Goal: Task Accomplishment & Management: Manage account settings

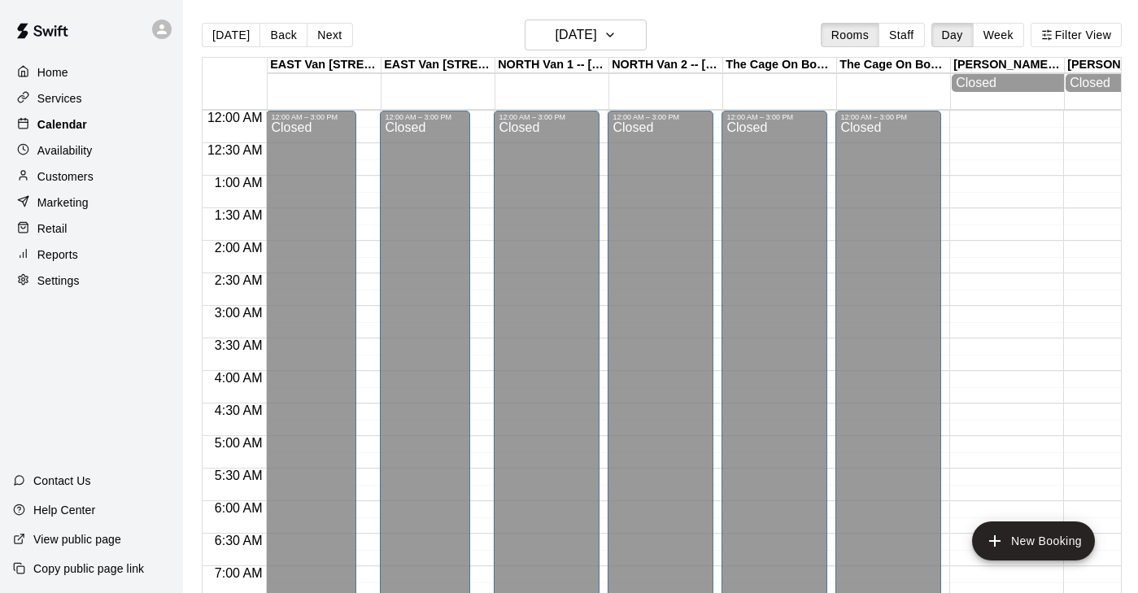
scroll to position [486, 1]
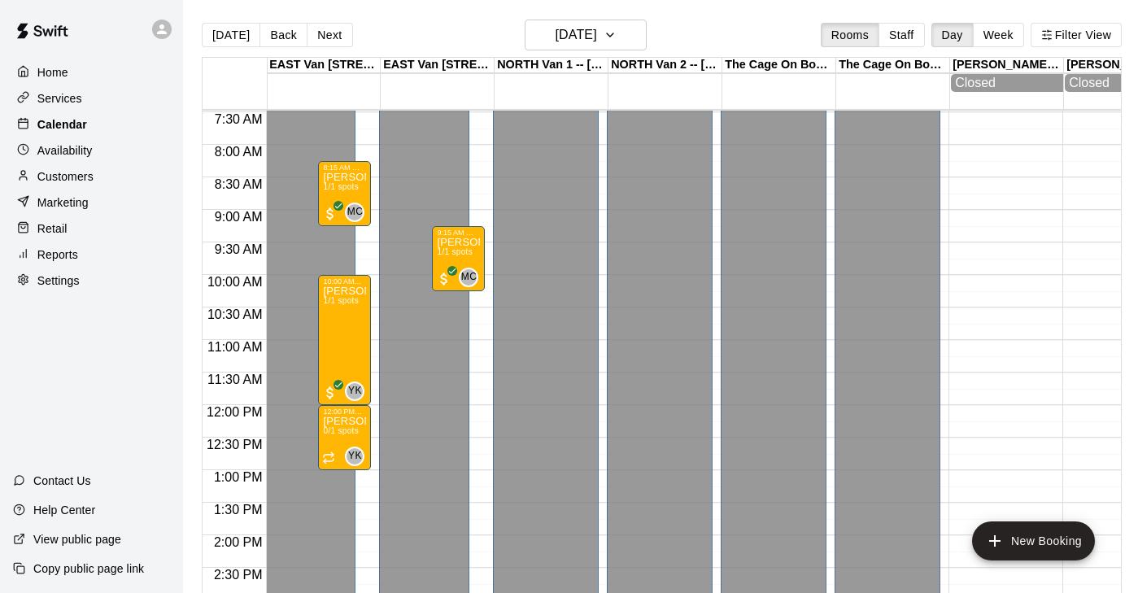
click at [92, 124] on div "Calendar" at bounding box center [91, 124] width 157 height 24
click at [72, 140] on div "Availability" at bounding box center [91, 150] width 157 height 24
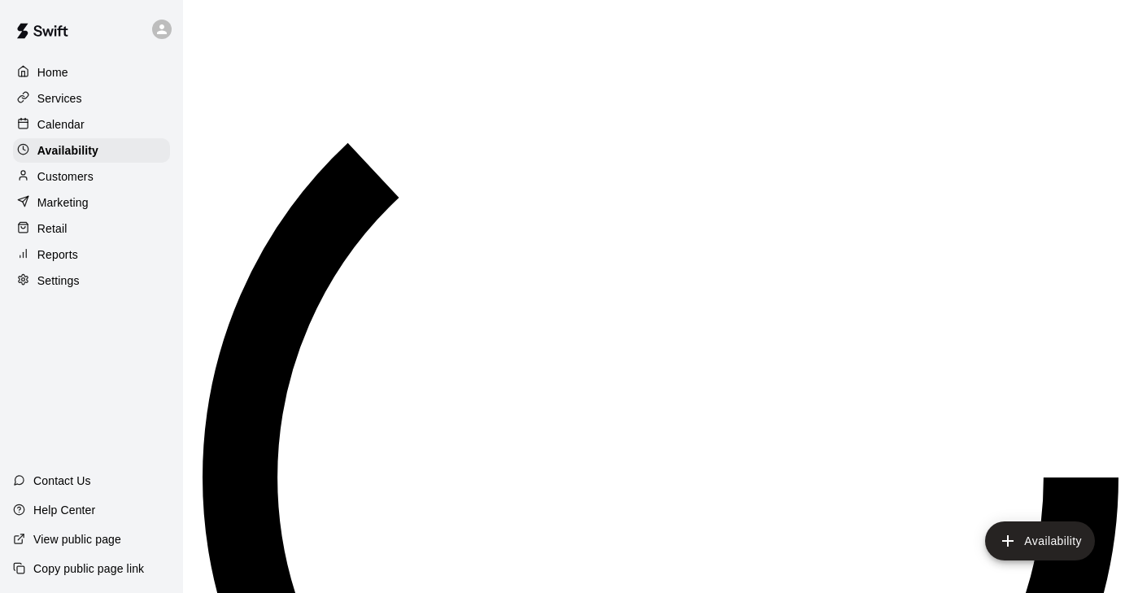
scroll to position [1059, 0]
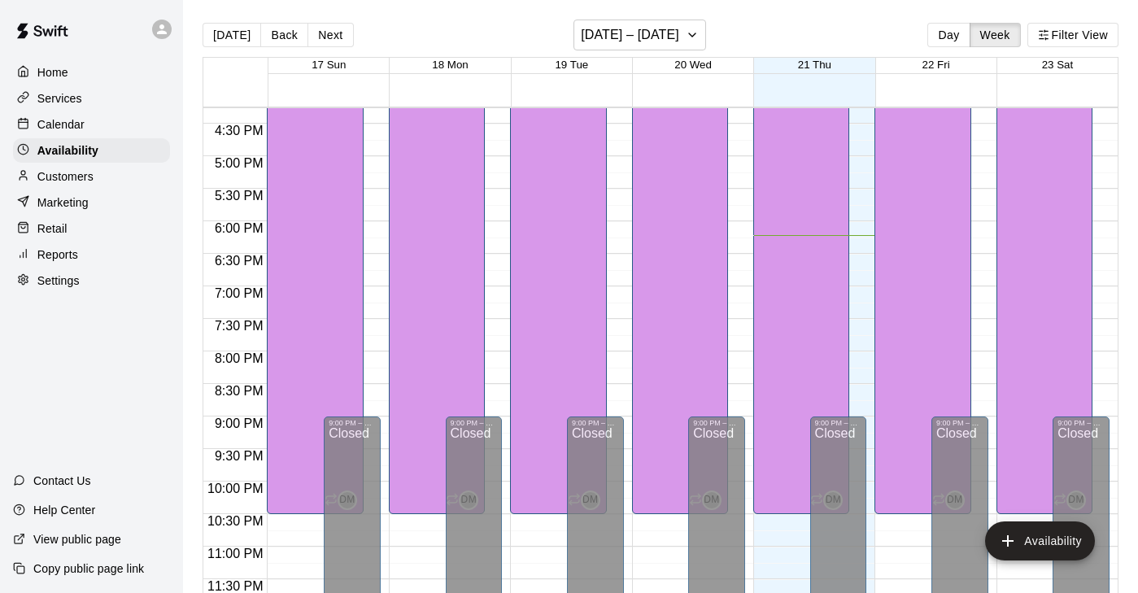
click at [74, 123] on p "Calendar" at bounding box center [60, 124] width 47 height 16
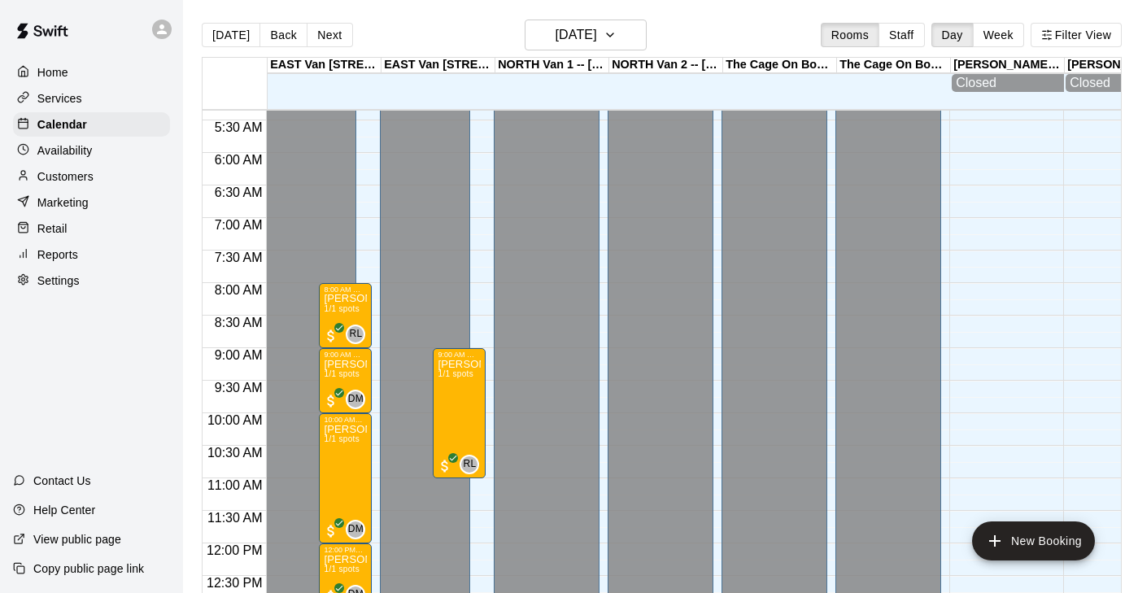
scroll to position [364, 0]
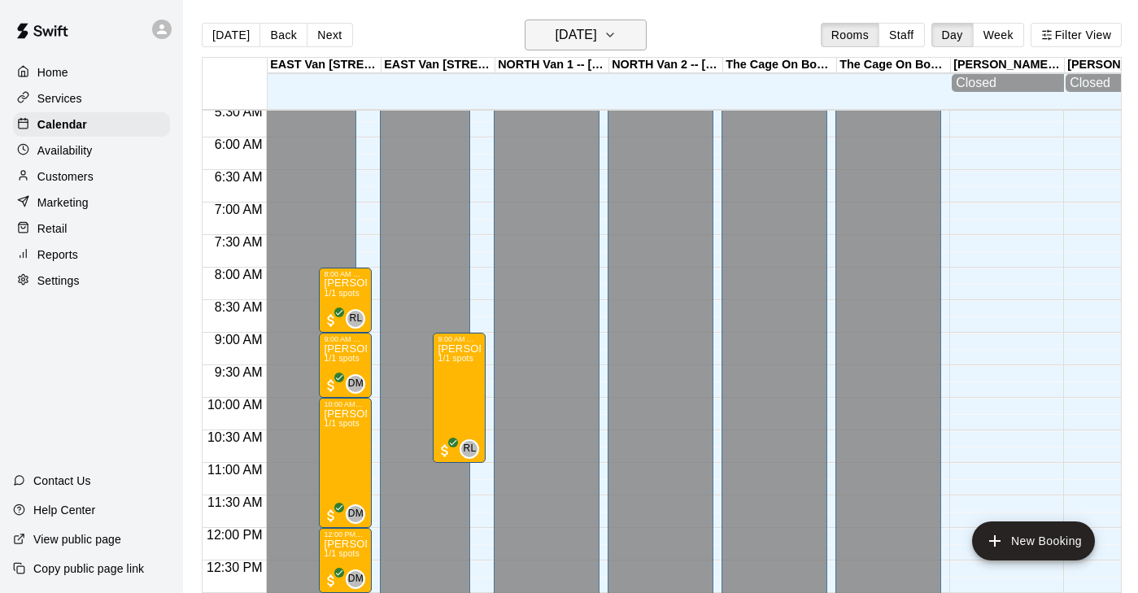
click at [597, 46] on h6 "[DATE]" at bounding box center [575, 35] width 41 height 23
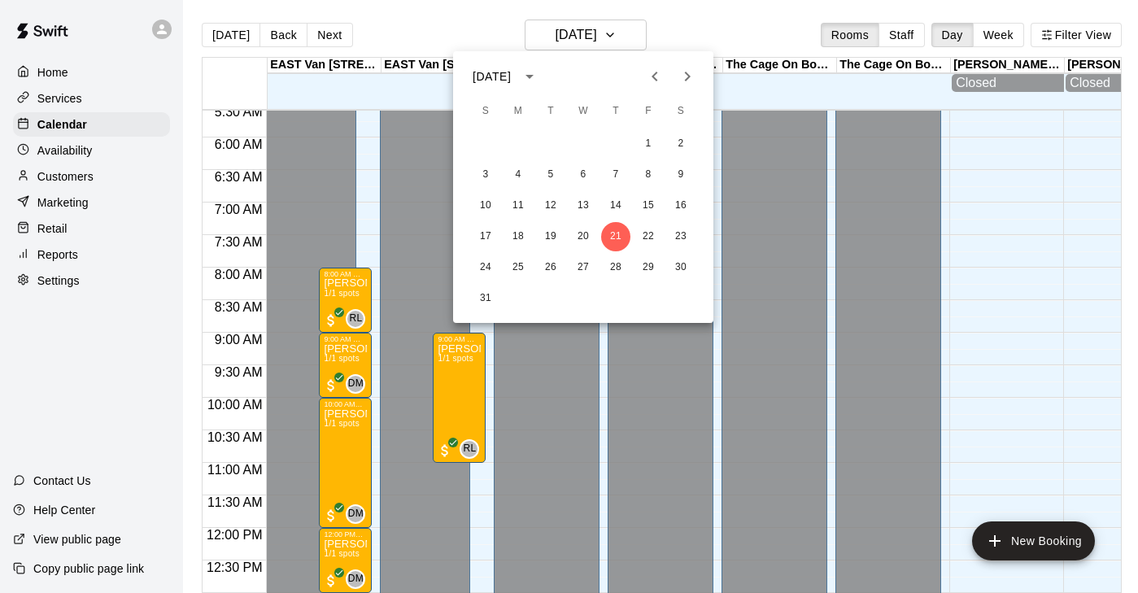
click at [566, 371] on div at bounding box center [569, 296] width 1138 height 593
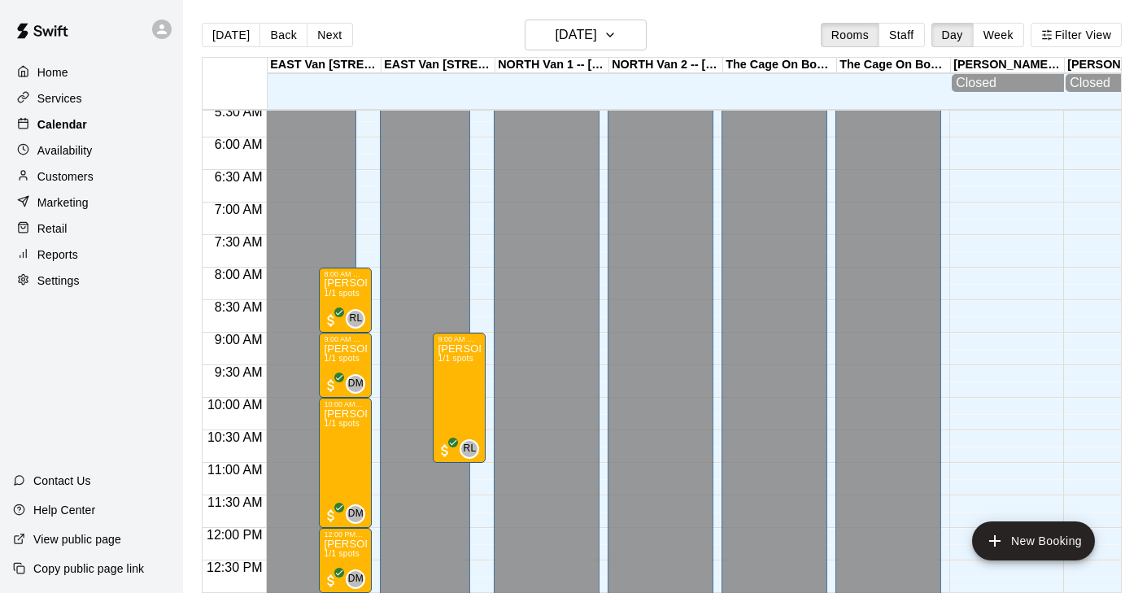
click at [84, 124] on p "Calendar" at bounding box center [62, 124] width 50 height 16
click at [71, 75] on div "Home" at bounding box center [91, 72] width 157 height 24
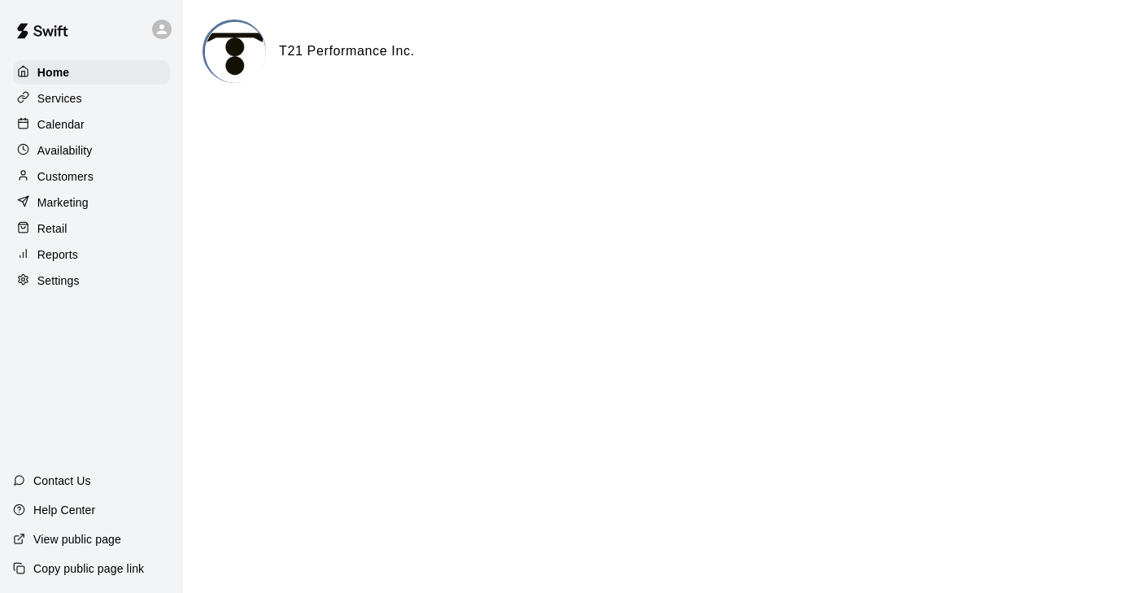
click at [92, 177] on p "Customers" at bounding box center [65, 176] width 56 height 16
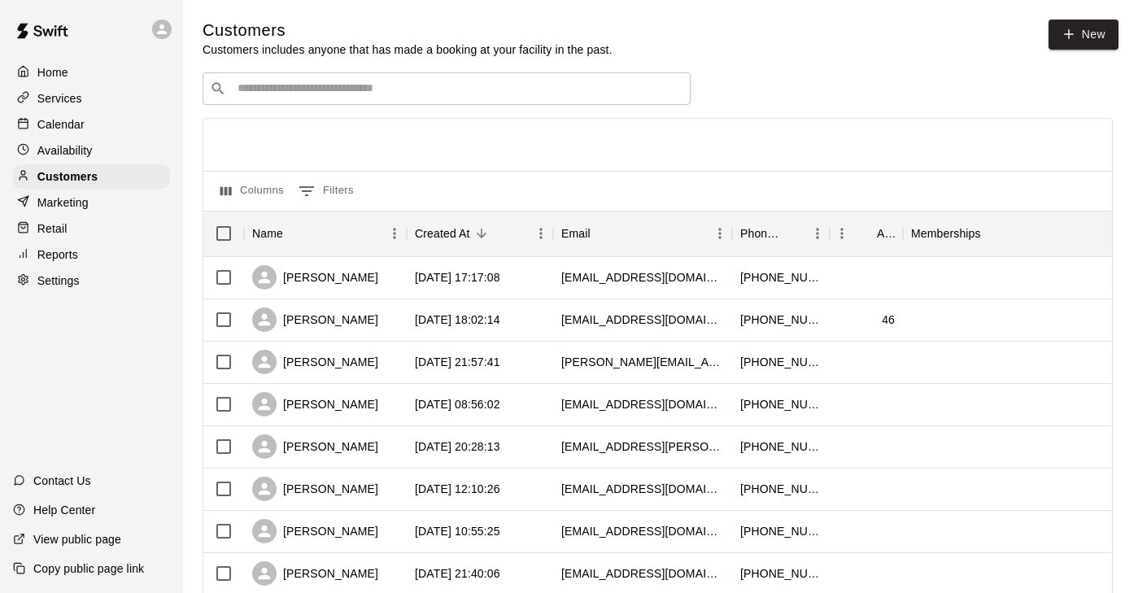
click at [373, 91] on input "Search customers by name or email" at bounding box center [458, 89] width 451 height 16
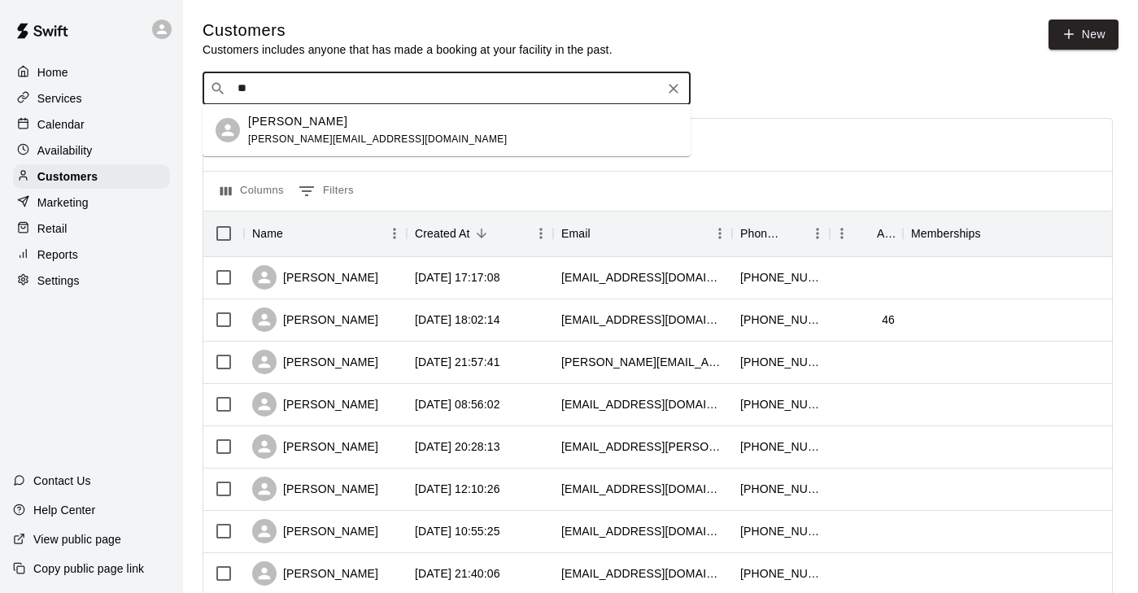
type input "*"
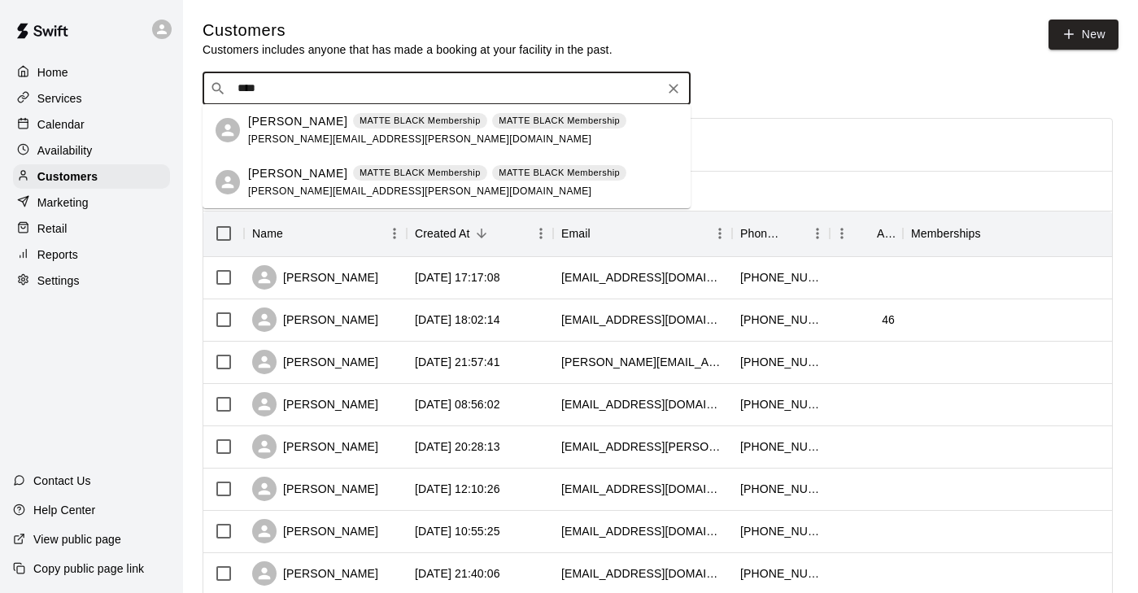
type input "***"
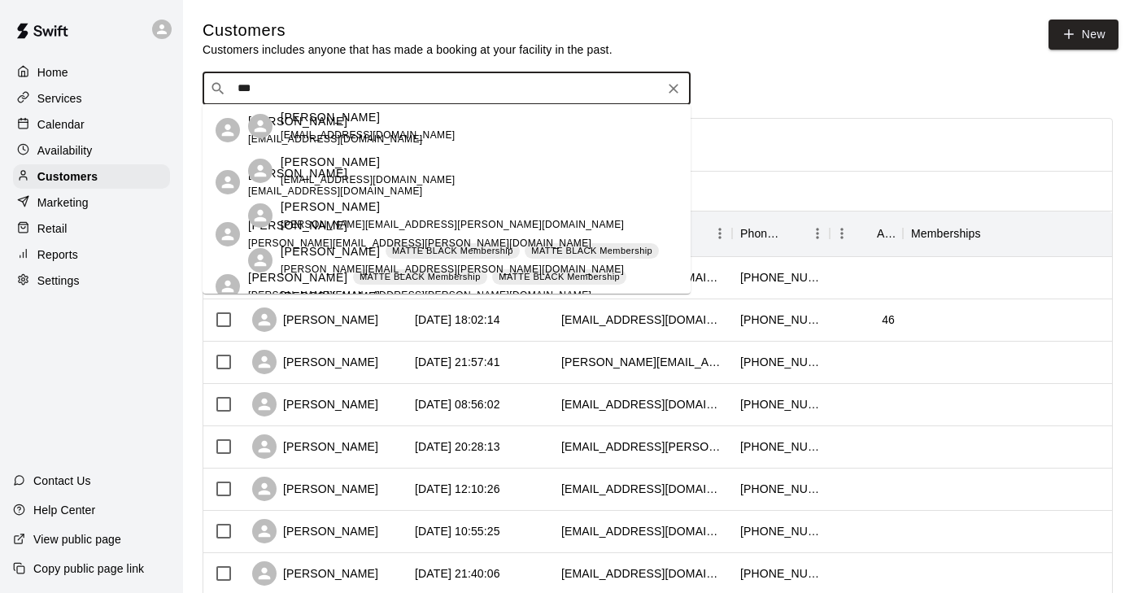
click at [299, 274] on p "[PERSON_NAME]" at bounding box center [297, 277] width 99 height 17
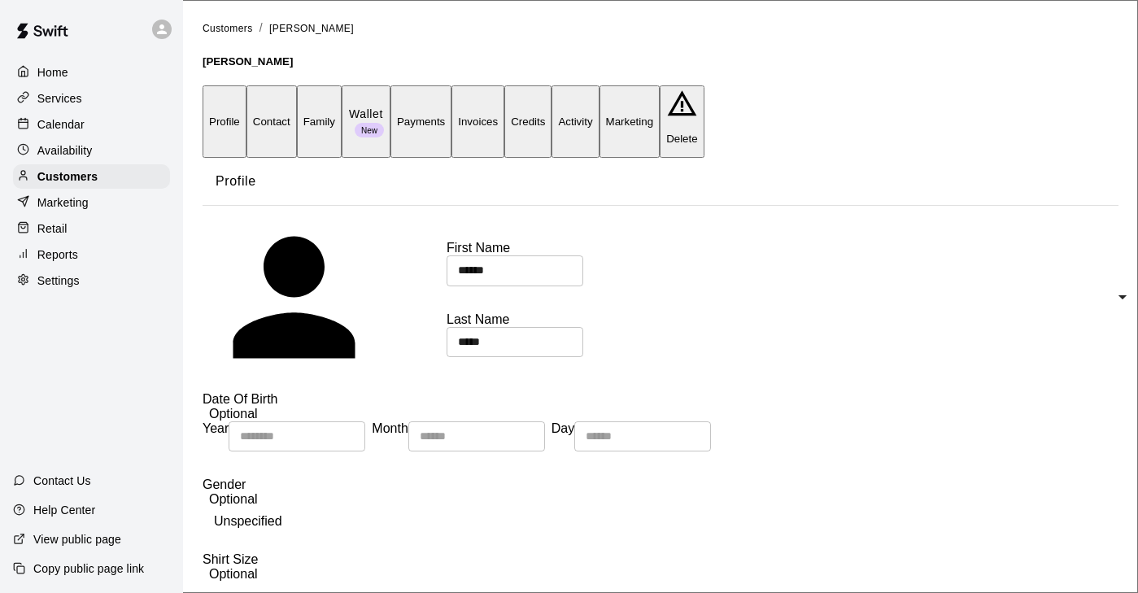
click at [342, 89] on button "Family" at bounding box center [319, 121] width 45 height 72
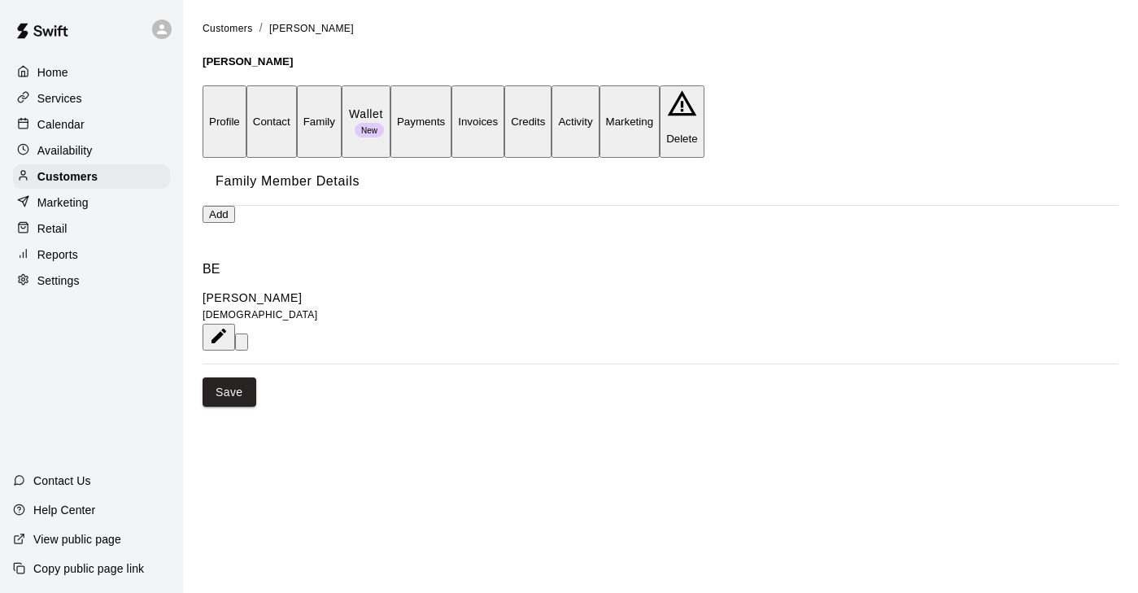
click at [91, 97] on div "Services" at bounding box center [91, 98] width 157 height 24
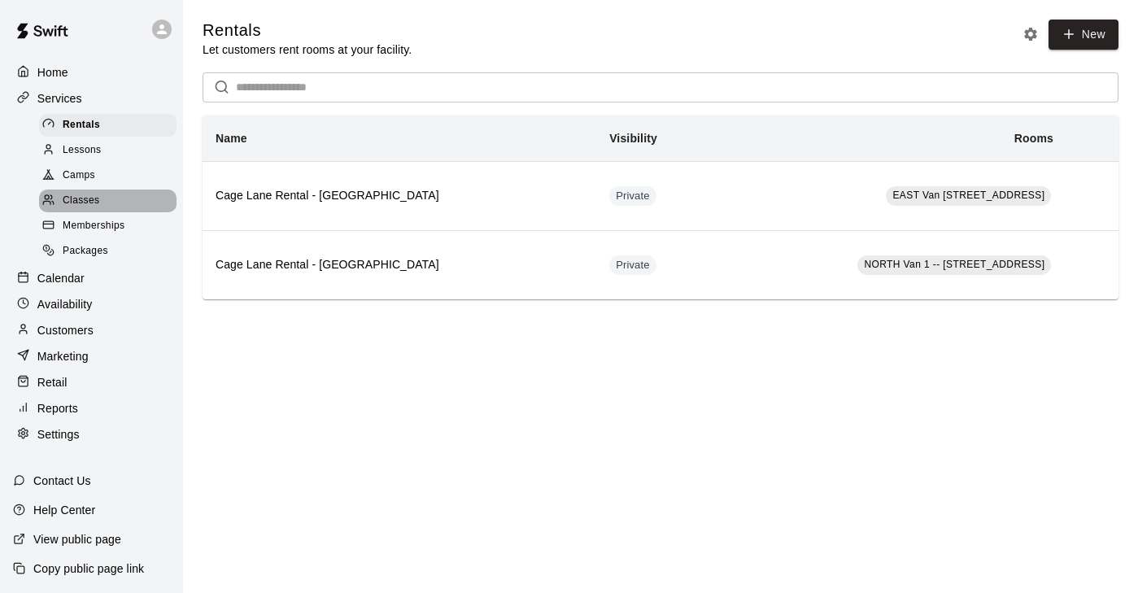
click at [100, 192] on div "Classes" at bounding box center [107, 201] width 137 height 23
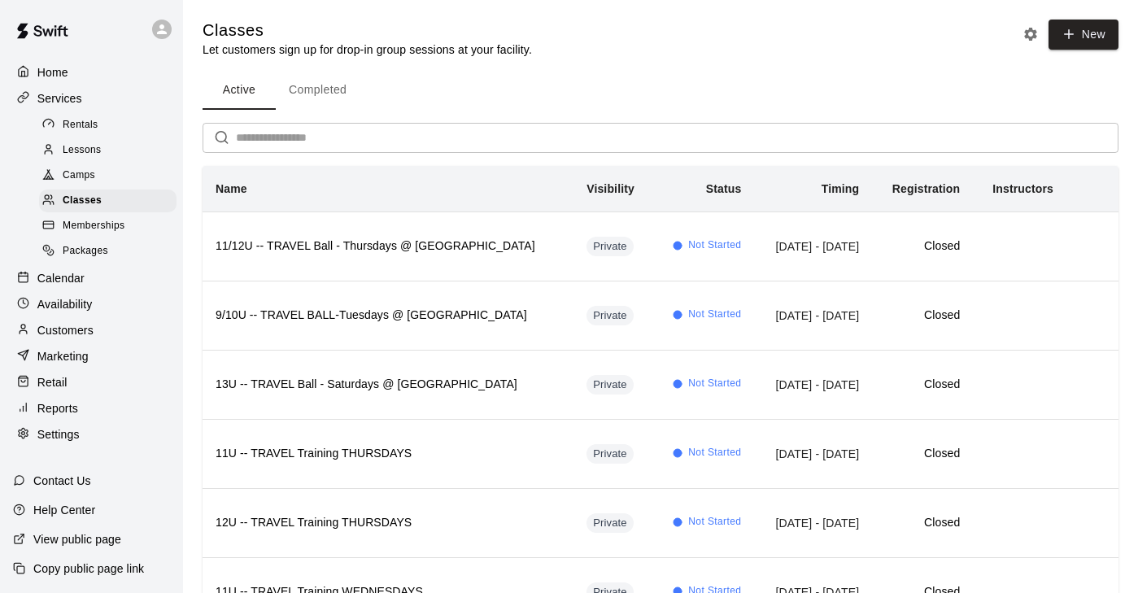
click at [81, 272] on p "Calendar" at bounding box center [60, 278] width 47 height 16
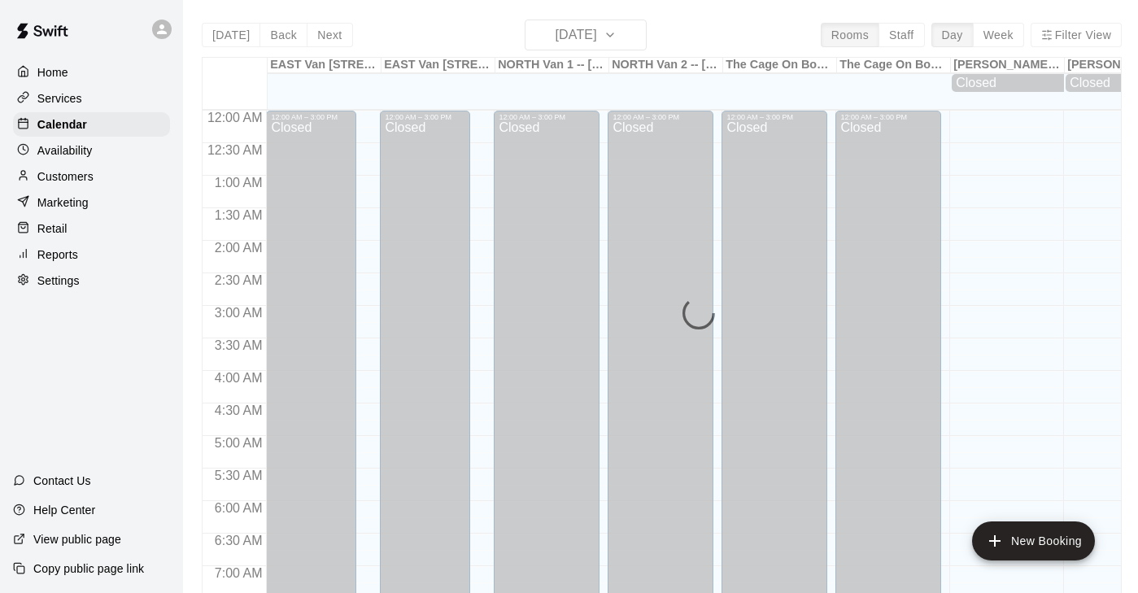
scroll to position [1010, 0]
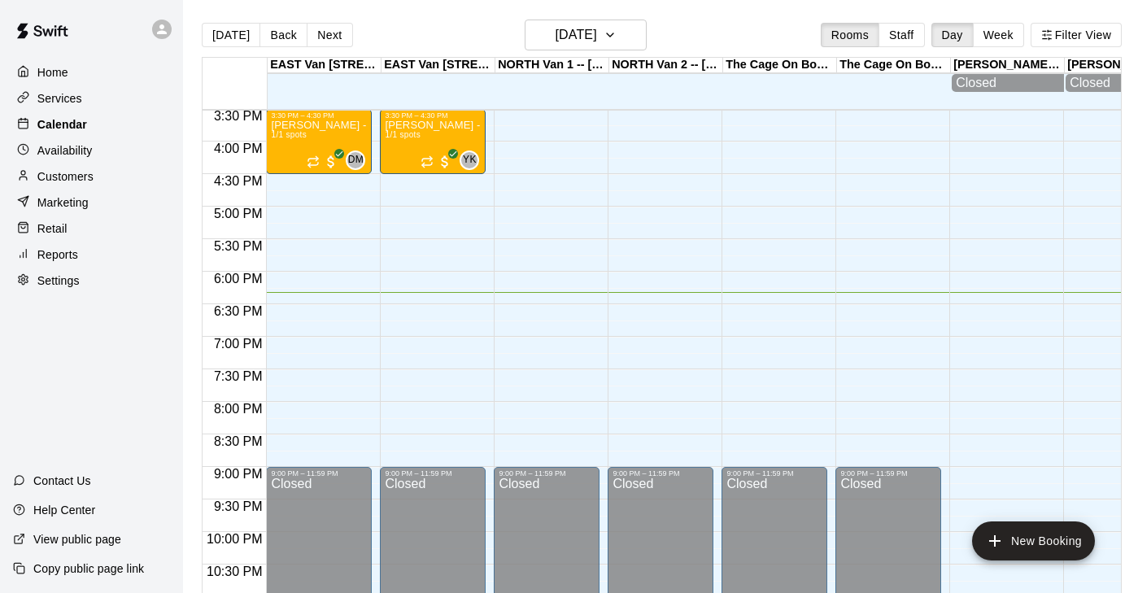
click at [75, 132] on p "Calendar" at bounding box center [62, 124] width 50 height 16
click at [63, 73] on p "Home" at bounding box center [52, 72] width 31 height 16
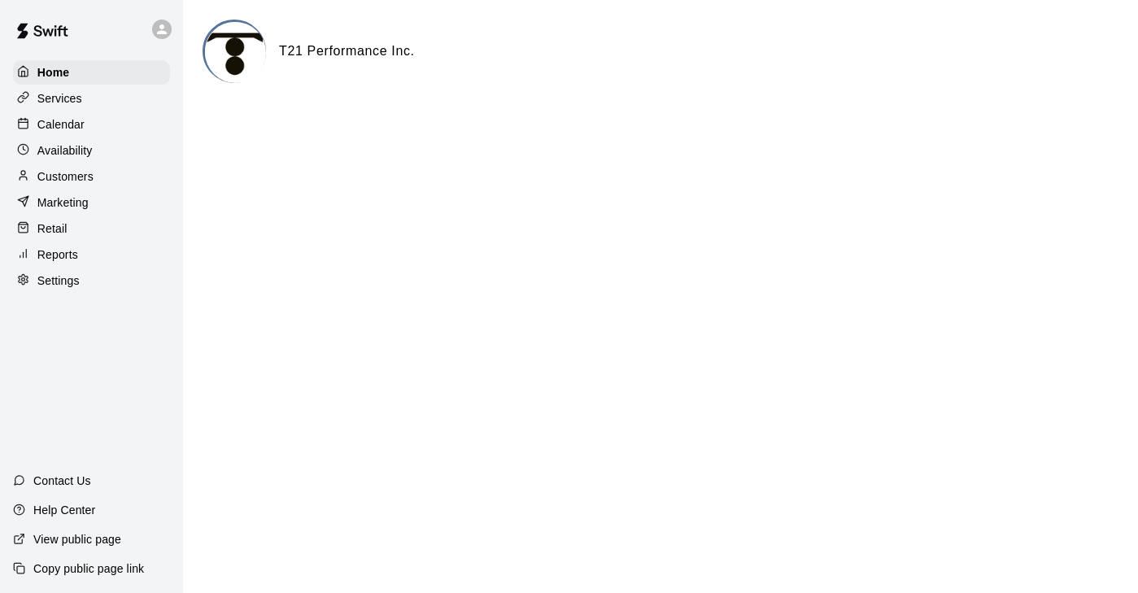
click at [63, 123] on p "Calendar" at bounding box center [60, 124] width 47 height 16
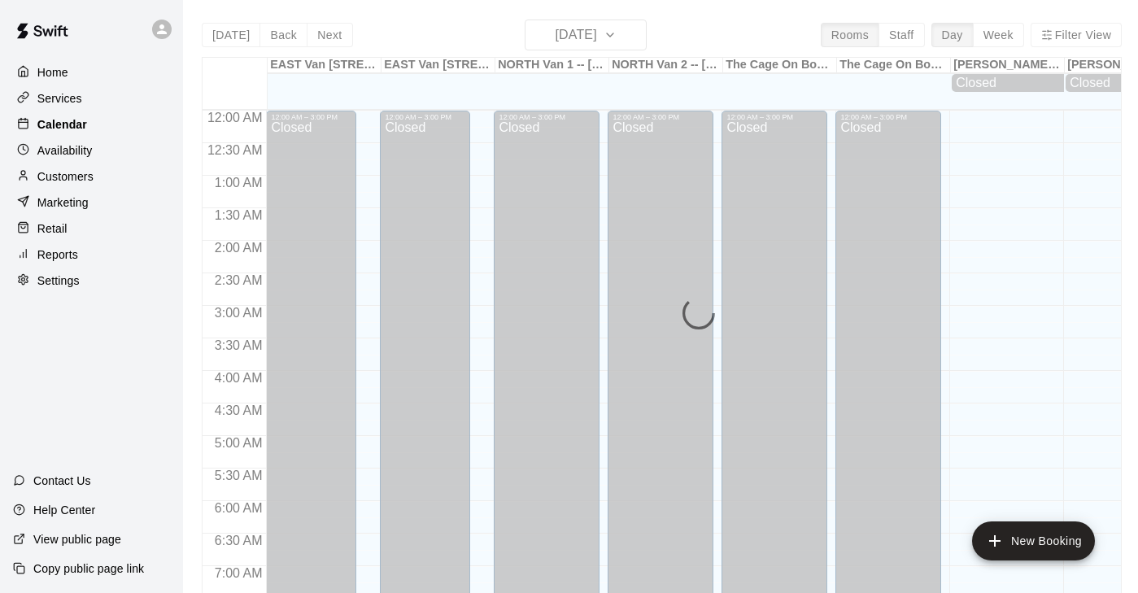
scroll to position [1010, 0]
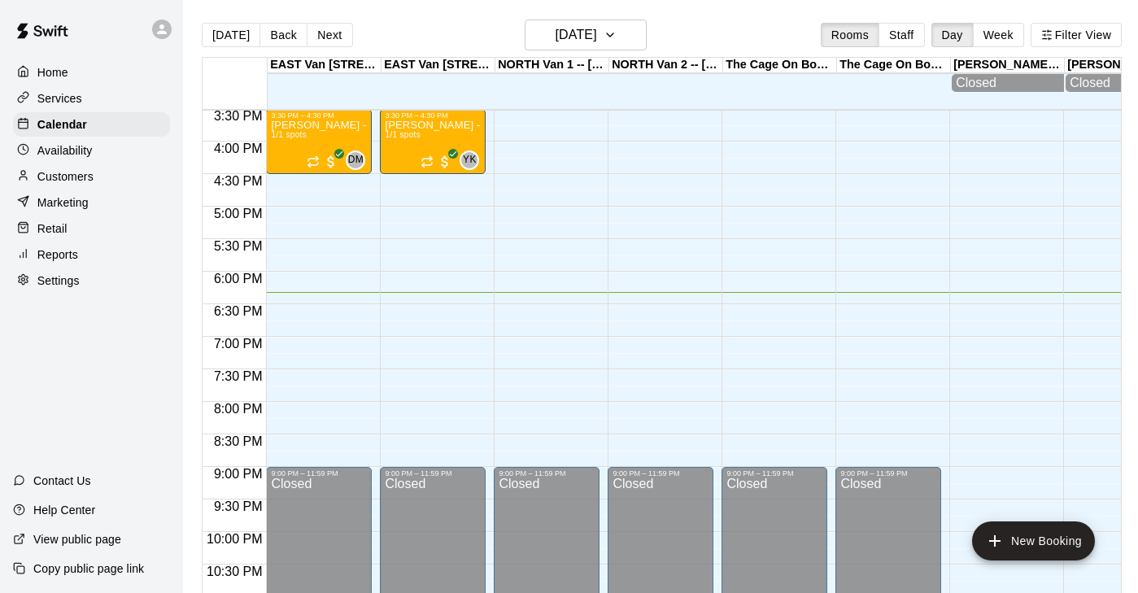
click at [72, 99] on p "Services" at bounding box center [59, 98] width 45 height 16
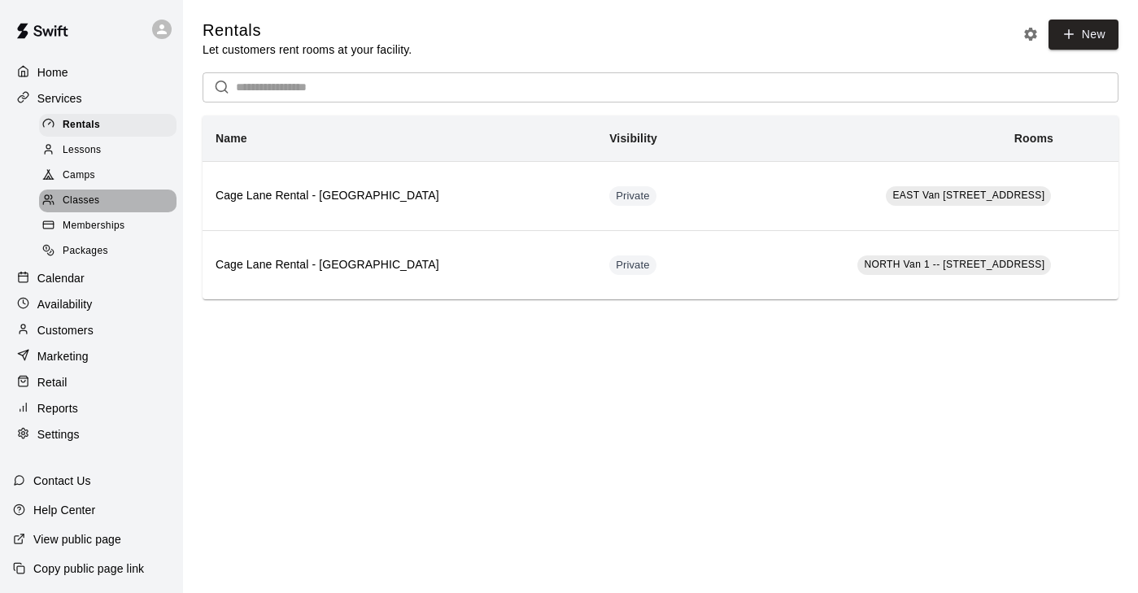
click at [120, 190] on div "Classes" at bounding box center [107, 201] width 137 height 23
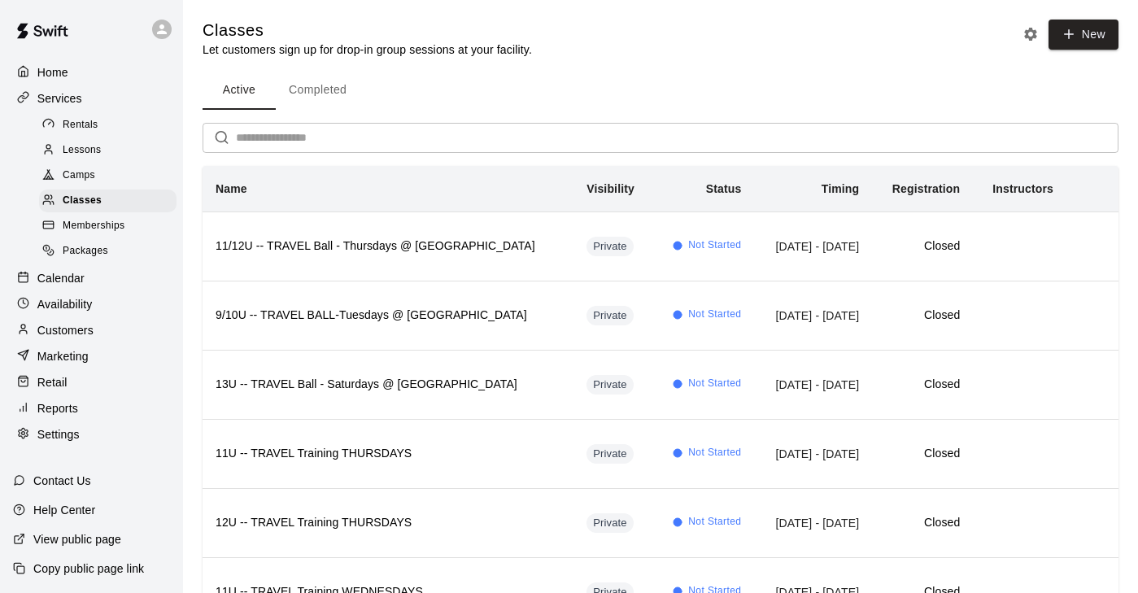
click at [103, 176] on div "Camps" at bounding box center [107, 175] width 137 height 23
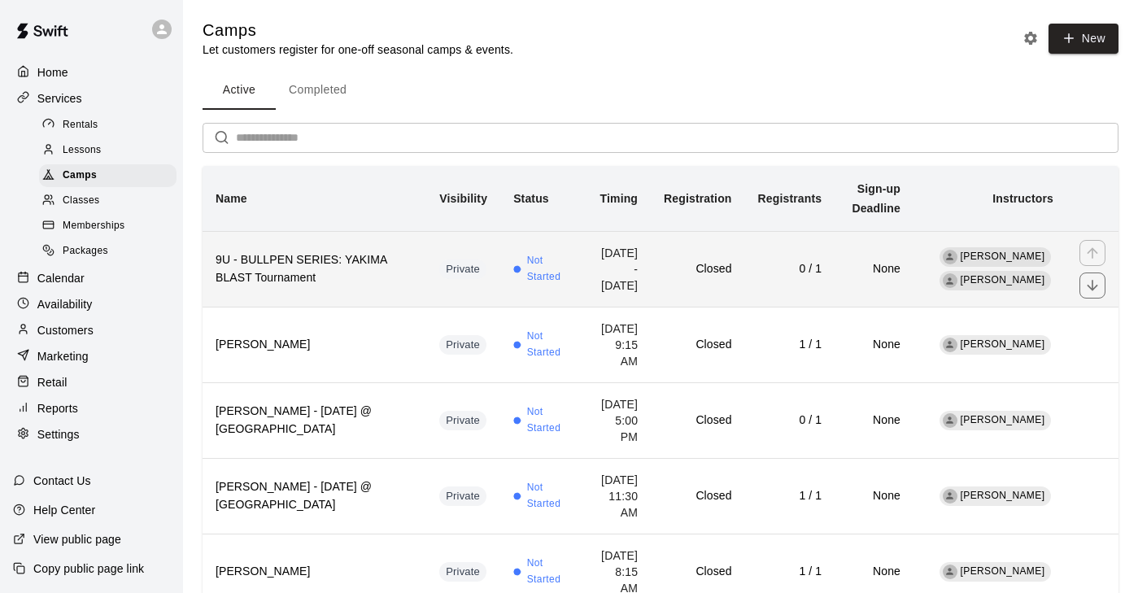
click at [368, 271] on h6 "9U - BULLPEN SERIES: YAKIMA BLAST Tournament" at bounding box center [315, 269] width 198 height 36
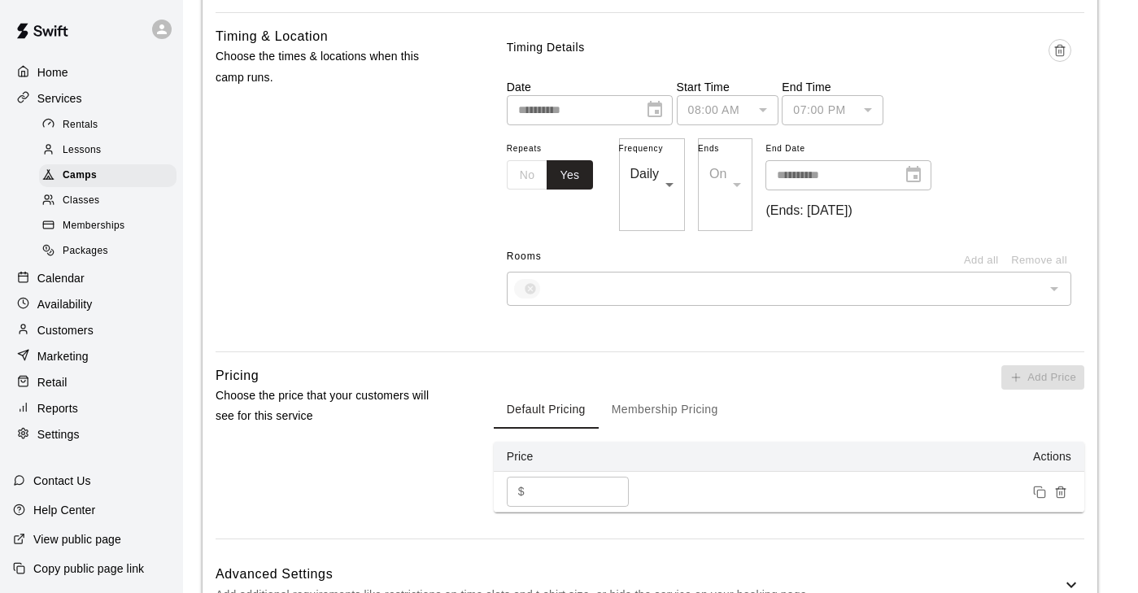
scroll to position [1164, 0]
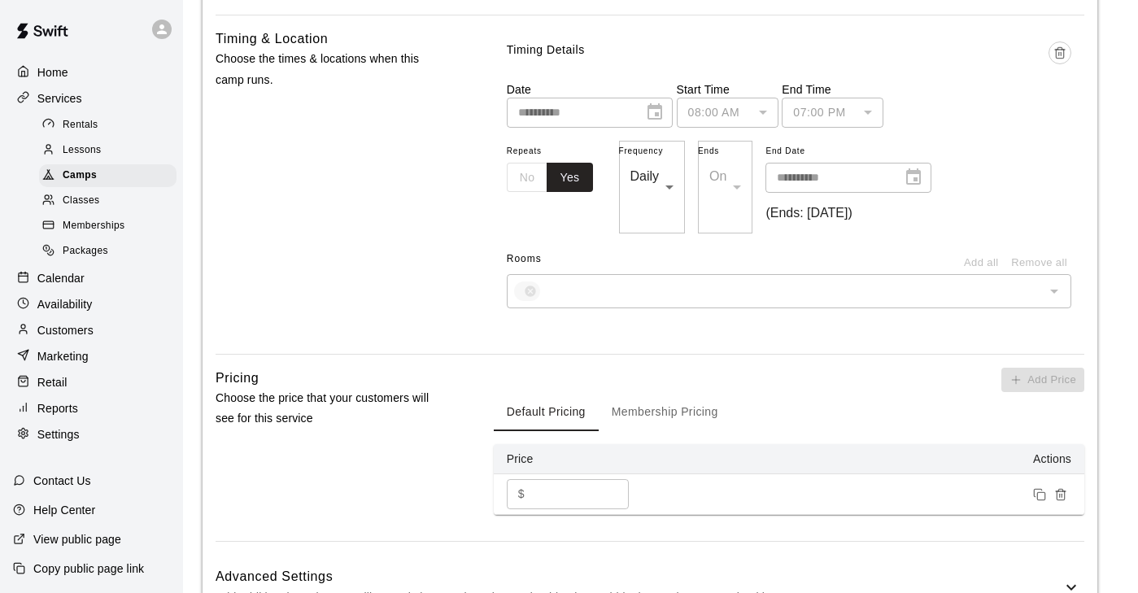
click at [85, 275] on div "Calendar" at bounding box center [91, 278] width 157 height 24
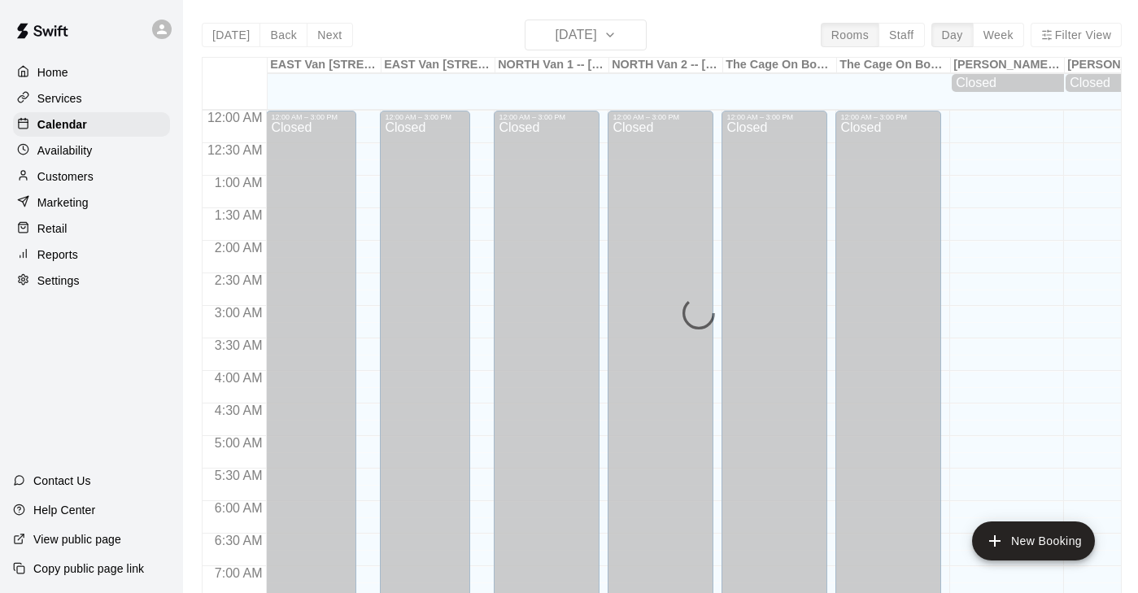
scroll to position [1010, 0]
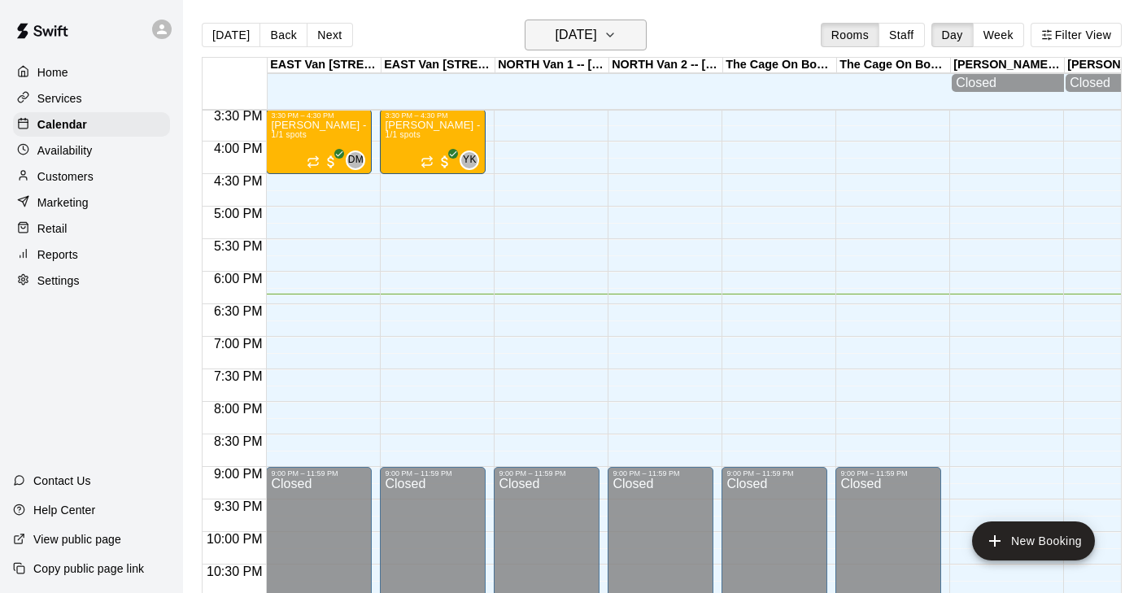
click at [616, 37] on icon "button" at bounding box center [609, 35] width 13 height 20
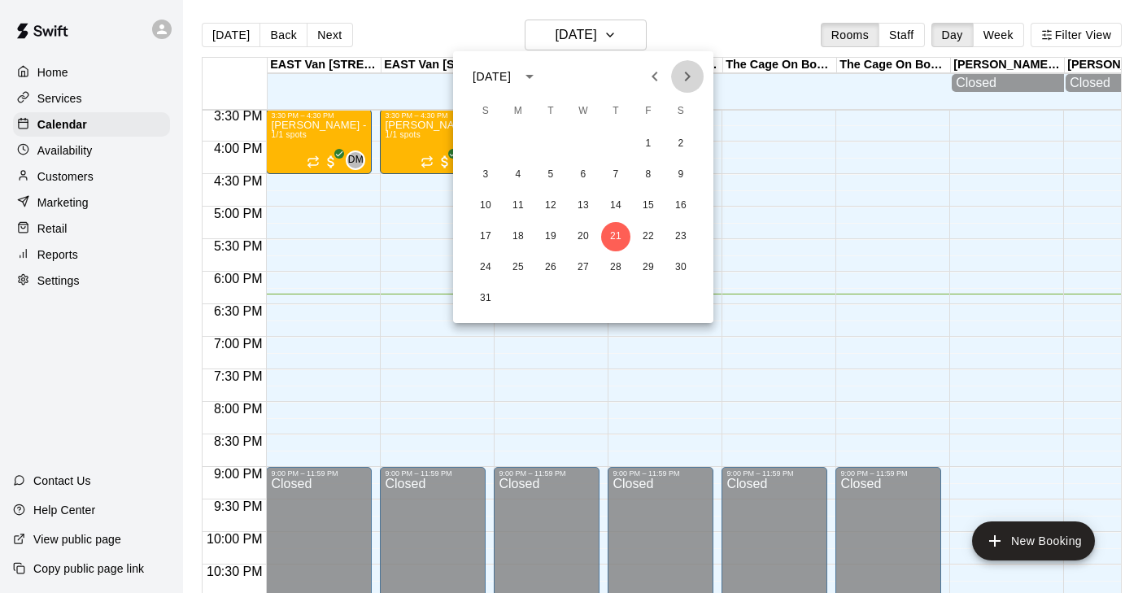
click at [695, 71] on icon "Next month" at bounding box center [687, 77] width 20 height 20
click at [680, 206] on button "20" at bounding box center [680, 205] width 29 height 29
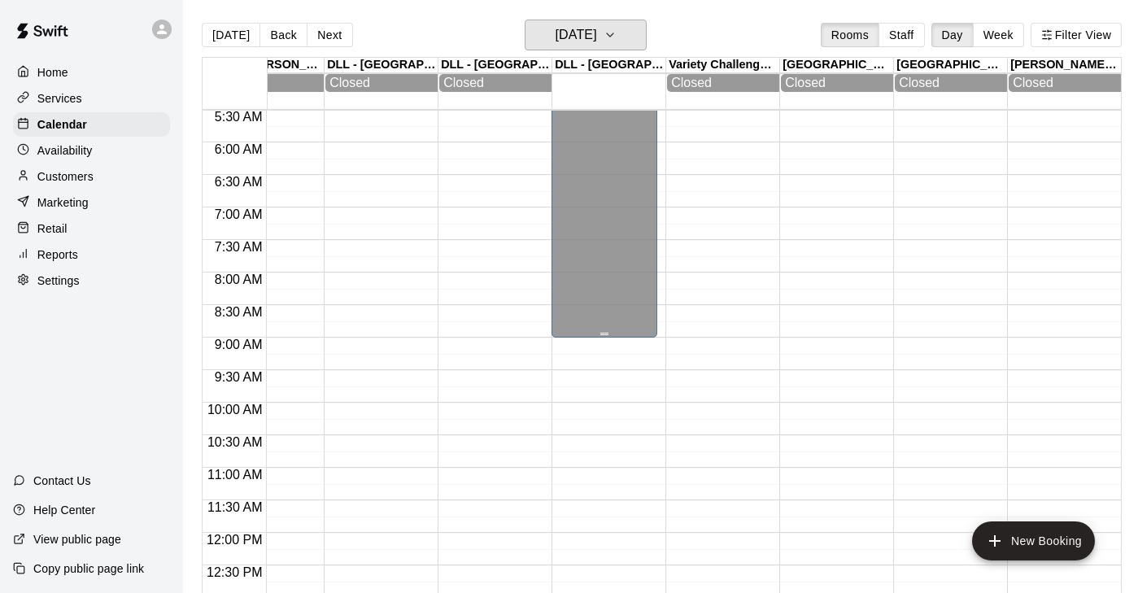
scroll to position [247, 1082]
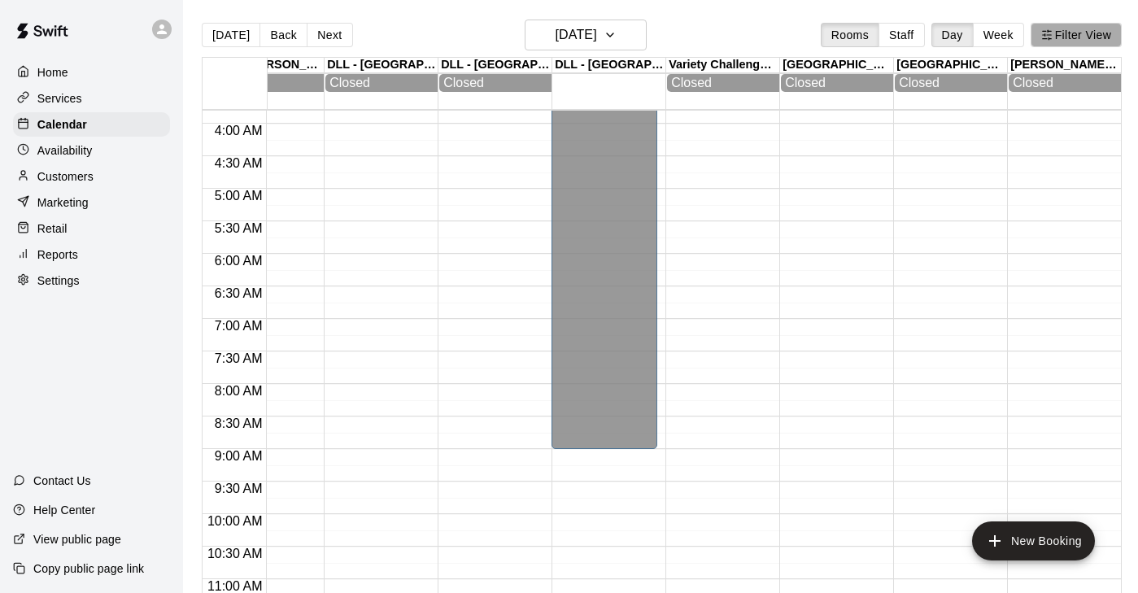
click at [1058, 41] on button "Filter View" at bounding box center [1075, 35] width 91 height 24
click at [737, 369] on div at bounding box center [569, 296] width 1138 height 593
click at [86, 86] on div "Services" at bounding box center [91, 98] width 157 height 24
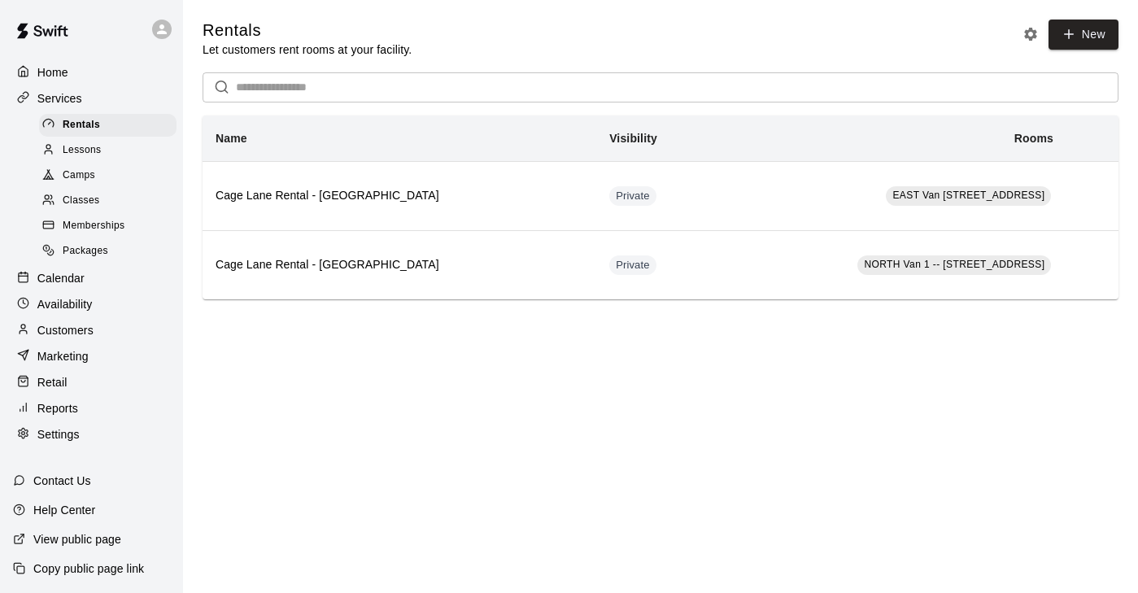
click at [92, 173] on span "Camps" at bounding box center [79, 176] width 33 height 16
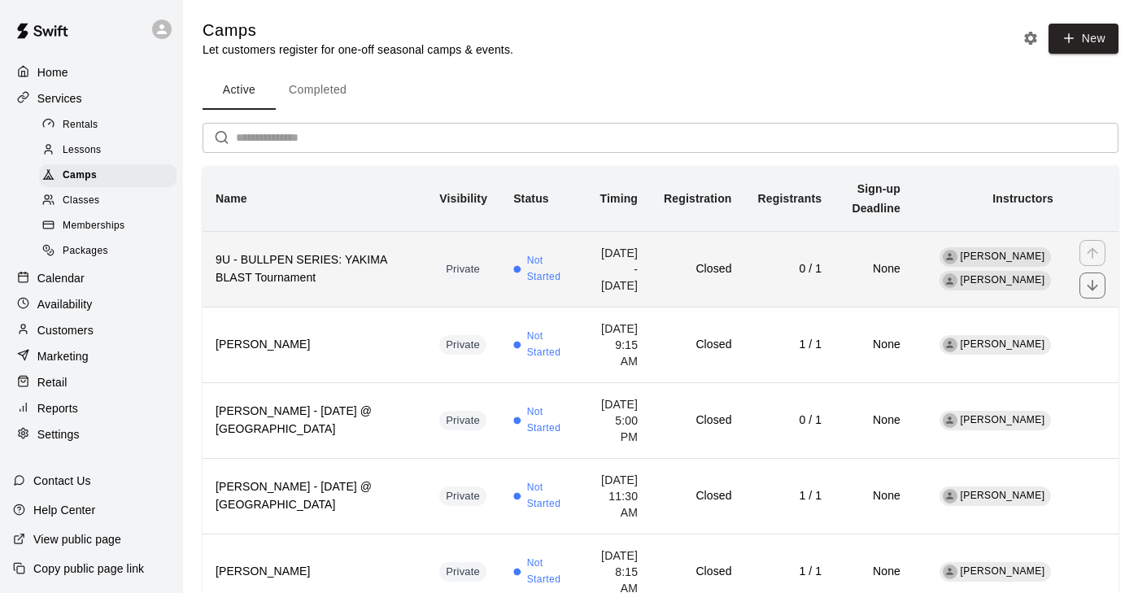
click at [425, 261] on th "9U - BULLPEN SERIES: YAKIMA BLAST Tournament" at bounding box center [315, 269] width 224 height 76
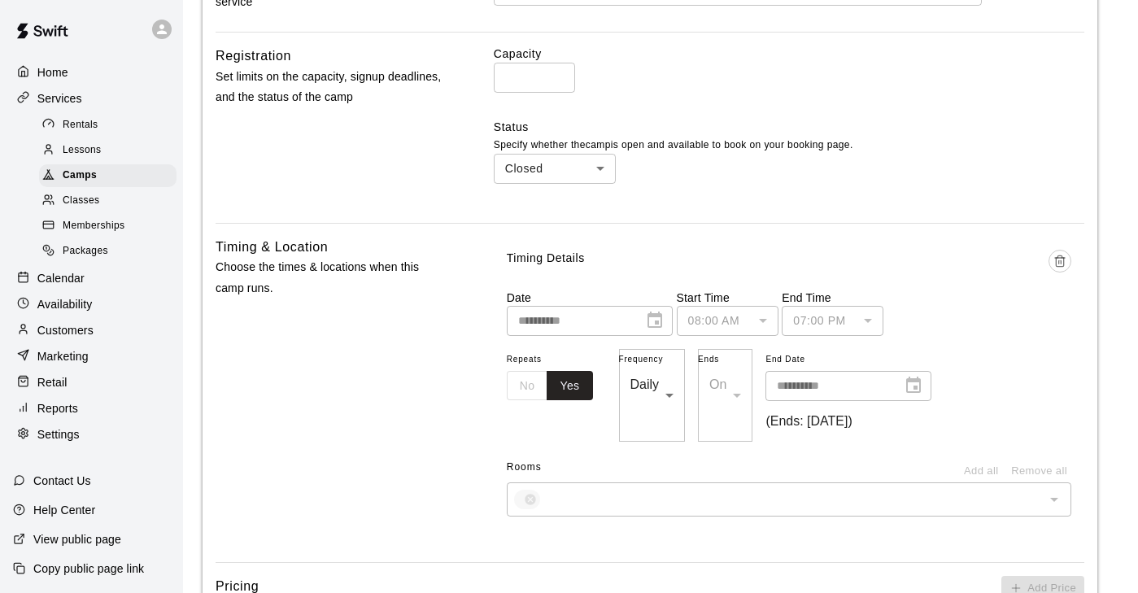
scroll to position [946, 0]
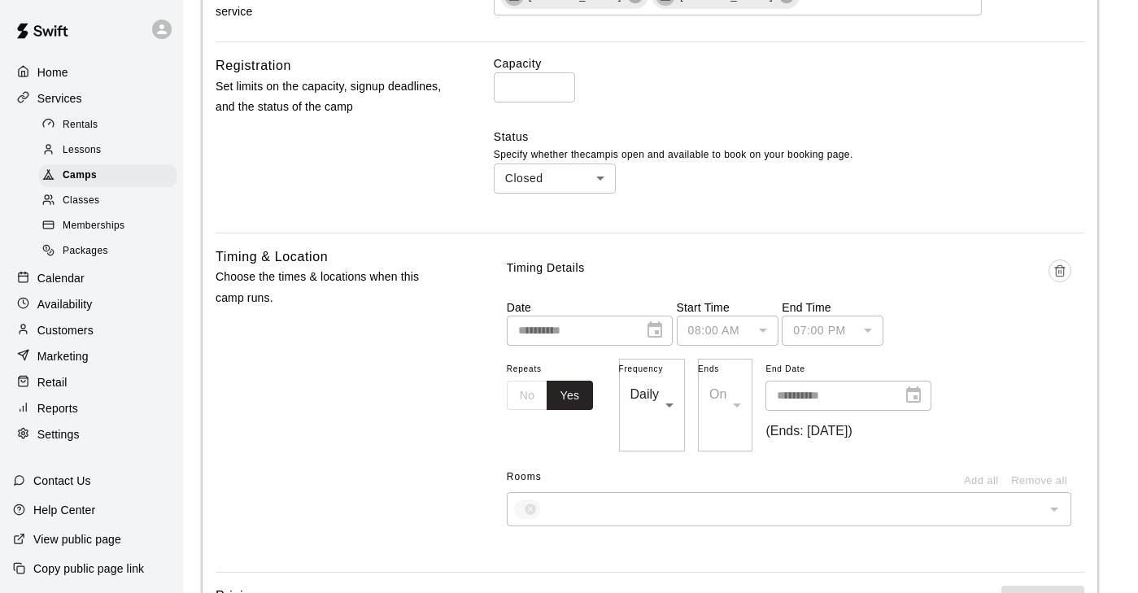
click at [516, 492] on div "​" at bounding box center [789, 509] width 564 height 34
click at [72, 279] on p "Calendar" at bounding box center [60, 278] width 47 height 16
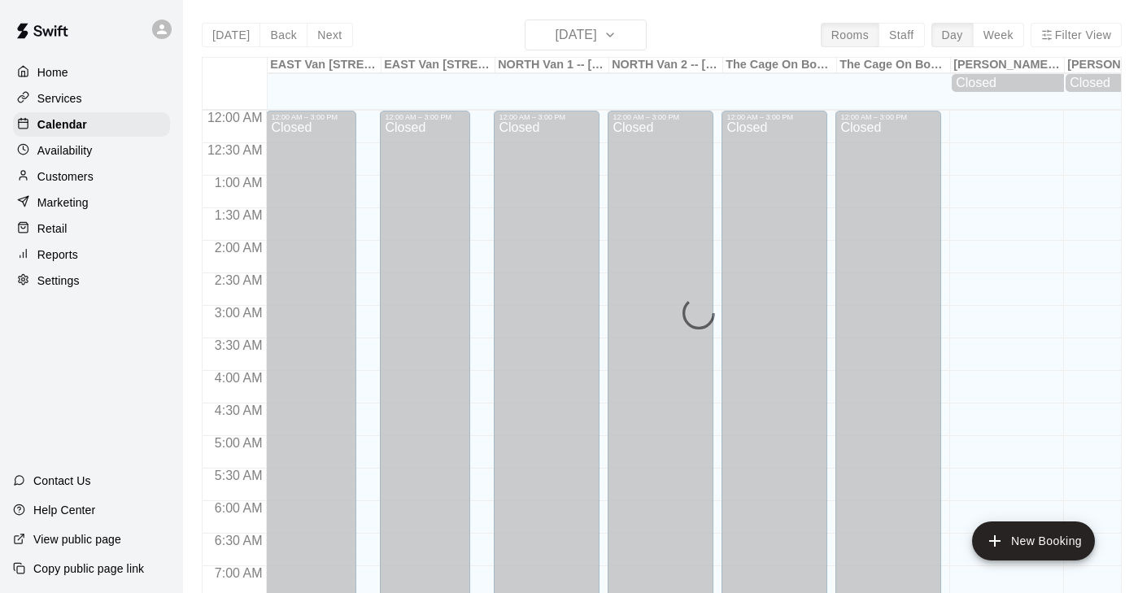
scroll to position [1010, 0]
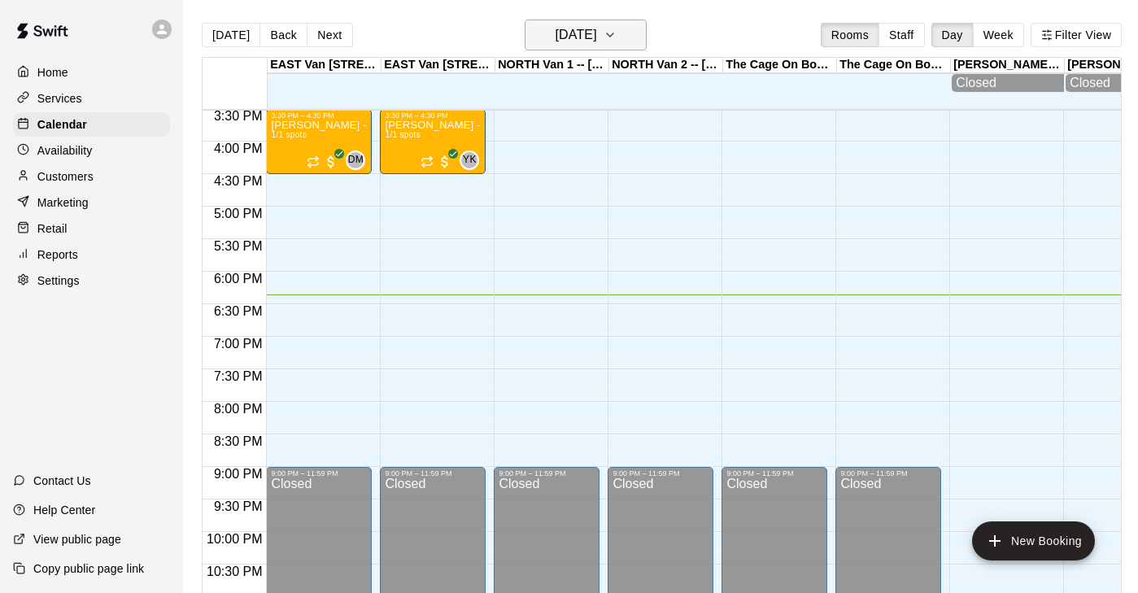
click at [597, 37] on h6 "[DATE]" at bounding box center [575, 35] width 41 height 23
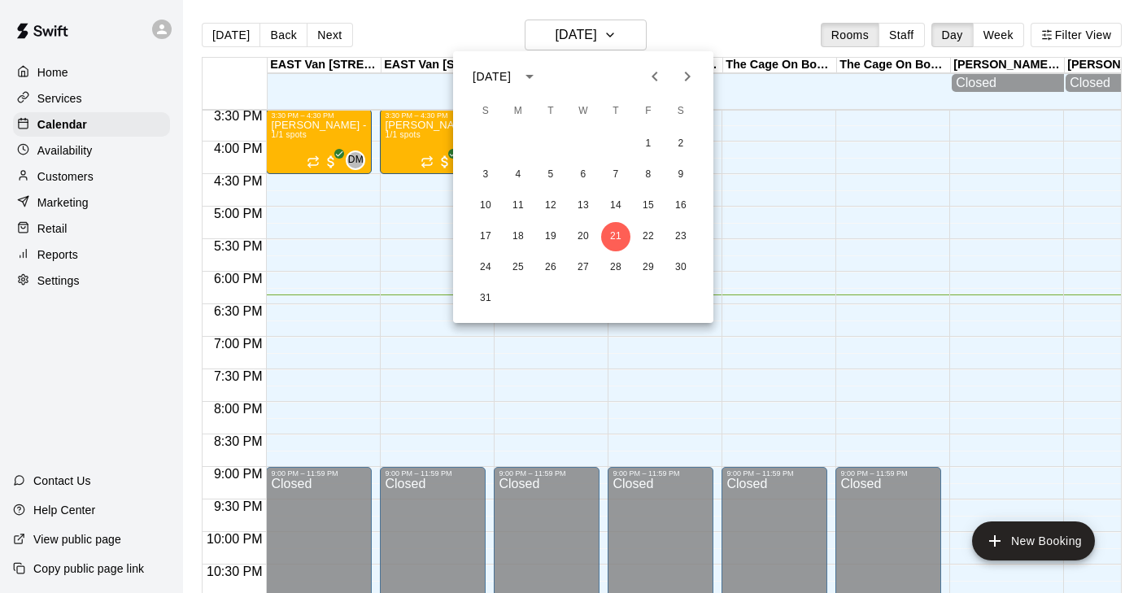
click at [699, 76] on button "Next month" at bounding box center [687, 76] width 33 height 33
click at [681, 205] on button "20" at bounding box center [680, 205] width 29 height 29
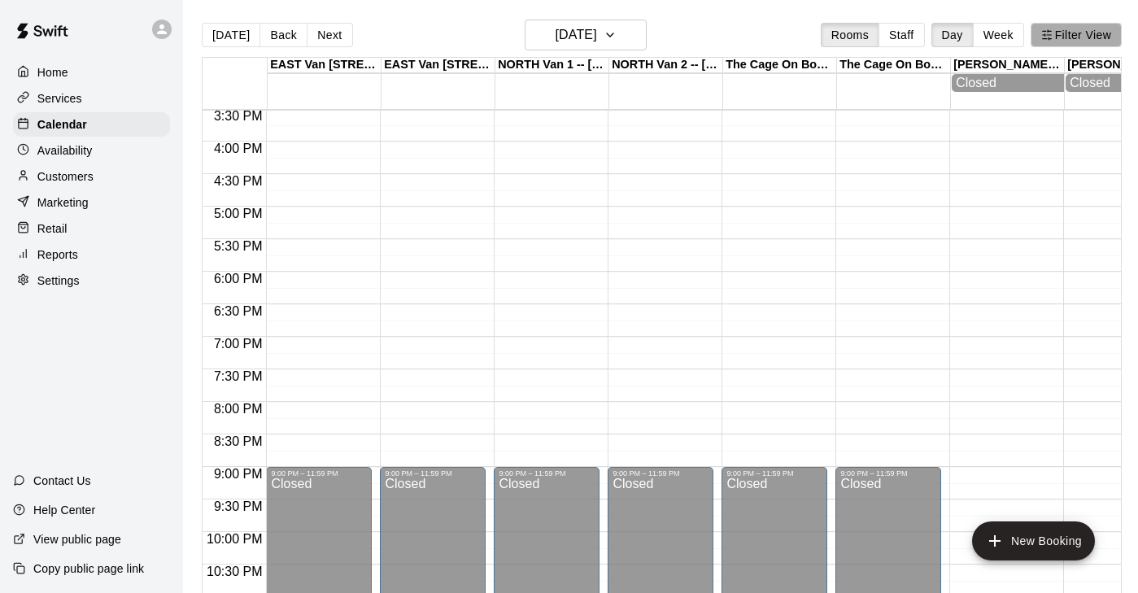
click at [1079, 43] on button "Filter View" at bounding box center [1075, 35] width 91 height 24
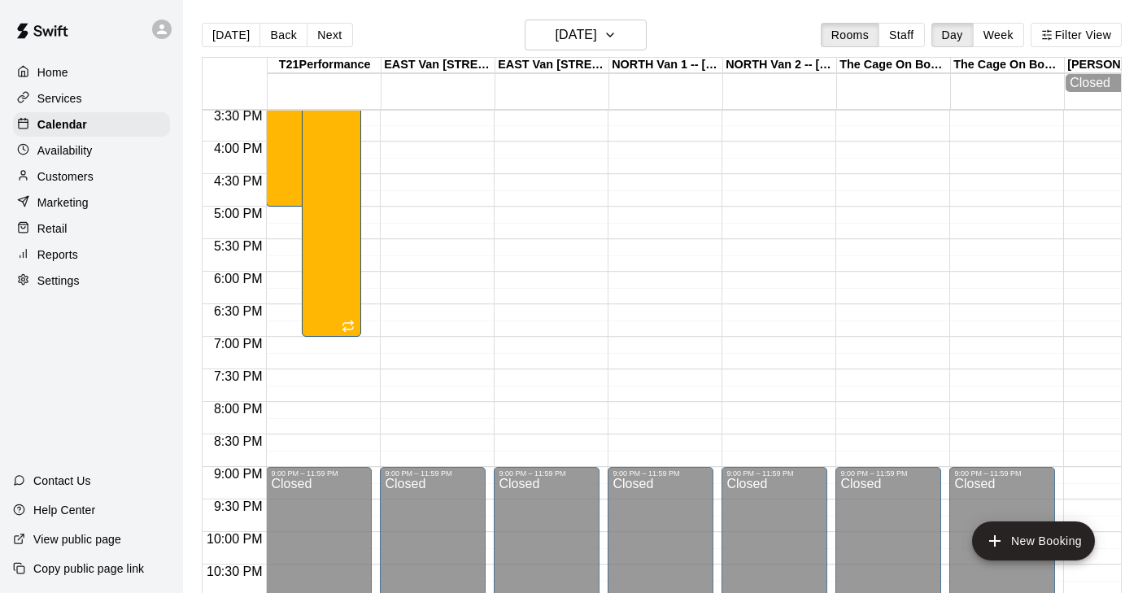
click at [669, 291] on div at bounding box center [569, 296] width 1138 height 593
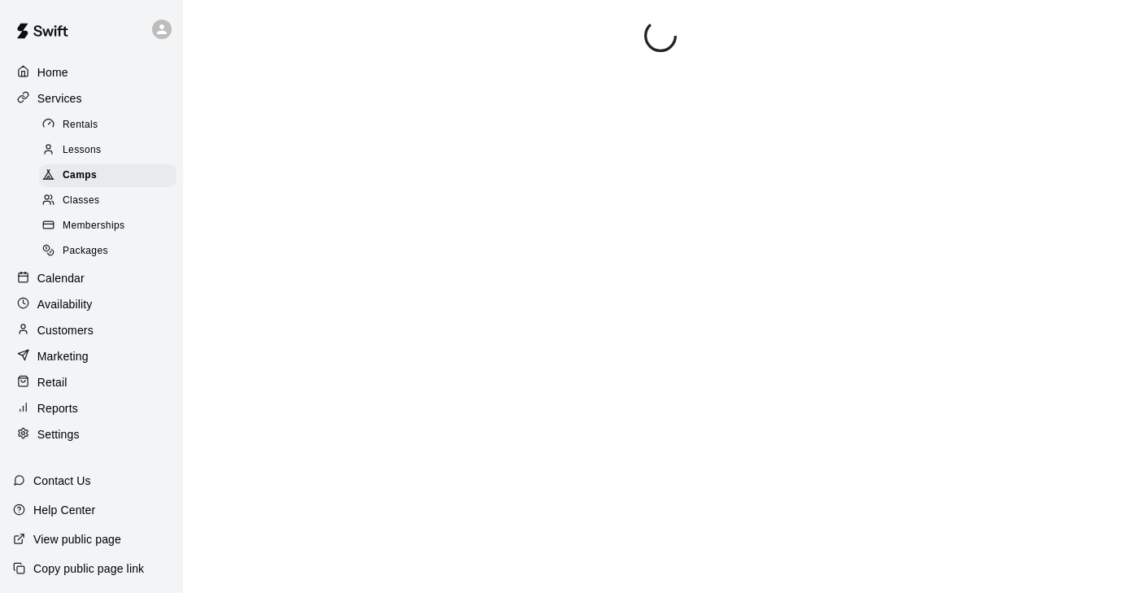
scroll to position [253, 0]
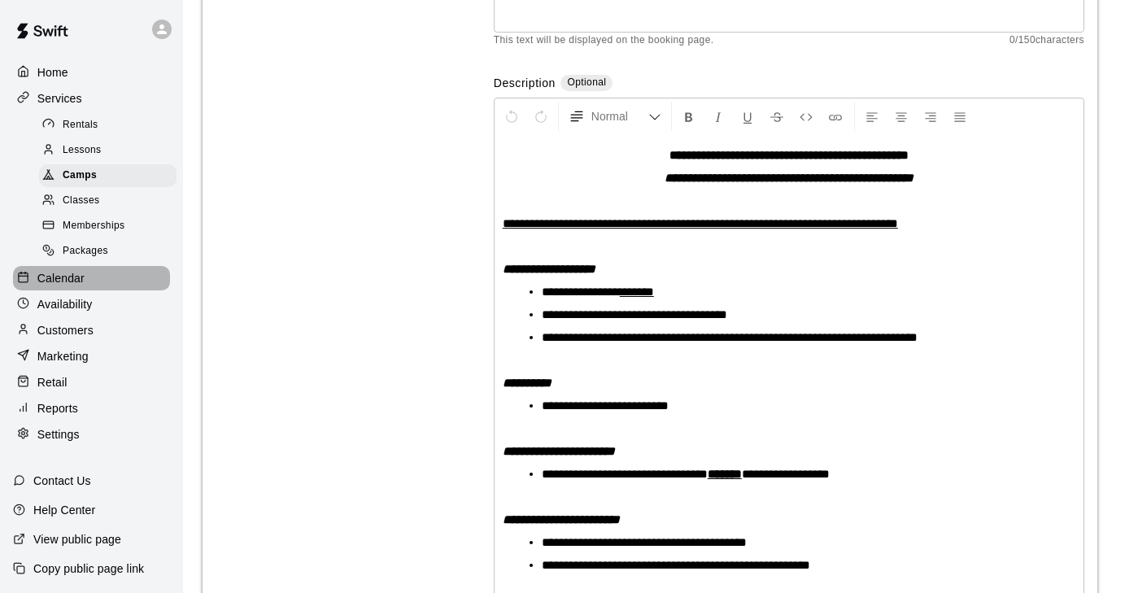
click at [76, 270] on p "Calendar" at bounding box center [60, 278] width 47 height 16
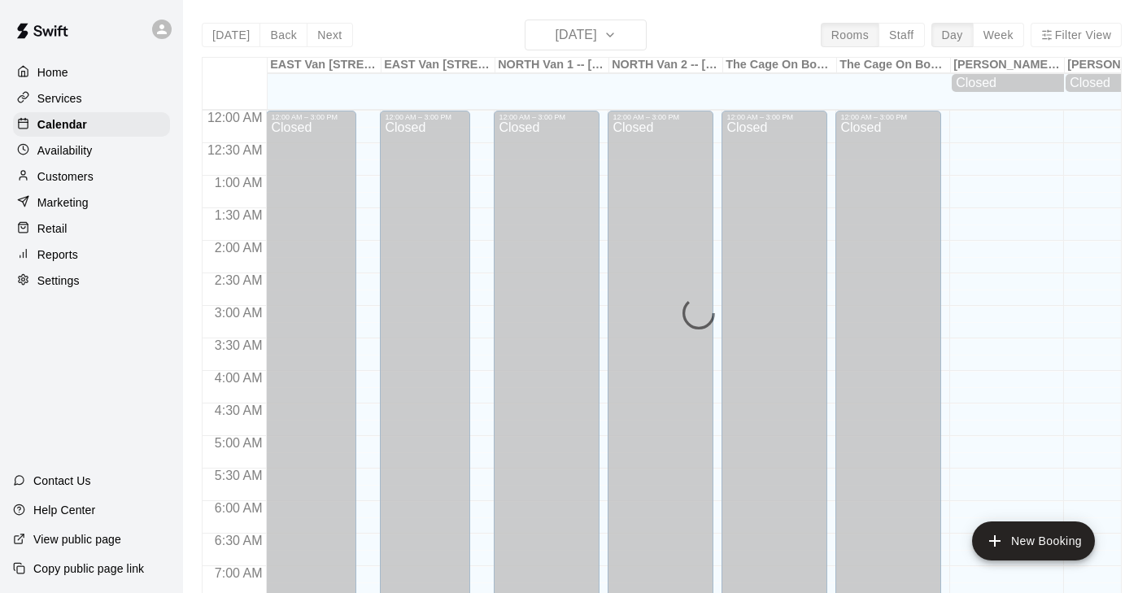
scroll to position [1010, 0]
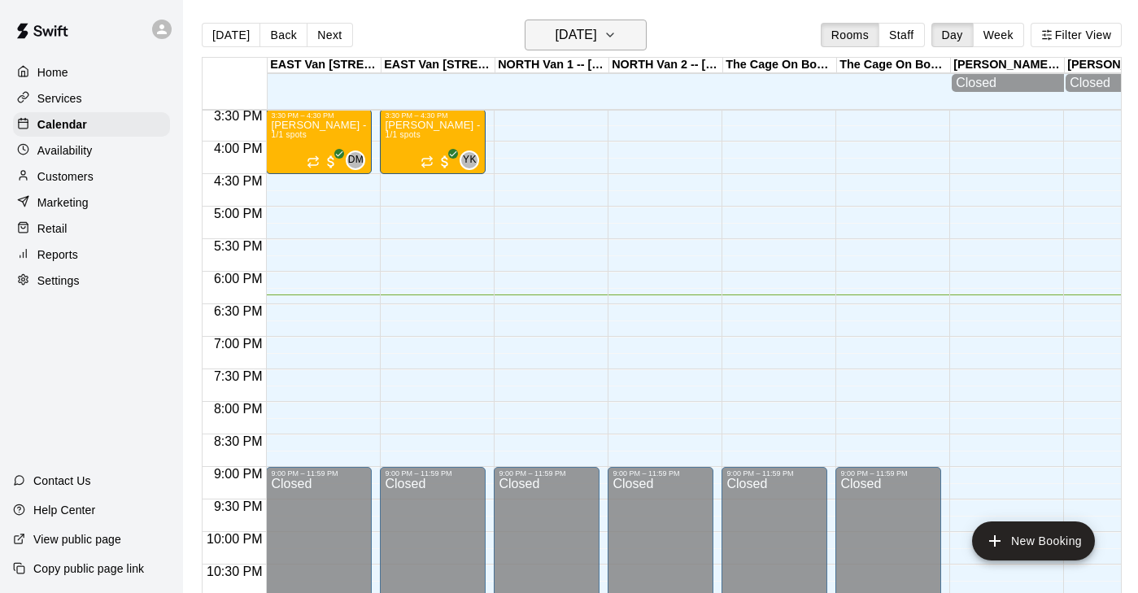
click at [616, 34] on icon "button" at bounding box center [609, 35] width 13 height 20
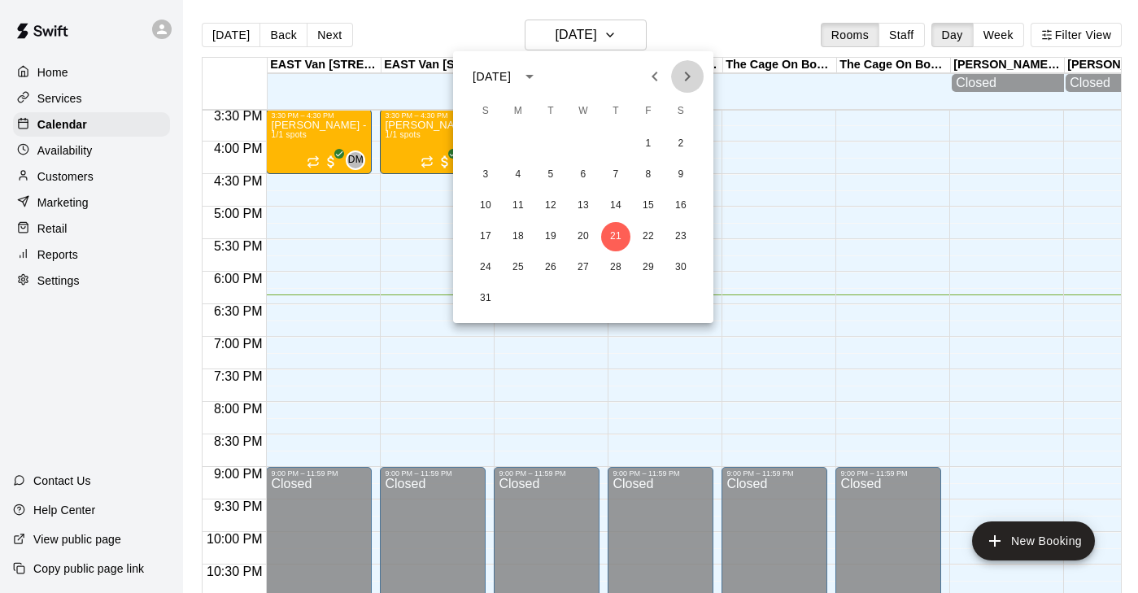
click at [689, 76] on icon "Next month" at bounding box center [688, 77] width 6 height 10
click at [681, 205] on button "20" at bounding box center [680, 205] width 29 height 29
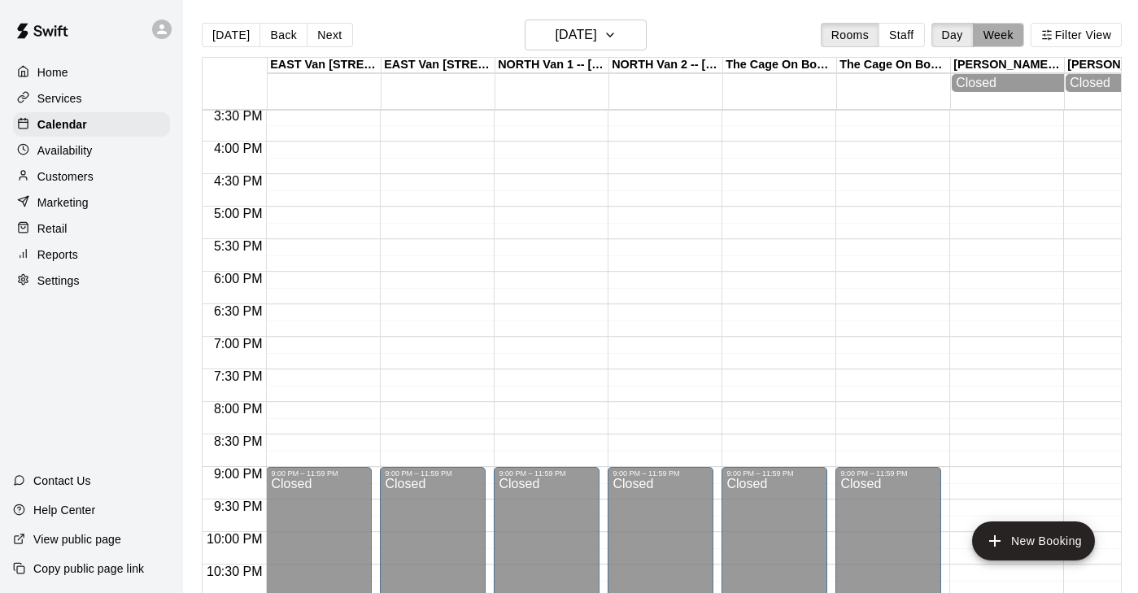
click at [1009, 41] on button "Week" at bounding box center [998, 35] width 51 height 24
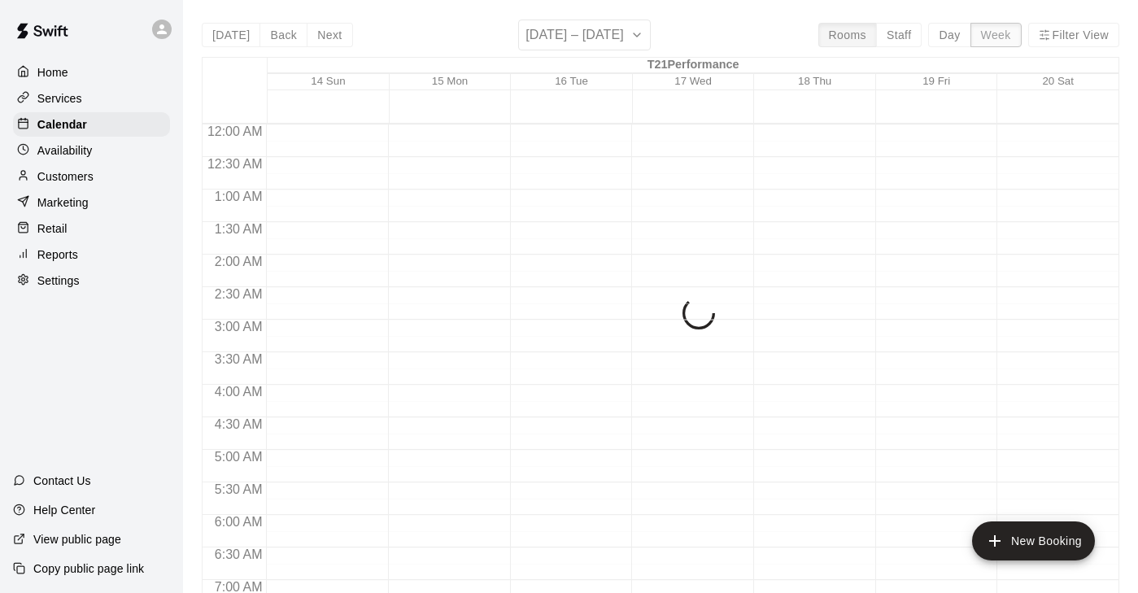
scroll to position [1075, 0]
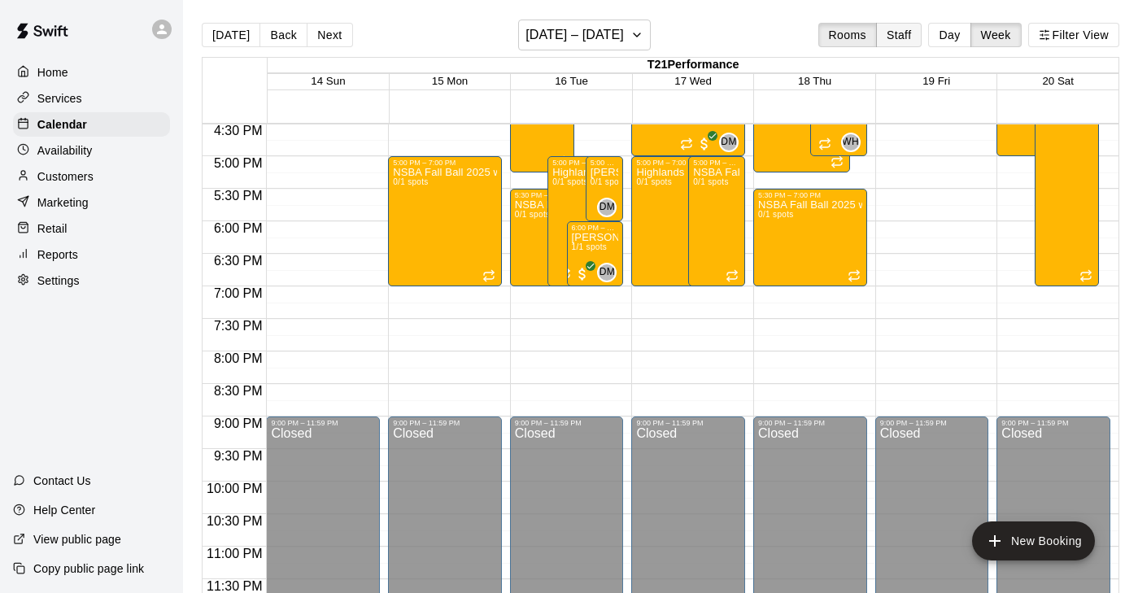
click at [899, 38] on button "Staff" at bounding box center [899, 35] width 46 height 24
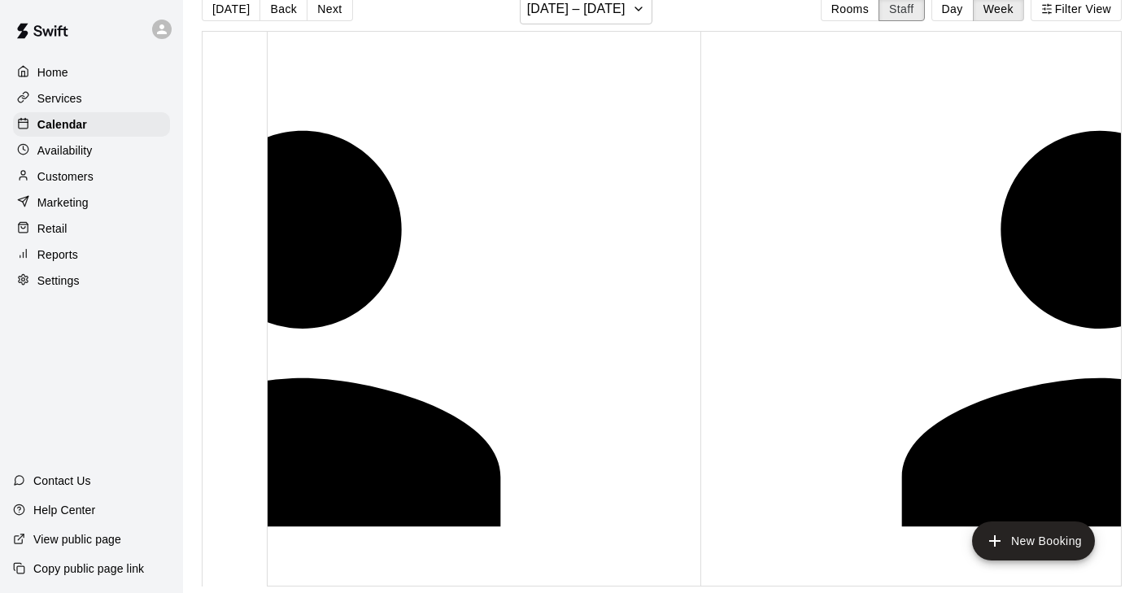
scroll to position [1092, 608]
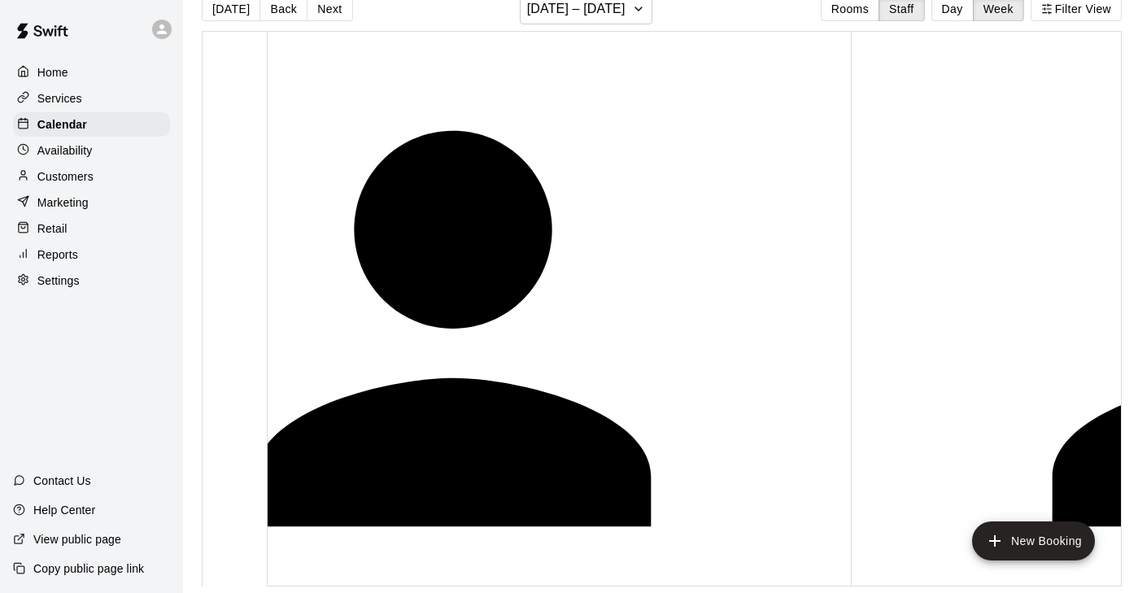
click at [83, 99] on div "Services" at bounding box center [91, 98] width 157 height 24
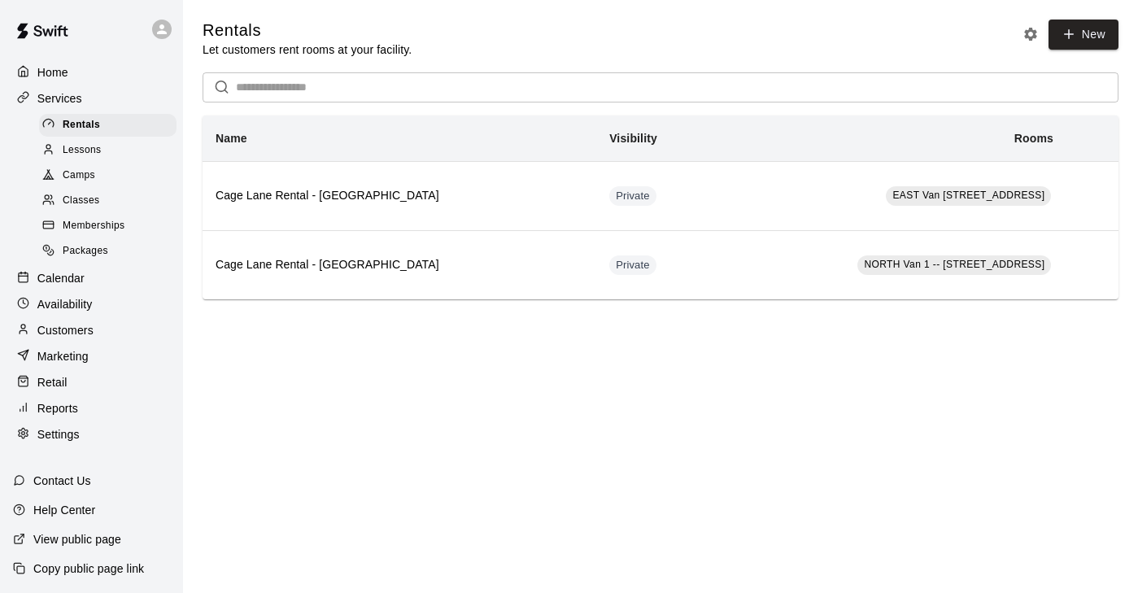
click at [108, 166] on div "Camps" at bounding box center [107, 175] width 137 height 23
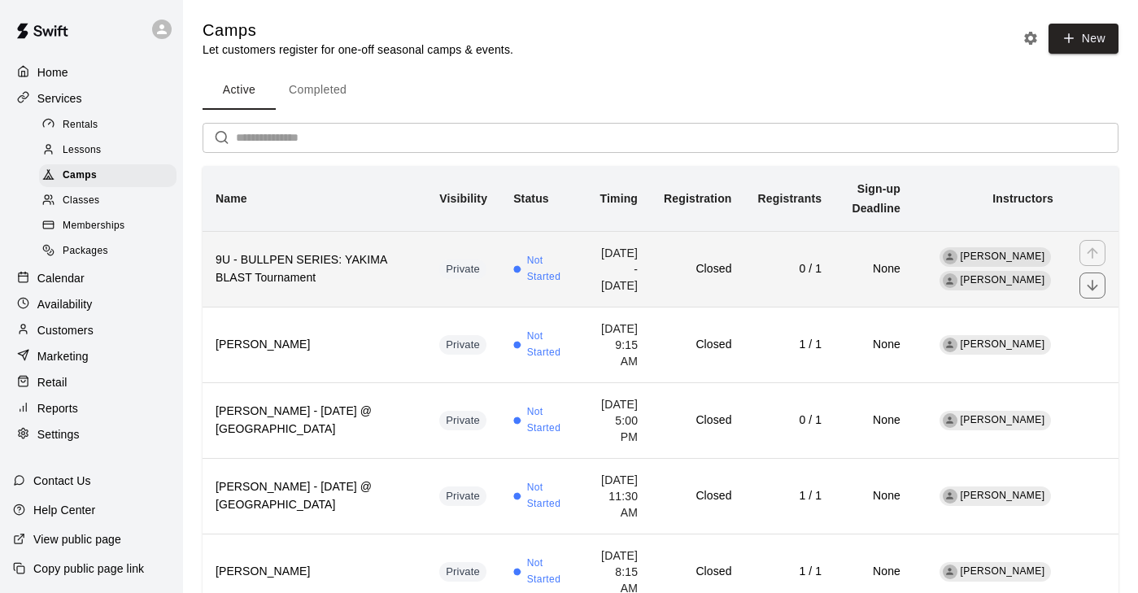
click at [372, 255] on h6 "9U - BULLPEN SERIES: YAKIMA BLAST Tournament" at bounding box center [315, 269] width 198 height 36
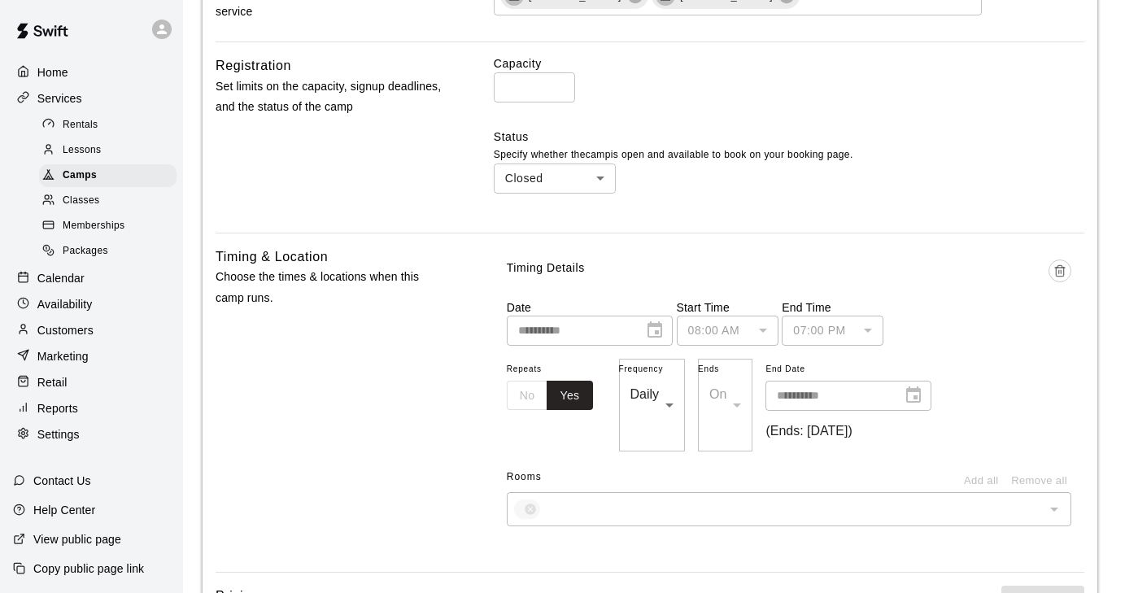
click at [527, 492] on div "​" at bounding box center [789, 509] width 564 height 34
click at [528, 492] on div "​" at bounding box center [789, 509] width 564 height 34
click at [535, 492] on div "​" at bounding box center [789, 509] width 564 height 34
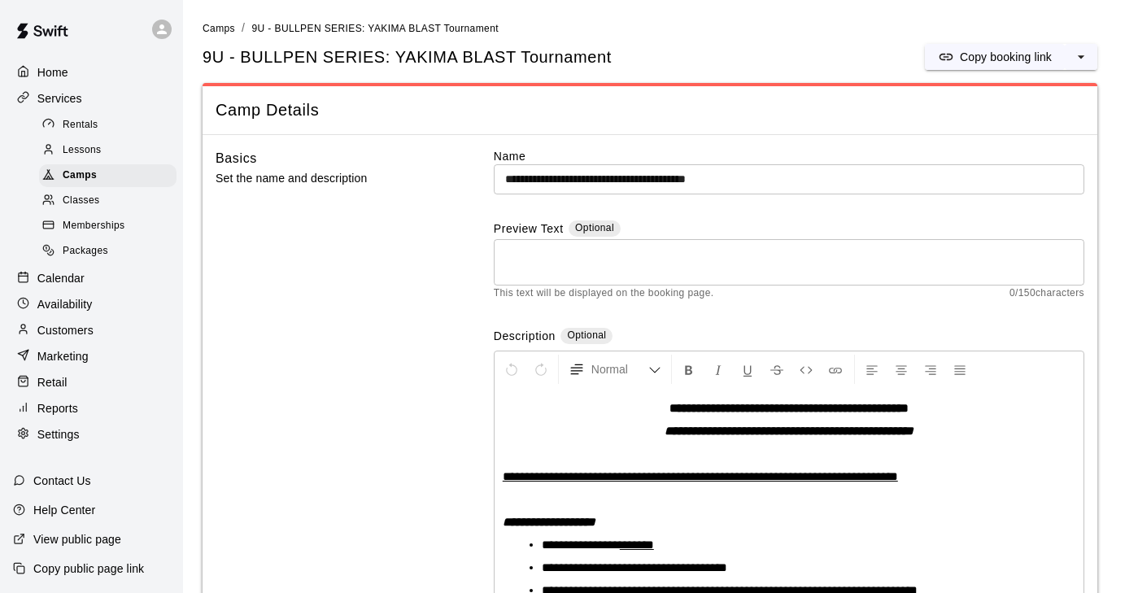
click at [82, 270] on p "Calendar" at bounding box center [60, 278] width 47 height 16
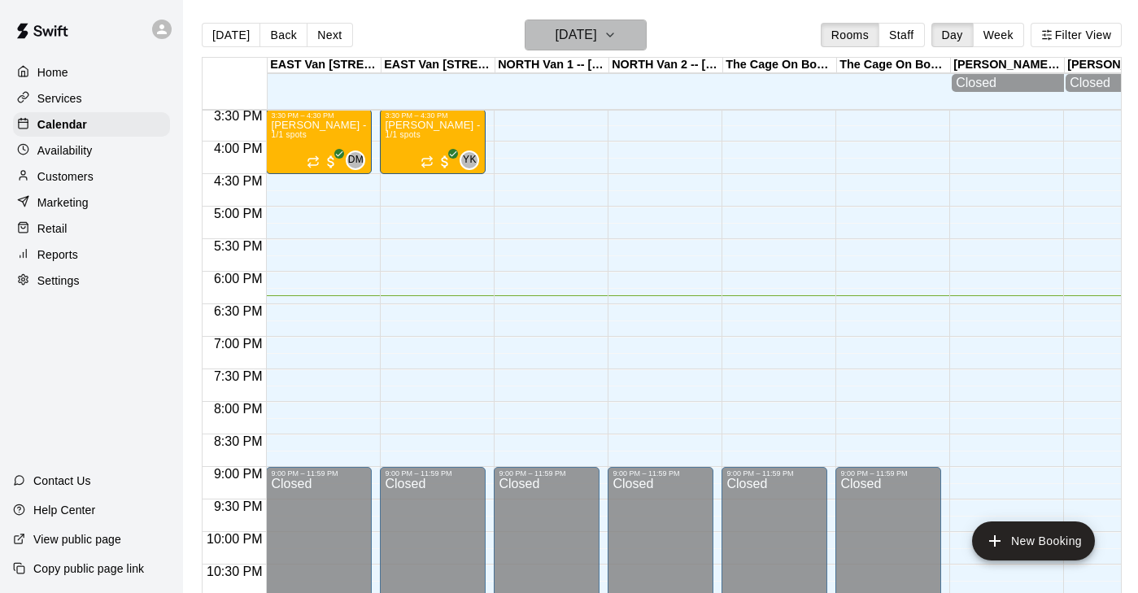
click at [616, 38] on icon "button" at bounding box center [609, 35] width 13 height 20
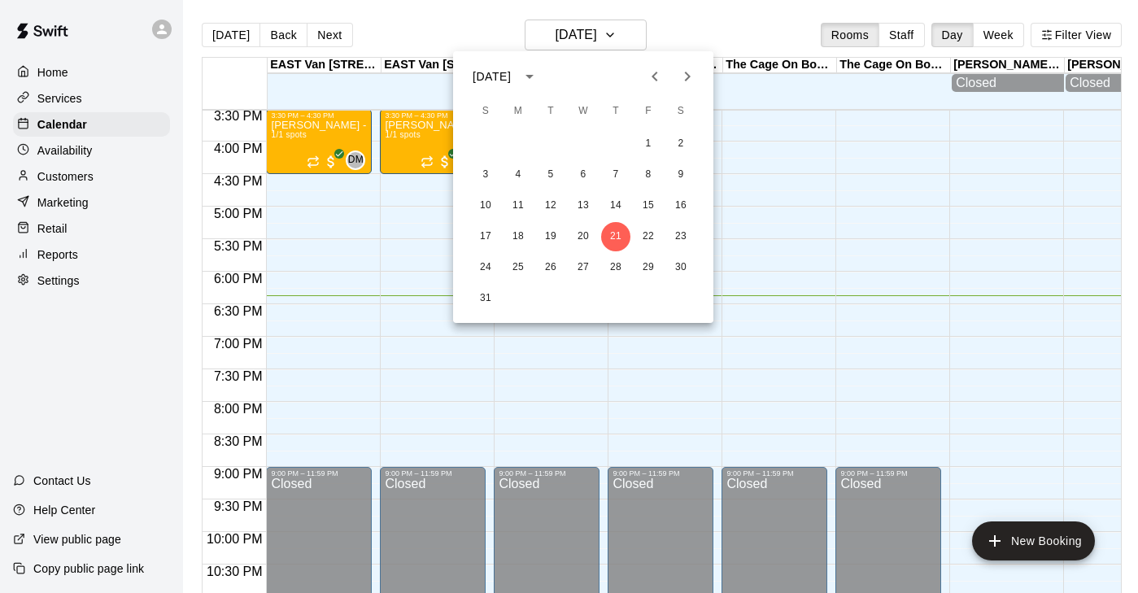
click at [686, 78] on icon "Next month" at bounding box center [687, 77] width 20 height 20
click at [683, 207] on button "20" at bounding box center [680, 205] width 29 height 29
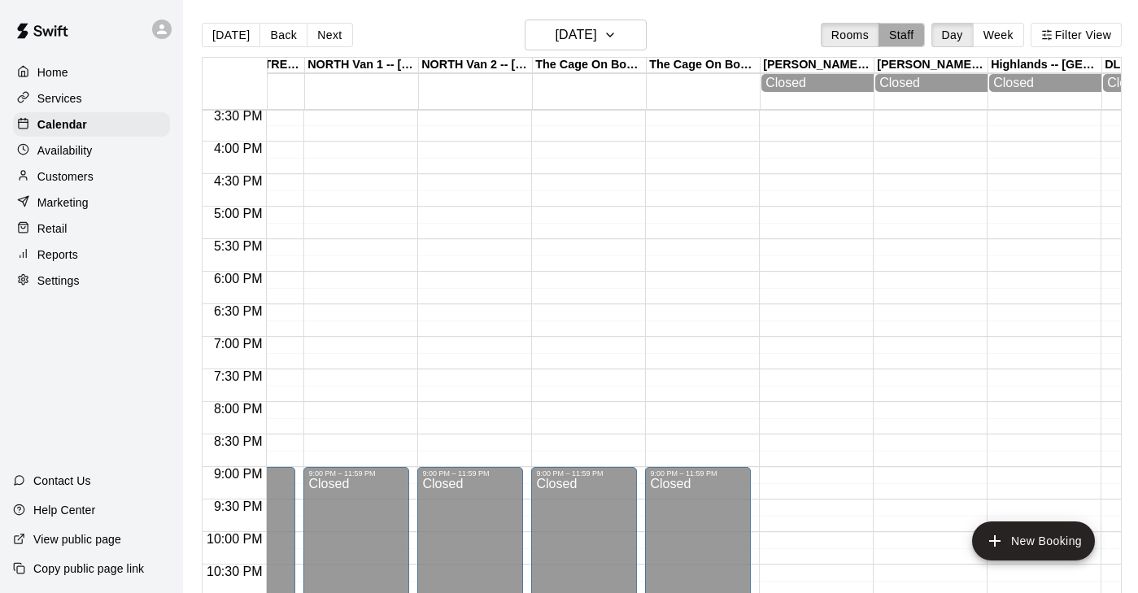
click at [911, 35] on button "Staff" at bounding box center [901, 35] width 46 height 24
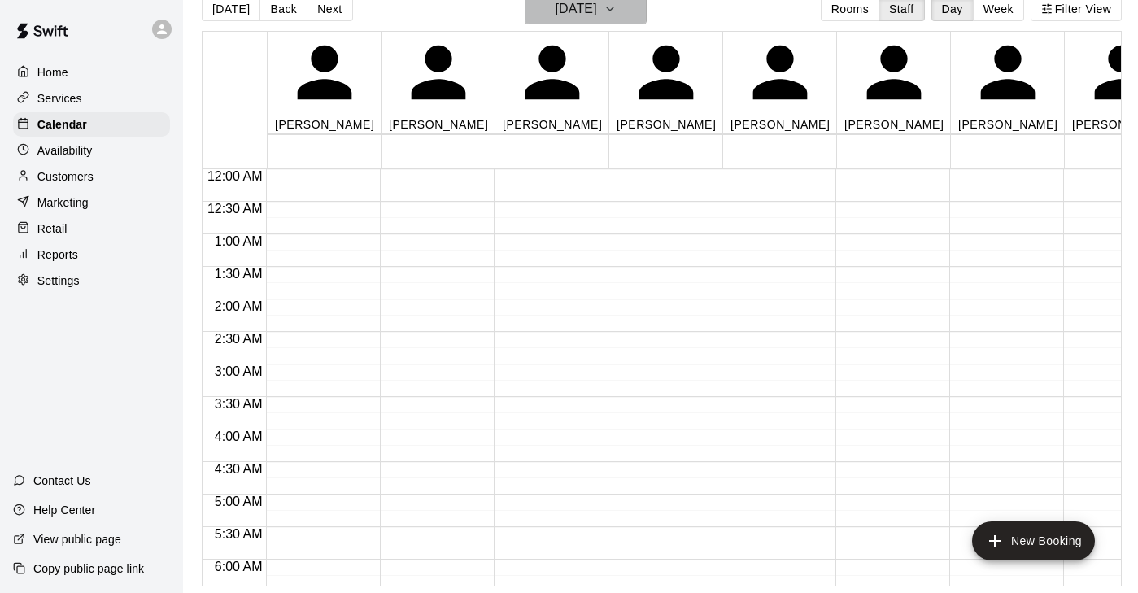
click at [636, 24] on button "[DATE]" at bounding box center [586, 8] width 122 height 31
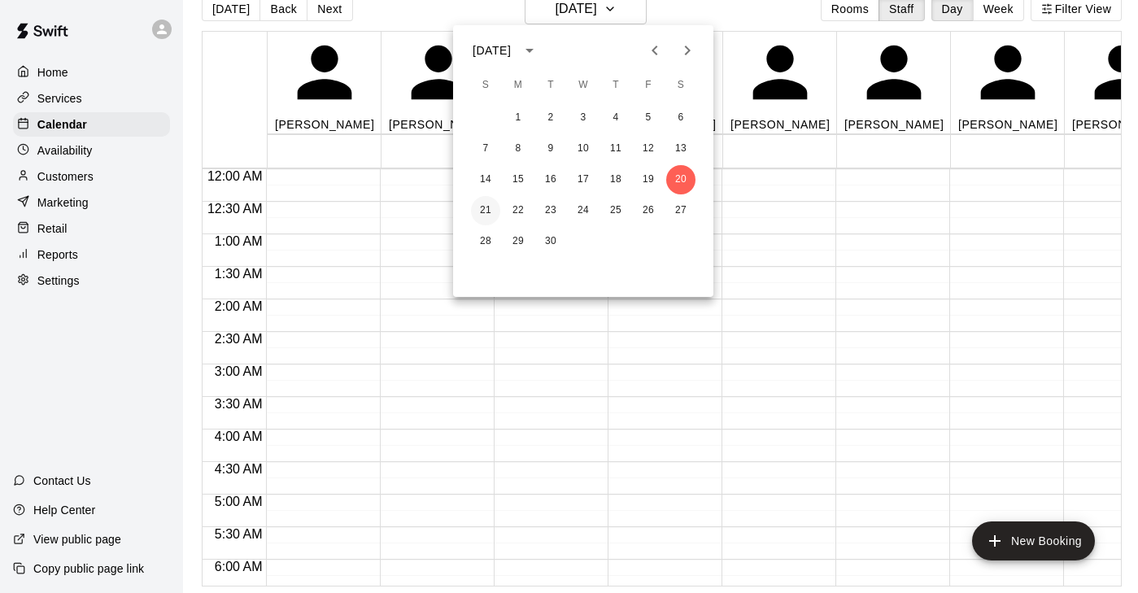
click at [492, 211] on button "21" at bounding box center [485, 210] width 29 height 29
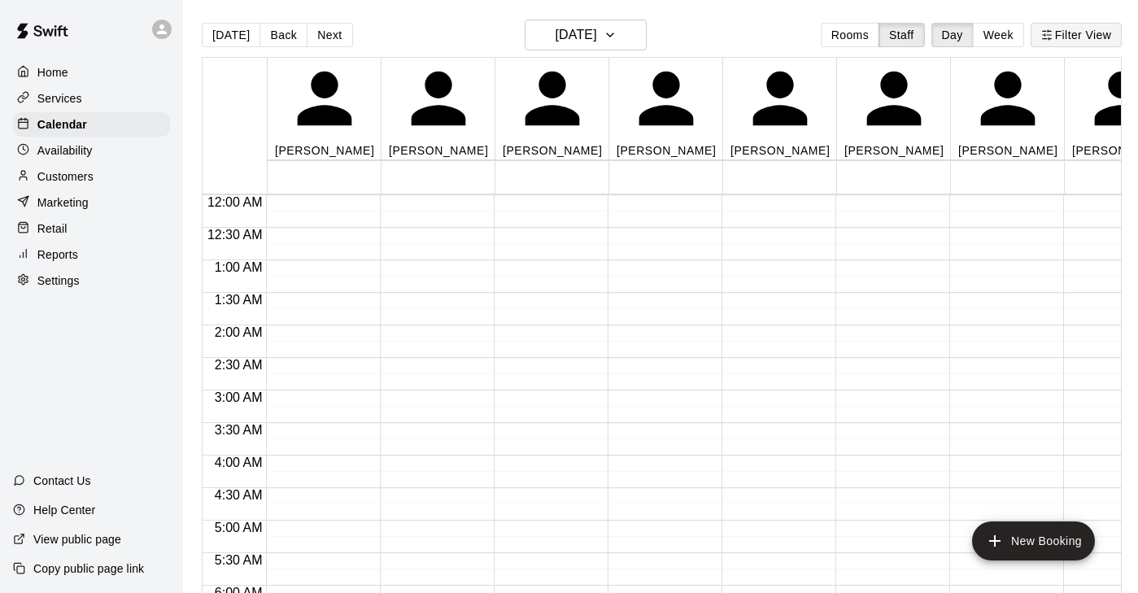
click at [1074, 28] on button "Filter View" at bounding box center [1075, 35] width 91 height 24
click at [668, 185] on div at bounding box center [569, 296] width 1138 height 593
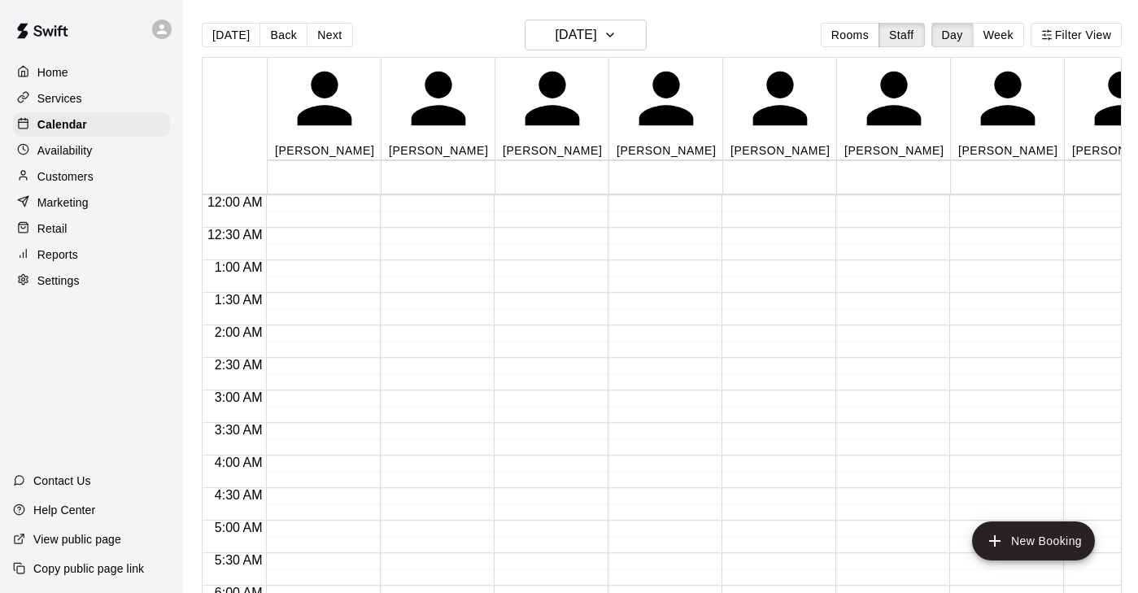
click at [59, 177] on p "Customers" at bounding box center [65, 176] width 56 height 16
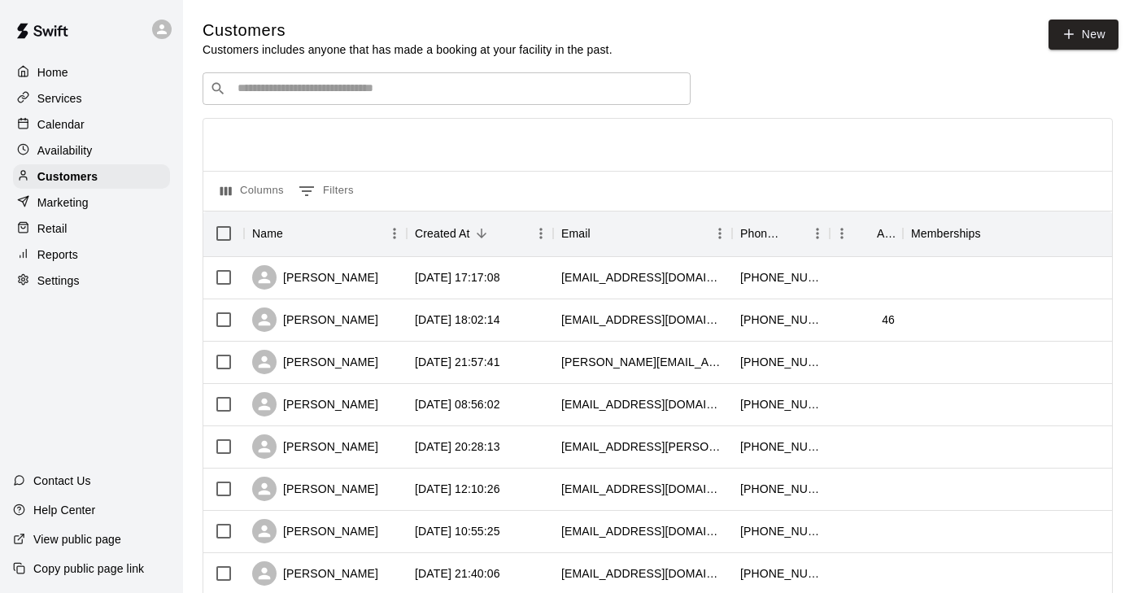
click at [68, 130] on p "Calendar" at bounding box center [60, 124] width 47 height 16
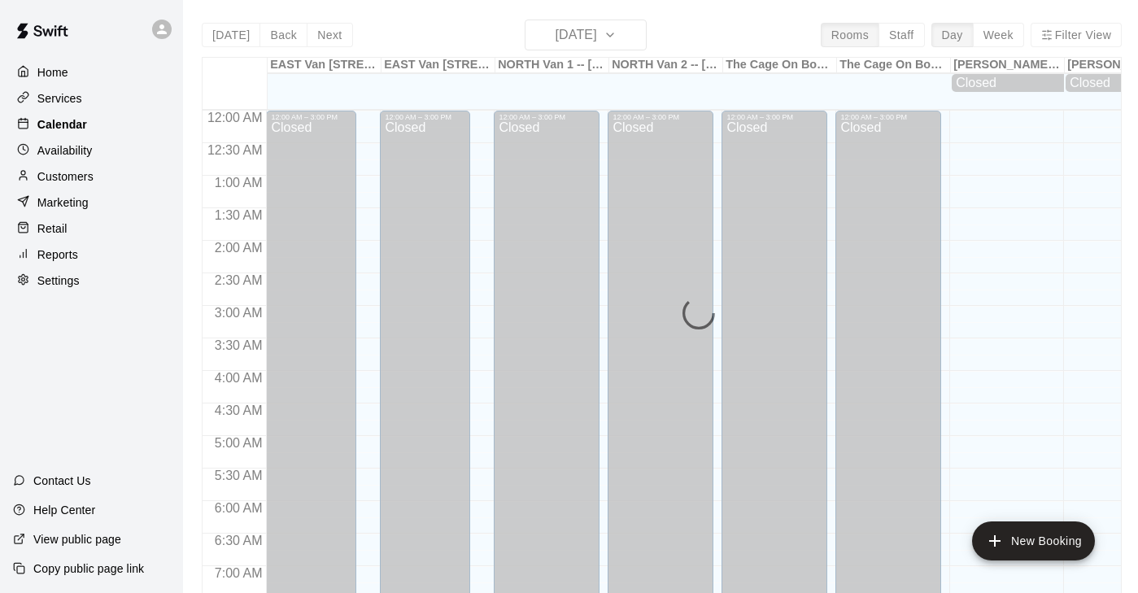
scroll to position [1010, 0]
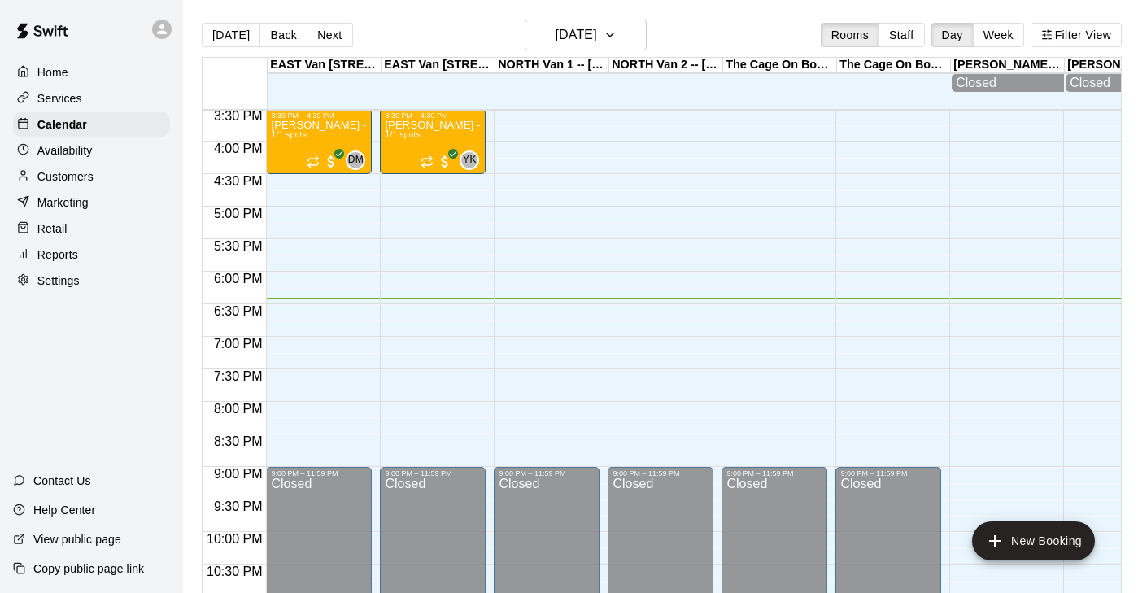
click at [60, 102] on p "Services" at bounding box center [59, 98] width 45 height 16
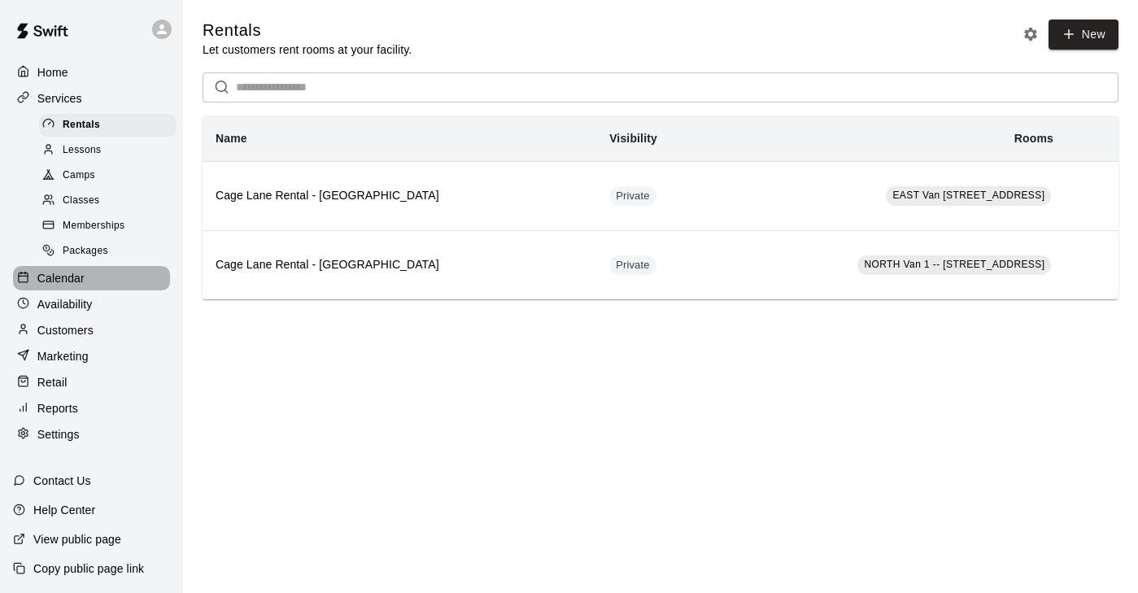
click at [63, 273] on p "Calendar" at bounding box center [60, 278] width 47 height 16
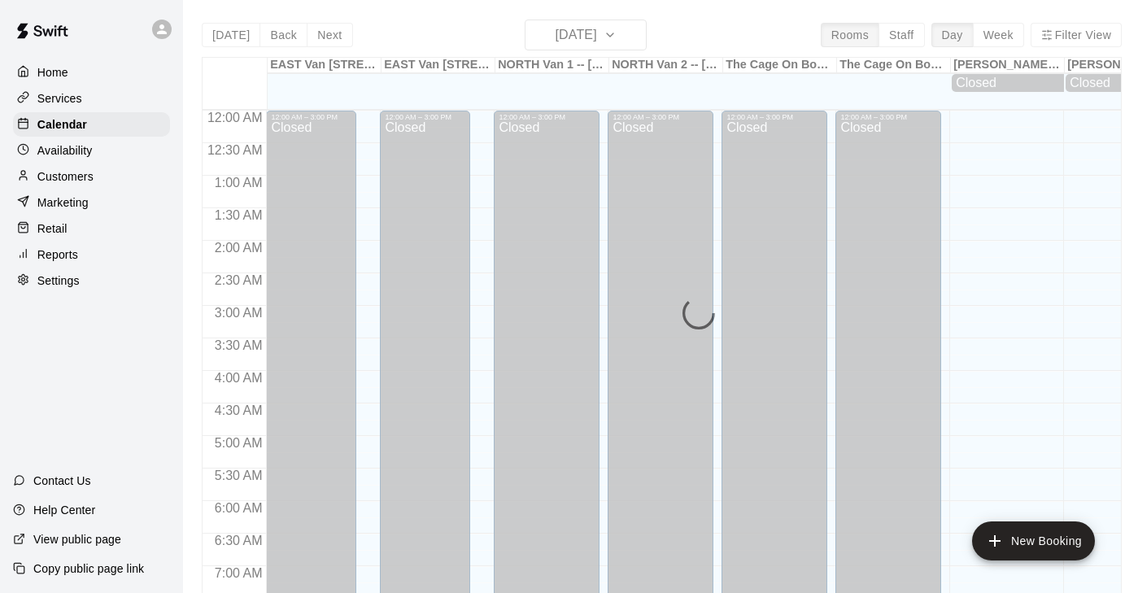
scroll to position [1010, 0]
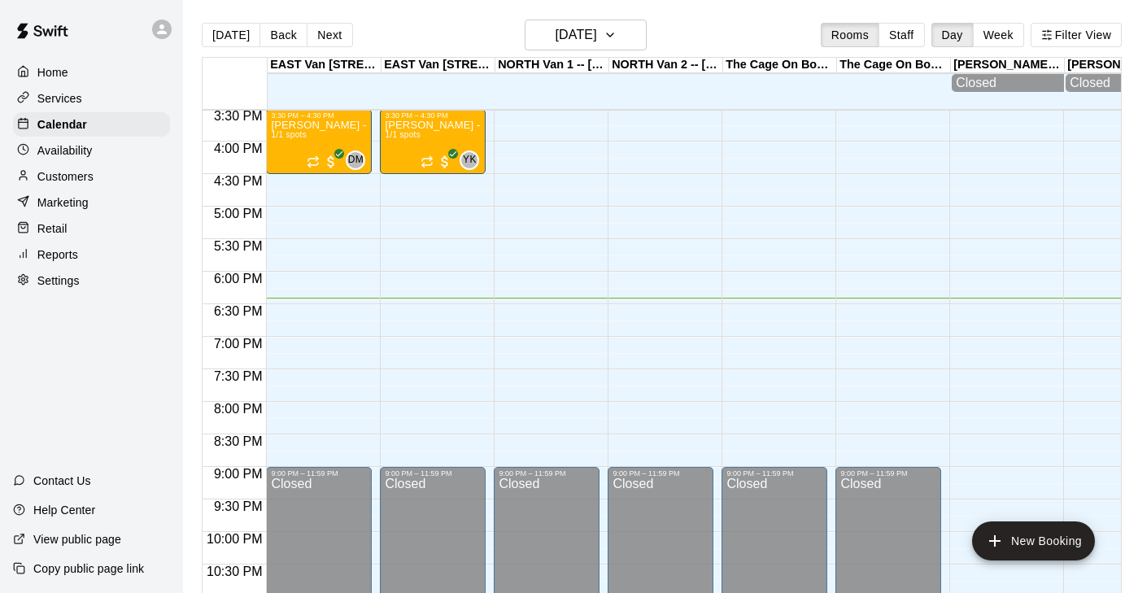
click at [75, 178] on p "Customers" at bounding box center [65, 176] width 56 height 16
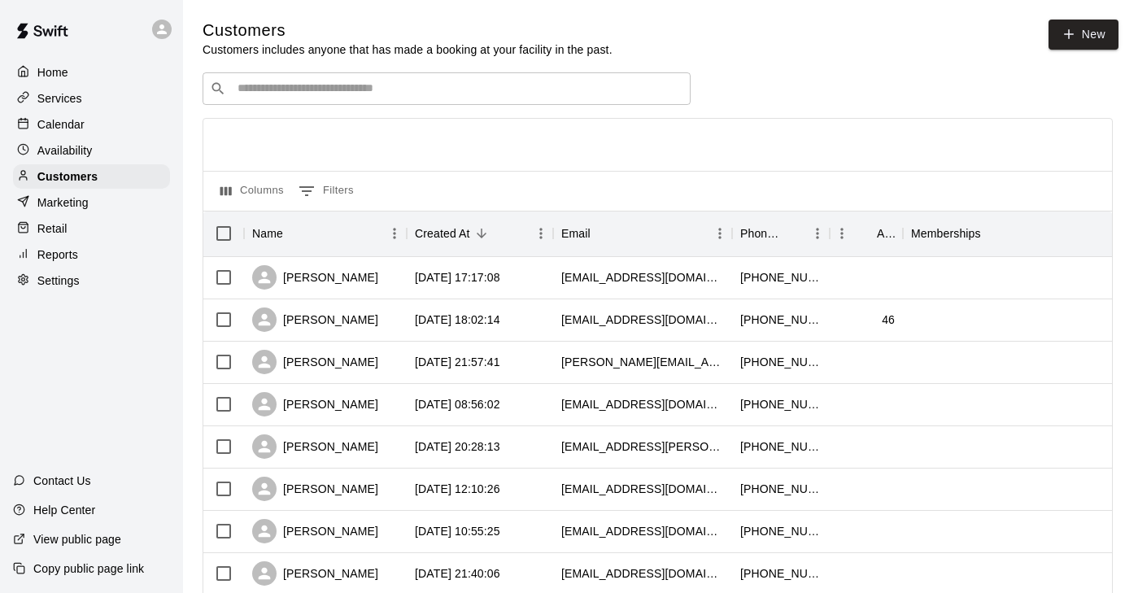
click at [342, 87] on input "Search customers by name or email" at bounding box center [458, 89] width 451 height 16
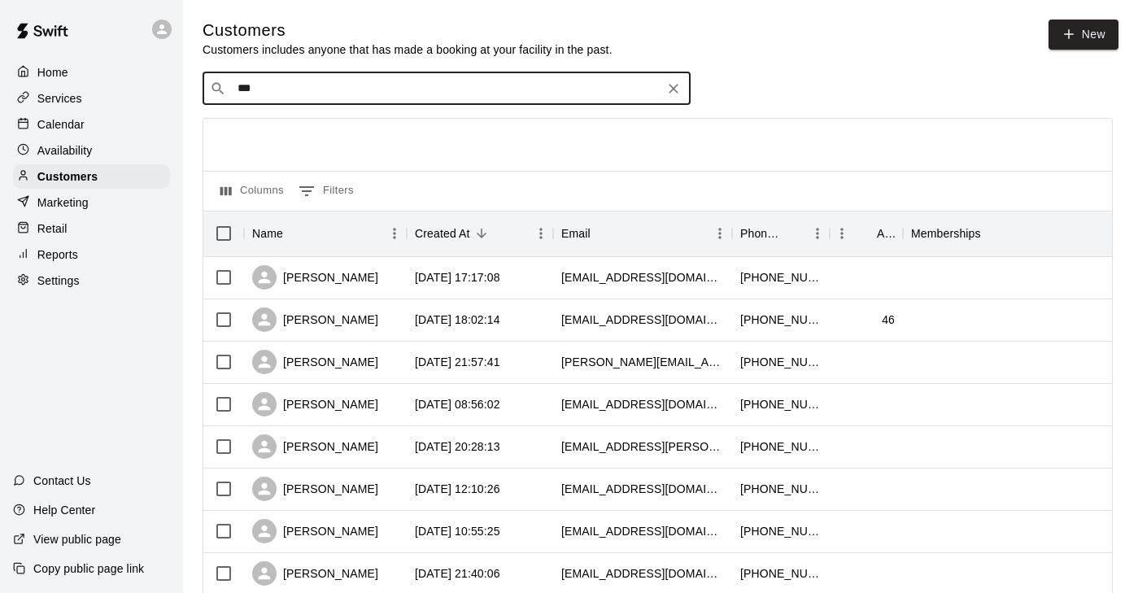
type input "****"
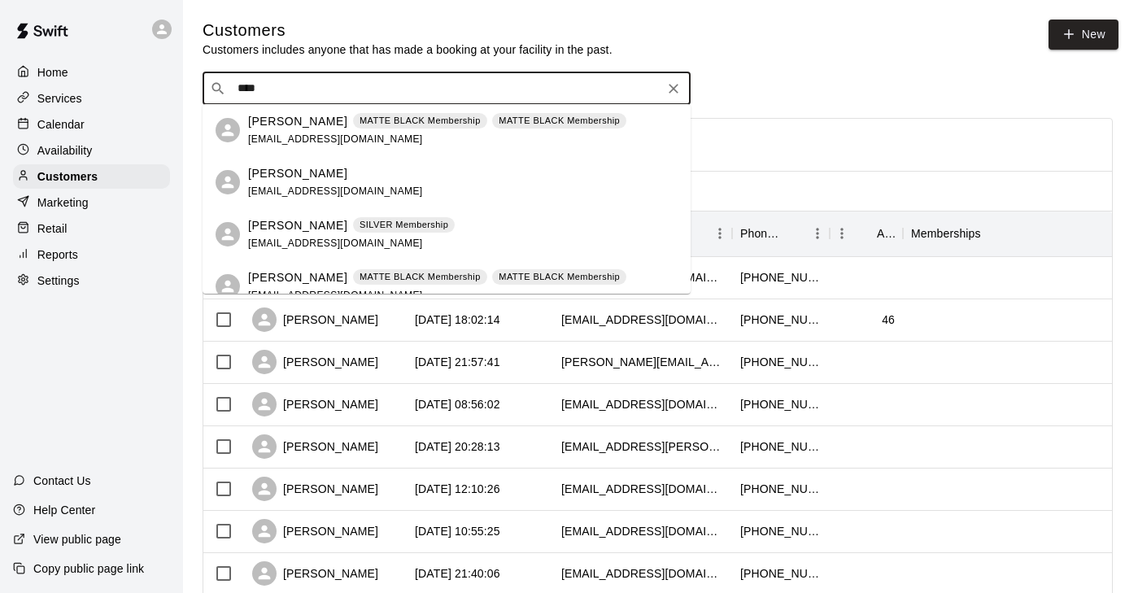
click at [373, 229] on p "SILVER Membership" at bounding box center [403, 225] width 89 height 14
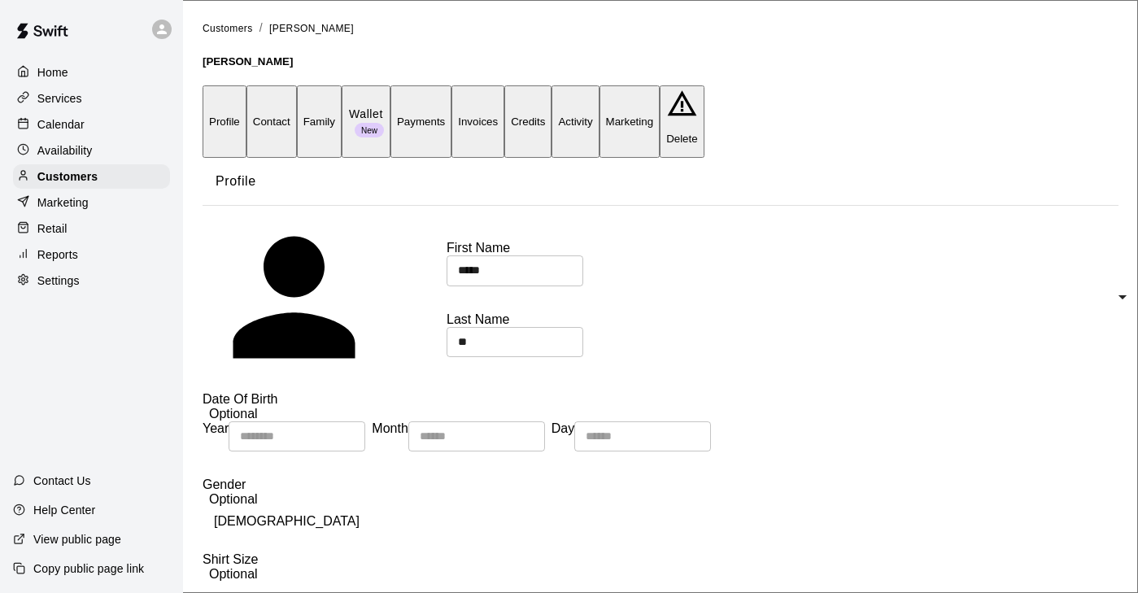
click at [451, 102] on button "Payments" at bounding box center [420, 121] width 61 height 72
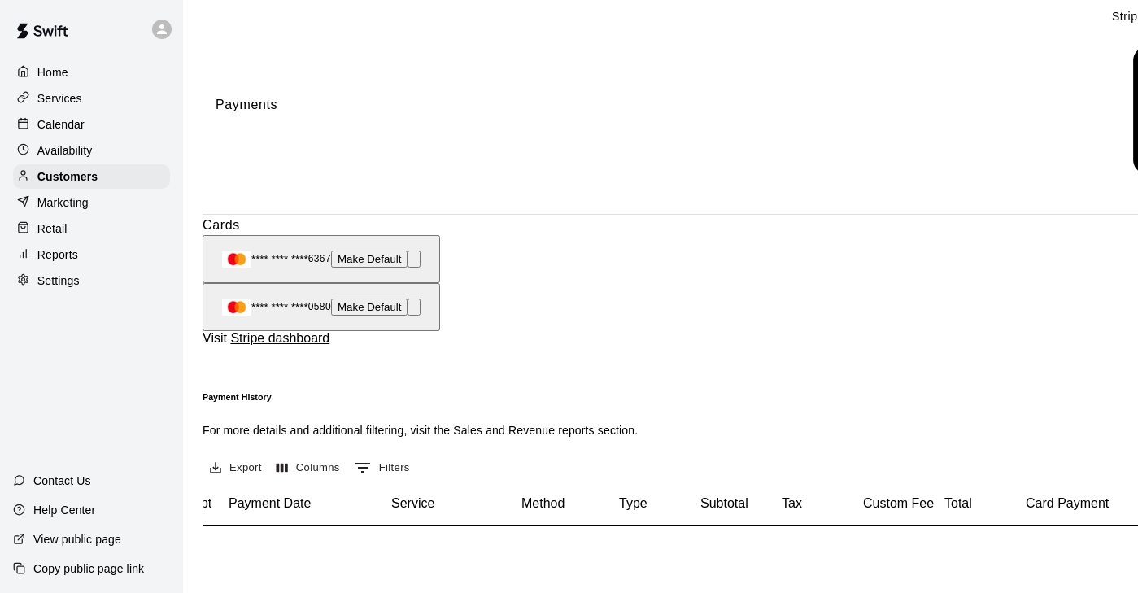
scroll to position [1, 277]
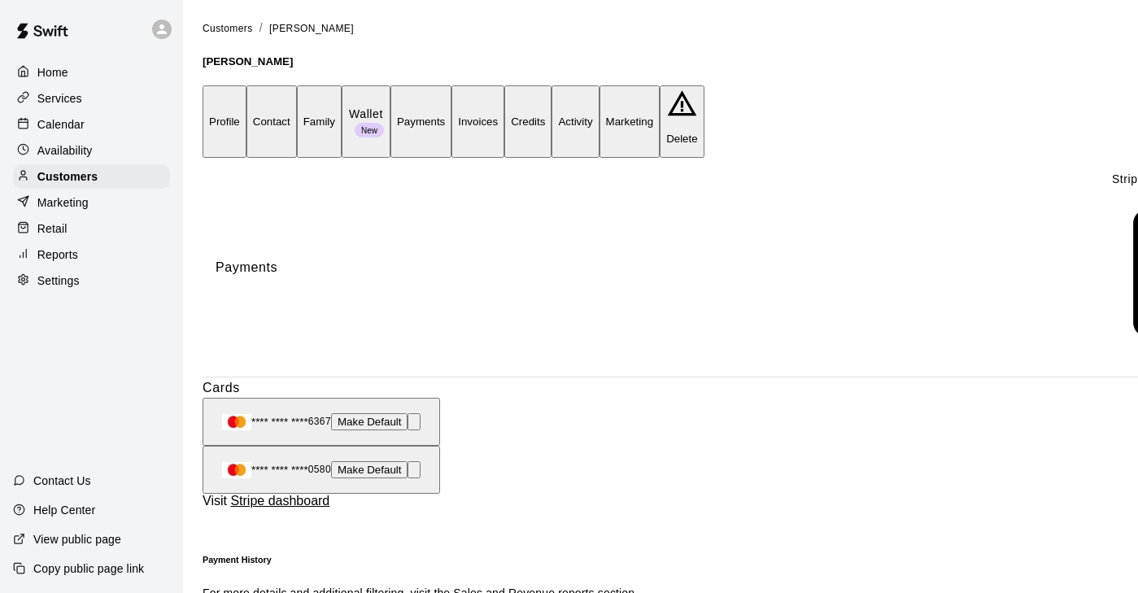
scroll to position [0, 0]
click at [599, 91] on button "Activity" at bounding box center [574, 121] width 47 height 72
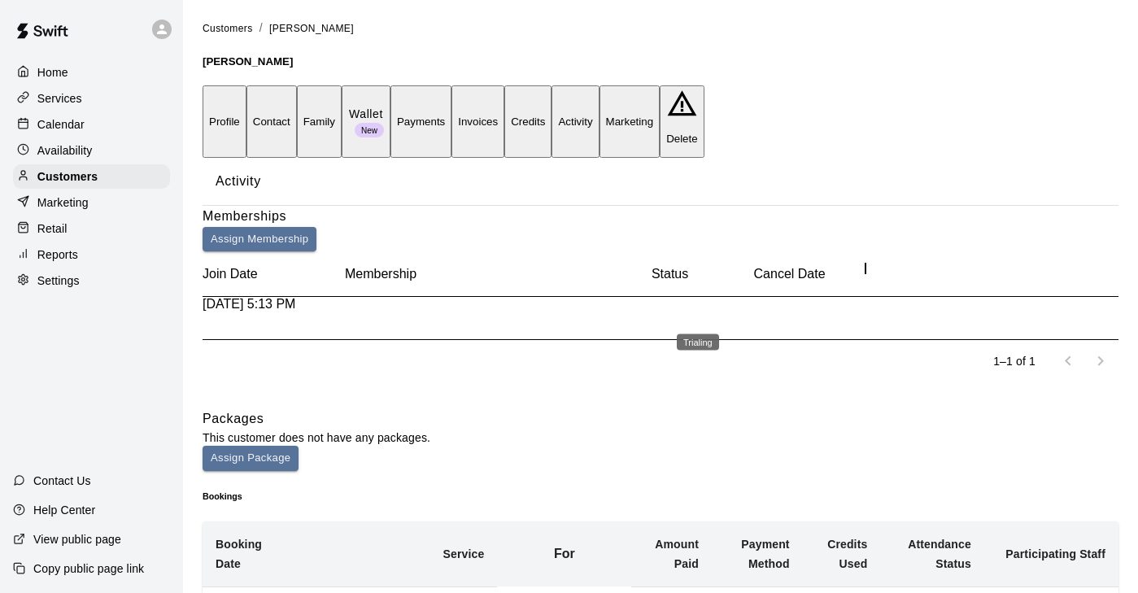
click at [258, 381] on span "Trialing" at bounding box center [230, 388] width 55 height 14
click at [277, 312] on div "Aug 21, 2025 5:13 PM" at bounding box center [274, 318] width 142 height 42
click at [451, 94] on button "Payments" at bounding box center [420, 121] width 61 height 72
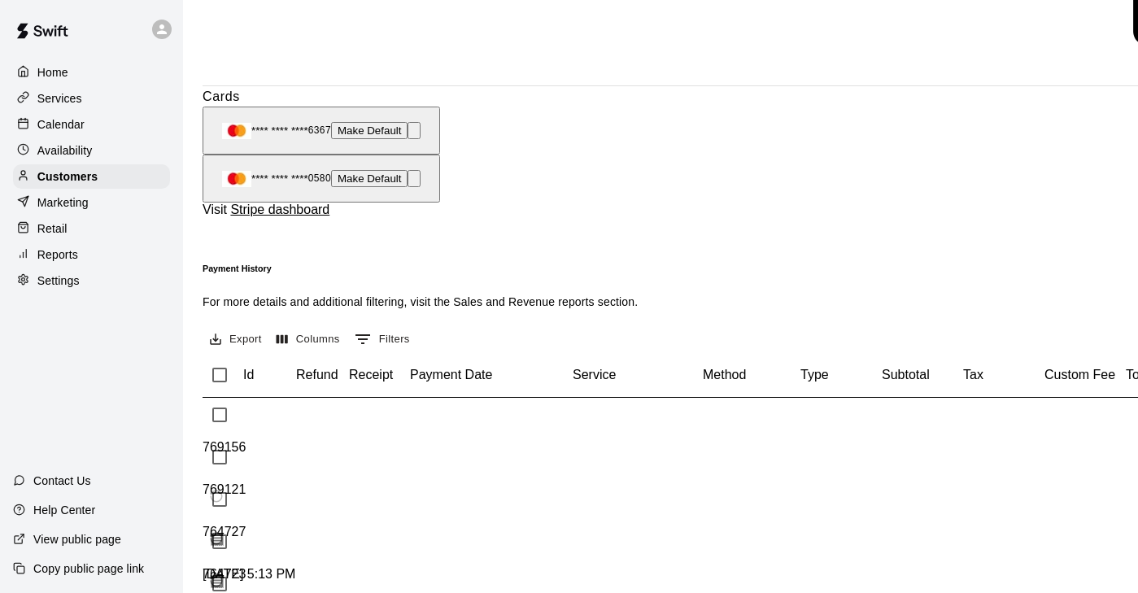
scroll to position [290, 0]
click at [224, 534] on icon "Download Receipt" at bounding box center [217, 541] width 12 height 14
click at [561, 296] on link "Sales and Revenue reports" at bounding box center [523, 302] width 141 height 13
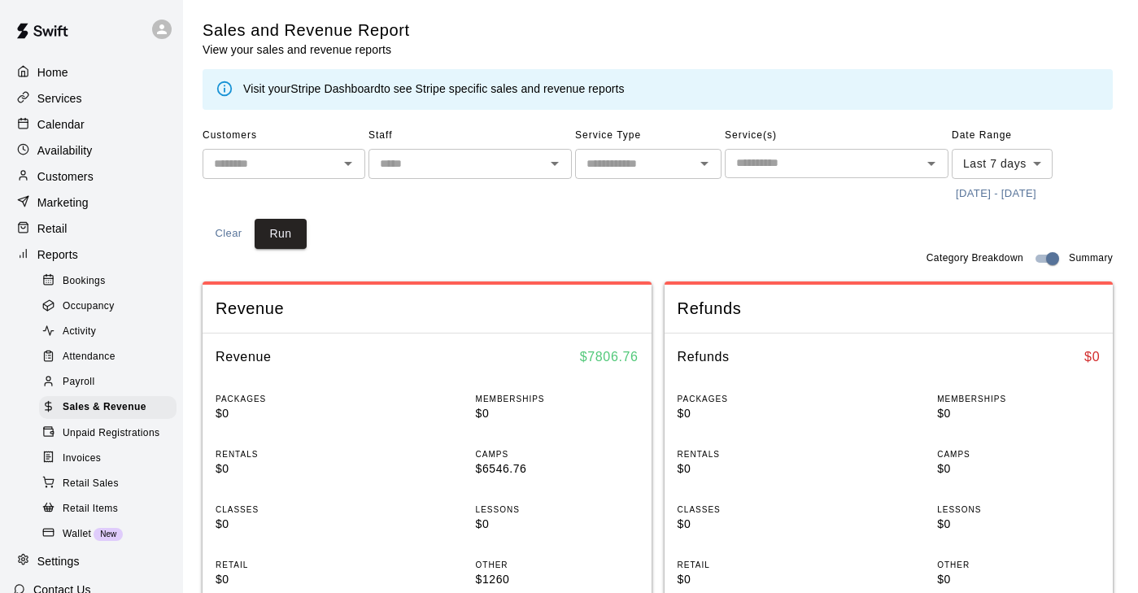
click at [363, 165] on div "​" at bounding box center [284, 164] width 163 height 30
click at [265, 198] on li "[PERSON_NAME]" at bounding box center [284, 196] width 163 height 27
type input "********"
click at [291, 233] on button "Run" at bounding box center [281, 234] width 52 height 30
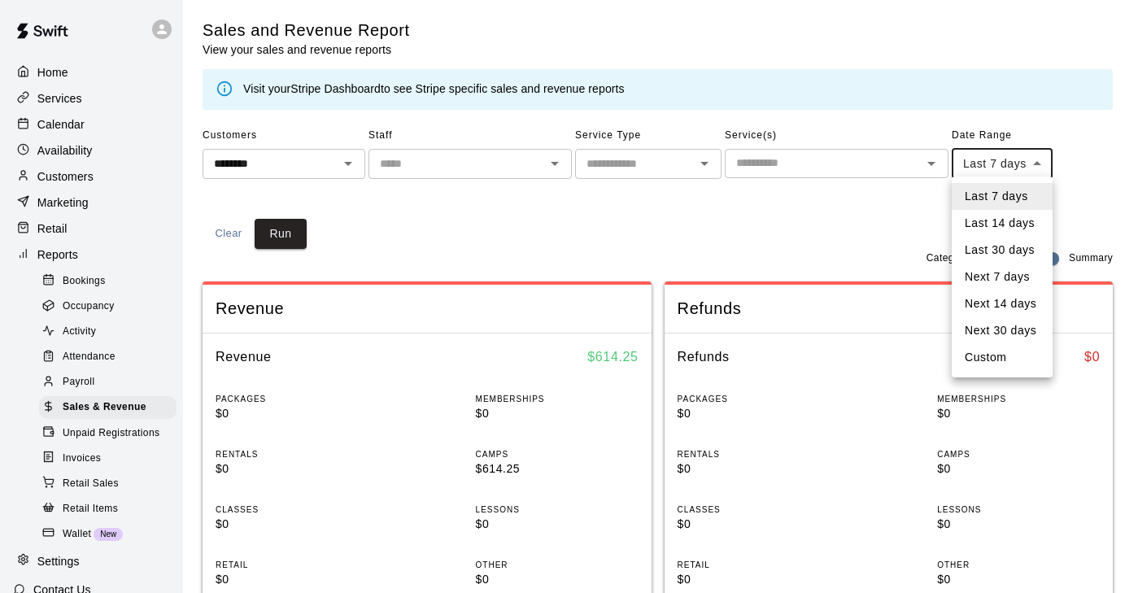
click at [1004, 359] on li "Custom" at bounding box center [1002, 357] width 101 height 27
type input "******"
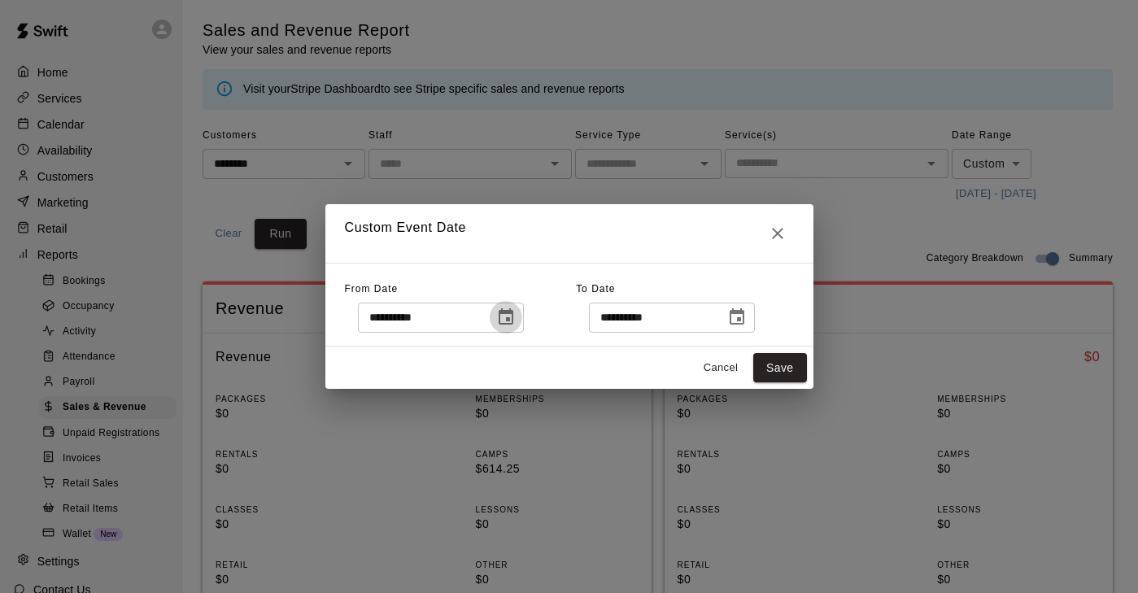
click at [513, 312] on icon "Choose date, selected date is Aug 14, 2025" at bounding box center [506, 316] width 15 height 16
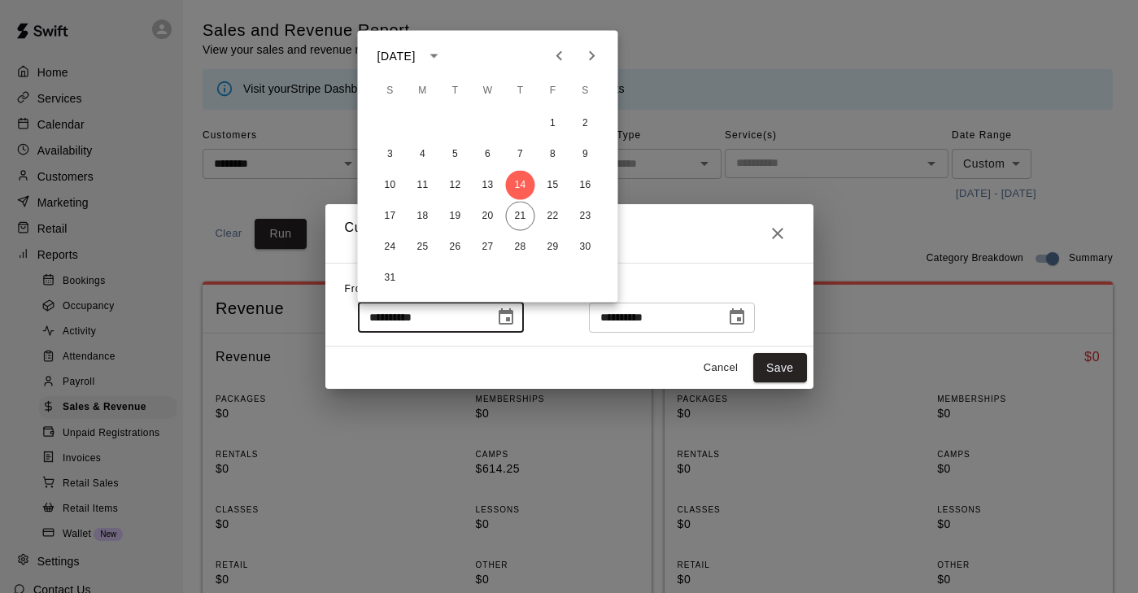
click at [416, 52] on div "[DATE]" at bounding box center [396, 55] width 38 height 17
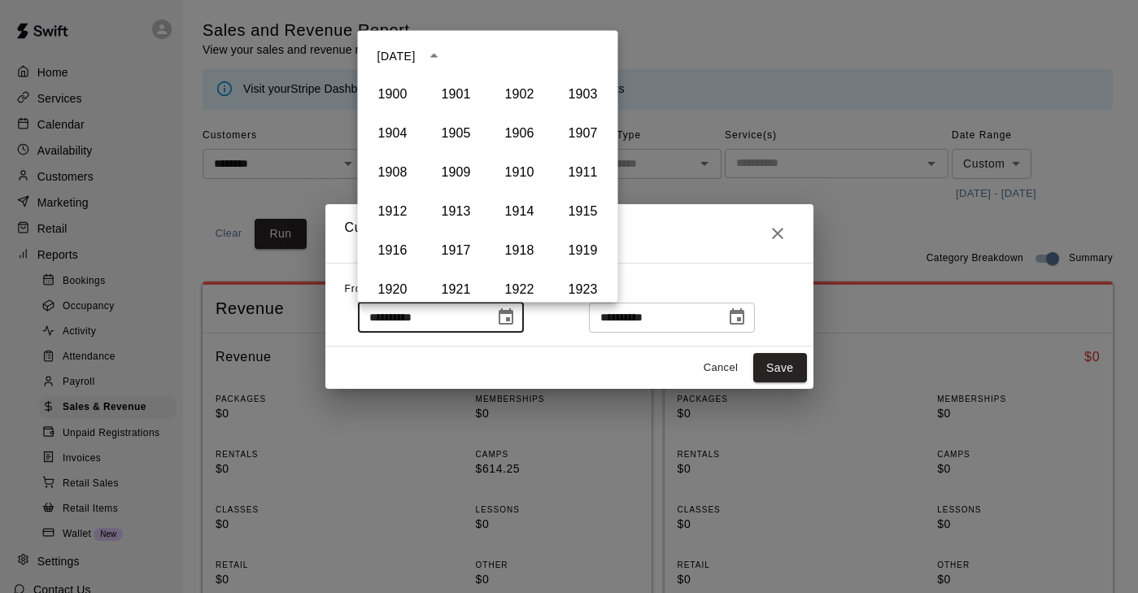
scroll to position [1116, 0]
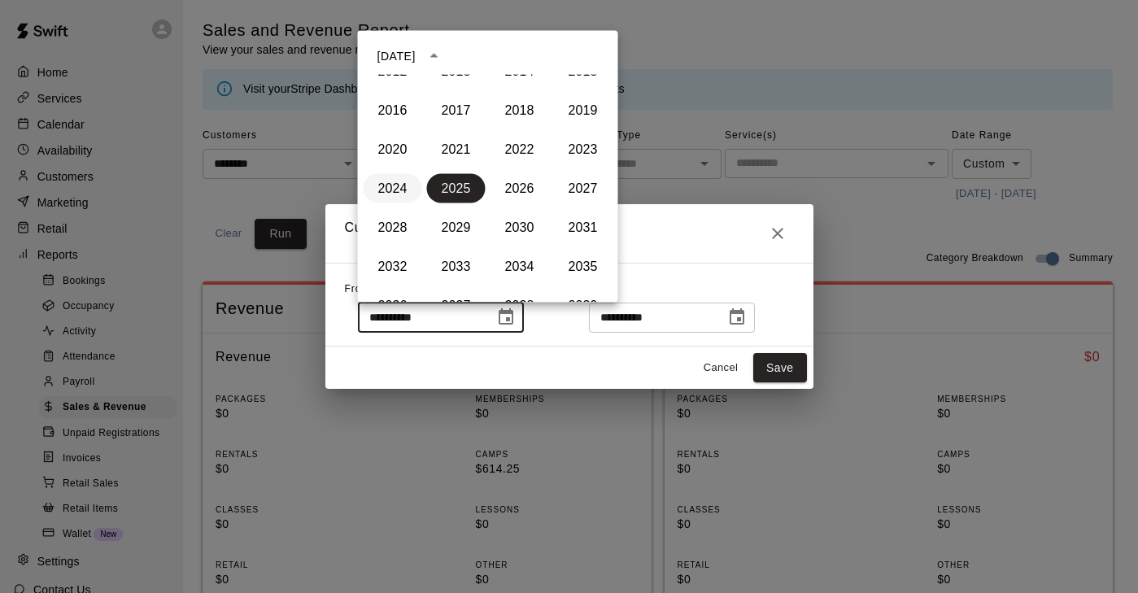
click at [393, 186] on button "2024" at bounding box center [393, 188] width 59 height 29
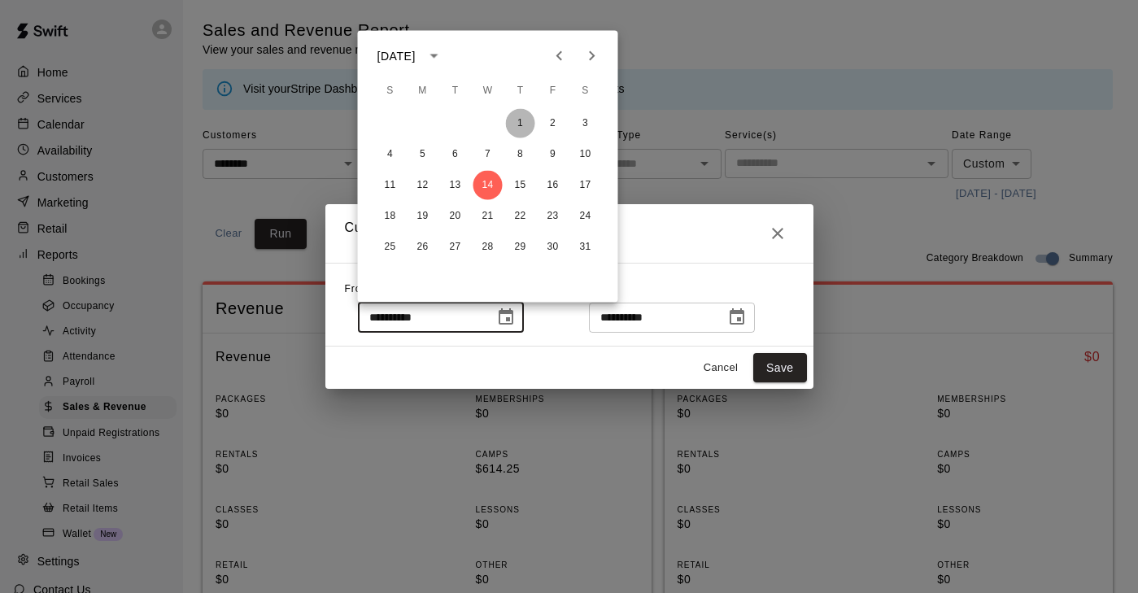
click at [528, 124] on button "1" at bounding box center [520, 123] width 29 height 29
type input "**********"
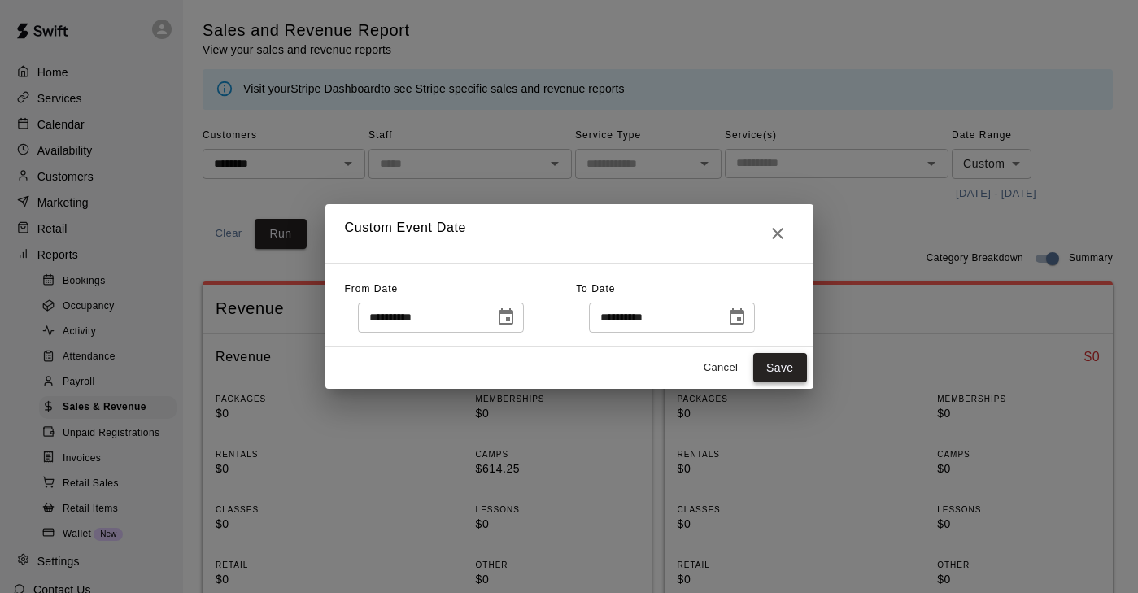
click at [791, 365] on button "Save" at bounding box center [780, 368] width 54 height 30
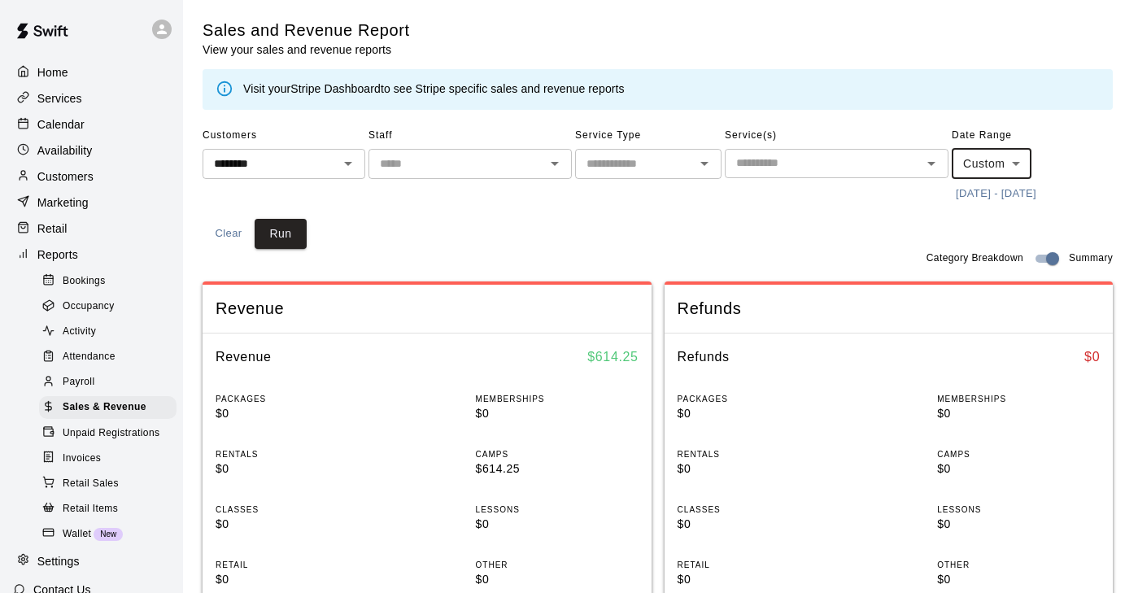
scroll to position [0, 0]
click at [303, 219] on button "Run" at bounding box center [281, 234] width 52 height 30
click at [341, 155] on icon "Open" at bounding box center [348, 164] width 20 height 20
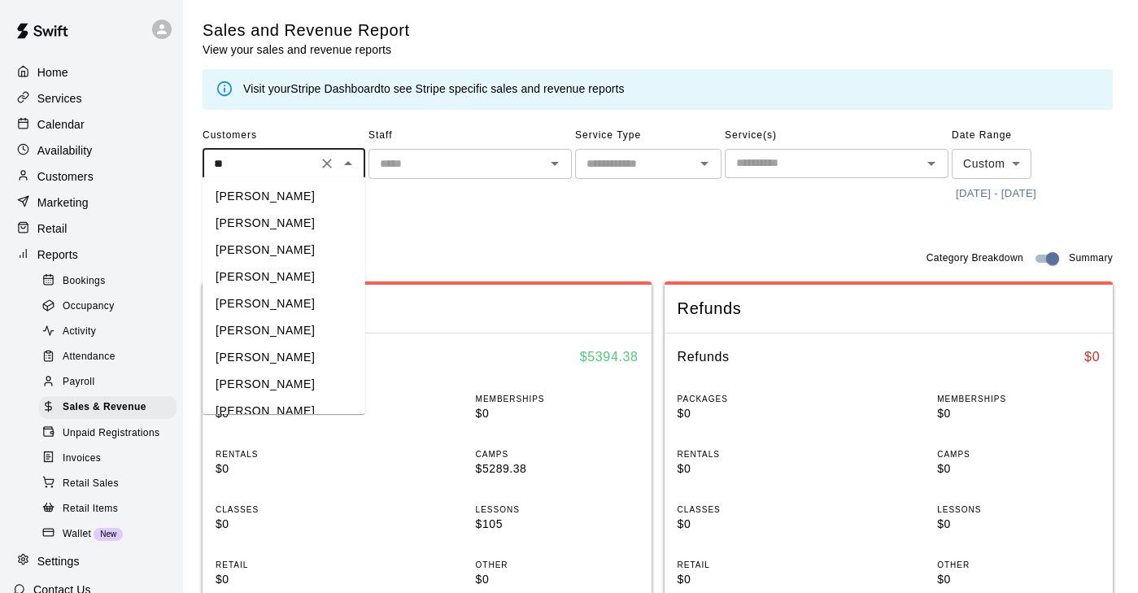
click at [236, 224] on li "Victoria Bonn" at bounding box center [284, 223] width 163 height 27
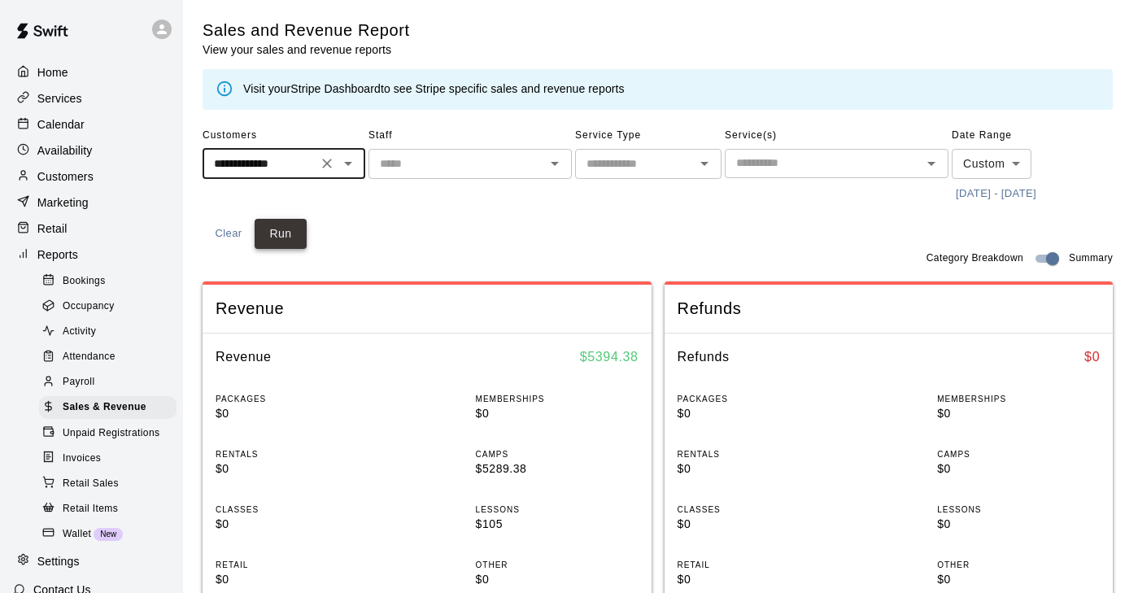
click at [294, 234] on button "Run" at bounding box center [281, 234] width 52 height 30
click at [290, 158] on input "**********" at bounding box center [259, 164] width 105 height 20
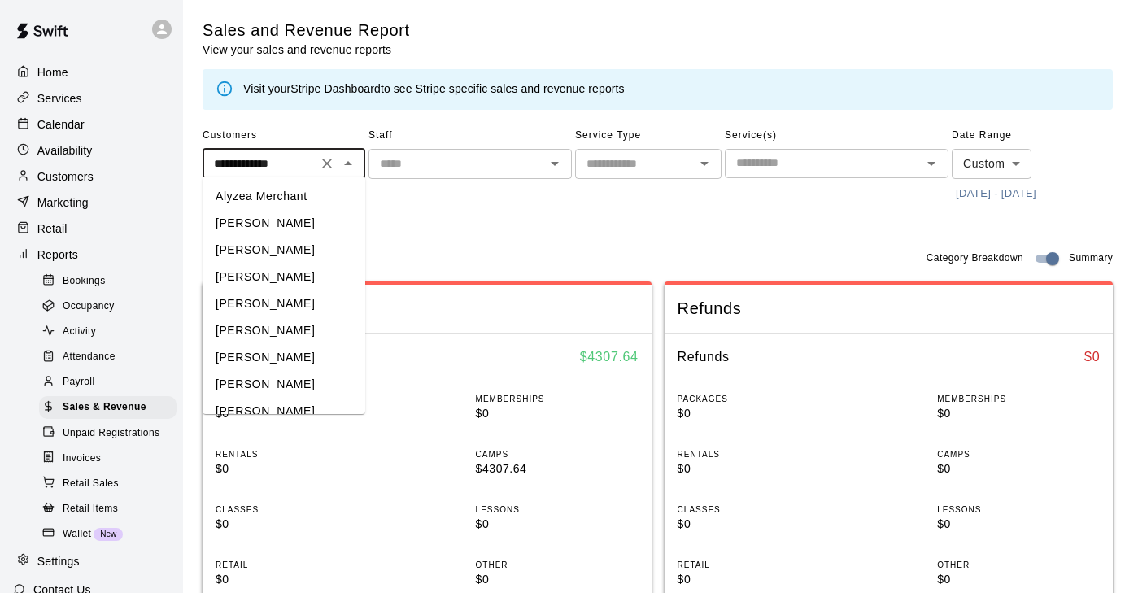
scroll to position [5403, 0]
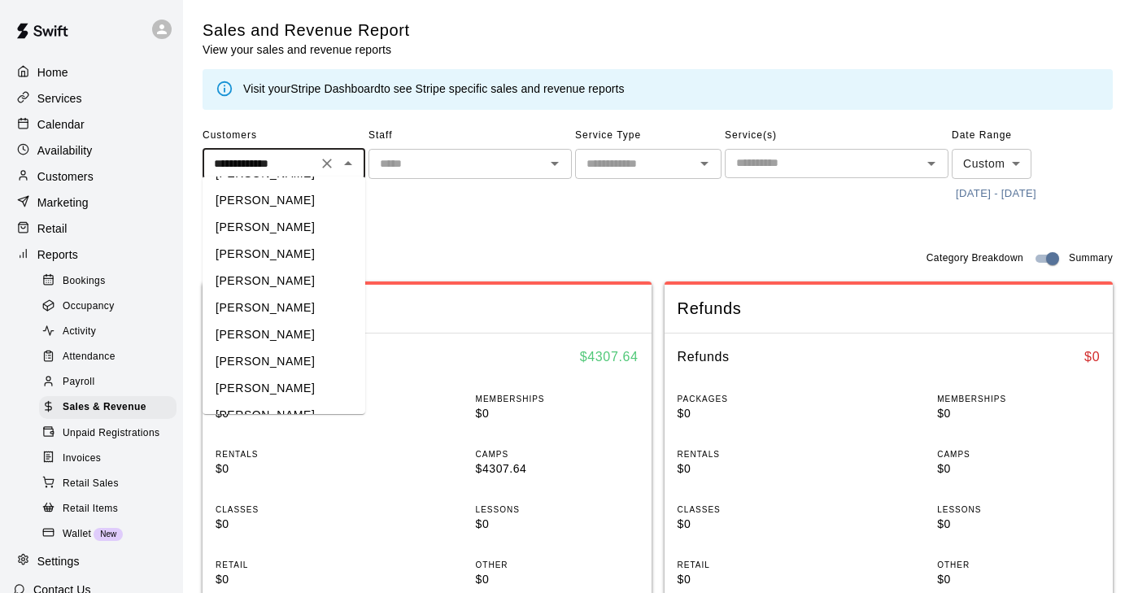
click at [278, 321] on li "[PERSON_NAME]" at bounding box center [284, 334] width 163 height 27
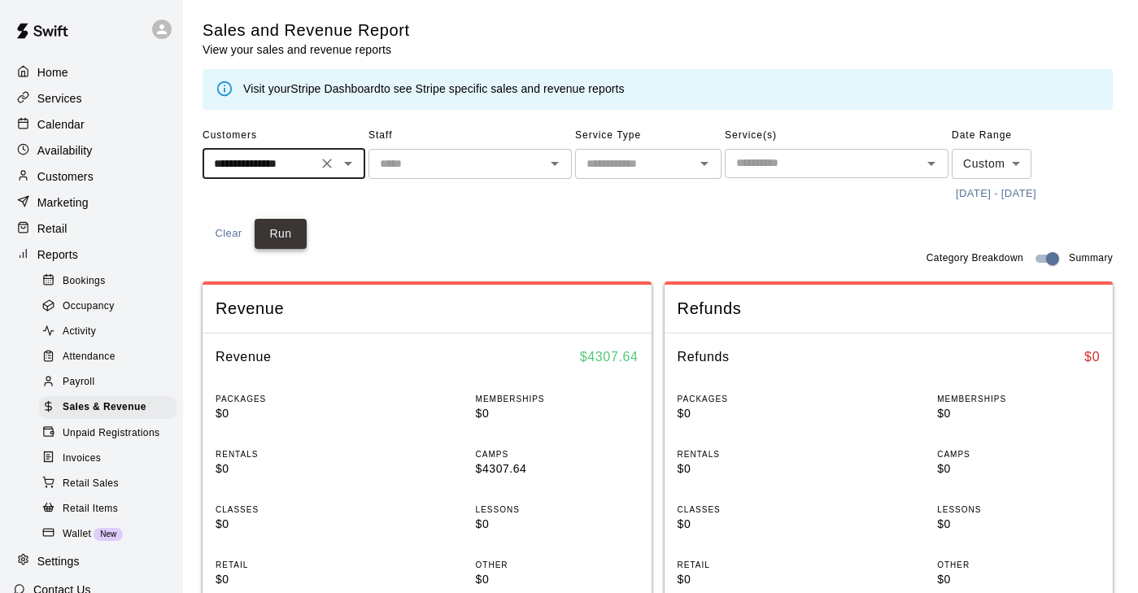
click at [282, 228] on button "Run" at bounding box center [281, 234] width 52 height 30
click at [281, 156] on input "**********" at bounding box center [259, 164] width 105 height 20
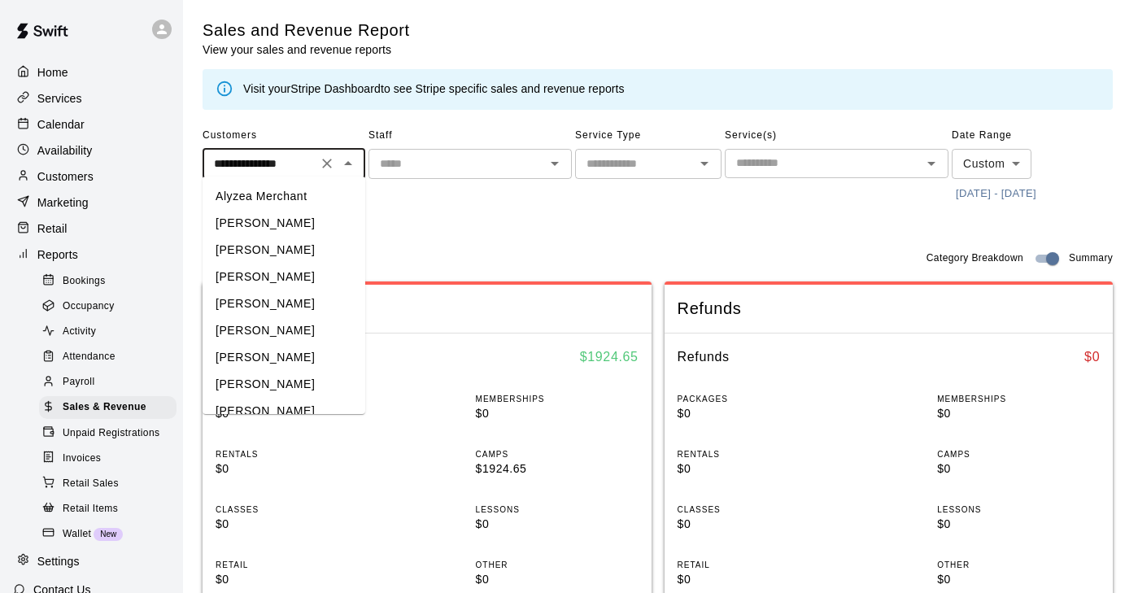
scroll to position [5269, 0]
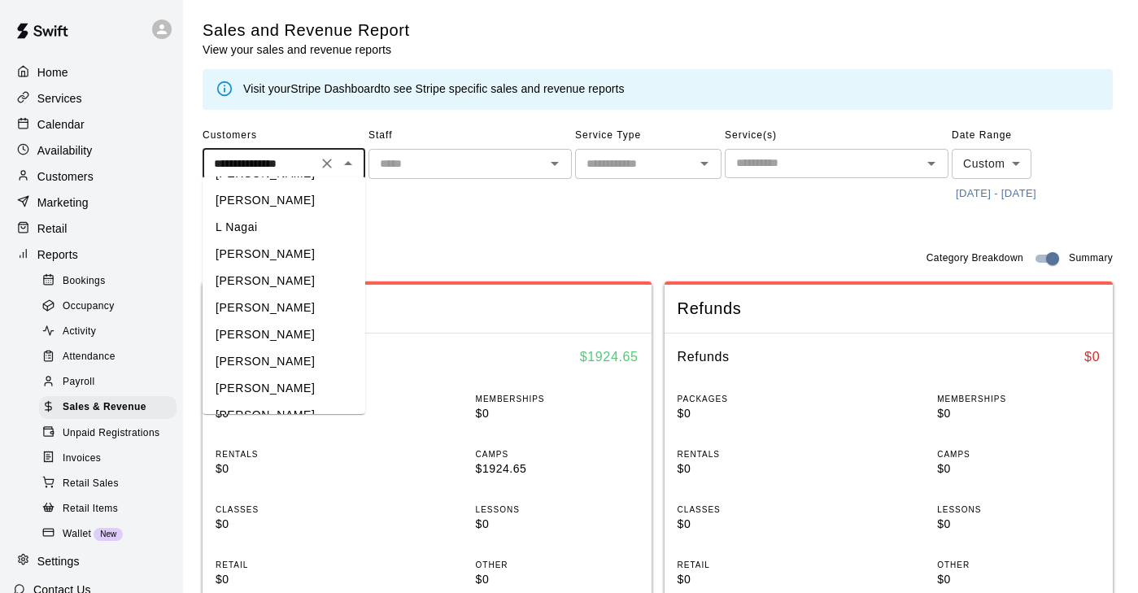
click at [281, 268] on li "[PERSON_NAME]" at bounding box center [284, 281] width 163 height 27
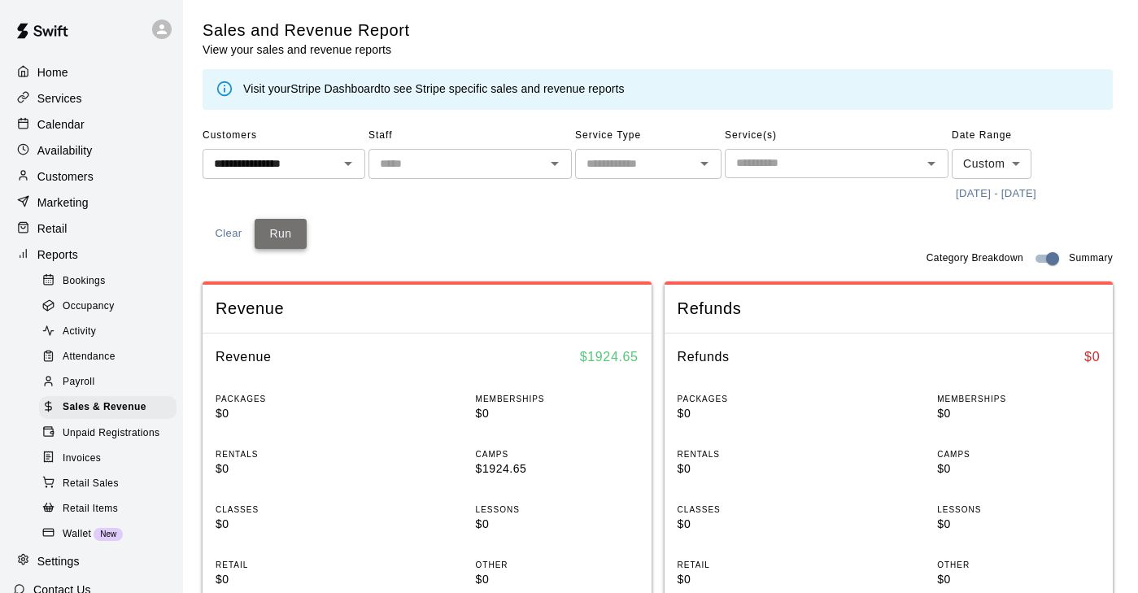
click at [285, 220] on button "Run" at bounding box center [281, 234] width 52 height 30
click at [285, 159] on input "**********" at bounding box center [259, 164] width 105 height 20
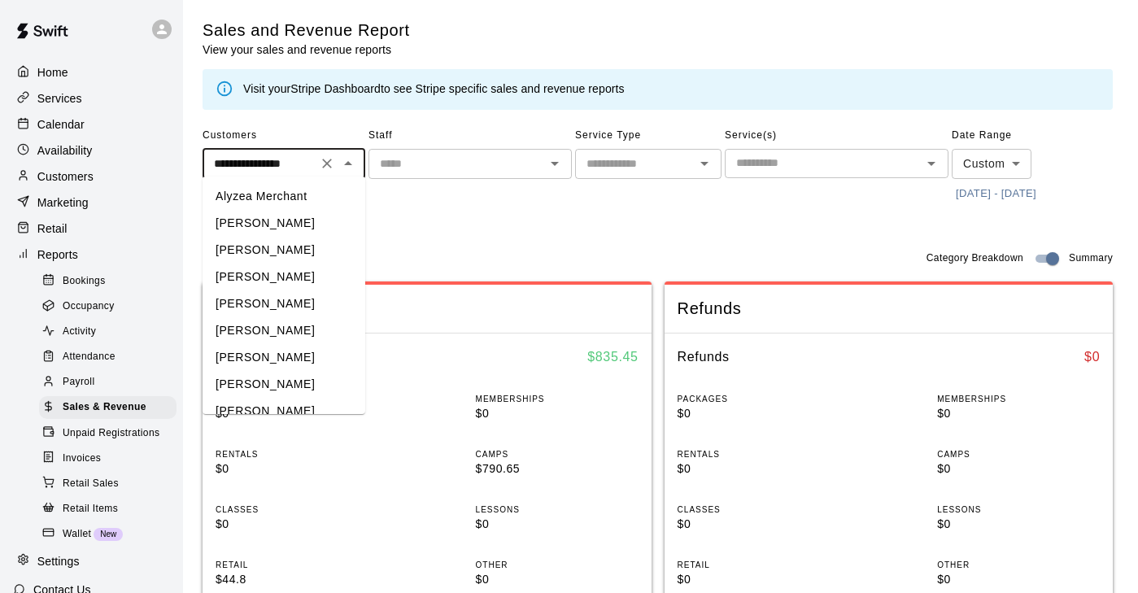
scroll to position [5081, 0]
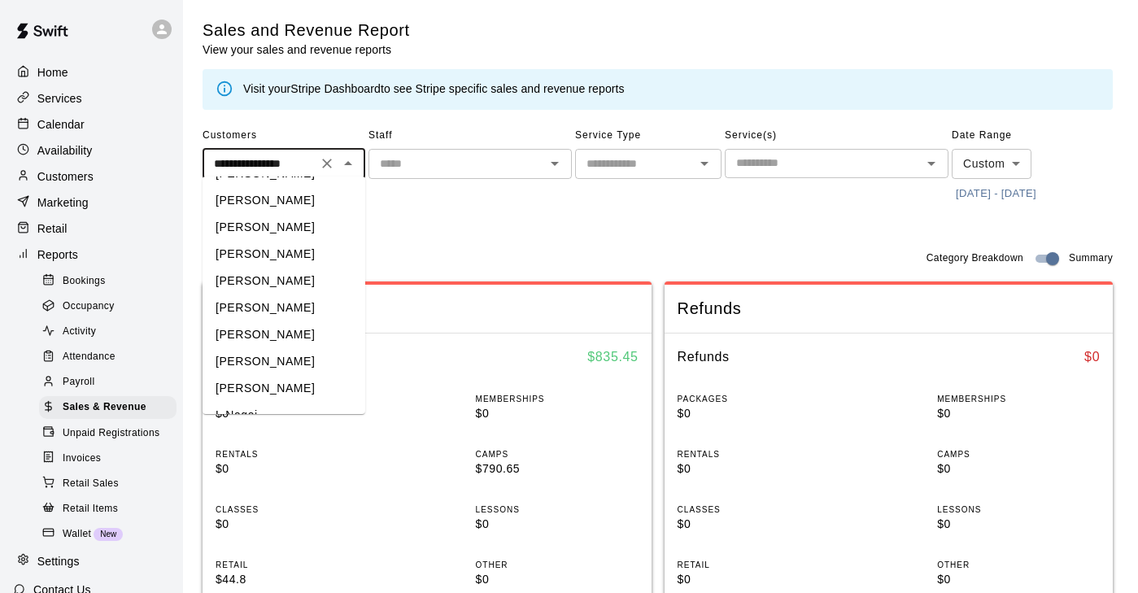
click at [273, 268] on li "[PERSON_NAME]" at bounding box center [284, 281] width 163 height 27
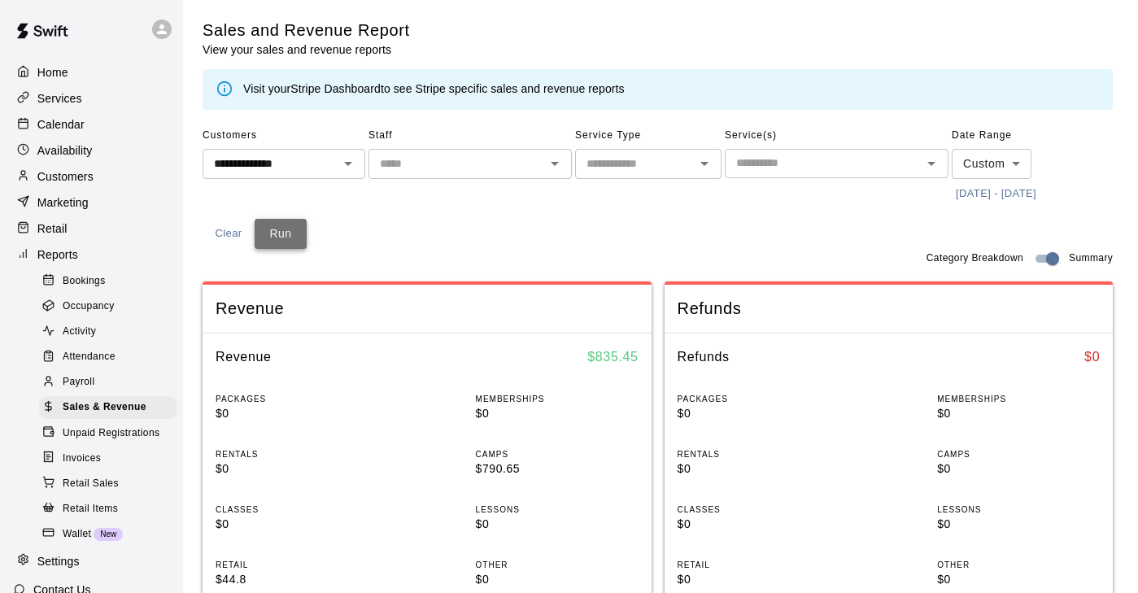
click at [280, 237] on button "Run" at bounding box center [281, 234] width 52 height 30
click at [284, 157] on input "**********" at bounding box center [259, 164] width 105 height 20
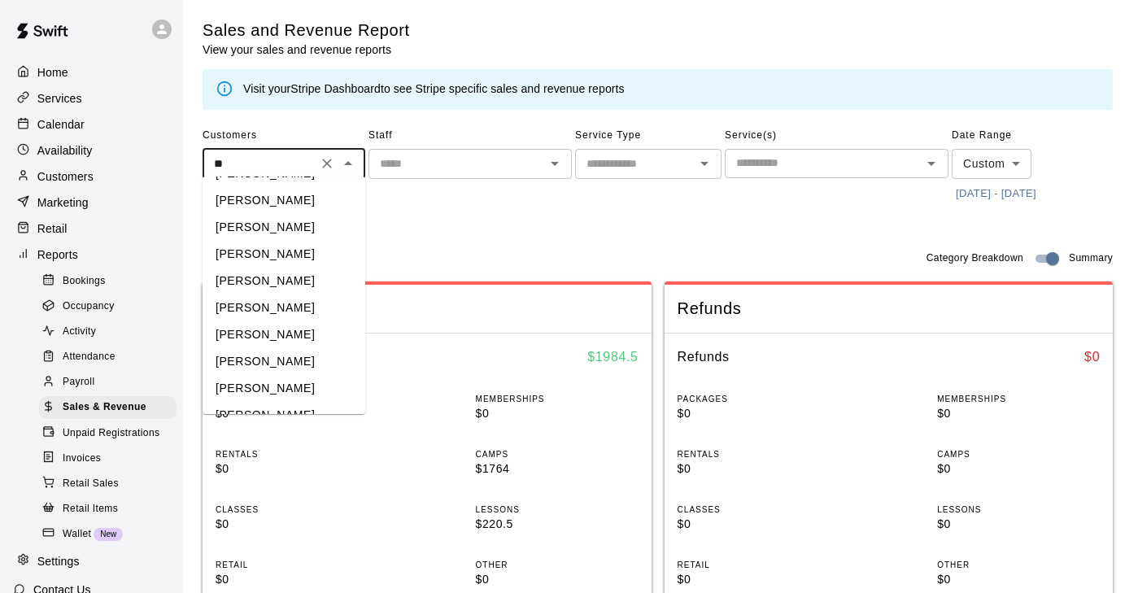
scroll to position [0, 0]
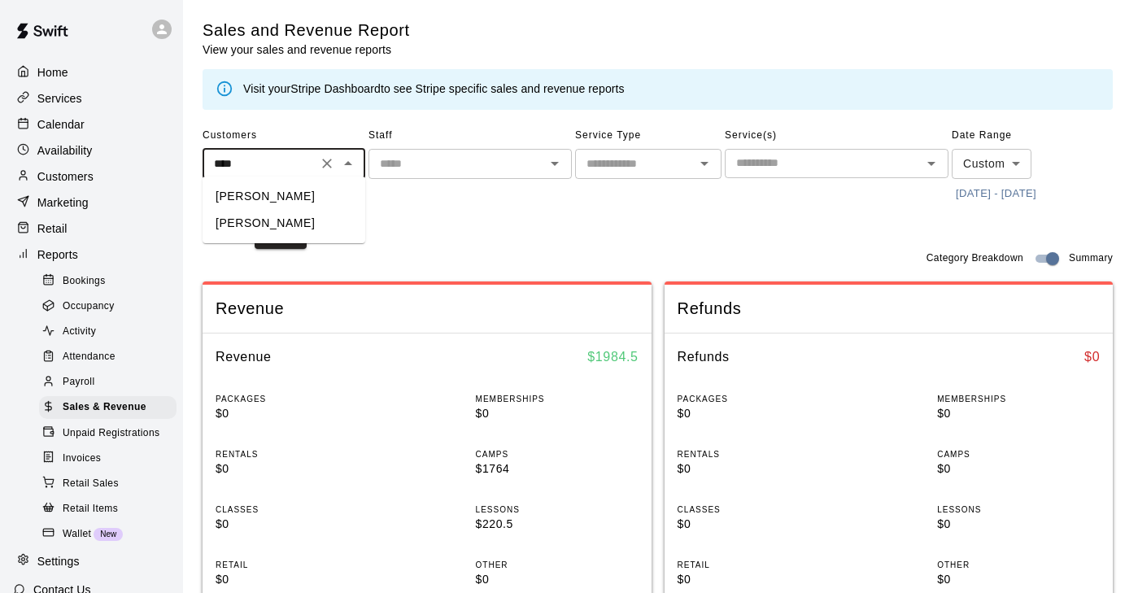
click at [233, 196] on li "[PERSON_NAME]" at bounding box center [284, 196] width 163 height 27
click at [277, 223] on button "Run" at bounding box center [281, 234] width 52 height 30
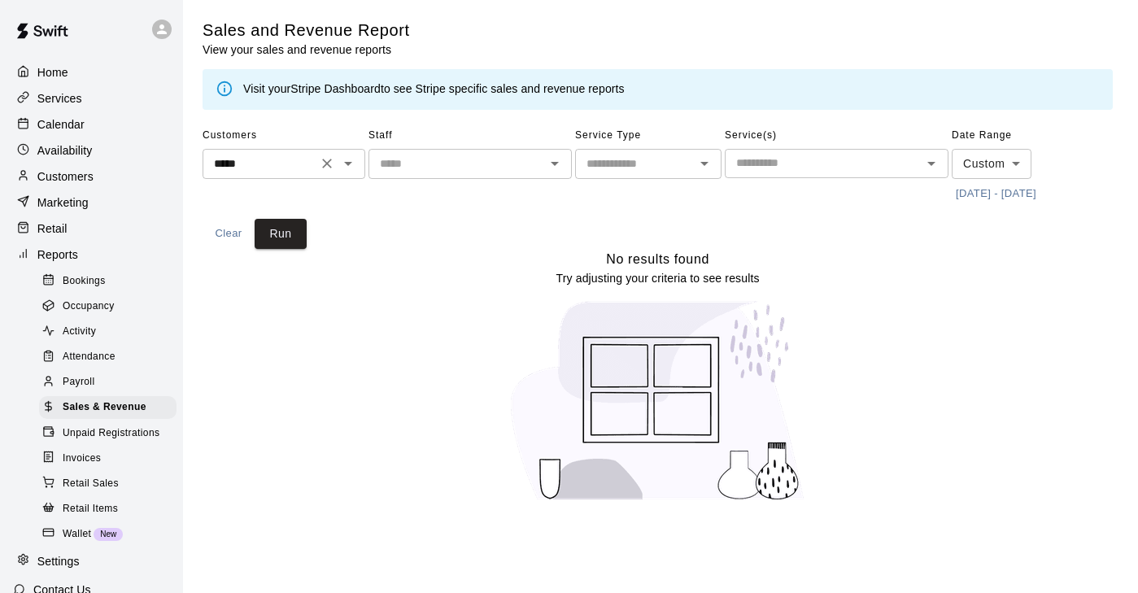
click at [281, 161] on input "*****" at bounding box center [259, 164] width 105 height 20
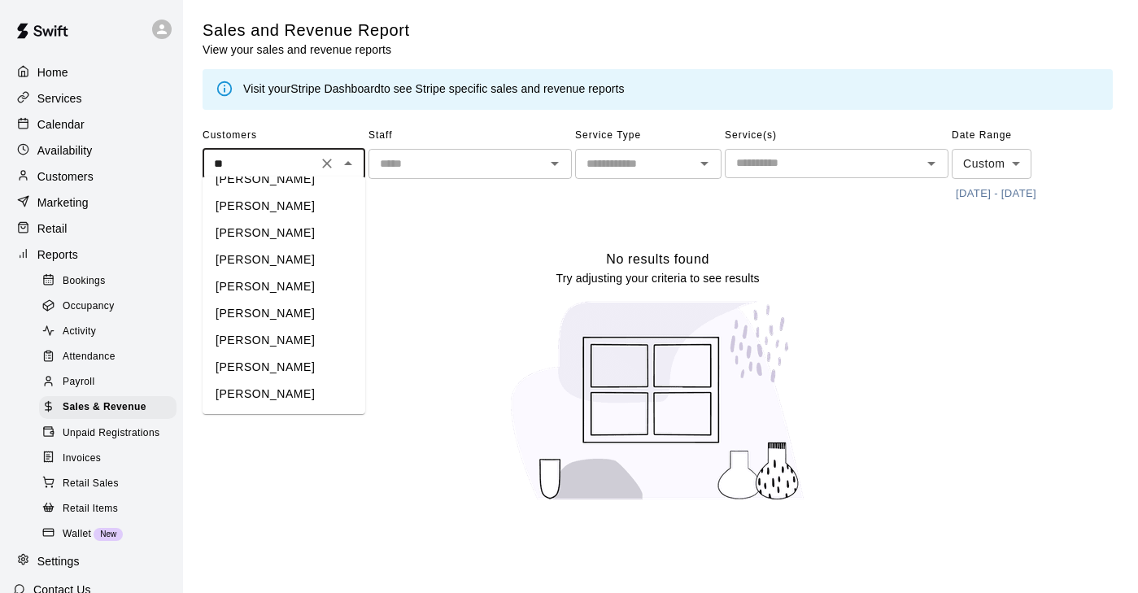
scroll to position [319, 0]
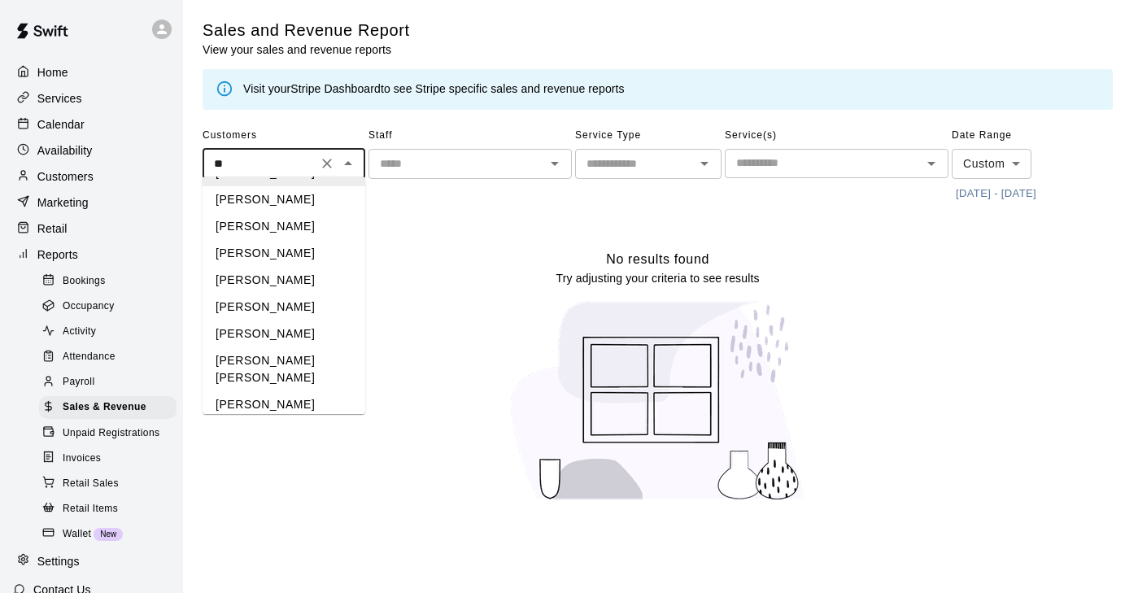
click at [270, 212] on li "[PERSON_NAME]" at bounding box center [284, 199] width 163 height 27
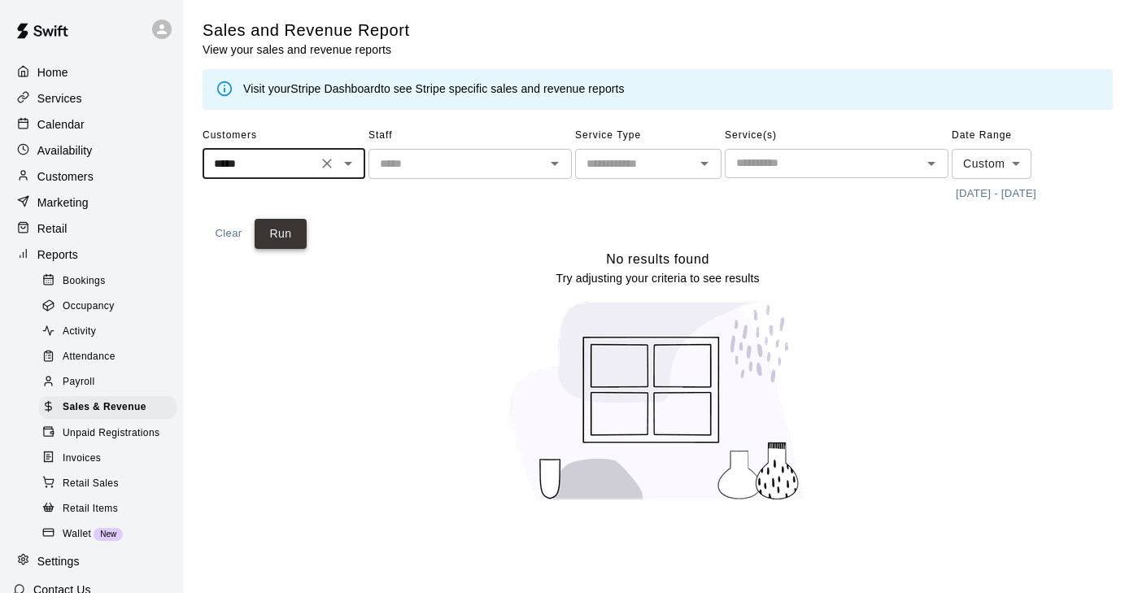
click at [286, 222] on button "Run" at bounding box center [281, 234] width 52 height 30
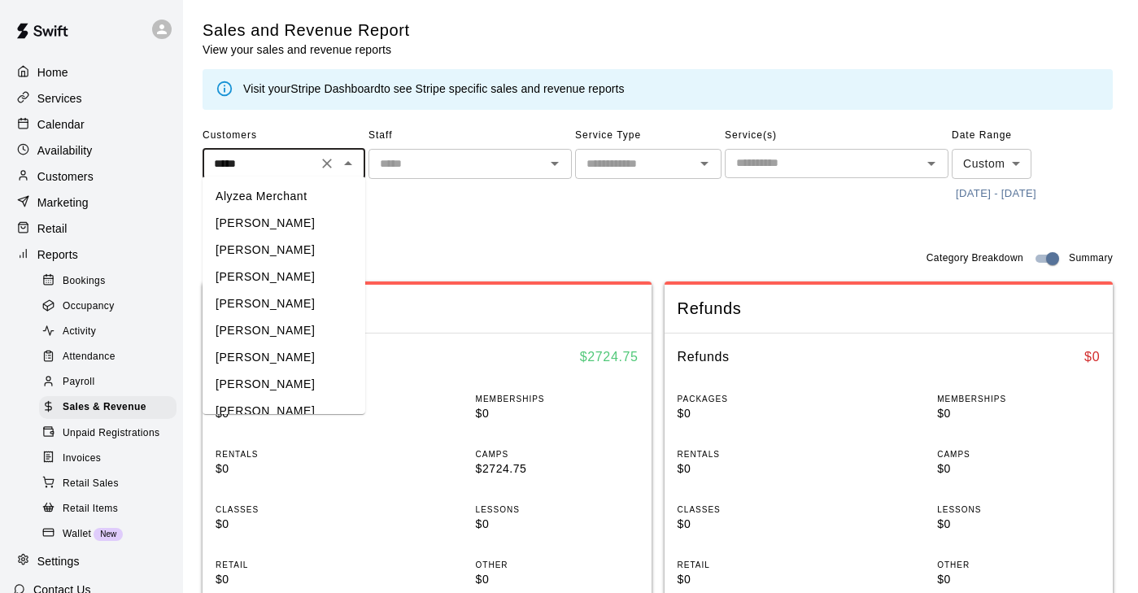
click at [257, 164] on input "*****" at bounding box center [259, 164] width 105 height 20
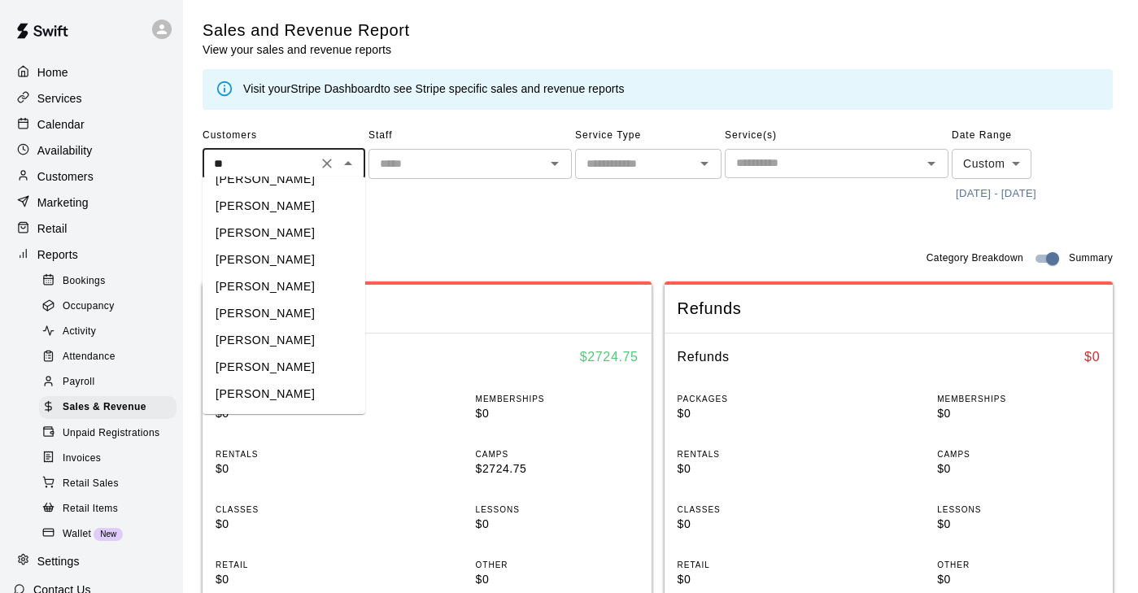
scroll to position [0, 0]
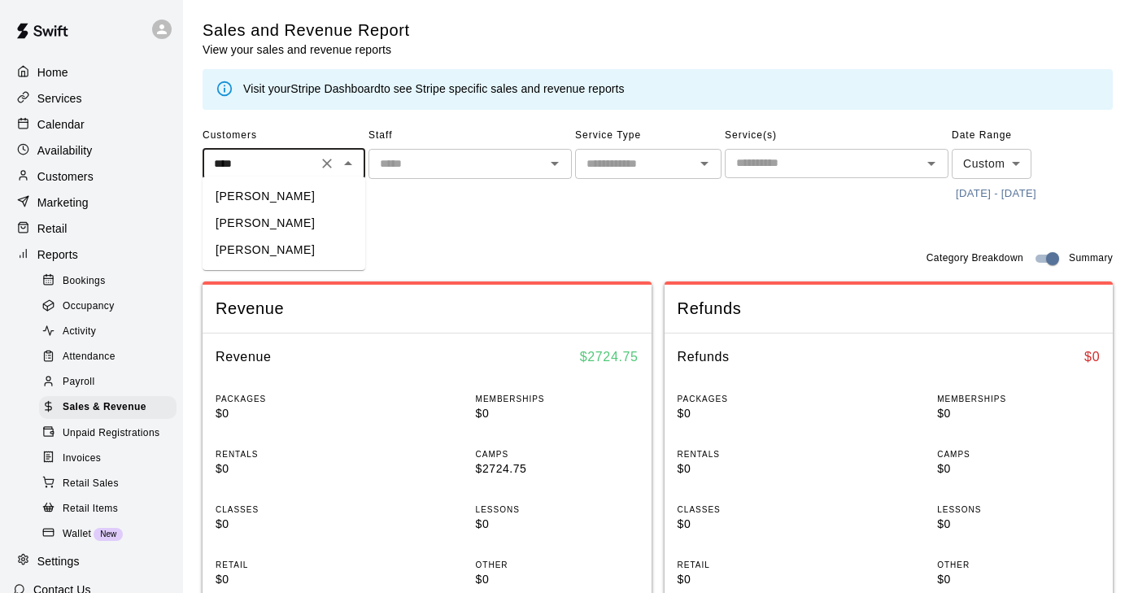
click at [306, 195] on li "[PERSON_NAME]" at bounding box center [284, 196] width 163 height 27
type input "**********"
click at [292, 225] on button "Run" at bounding box center [281, 234] width 52 height 30
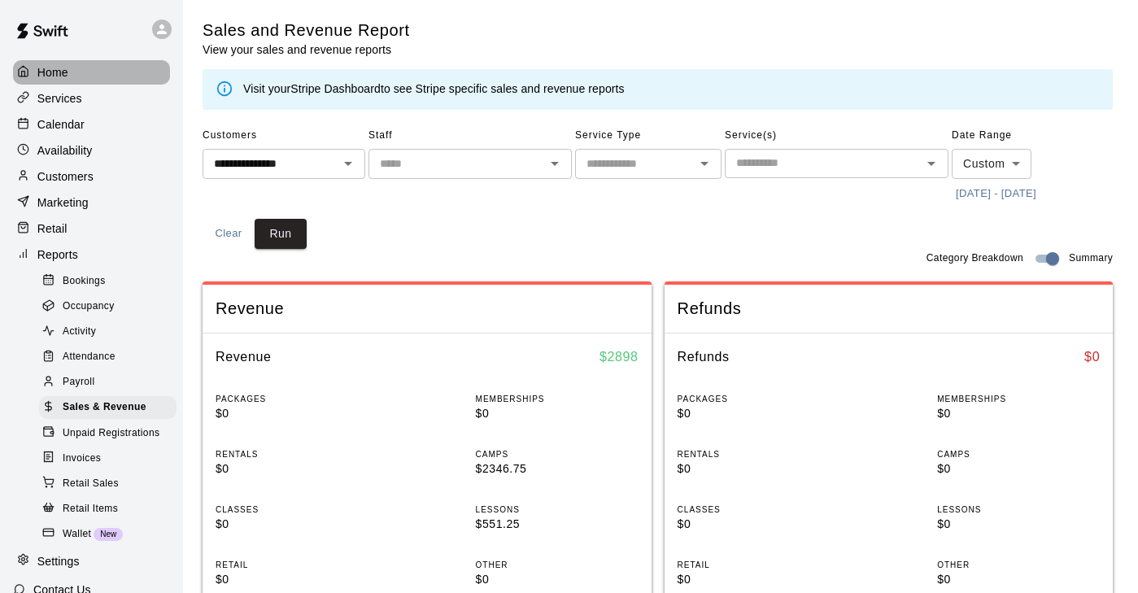
click at [110, 69] on div "Home" at bounding box center [91, 72] width 157 height 24
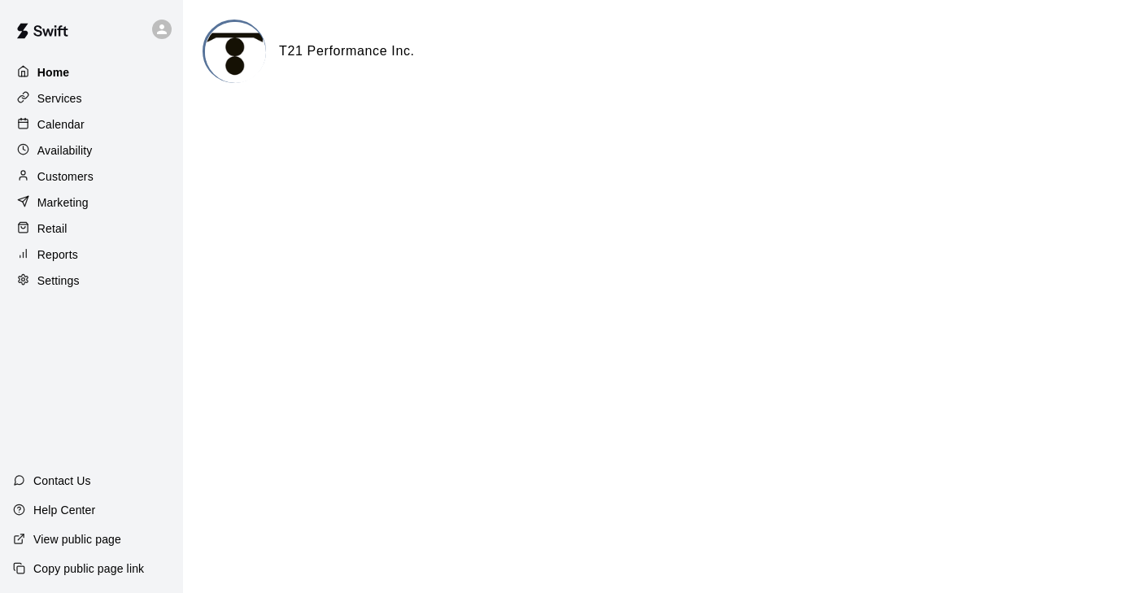
click at [68, 74] on p "Home" at bounding box center [53, 72] width 33 height 16
click at [67, 94] on p "Services" at bounding box center [59, 98] width 45 height 16
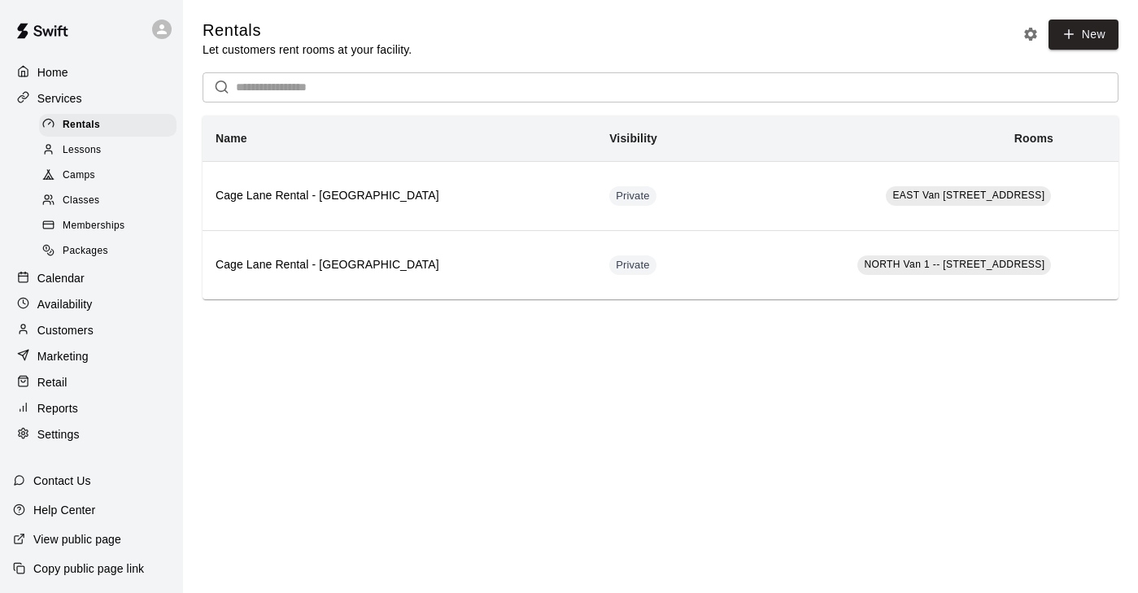
click at [91, 177] on span "Camps" at bounding box center [79, 176] width 33 height 16
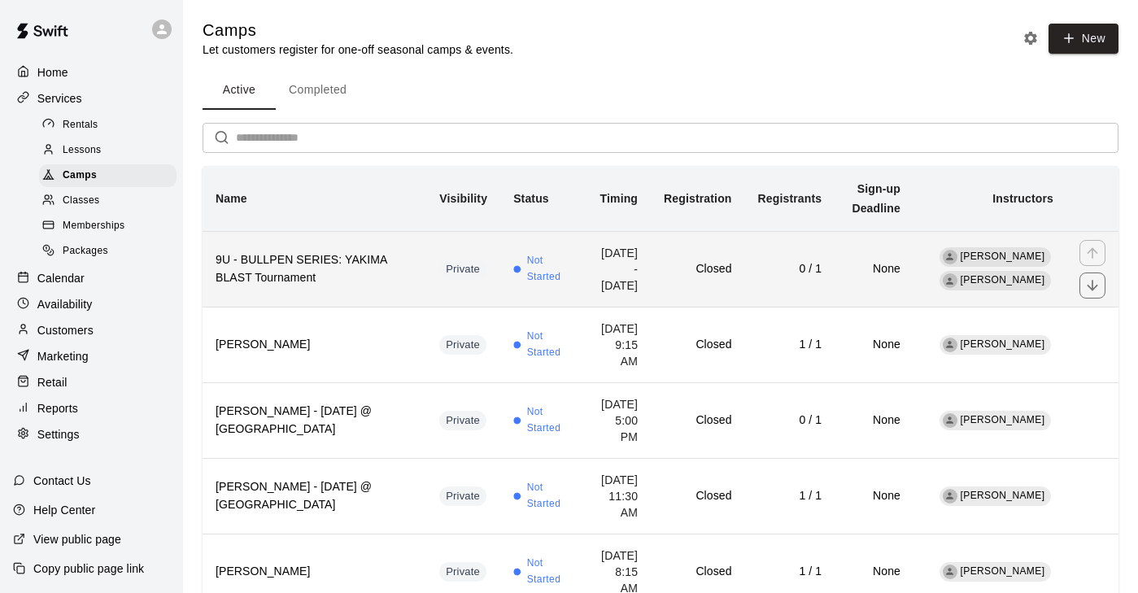
click at [353, 271] on h6 "9U - BULLPEN SERIES: YAKIMA BLAST Tournament" at bounding box center [315, 269] width 198 height 36
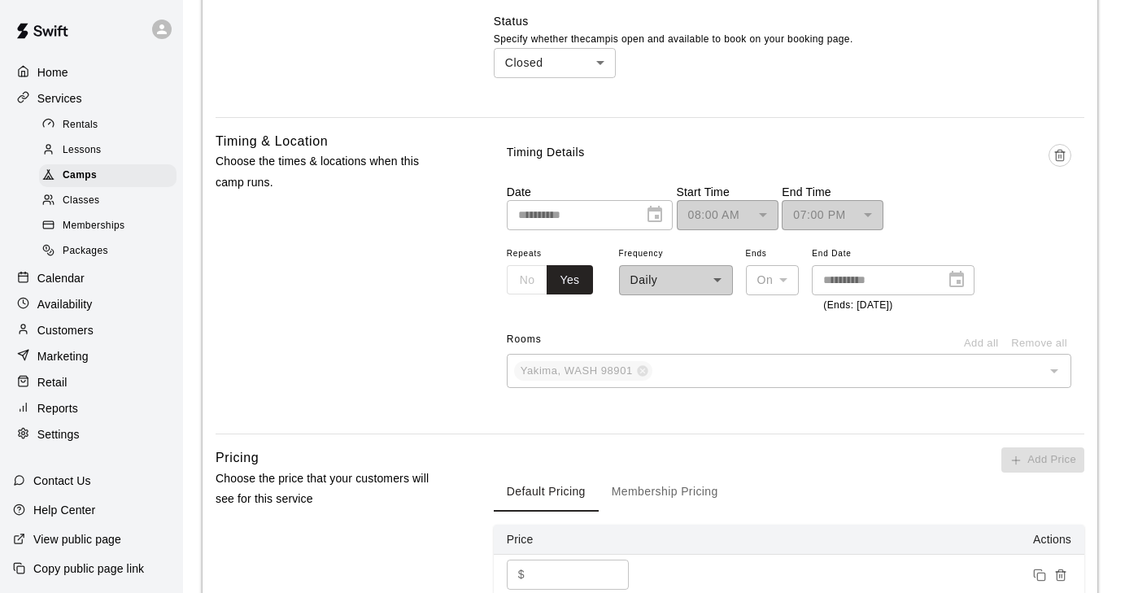
scroll to position [1073, 0]
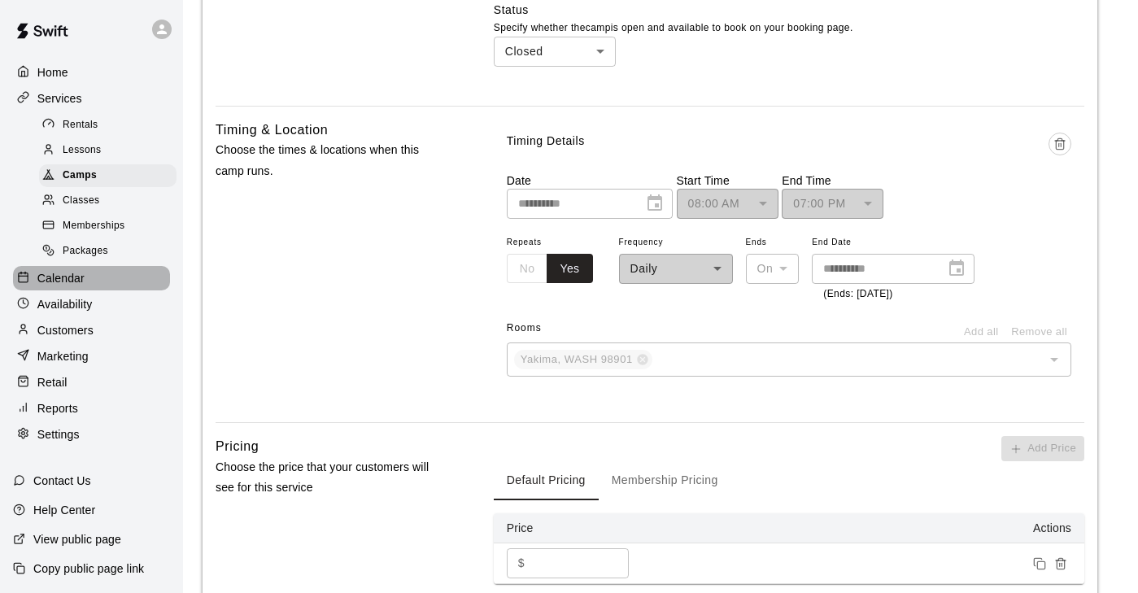
click at [81, 278] on p "Calendar" at bounding box center [60, 278] width 47 height 16
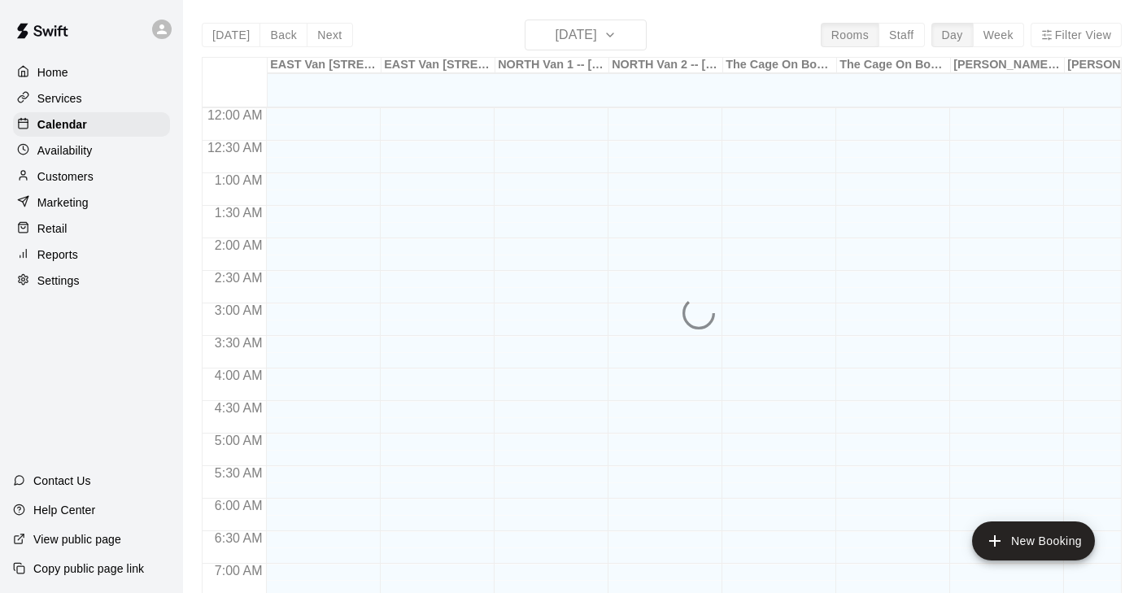
scroll to position [1010, 0]
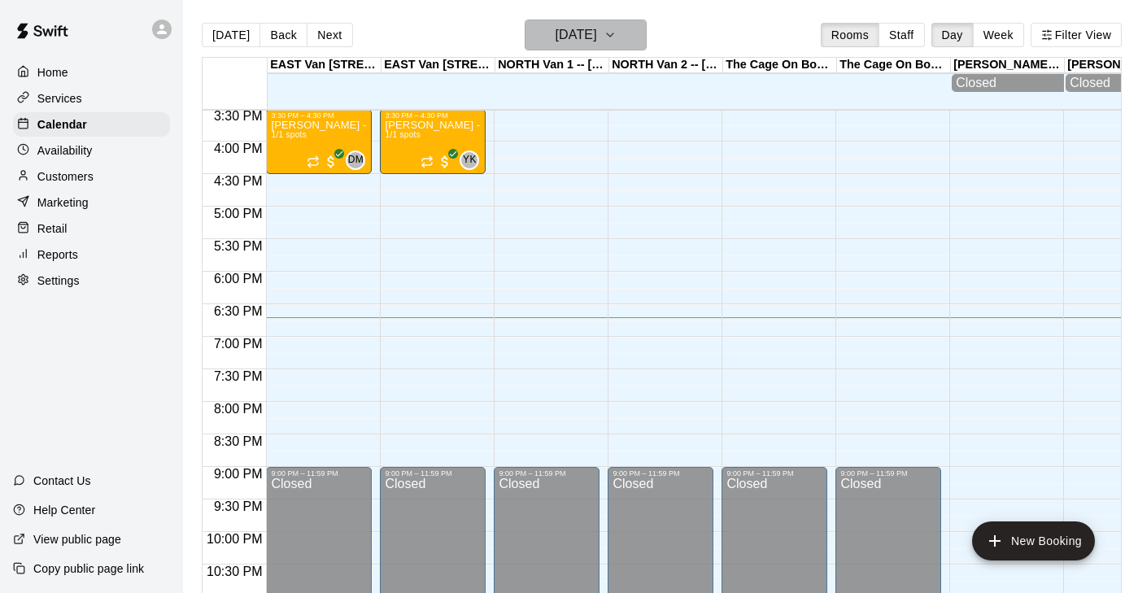
click at [616, 34] on icon "button" at bounding box center [609, 35] width 13 height 20
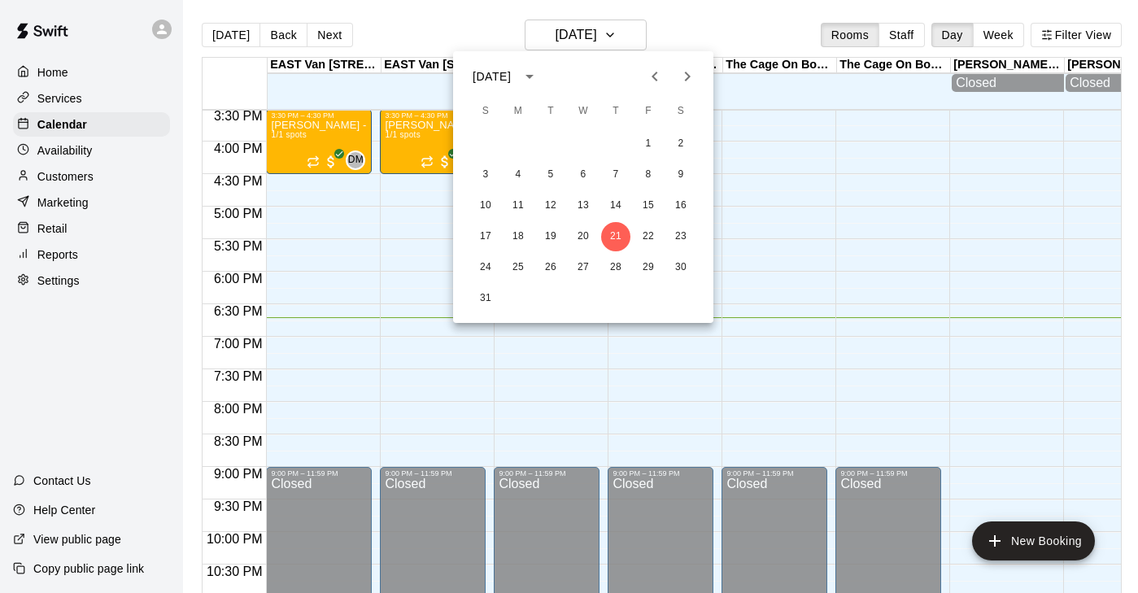
click at [686, 72] on icon "Next month" at bounding box center [688, 77] width 6 height 10
click at [682, 202] on button "20" at bounding box center [680, 205] width 29 height 29
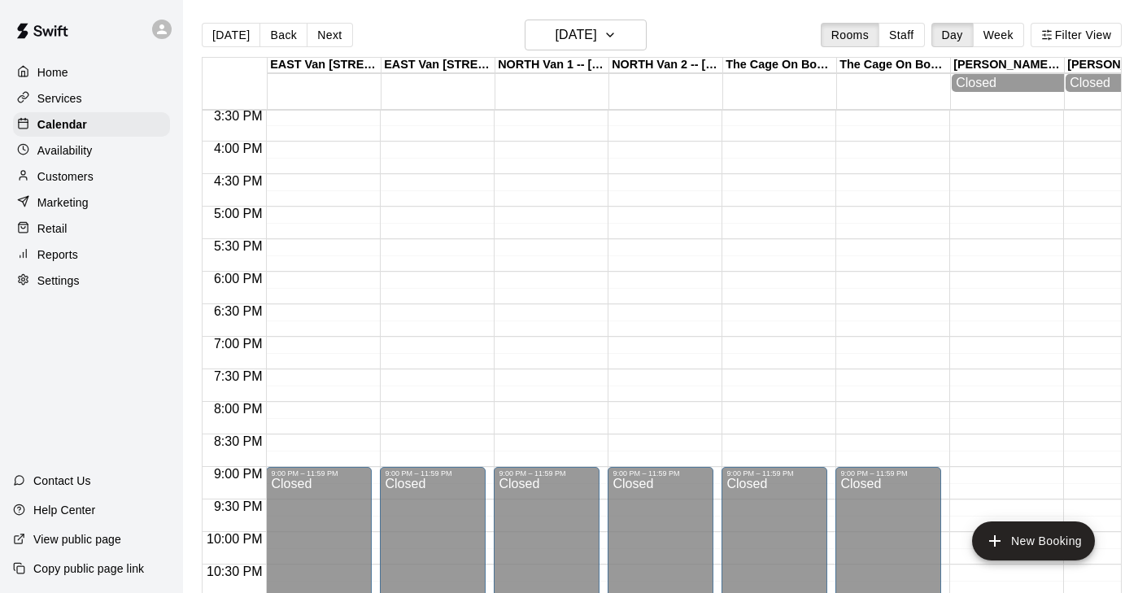
click at [1098, 50] on div "Today Back Next Saturday Sep 20 Rooms Staff Day Week Filter View" at bounding box center [662, 38] width 920 height 37
click at [1087, 37] on button "Filter View" at bounding box center [1075, 35] width 91 height 24
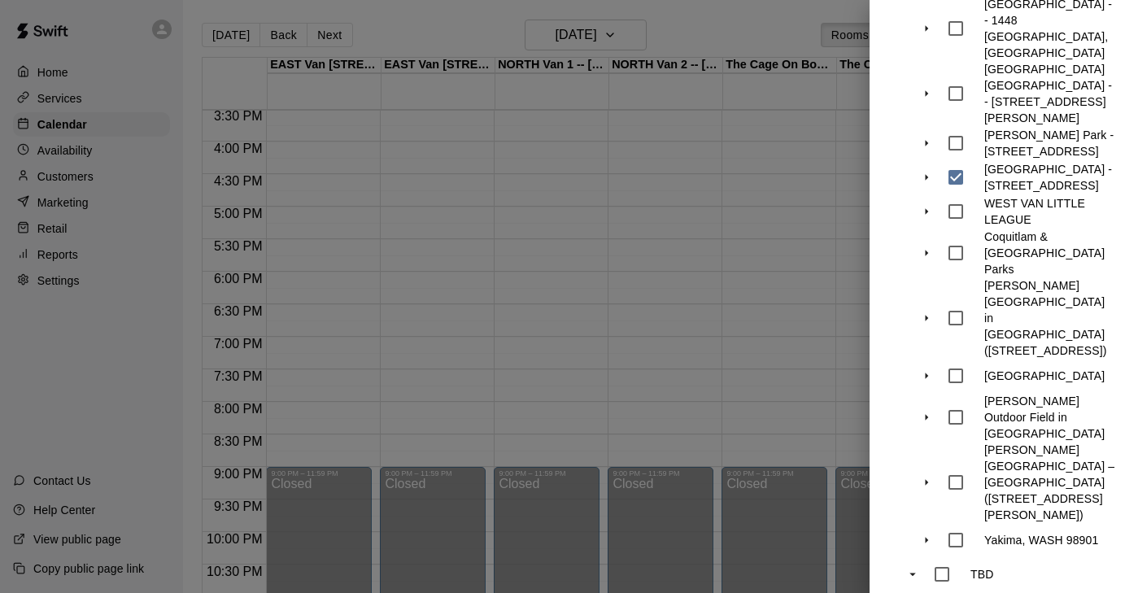
scroll to position [1684, 0]
click at [1010, 533] on p "Yakima, WASH 98901" at bounding box center [1041, 541] width 114 height 16
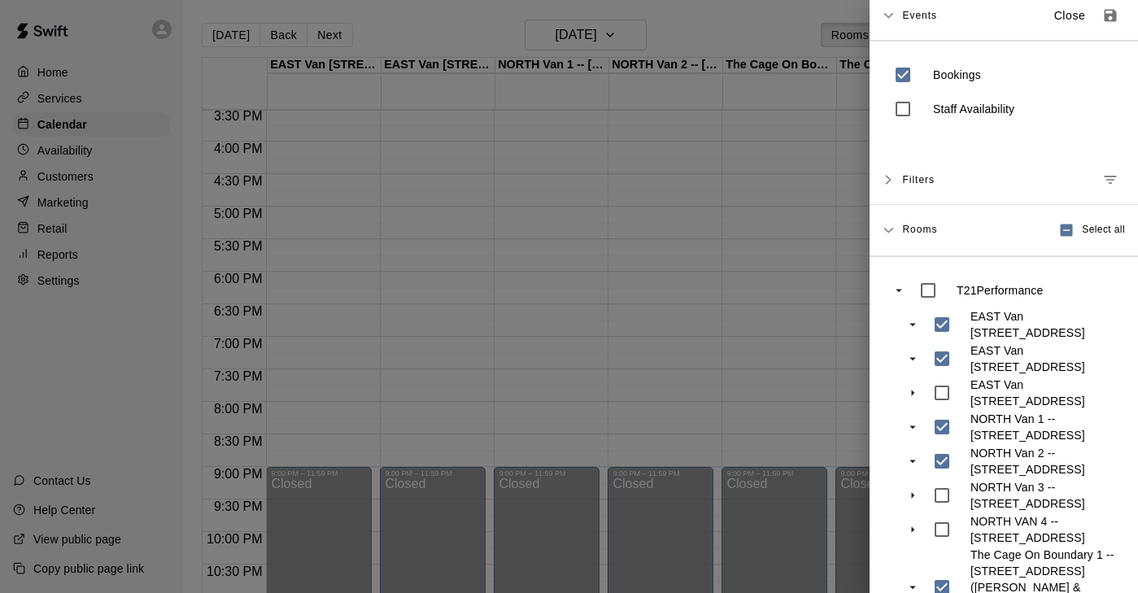
scroll to position [0, 0]
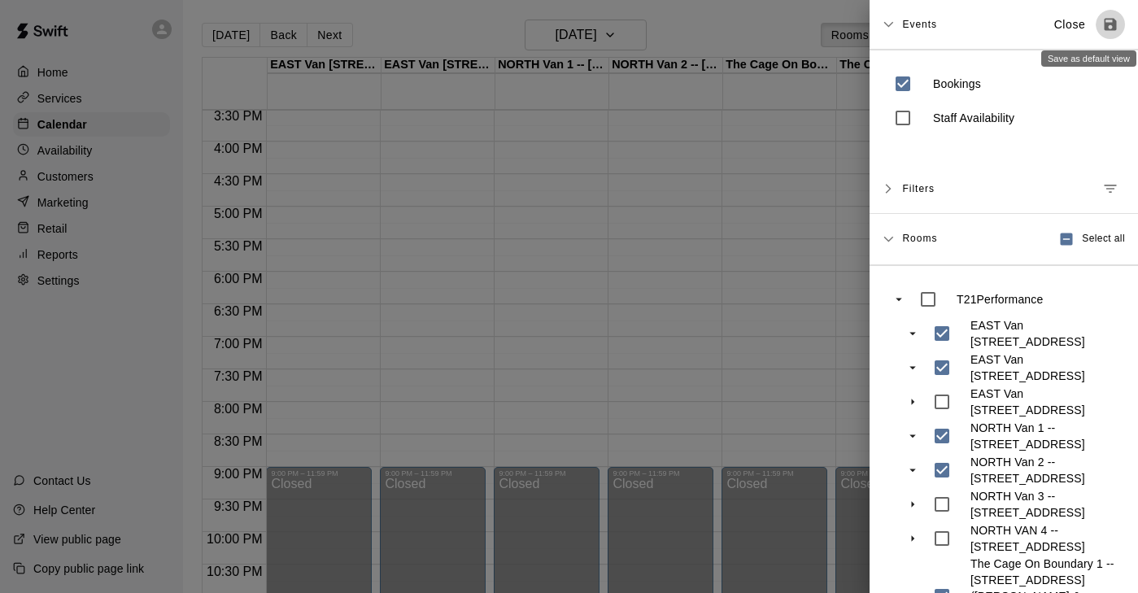
click at [1112, 30] on icon "Save as default view" at bounding box center [1110, 25] width 12 height 12
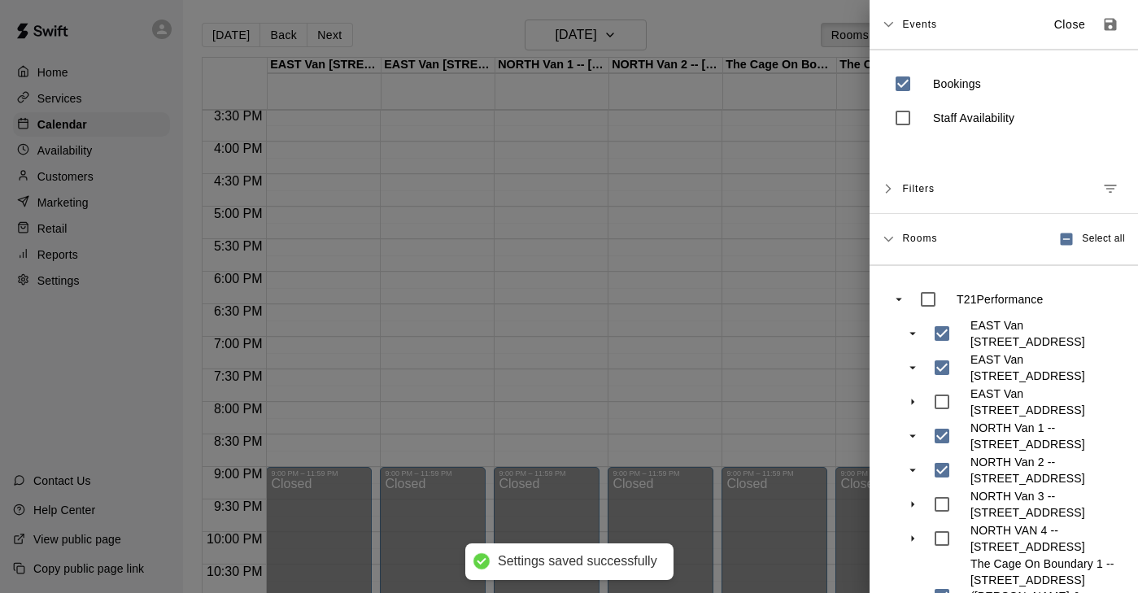
click at [819, 289] on div at bounding box center [569, 296] width 1138 height 593
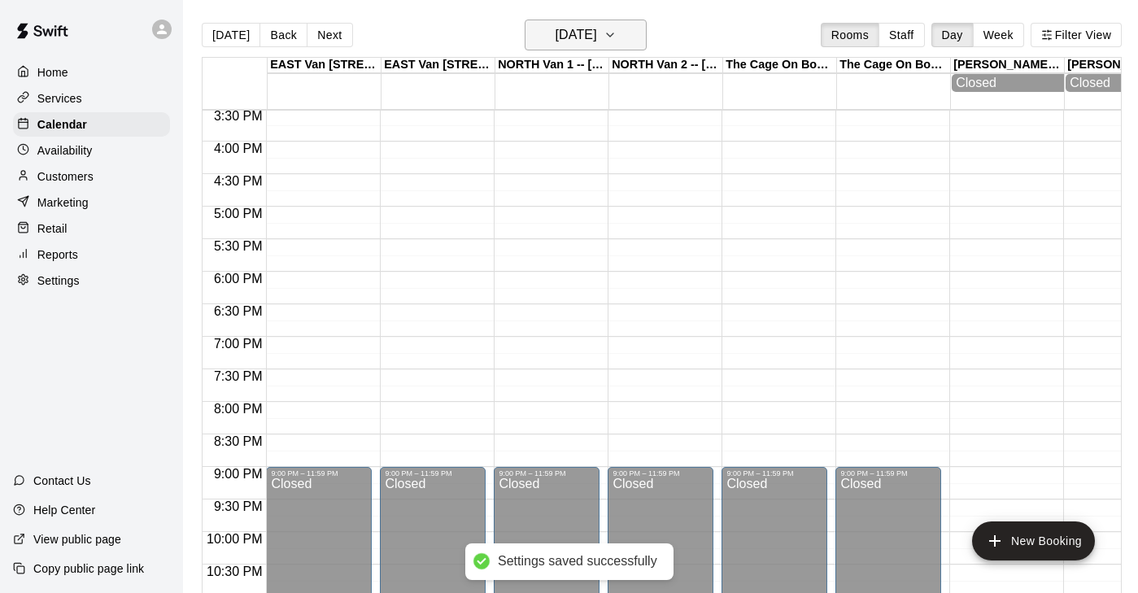
click at [643, 41] on button "[DATE]" at bounding box center [586, 35] width 122 height 31
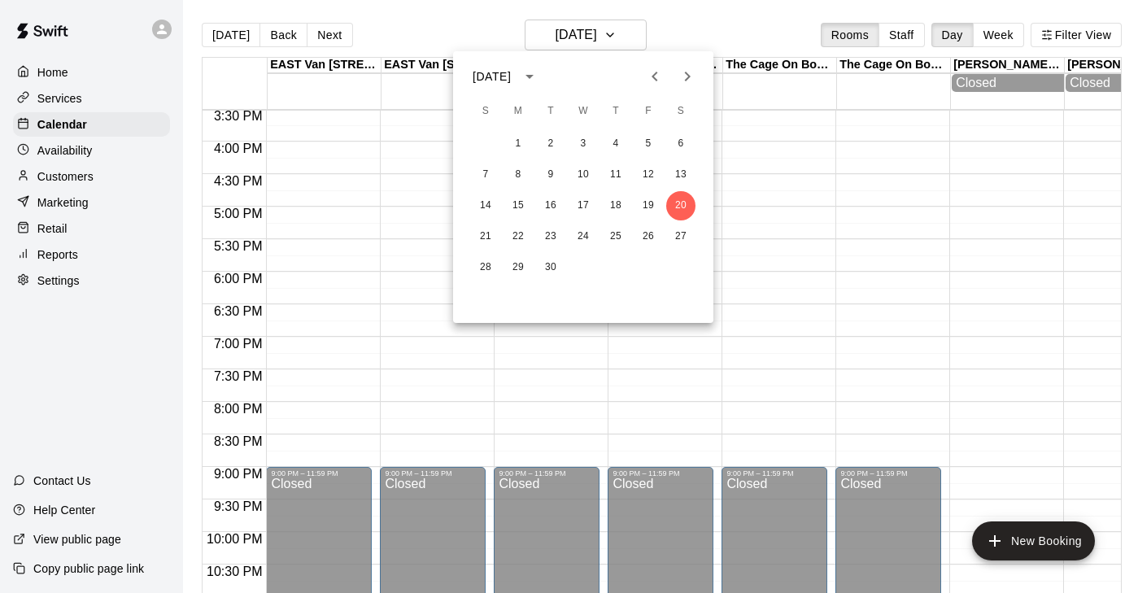
click at [738, 57] on div at bounding box center [569, 296] width 1138 height 593
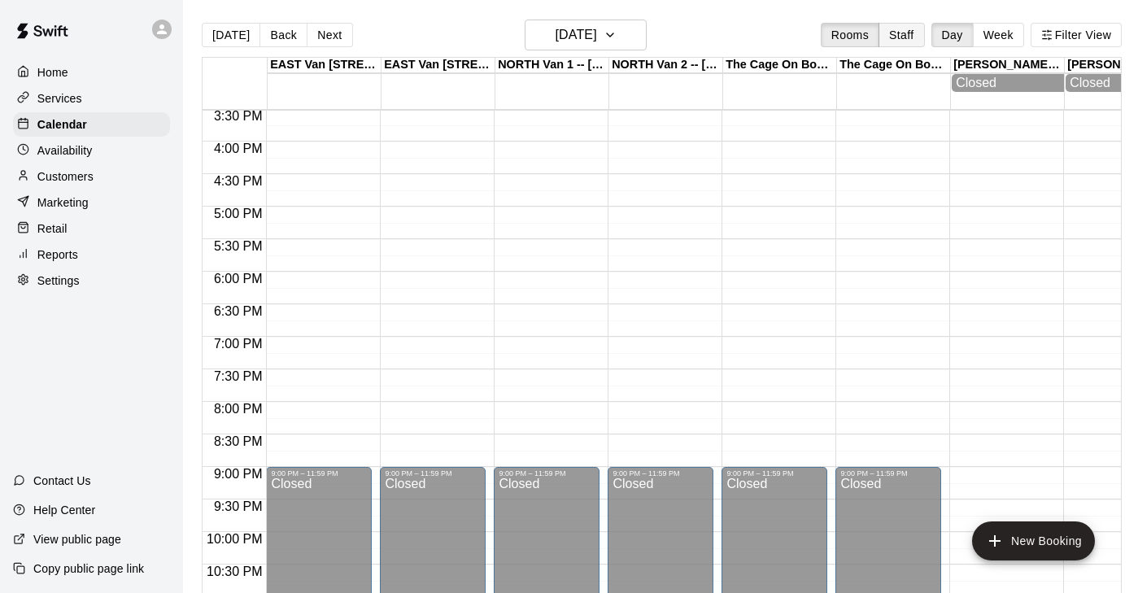
click at [886, 45] on button "Staff" at bounding box center [901, 35] width 46 height 24
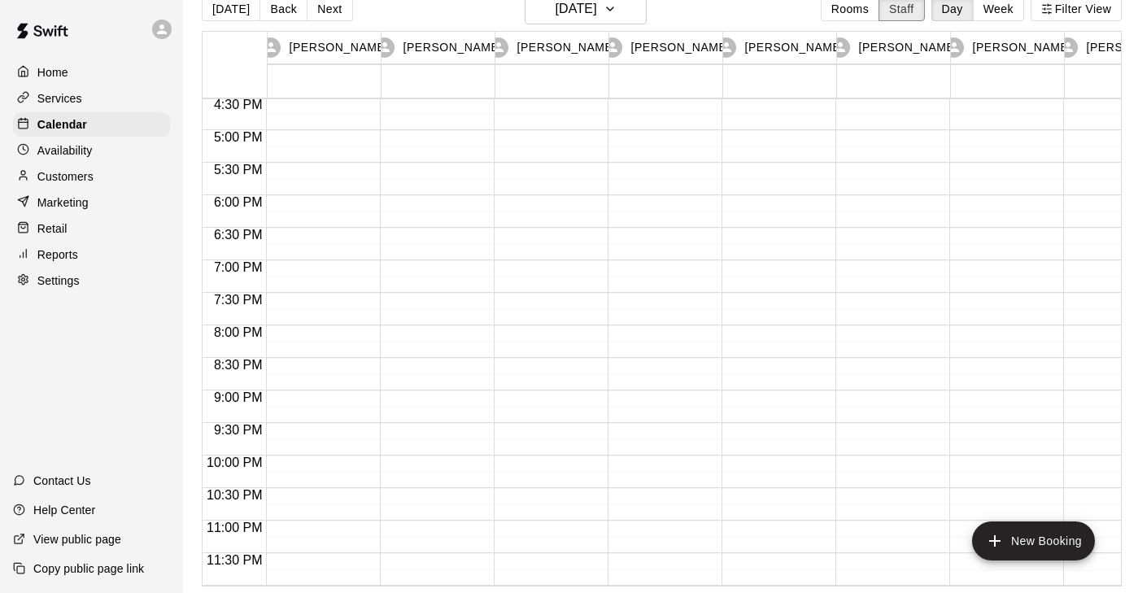
scroll to position [26, 0]
click at [839, 18] on button "Rooms" at bounding box center [850, 9] width 59 height 24
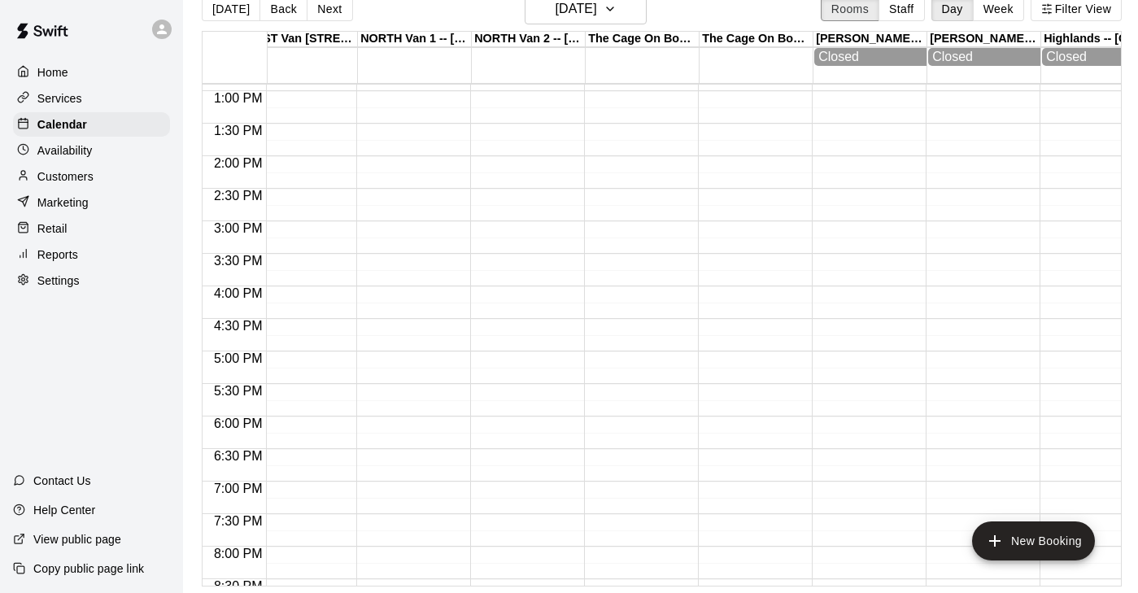
scroll to position [0, 0]
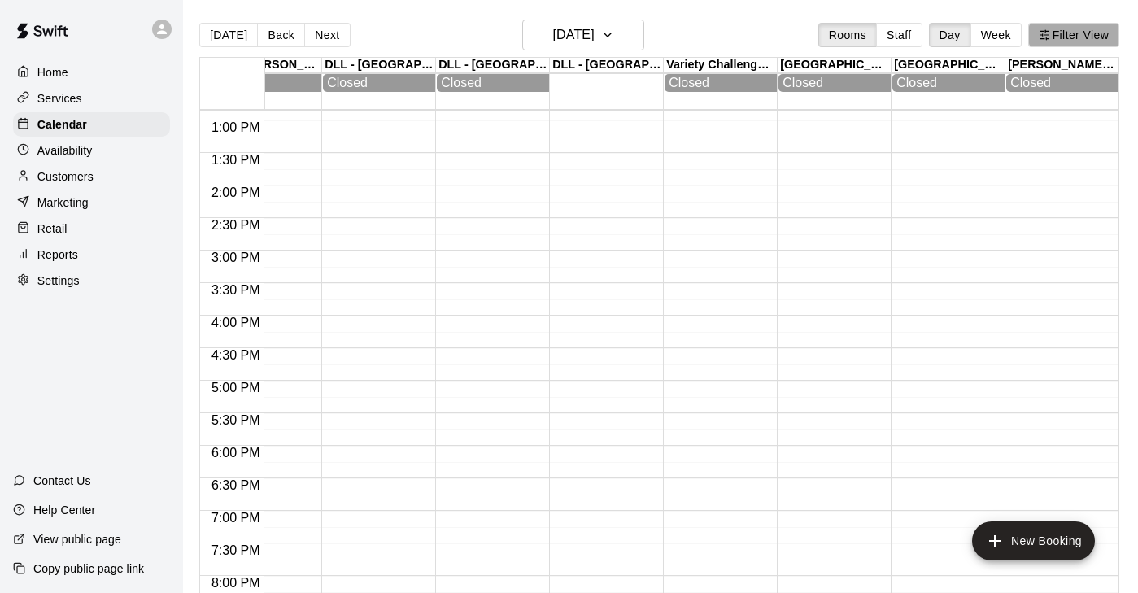
click at [1083, 39] on button "Filter View" at bounding box center [1073, 35] width 91 height 24
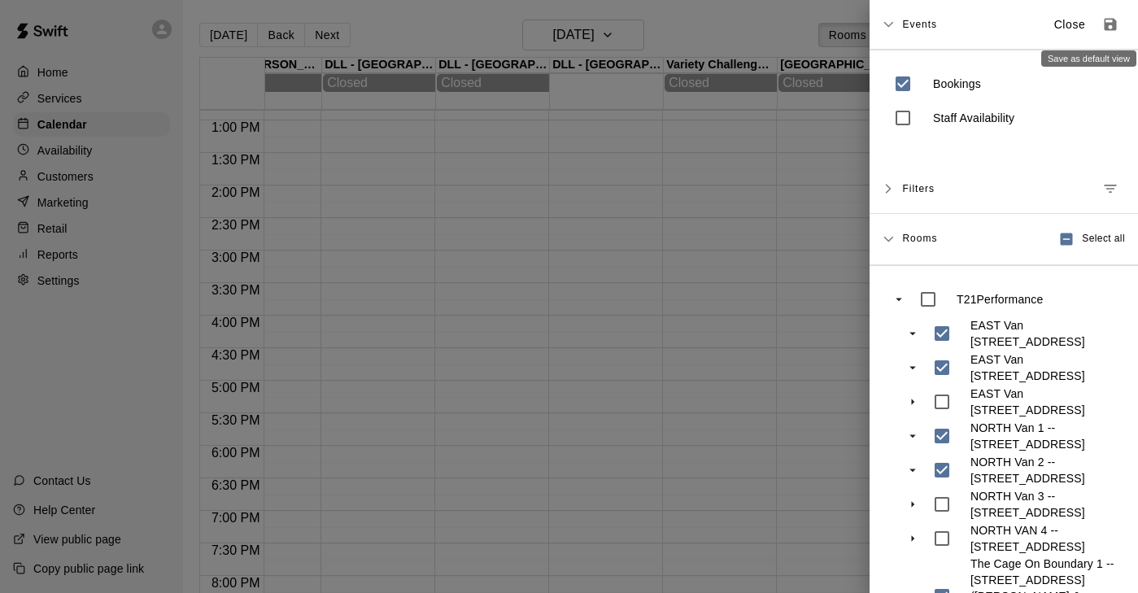
click at [1109, 23] on icon "Save as default view" at bounding box center [1110, 25] width 12 height 12
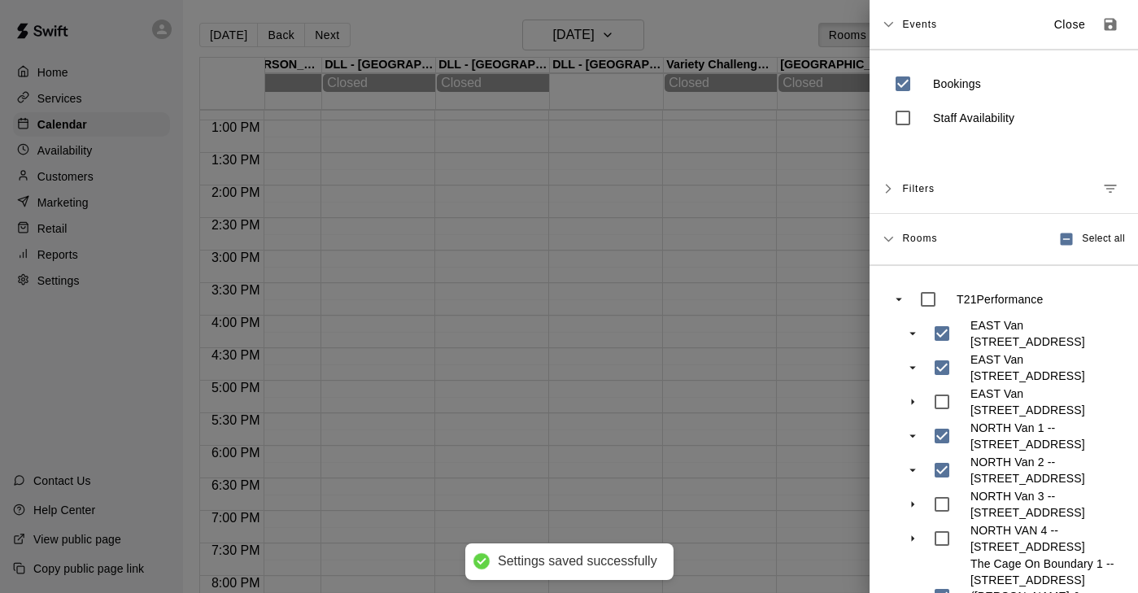
click at [789, 249] on div at bounding box center [569, 296] width 1138 height 593
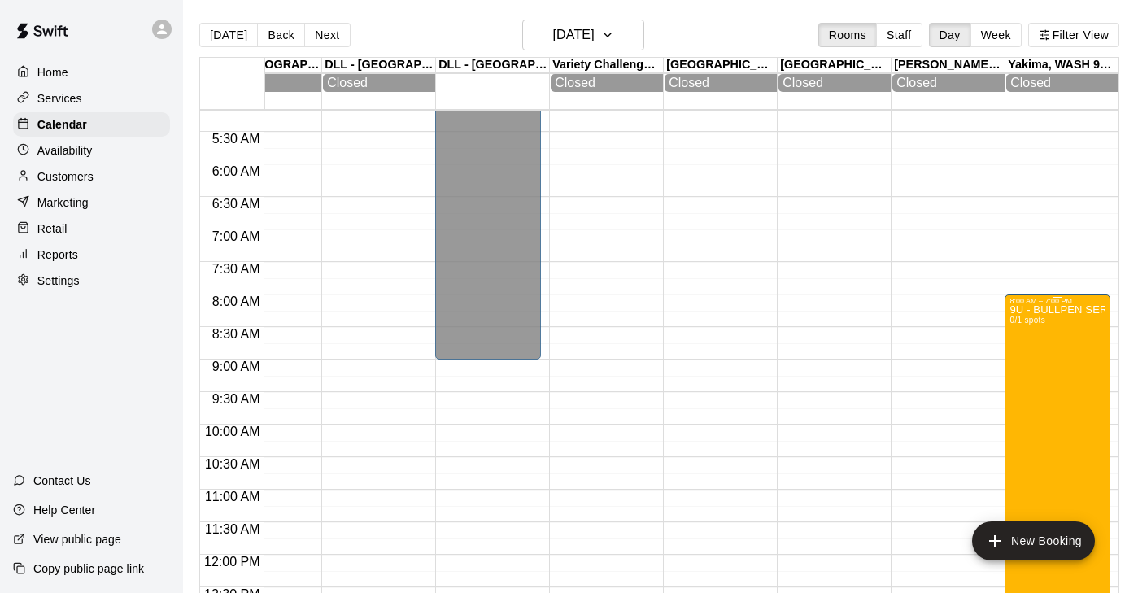
click at [1055, 310] on p "9U - BULLPEN SERIES: YAKIMA BLAST Tournament" at bounding box center [1057, 310] width 96 height 0
click at [1028, 362] on img "edit" at bounding box center [1026, 366] width 19 height 19
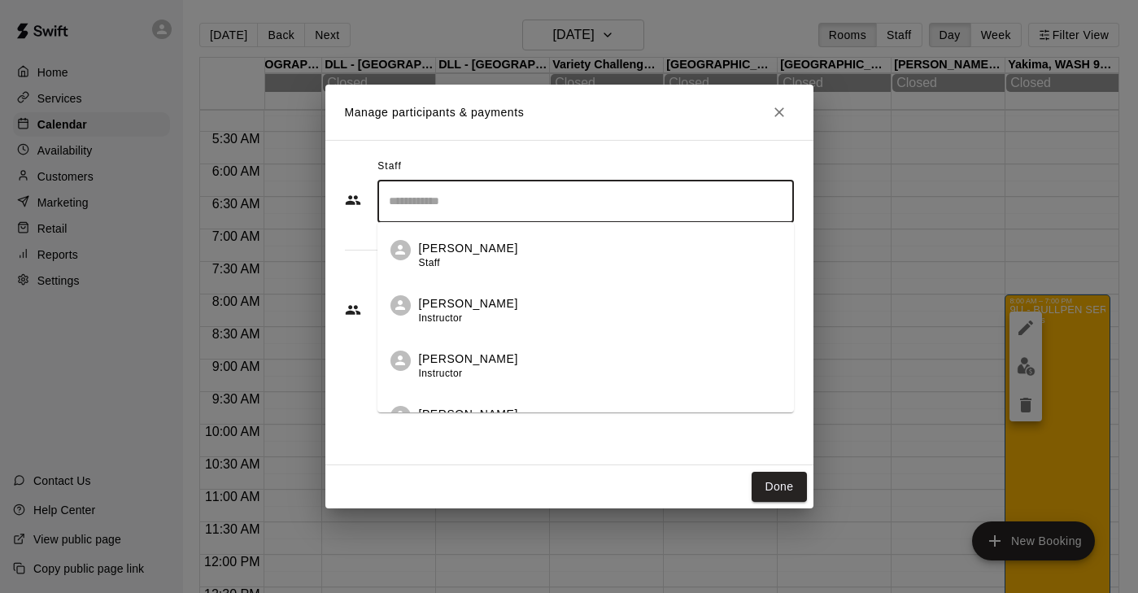
click at [497, 201] on input "Search staff" at bounding box center [586, 201] width 402 height 28
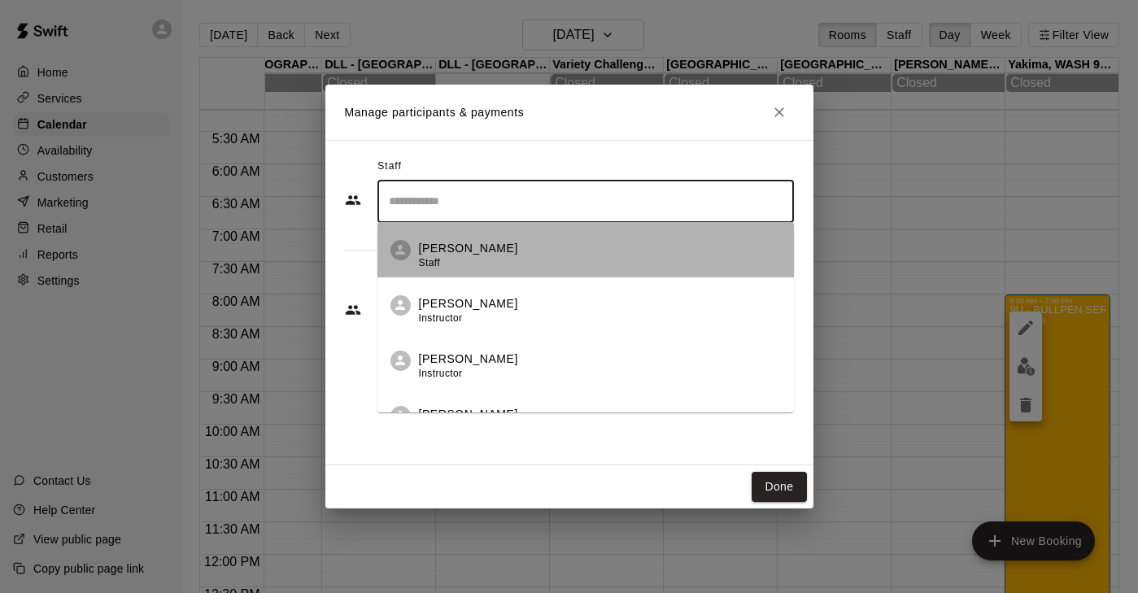
click at [461, 248] on p "[PERSON_NAME]" at bounding box center [468, 248] width 99 height 17
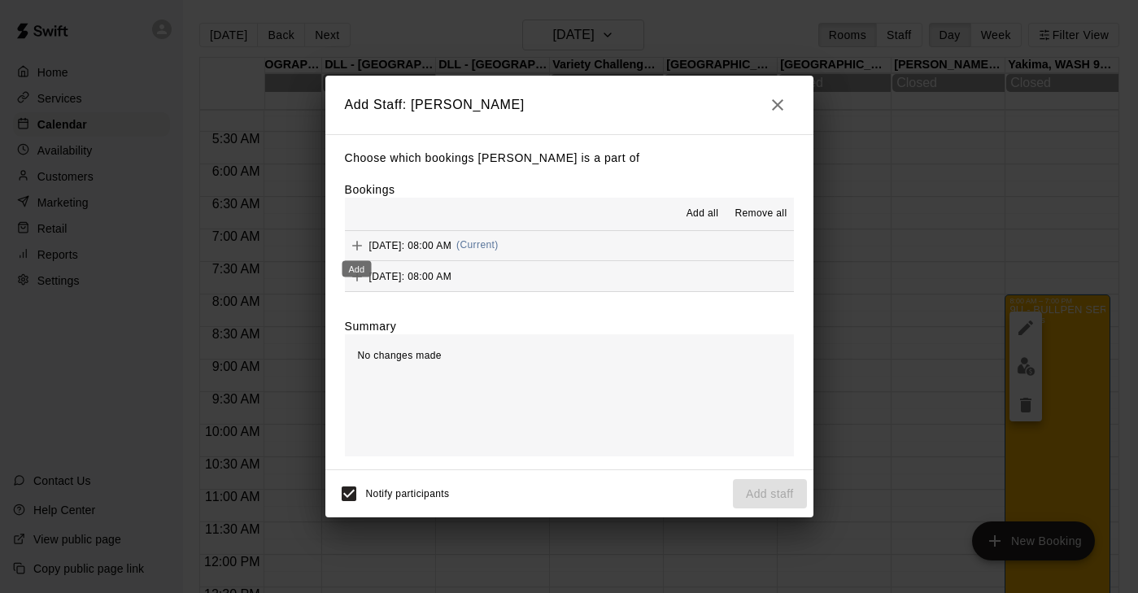
click at [353, 242] on icon "Add" at bounding box center [357, 245] width 16 height 16
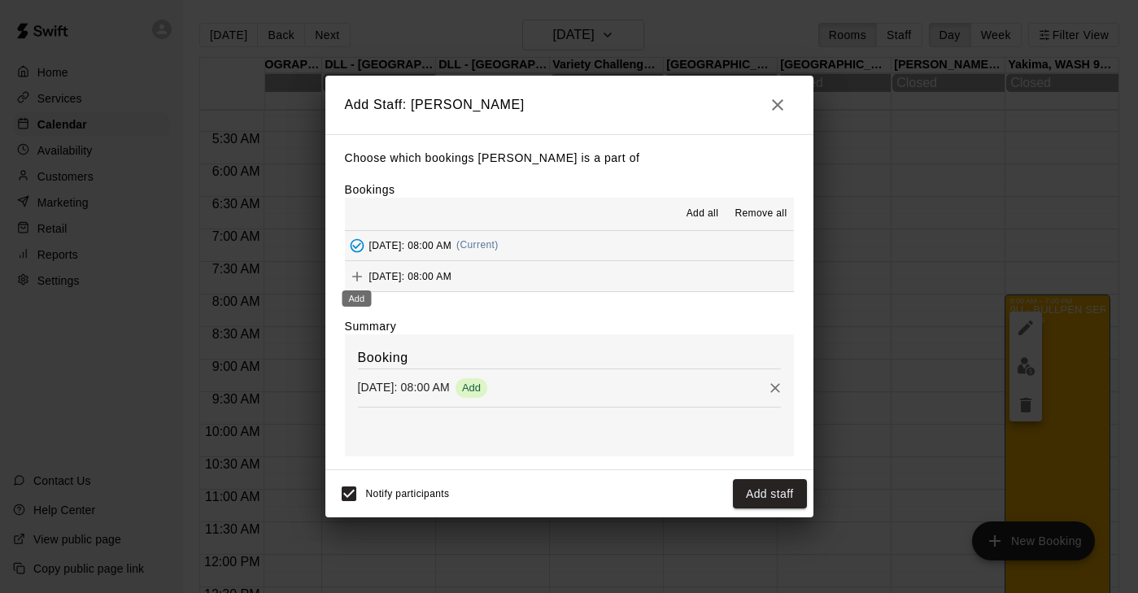
click at [364, 277] on icon "Add" at bounding box center [357, 276] width 16 height 16
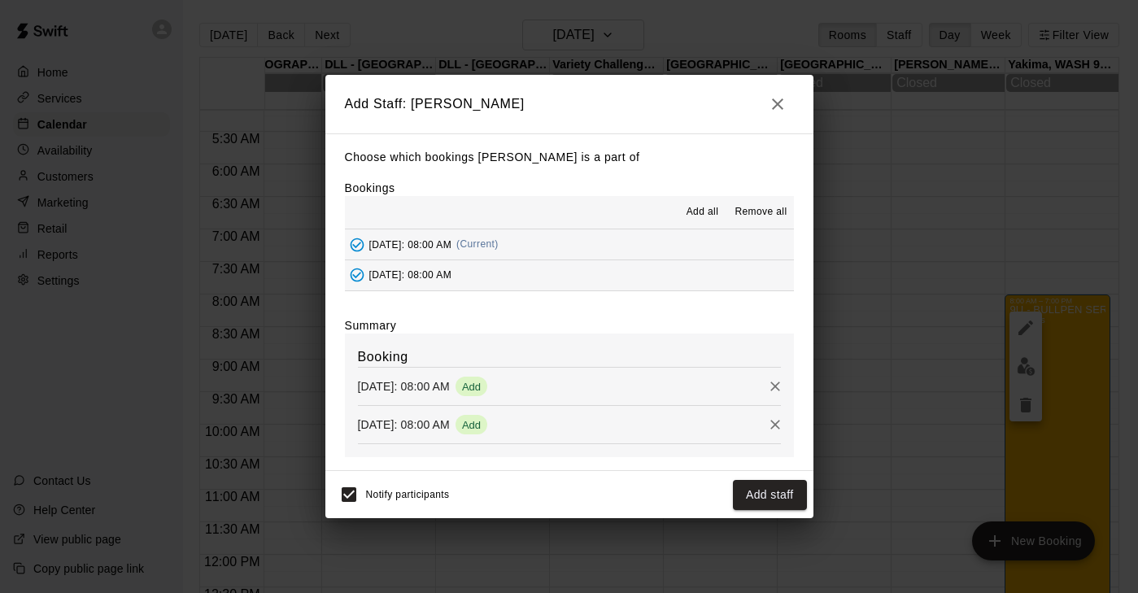
click at [417, 498] on span "Notify participants" at bounding box center [408, 495] width 84 height 11
click at [769, 502] on button "Add staff" at bounding box center [770, 495] width 74 height 30
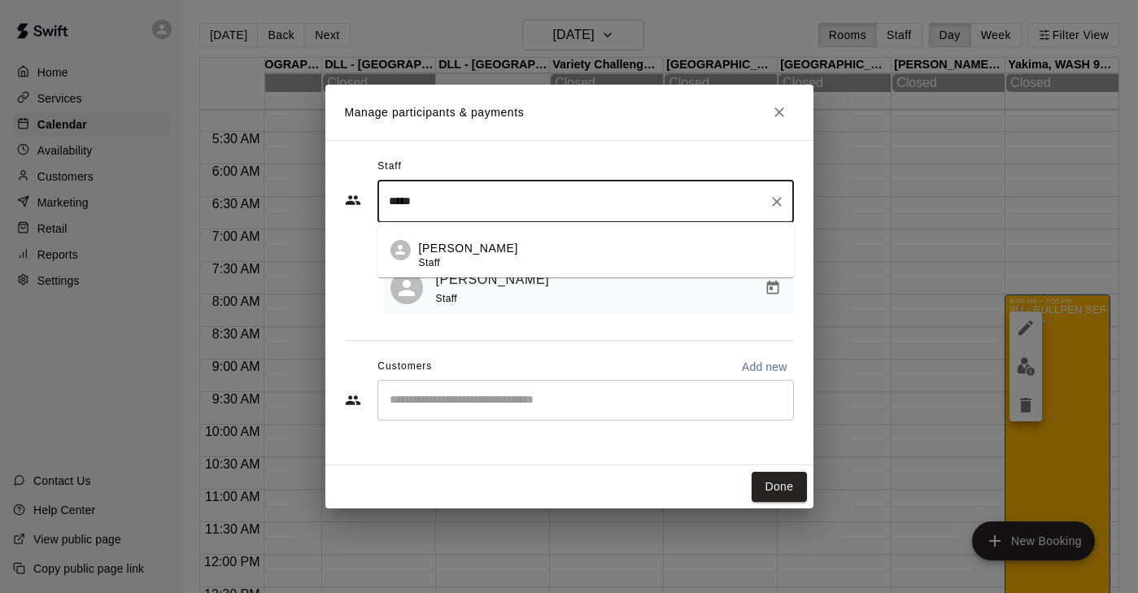
click at [460, 247] on p "[PERSON_NAME]" at bounding box center [468, 248] width 99 height 17
type input "*****"
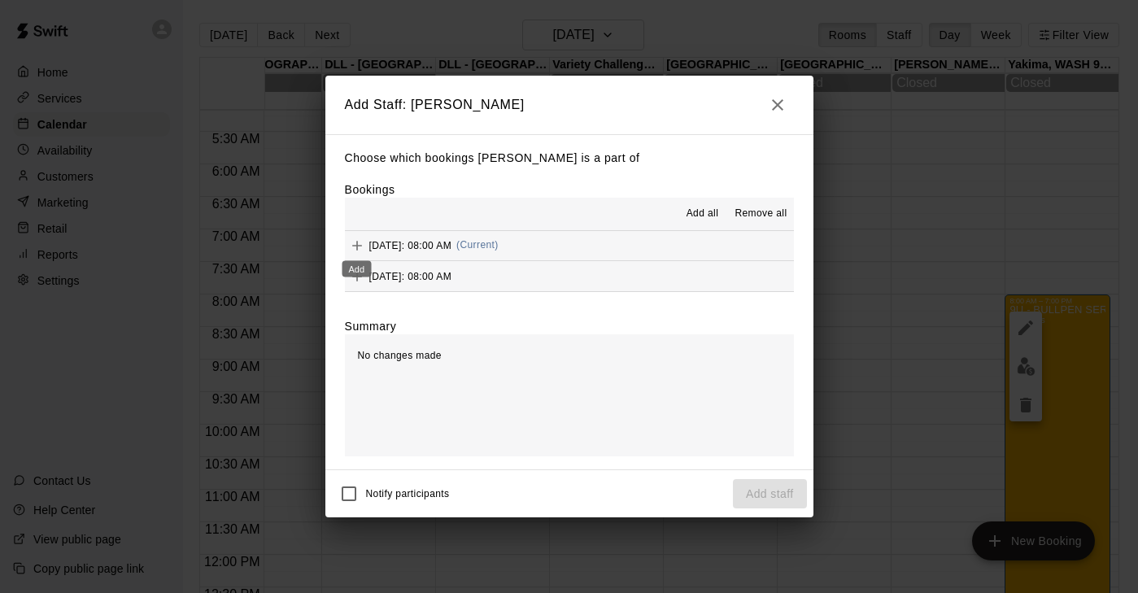
click at [352, 246] on icon "Add" at bounding box center [357, 246] width 10 height 10
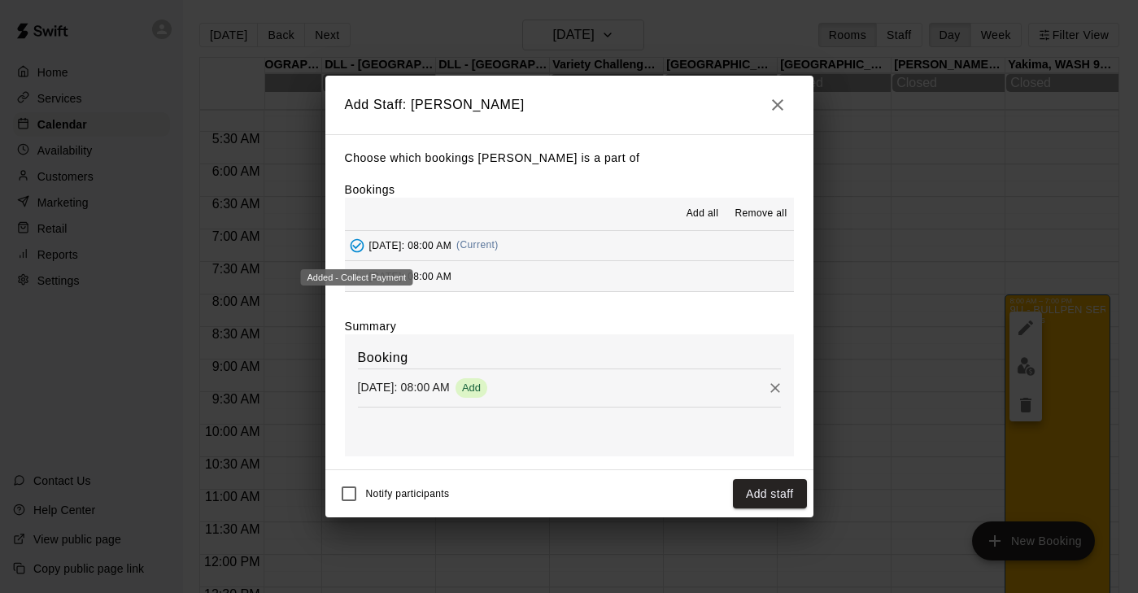
click at [355, 268] on div "Added - Collect Payment" at bounding box center [356, 272] width 115 height 29
click at [359, 277] on icon "Add" at bounding box center [357, 276] width 16 height 16
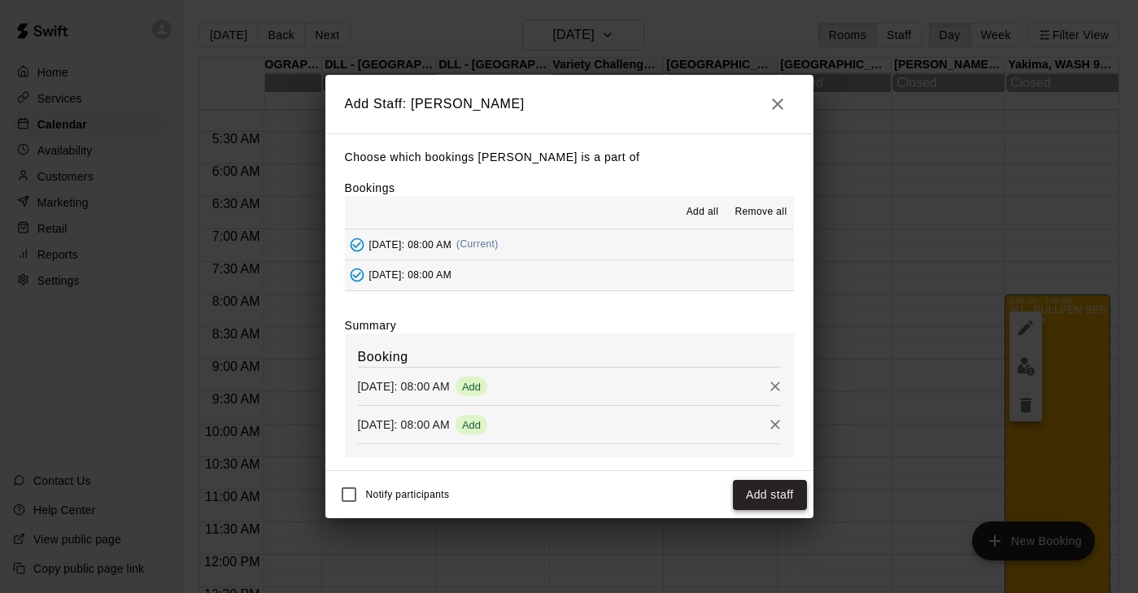
click at [788, 496] on button "Add staff" at bounding box center [770, 495] width 74 height 30
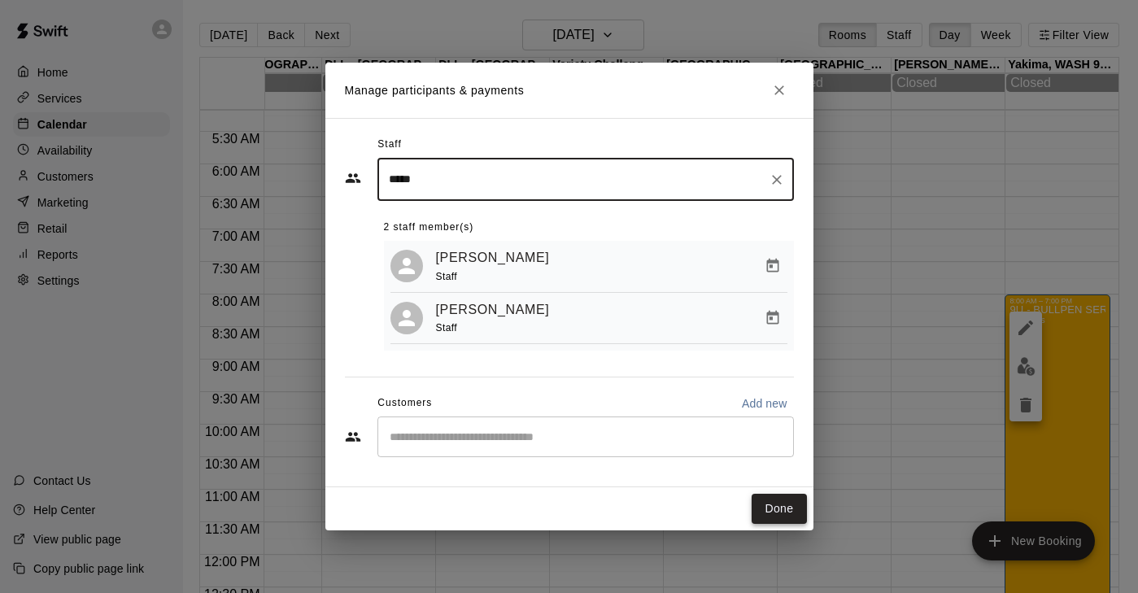
click at [780, 511] on button "Done" at bounding box center [779, 509] width 54 height 30
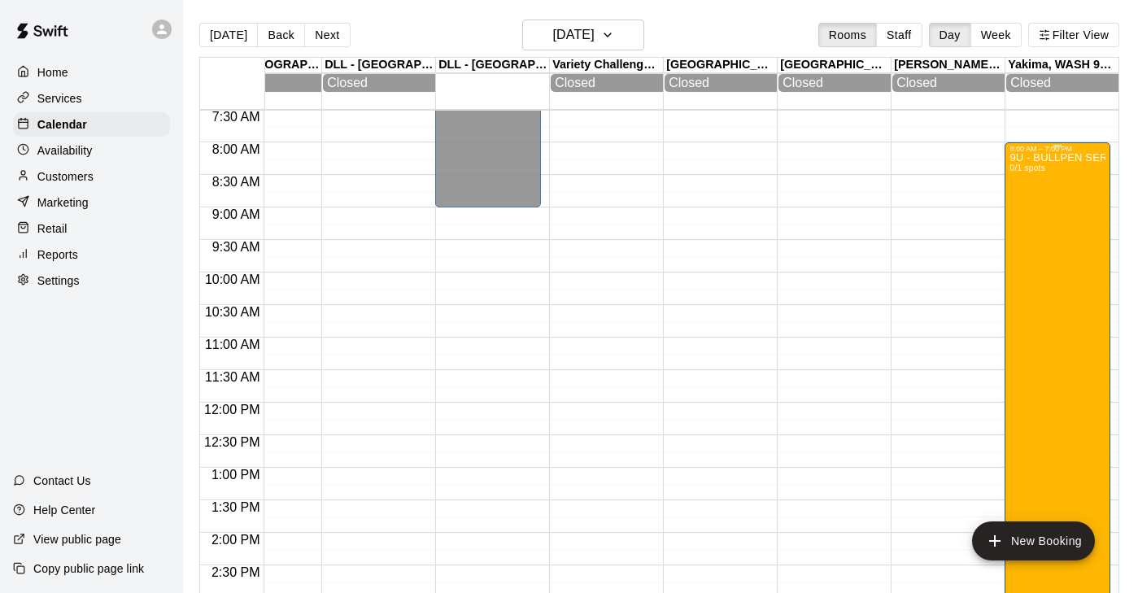
click at [1060, 329] on div "9U - BULLPEN SERIES: YAKIMA BLAST Tournament 0/1 spots" at bounding box center [1057, 449] width 96 height 593
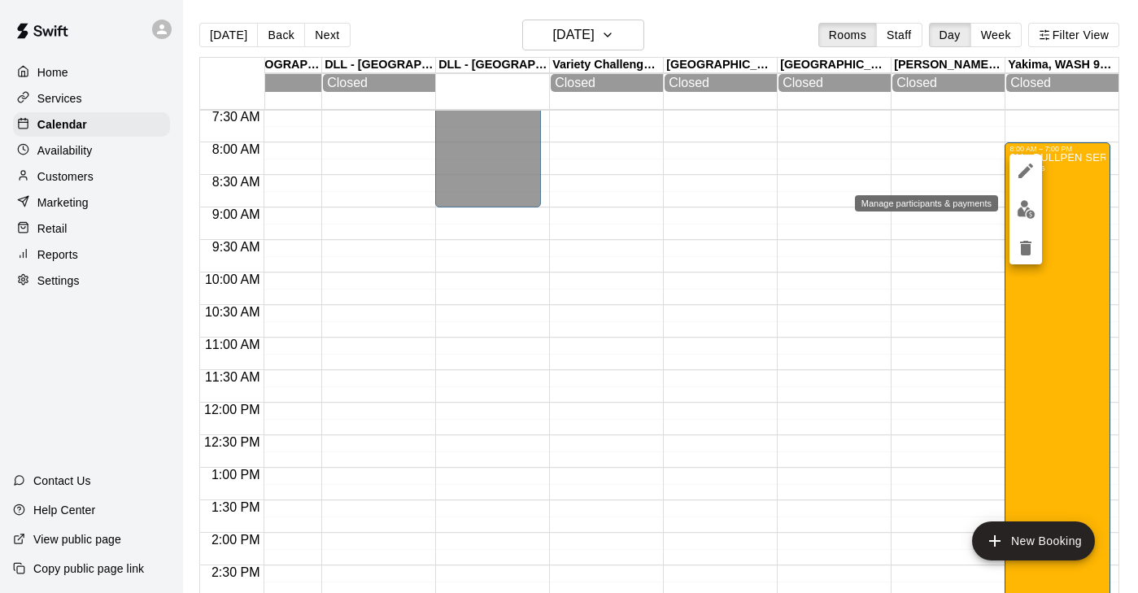
click at [1027, 203] on img "edit" at bounding box center [1026, 209] width 19 height 19
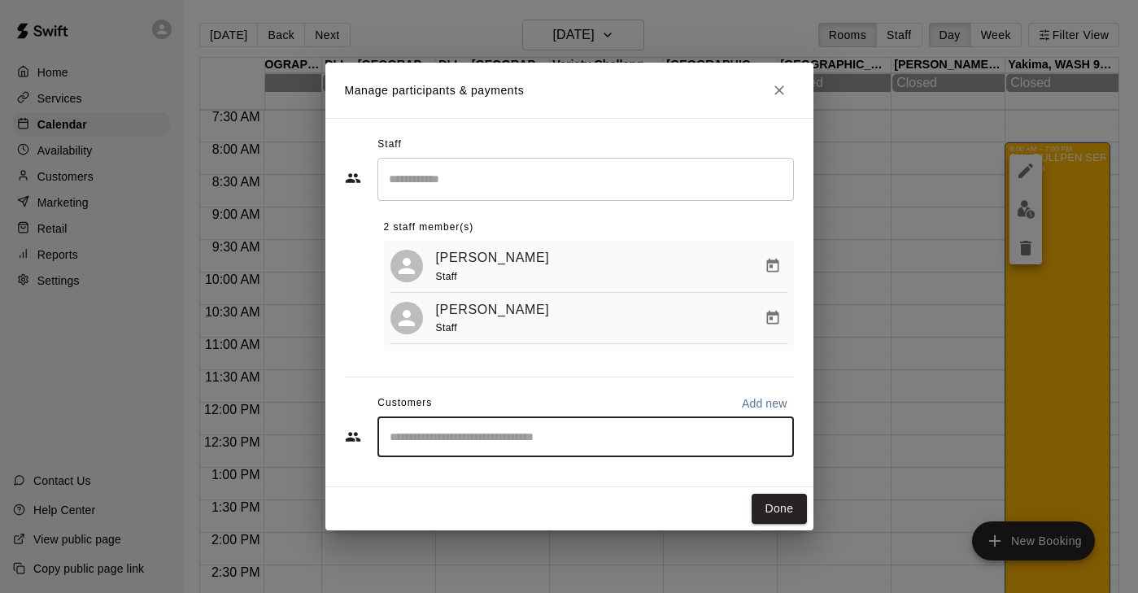
click at [435, 439] on input "Start typing to search customers..." at bounding box center [586, 437] width 402 height 16
type input "******"
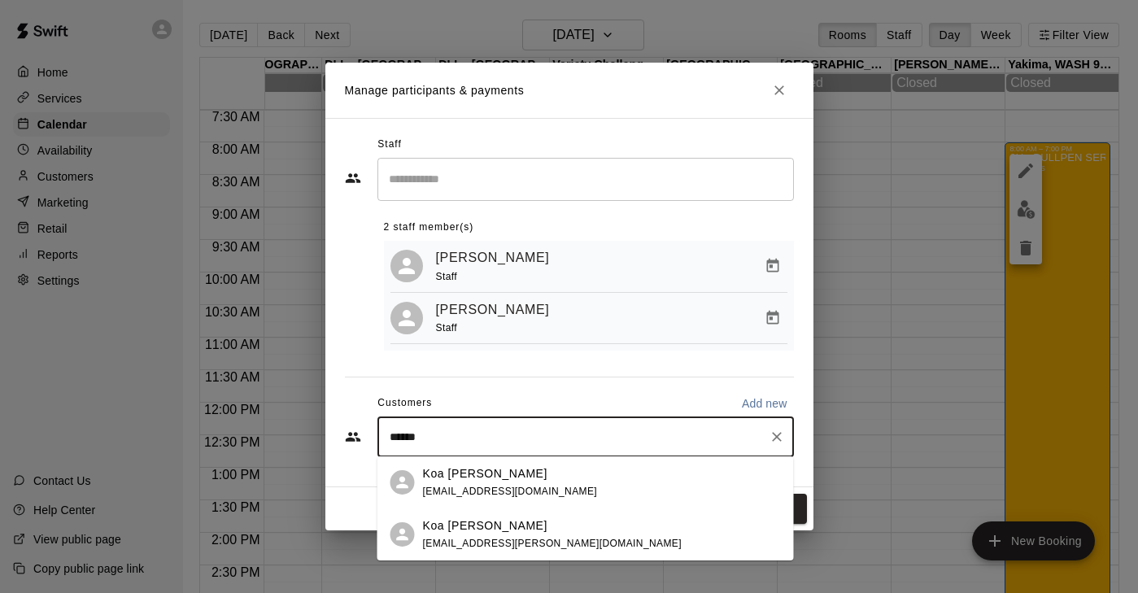
click at [508, 490] on span "[EMAIL_ADDRESS][DOMAIN_NAME]" at bounding box center [510, 491] width 175 height 11
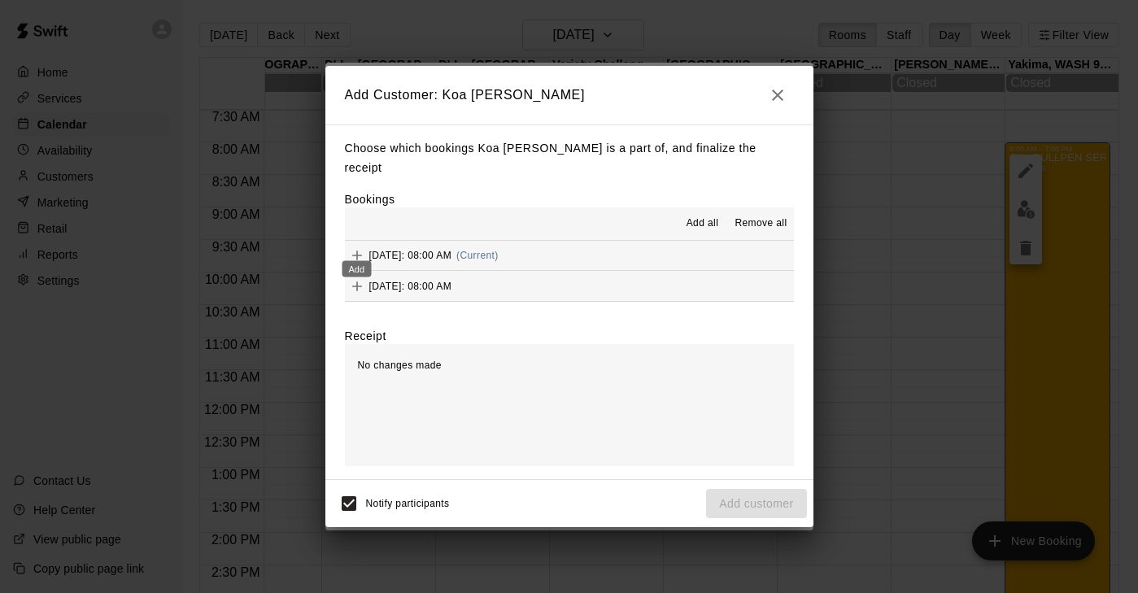
click at [355, 251] on icon "Add" at bounding box center [357, 256] width 10 height 10
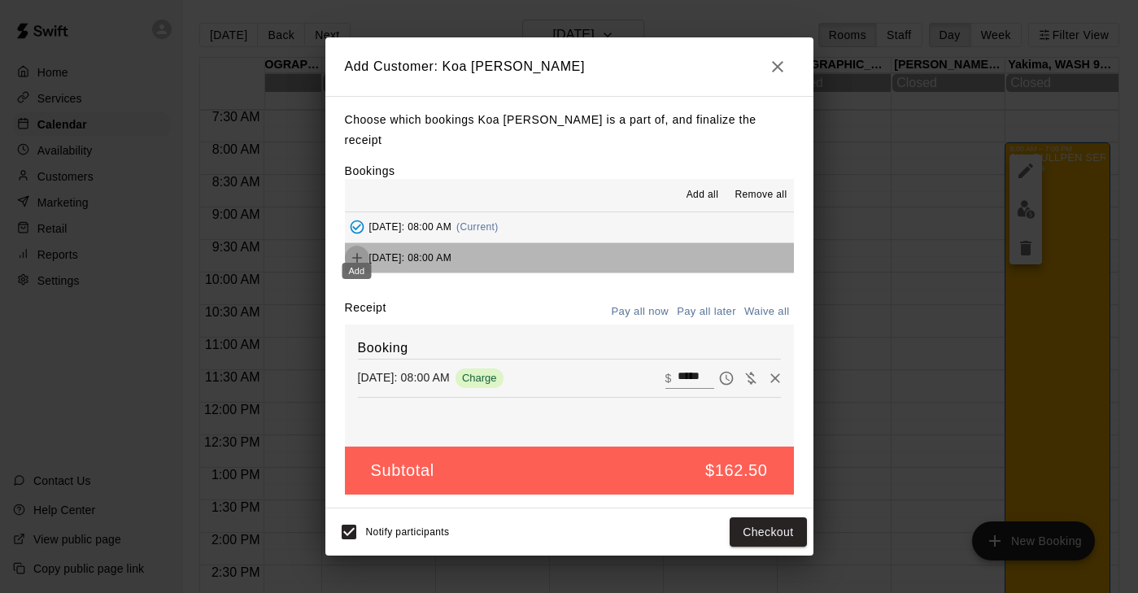
click at [361, 251] on icon "Add" at bounding box center [357, 258] width 16 height 16
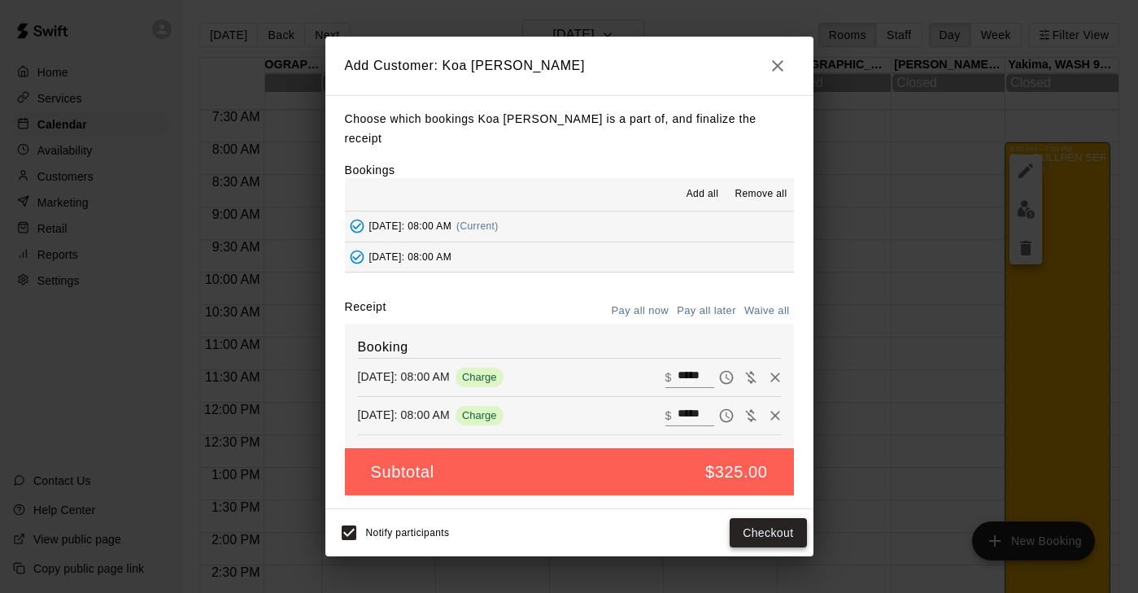
click at [779, 523] on button "Checkout" at bounding box center [768, 533] width 76 height 30
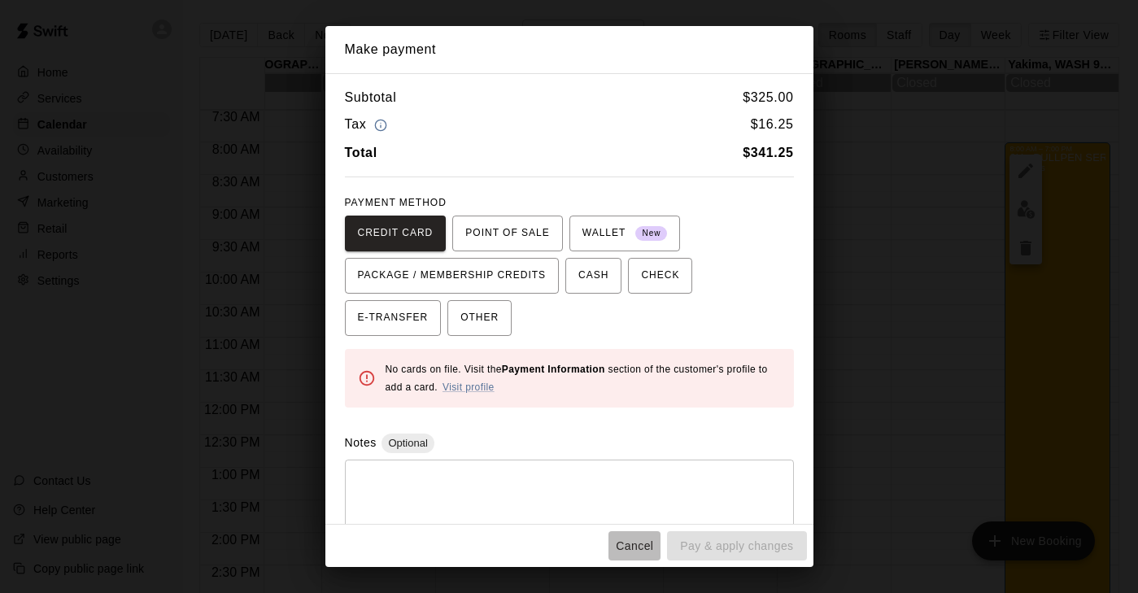
click at [627, 534] on button "Cancel" at bounding box center [634, 546] width 52 height 30
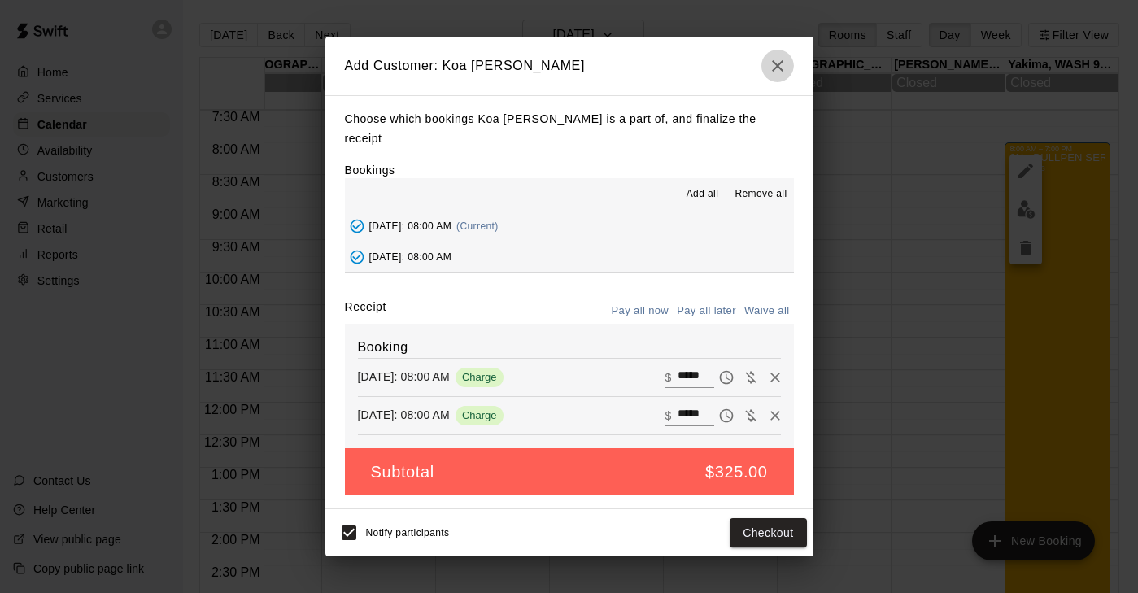
click at [775, 76] on icon "button" at bounding box center [778, 66] width 20 height 20
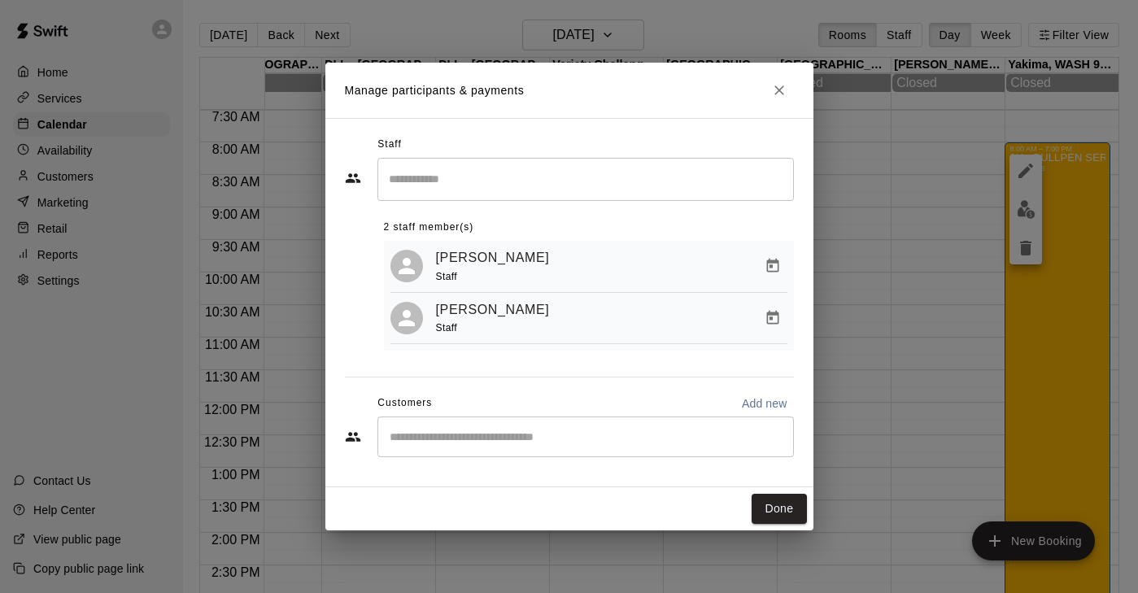
click at [428, 438] on input "Start typing to search customers..." at bounding box center [586, 437] width 402 height 16
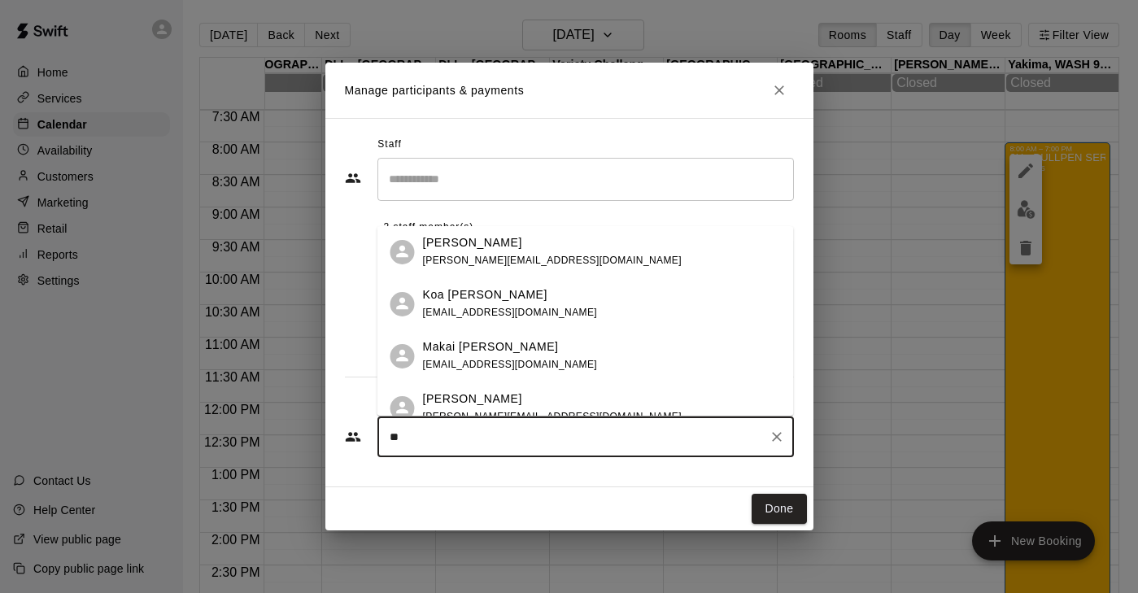
type input "***"
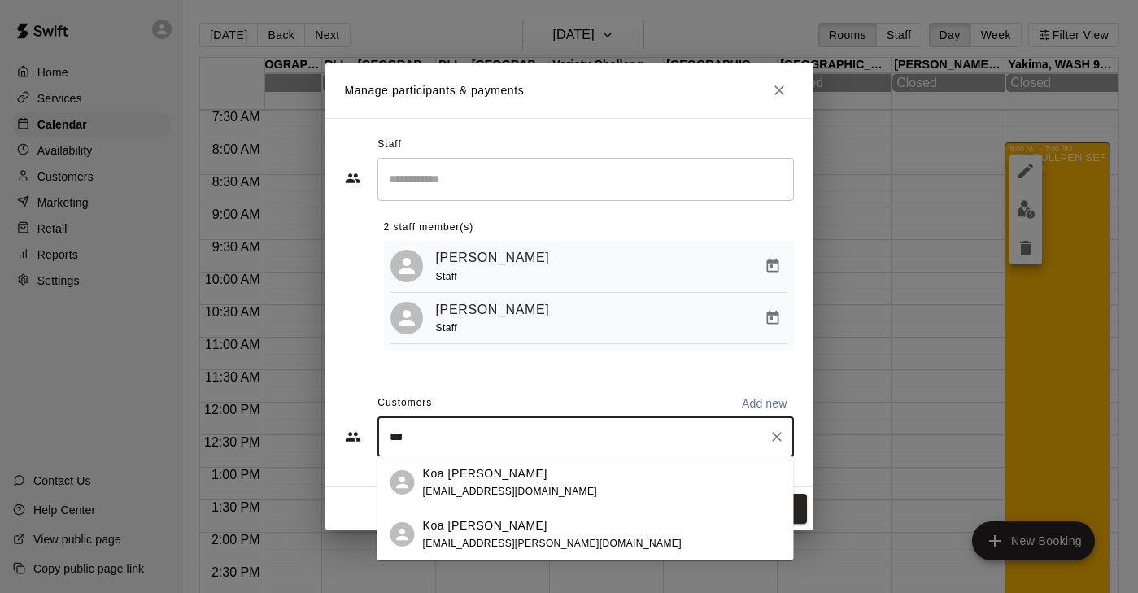
click at [473, 536] on div "Koa Lum tanyacheer@shaw.ca" at bounding box center [552, 534] width 259 height 35
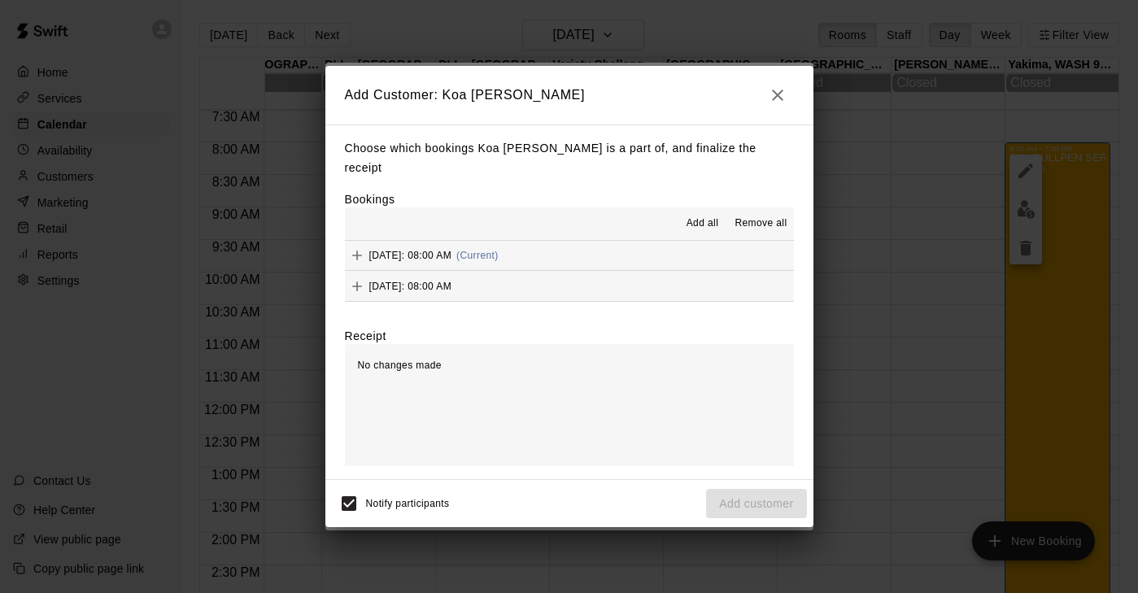
click at [353, 247] on icon "Add" at bounding box center [357, 255] width 16 height 16
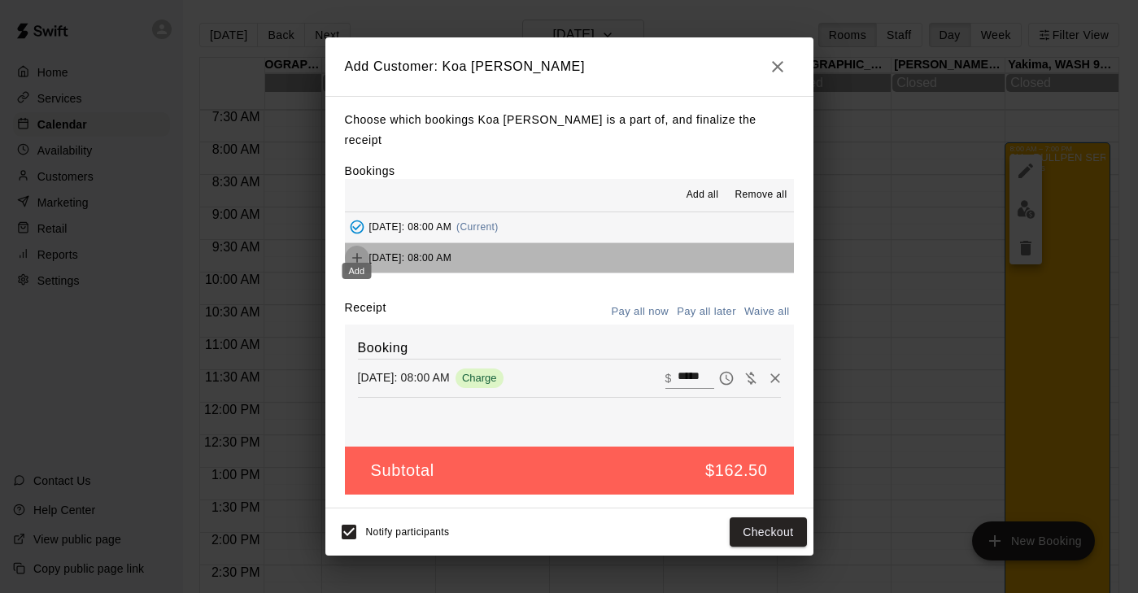
click at [356, 253] on icon "Add" at bounding box center [357, 258] width 10 height 10
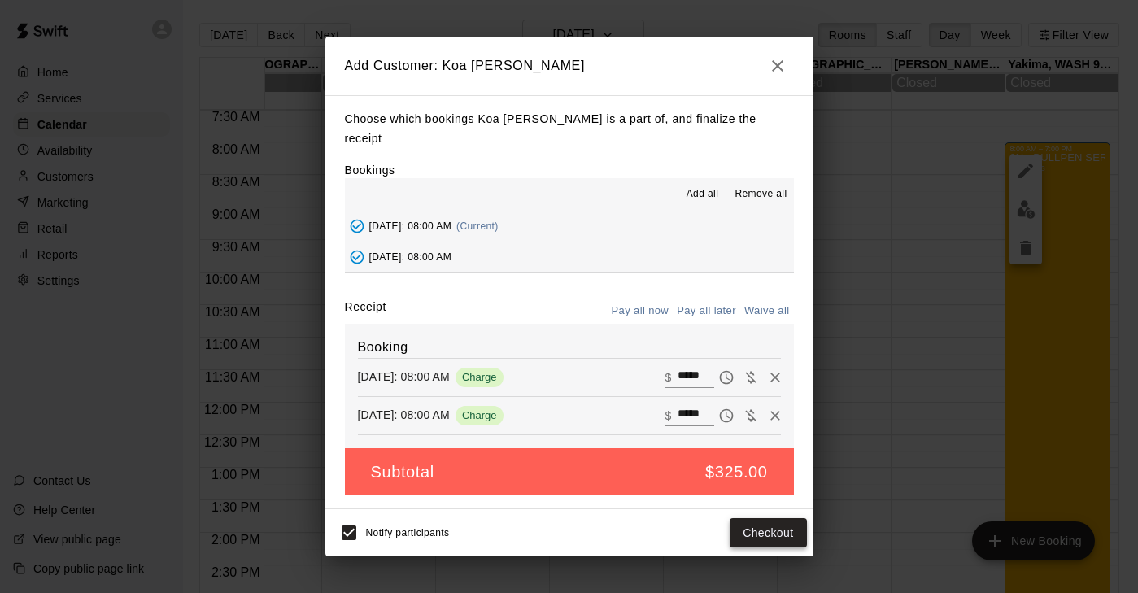
click at [770, 524] on button "Checkout" at bounding box center [768, 533] width 76 height 30
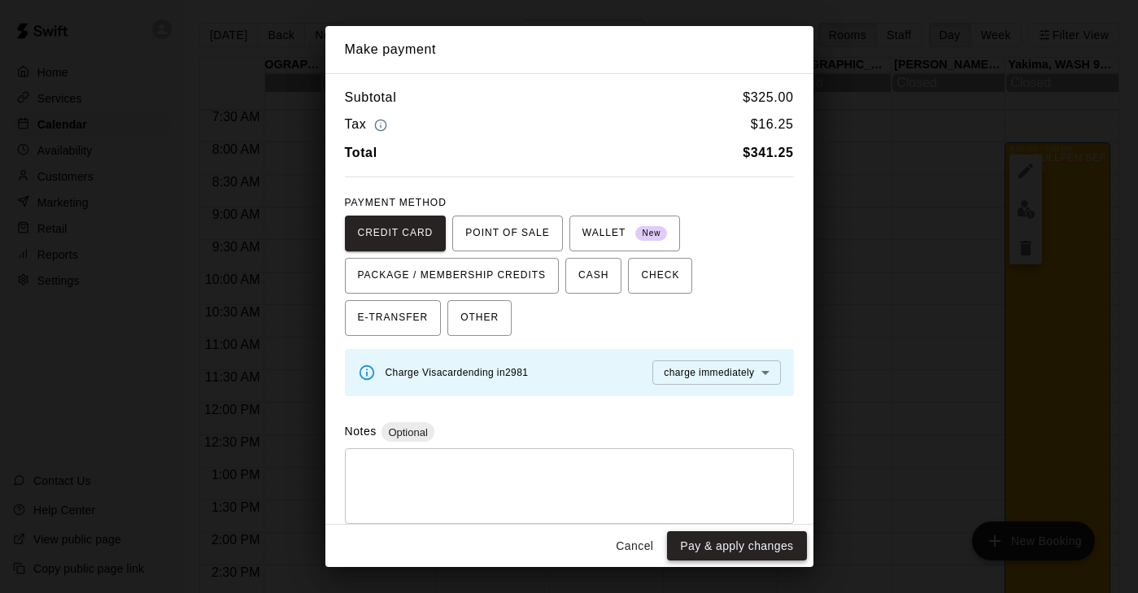
click at [766, 540] on button "Pay & apply changes" at bounding box center [736, 546] width 139 height 30
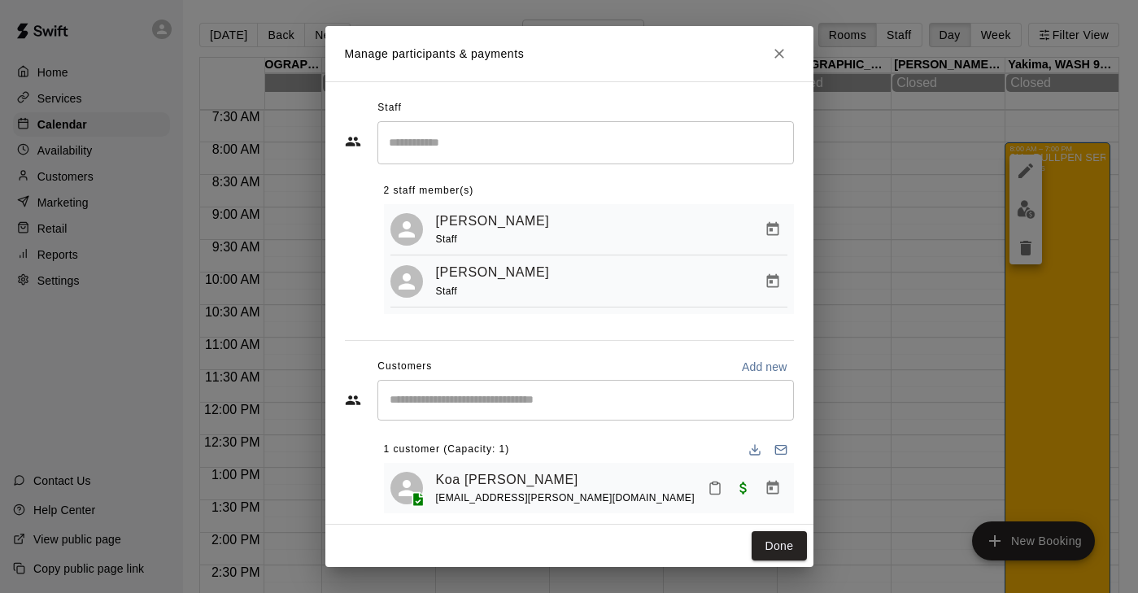
click at [595, 403] on input "Start typing to search customers..." at bounding box center [586, 400] width 402 height 16
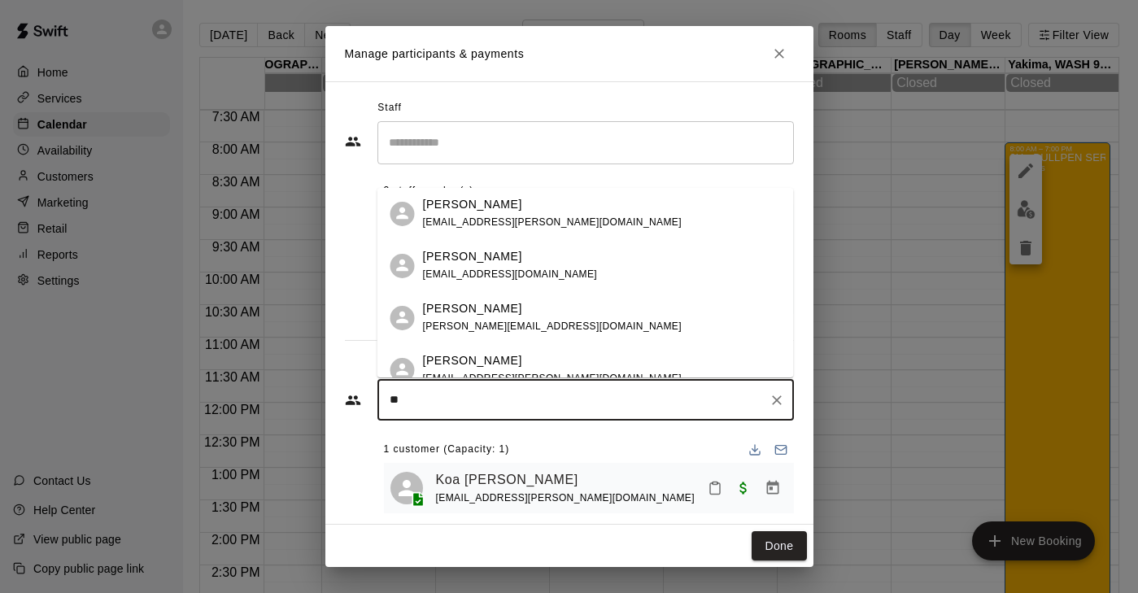
type input "***"
click at [466, 274] on span "[EMAIL_ADDRESS][DOMAIN_NAME]" at bounding box center [510, 273] width 175 height 11
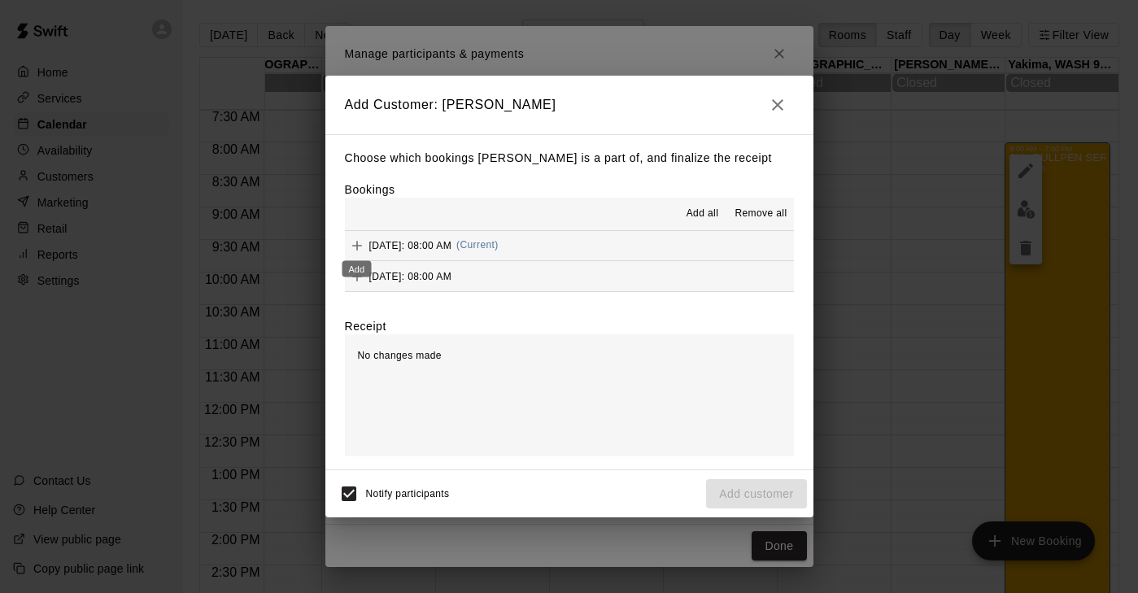
click at [359, 244] on icon "Add" at bounding box center [357, 245] width 16 height 16
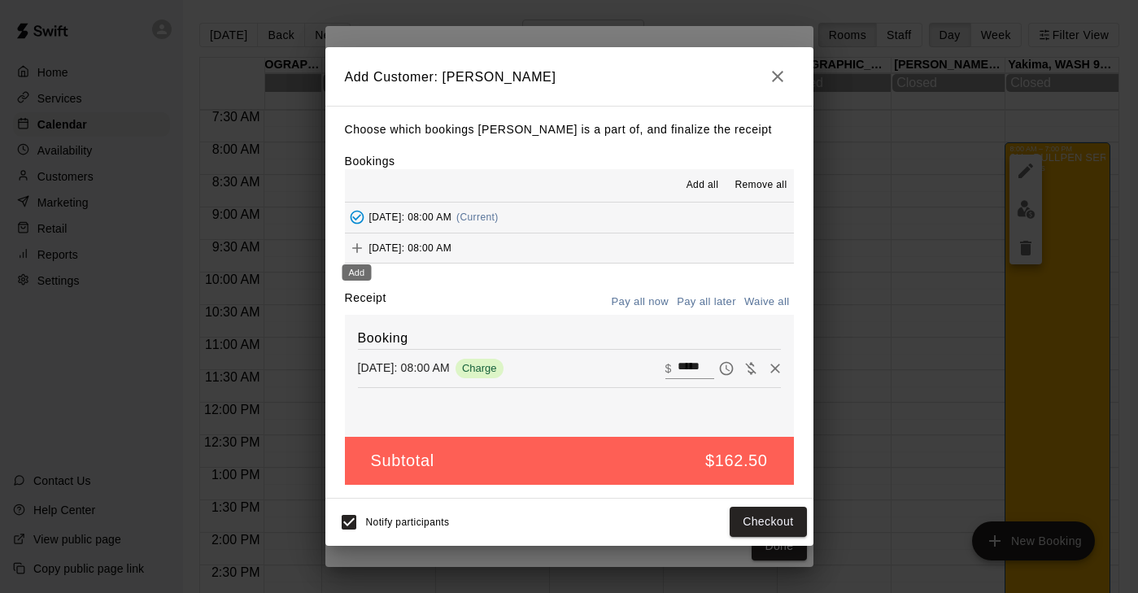
click at [355, 248] on icon "Add" at bounding box center [357, 248] width 10 height 10
click at [769, 521] on button "Checkout" at bounding box center [768, 523] width 76 height 30
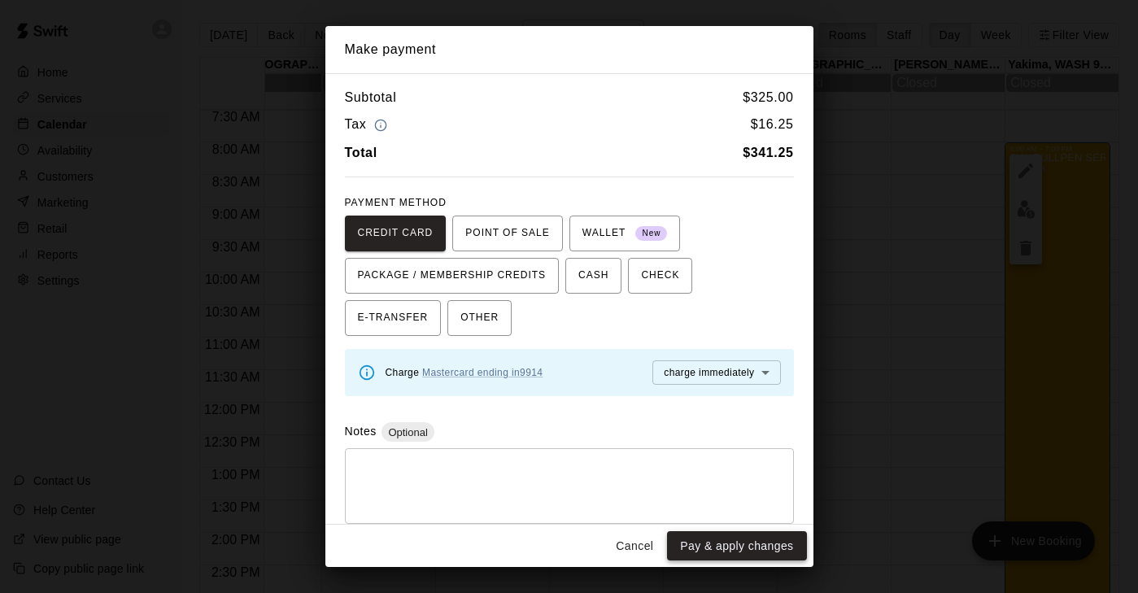
click at [728, 556] on button "Pay & apply changes" at bounding box center [736, 546] width 139 height 30
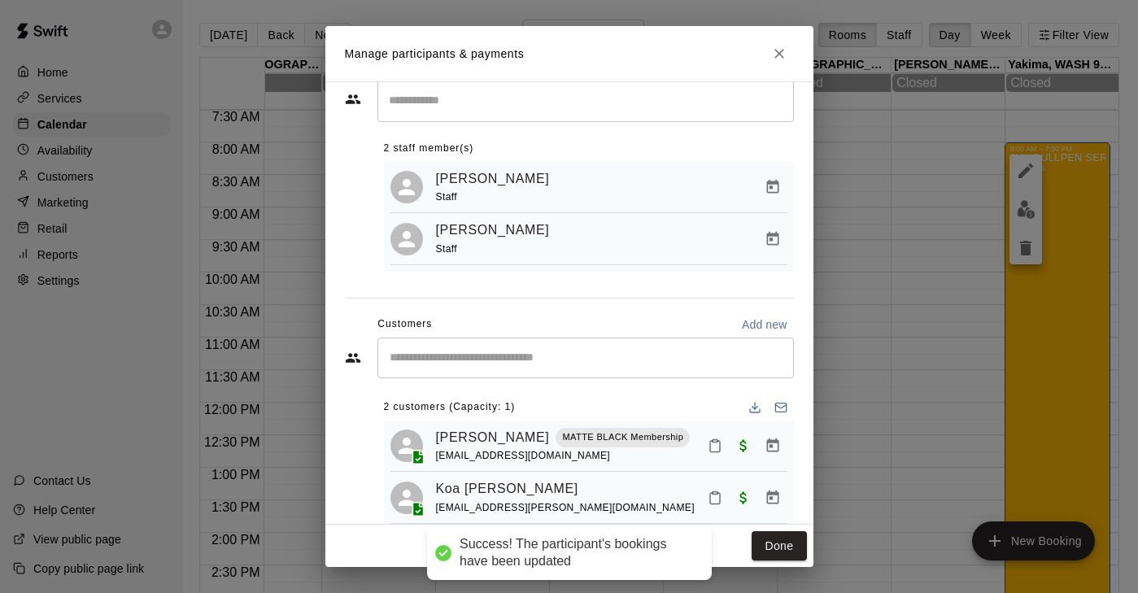
scroll to position [49, 0]
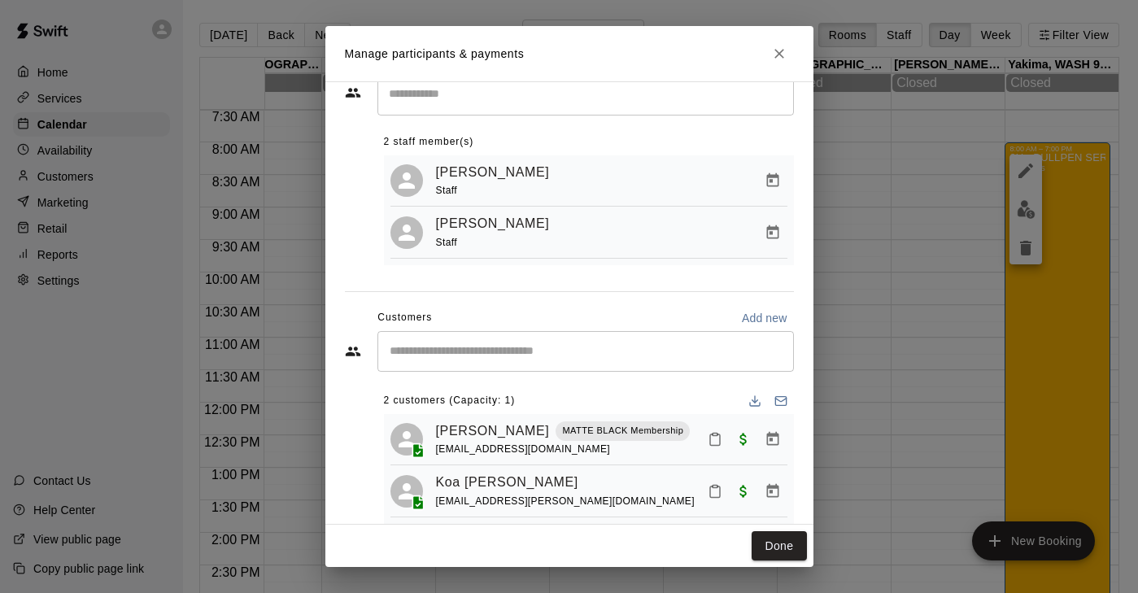
click at [582, 358] on div "​" at bounding box center [585, 351] width 416 height 41
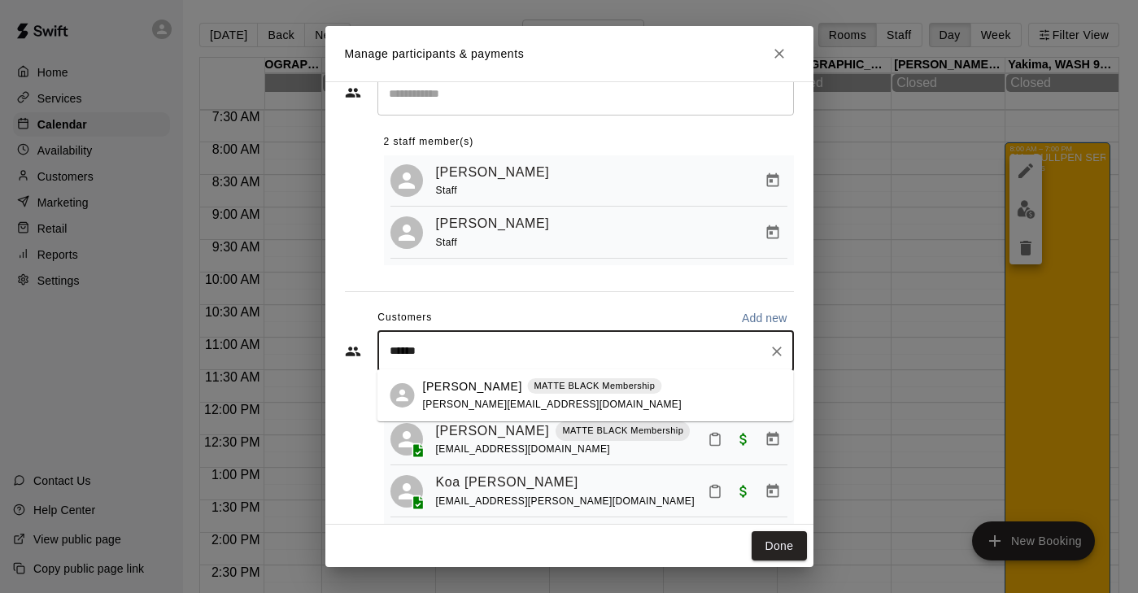
type input "*******"
click at [472, 386] on p "[PERSON_NAME]" at bounding box center [472, 386] width 99 height 17
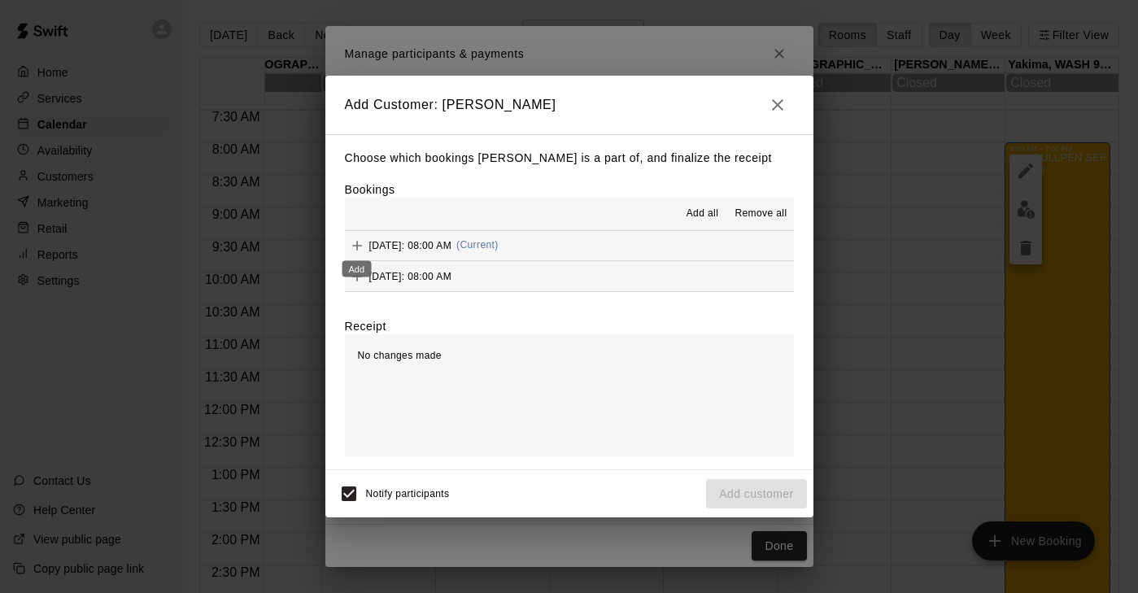
click at [359, 246] on icon "Add" at bounding box center [357, 246] width 10 height 10
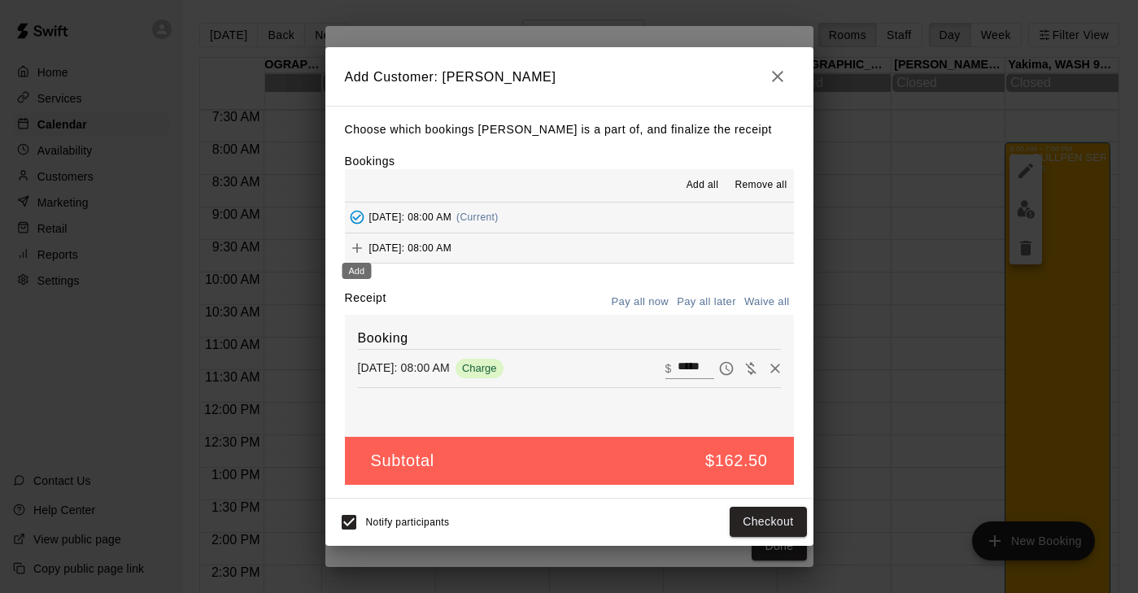
click at [359, 243] on icon "Add" at bounding box center [357, 248] width 16 height 16
click at [765, 523] on button "Checkout" at bounding box center [768, 523] width 76 height 30
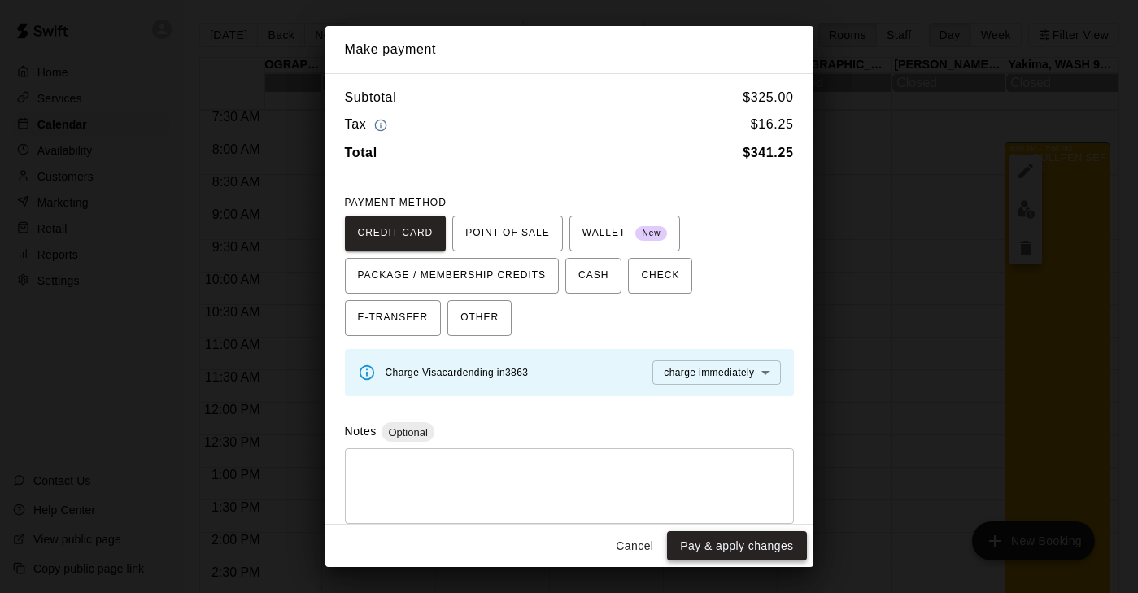
click at [759, 548] on button "Pay & apply changes" at bounding box center [736, 546] width 139 height 30
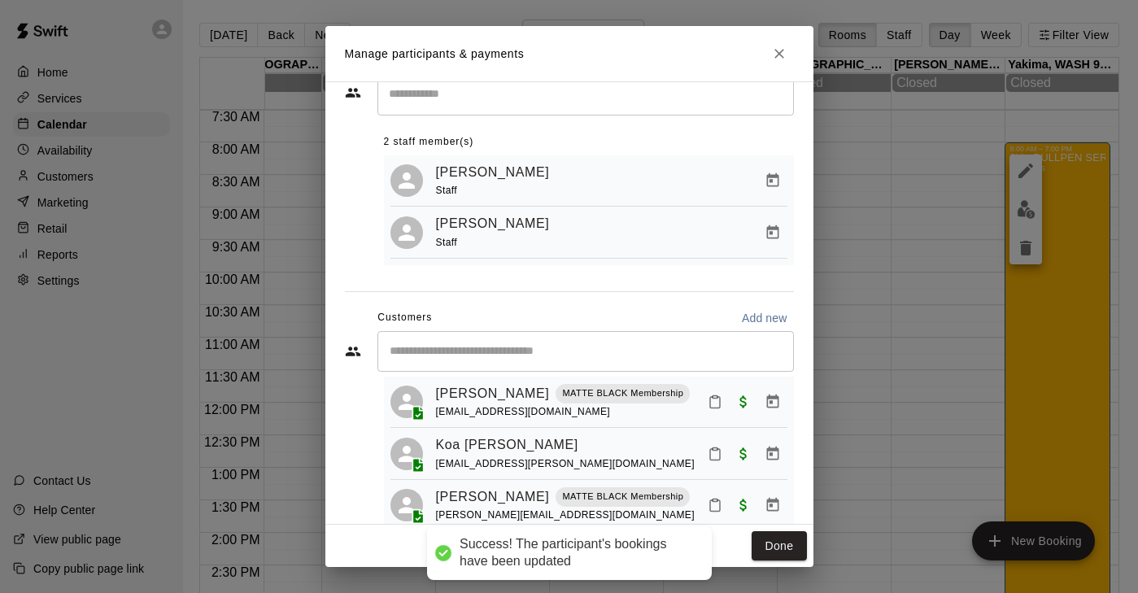
scroll to position [37, 0]
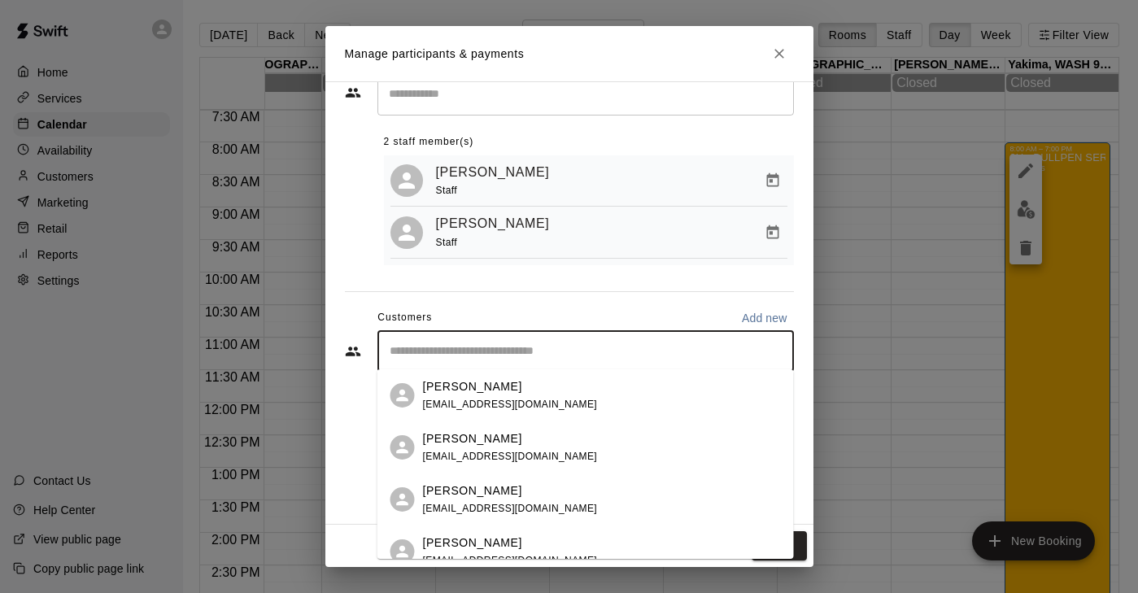
click at [486, 343] on input "Start typing to search customers..." at bounding box center [586, 351] width 402 height 16
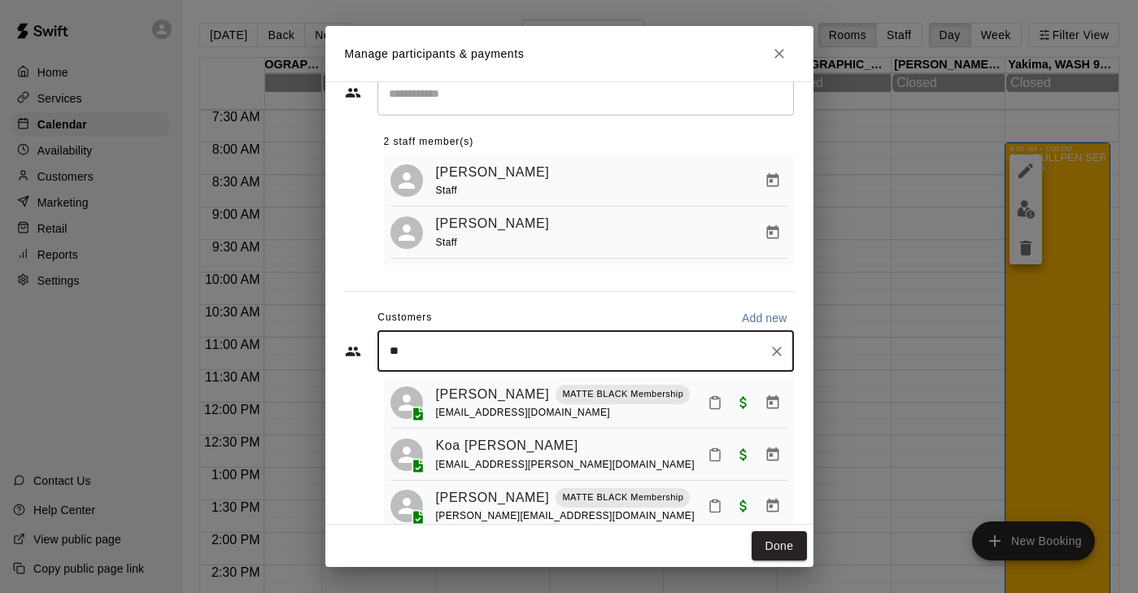
type input "*"
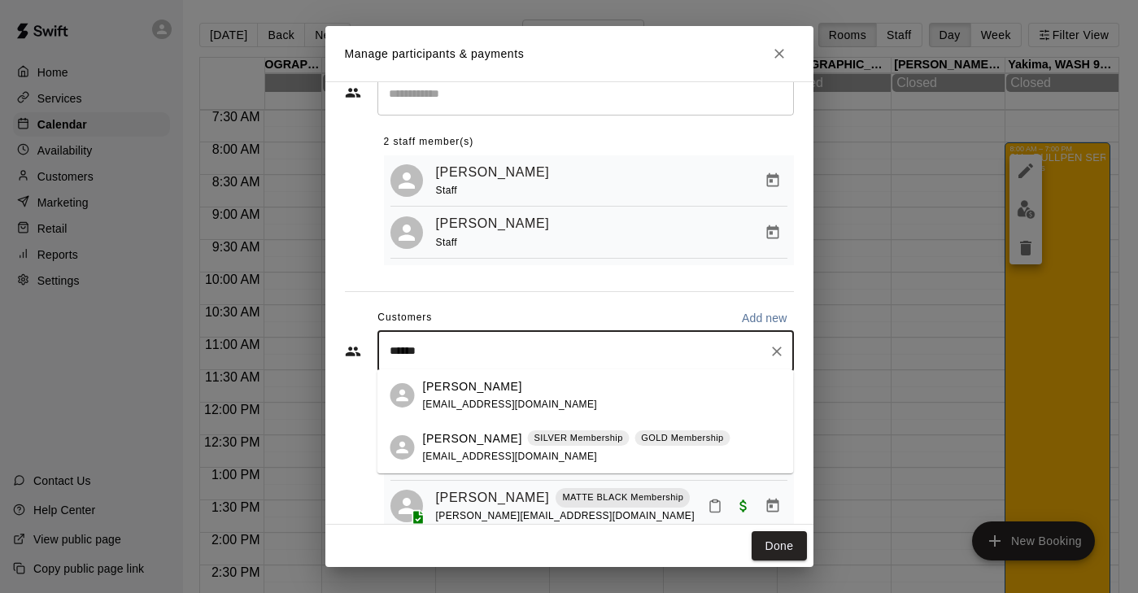
type input "*******"
click at [474, 438] on p "[PERSON_NAME]" at bounding box center [472, 438] width 99 height 17
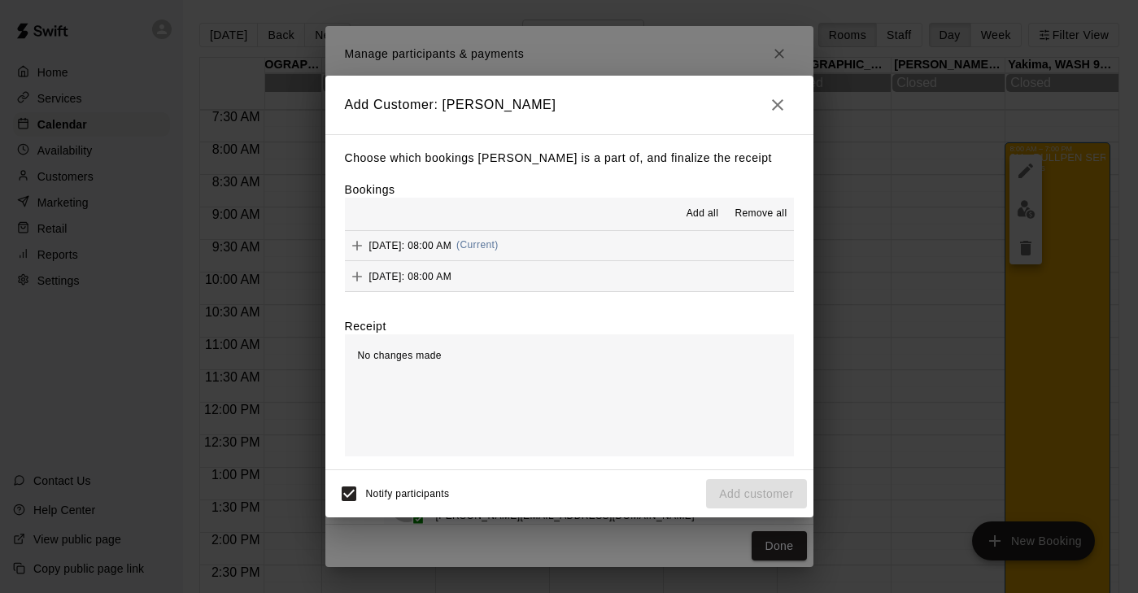
click at [359, 245] on icon "Add" at bounding box center [357, 246] width 10 height 10
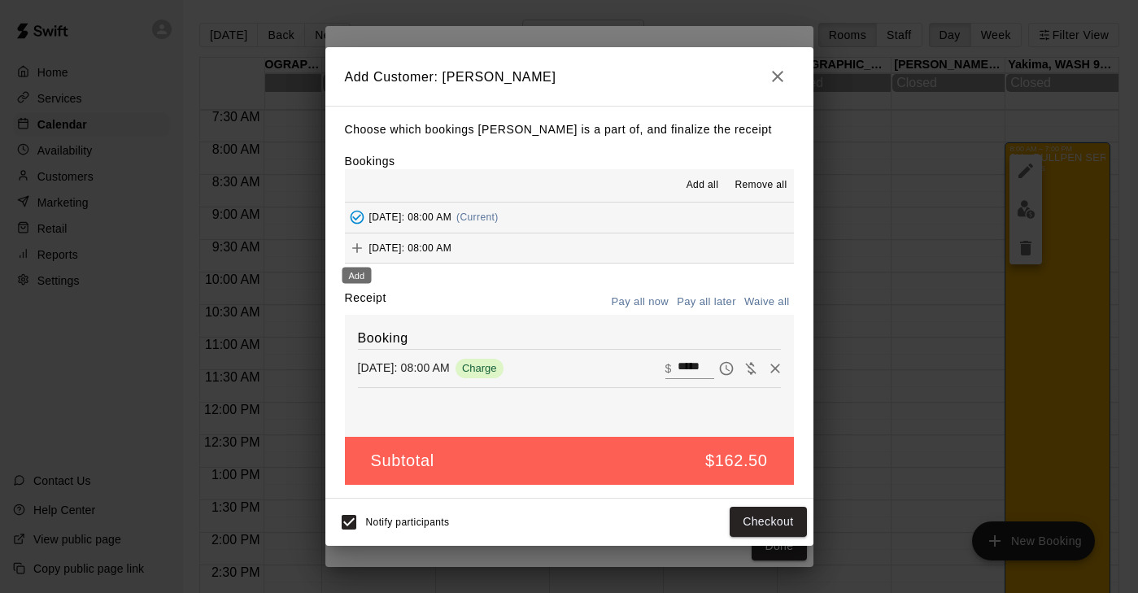
click at [358, 243] on icon "Add" at bounding box center [357, 248] width 16 height 16
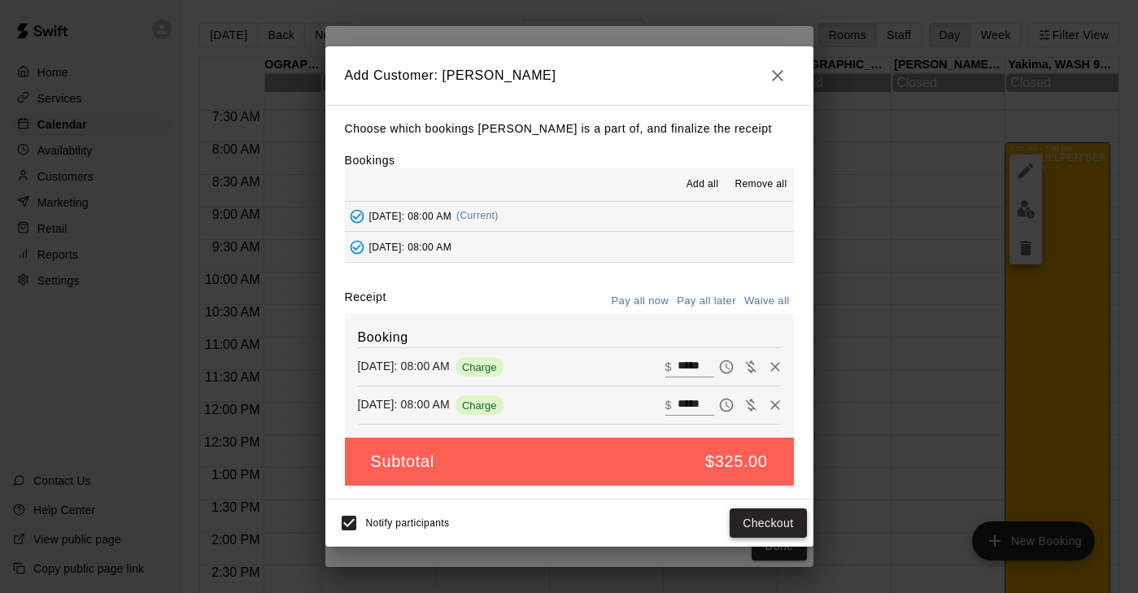
click at [757, 521] on button "Checkout" at bounding box center [768, 523] width 76 height 30
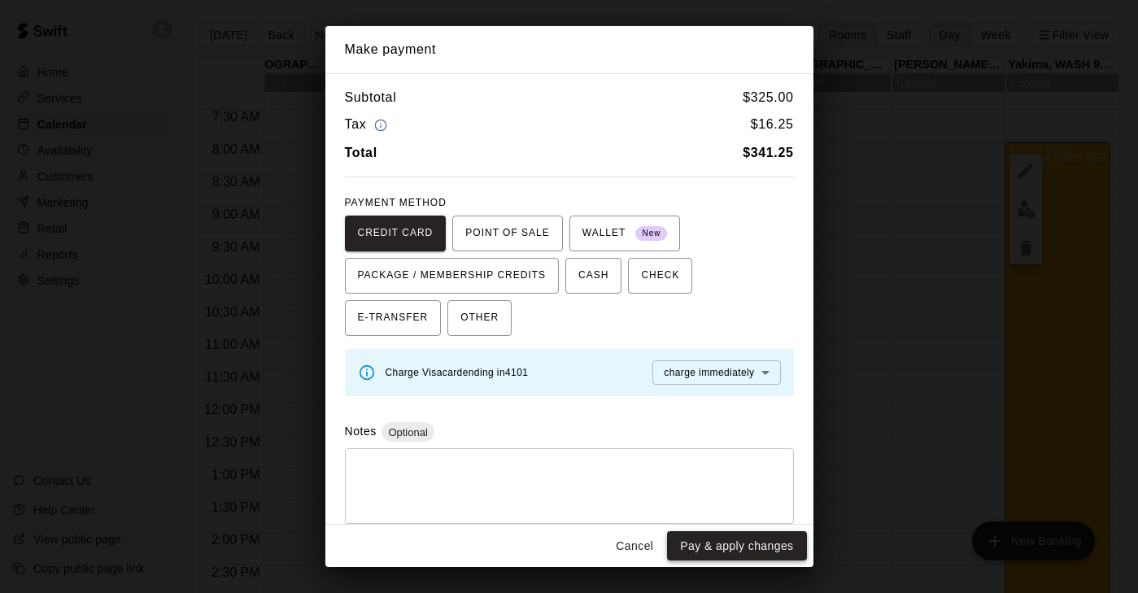
click at [707, 545] on button "Pay & apply changes" at bounding box center [736, 546] width 139 height 30
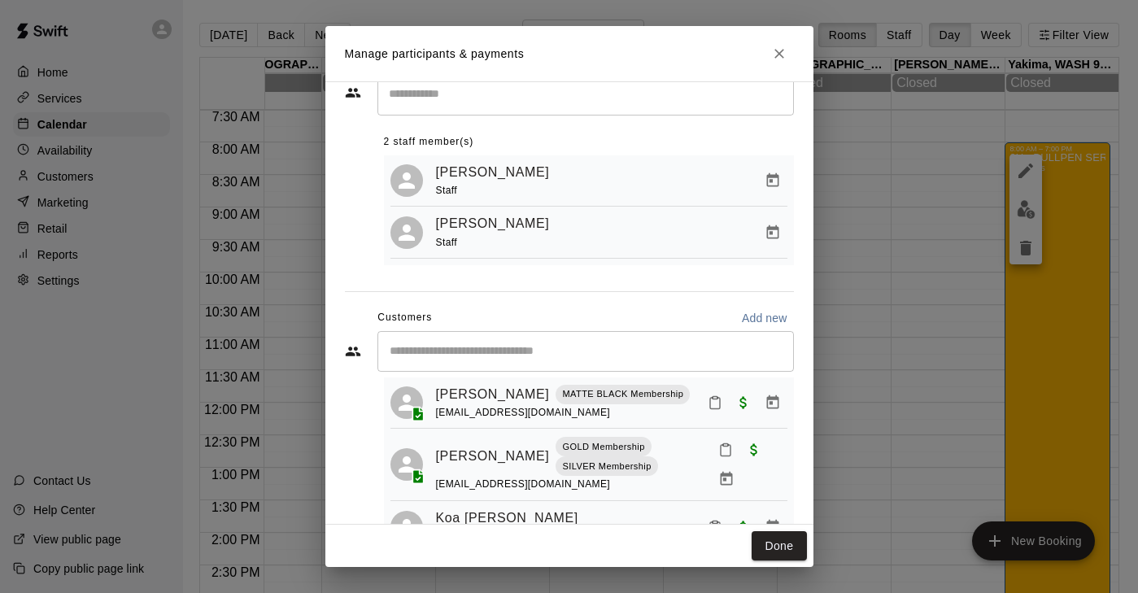
click at [460, 347] on input "Start typing to search customers..." at bounding box center [586, 351] width 402 height 16
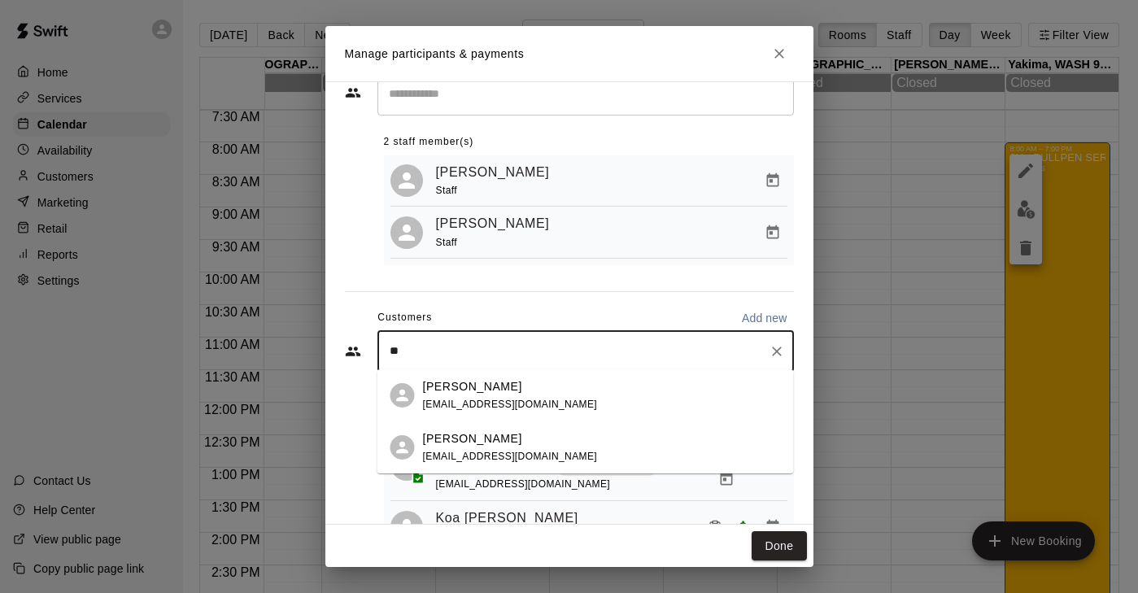
type input "*"
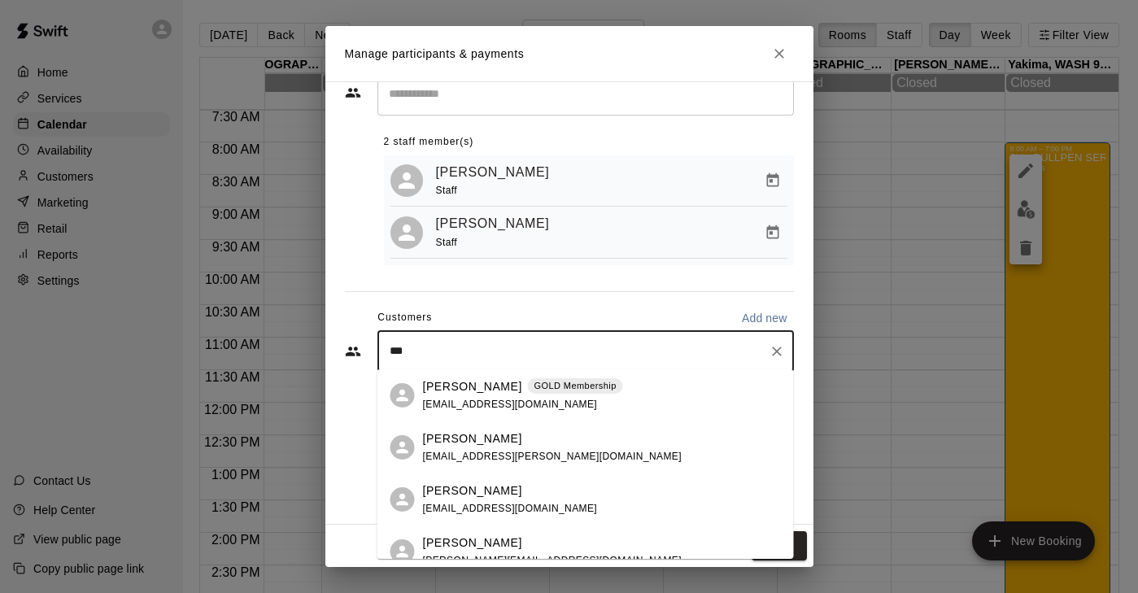
type input "****"
click at [486, 394] on p "[PERSON_NAME]" at bounding box center [472, 386] width 99 height 17
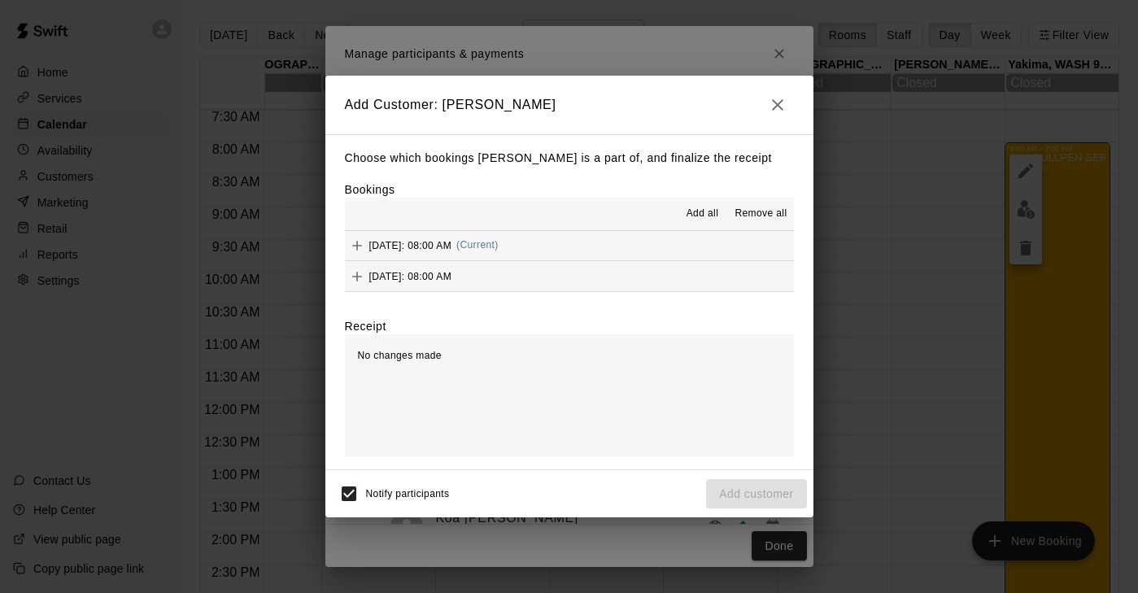
click at [355, 237] on icon "Add" at bounding box center [357, 245] width 16 height 16
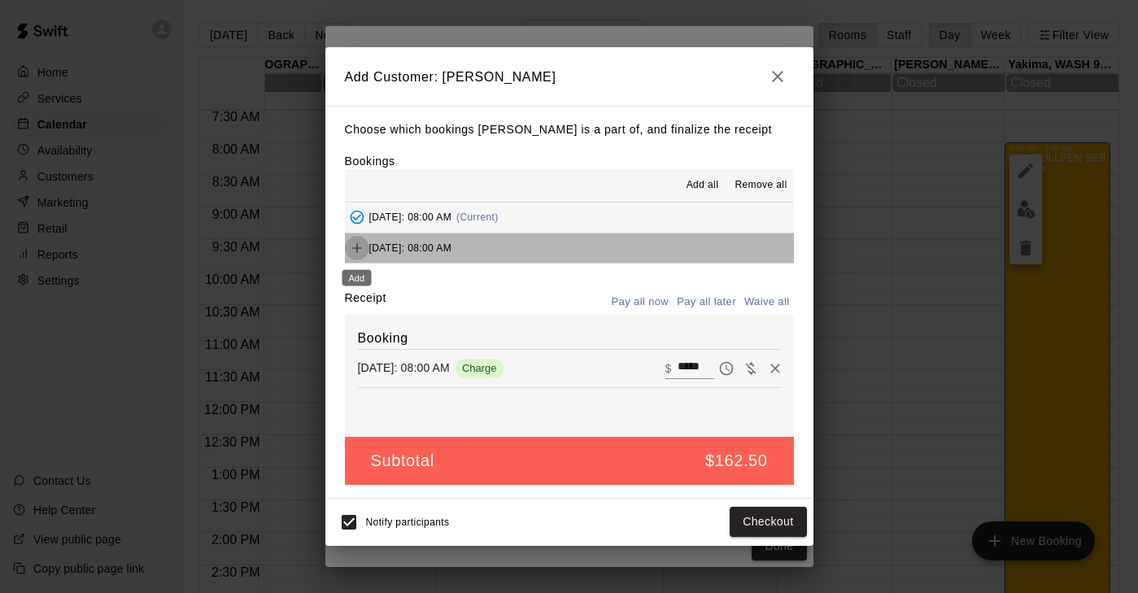
click at [355, 246] on icon "Add" at bounding box center [357, 248] width 16 height 16
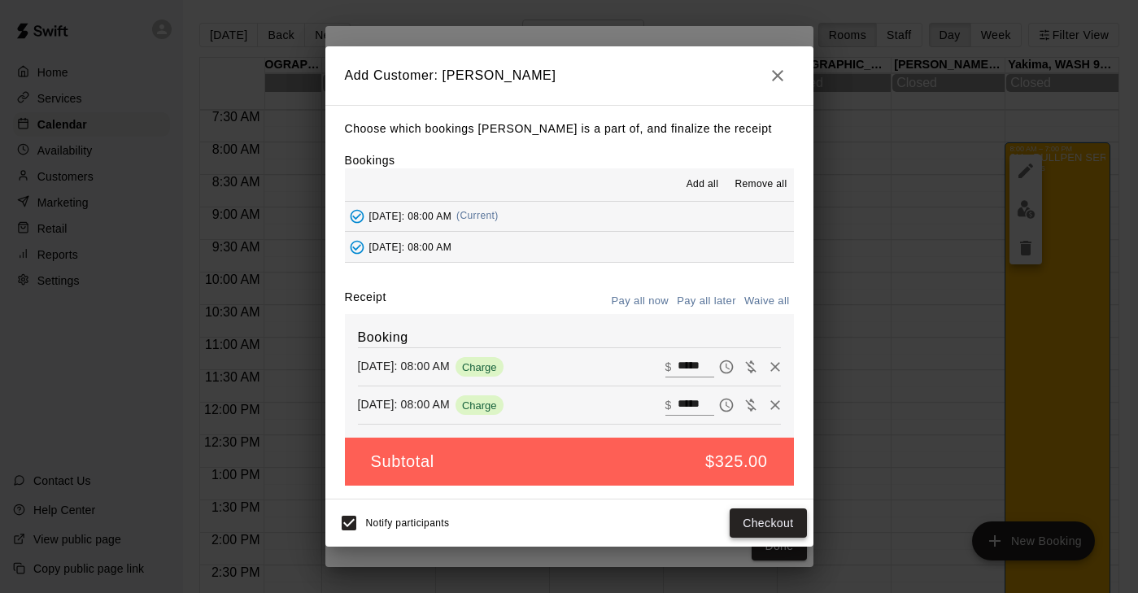
click at [761, 522] on button "Checkout" at bounding box center [768, 523] width 76 height 30
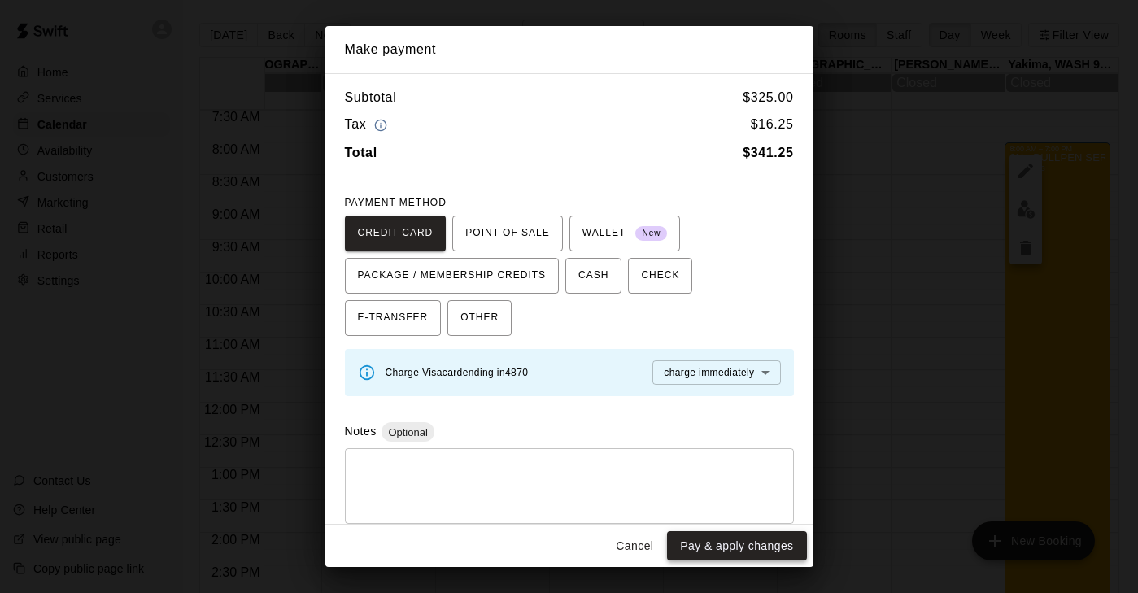
click at [744, 545] on button "Pay & apply changes" at bounding box center [736, 546] width 139 height 30
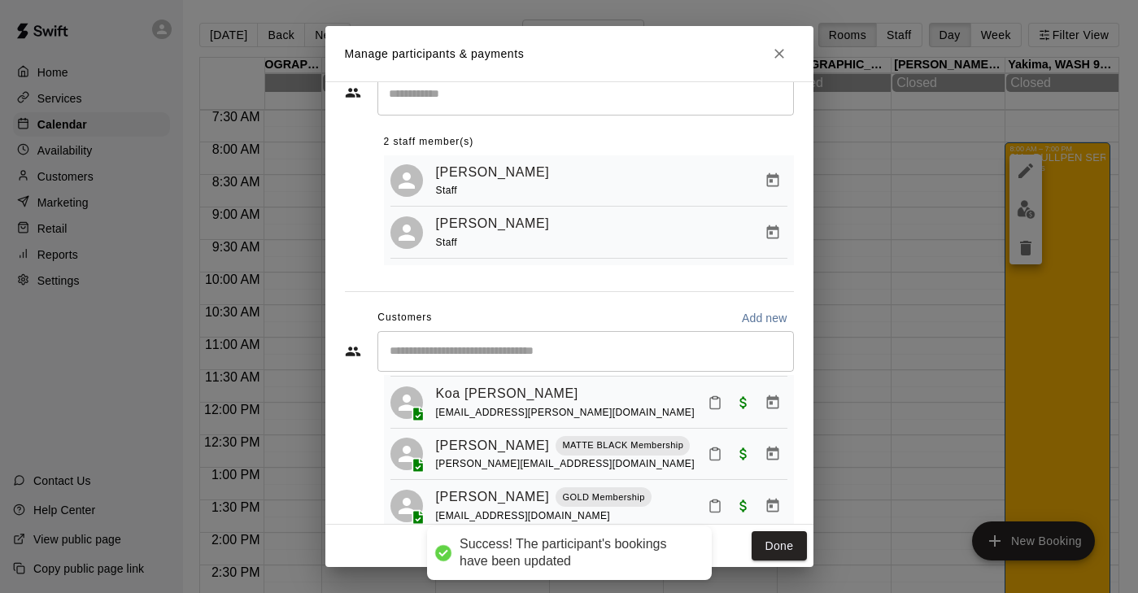
scroll to position [160, 0]
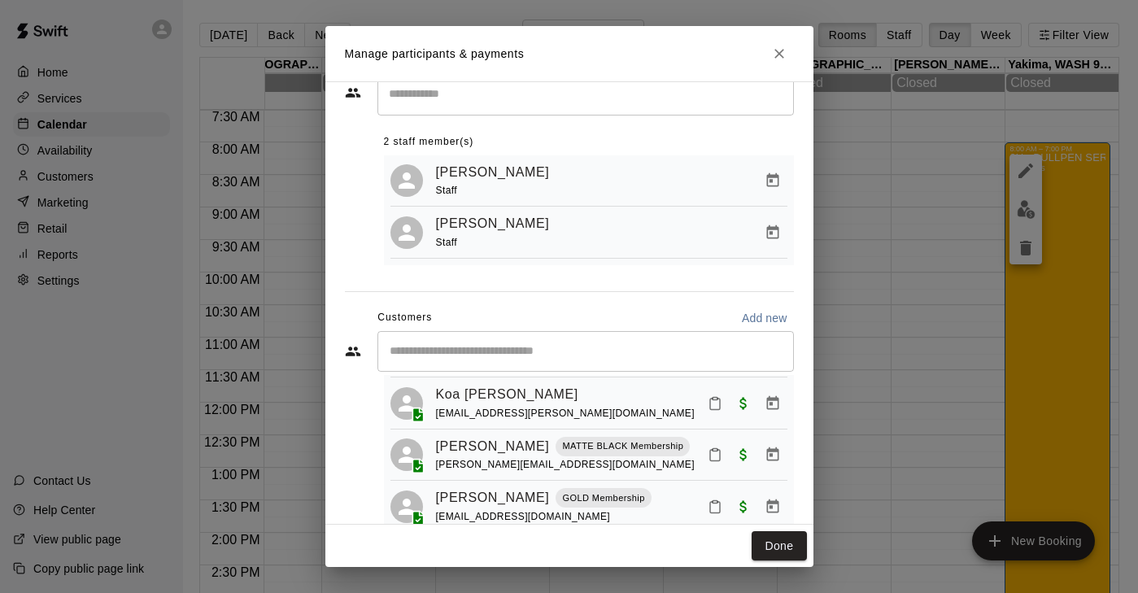
click at [466, 337] on div "​" at bounding box center [585, 351] width 416 height 41
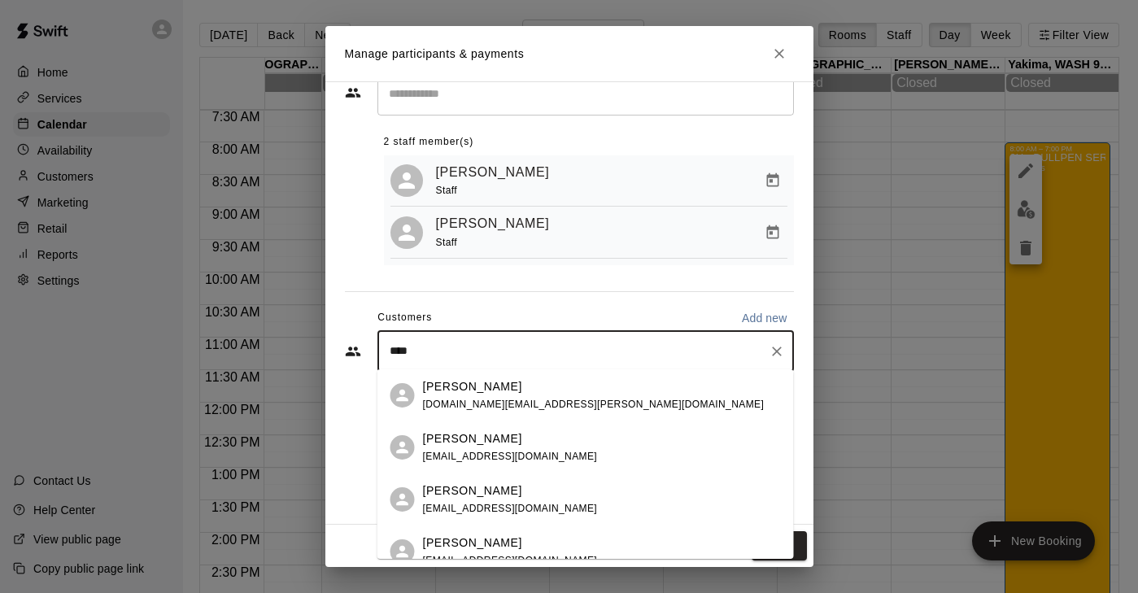
type input "*****"
click at [476, 447] on div "Cohen Zajtmann mzajtmann@gmail.com" at bounding box center [510, 447] width 175 height 35
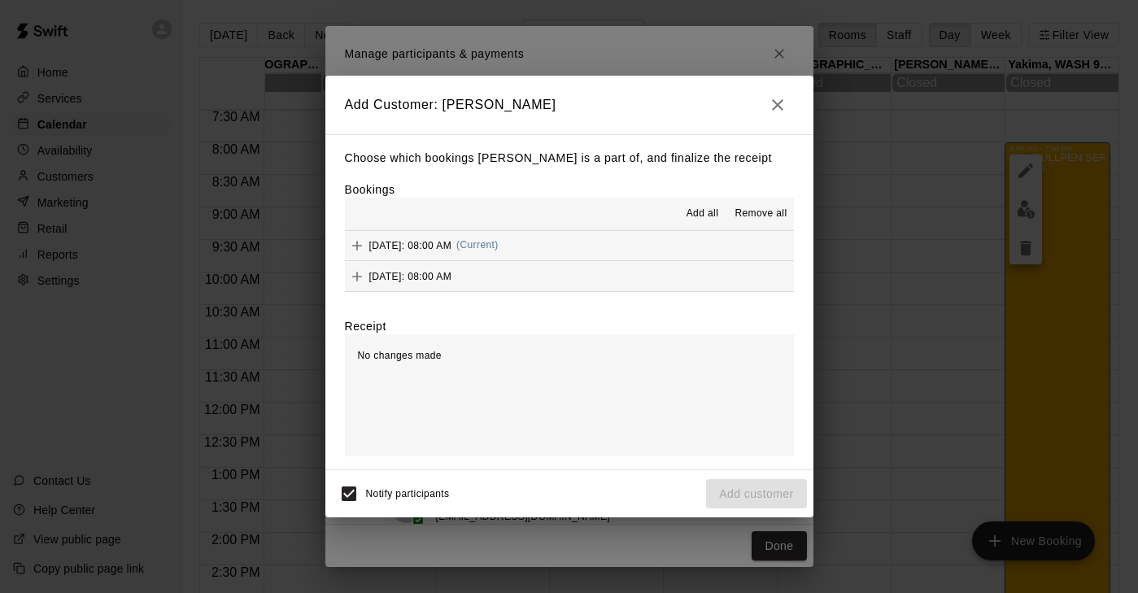
click at [361, 242] on icon "Add" at bounding box center [357, 245] width 16 height 16
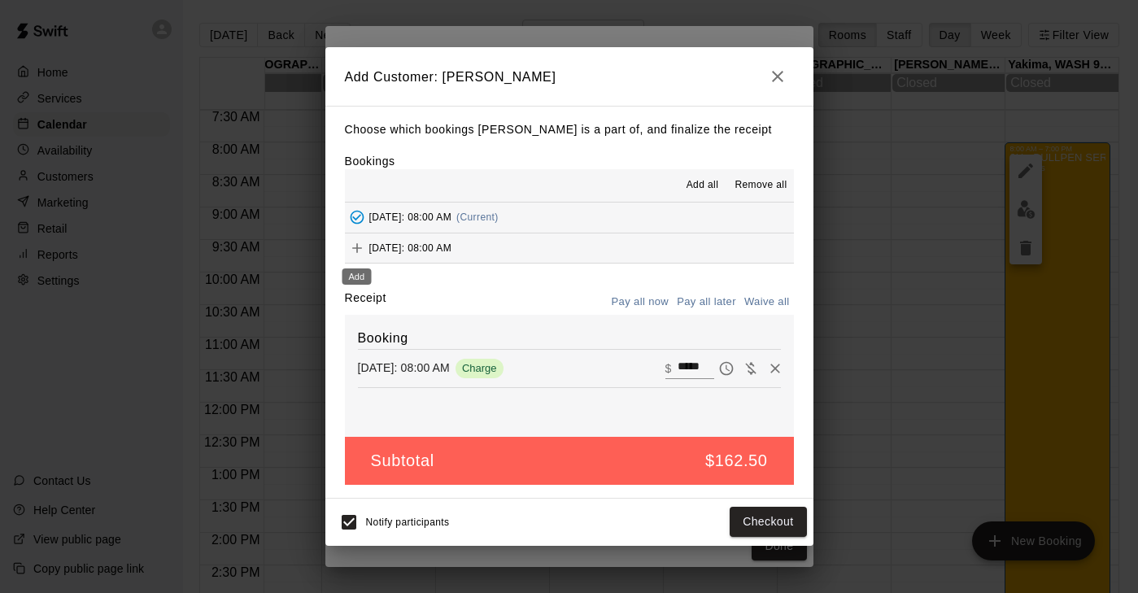
click at [359, 247] on icon "Add" at bounding box center [357, 248] width 10 height 10
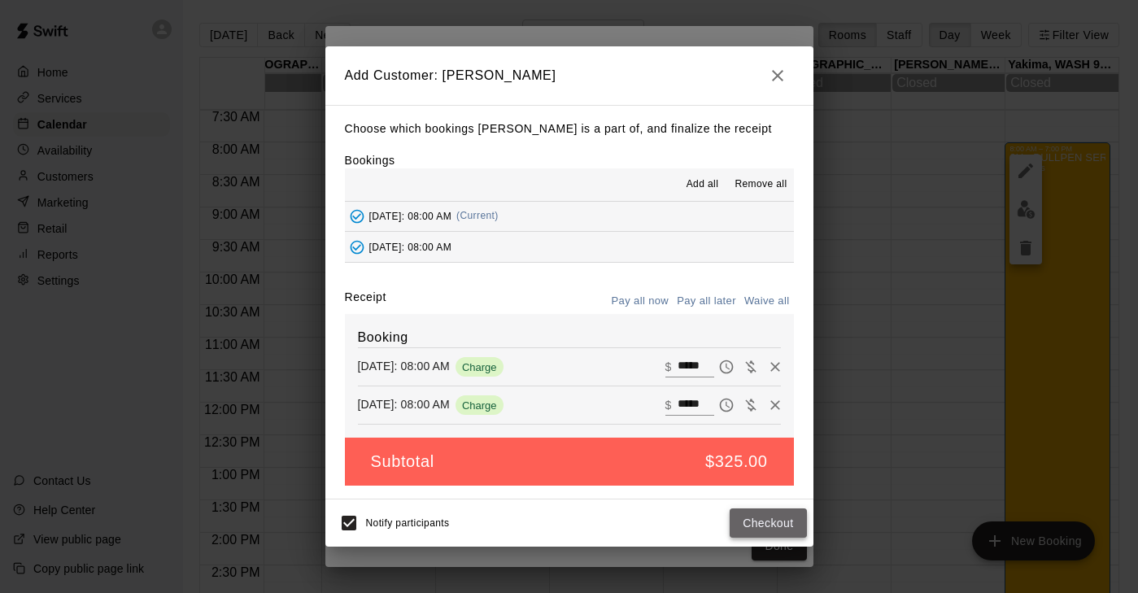
click at [779, 517] on button "Checkout" at bounding box center [768, 523] width 76 height 30
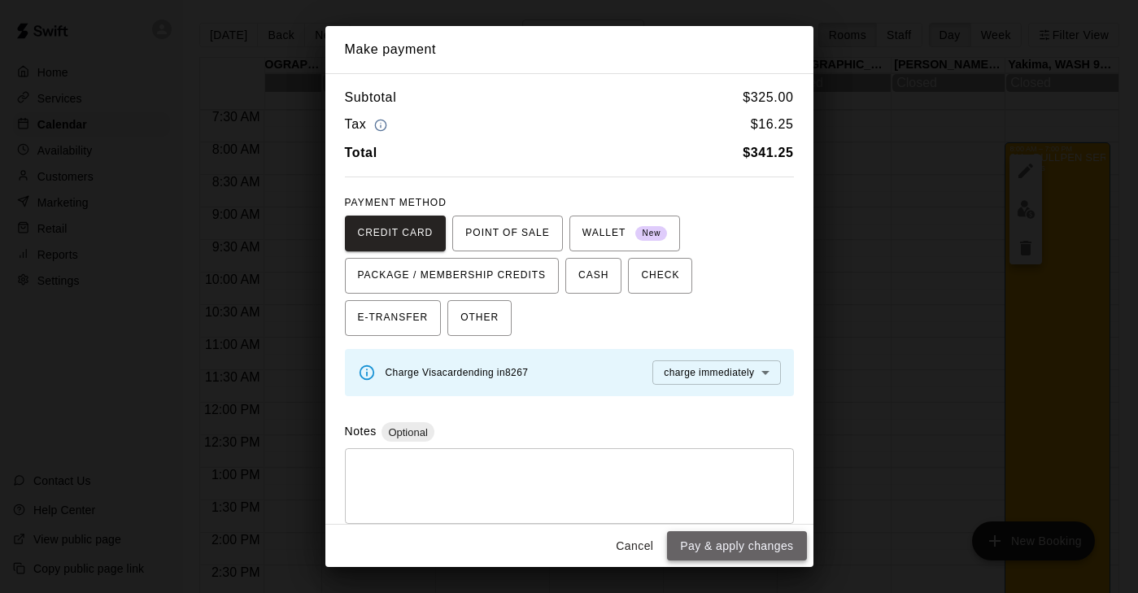
click at [751, 539] on button "Pay & apply changes" at bounding box center [736, 546] width 139 height 30
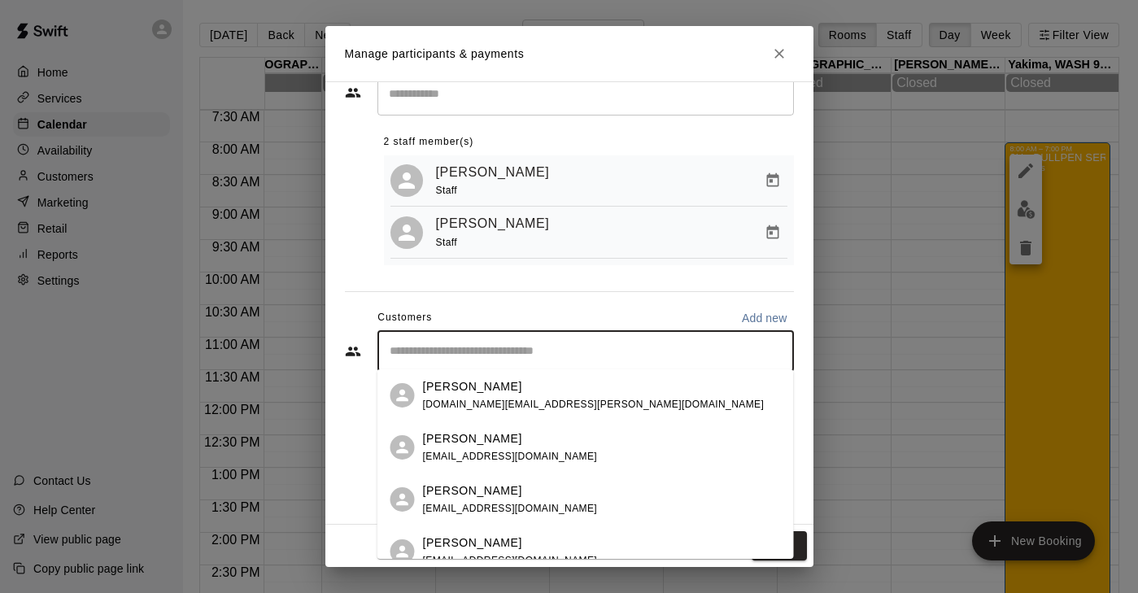
click at [458, 346] on input "Start typing to search customers..." at bounding box center [586, 351] width 402 height 16
click at [468, 343] on input "****" at bounding box center [573, 351] width 377 height 16
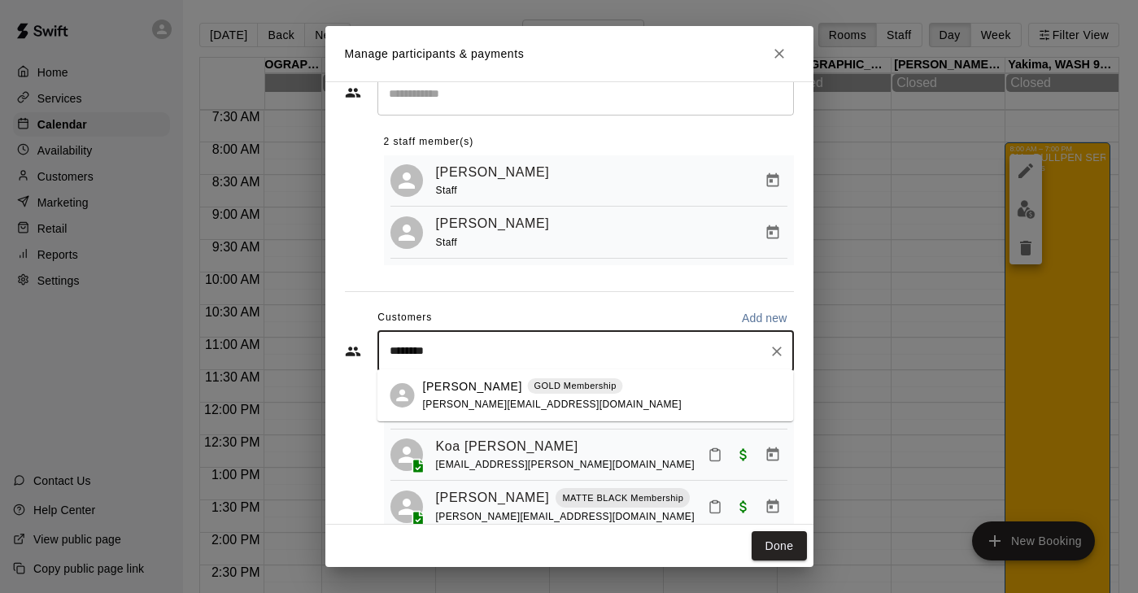
type input "*********"
click at [477, 392] on p "[PERSON_NAME]" at bounding box center [472, 386] width 99 height 17
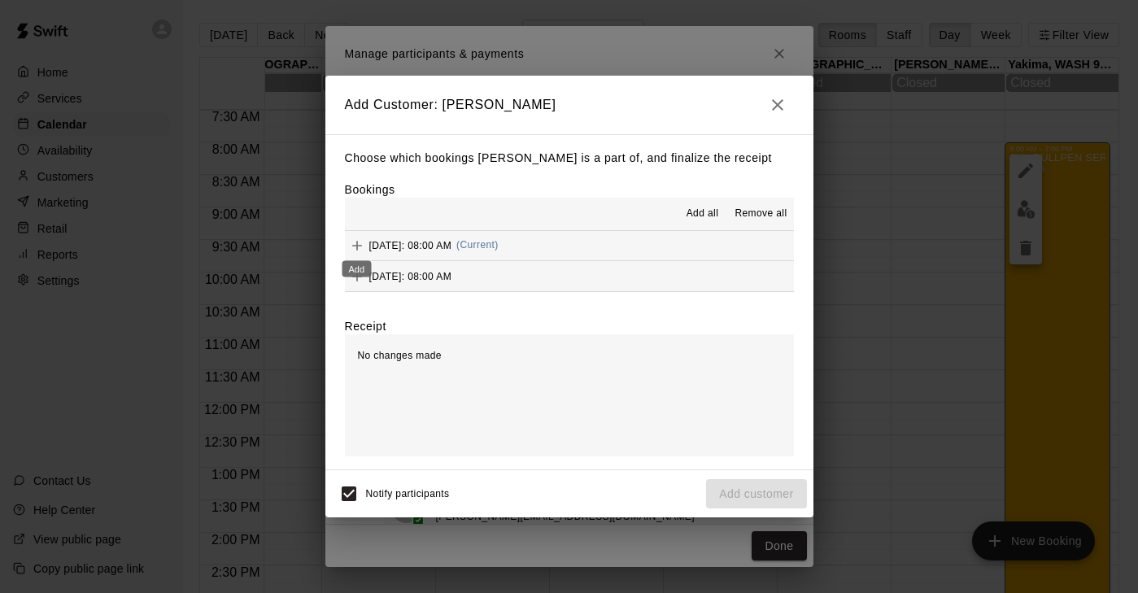
click at [359, 248] on icon "Add" at bounding box center [357, 245] width 16 height 16
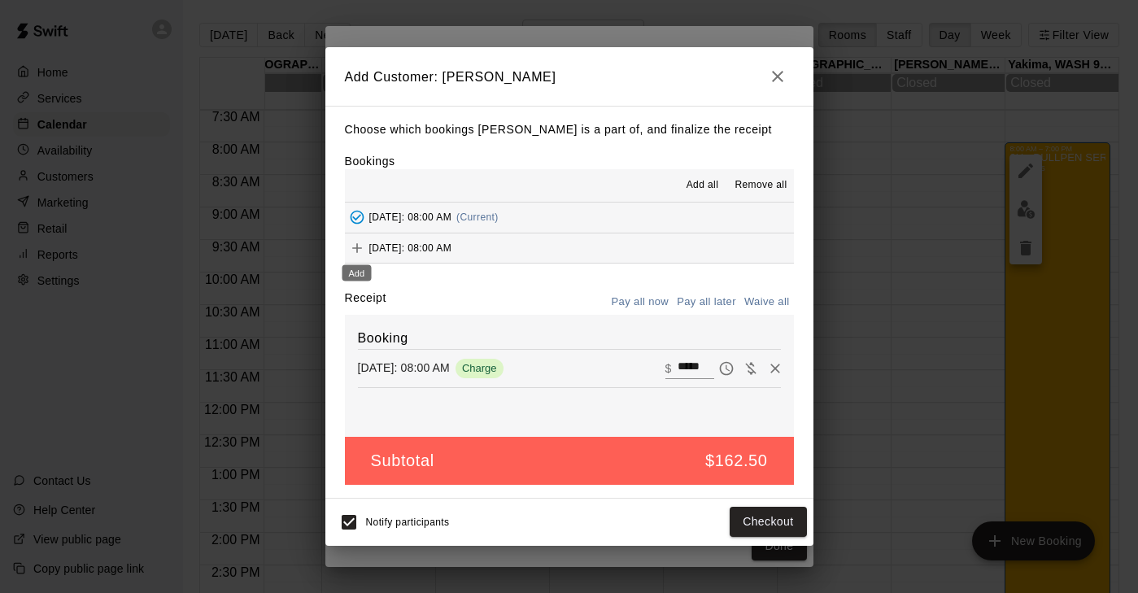
click at [358, 244] on icon "Add" at bounding box center [357, 248] width 16 height 16
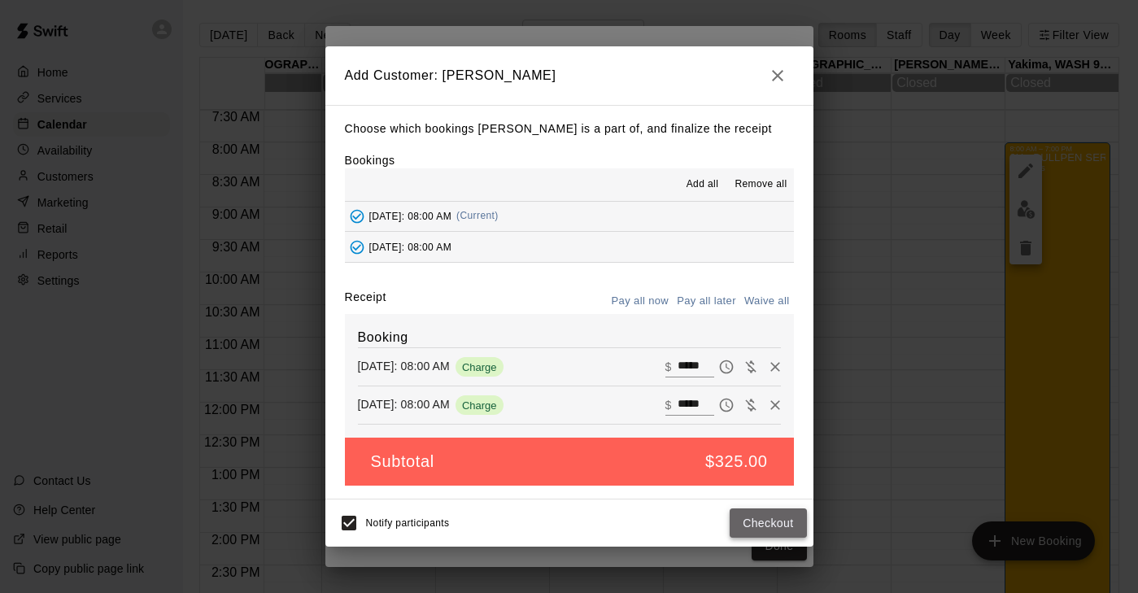
click at [758, 515] on button "Checkout" at bounding box center [768, 523] width 76 height 30
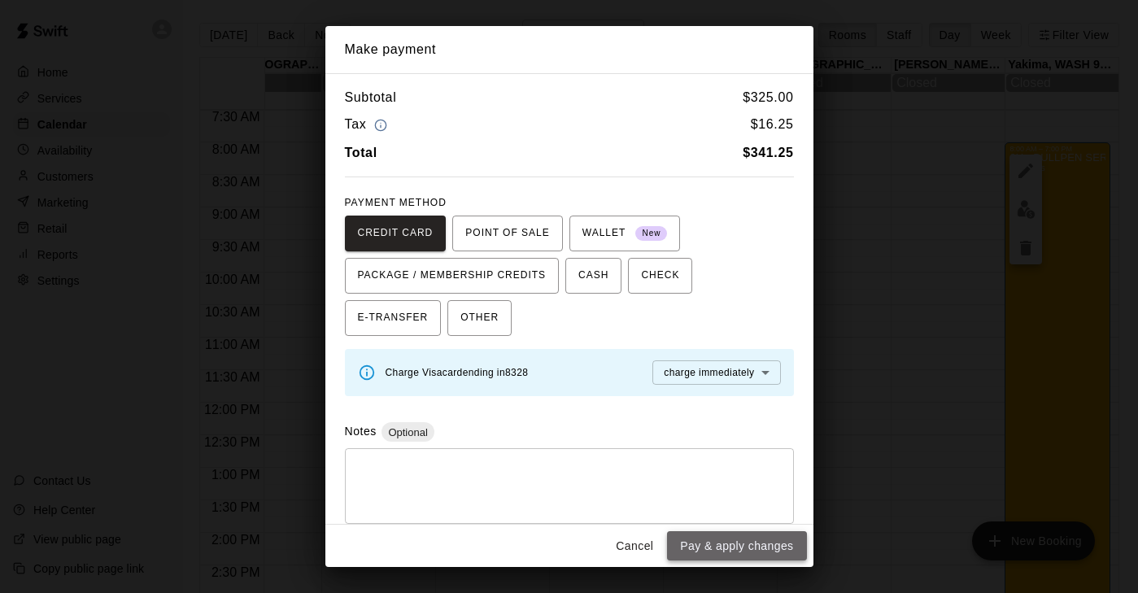
click at [753, 542] on button "Pay & apply changes" at bounding box center [736, 546] width 139 height 30
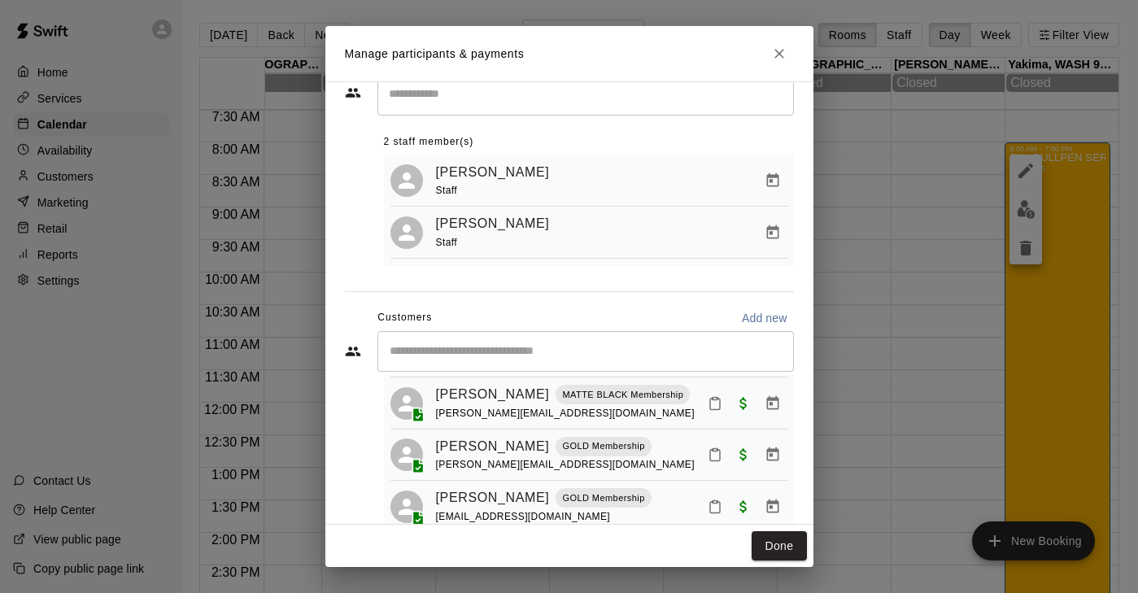
scroll to position [263, 0]
click at [789, 550] on button "Done" at bounding box center [779, 546] width 54 height 30
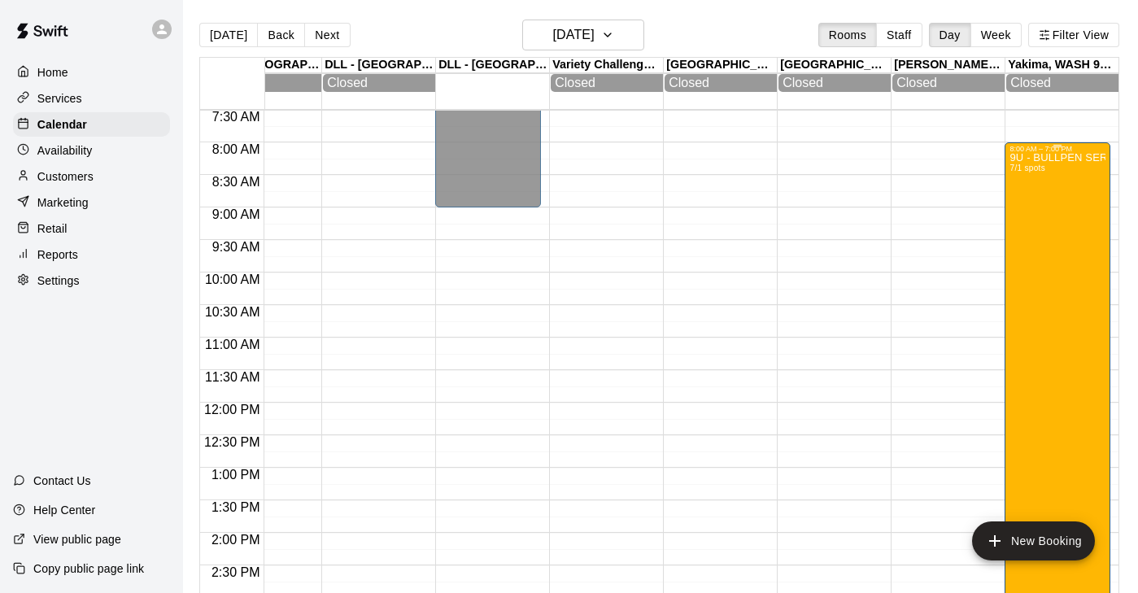
click at [1049, 283] on div "9U - BULLPEN SERIES: YAKIMA BLAST Tournament 7/1 spots" at bounding box center [1057, 449] width 96 height 593
click at [1028, 216] on img "edit" at bounding box center [1026, 209] width 19 height 19
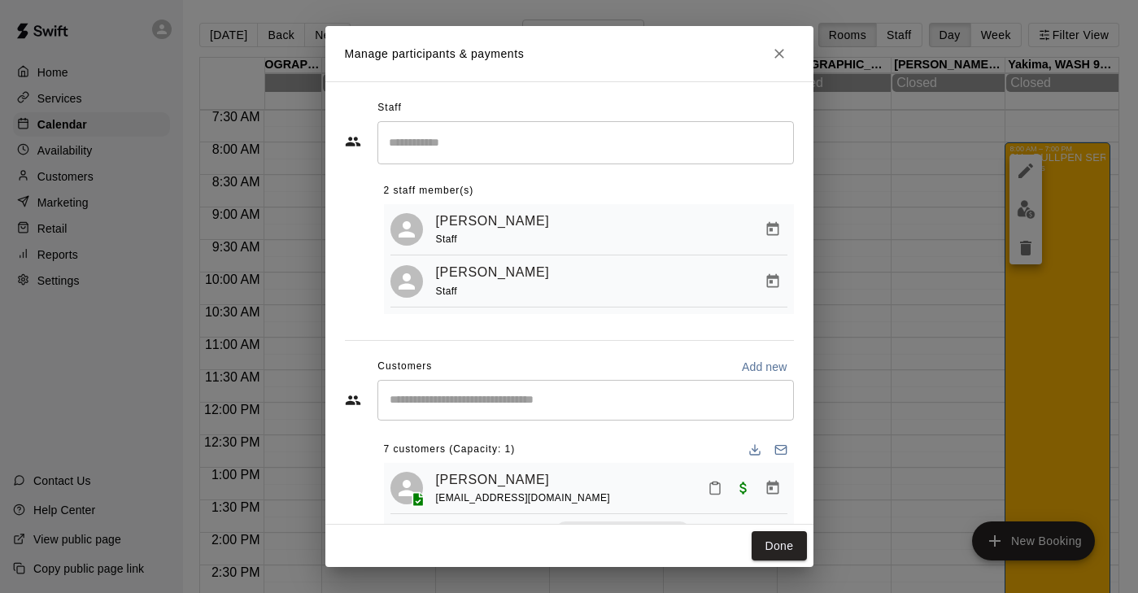
click at [517, 404] on input "Start typing to search customers..." at bounding box center [586, 400] width 402 height 16
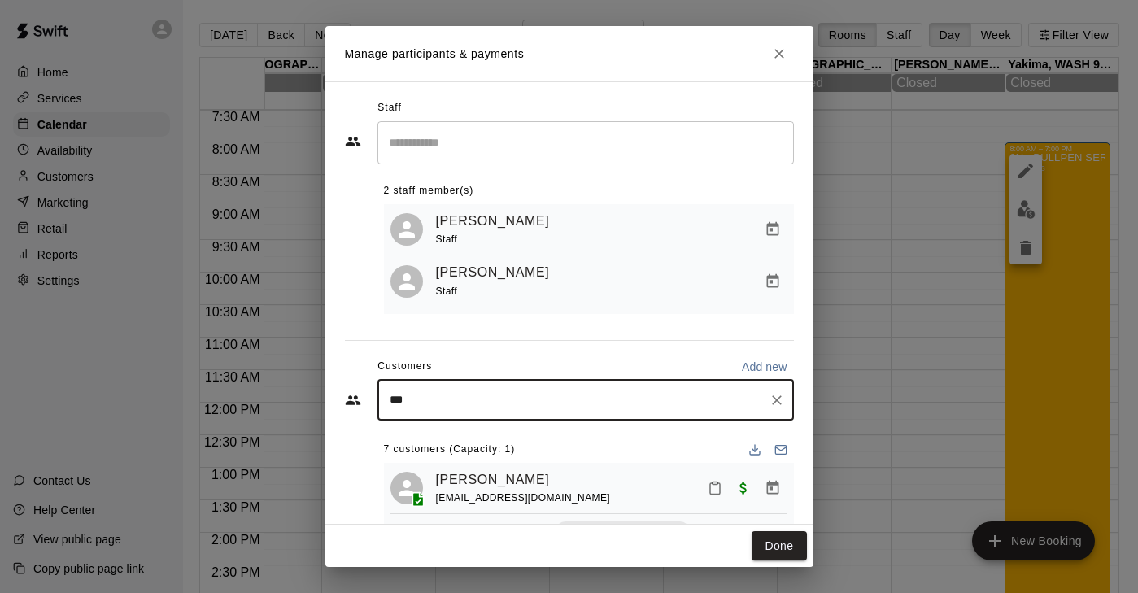
type input "****"
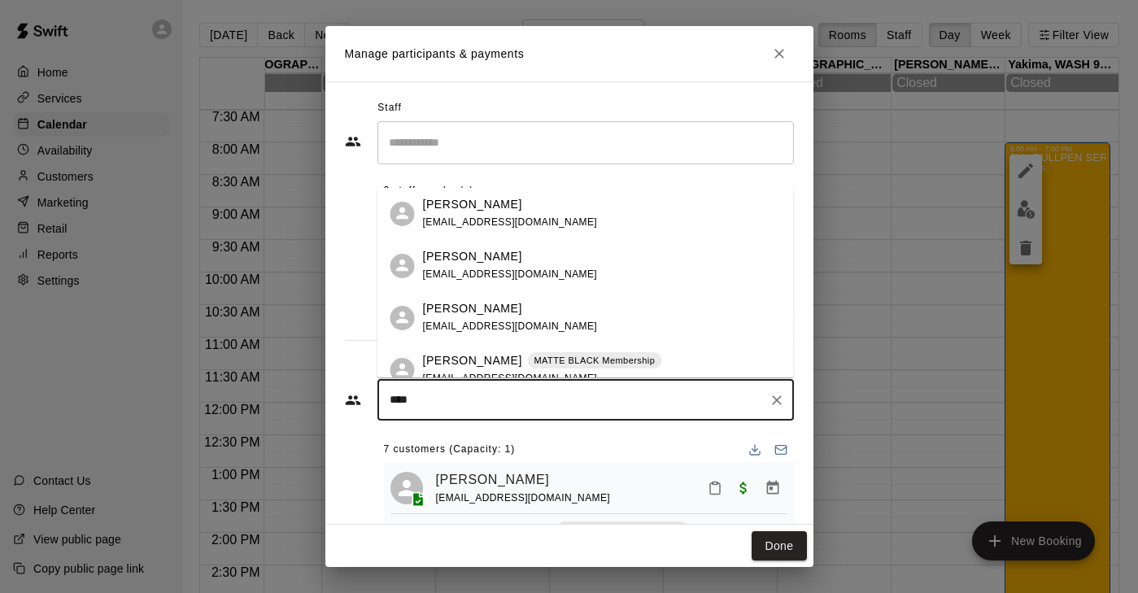
click at [511, 355] on p "[PERSON_NAME]" at bounding box center [472, 360] width 99 height 17
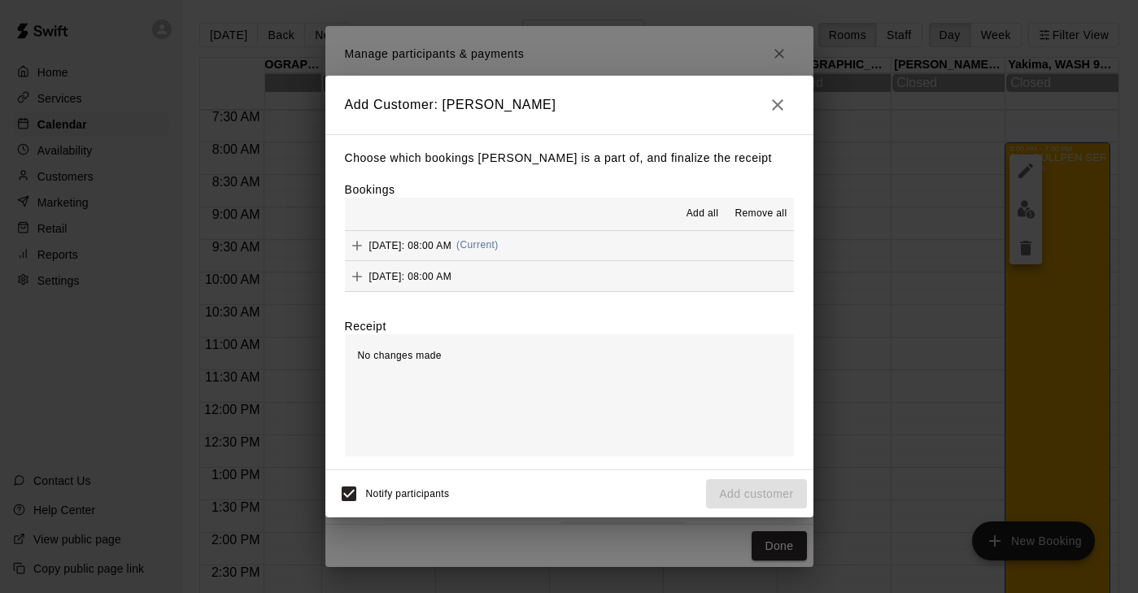
click at [358, 236] on button "Add" at bounding box center [357, 245] width 24 height 24
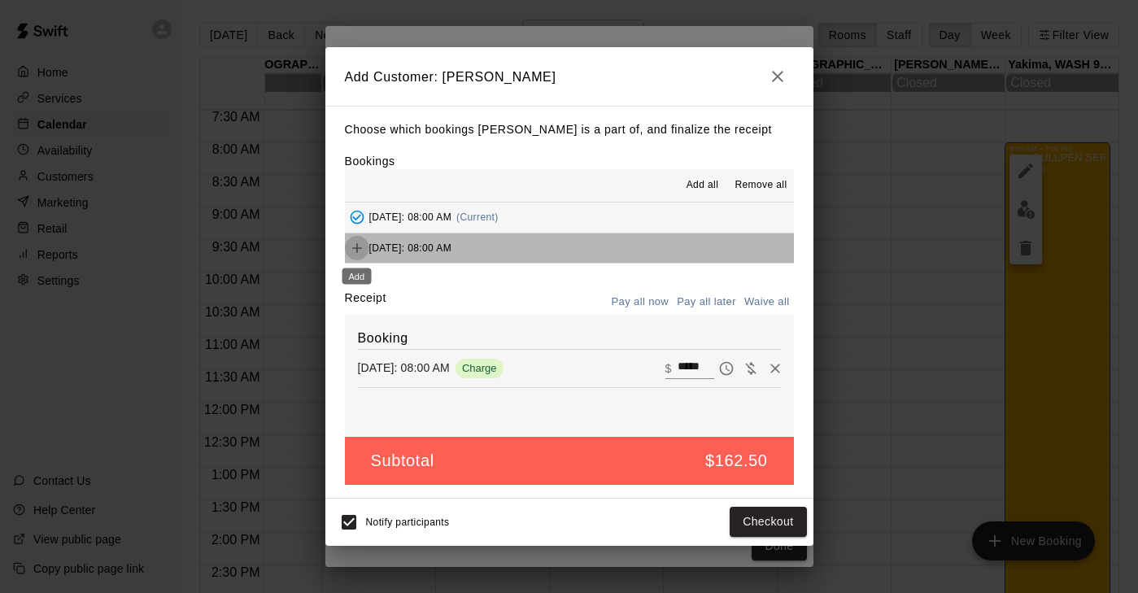
click at [359, 249] on icon "Add" at bounding box center [357, 248] width 16 height 16
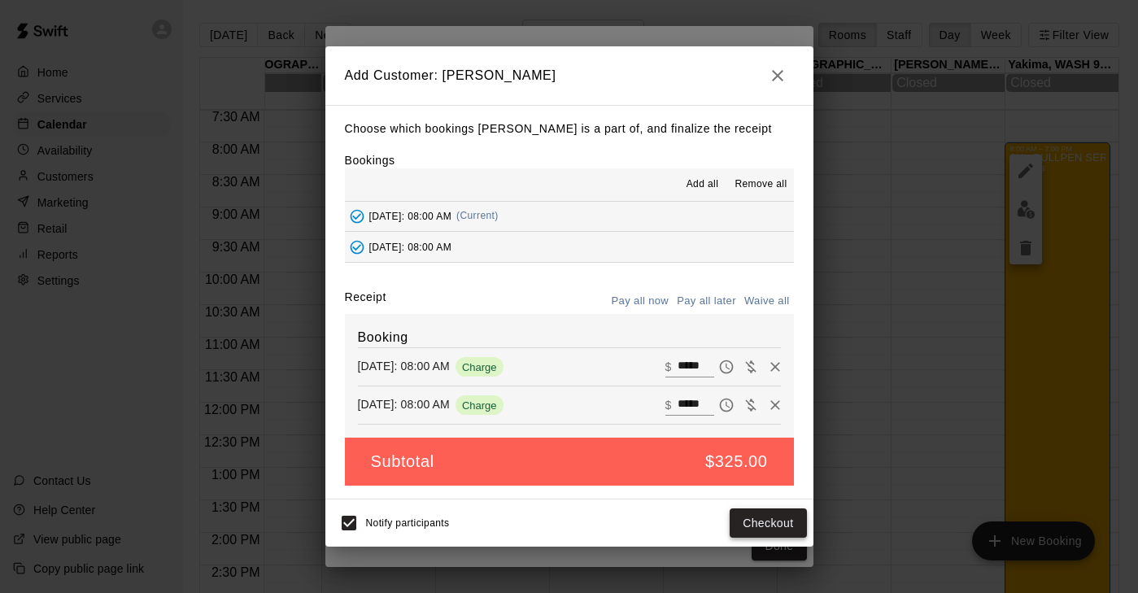
click at [767, 516] on button "Checkout" at bounding box center [768, 523] width 76 height 30
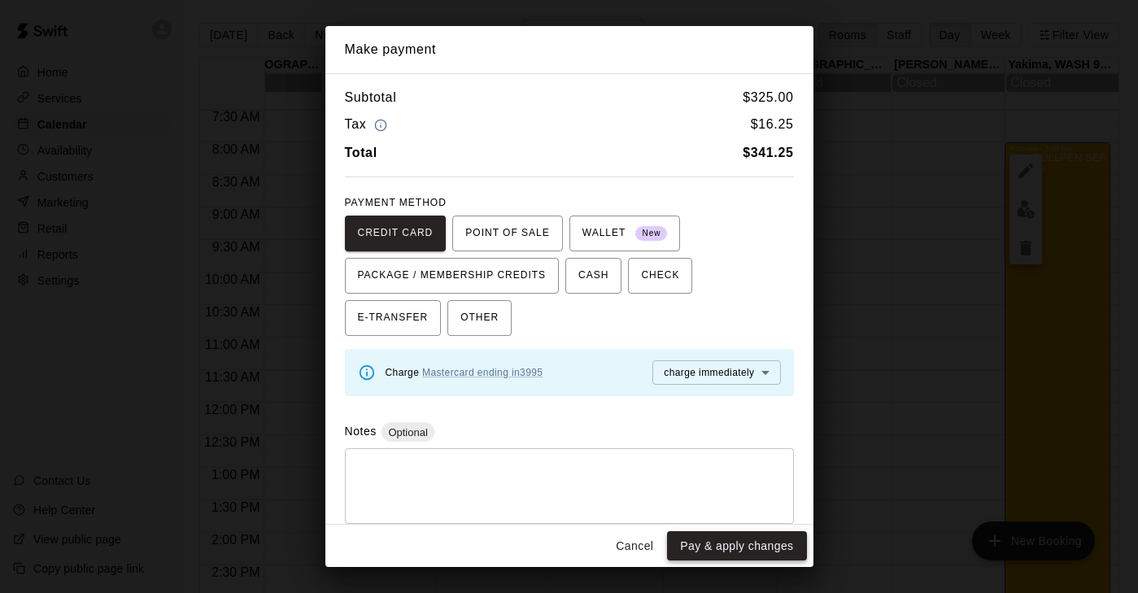
click at [755, 547] on button "Pay & apply changes" at bounding box center [736, 546] width 139 height 30
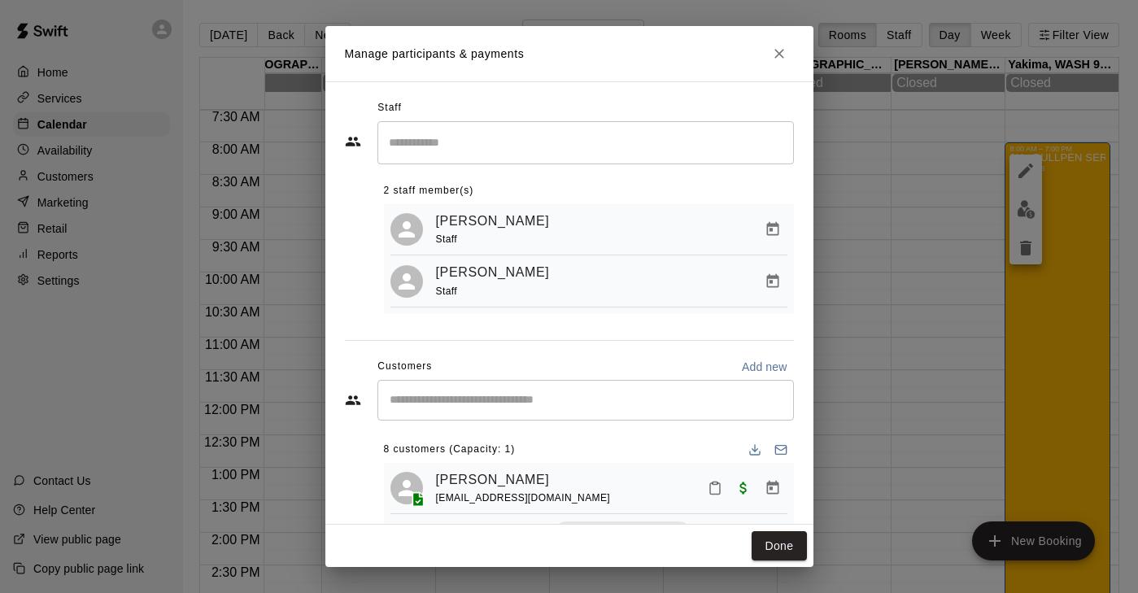
click at [460, 388] on div "​" at bounding box center [585, 400] width 416 height 41
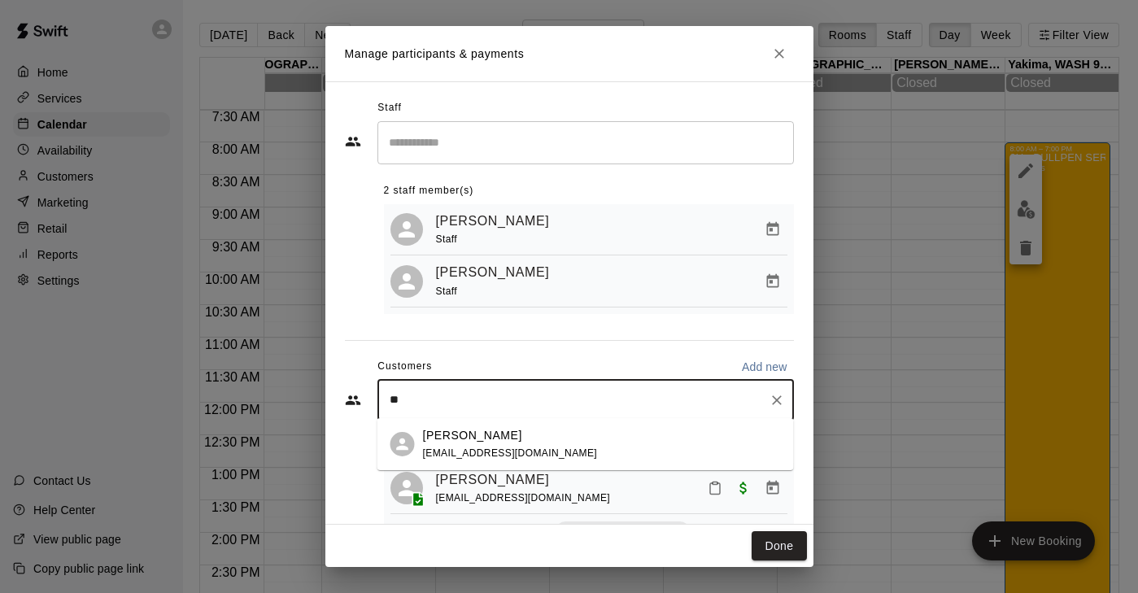
type input "*"
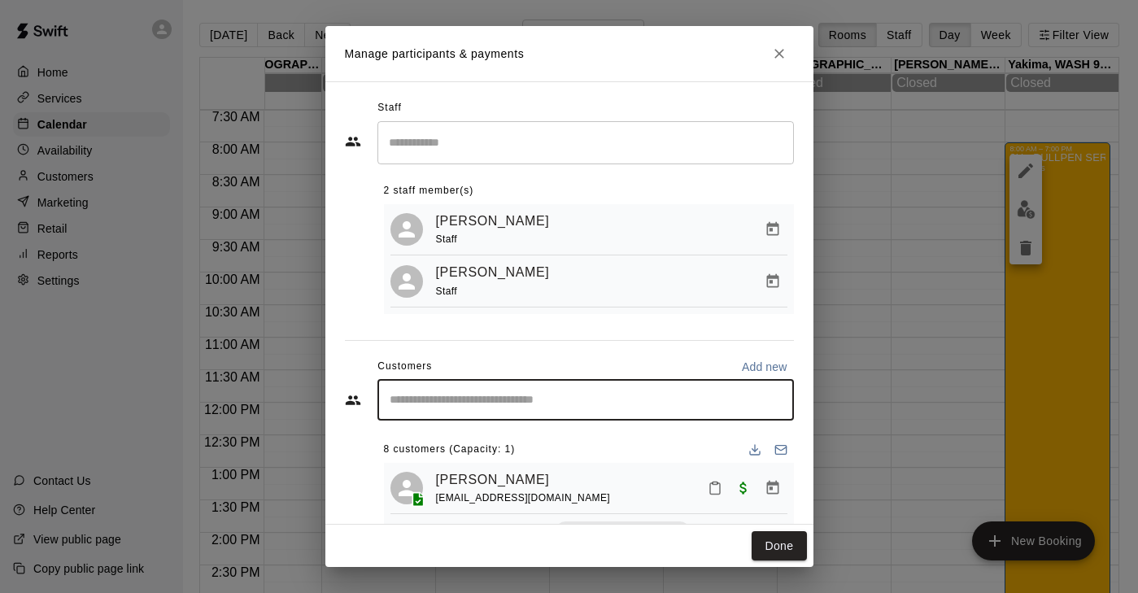
click at [462, 402] on input "Start typing to search customers..." at bounding box center [586, 400] width 402 height 16
click at [462, 397] on input "Start typing to search customers..." at bounding box center [586, 400] width 402 height 16
click at [554, 403] on input "Start typing to search customers..." at bounding box center [586, 400] width 402 height 16
click at [416, 397] on input "Start typing to search customers..." at bounding box center [586, 400] width 402 height 16
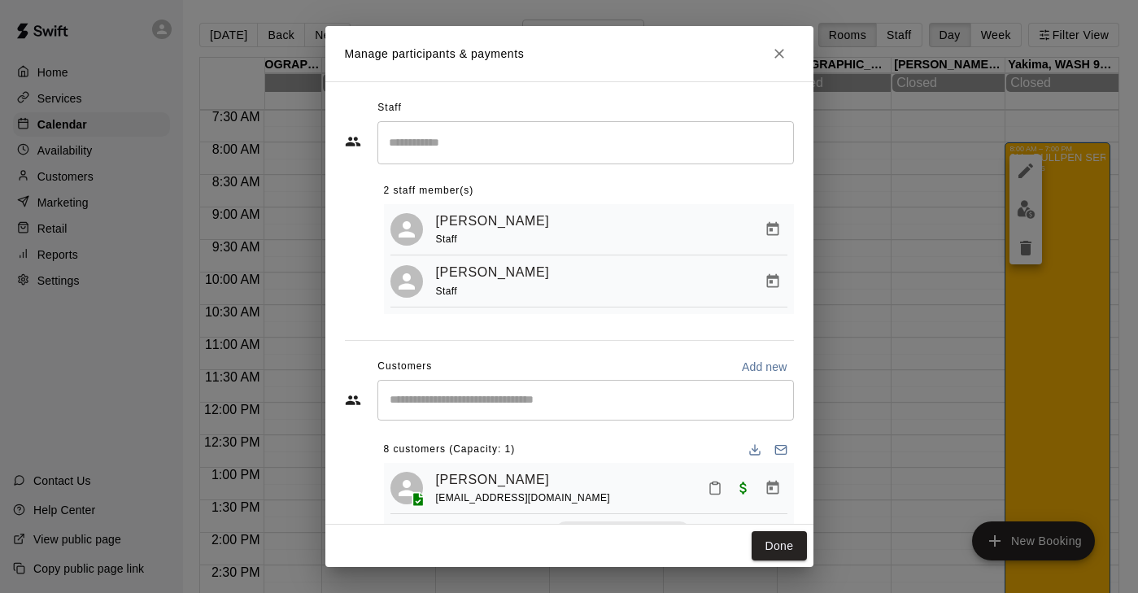
click at [465, 342] on div "Staff ​ 2 staff member(s) Tyson Gillies Staff Michael Crouse Staff Customers Ad…" at bounding box center [569, 347] width 449 height 504
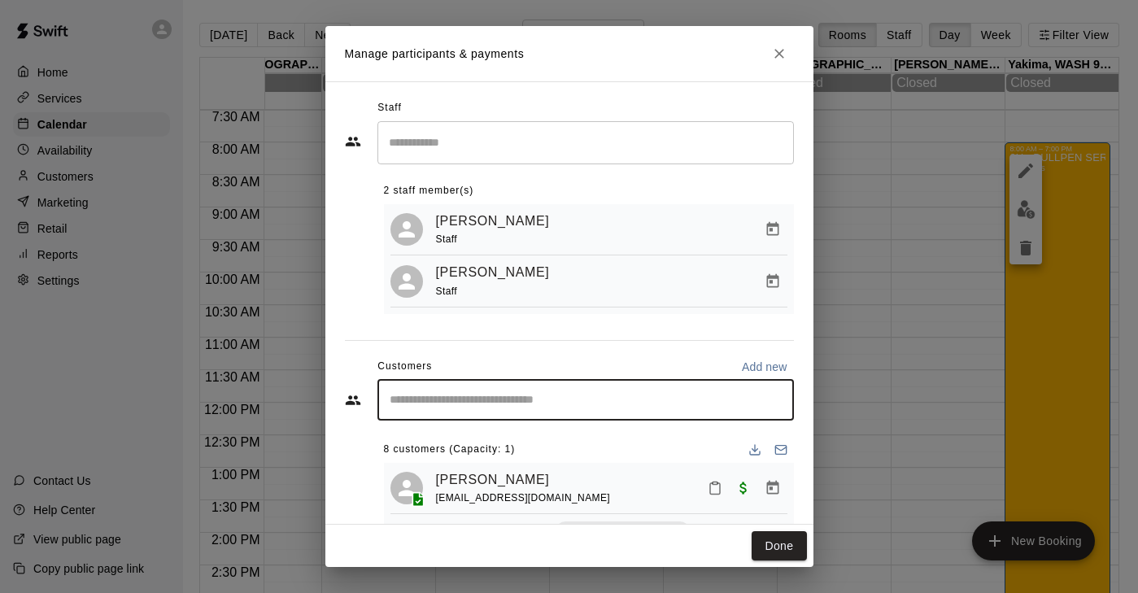
click at [453, 394] on input "Start typing to search customers..." at bounding box center [586, 400] width 402 height 16
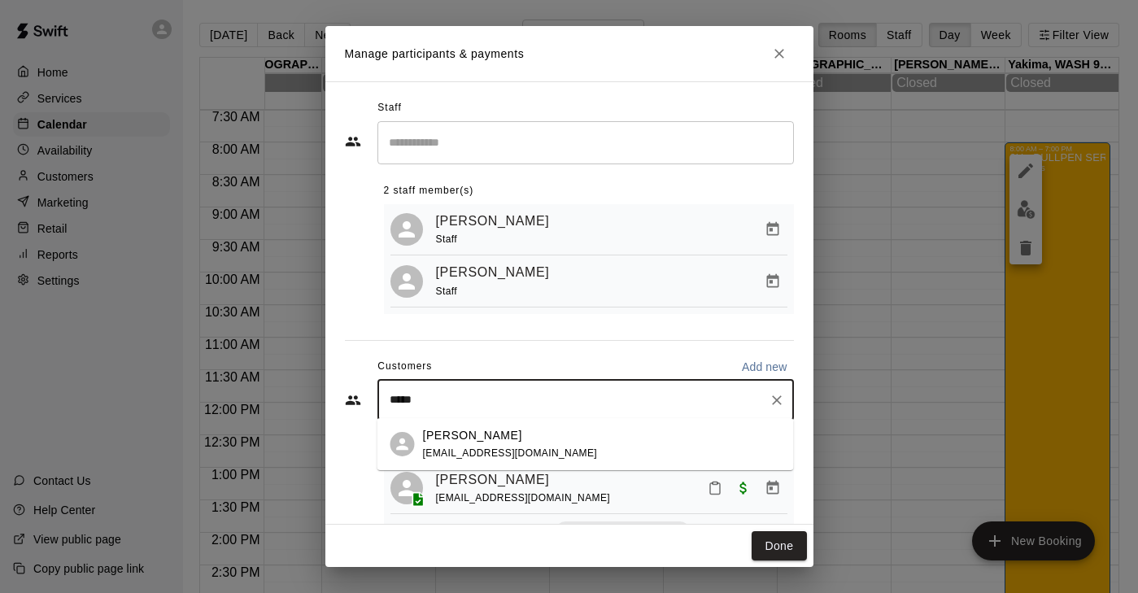
type input "*****"
click at [468, 440] on p "[PERSON_NAME]" at bounding box center [472, 435] width 99 height 17
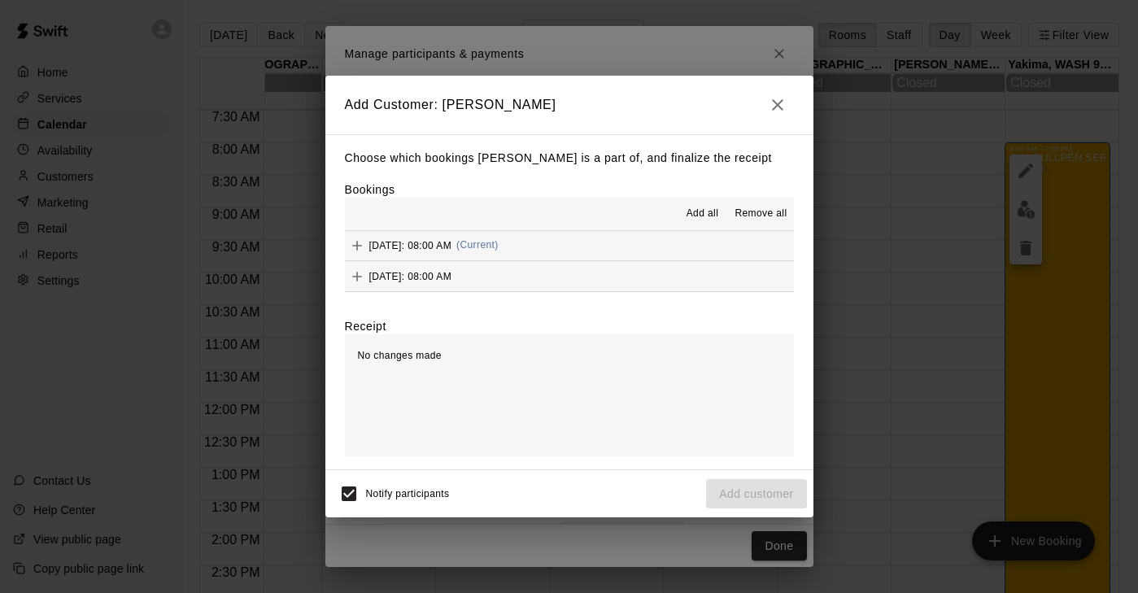
click at [355, 245] on icon "Add" at bounding box center [357, 246] width 10 height 10
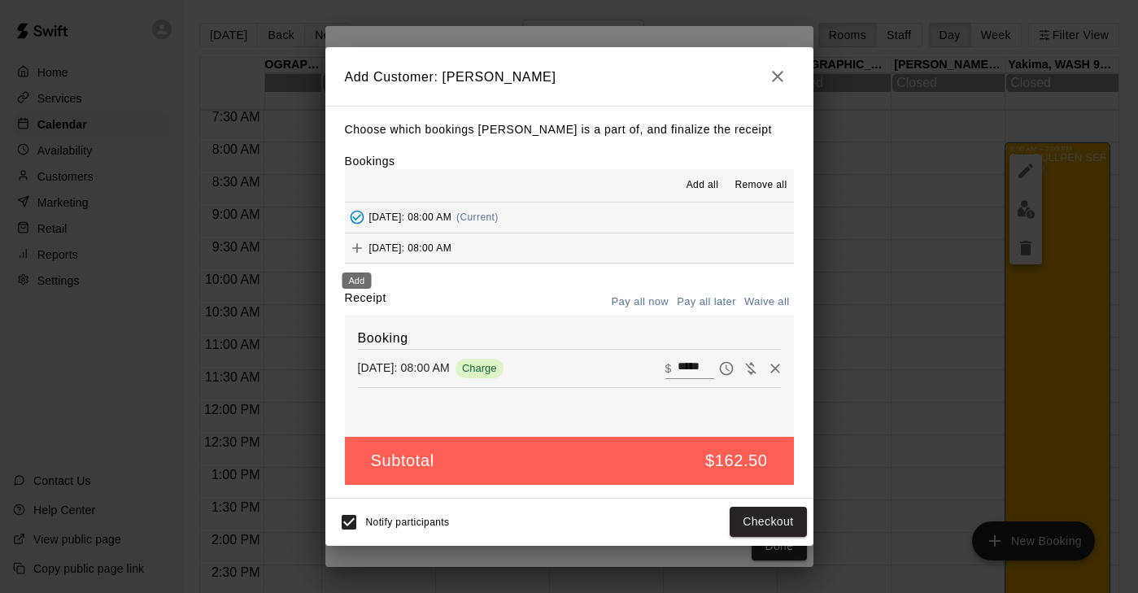
click at [358, 251] on icon "Add" at bounding box center [357, 248] width 16 height 16
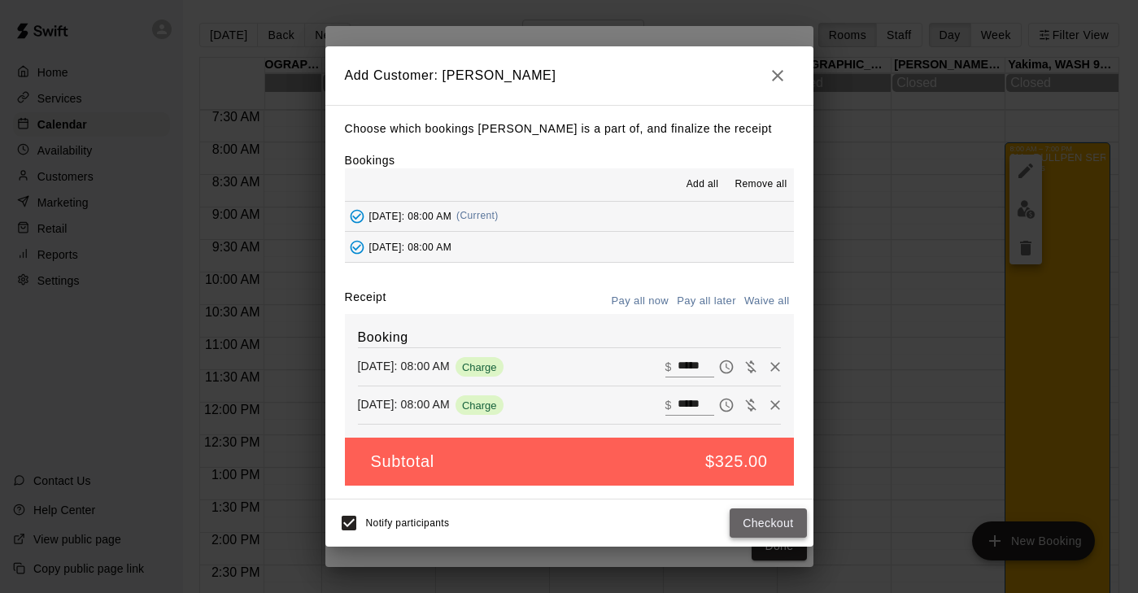
click at [762, 522] on button "Checkout" at bounding box center [768, 523] width 76 height 30
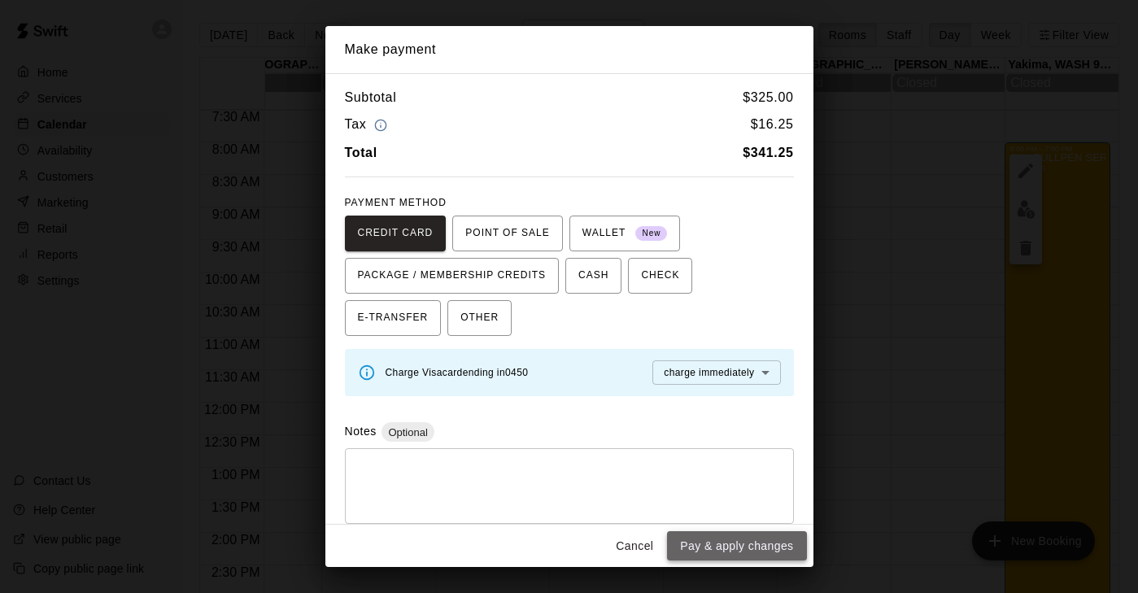
click at [747, 551] on button "Pay & apply changes" at bounding box center [736, 546] width 139 height 30
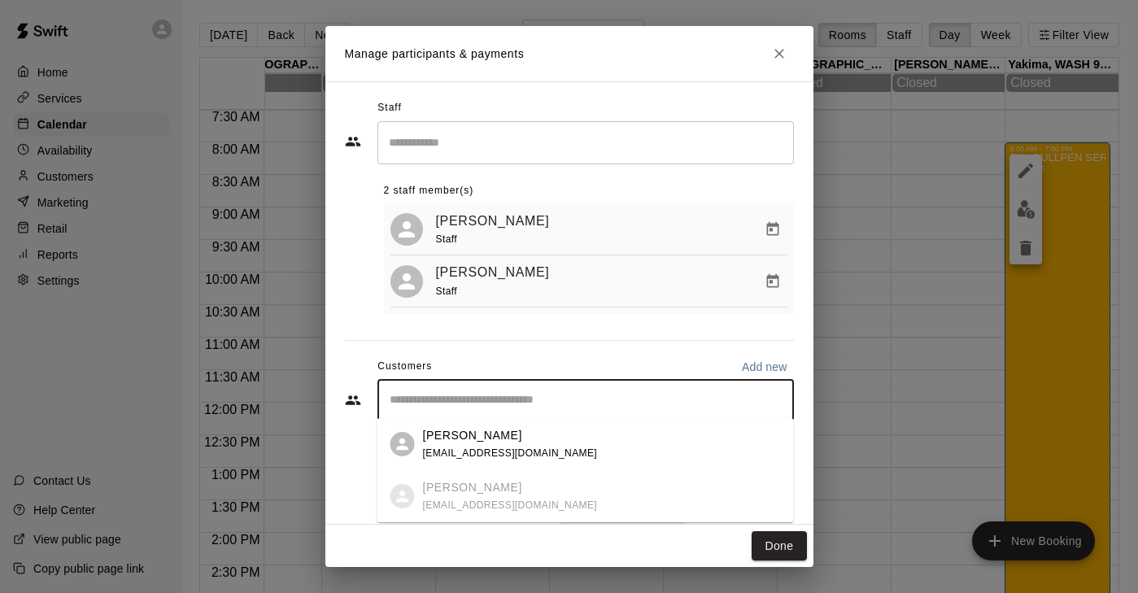
click at [441, 400] on input "Start typing to search customers..." at bounding box center [586, 400] width 402 height 16
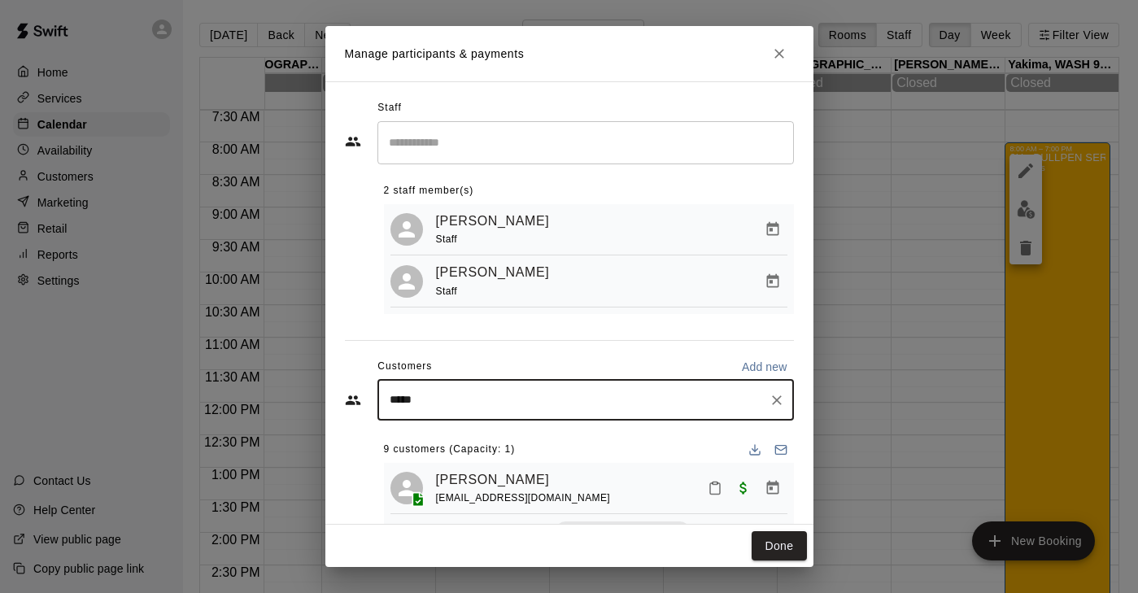
type input "******"
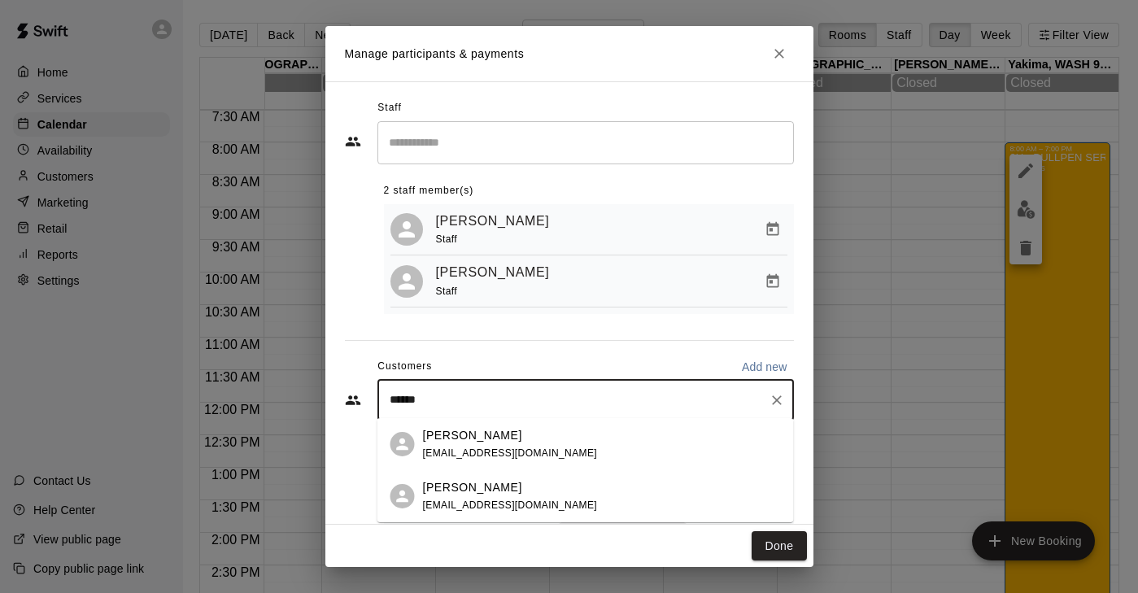
click at [485, 497] on div "Noah Jivraj rahim.jivraj@gmail.com" at bounding box center [510, 496] width 175 height 35
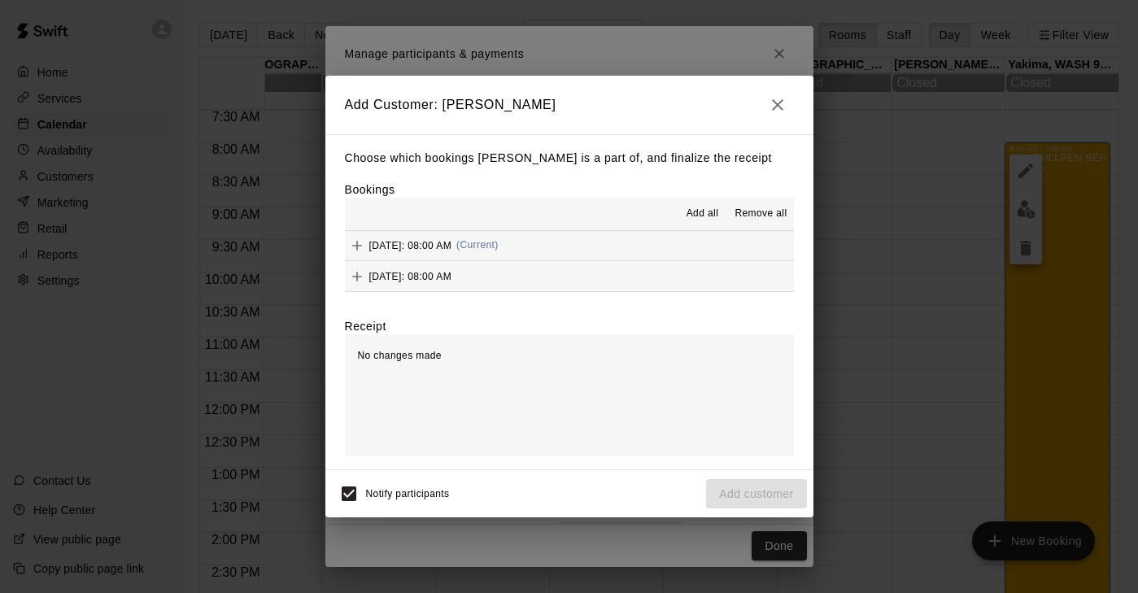
click at [357, 245] on icon "Add" at bounding box center [357, 246] width 10 height 10
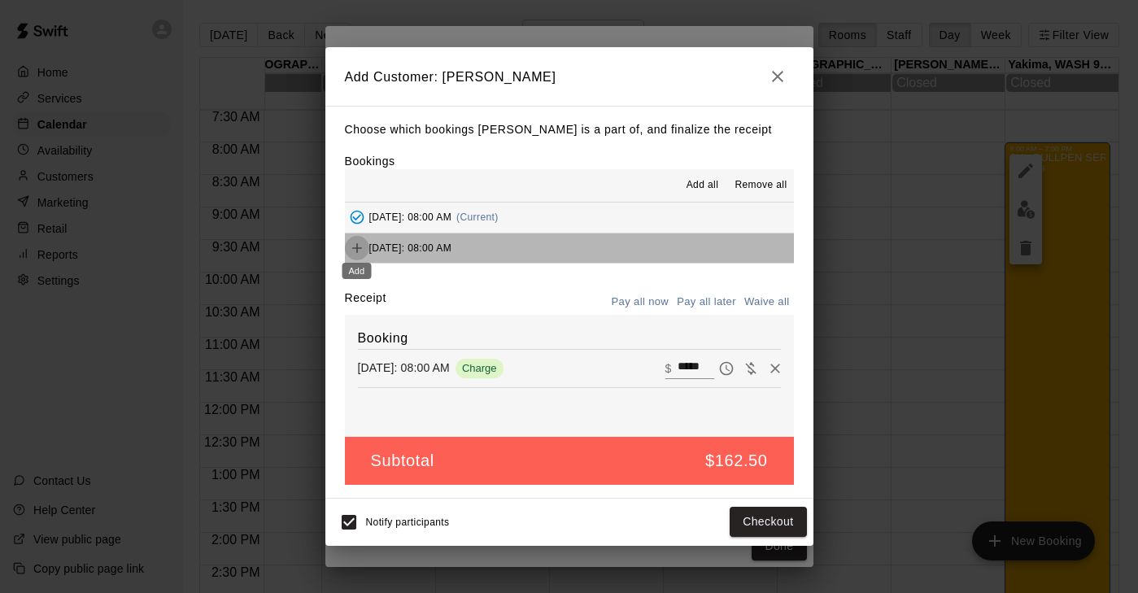
click at [357, 245] on icon "Add" at bounding box center [357, 248] width 10 height 10
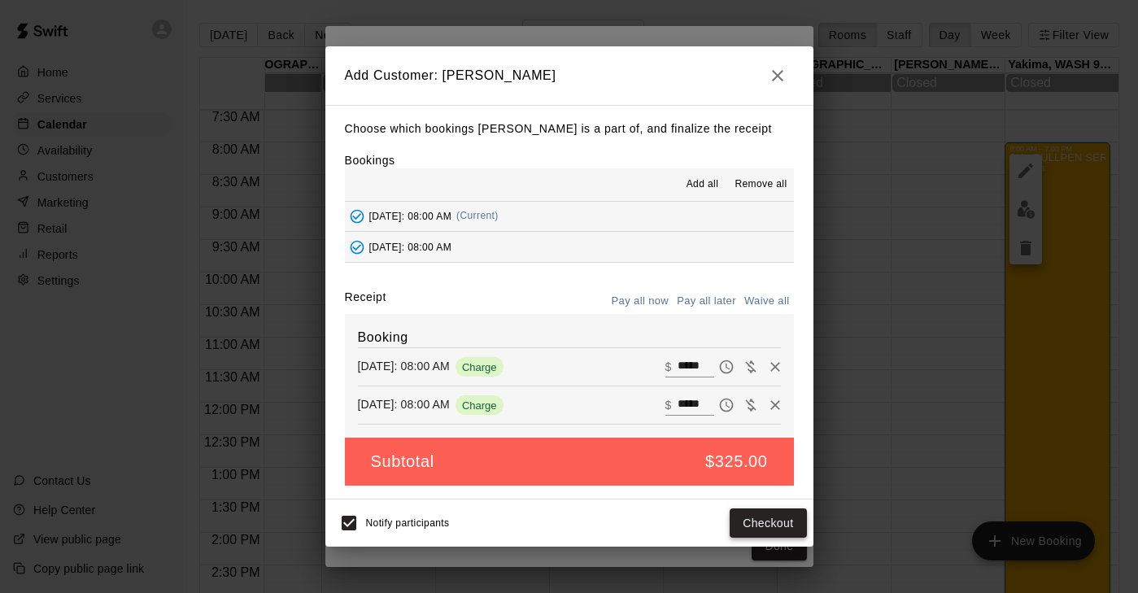
click at [763, 521] on button "Checkout" at bounding box center [768, 523] width 76 height 30
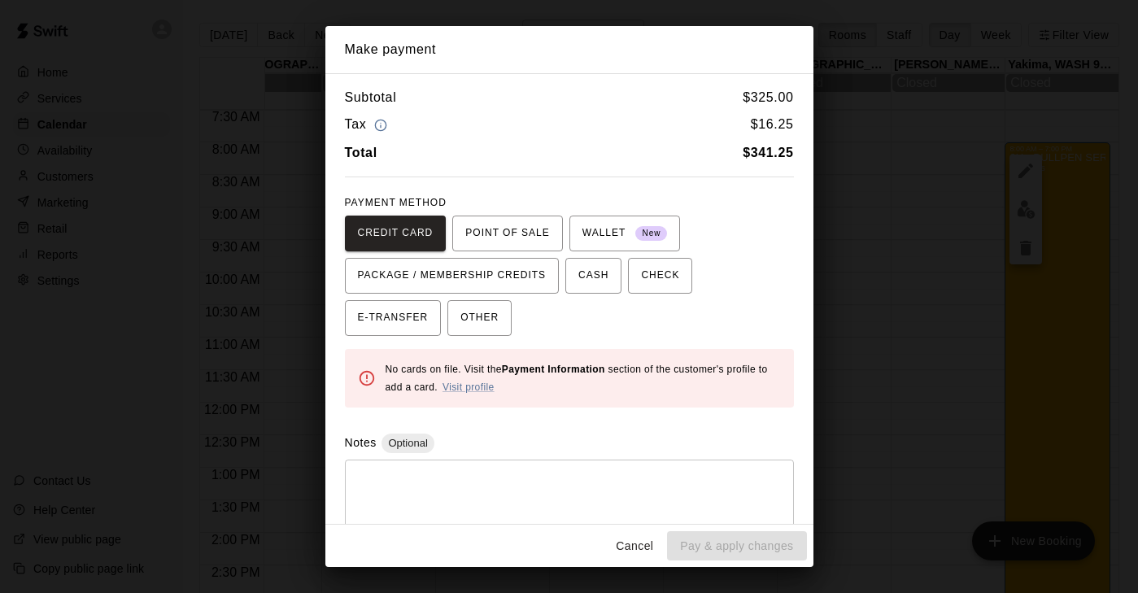
click at [634, 541] on button "Cancel" at bounding box center [634, 546] width 52 height 30
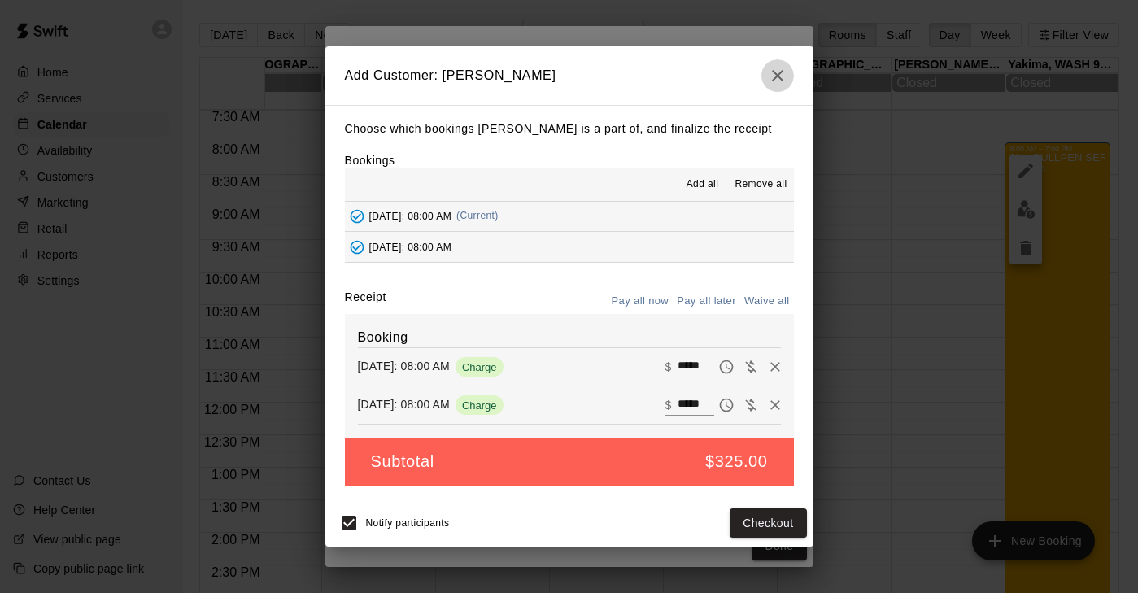
click at [782, 85] on icon "button" at bounding box center [778, 76] width 20 height 20
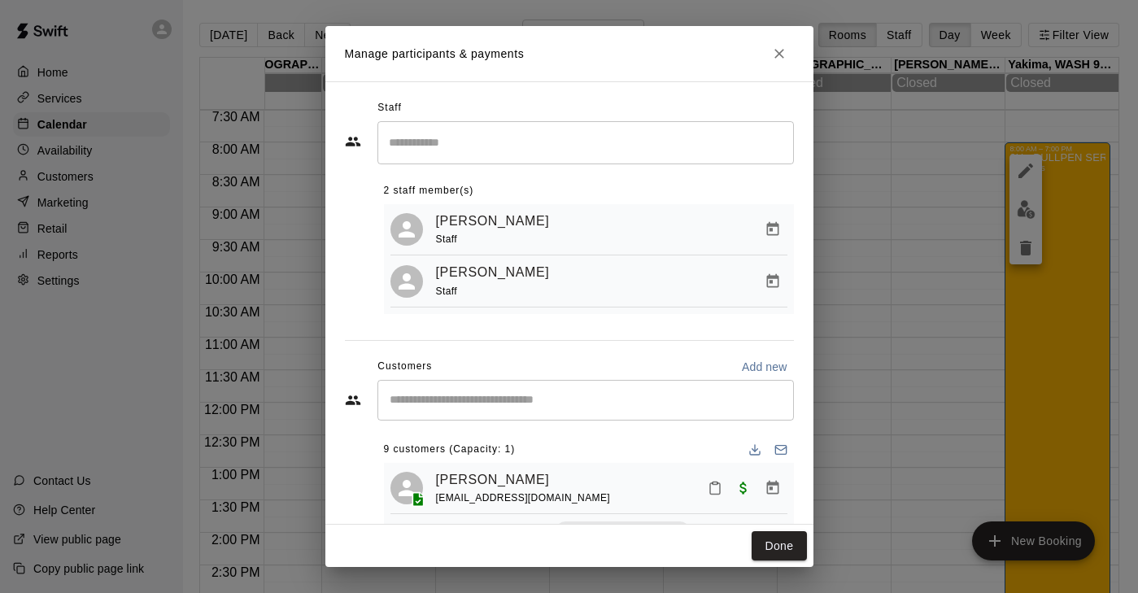
click at [441, 392] on input "Start typing to search customers..." at bounding box center [586, 400] width 402 height 16
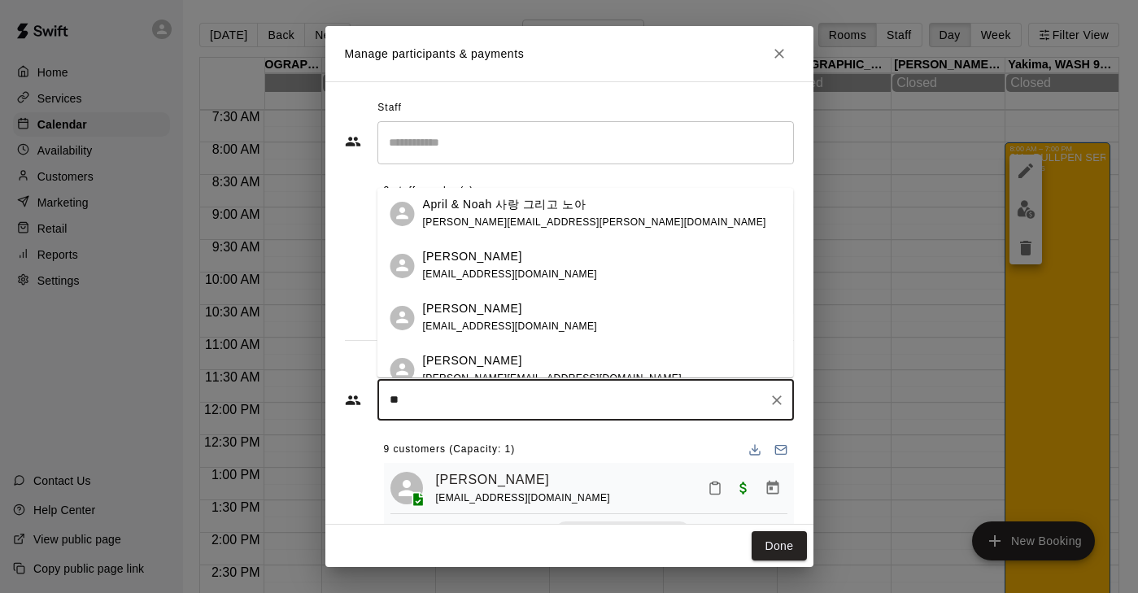
type input "*"
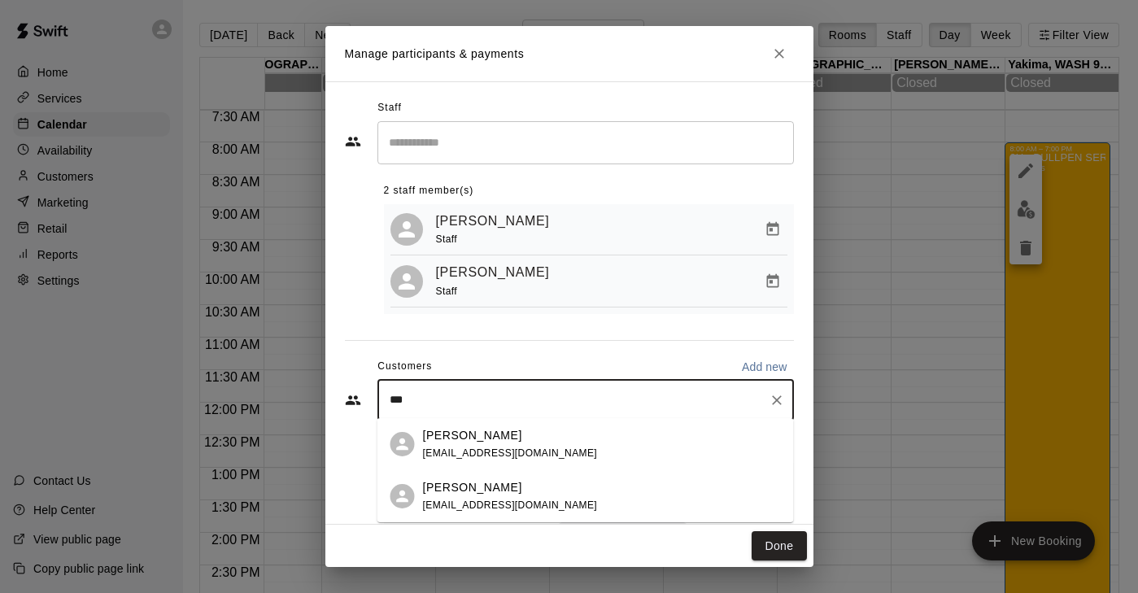
type input "****"
click at [465, 443] on p "[PERSON_NAME]" at bounding box center [472, 435] width 99 height 17
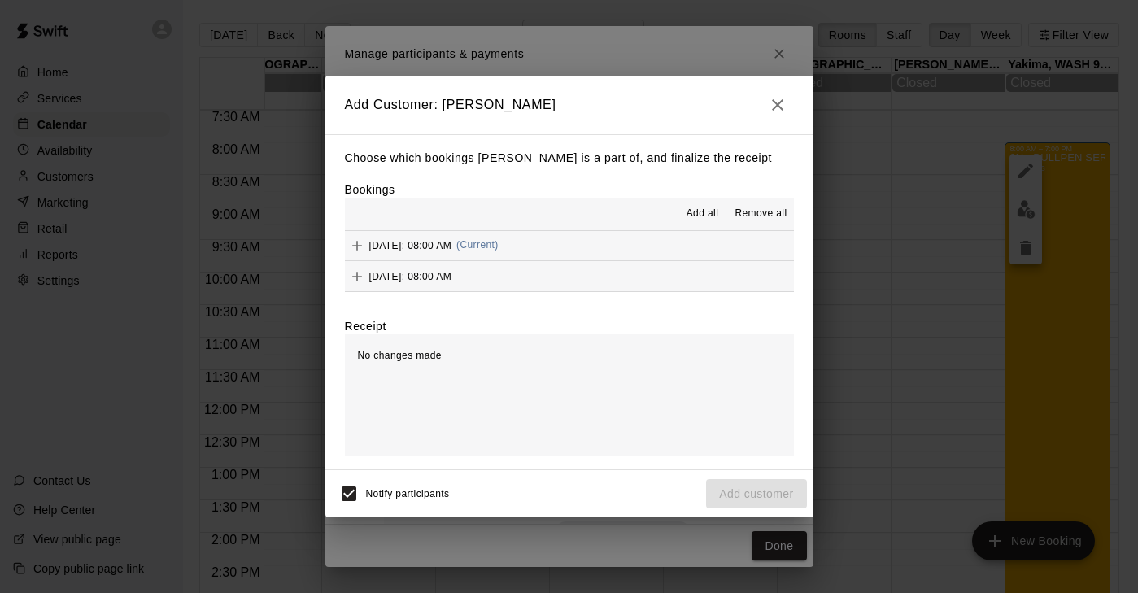
click at [361, 246] on icon "Add" at bounding box center [357, 245] width 16 height 16
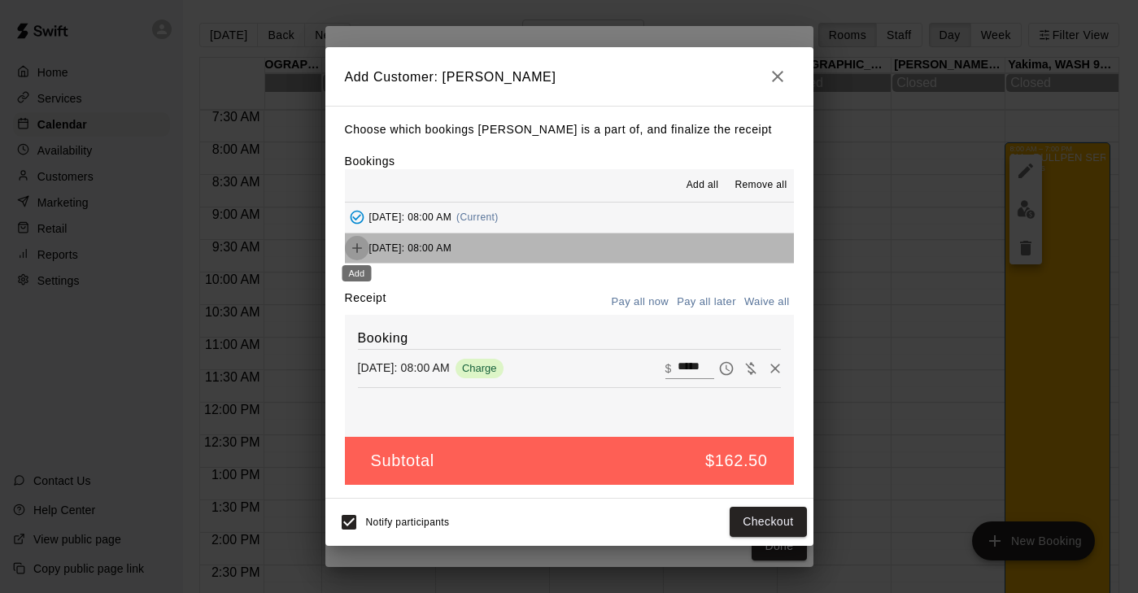
click at [359, 246] on icon "Add" at bounding box center [357, 248] width 16 height 16
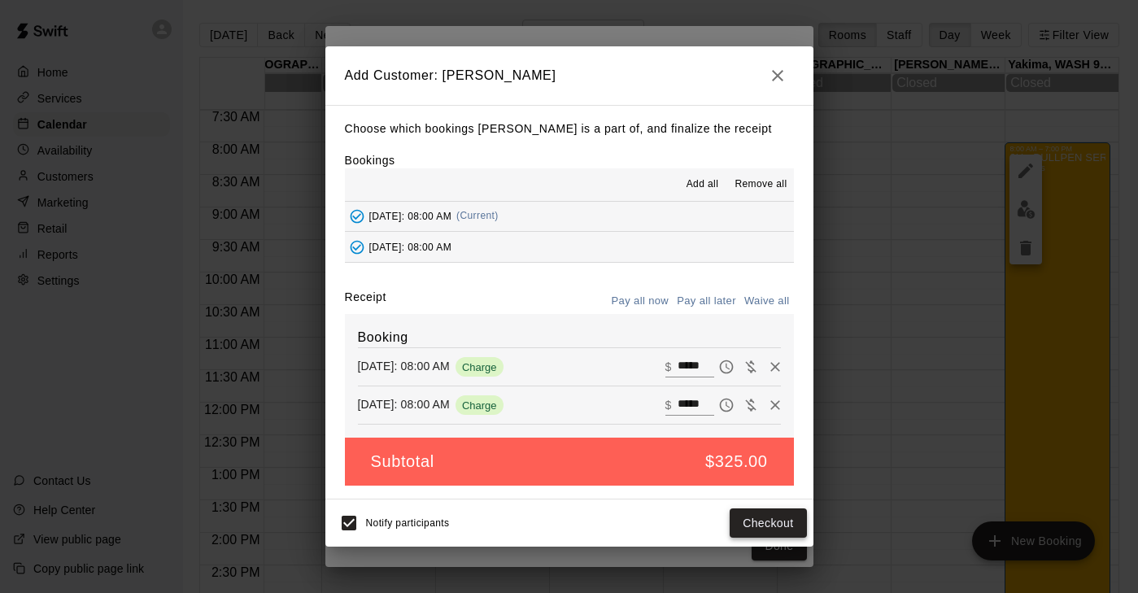
click at [766, 525] on button "Checkout" at bounding box center [768, 523] width 76 height 30
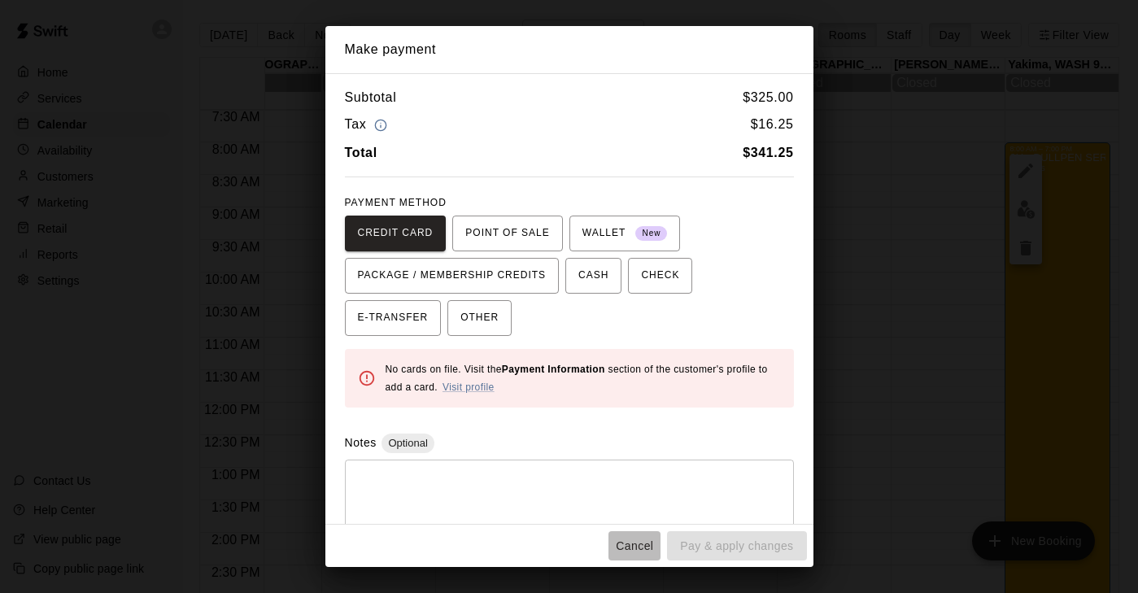
click at [644, 541] on button "Cancel" at bounding box center [634, 546] width 52 height 30
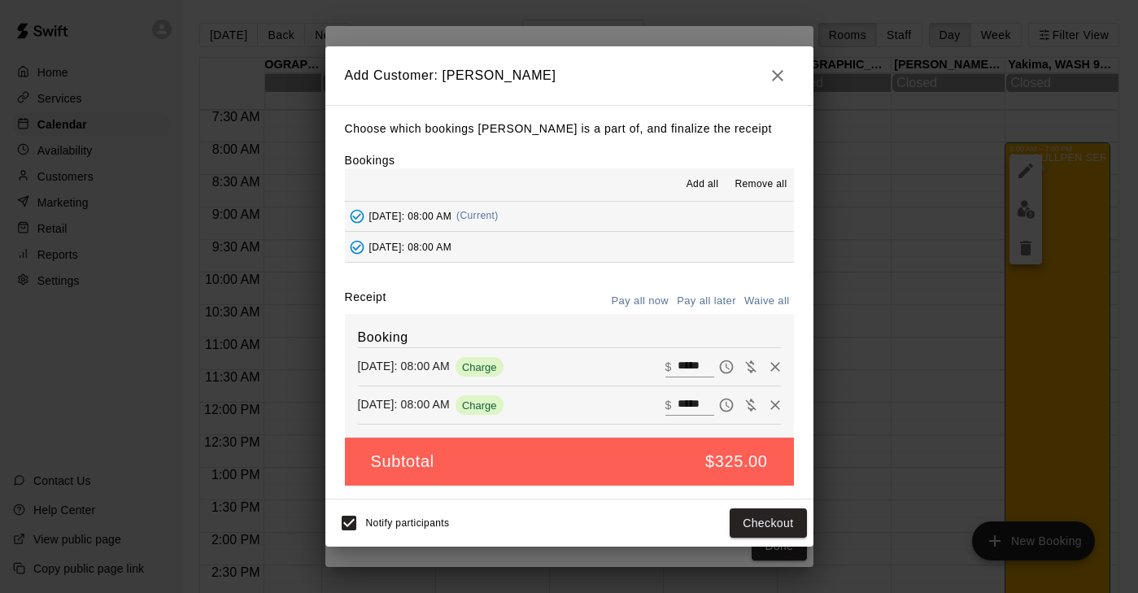
click at [779, 79] on icon "button" at bounding box center [778, 76] width 20 height 20
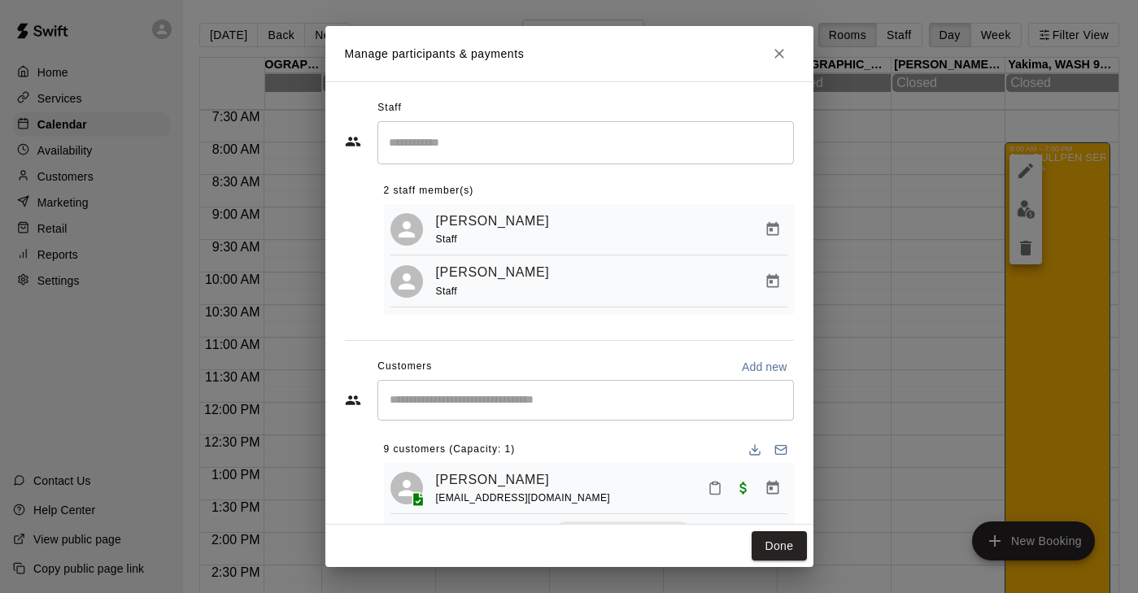
click at [497, 398] on input "Start typing to search customers..." at bounding box center [586, 400] width 402 height 16
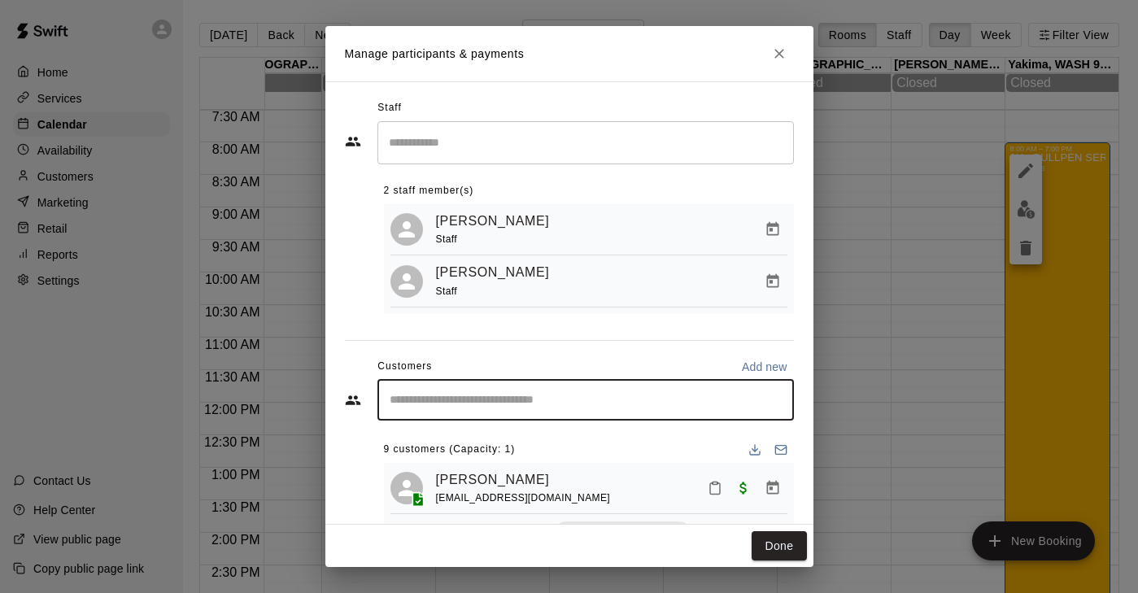
click at [492, 399] on input "Start typing to search customers..." at bounding box center [586, 400] width 402 height 16
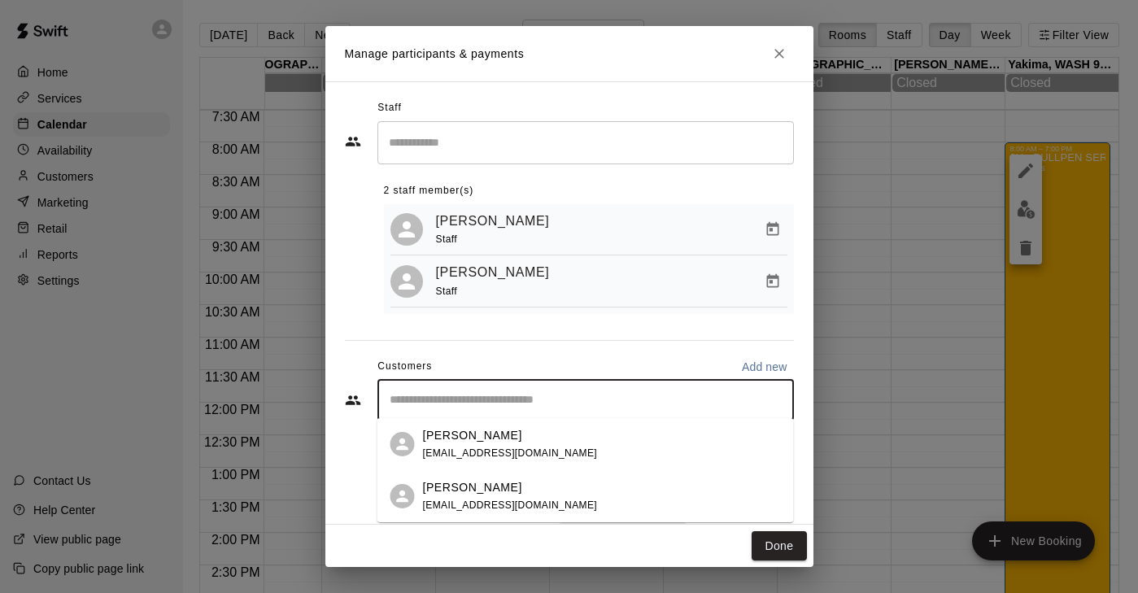
click at [477, 393] on input "Start typing to search customers..." at bounding box center [586, 400] width 402 height 16
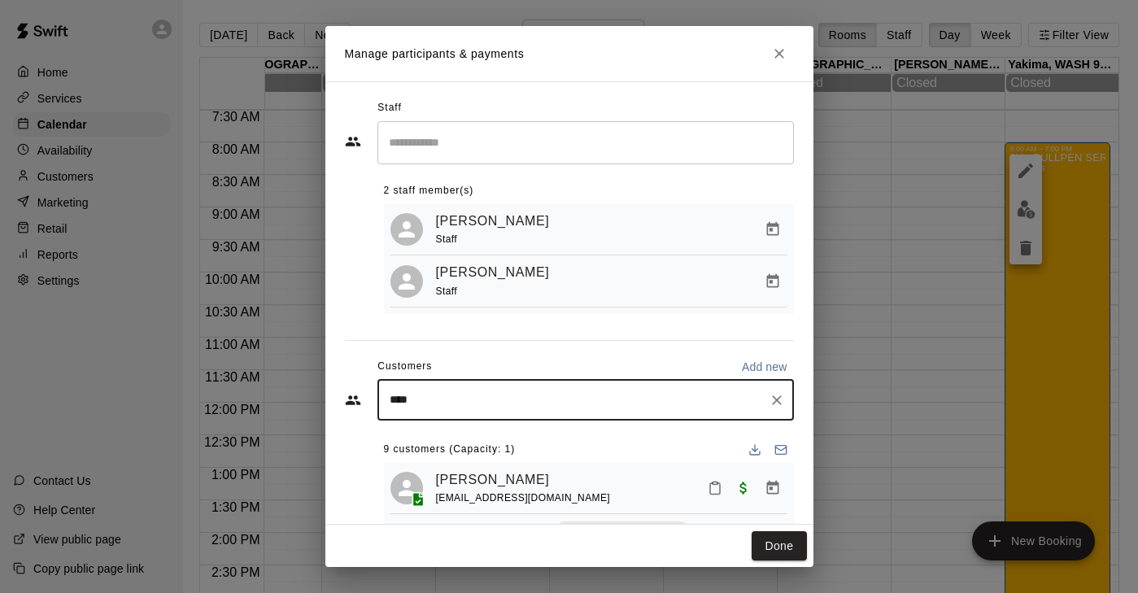
type input "*****"
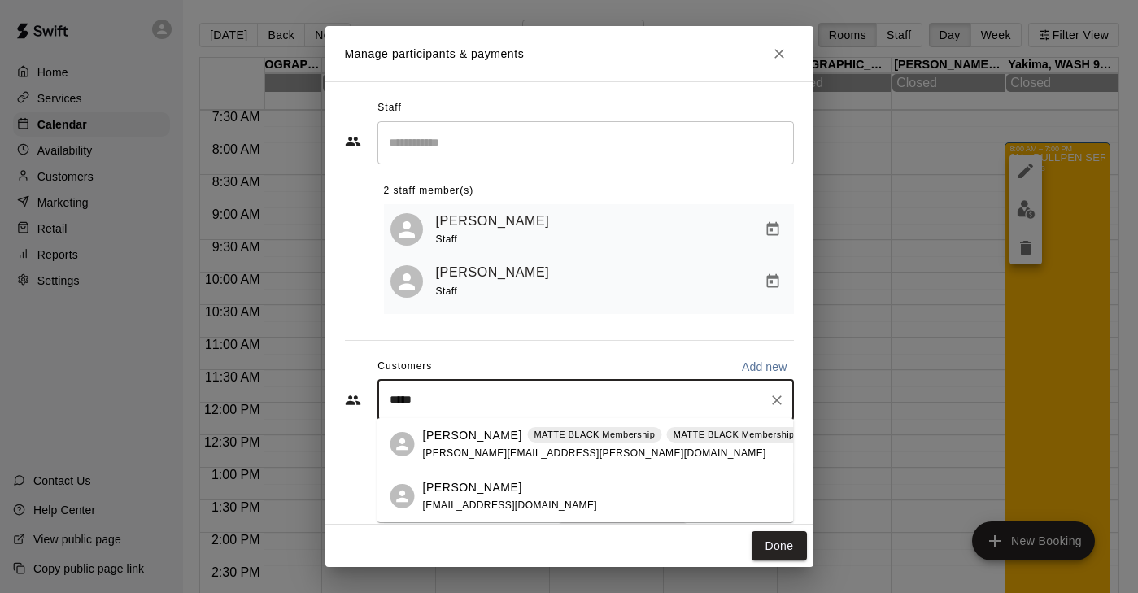
click at [534, 441] on p "MATTE BLACK Membership" at bounding box center [594, 435] width 121 height 14
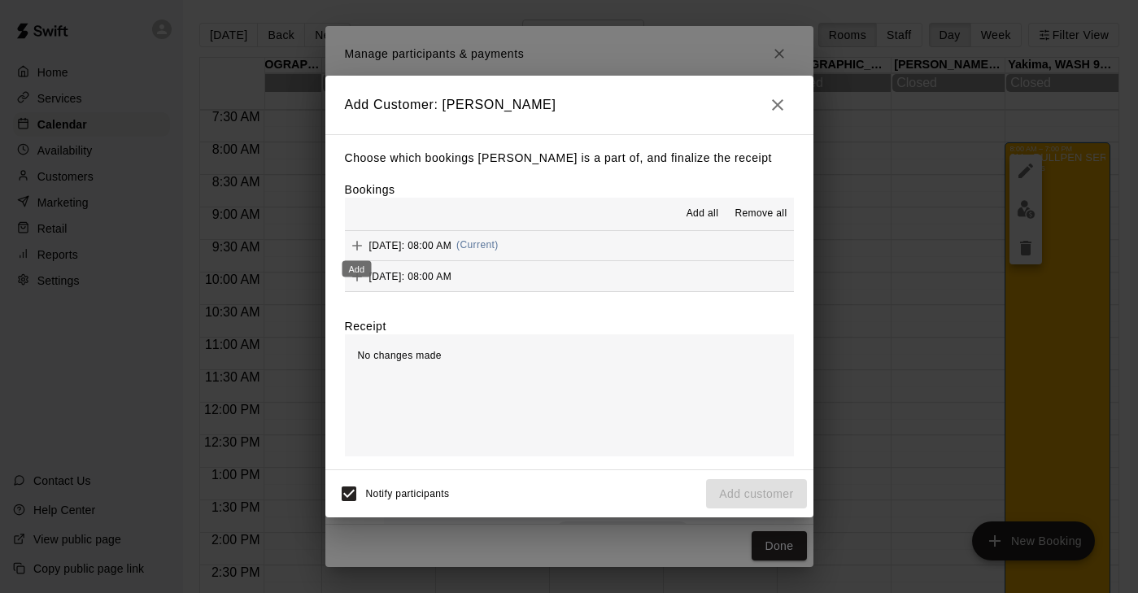
click at [355, 242] on icon "Add" at bounding box center [357, 245] width 16 height 16
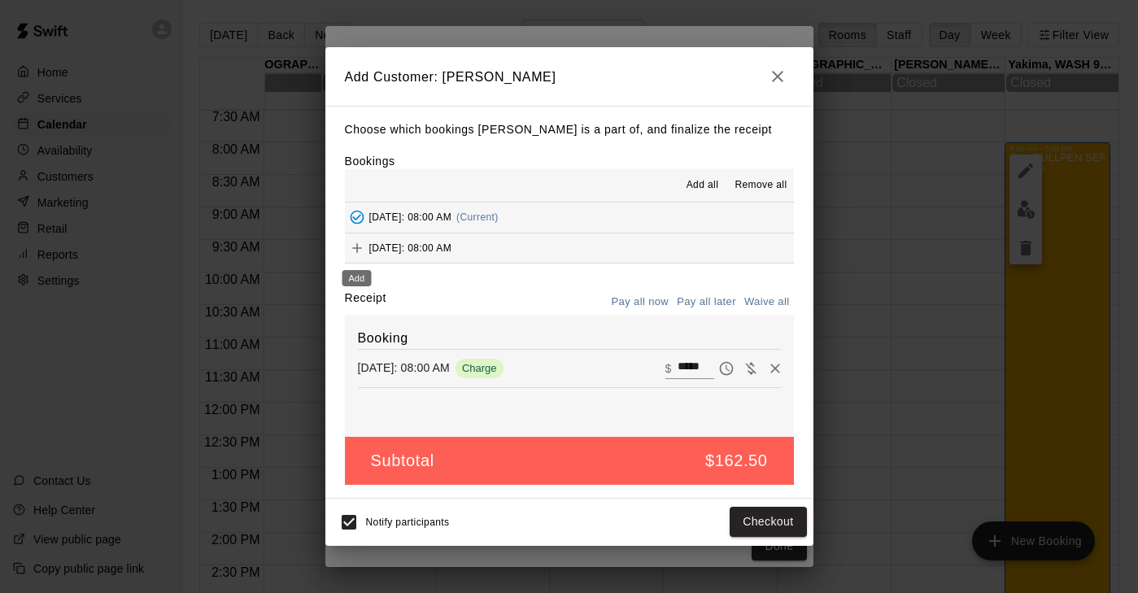
click at [353, 241] on icon "Add" at bounding box center [357, 248] width 16 height 16
click at [786, 521] on button "Checkout" at bounding box center [768, 523] width 76 height 30
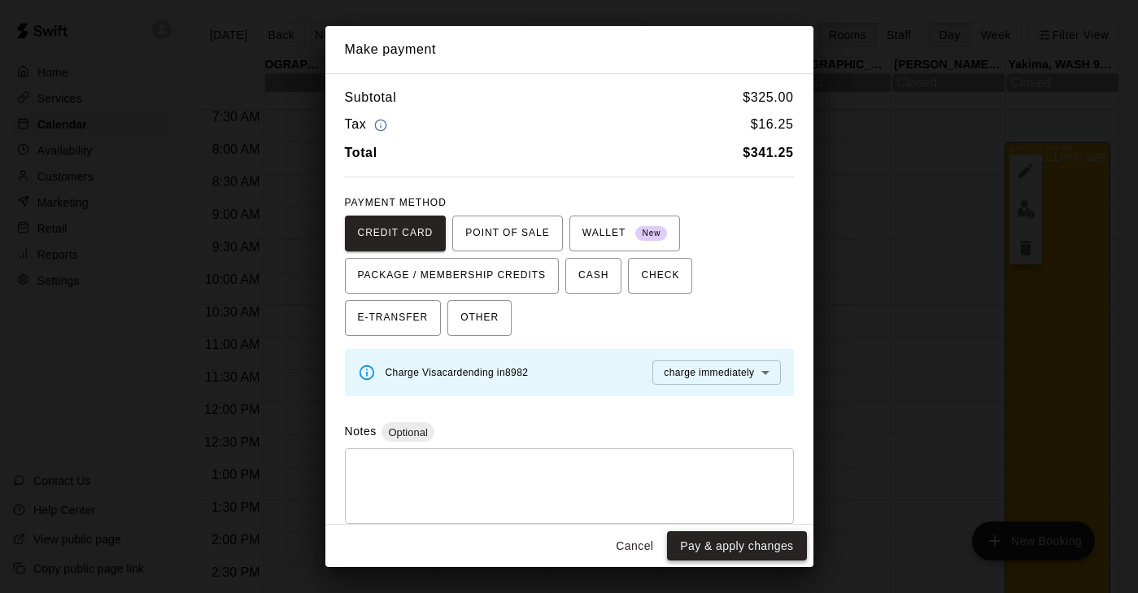
click at [769, 543] on button "Pay & apply changes" at bounding box center [736, 546] width 139 height 30
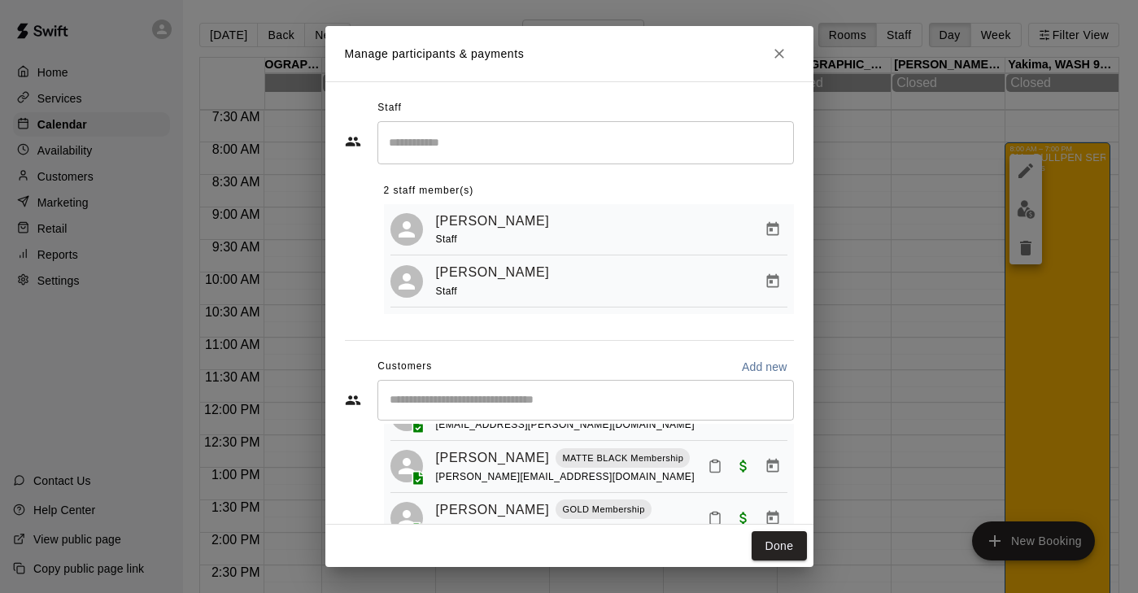
scroll to position [438, 0]
click at [791, 549] on button "Done" at bounding box center [779, 546] width 54 height 30
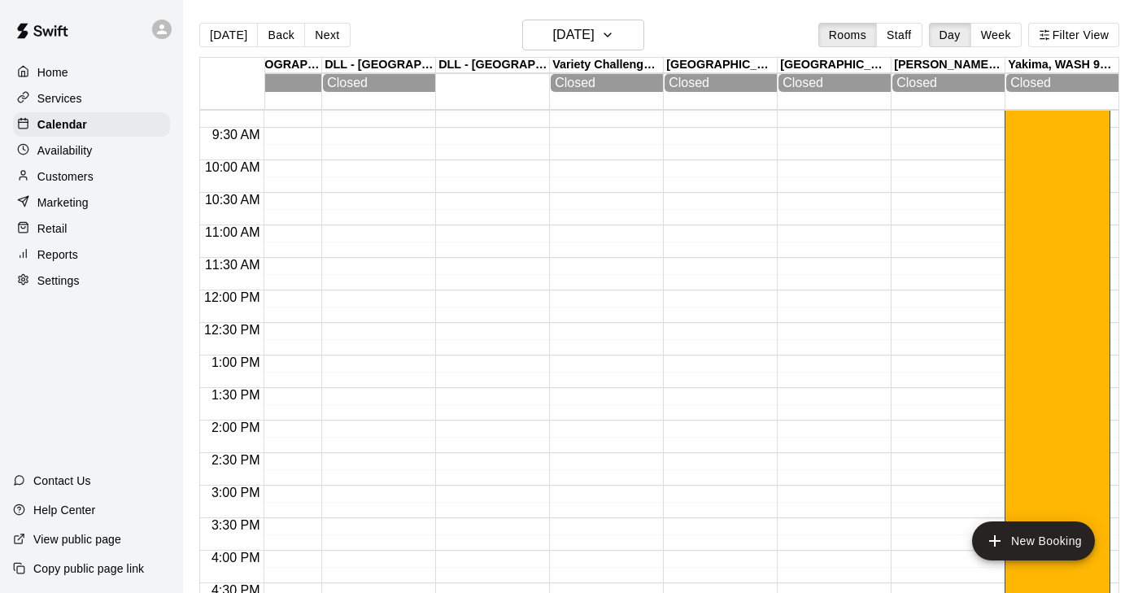
scroll to position [424, 1196]
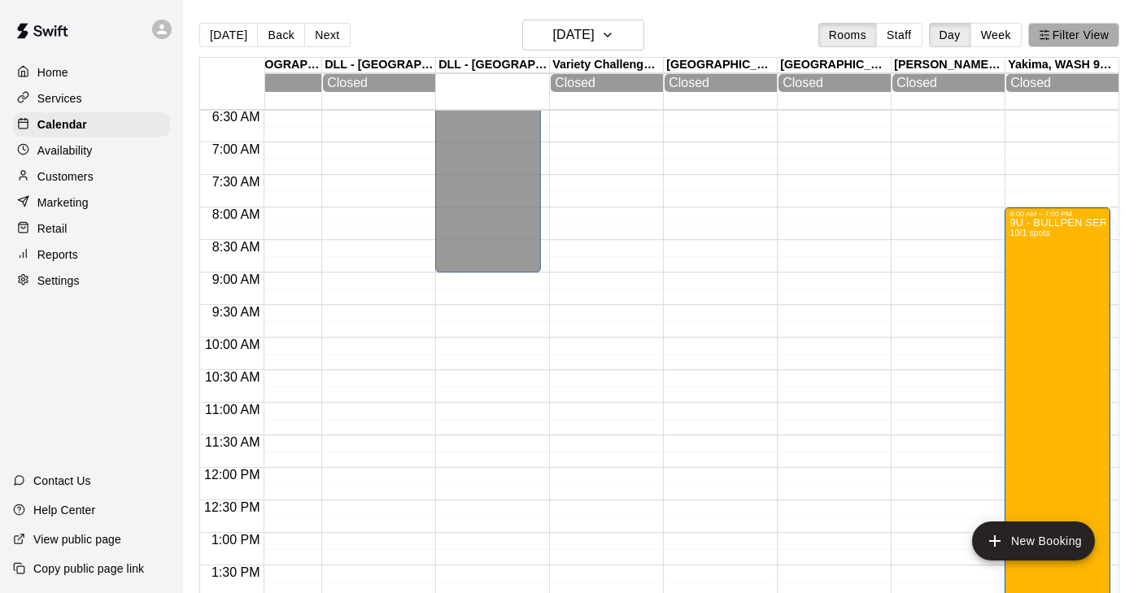
click at [1063, 37] on button "Filter View" at bounding box center [1073, 35] width 91 height 24
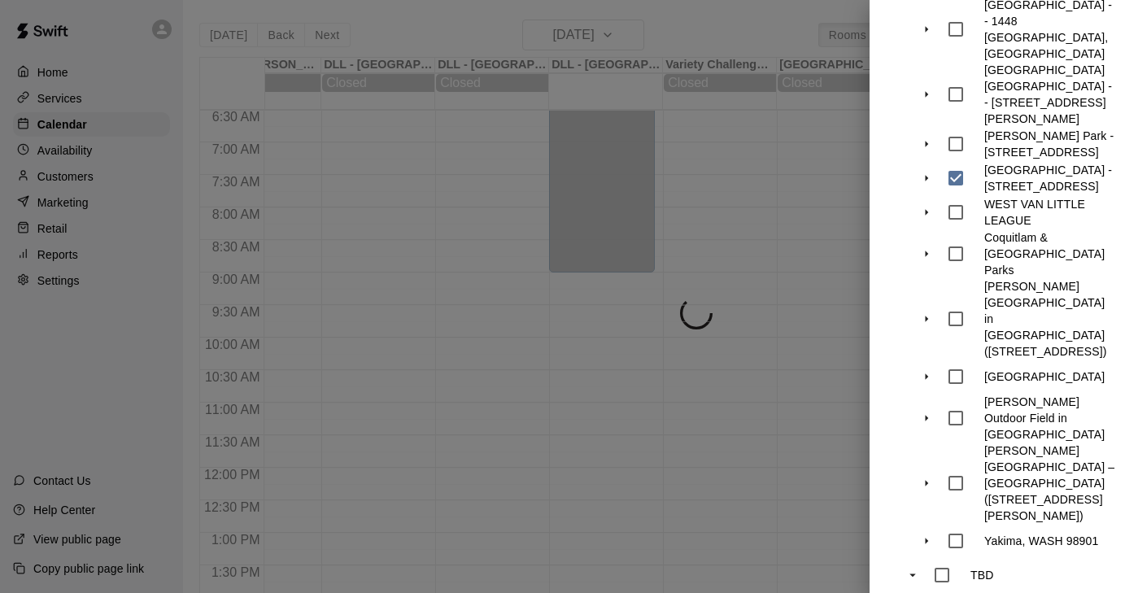
scroll to position [0, 1082]
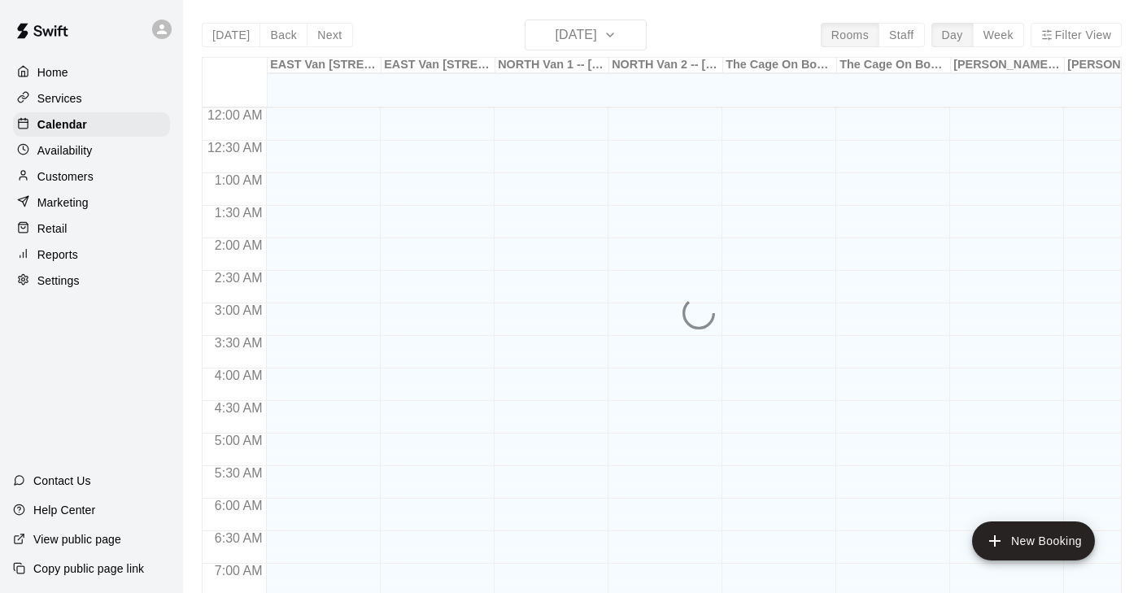
scroll to position [1010, 0]
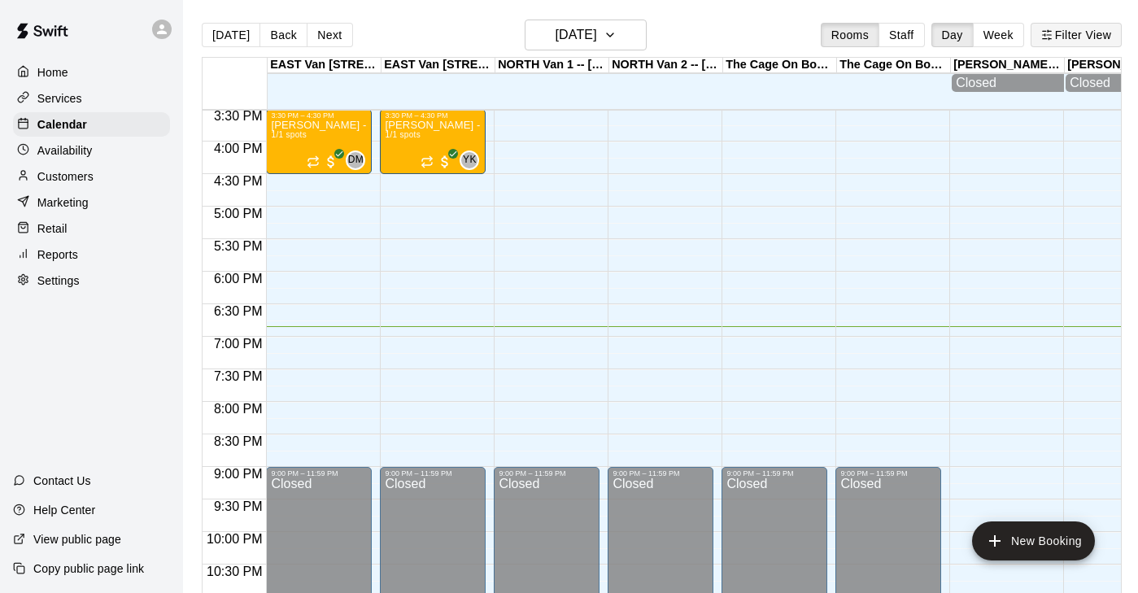
click at [1086, 32] on button "Filter View" at bounding box center [1075, 35] width 91 height 24
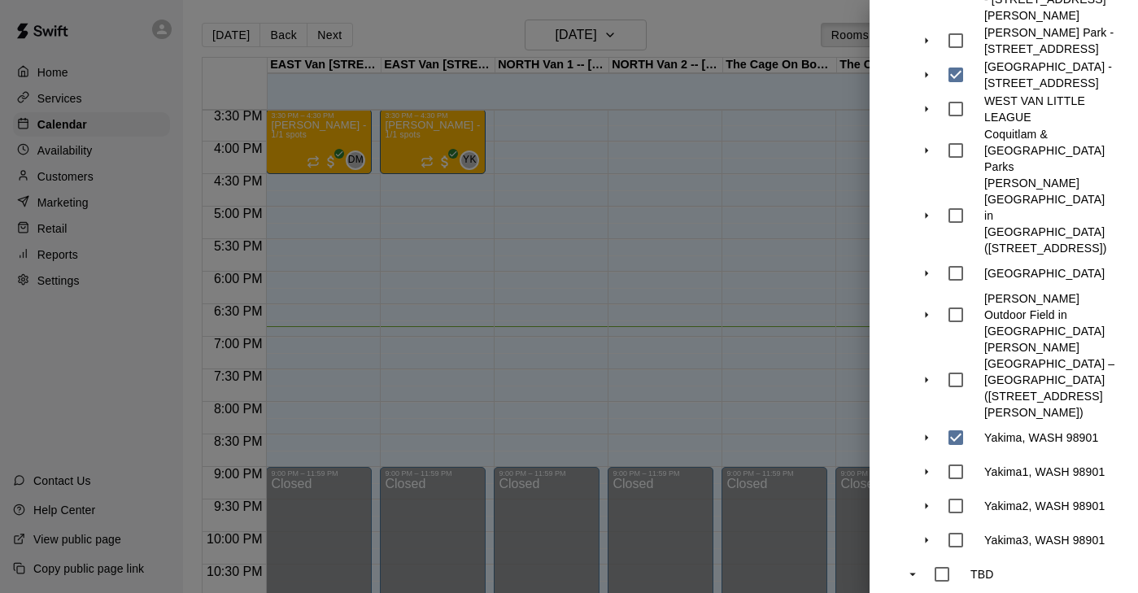
scroll to position [1786, 0]
click at [765, 281] on div at bounding box center [569, 296] width 1138 height 593
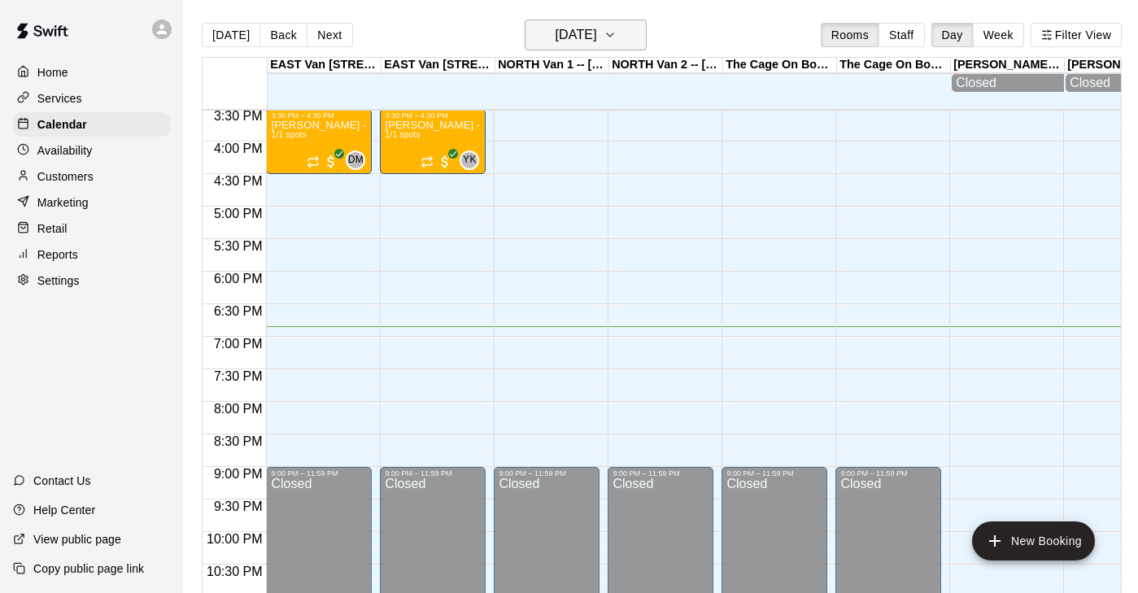
click at [616, 34] on icon "button" at bounding box center [609, 35] width 13 height 20
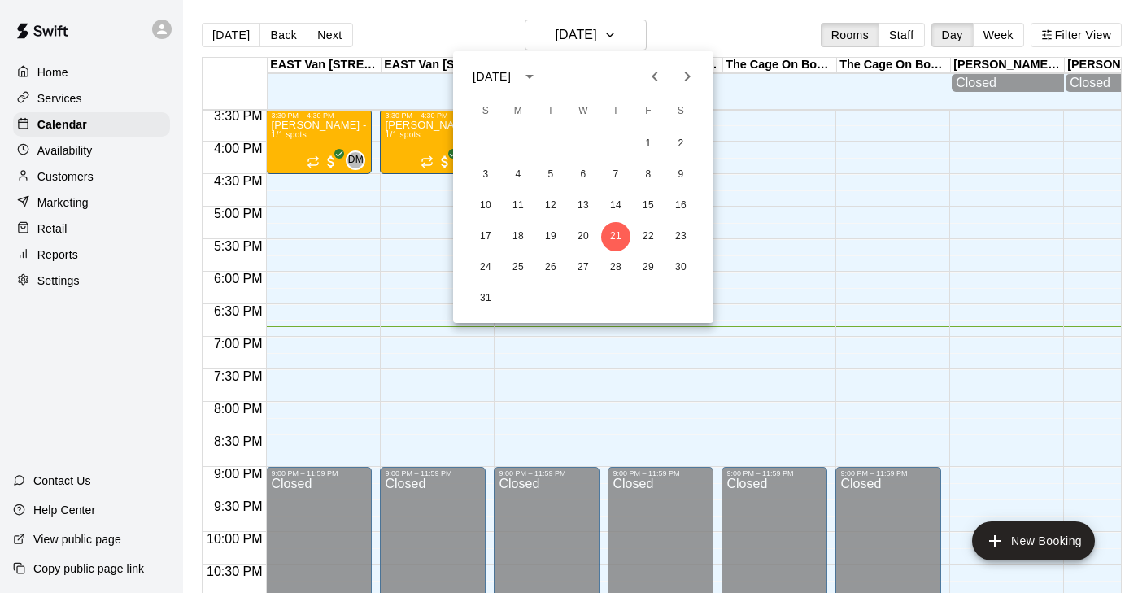
click at [691, 72] on icon "Next month" at bounding box center [687, 77] width 20 height 20
click at [685, 202] on button "20" at bounding box center [680, 205] width 29 height 29
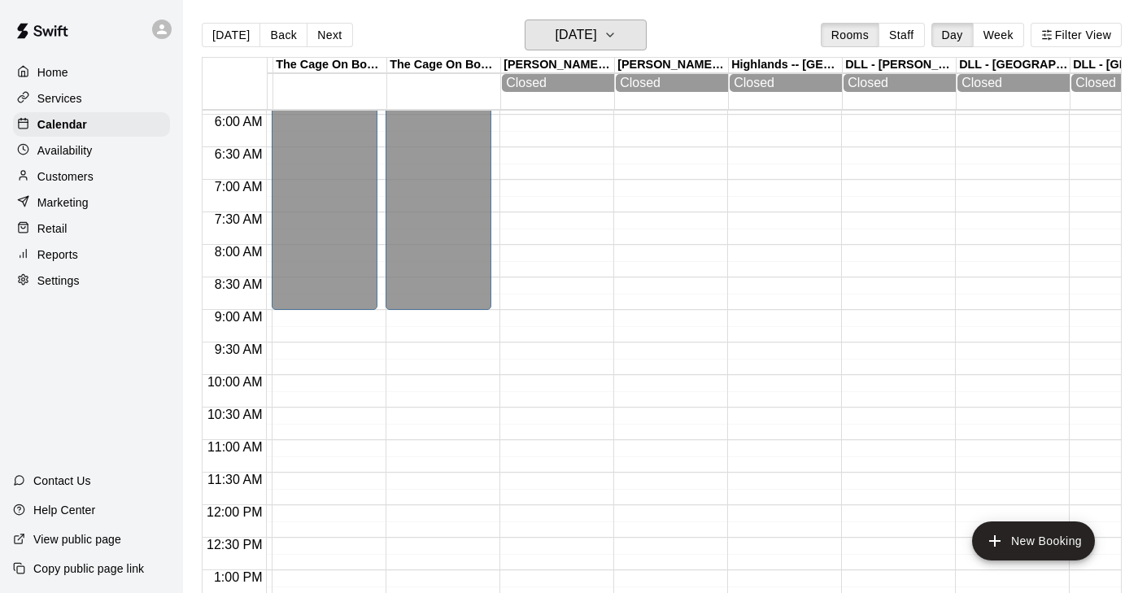
scroll to position [0, 0]
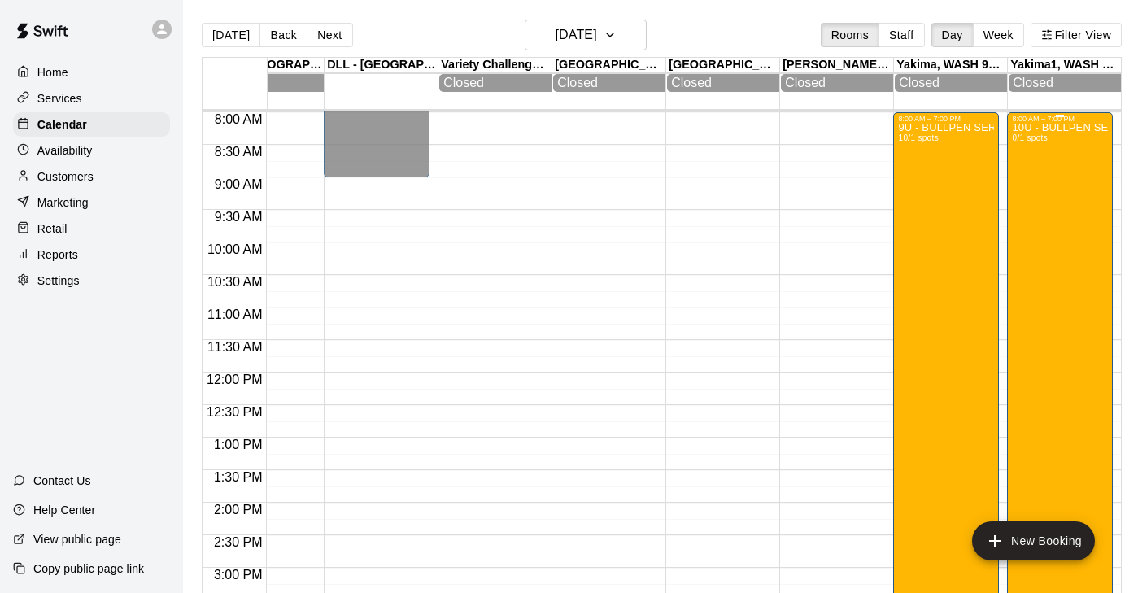
click at [1072, 321] on div "10U - BULLPEN SERIES: YAKIMA BLAST Tournament 0/1 spots" at bounding box center [1060, 419] width 96 height 593
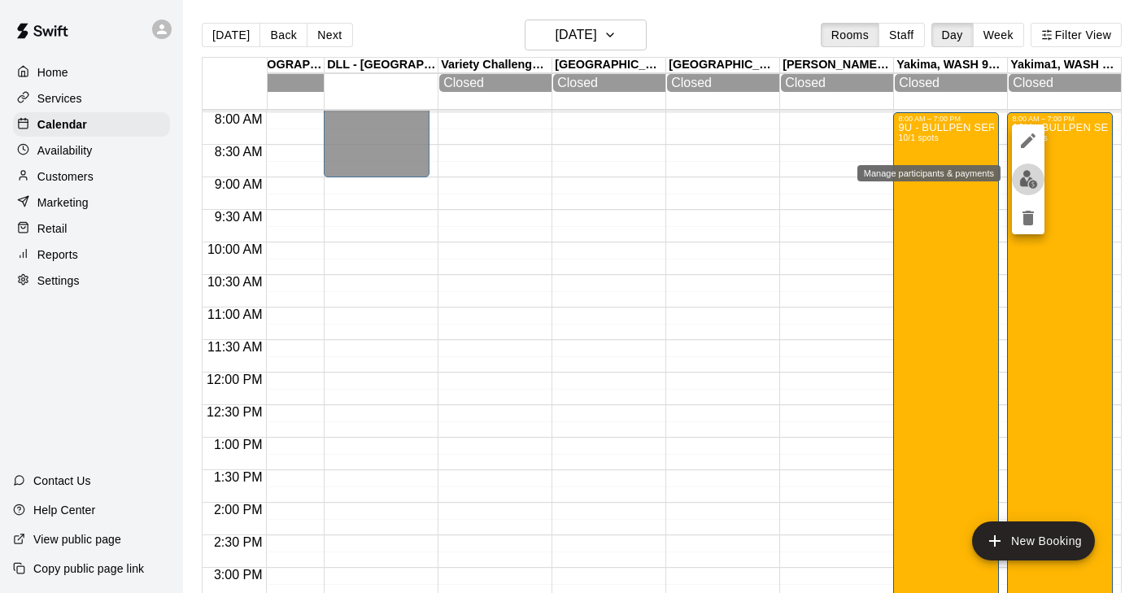
click at [1031, 186] on img "edit" at bounding box center [1028, 179] width 19 height 19
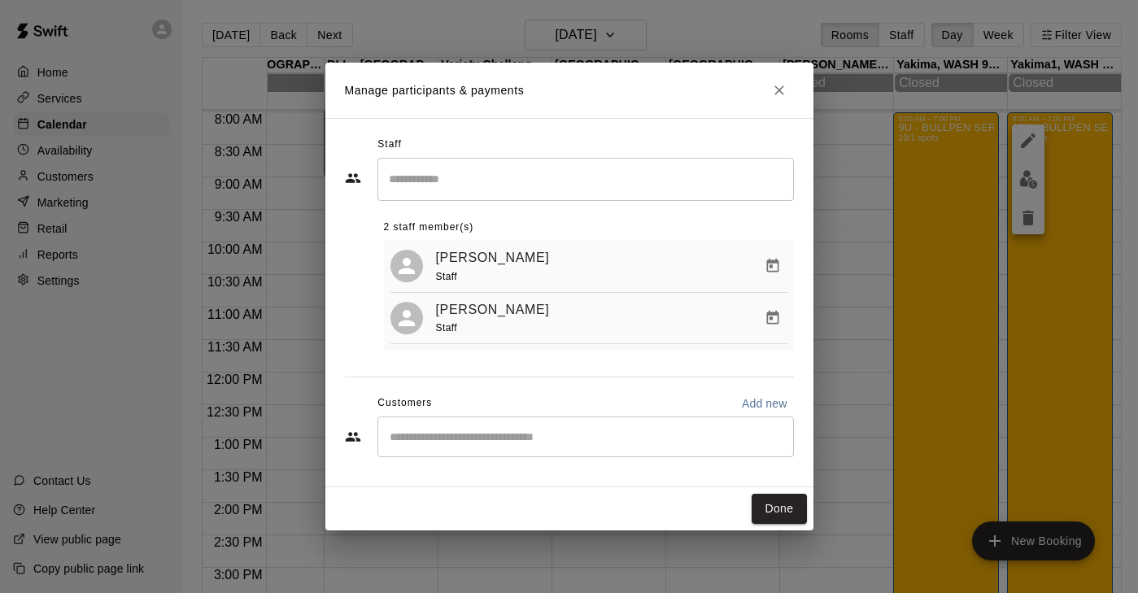
click at [438, 425] on div "​" at bounding box center [585, 436] width 416 height 41
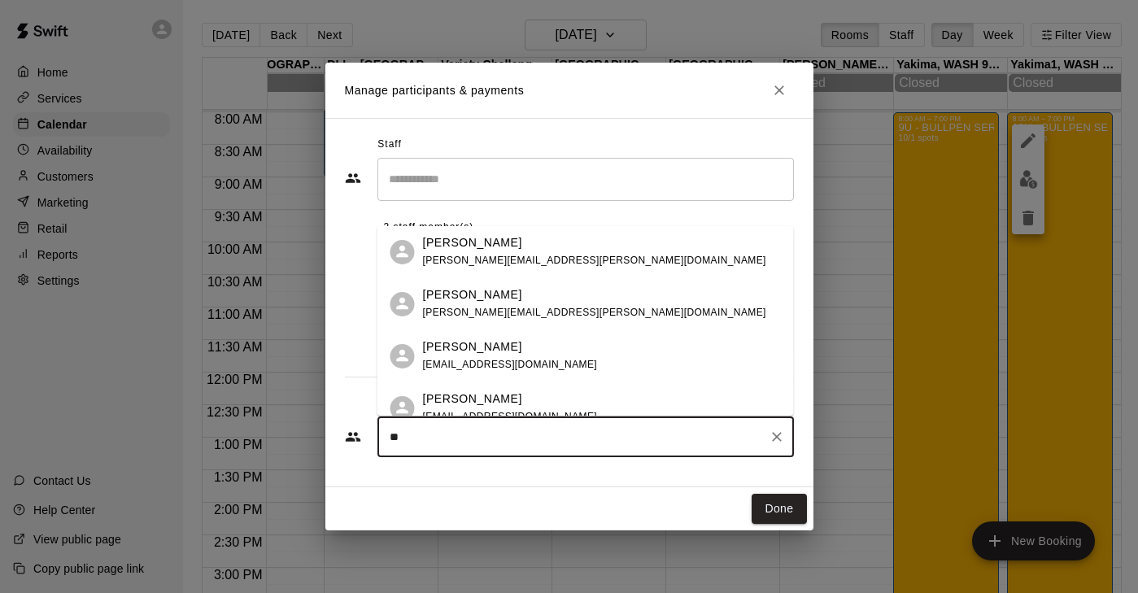
type input "*"
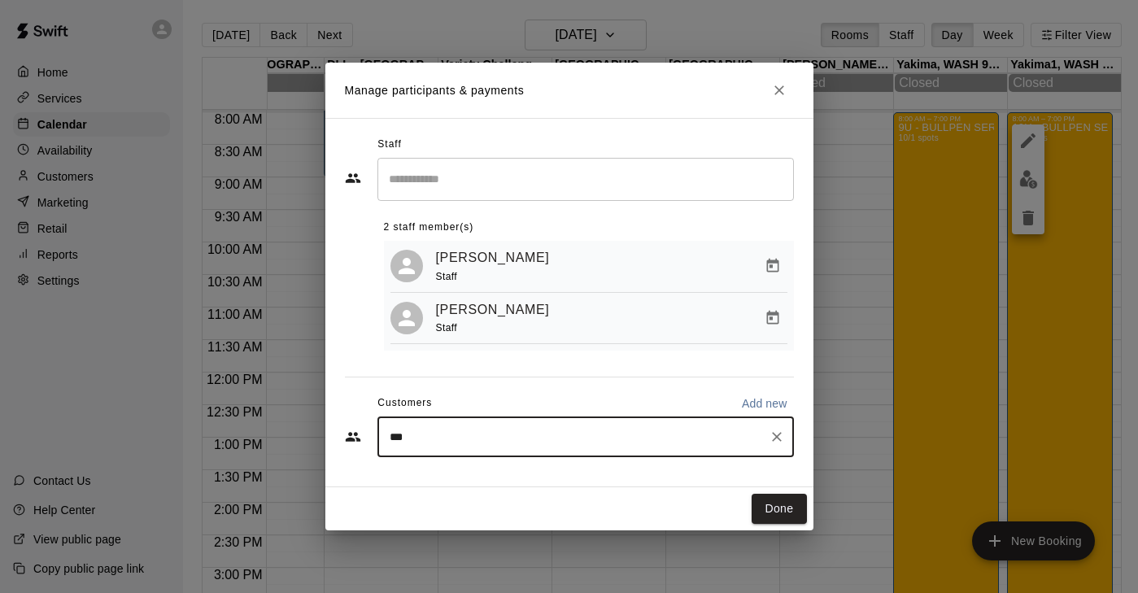
type input "****"
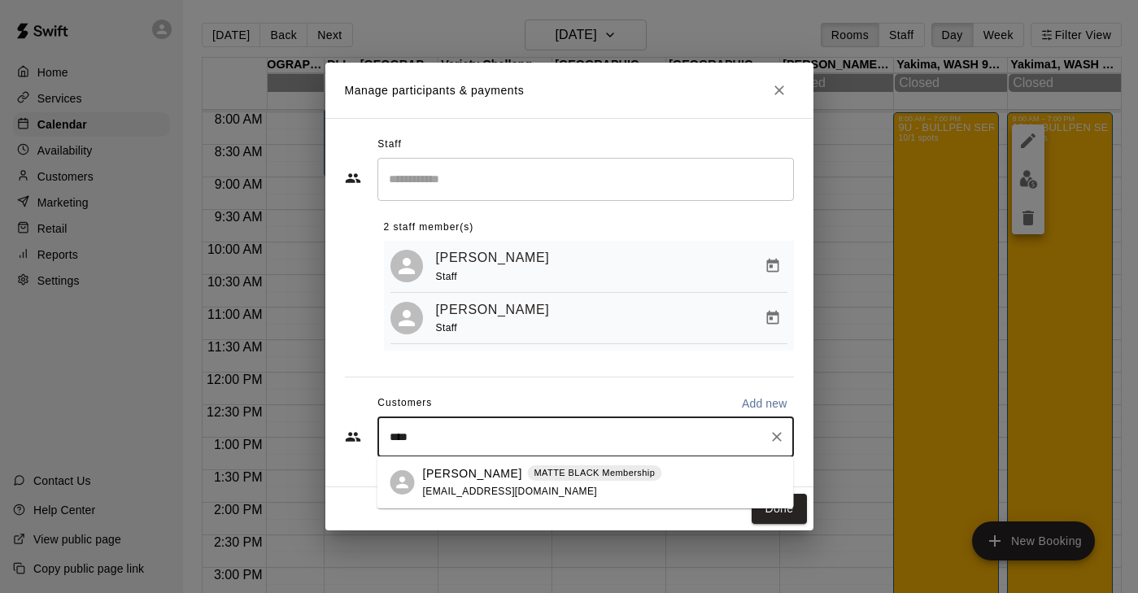
click at [447, 487] on span "[EMAIL_ADDRESS][DOMAIN_NAME]" at bounding box center [510, 491] width 175 height 11
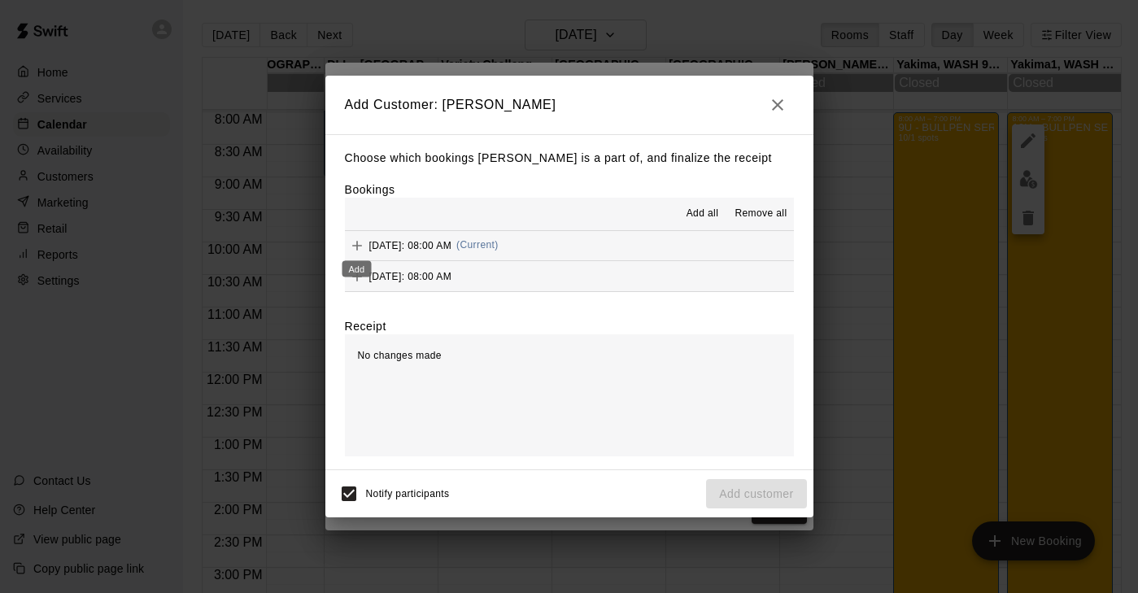
click at [357, 248] on icon "Add" at bounding box center [357, 246] width 10 height 10
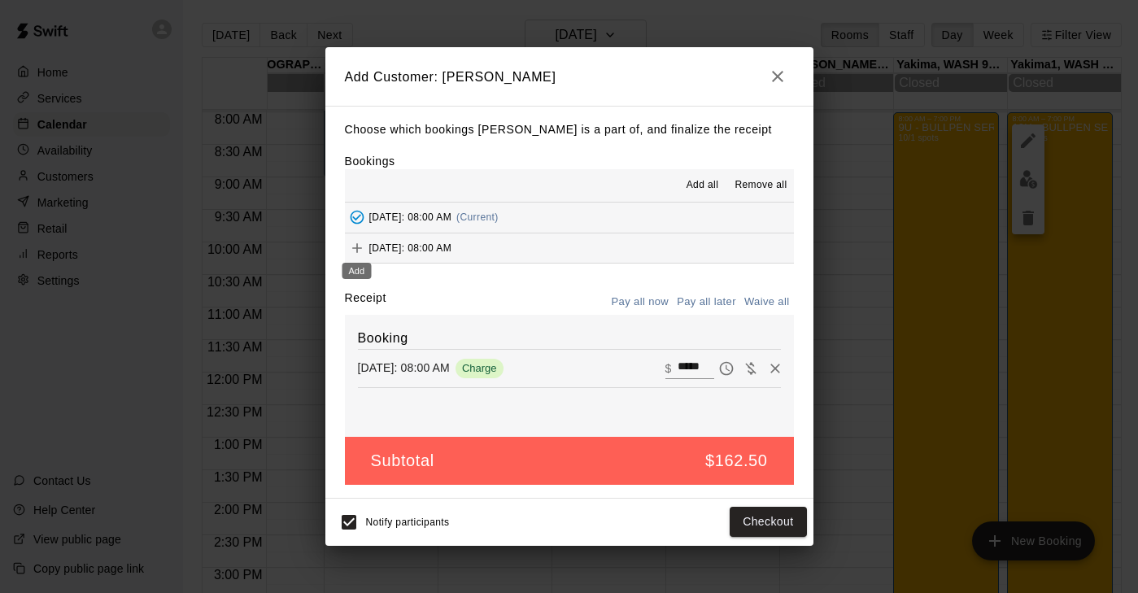
click at [361, 249] on icon "Add" at bounding box center [357, 248] width 16 height 16
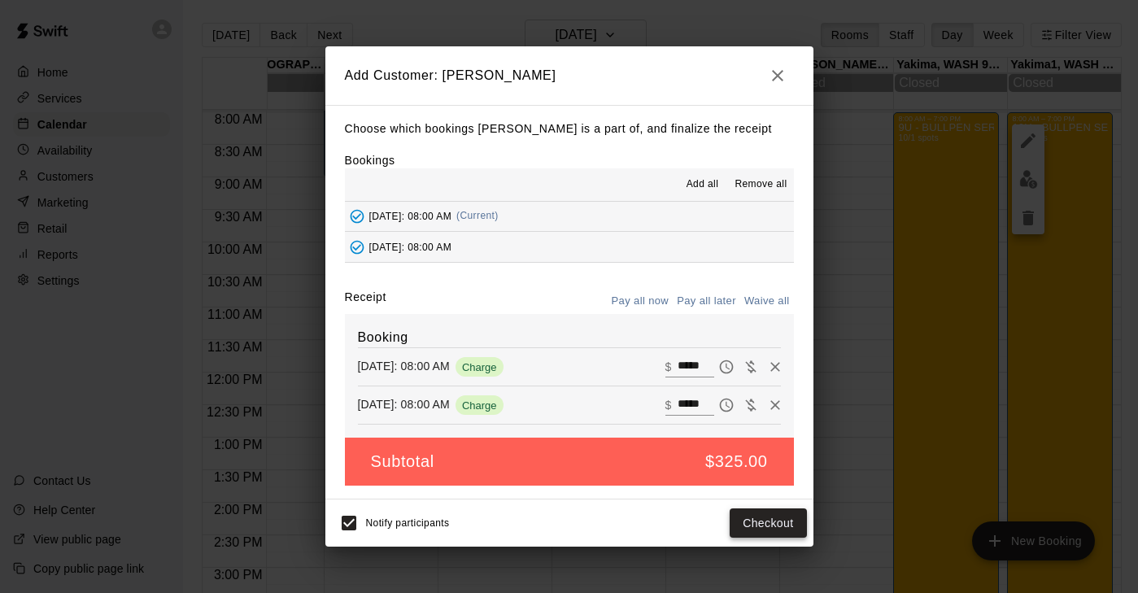
click at [761, 521] on button "Checkout" at bounding box center [768, 523] width 76 height 30
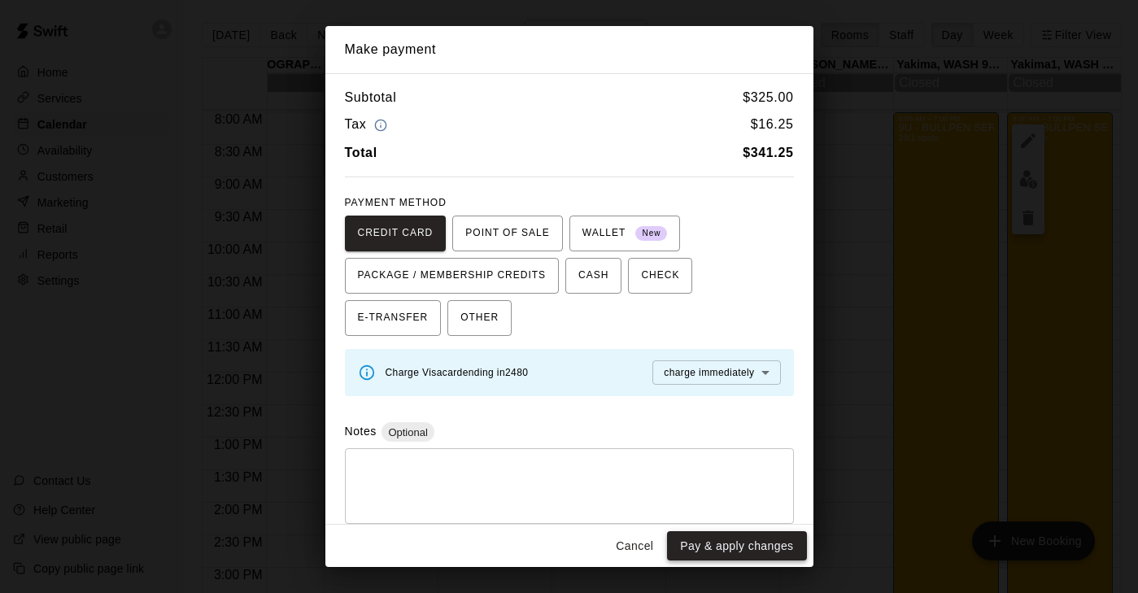
click at [751, 544] on button "Pay & apply changes" at bounding box center [736, 546] width 139 height 30
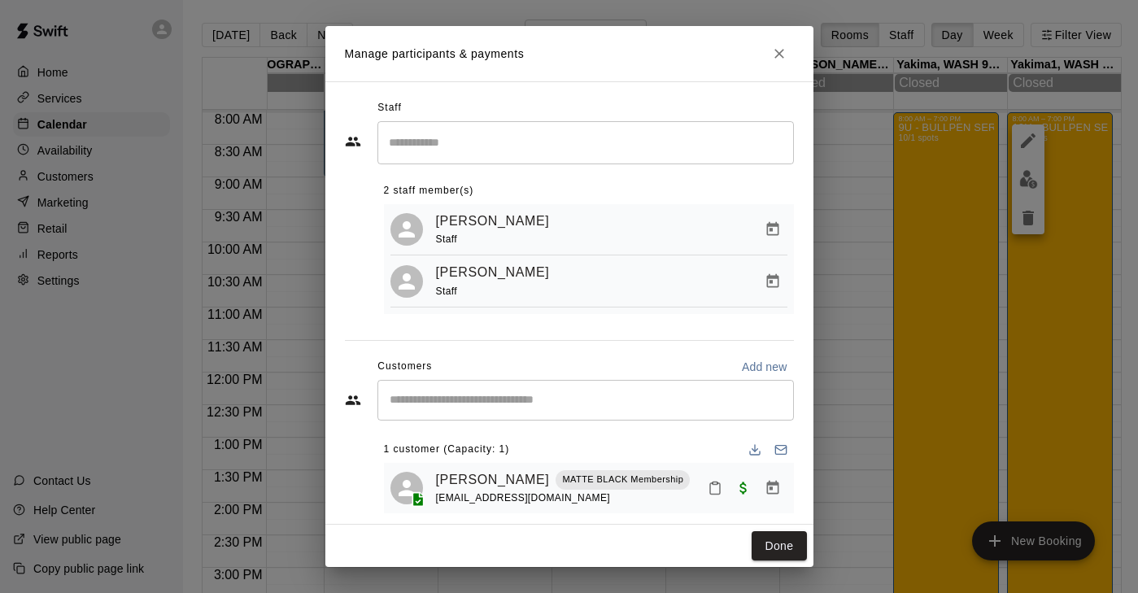
click at [482, 145] on input "Search staff" at bounding box center [586, 143] width 402 height 28
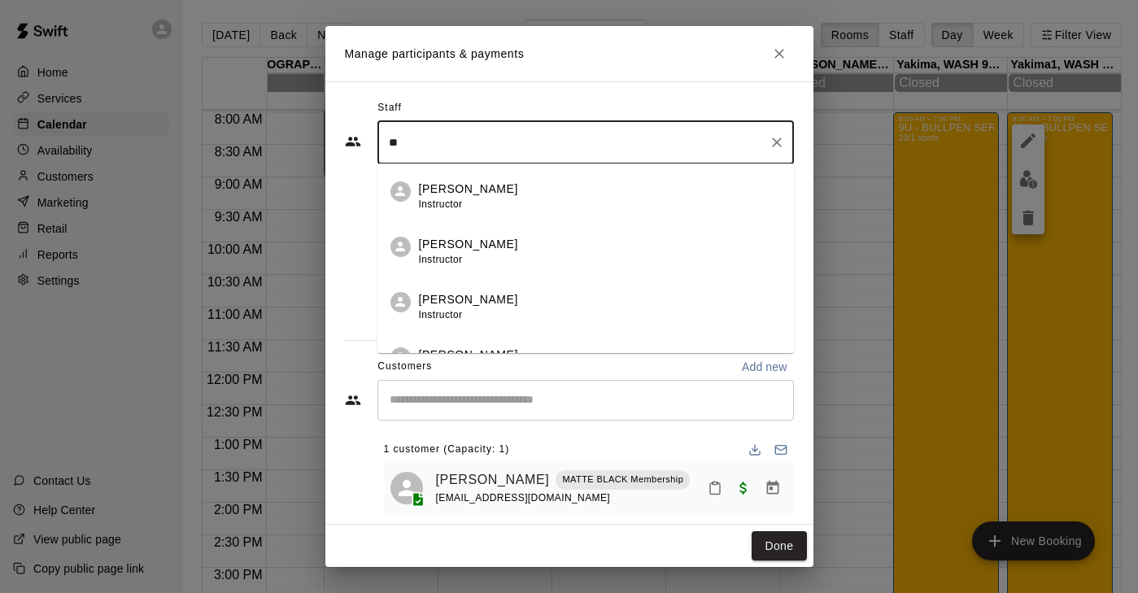
type input "*"
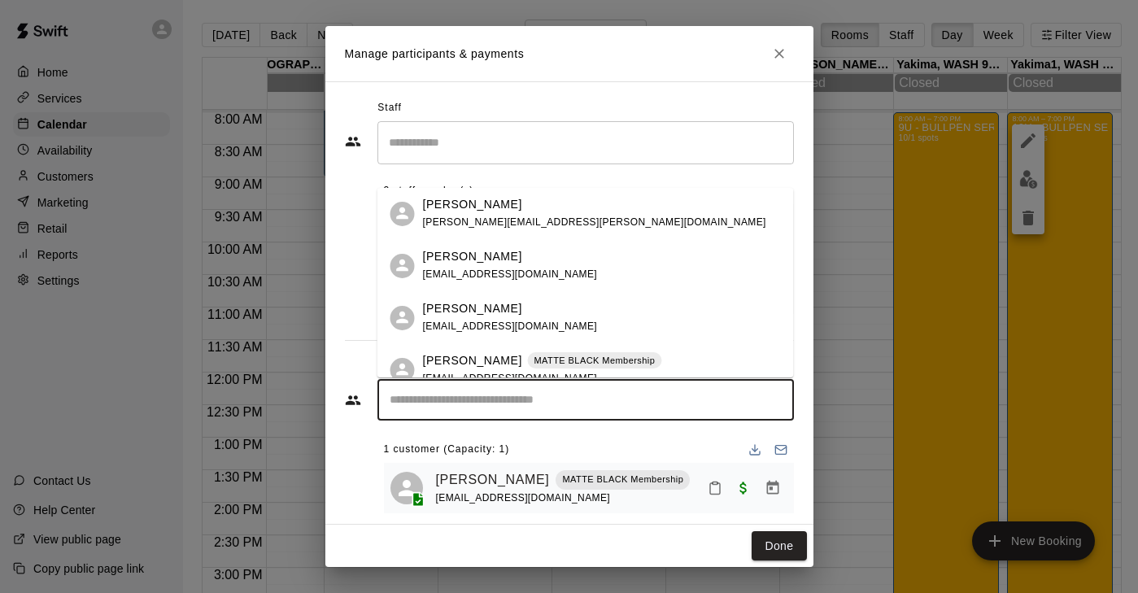
click at [443, 399] on input "Start typing to search customers..." at bounding box center [586, 400] width 402 height 16
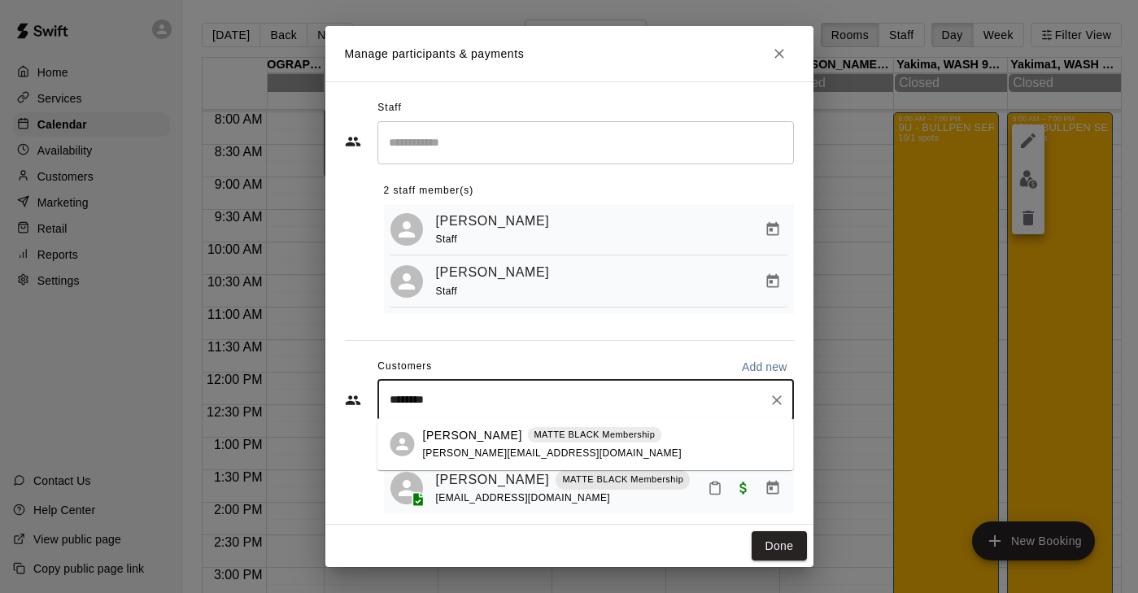
type input "*********"
click at [455, 436] on p "[PERSON_NAME]" at bounding box center [472, 435] width 99 height 17
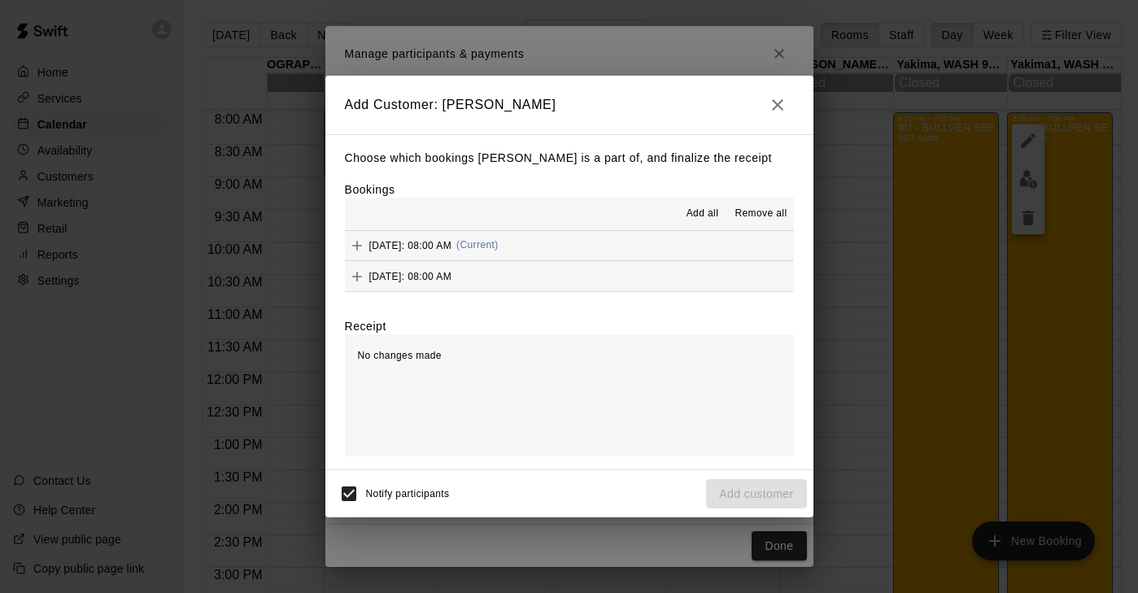
click at [354, 246] on icon "Add" at bounding box center [357, 246] width 10 height 10
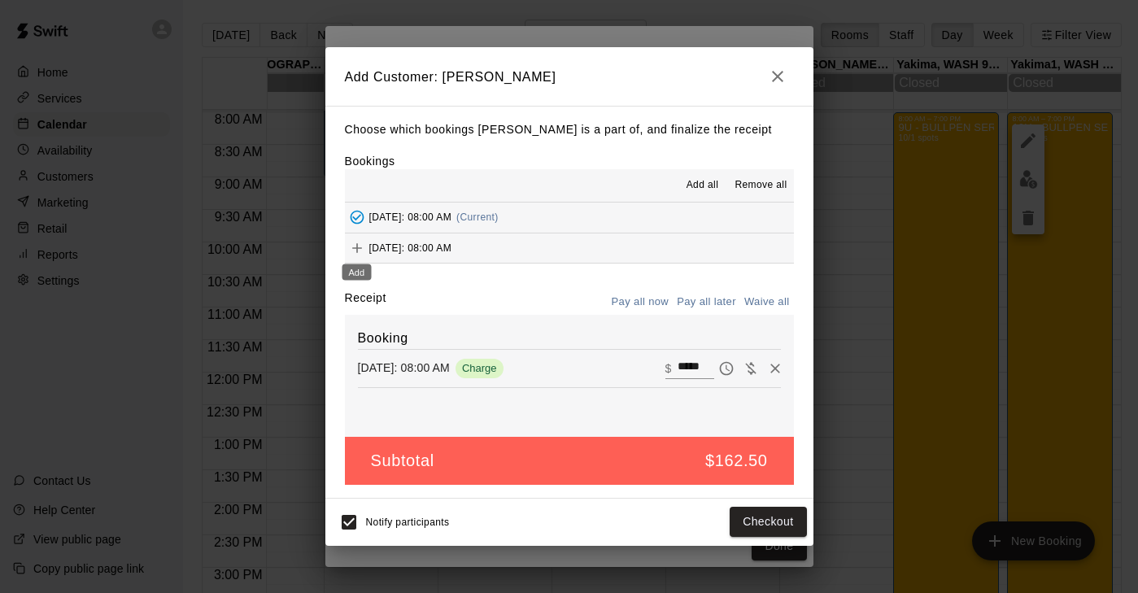
click at [356, 249] on icon "Add" at bounding box center [357, 248] width 10 height 10
click at [752, 515] on button "Checkout" at bounding box center [768, 523] width 76 height 30
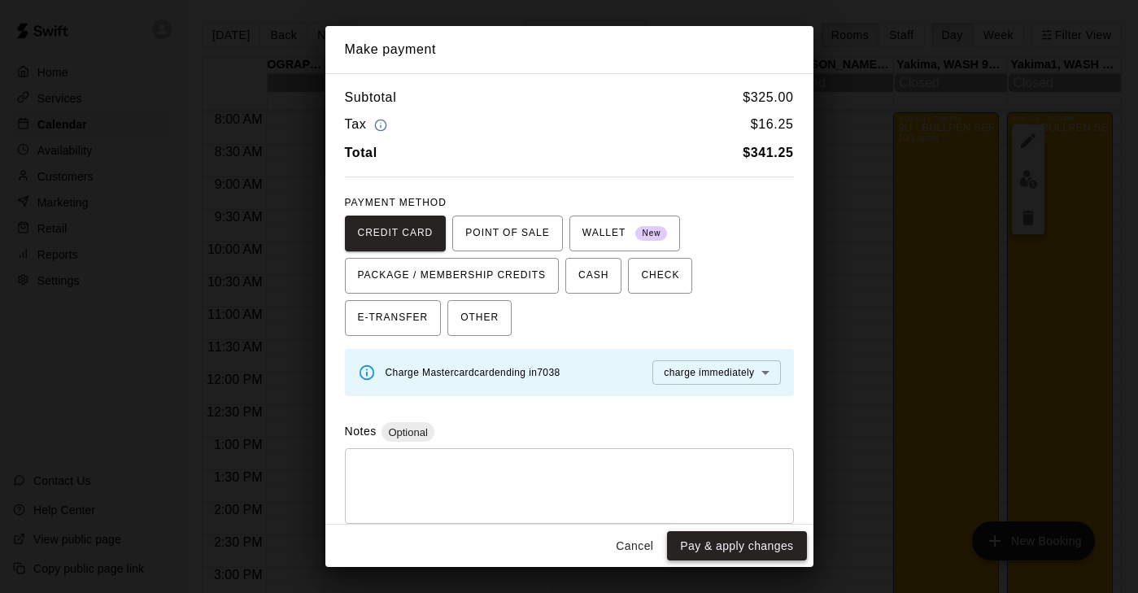
click at [750, 548] on button "Pay & apply changes" at bounding box center [736, 546] width 139 height 30
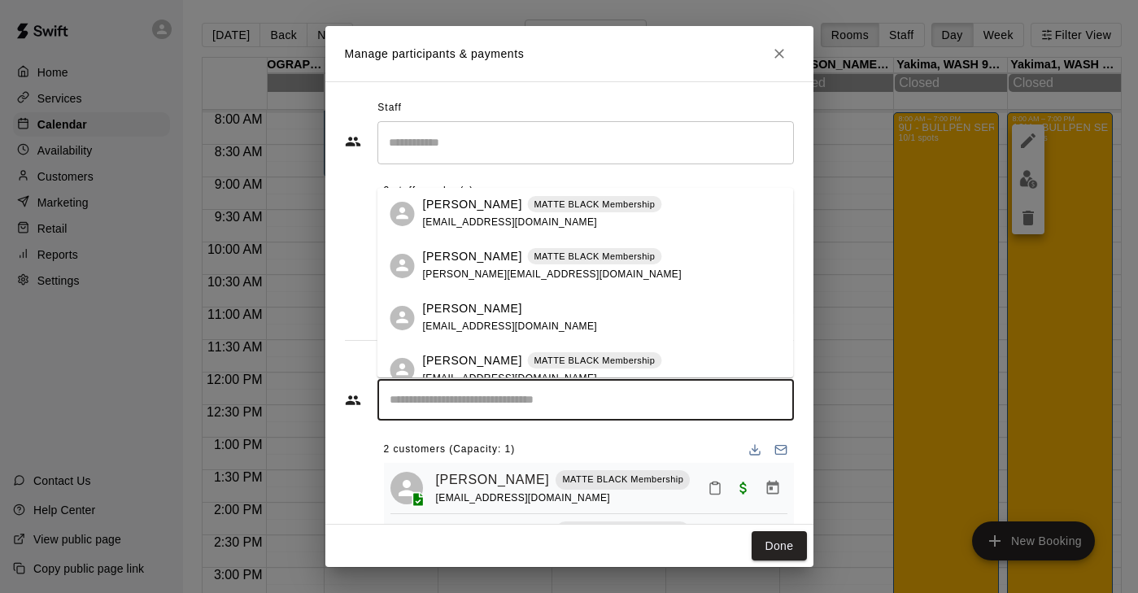
click at [434, 399] on input "Start typing to search customers..." at bounding box center [586, 400] width 402 height 16
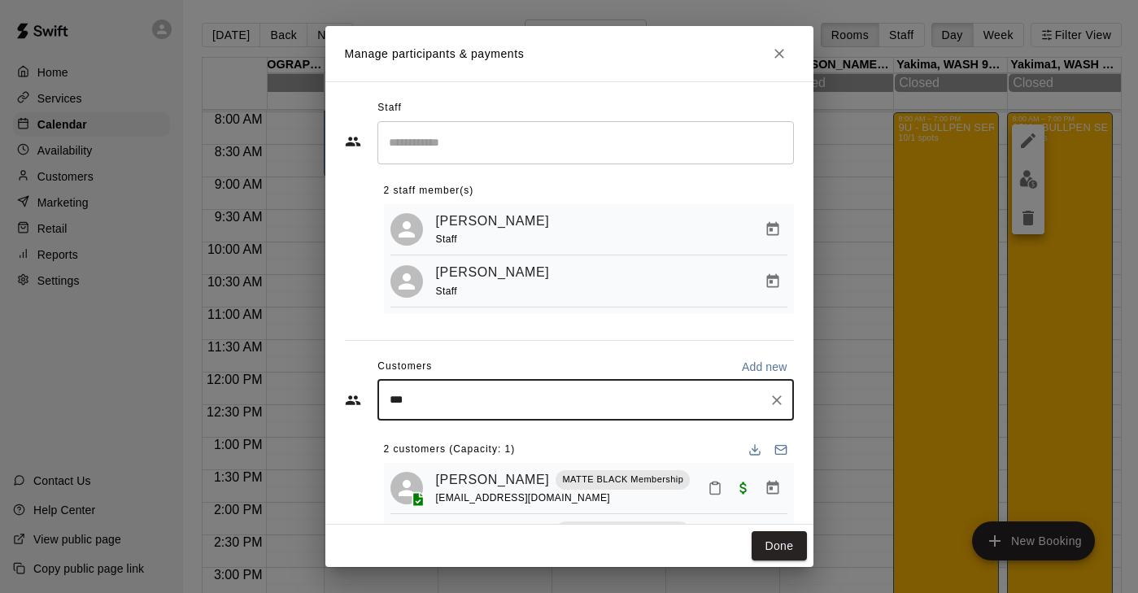
type input "****"
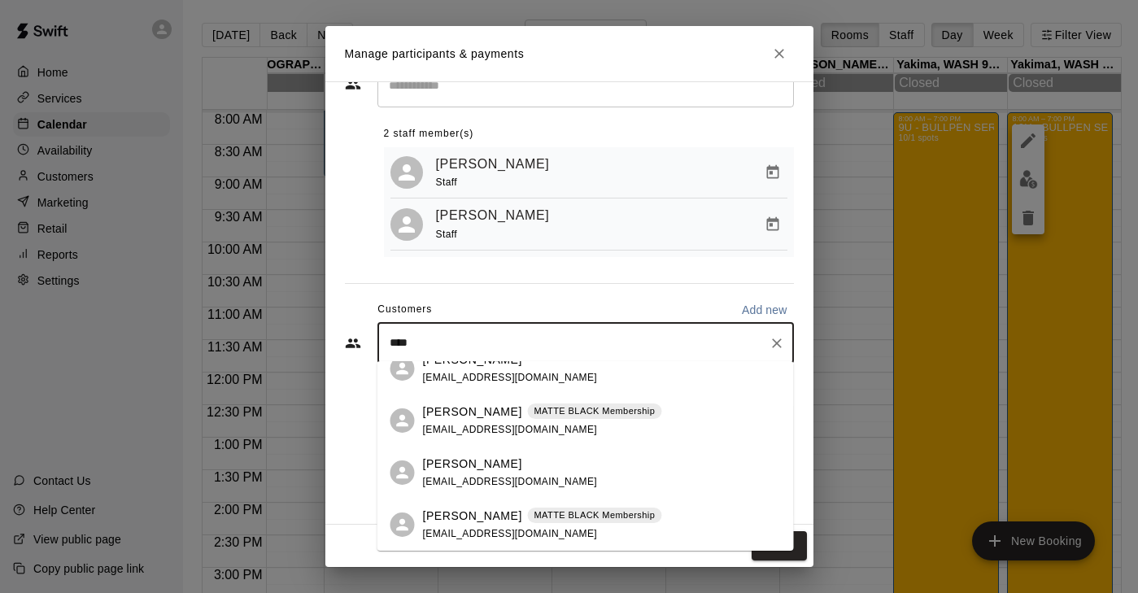
scroll to position [19, 0]
click at [467, 519] on p "[PERSON_NAME]" at bounding box center [472, 516] width 99 height 17
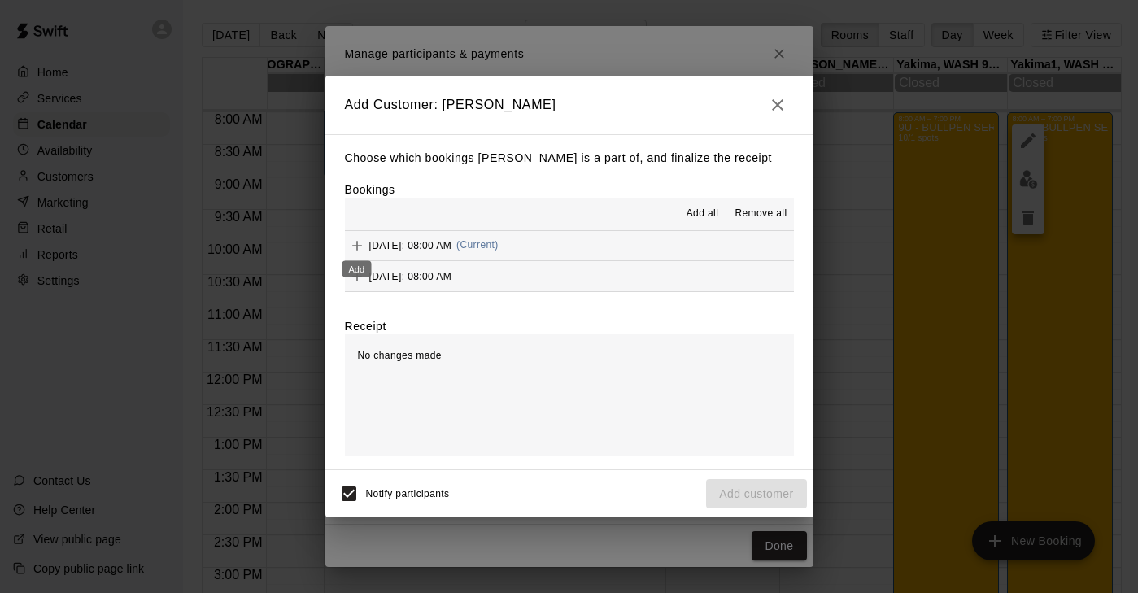
click at [362, 243] on icon "Add" at bounding box center [357, 245] width 16 height 16
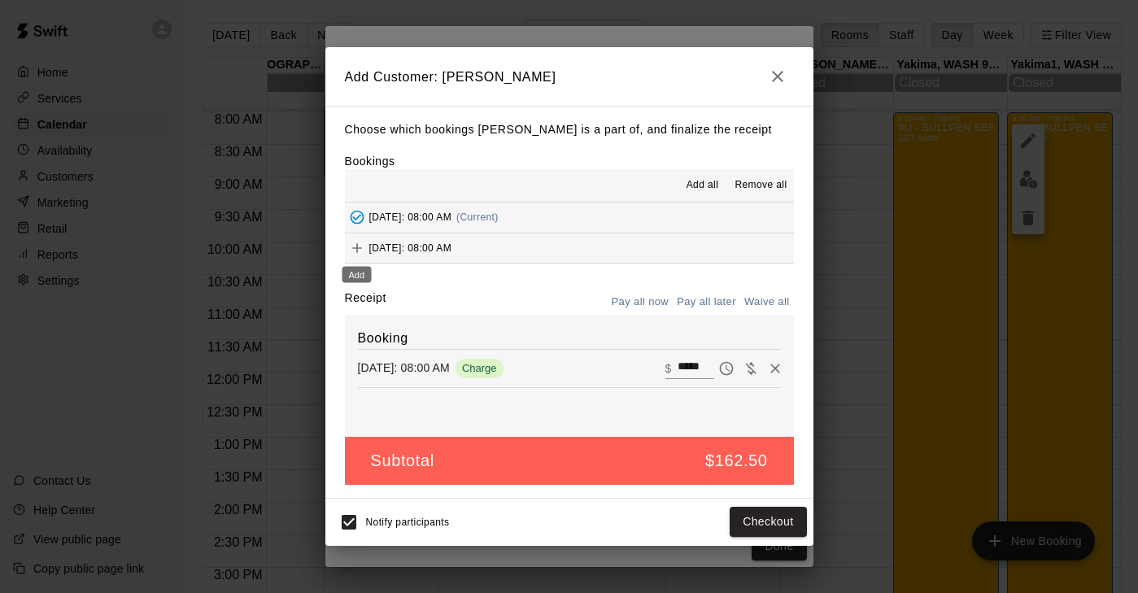
click at [358, 251] on icon "Add" at bounding box center [357, 248] width 16 height 16
click at [766, 524] on button "Checkout" at bounding box center [768, 523] width 76 height 30
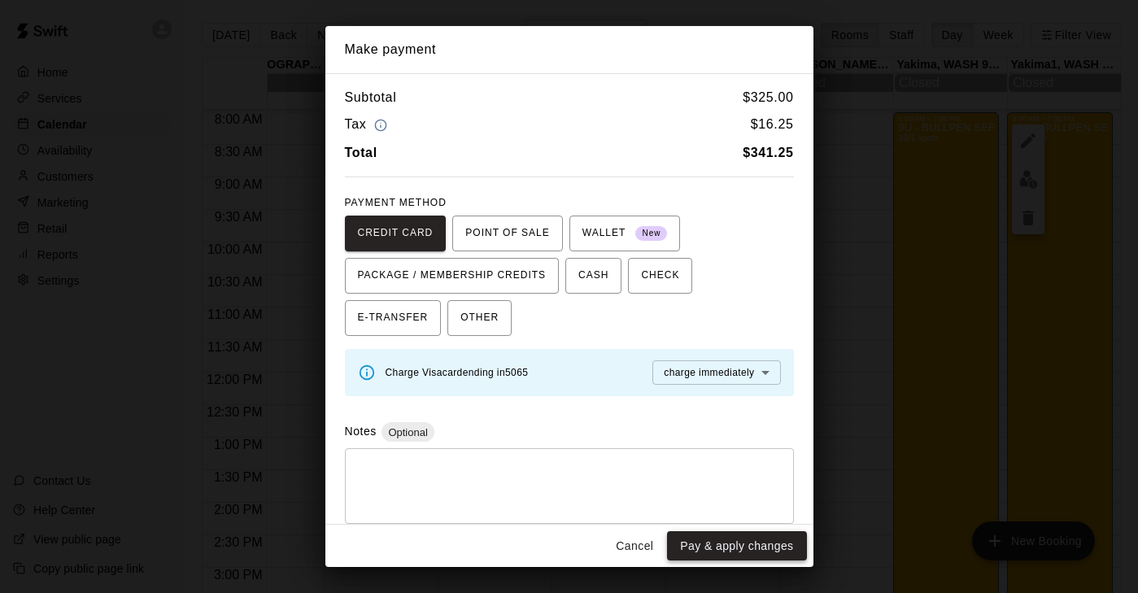
click at [735, 545] on button "Pay & apply changes" at bounding box center [736, 546] width 139 height 30
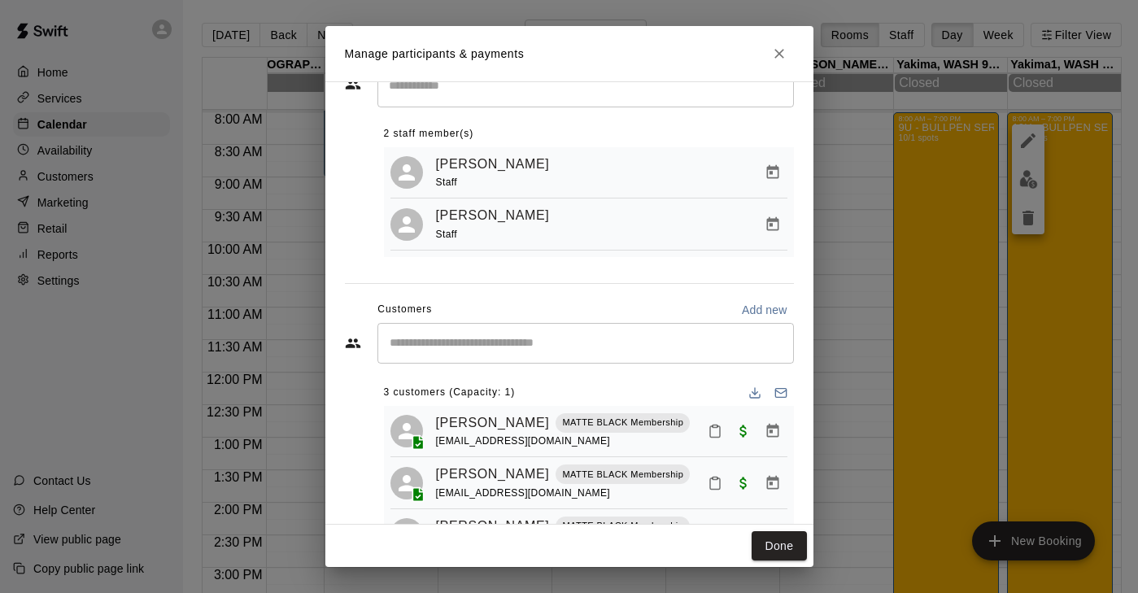
click at [457, 342] on input "Start typing to search customers..." at bounding box center [586, 343] width 402 height 16
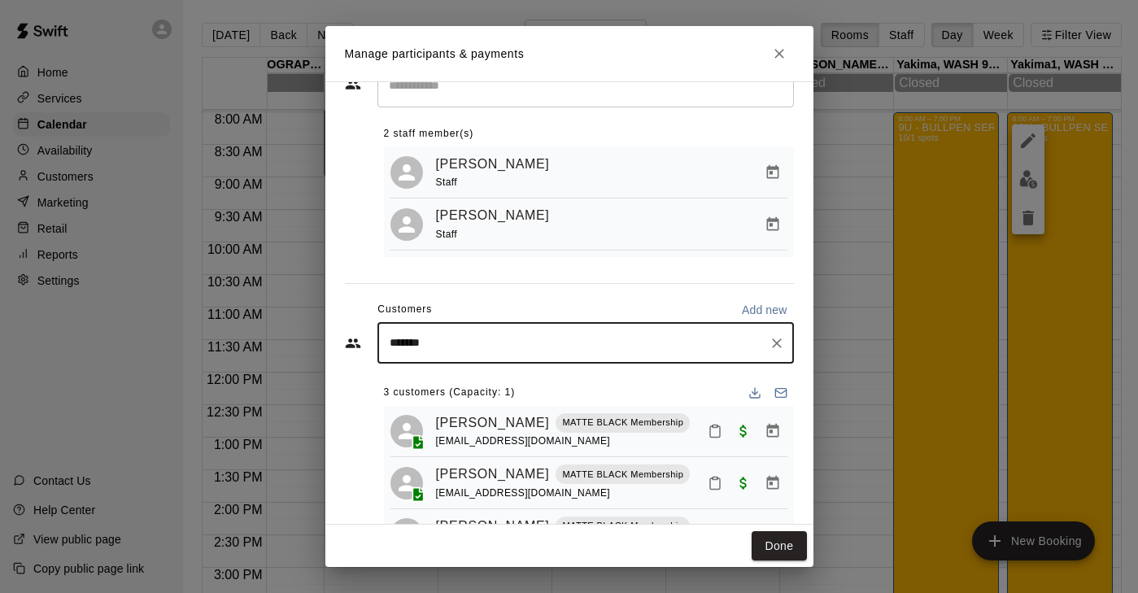
type input "********"
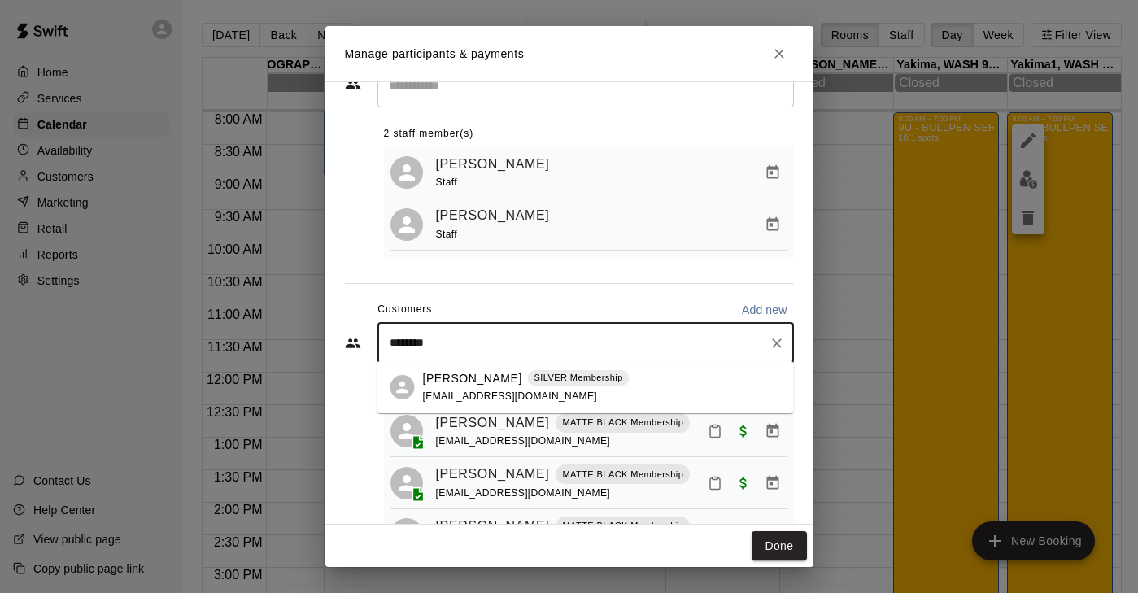
click at [461, 374] on p "[PERSON_NAME]" at bounding box center [472, 378] width 99 height 17
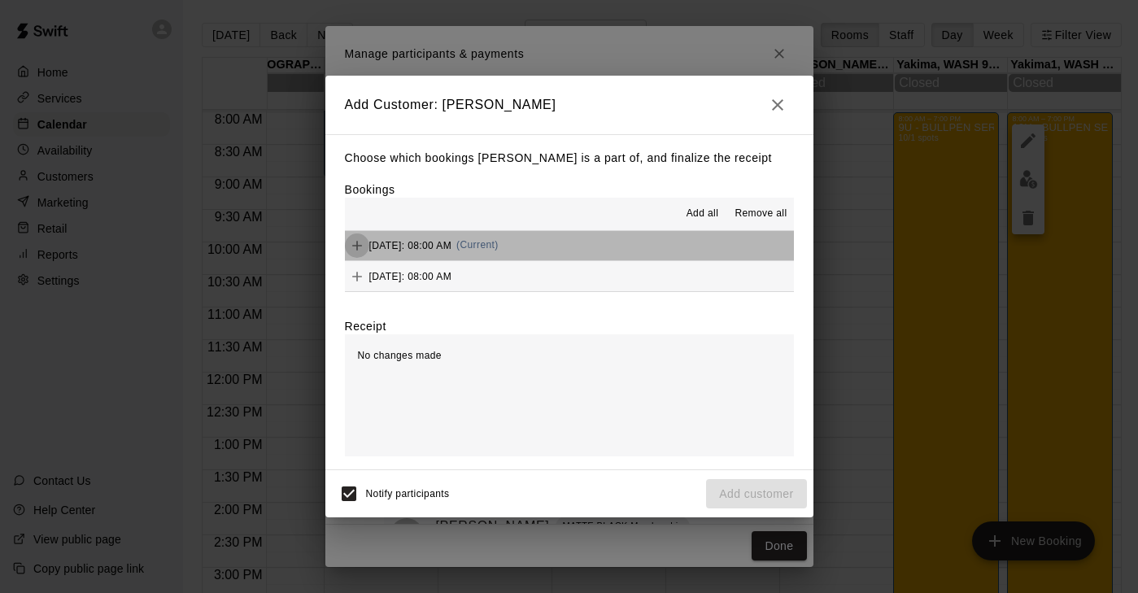
click at [355, 245] on icon "Add" at bounding box center [357, 246] width 10 height 10
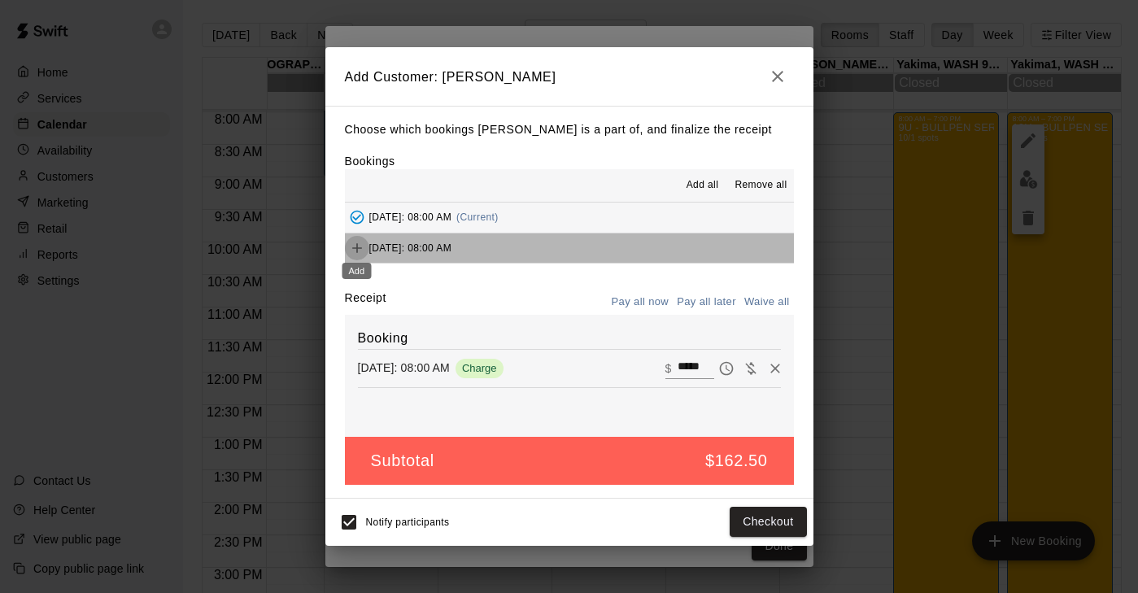
click at [352, 249] on icon "Add" at bounding box center [357, 248] width 16 height 16
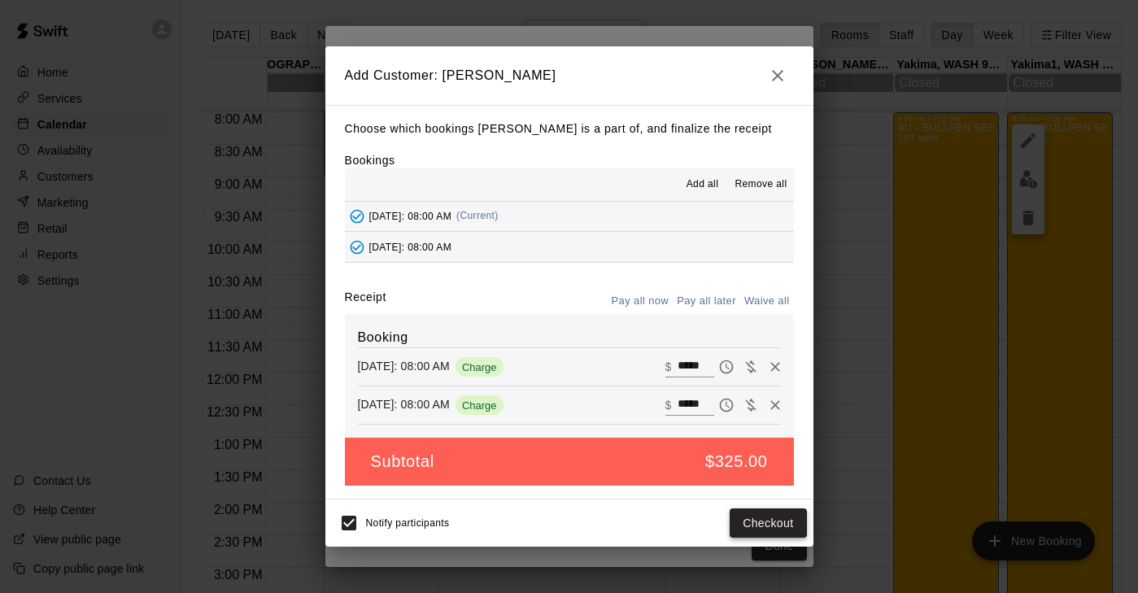
click at [752, 521] on button "Checkout" at bounding box center [768, 523] width 76 height 30
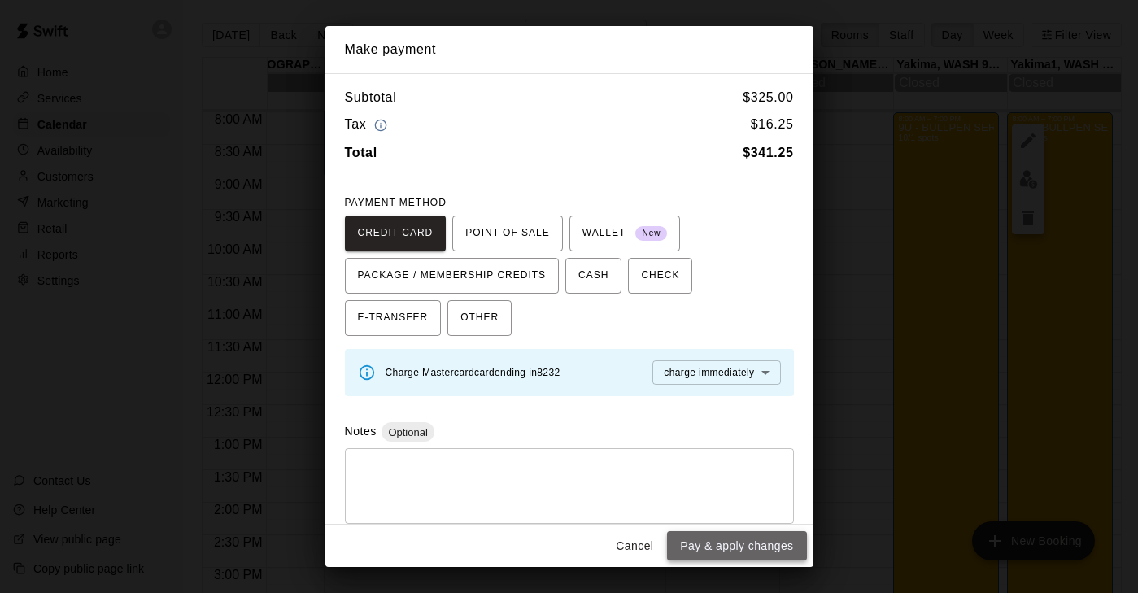
click at [743, 554] on button "Pay & apply changes" at bounding box center [736, 546] width 139 height 30
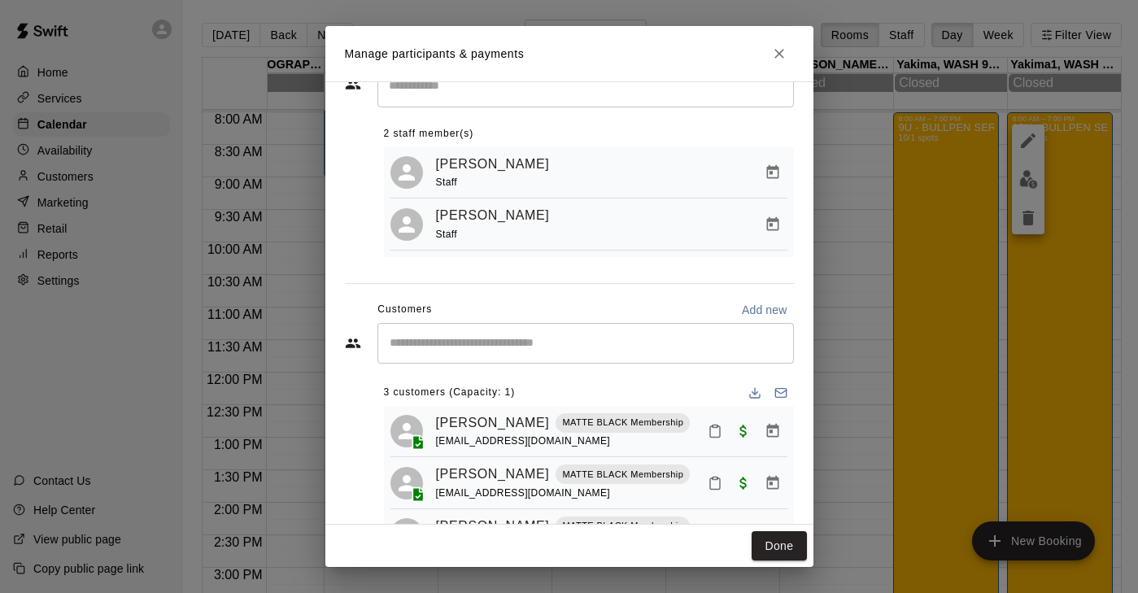
scroll to position [0, 0]
click at [504, 315] on div "Customers Add new" at bounding box center [569, 310] width 449 height 26
click at [490, 330] on div "​" at bounding box center [585, 343] width 416 height 41
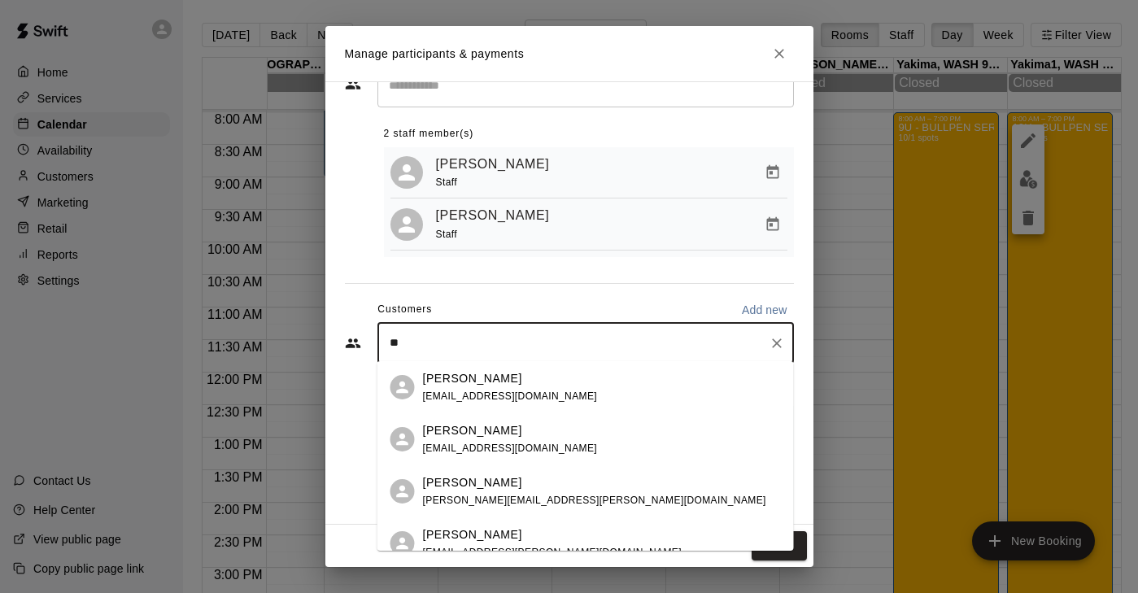
type input "*"
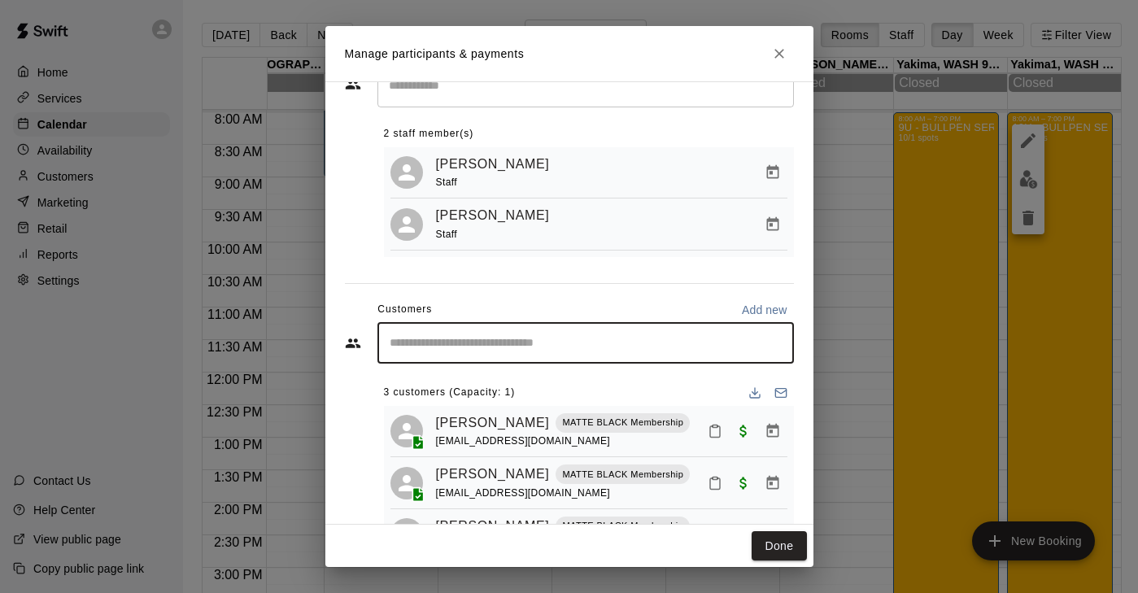
click at [491, 343] on input "Start typing to search customers..." at bounding box center [586, 343] width 402 height 16
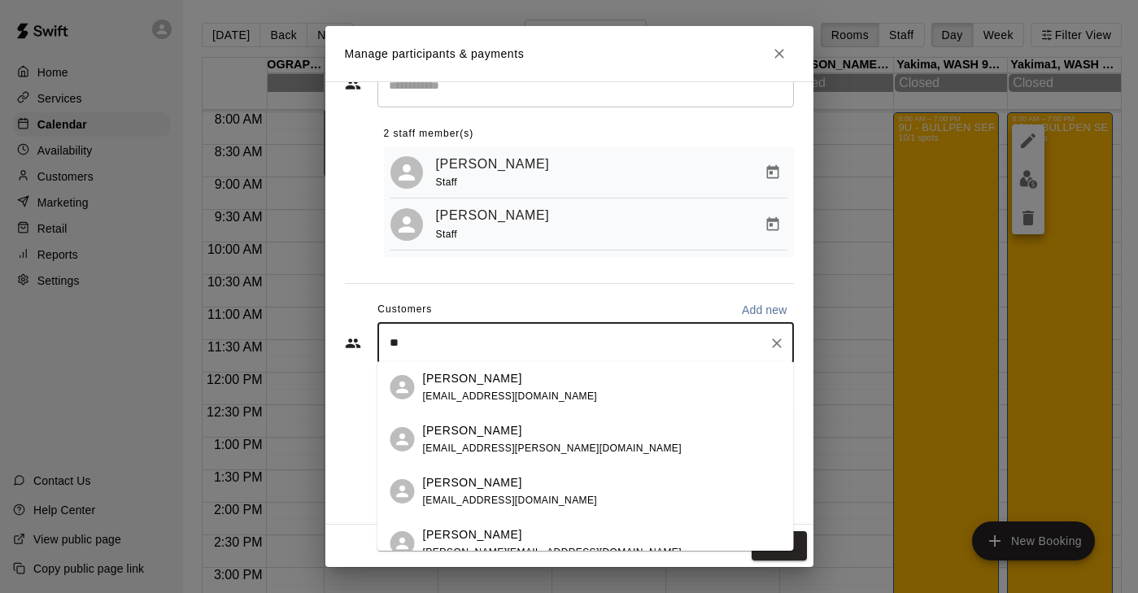
type input "*"
type input "****"
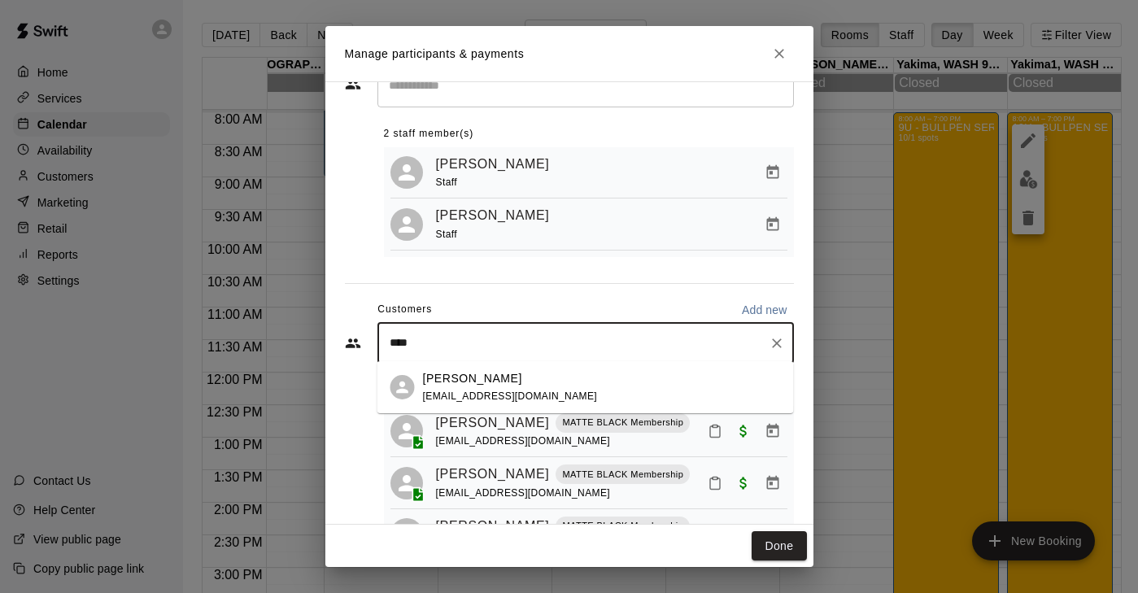
click at [508, 381] on p "[PERSON_NAME]" at bounding box center [472, 378] width 99 height 17
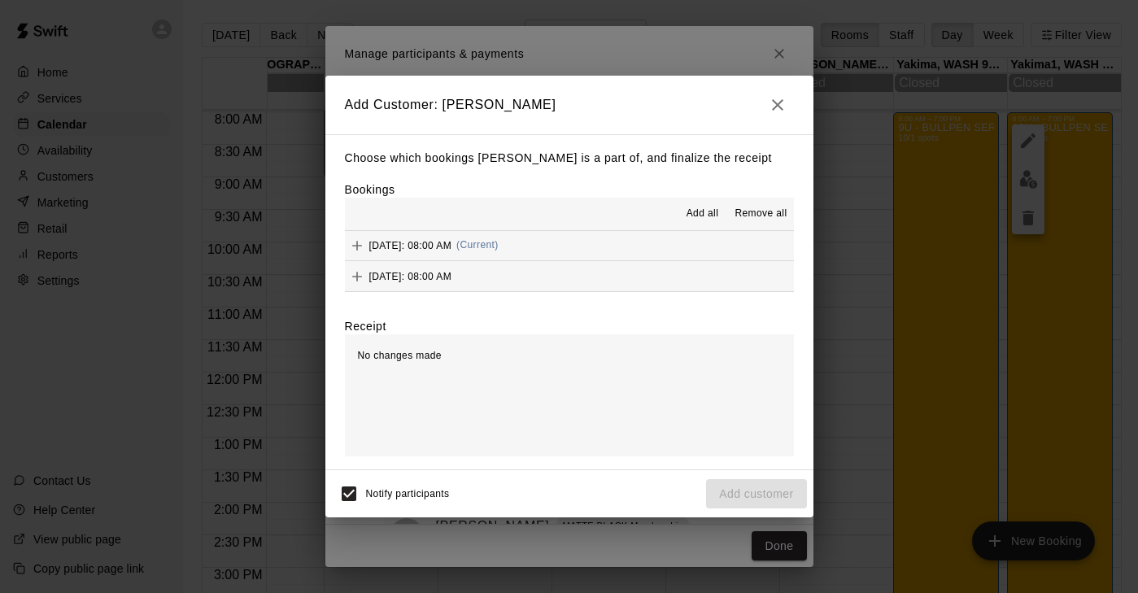
click at [353, 246] on icon "Add" at bounding box center [357, 245] width 16 height 16
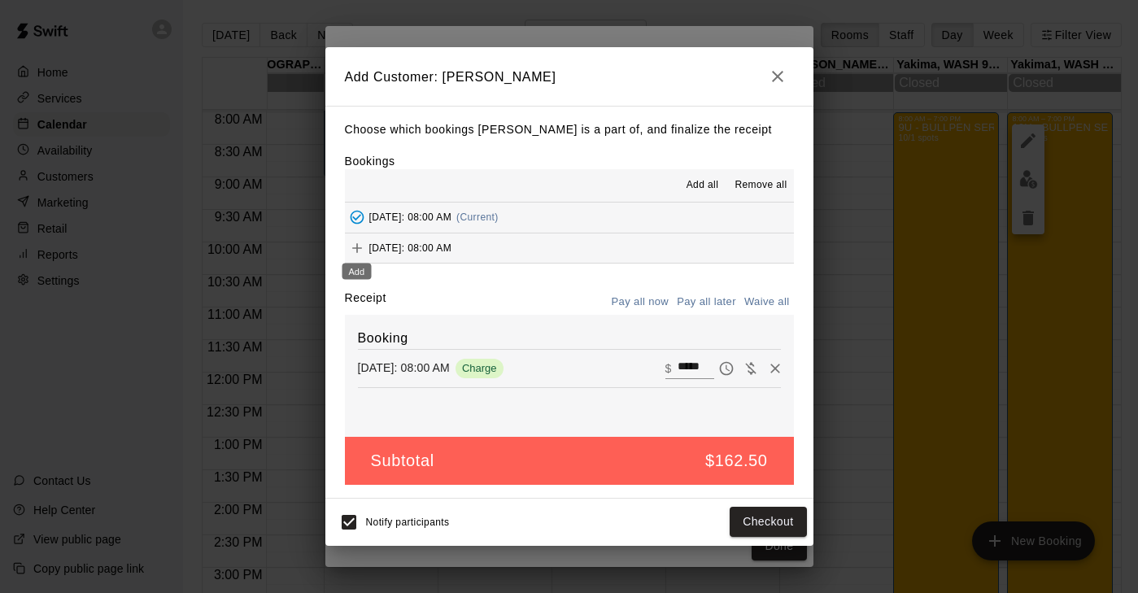
click at [355, 252] on div "Add" at bounding box center [357, 266] width 33 height 29
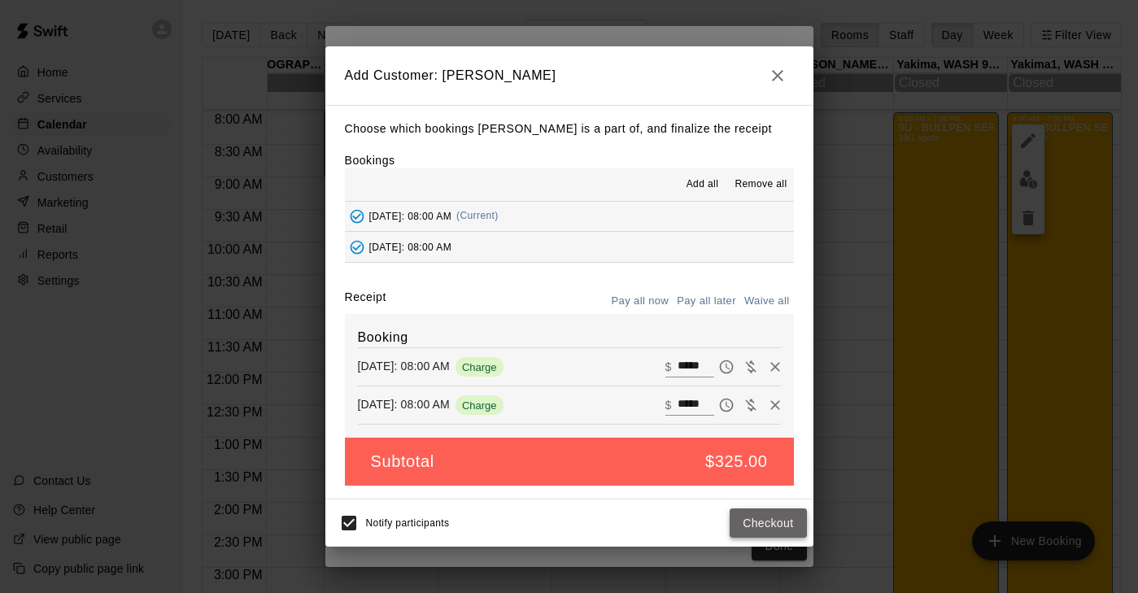
click at [765, 516] on button "Checkout" at bounding box center [768, 523] width 76 height 30
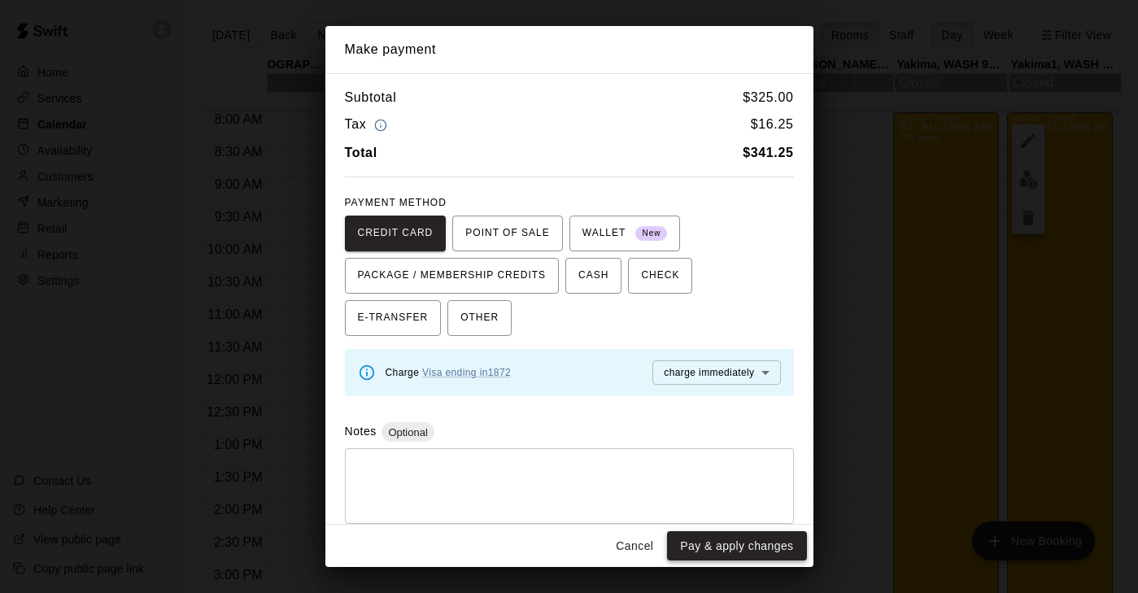
click at [752, 545] on button "Pay & apply changes" at bounding box center [736, 546] width 139 height 30
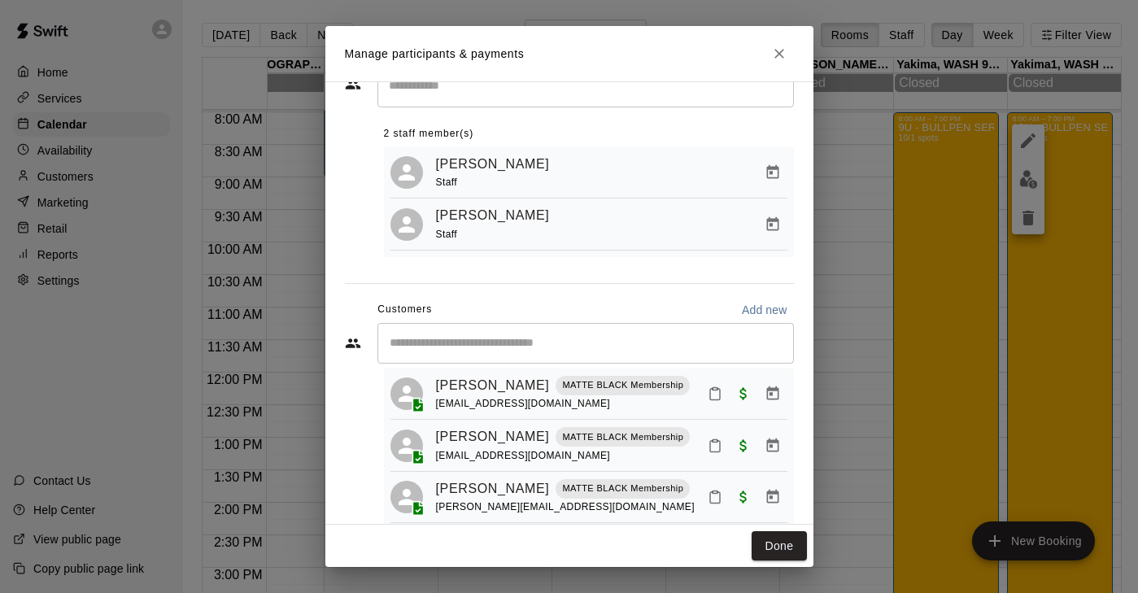
scroll to position [37, 0]
click at [454, 338] on input "Start typing to search customers..." at bounding box center [586, 343] width 402 height 16
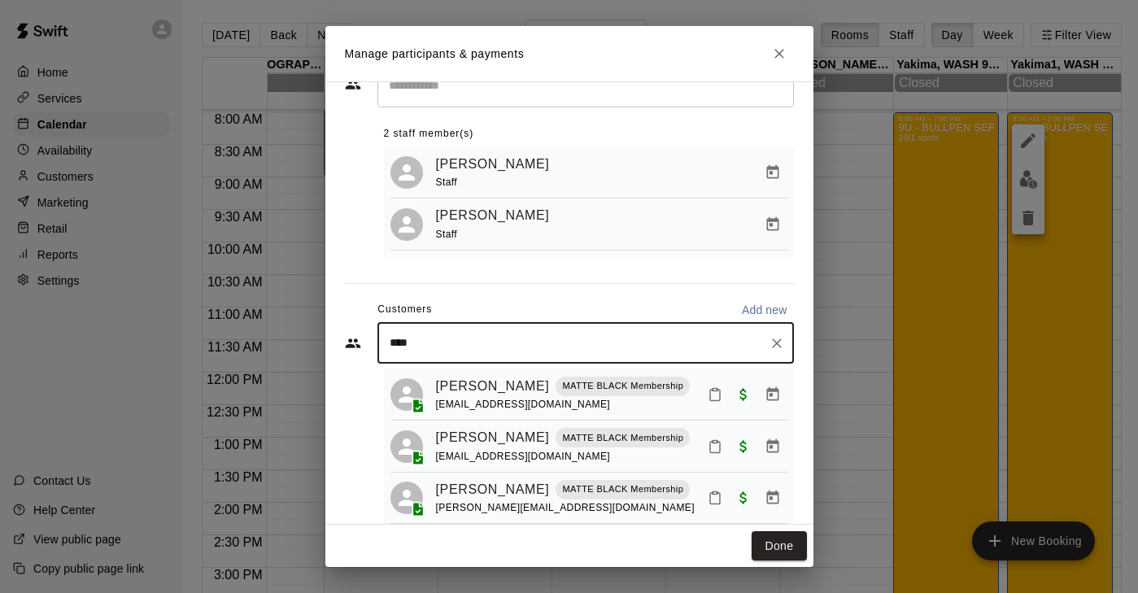
type input "*****"
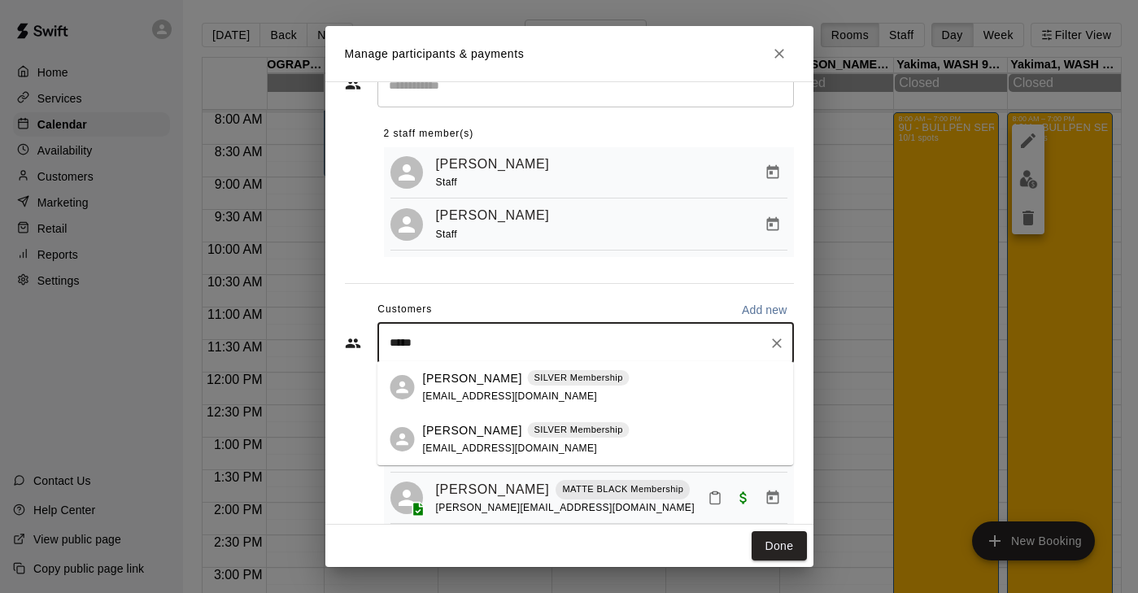
click at [482, 440] on div "[PERSON_NAME] SILVER Membership [EMAIL_ADDRESS][DOMAIN_NAME]" at bounding box center [526, 439] width 207 height 35
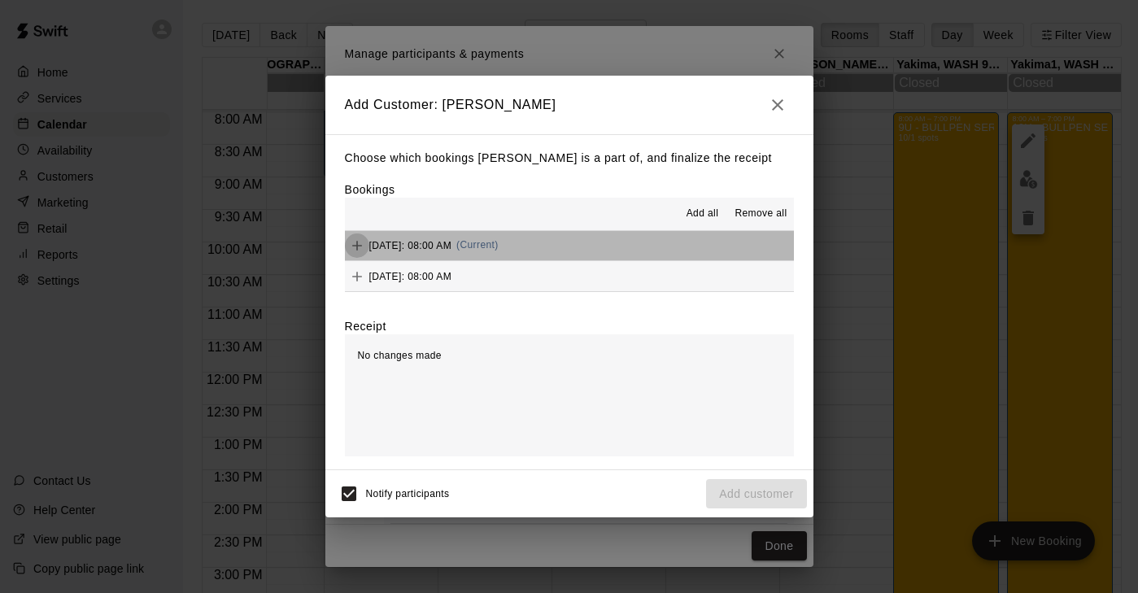
click at [356, 246] on icon "Add" at bounding box center [357, 246] width 10 height 10
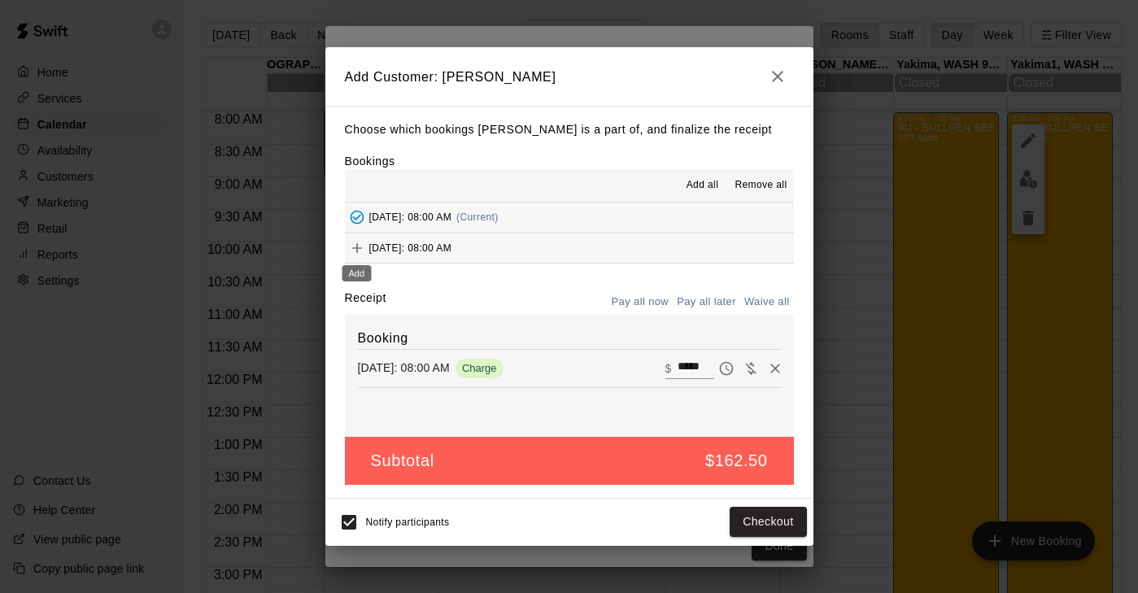
click at [357, 248] on icon "Add" at bounding box center [357, 248] width 10 height 10
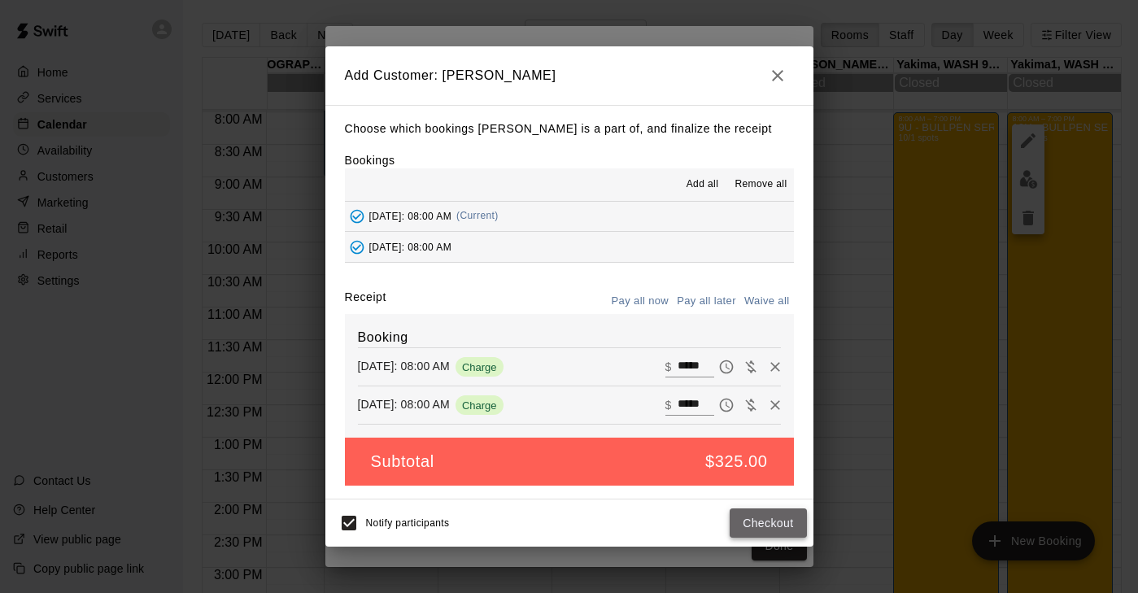
click at [773, 528] on button "Checkout" at bounding box center [768, 523] width 76 height 30
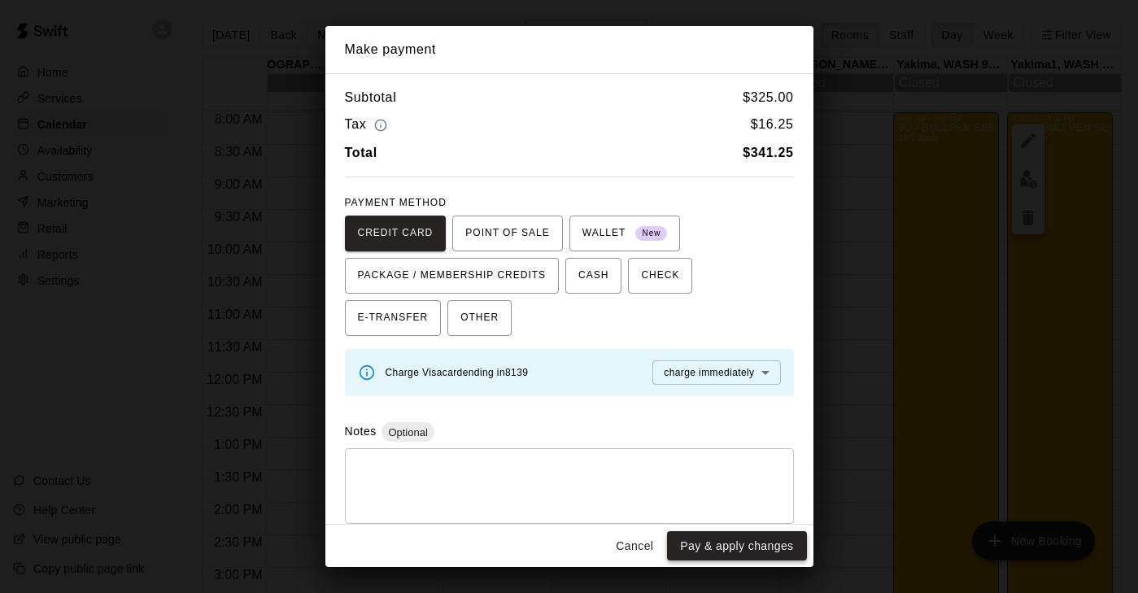
click at [747, 555] on button "Pay & apply changes" at bounding box center [736, 546] width 139 height 30
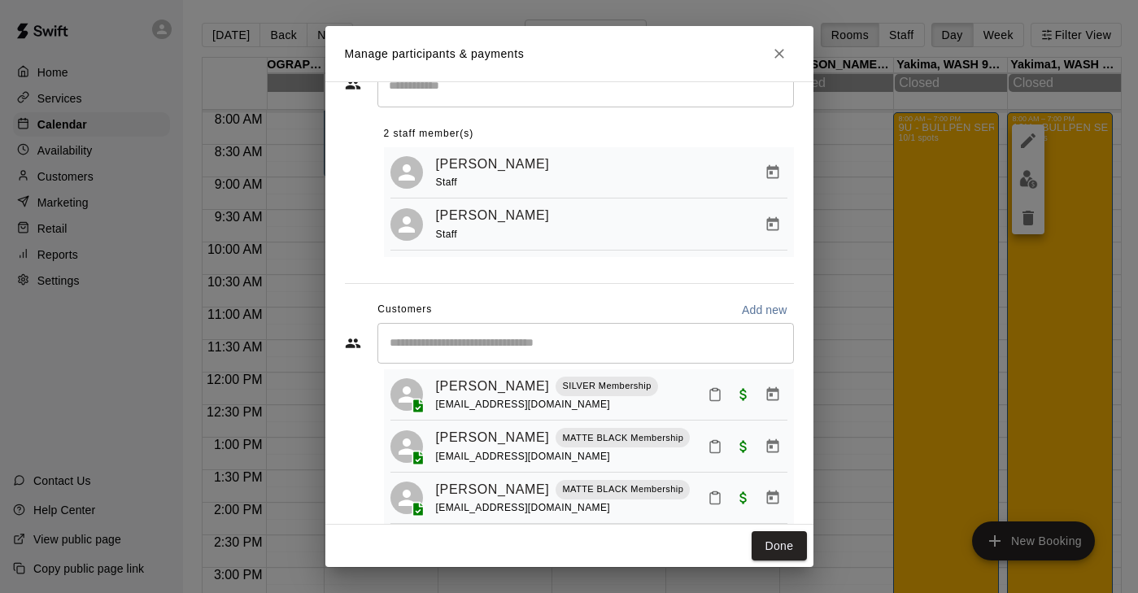
click at [435, 341] on input "Start typing to search customers..." at bounding box center [586, 343] width 402 height 16
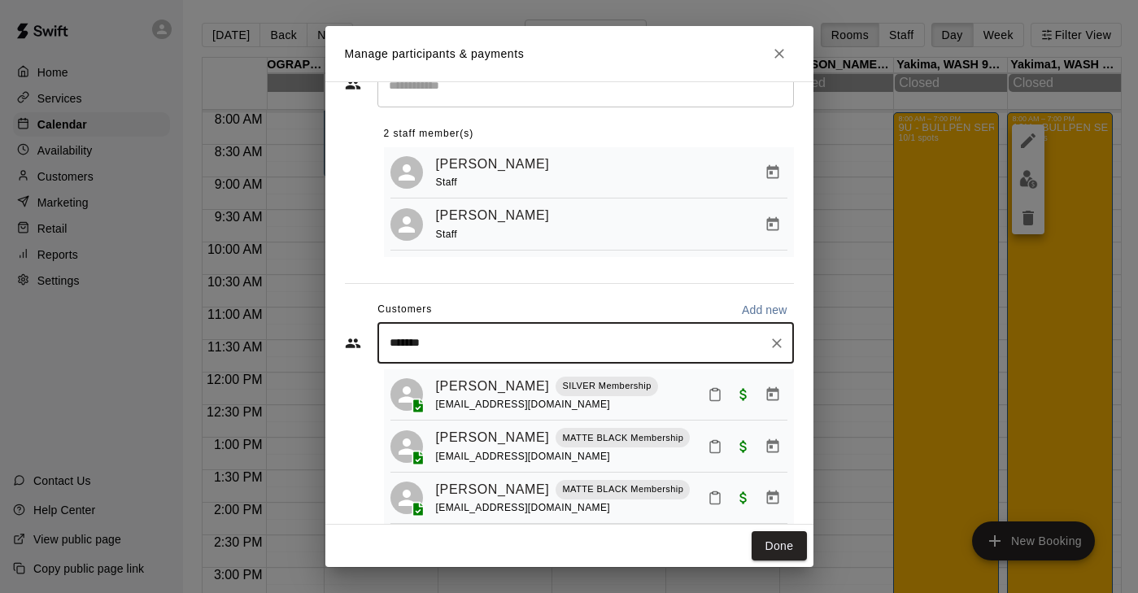
type input "********"
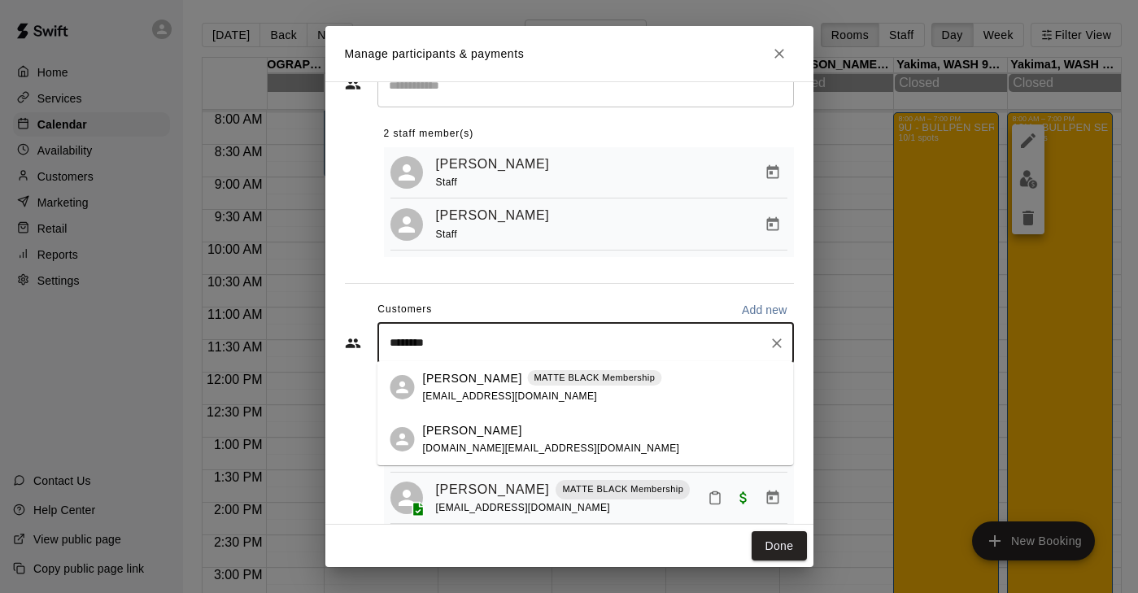
click at [480, 438] on div "[PERSON_NAME]" at bounding box center [551, 430] width 257 height 17
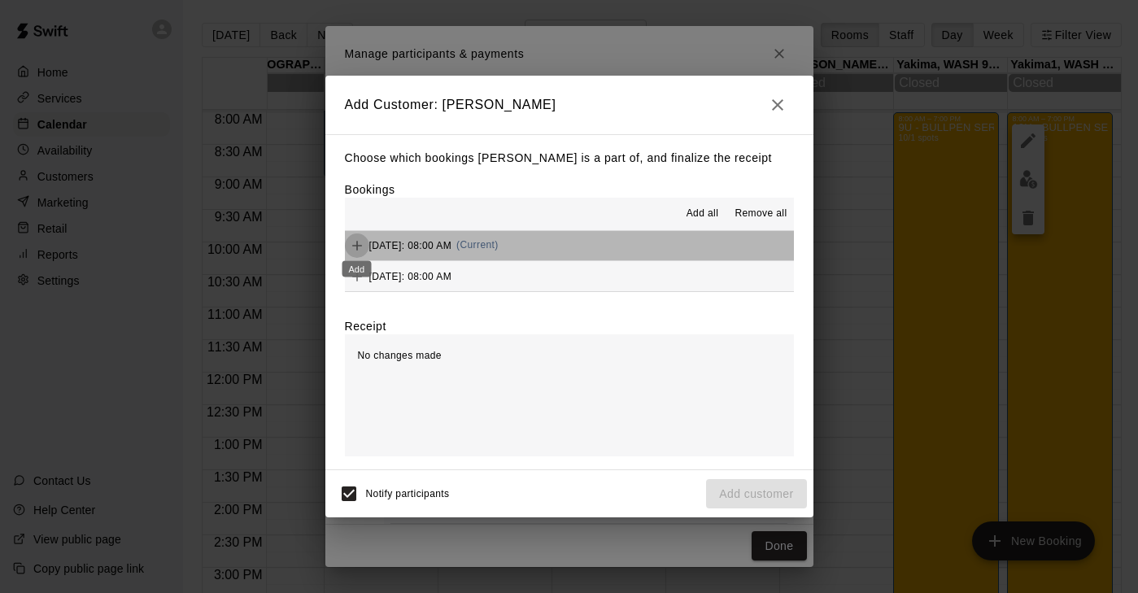
click at [353, 238] on icon "Add" at bounding box center [357, 245] width 16 height 16
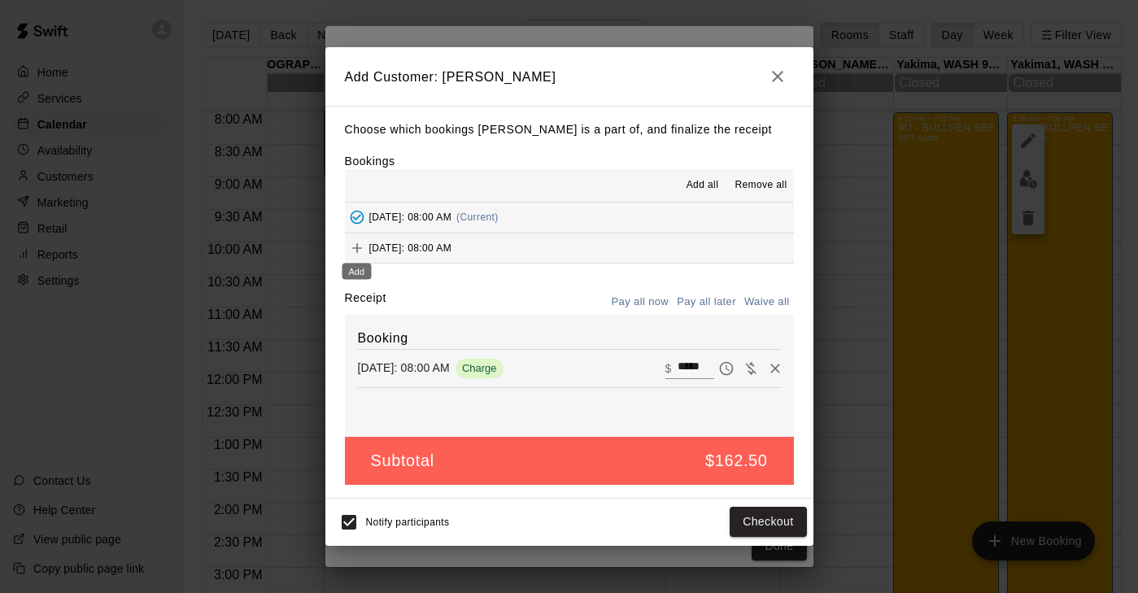
click at [358, 246] on icon "Add" at bounding box center [357, 248] width 16 height 16
click at [764, 518] on button "Checkout" at bounding box center [768, 523] width 76 height 30
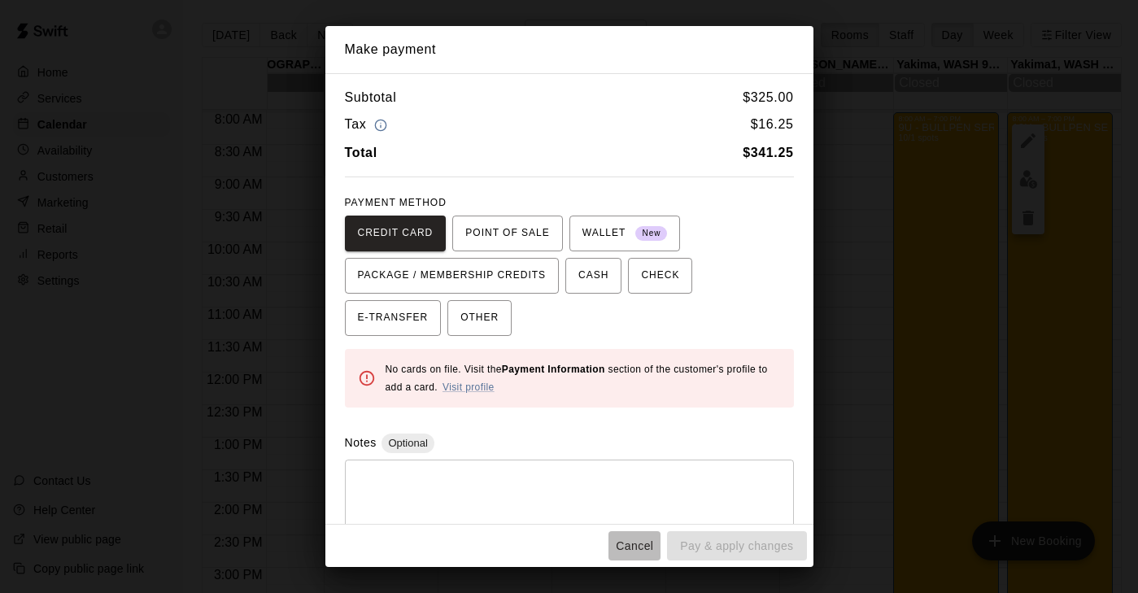
click at [637, 546] on button "Cancel" at bounding box center [634, 546] width 52 height 30
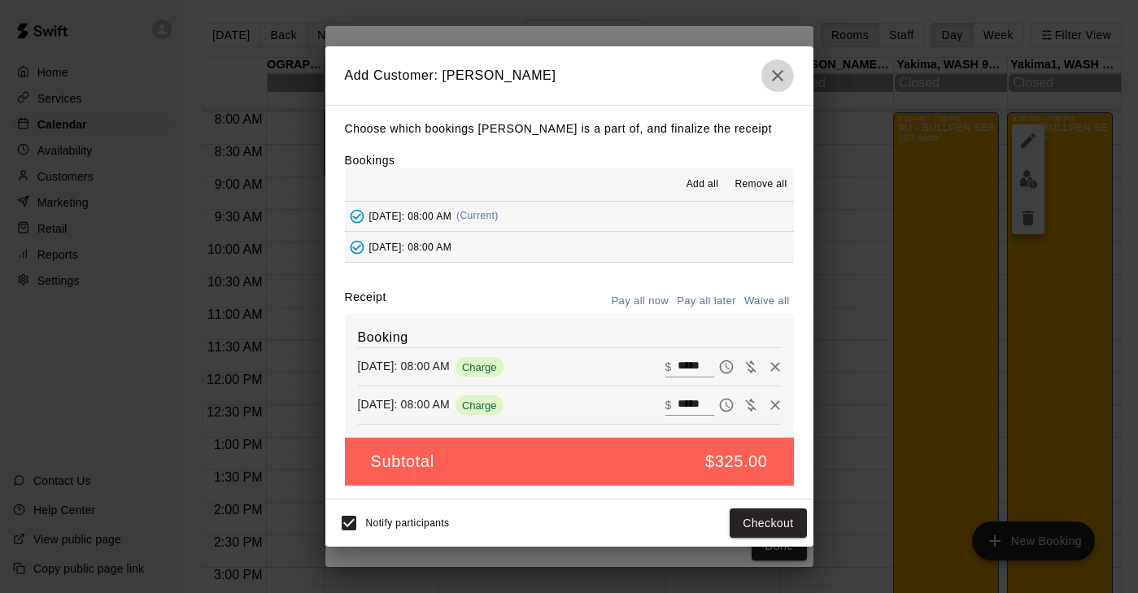
click at [775, 77] on icon "button" at bounding box center [778, 76] width 20 height 20
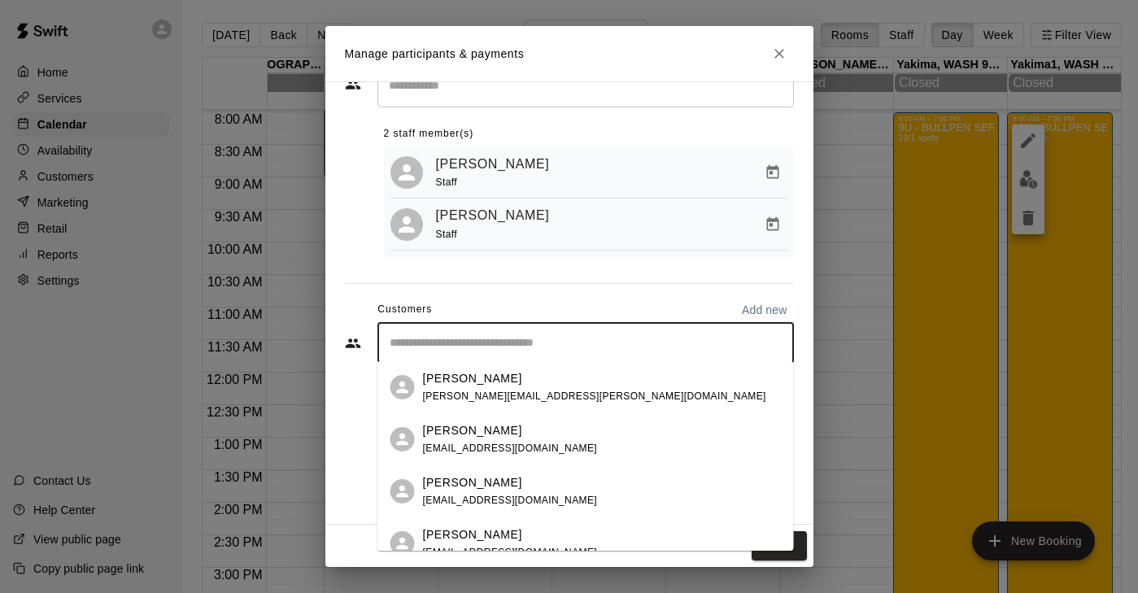
click at [513, 344] on input "Start typing to search customers..." at bounding box center [586, 343] width 402 height 16
type input "*******"
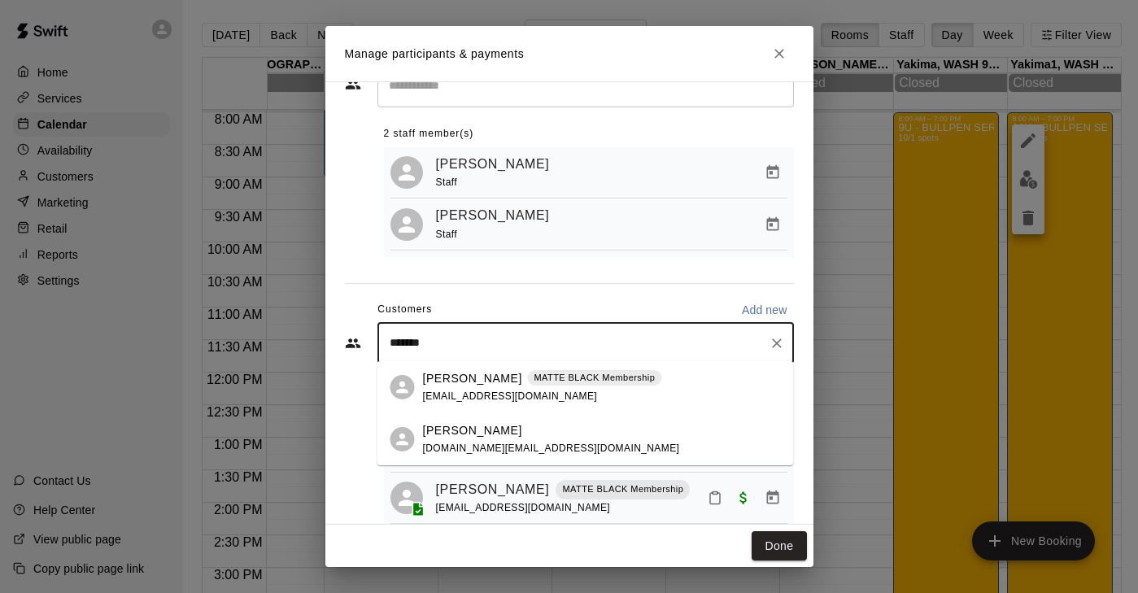
click at [452, 390] on span "[EMAIL_ADDRESS][DOMAIN_NAME]" at bounding box center [510, 395] width 175 height 11
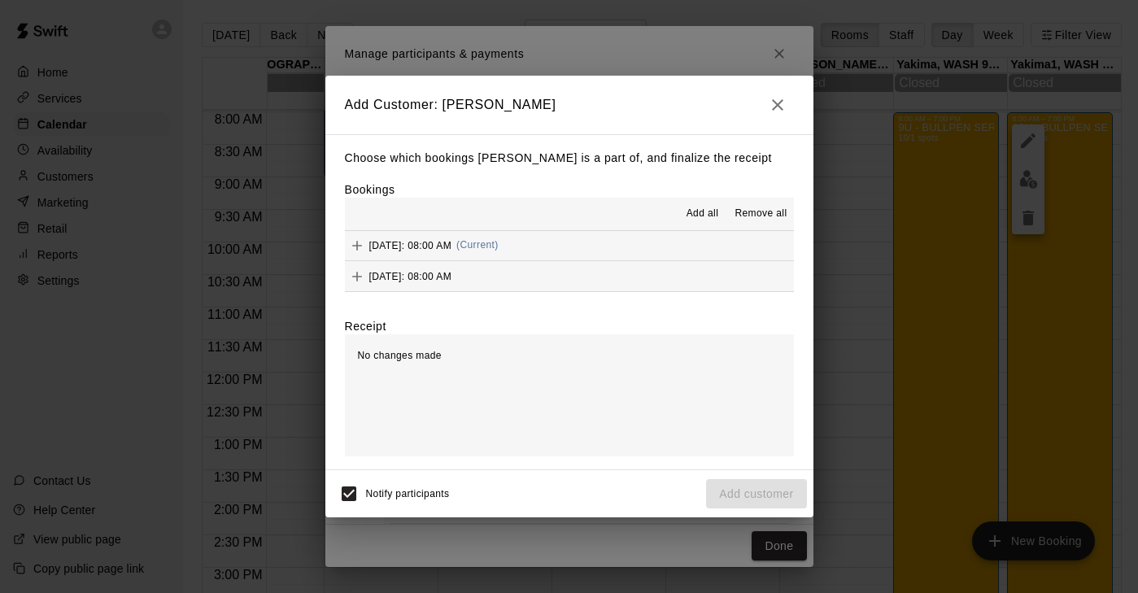
click at [360, 245] on icon "Add" at bounding box center [357, 246] width 10 height 10
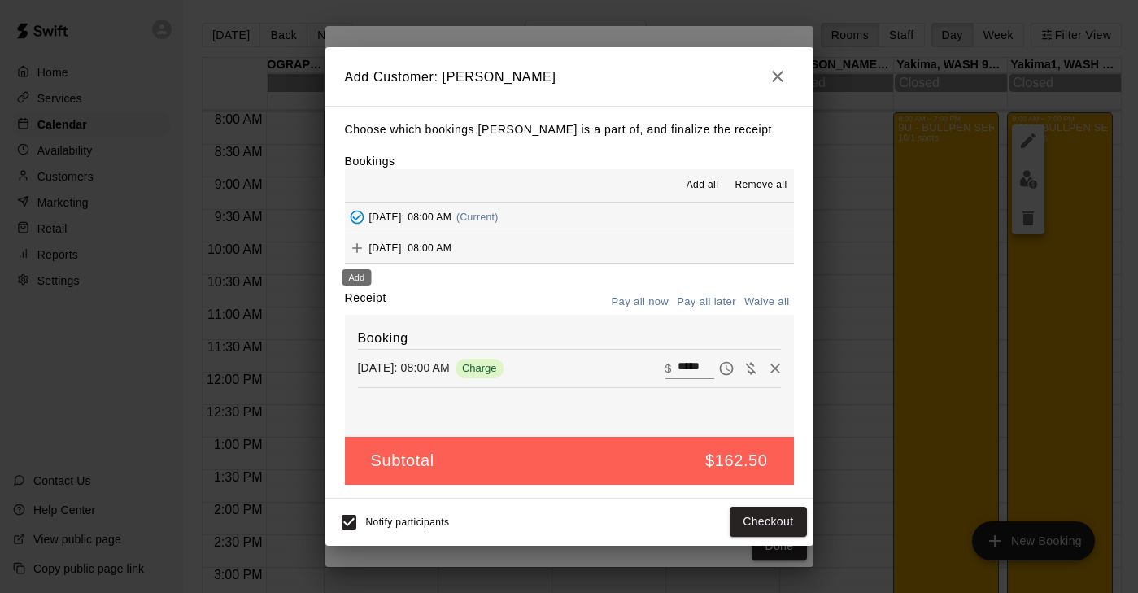
click at [355, 242] on icon "Add" at bounding box center [357, 248] width 16 height 16
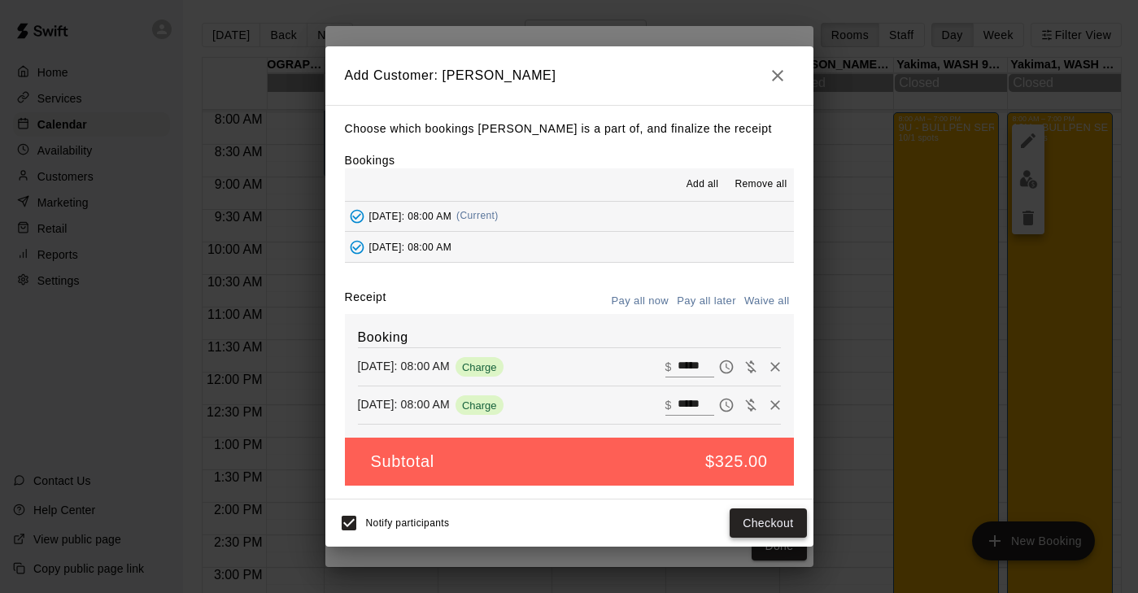
click at [736, 532] on button "Checkout" at bounding box center [768, 523] width 76 height 30
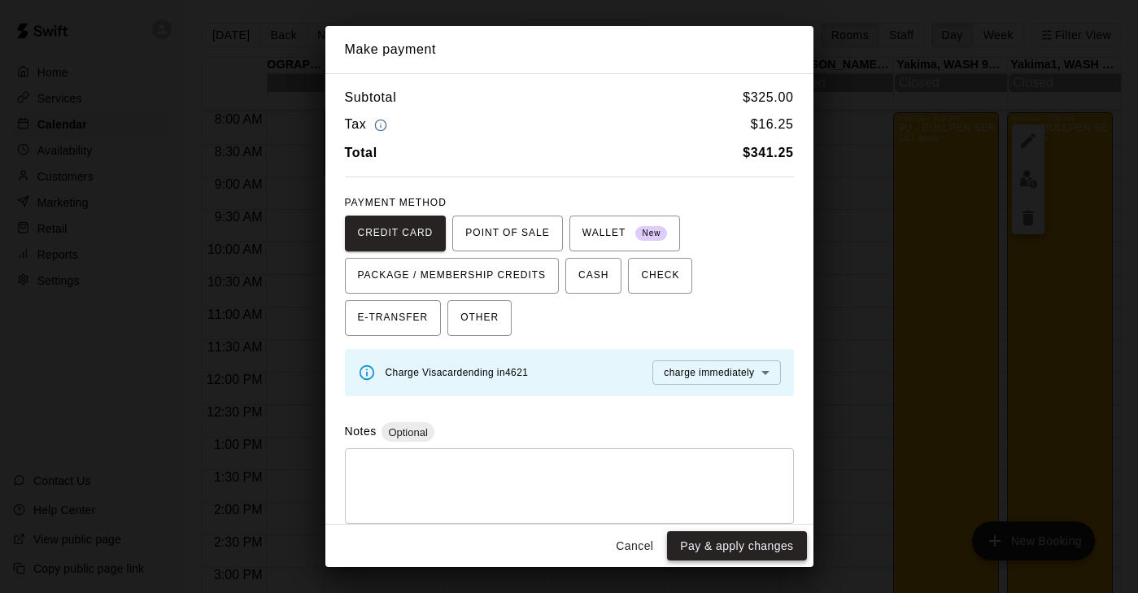
click at [734, 546] on button "Pay & apply changes" at bounding box center [736, 546] width 139 height 30
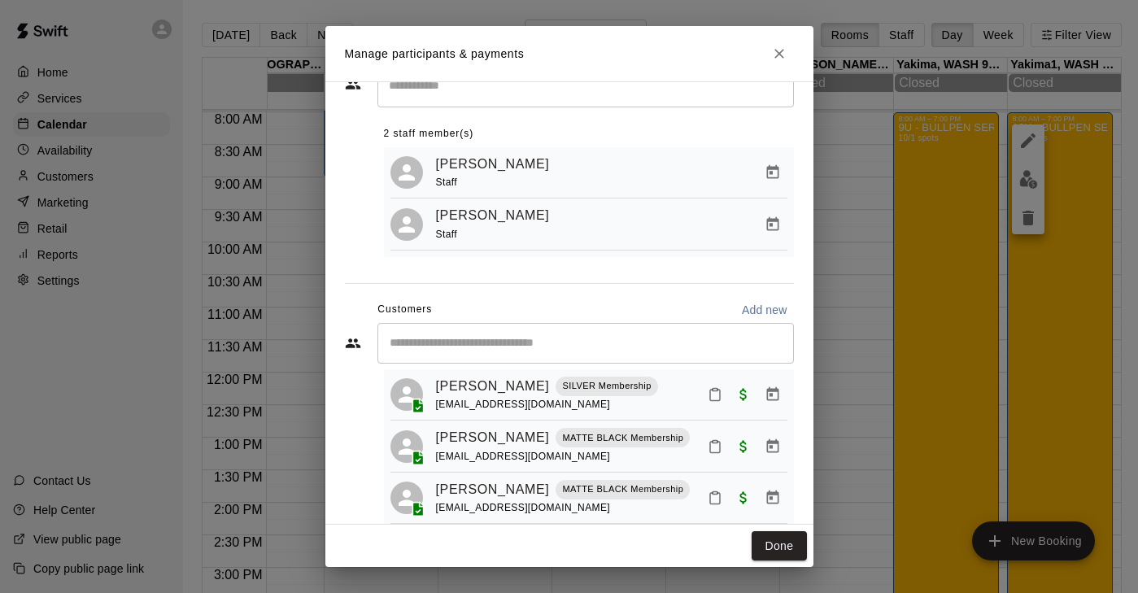
click at [481, 343] on input "Start typing to search customers..." at bounding box center [586, 343] width 402 height 16
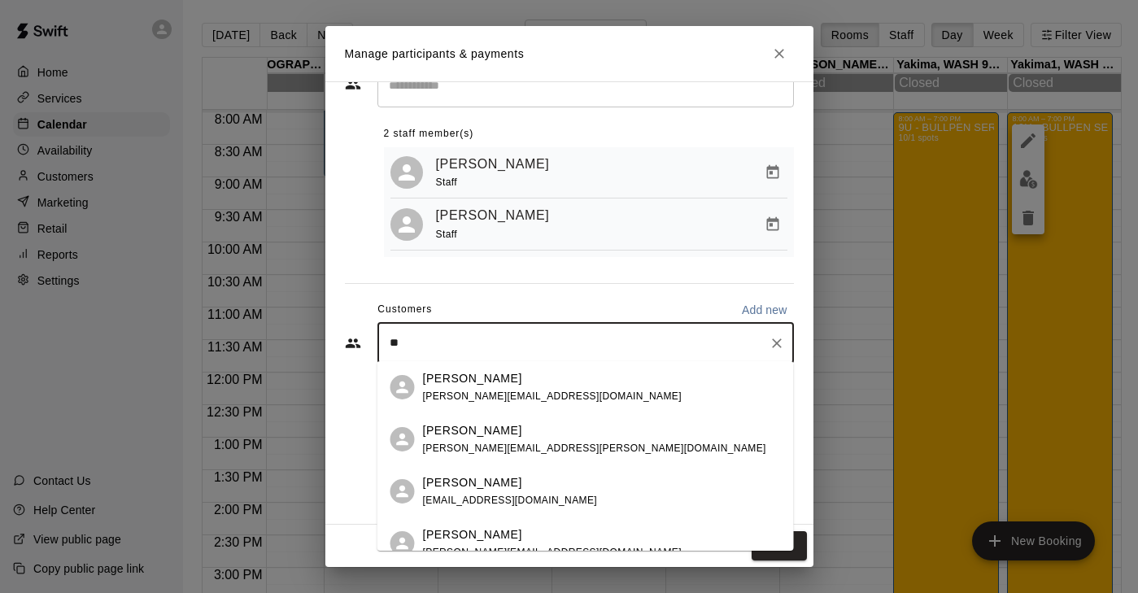
type input "*"
type input "******"
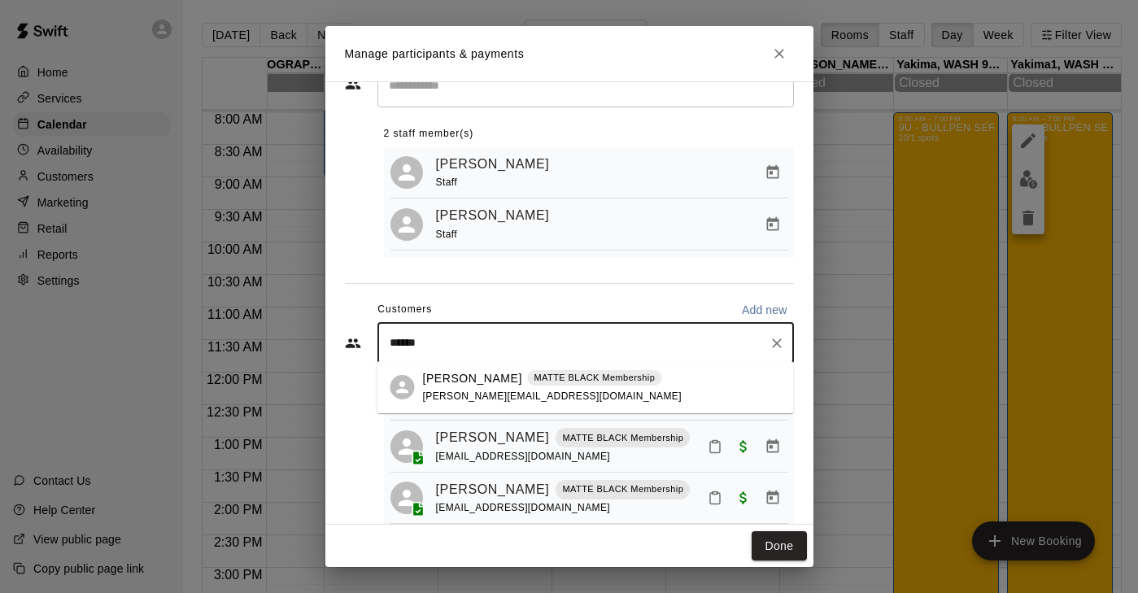
click at [477, 387] on div "[PERSON_NAME] MATTE BLACK Membership [PERSON_NAME][EMAIL_ADDRESS][DOMAIN_NAME]" at bounding box center [552, 387] width 259 height 35
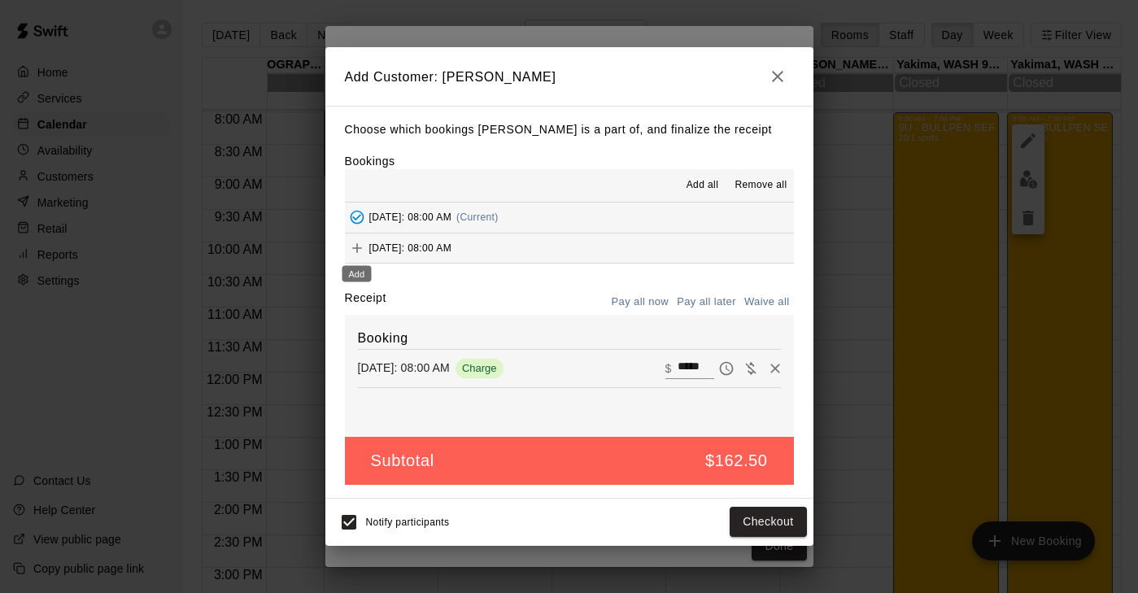
click at [359, 251] on icon "Add" at bounding box center [357, 248] width 16 height 16
click at [768, 521] on button "Checkout" at bounding box center [768, 523] width 76 height 30
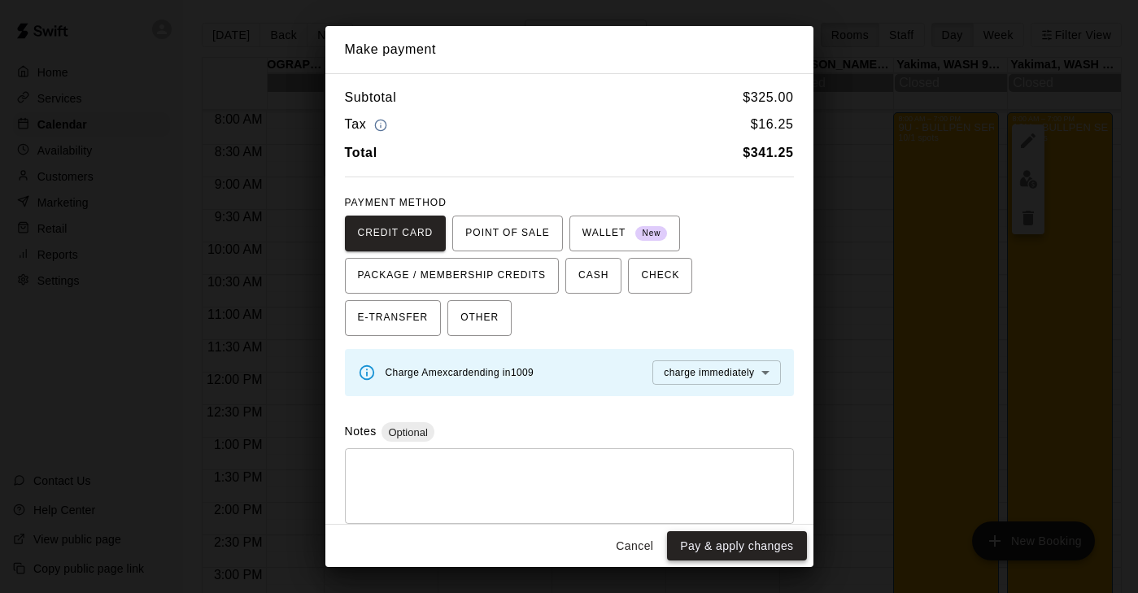
click at [734, 547] on button "Pay & apply changes" at bounding box center [736, 546] width 139 height 30
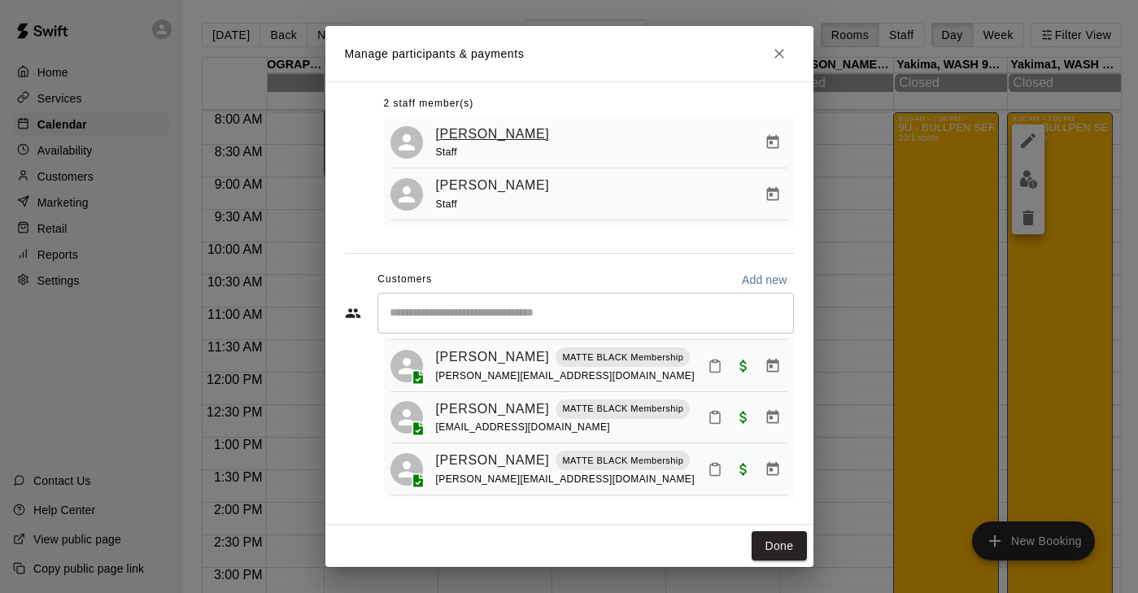
scroll to position [86, 0]
click at [469, 313] on input "Start typing to search customers..." at bounding box center [586, 314] width 402 height 16
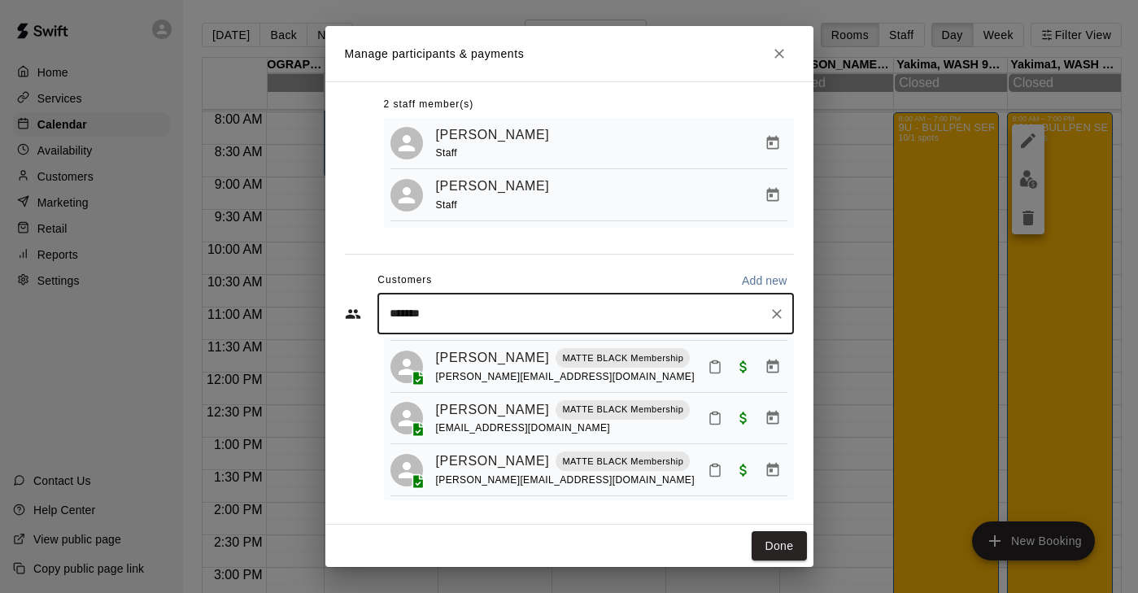
type input "********"
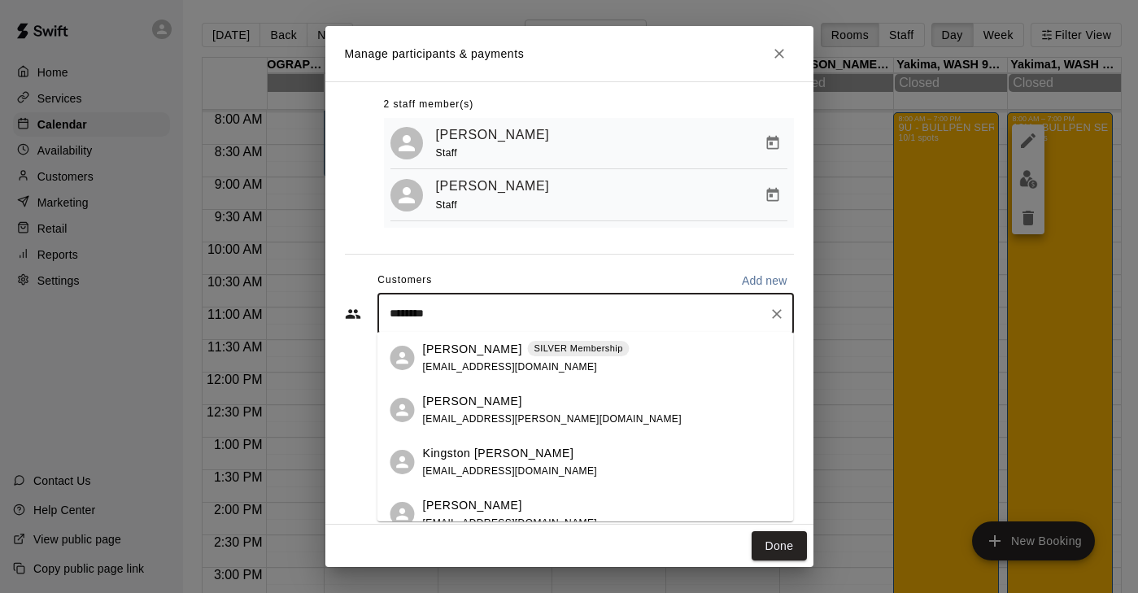
click at [490, 353] on p "[PERSON_NAME]" at bounding box center [472, 349] width 99 height 17
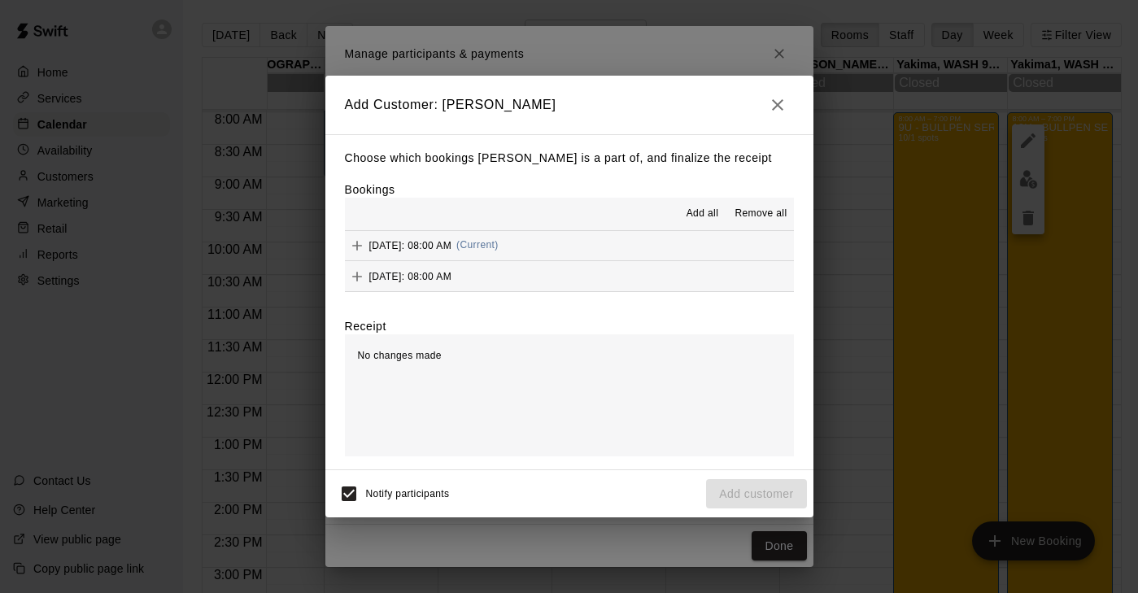
click at [359, 244] on icon "Add" at bounding box center [357, 245] width 16 height 16
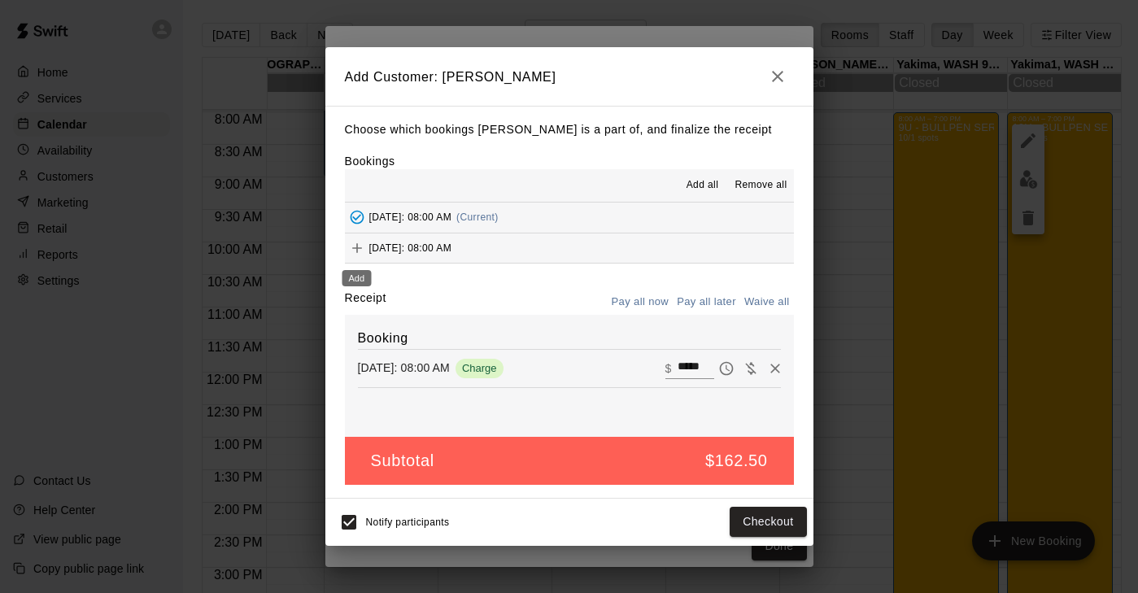
click at [359, 251] on icon "Add" at bounding box center [357, 248] width 16 height 16
click at [779, 512] on button "Checkout" at bounding box center [768, 523] width 76 height 30
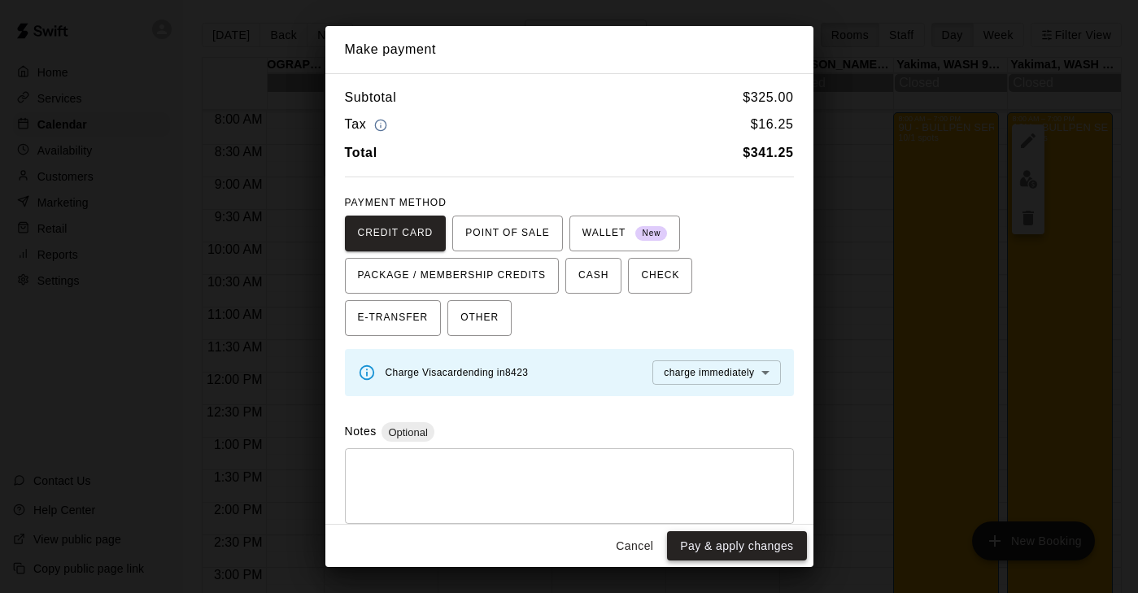
click at [729, 553] on button "Pay & apply changes" at bounding box center [736, 546] width 139 height 30
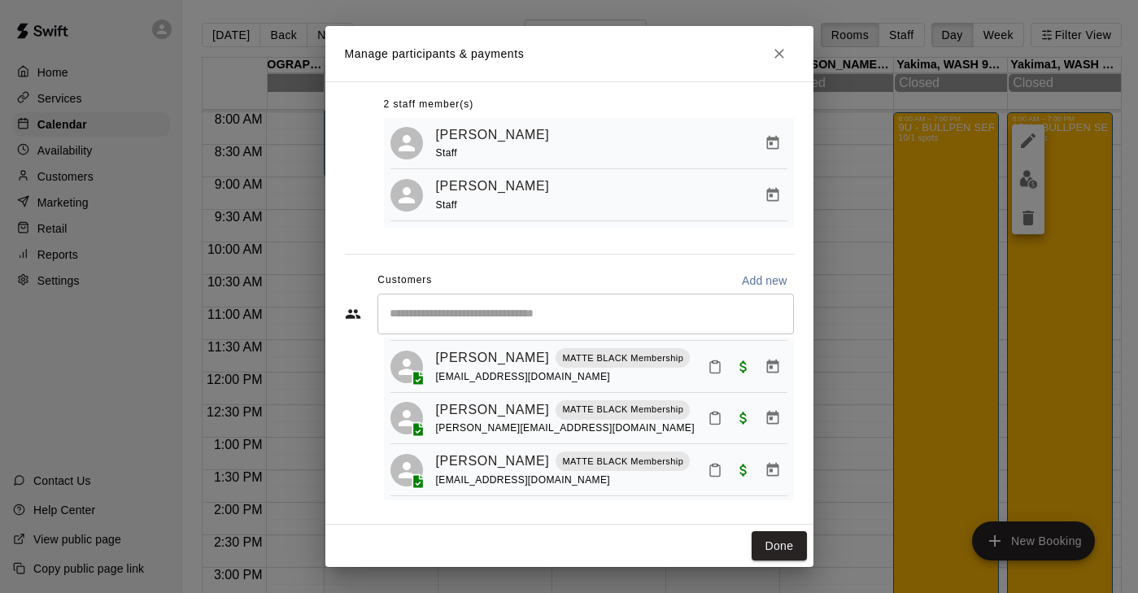
click at [480, 306] on input "Start typing to search customers..." at bounding box center [586, 314] width 402 height 16
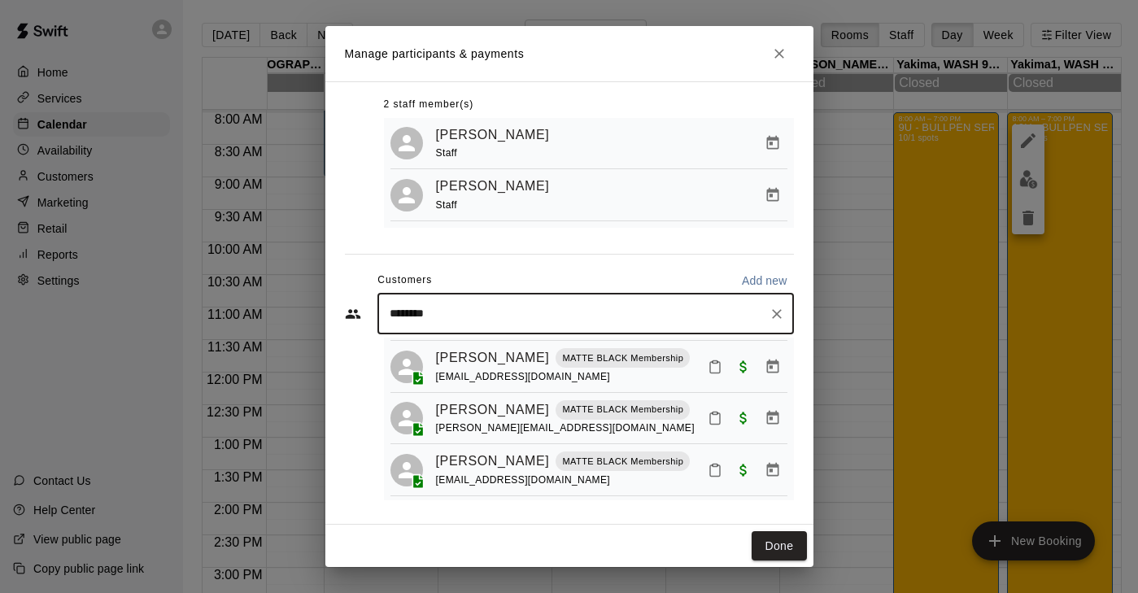
type input "*********"
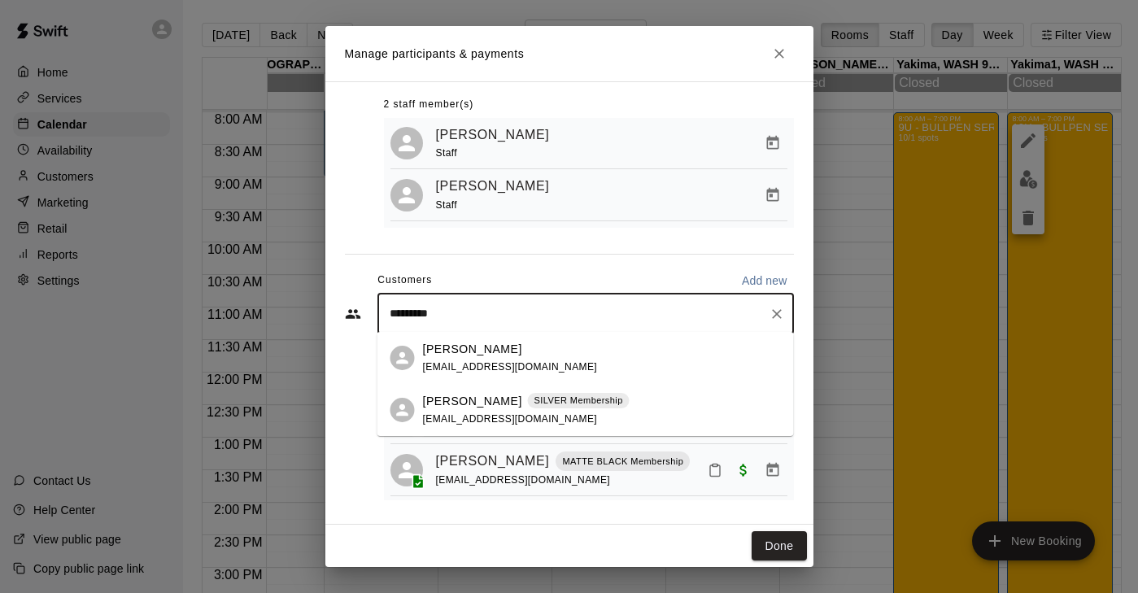
click at [469, 407] on p "[PERSON_NAME]" at bounding box center [472, 401] width 99 height 17
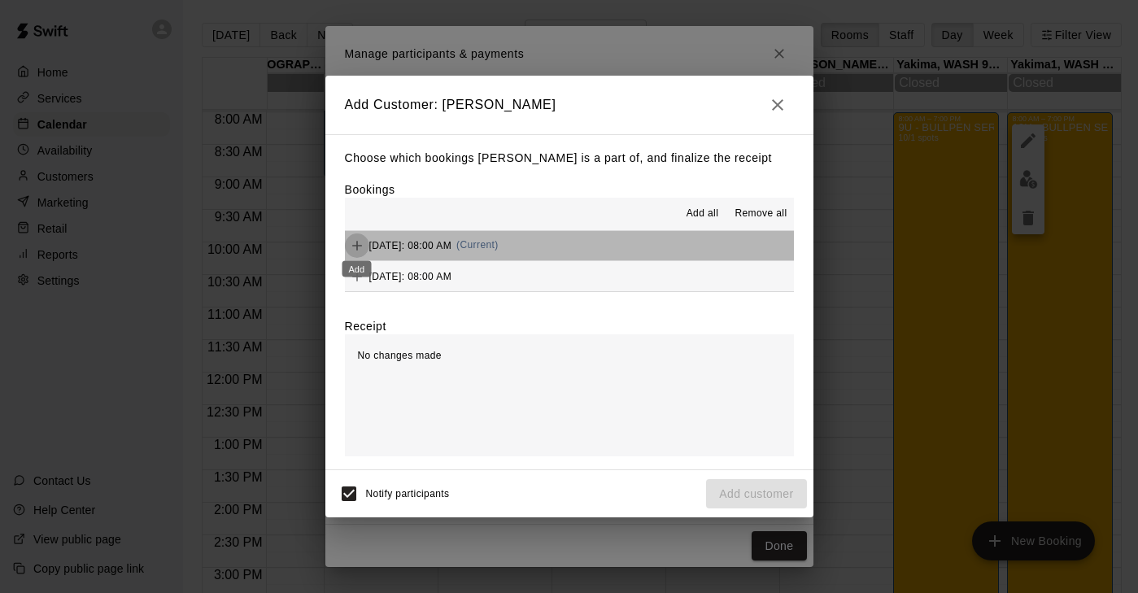
click at [358, 239] on icon "Add" at bounding box center [357, 245] width 16 height 16
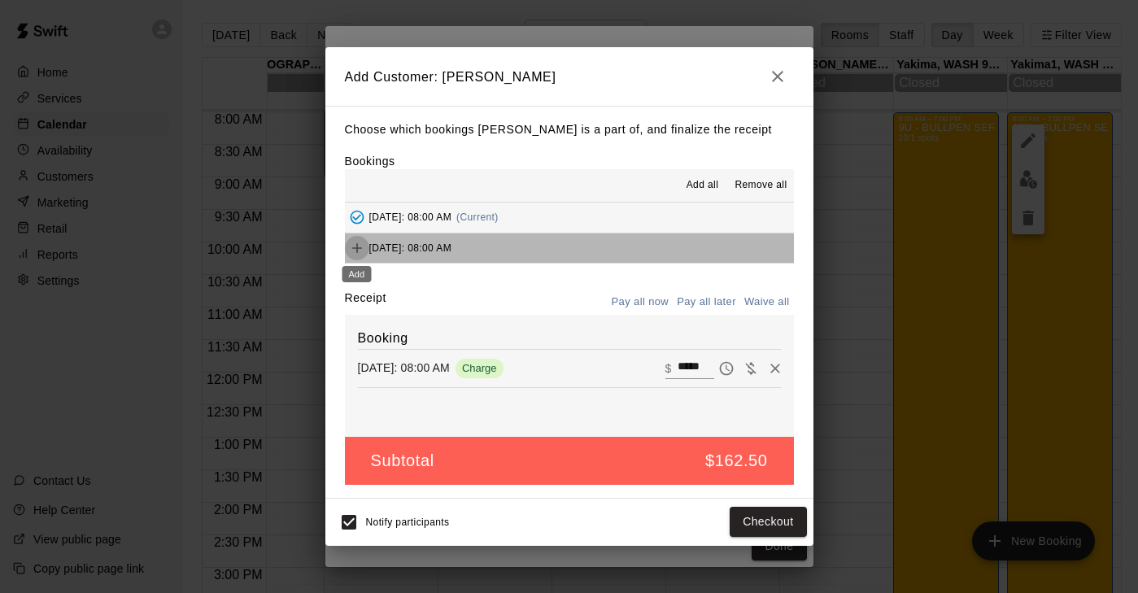
click at [356, 250] on icon "Add" at bounding box center [357, 248] width 10 height 10
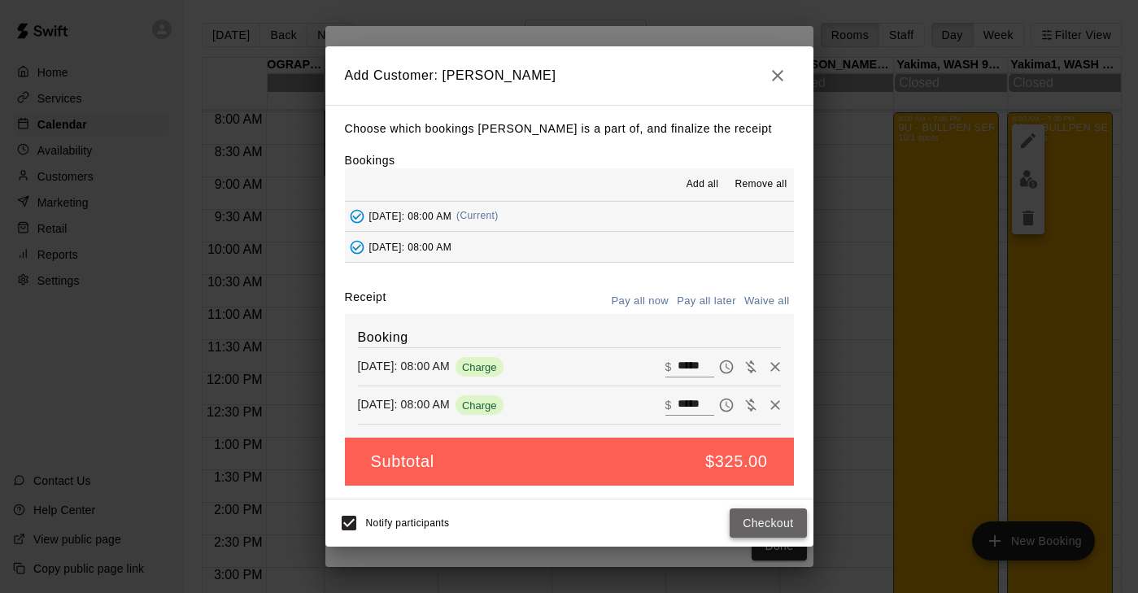
click at [786, 521] on button "Checkout" at bounding box center [768, 523] width 76 height 30
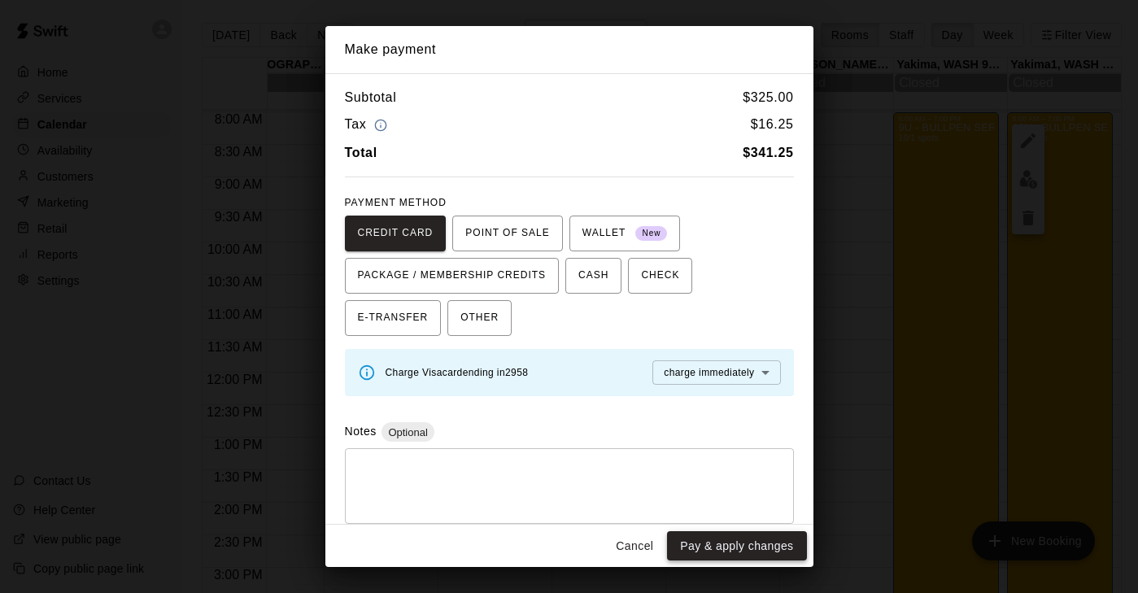
click at [747, 547] on button "Pay & apply changes" at bounding box center [736, 546] width 139 height 30
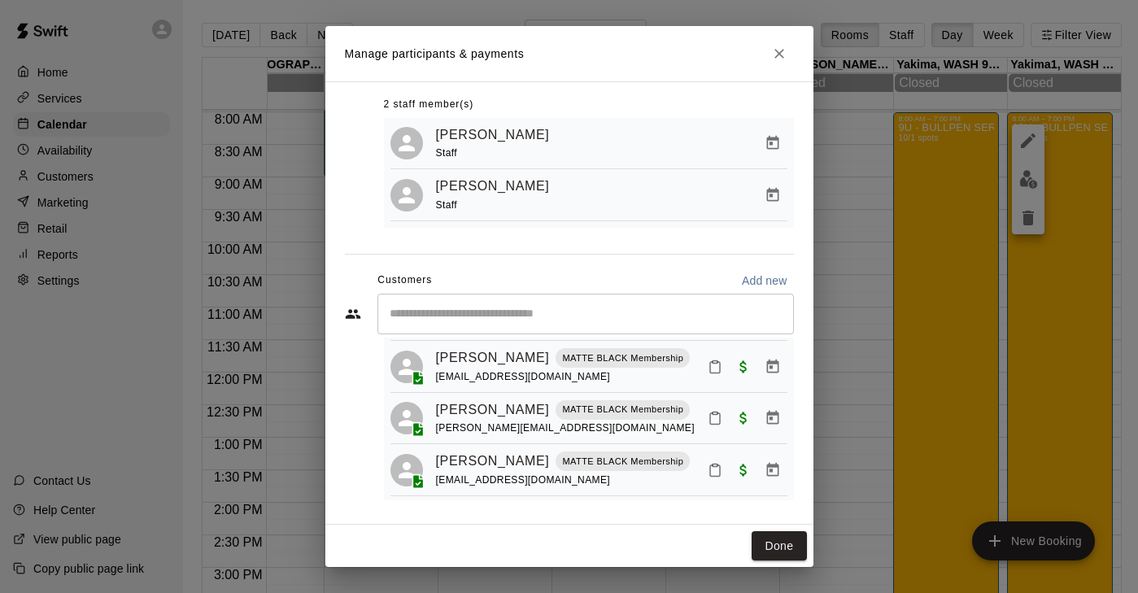
click at [864, 231] on div "Manage participants & payments Staff ​ 2 staff member(s) [PERSON_NAME] Staff [P…" at bounding box center [569, 296] width 1138 height 593
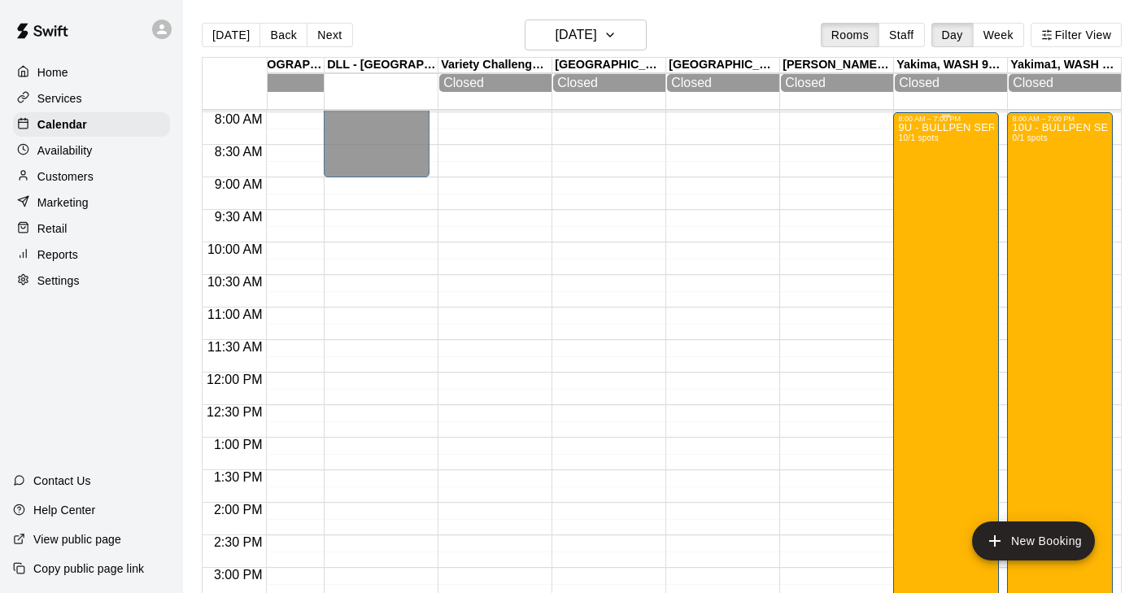
click at [943, 246] on div "9U - BULLPEN SERIES: YAKIMA BLAST Tournament 10/1 spots" at bounding box center [946, 419] width 96 height 593
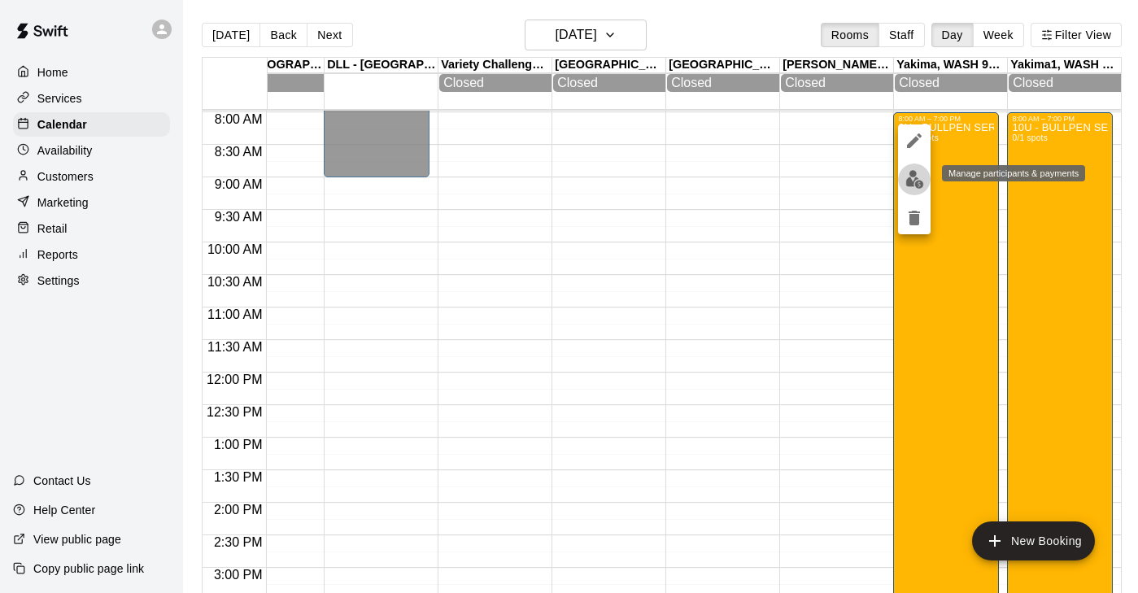
click at [918, 185] on img "edit" at bounding box center [914, 179] width 19 height 19
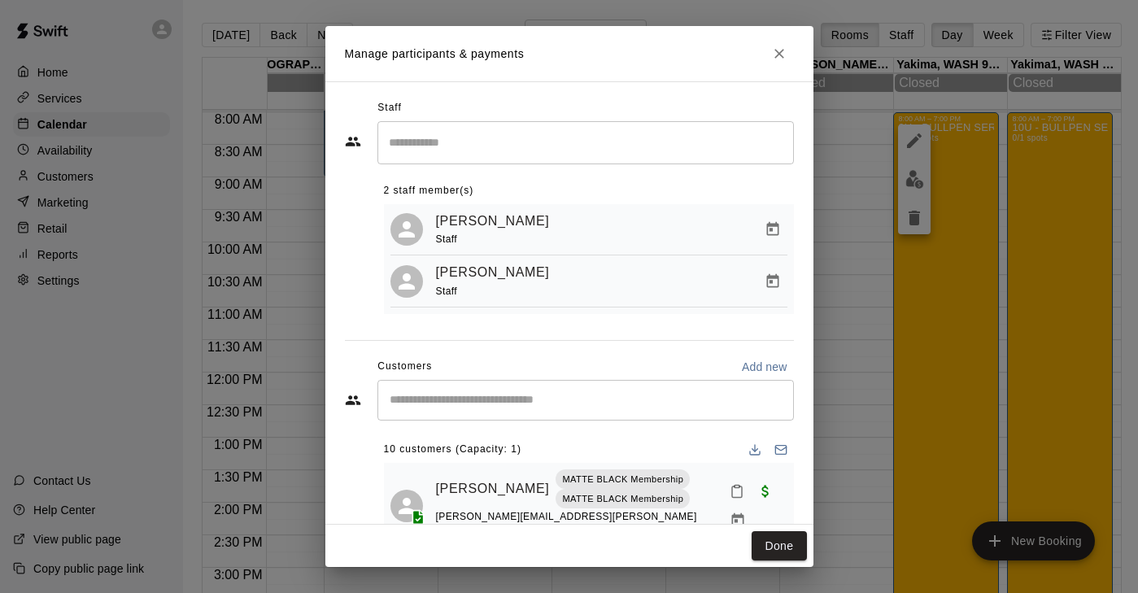
click at [530, 396] on input "Start typing to search customers..." at bounding box center [586, 400] width 402 height 16
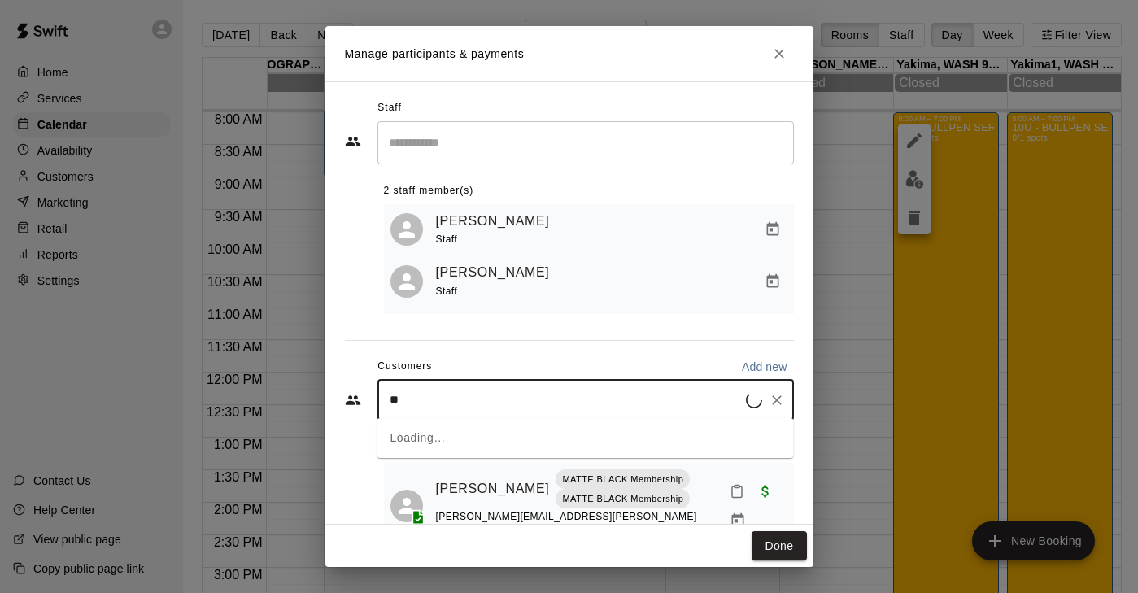
type input "*"
type input "***"
click at [786, 66] on button "Close" at bounding box center [779, 53] width 29 height 29
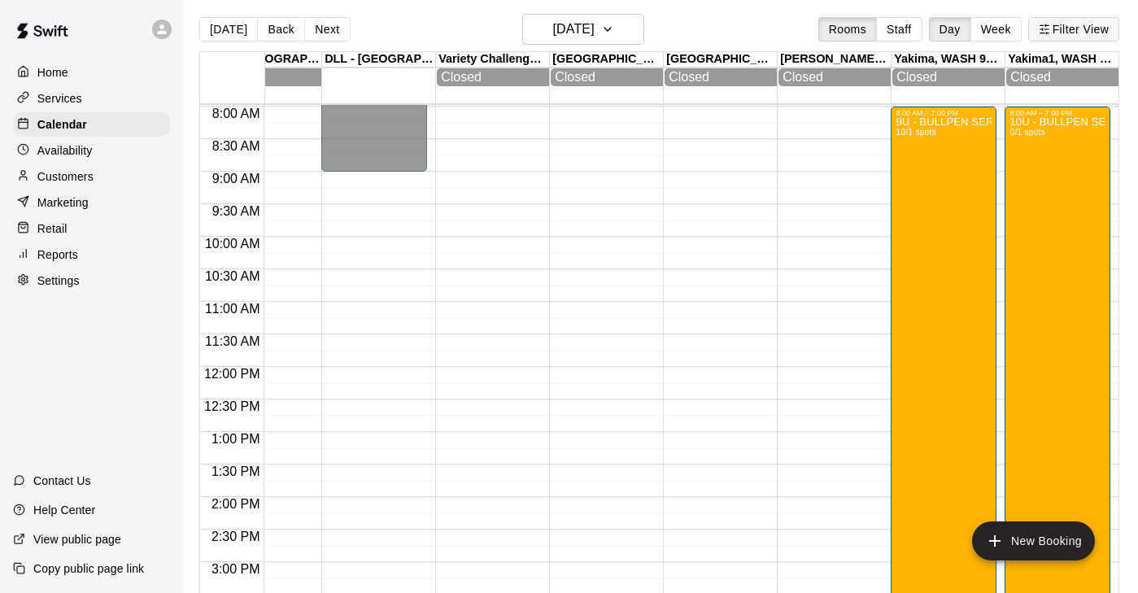
scroll to position [6, 2]
click at [1071, 26] on button "Filter View" at bounding box center [1073, 29] width 91 height 24
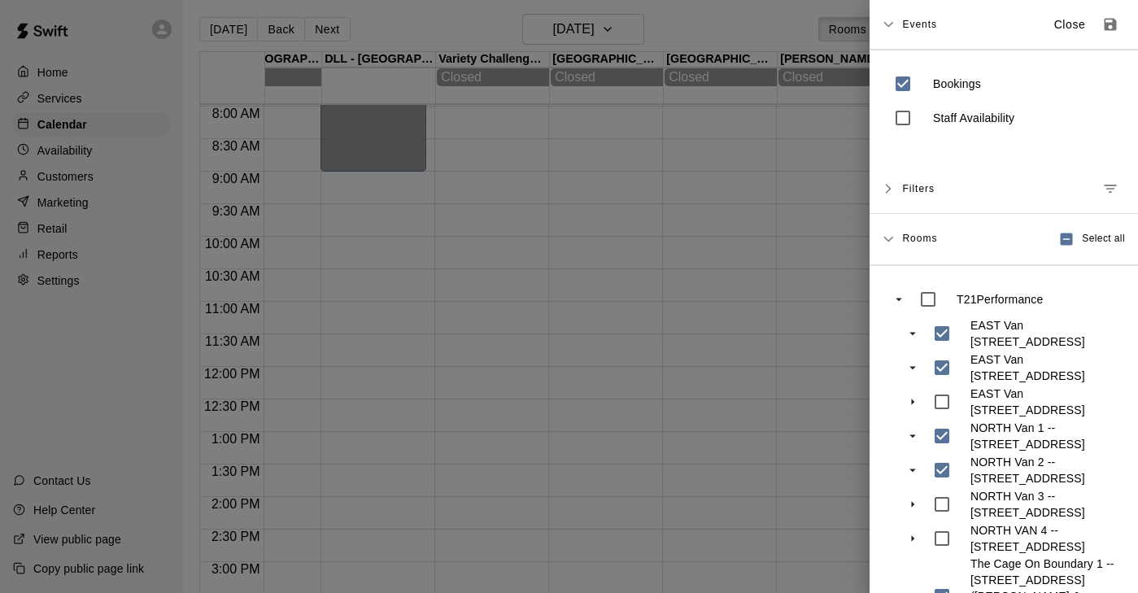
scroll to position [0, 0]
click at [1109, 25] on icon "Save as default view" at bounding box center [1110, 25] width 12 height 12
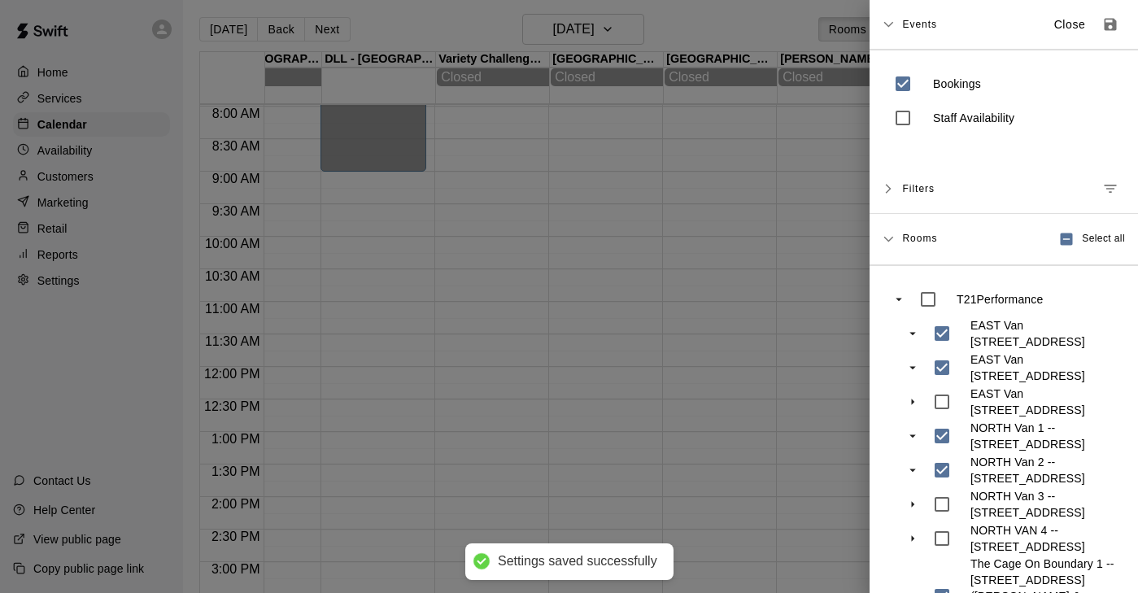
click at [769, 224] on div at bounding box center [569, 296] width 1138 height 593
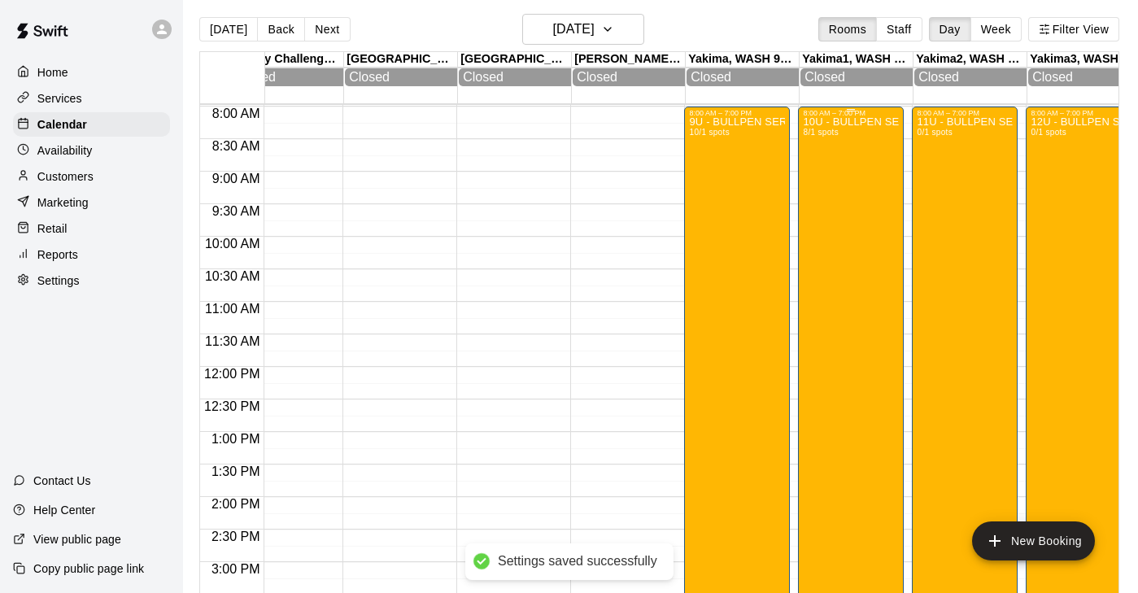
scroll to position [0, 1527]
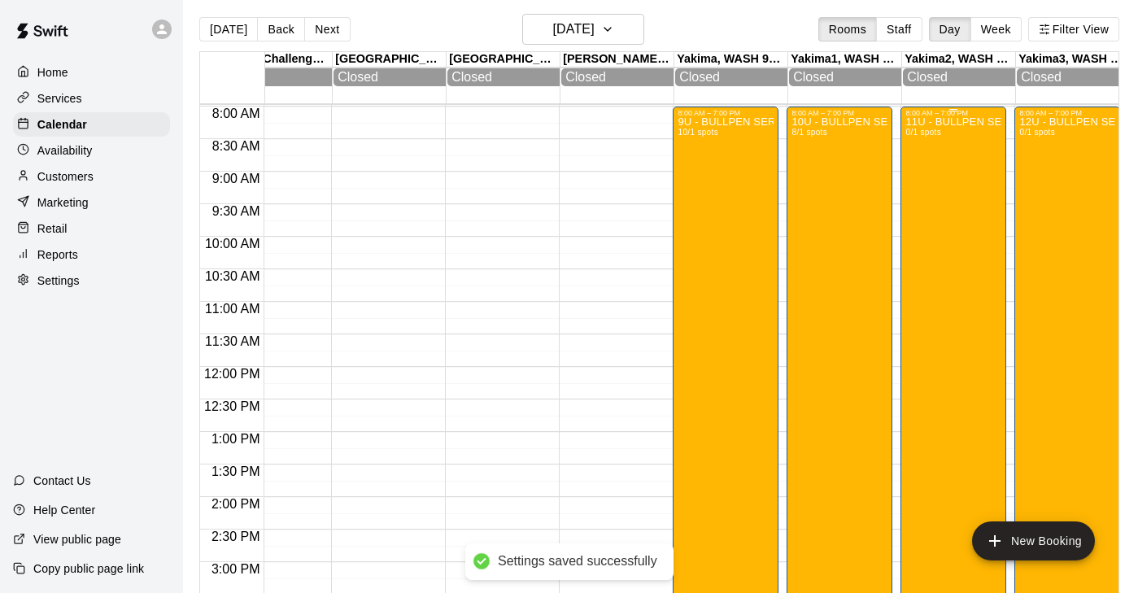
click at [972, 246] on div "11U - BULLPEN SERIES: YAKIMA BLAST Tournament 0/1 spots" at bounding box center [953, 413] width 96 height 593
click at [927, 181] on img "edit" at bounding box center [922, 173] width 19 height 19
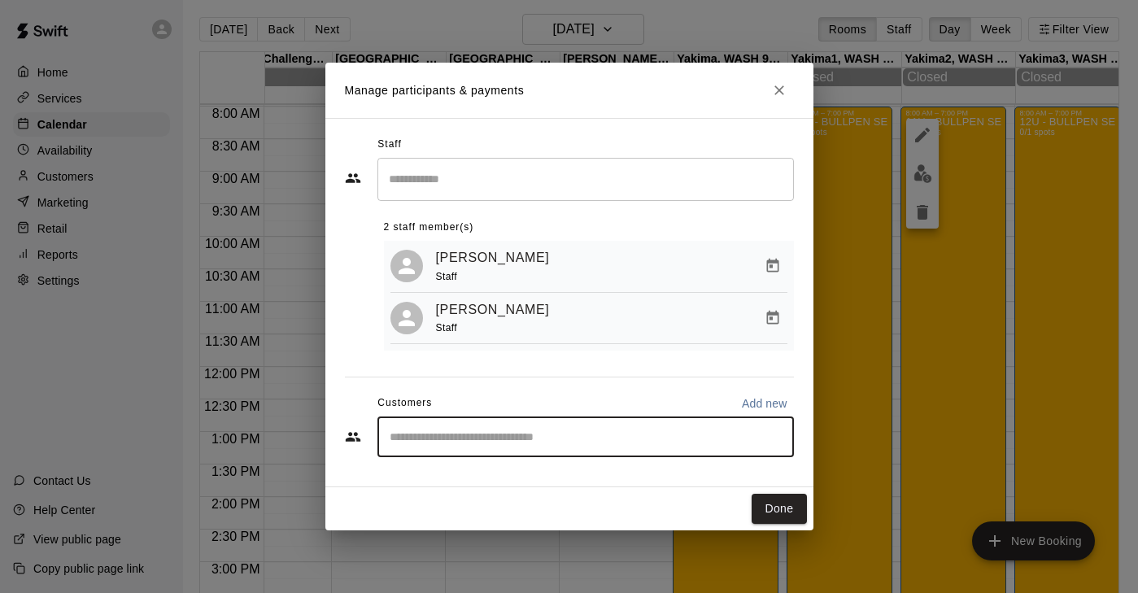
click at [528, 434] on input "Start typing to search customers..." at bounding box center [586, 437] width 402 height 16
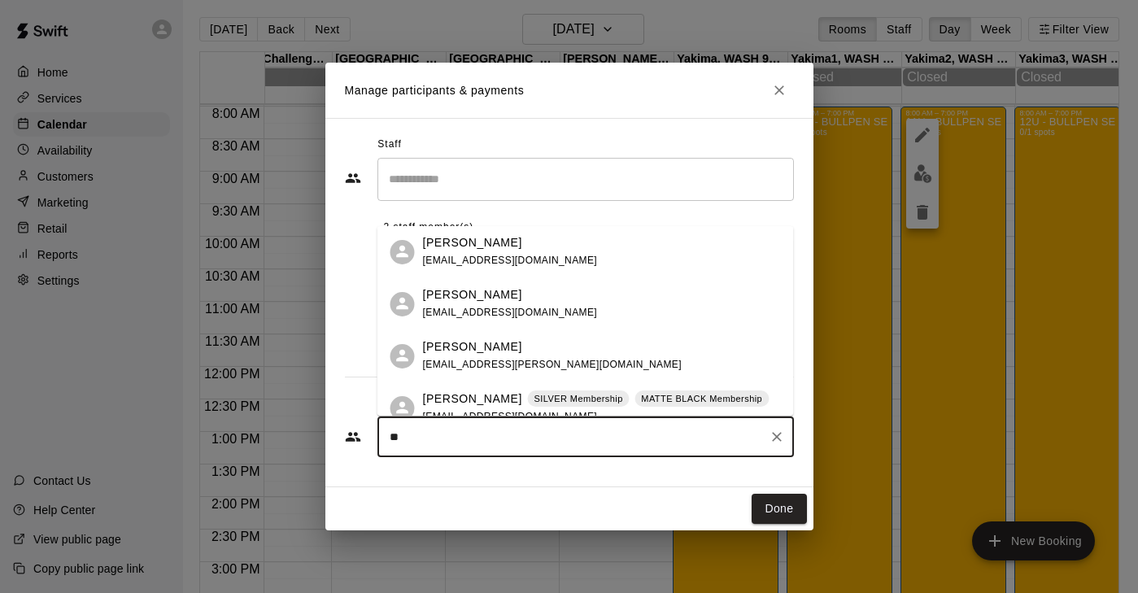
type input "*"
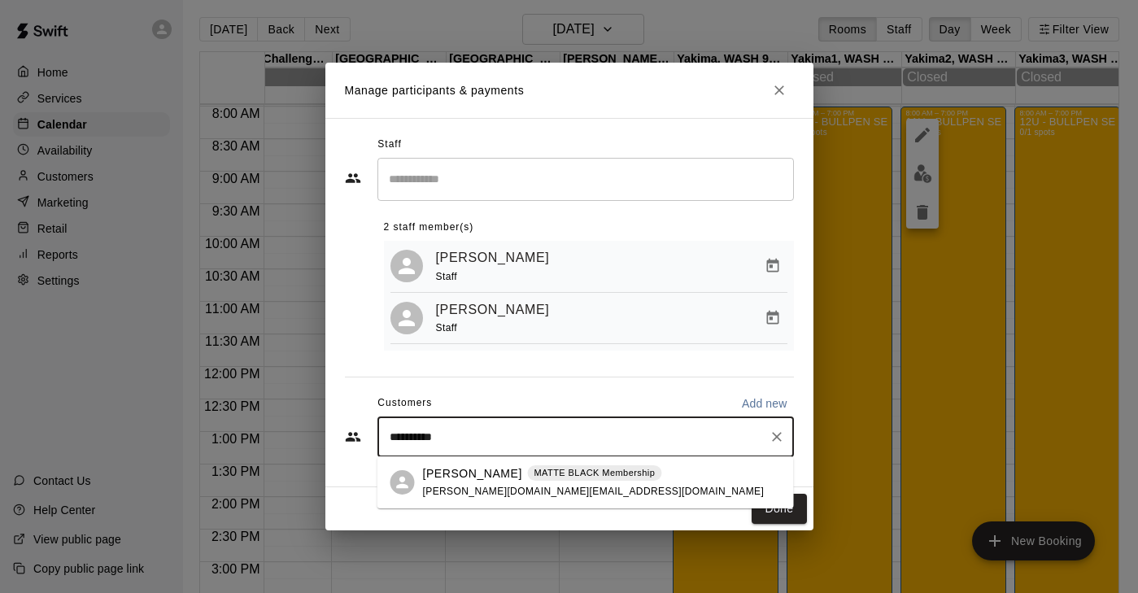
type input "**********"
click at [478, 477] on p "[PERSON_NAME]" at bounding box center [472, 473] width 99 height 17
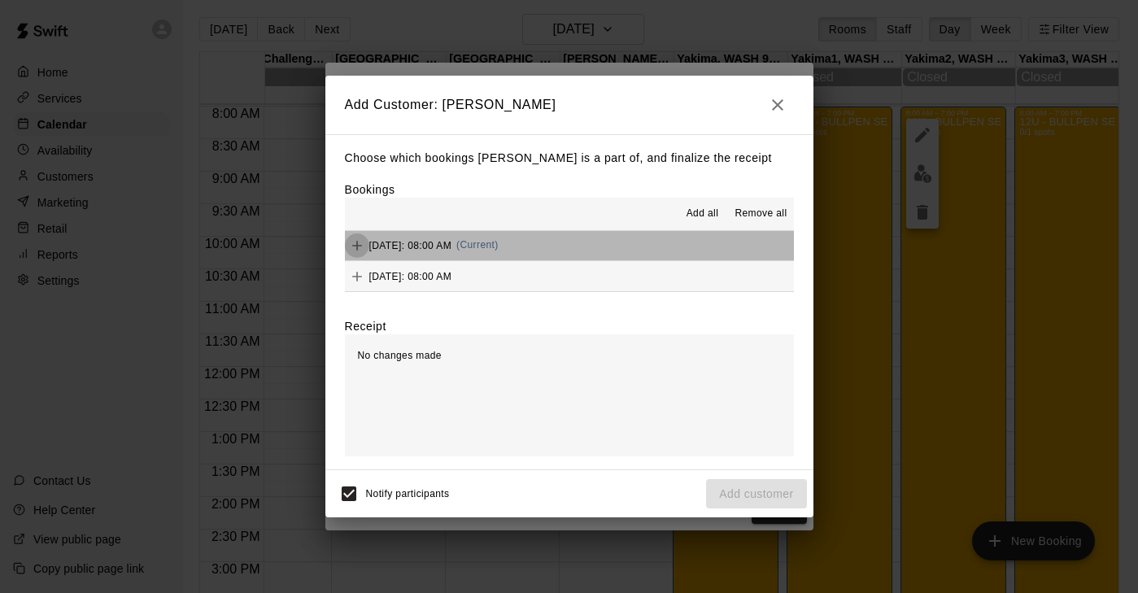
click at [355, 251] on body "Home Services Calendar Availability Customers Marketing Retail Reports Settings…" at bounding box center [567, 303] width 1138 height 619
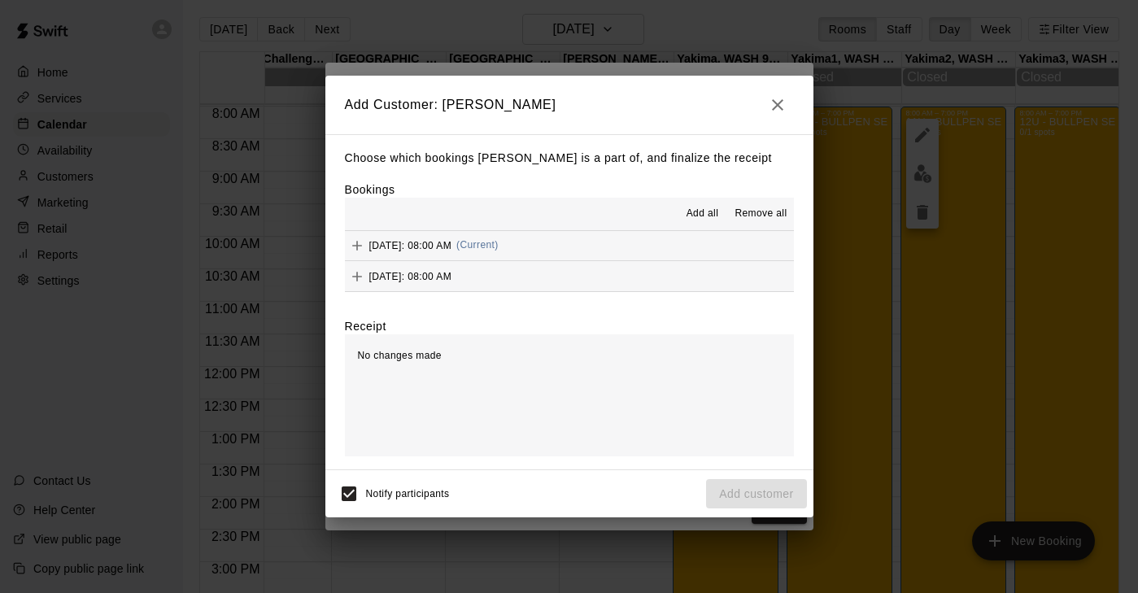
click at [355, 278] on body "Home Services Calendar Availability Customers Marketing Retail Reports Settings…" at bounding box center [567, 303] width 1138 height 619
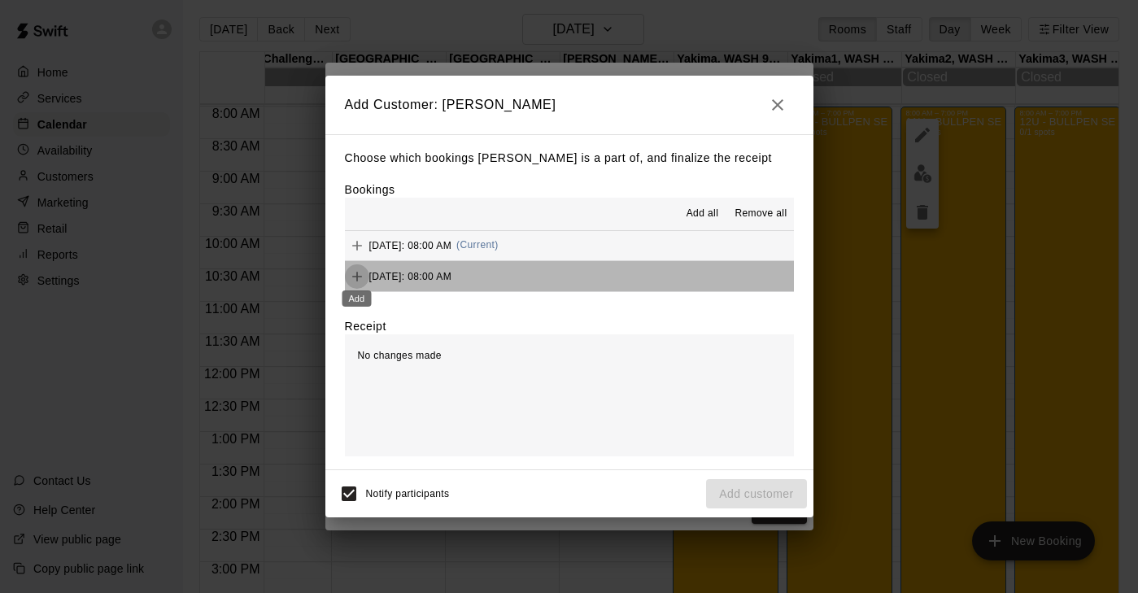
click at [356, 272] on icon "Add" at bounding box center [357, 277] width 10 height 10
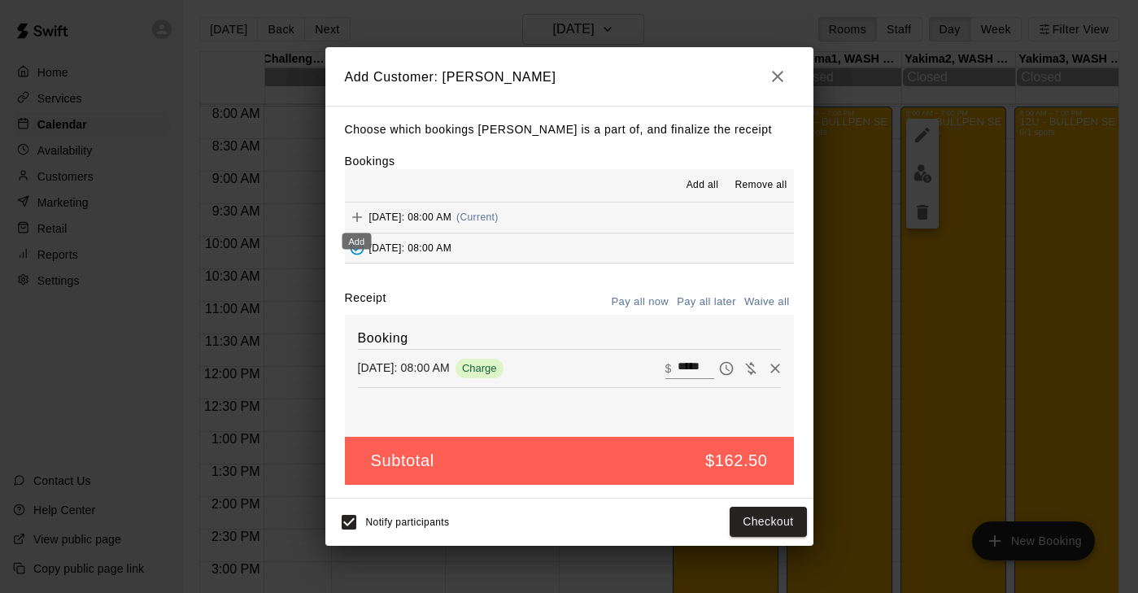
click at [354, 218] on icon "Add" at bounding box center [357, 217] width 10 height 10
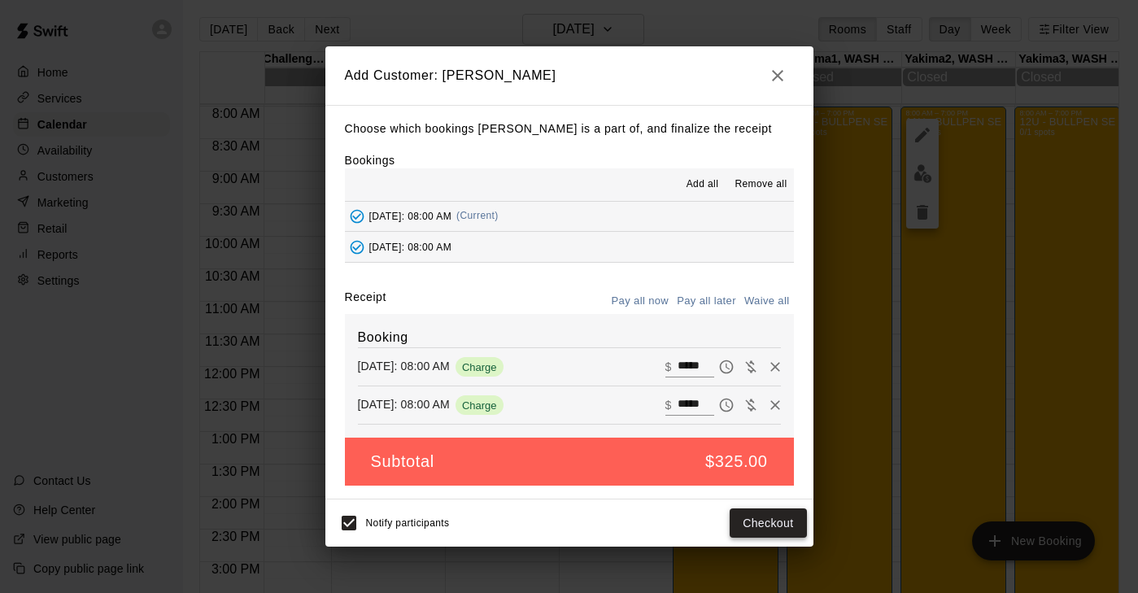
click at [773, 524] on button "Checkout" at bounding box center [768, 523] width 76 height 30
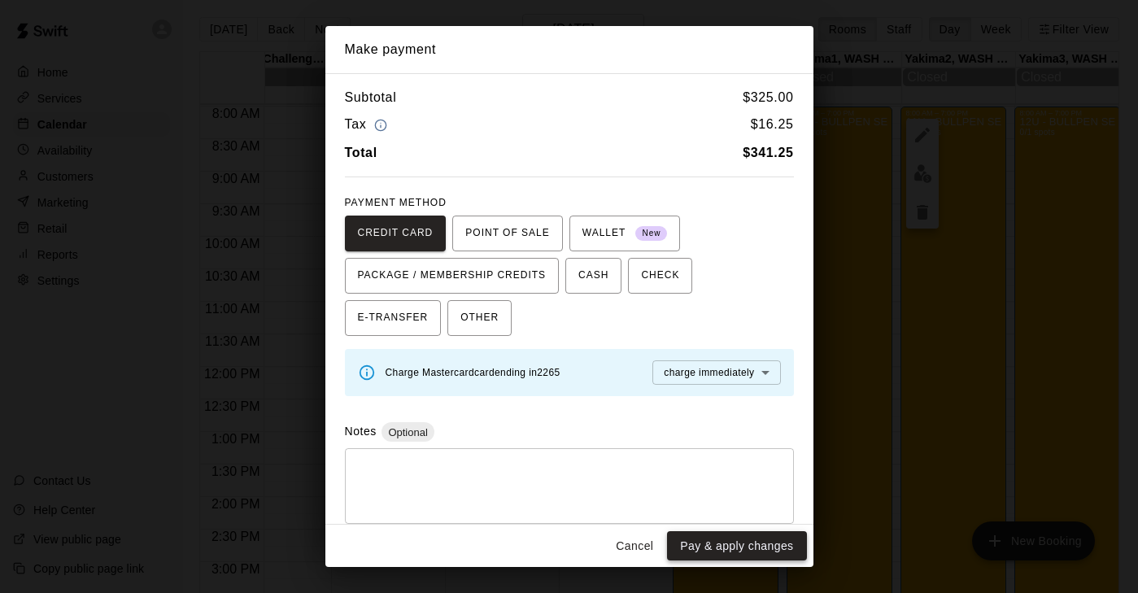
click at [753, 545] on button "Pay & apply changes" at bounding box center [736, 546] width 139 height 30
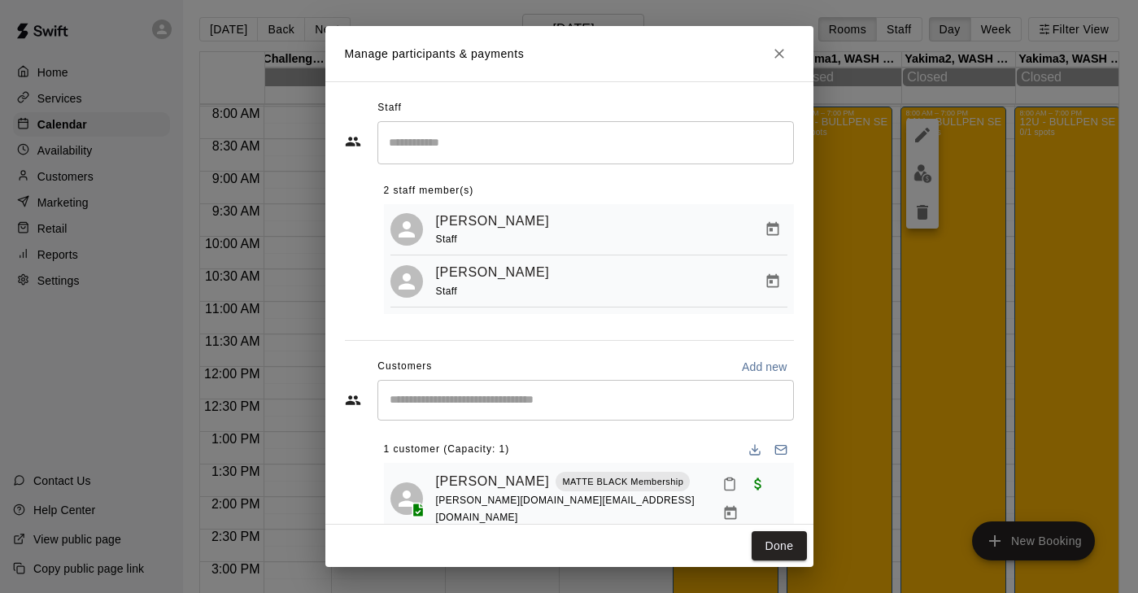
click at [474, 141] on input "Search staff" at bounding box center [586, 143] width 402 height 28
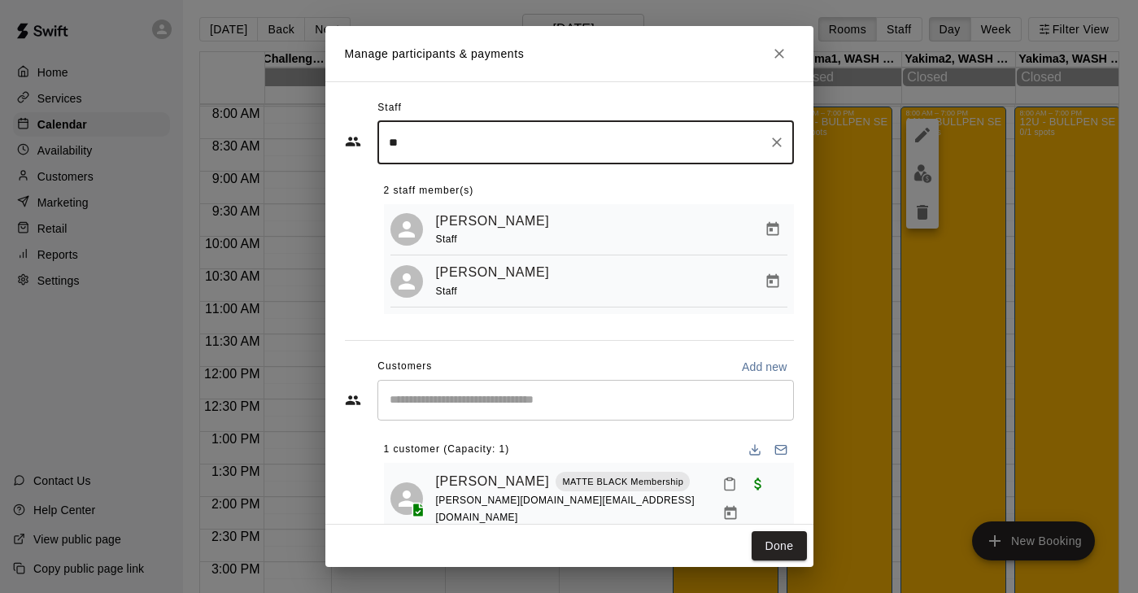
type input "*"
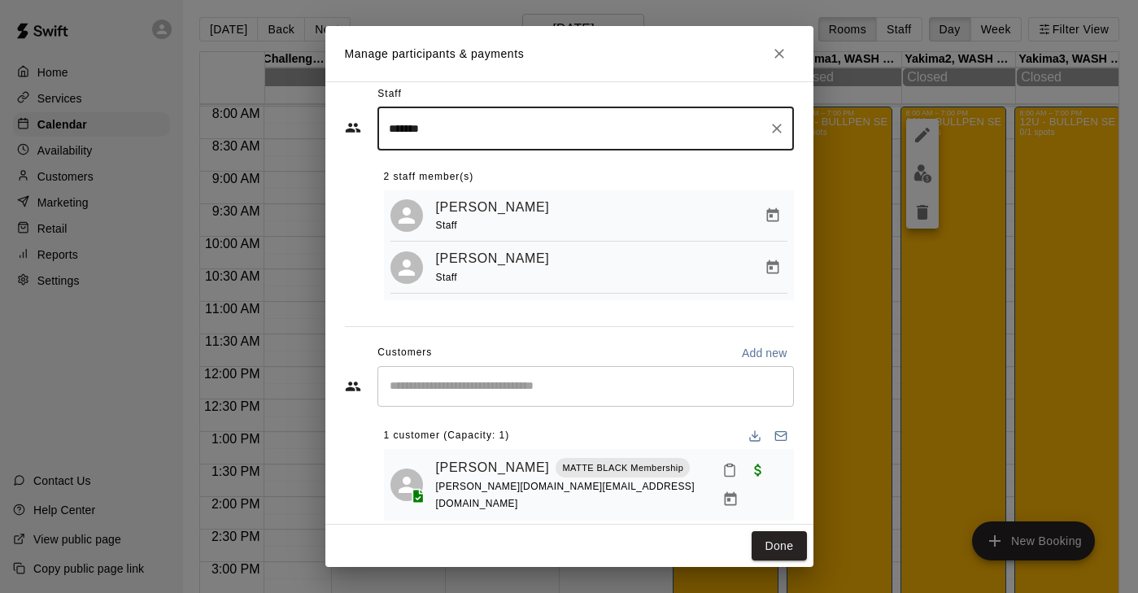
scroll to position [13, 0]
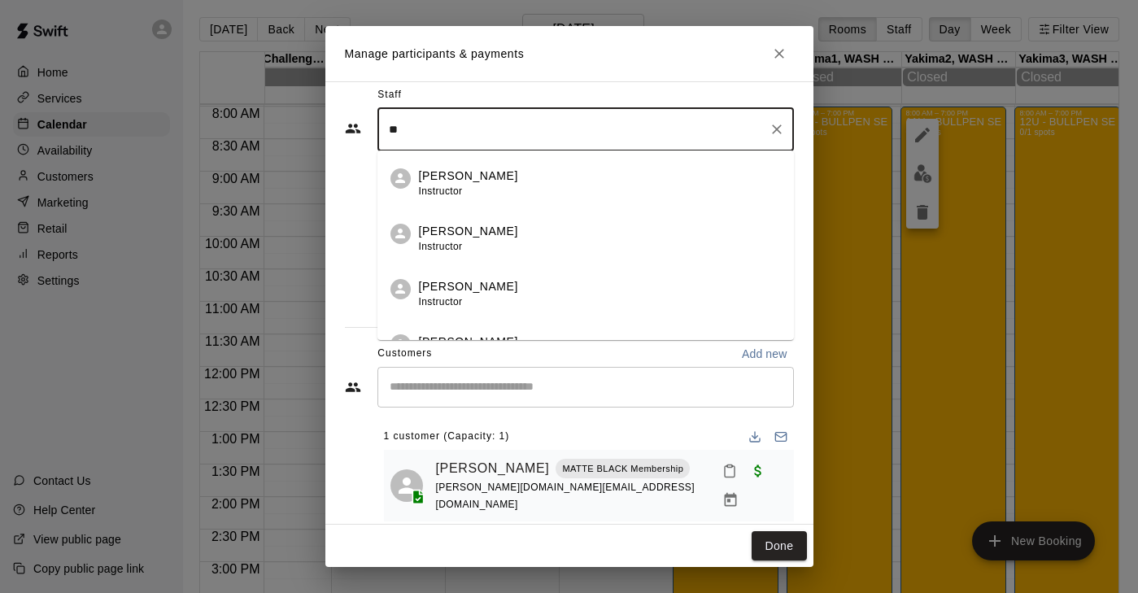
type input "*"
click at [494, 385] on input "Start typing to search customers..." at bounding box center [586, 387] width 402 height 16
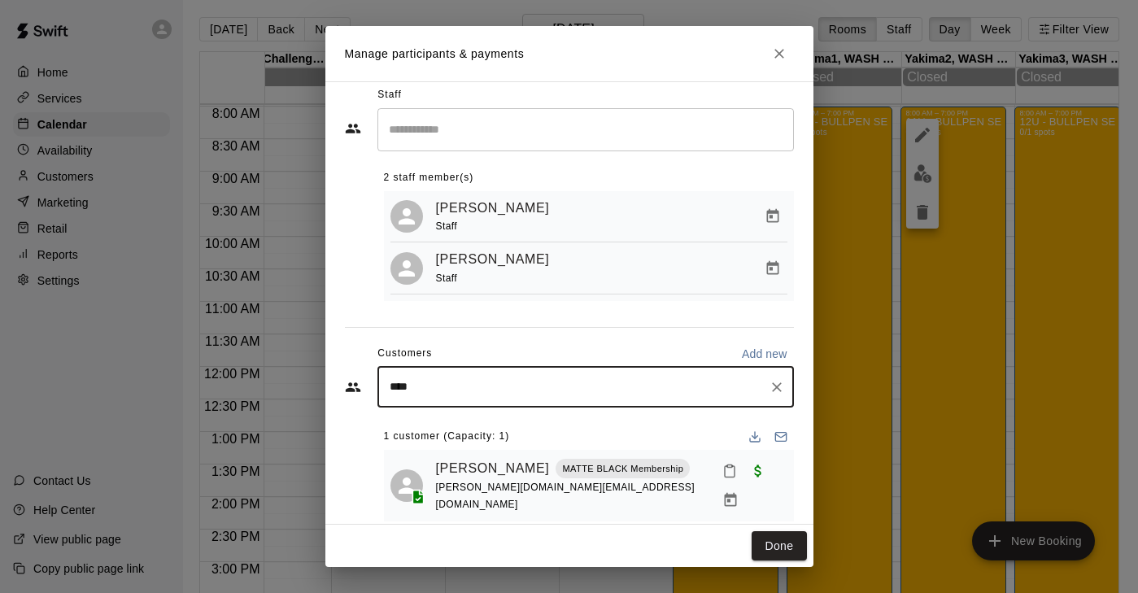
type input "*****"
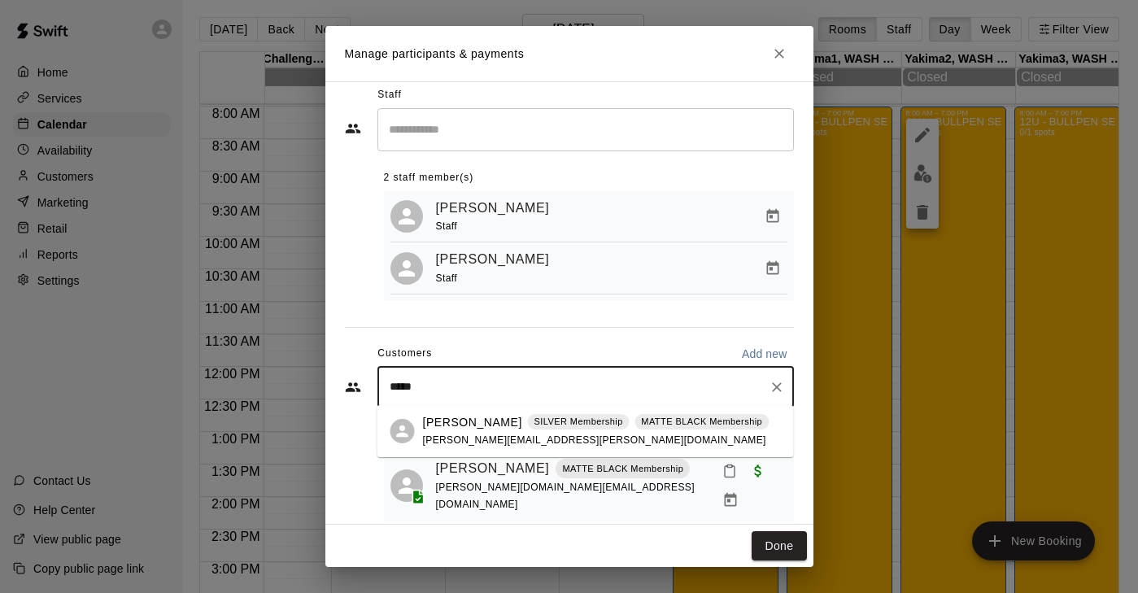
click at [457, 425] on p "[PERSON_NAME]" at bounding box center [472, 422] width 99 height 17
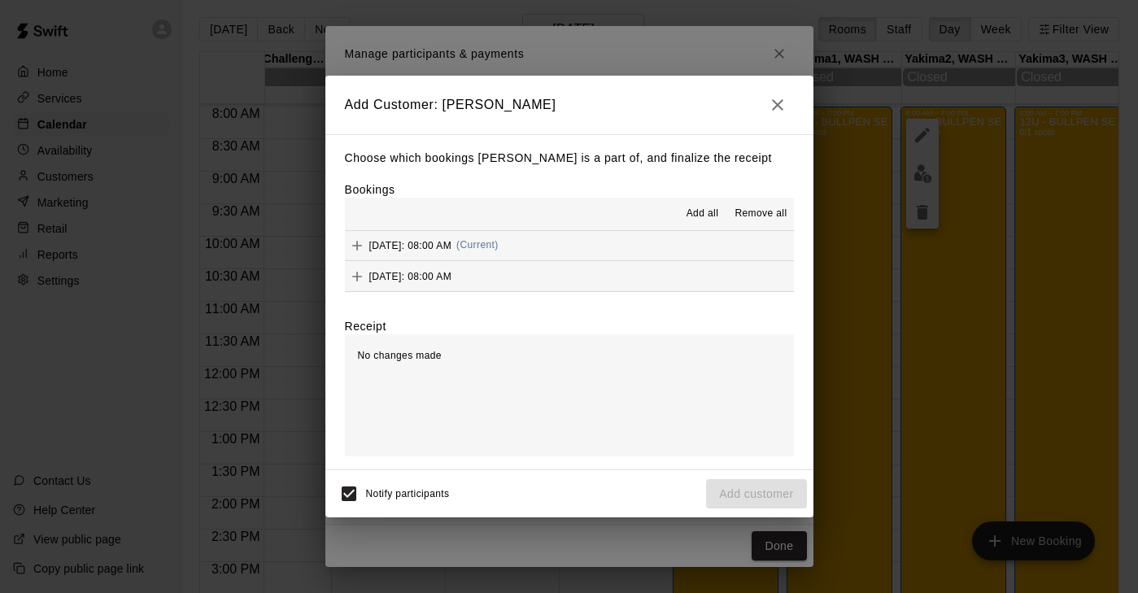
click at [359, 241] on icon "Add" at bounding box center [357, 245] width 16 height 16
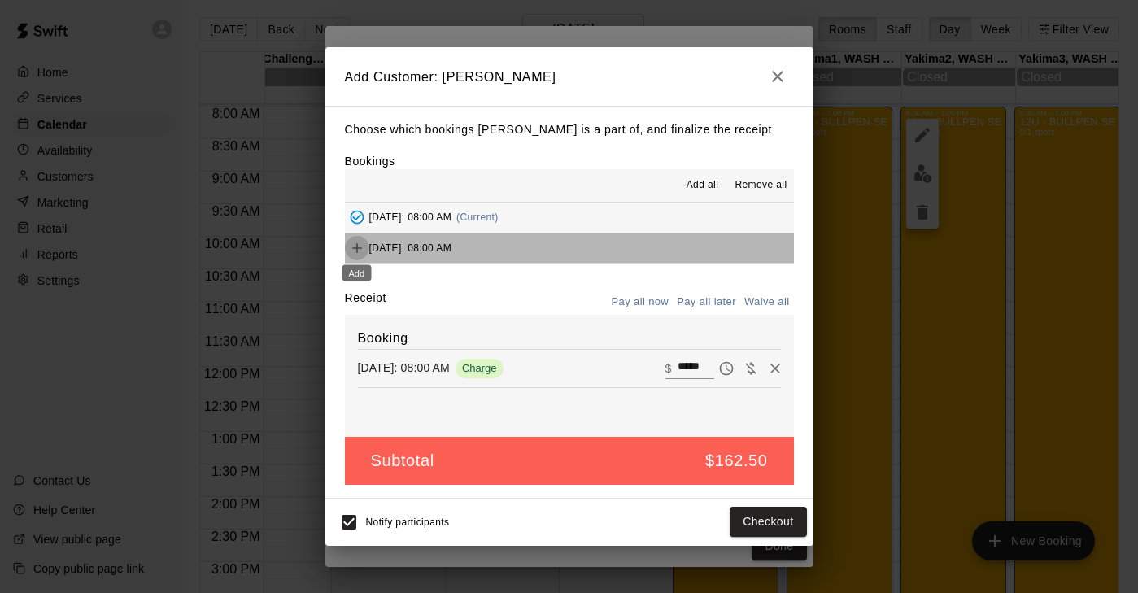
click at [357, 244] on icon "Add" at bounding box center [357, 248] width 10 height 10
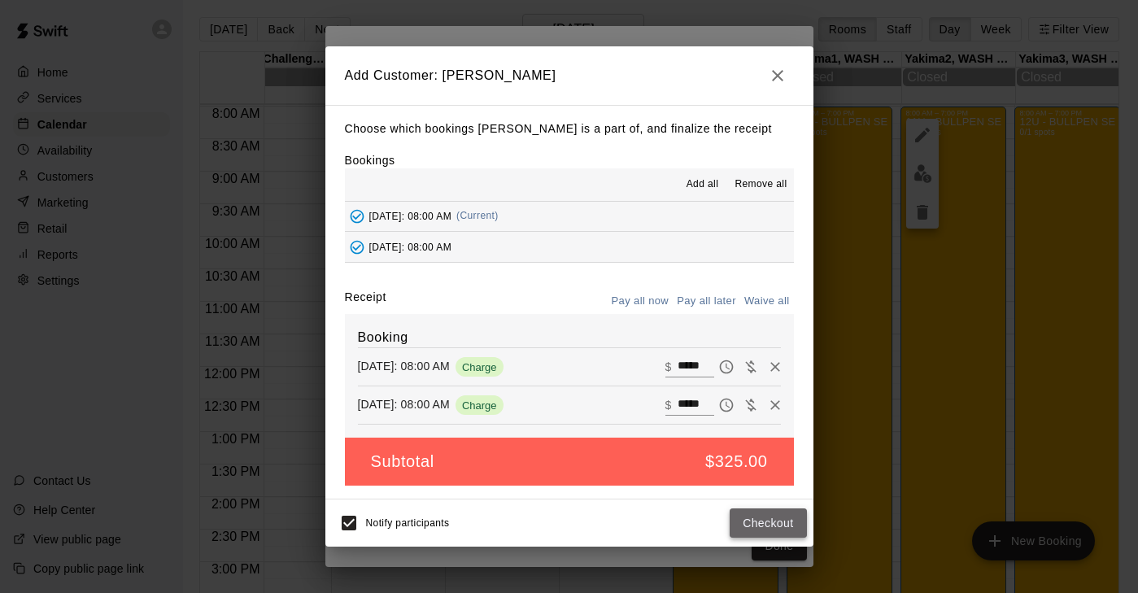
click at [768, 524] on button "Checkout" at bounding box center [768, 523] width 76 height 30
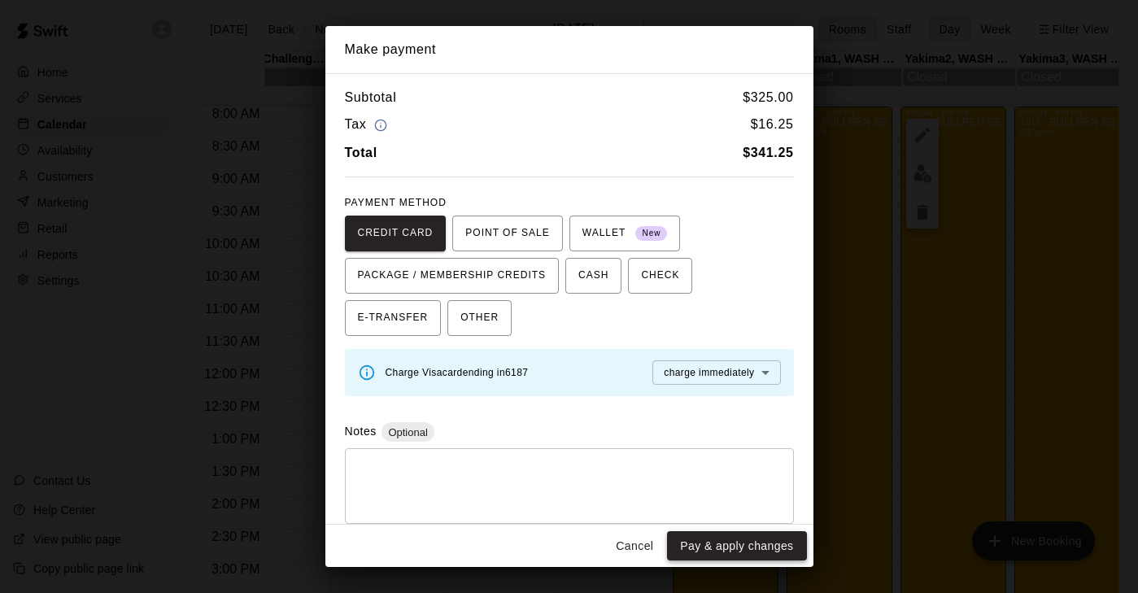
click at [735, 539] on button "Pay & apply changes" at bounding box center [736, 546] width 139 height 30
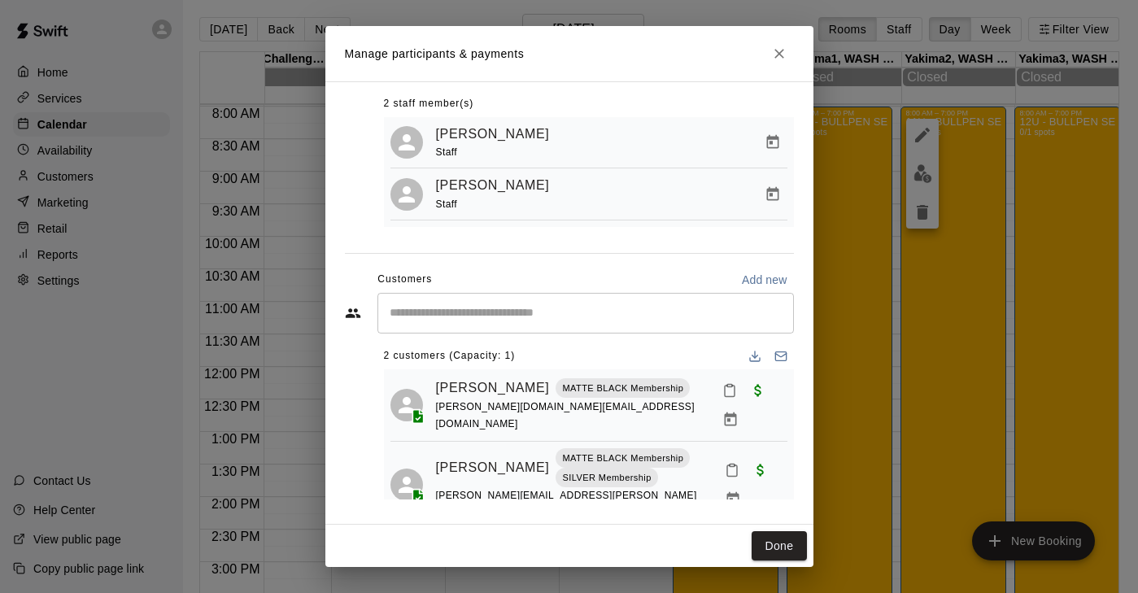
scroll to position [86, 0]
click at [532, 307] on input "Start typing to search customers..." at bounding box center [586, 314] width 402 height 16
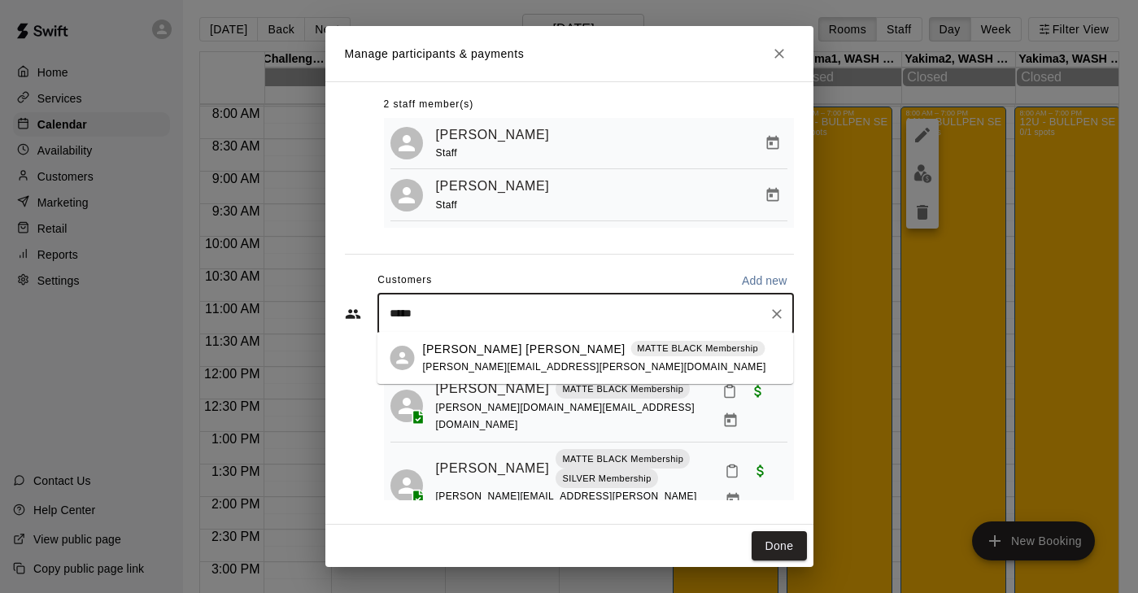
type input "******"
click at [470, 354] on p "[PERSON_NAME] [PERSON_NAME]" at bounding box center [524, 349] width 203 height 17
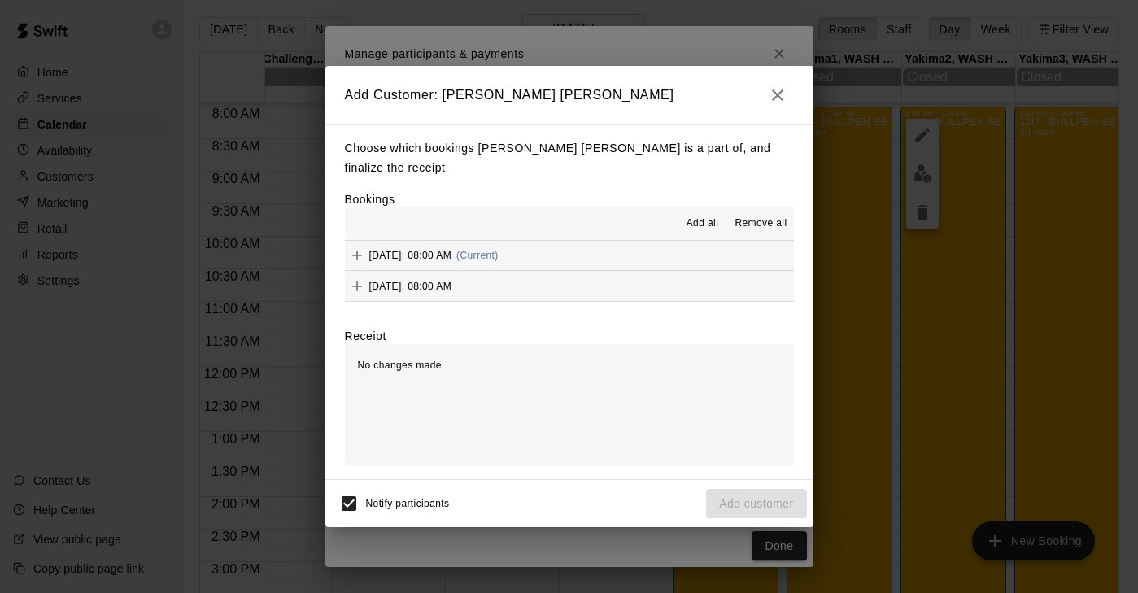
click at [362, 247] on icon "Add" at bounding box center [357, 255] width 16 height 16
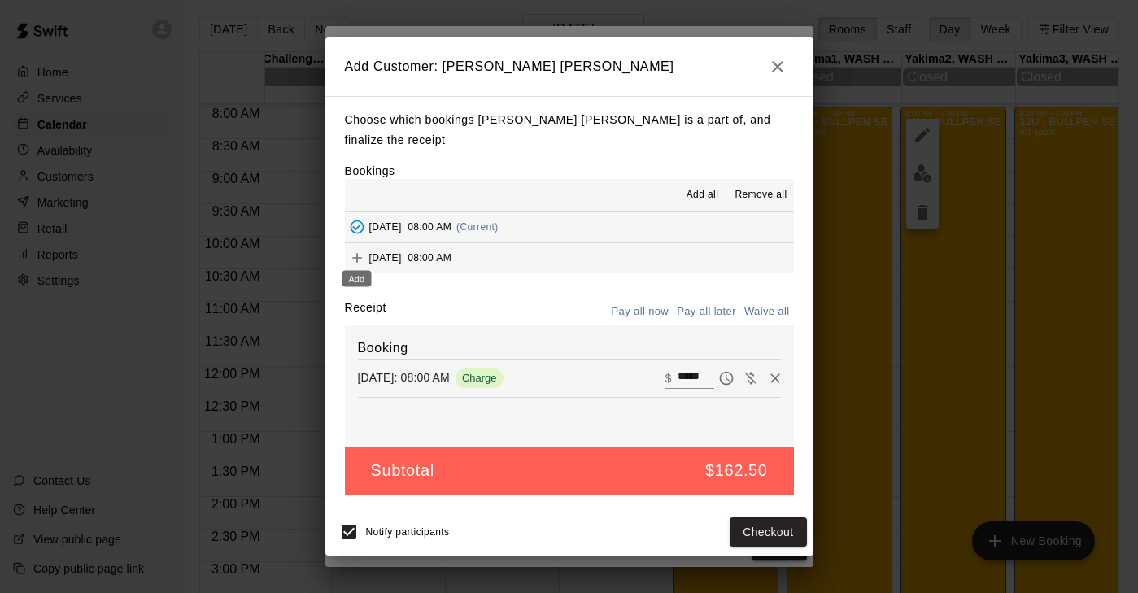
click at [358, 253] on icon "Add" at bounding box center [357, 258] width 10 height 10
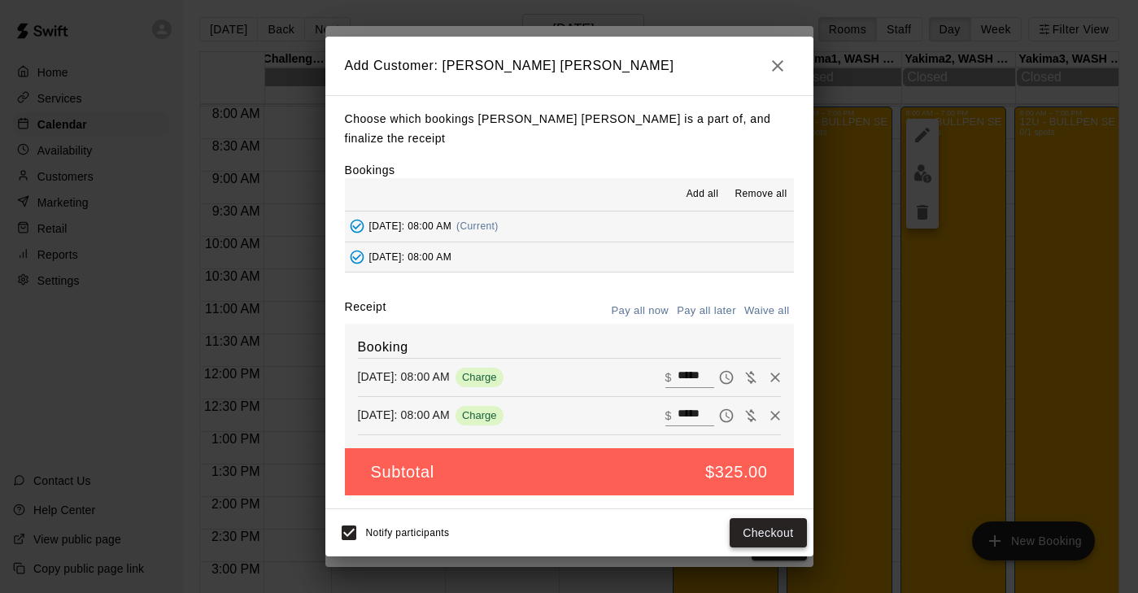
click at [777, 518] on button "Checkout" at bounding box center [768, 533] width 76 height 30
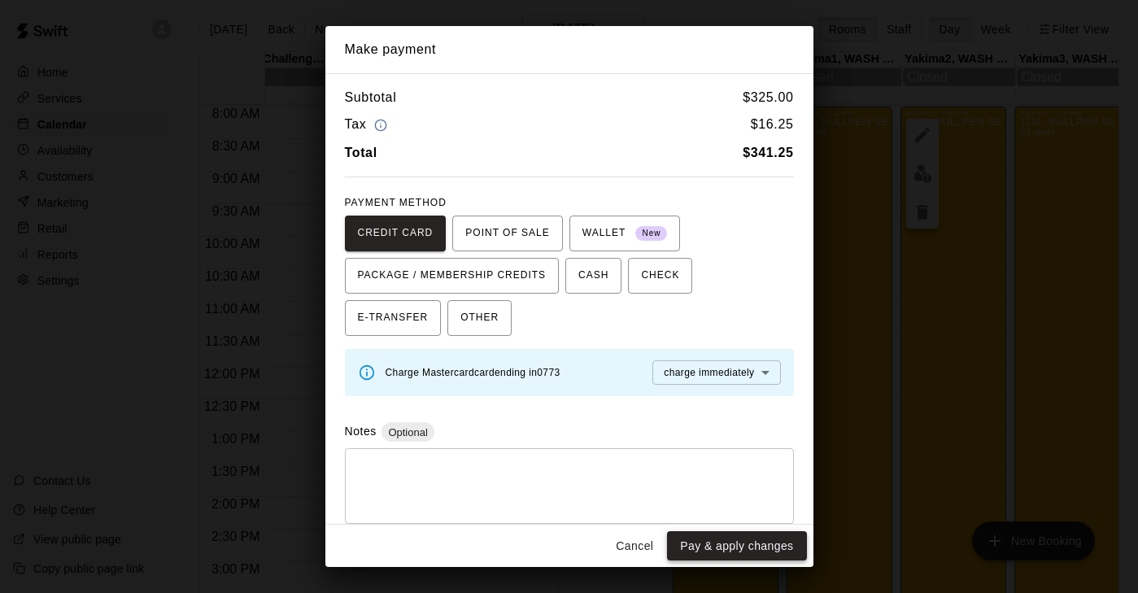
click at [740, 547] on button "Pay & apply changes" at bounding box center [736, 546] width 139 height 30
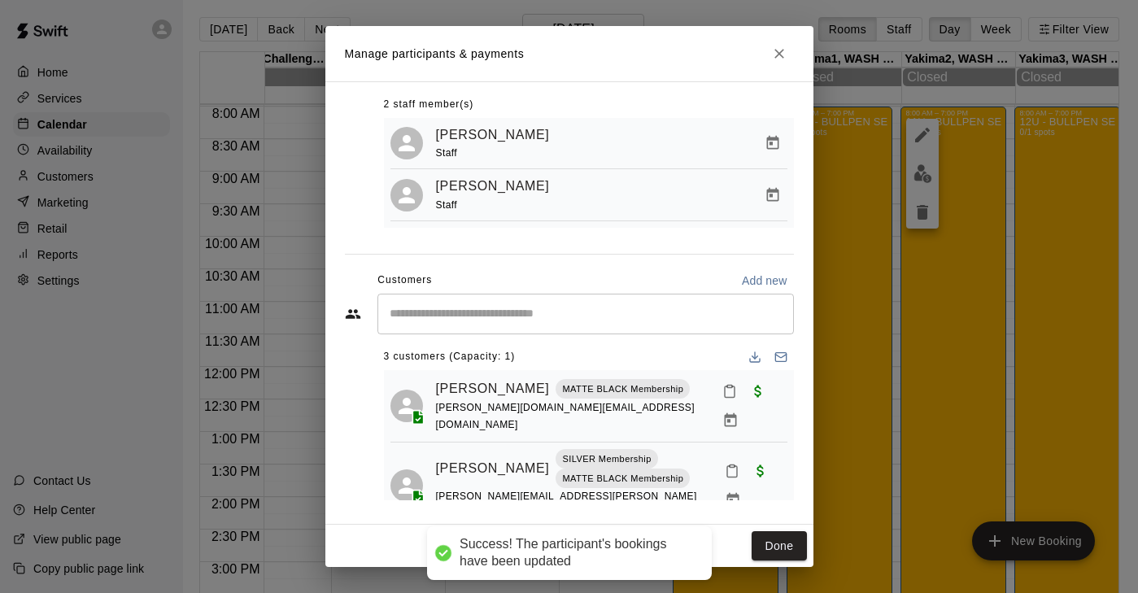
click at [501, 318] on input "Start typing to search customers..." at bounding box center [586, 314] width 402 height 16
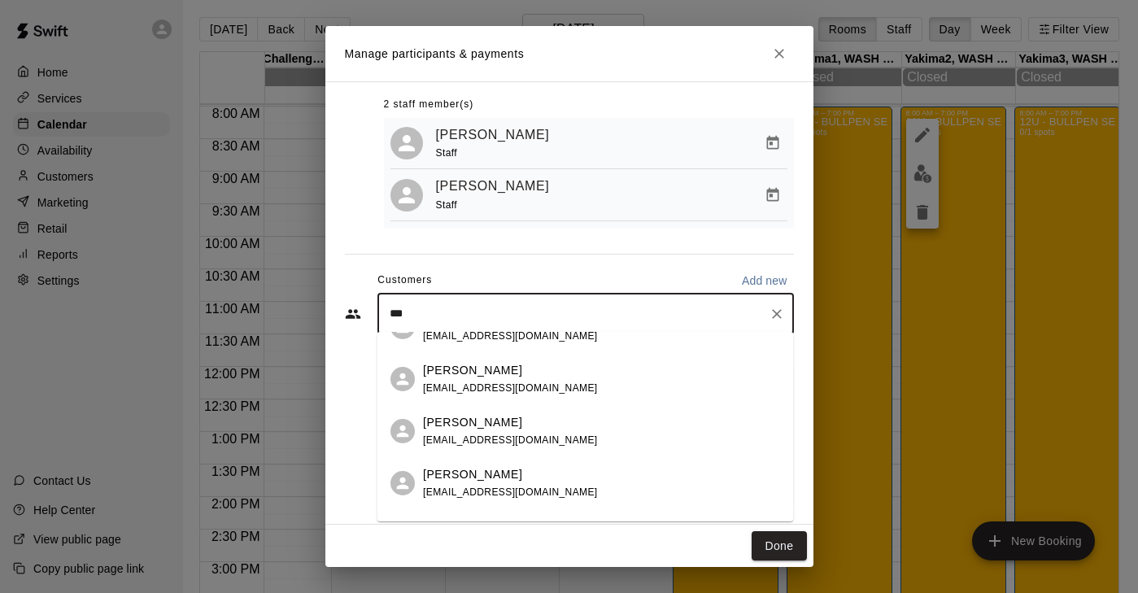
scroll to position [293, 0]
click at [483, 308] on input "***" at bounding box center [573, 314] width 377 height 16
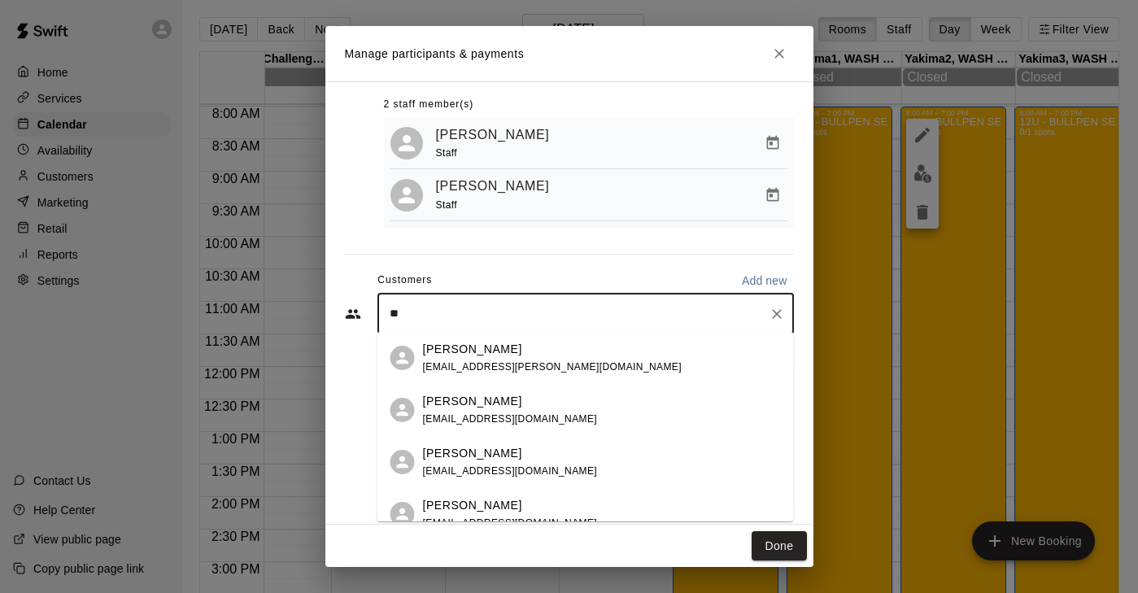
type input "*"
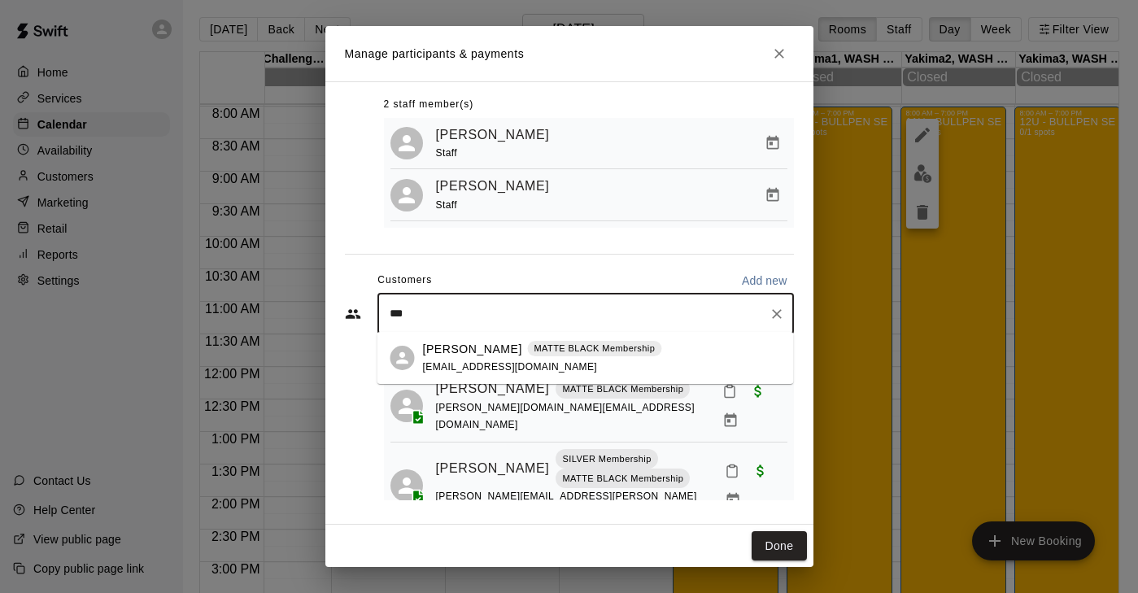
type input "****"
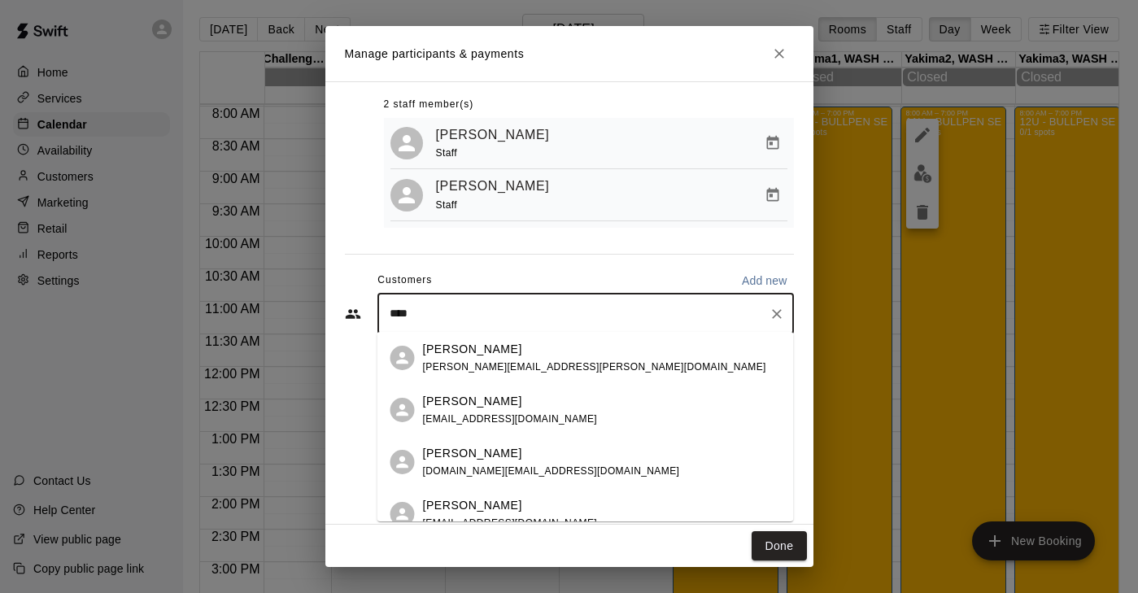
click at [473, 356] on p "[PERSON_NAME]" at bounding box center [472, 349] width 99 height 17
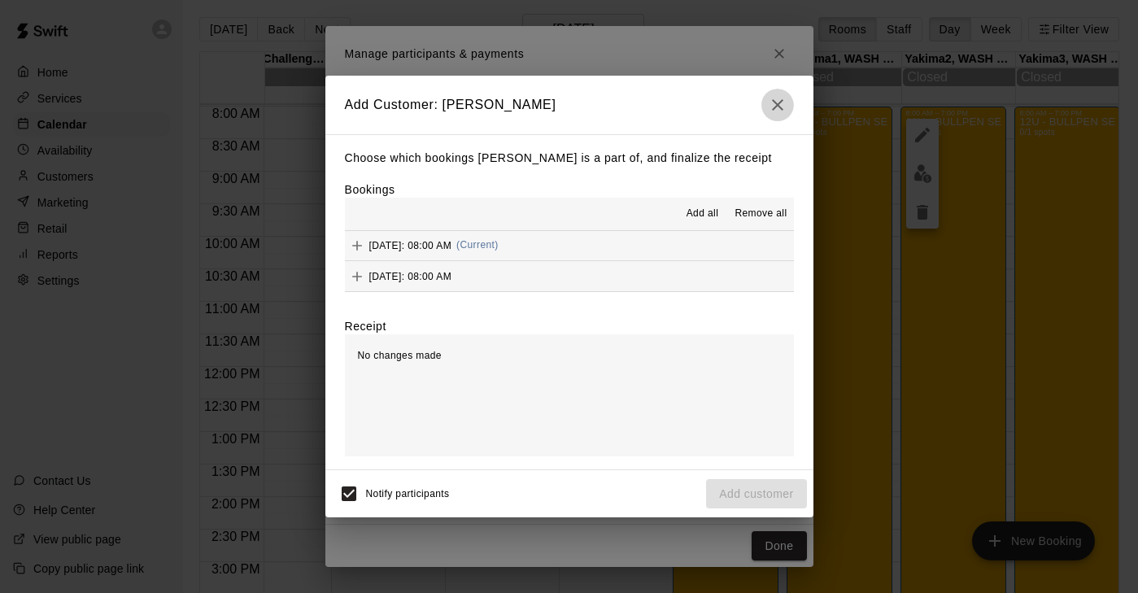
click at [778, 105] on icon "button" at bounding box center [778, 105] width 20 height 20
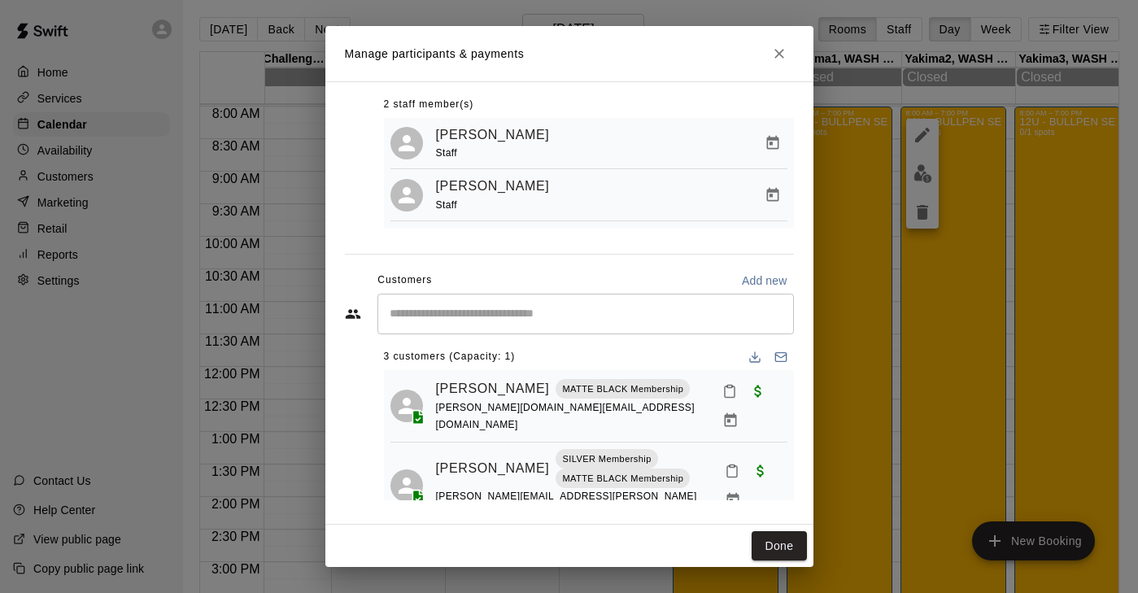
click at [455, 321] on div "​" at bounding box center [585, 314] width 416 height 41
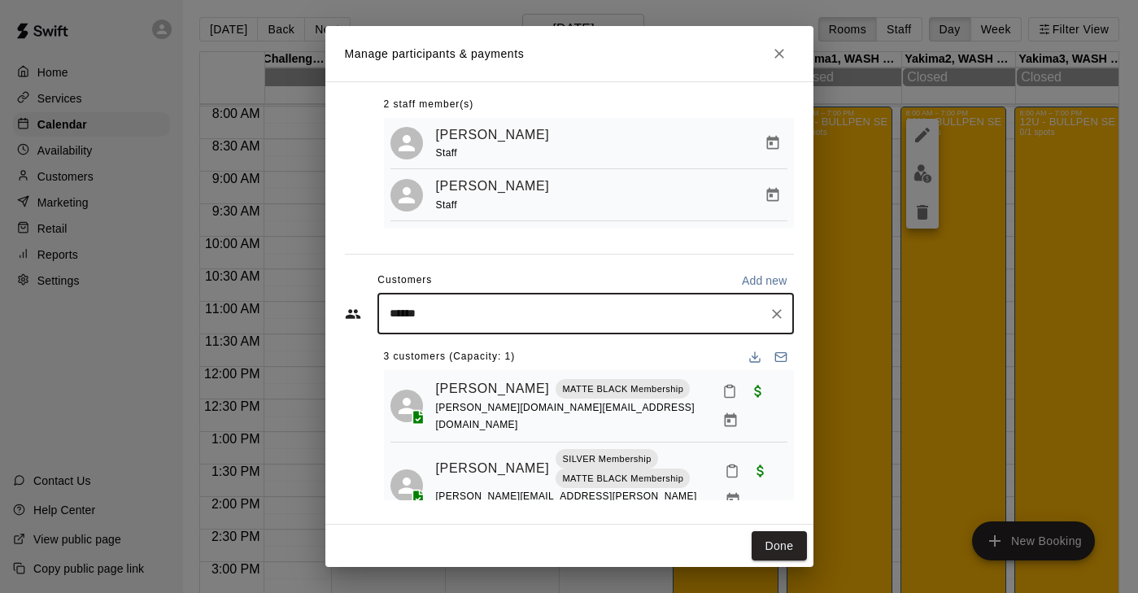
type input "*******"
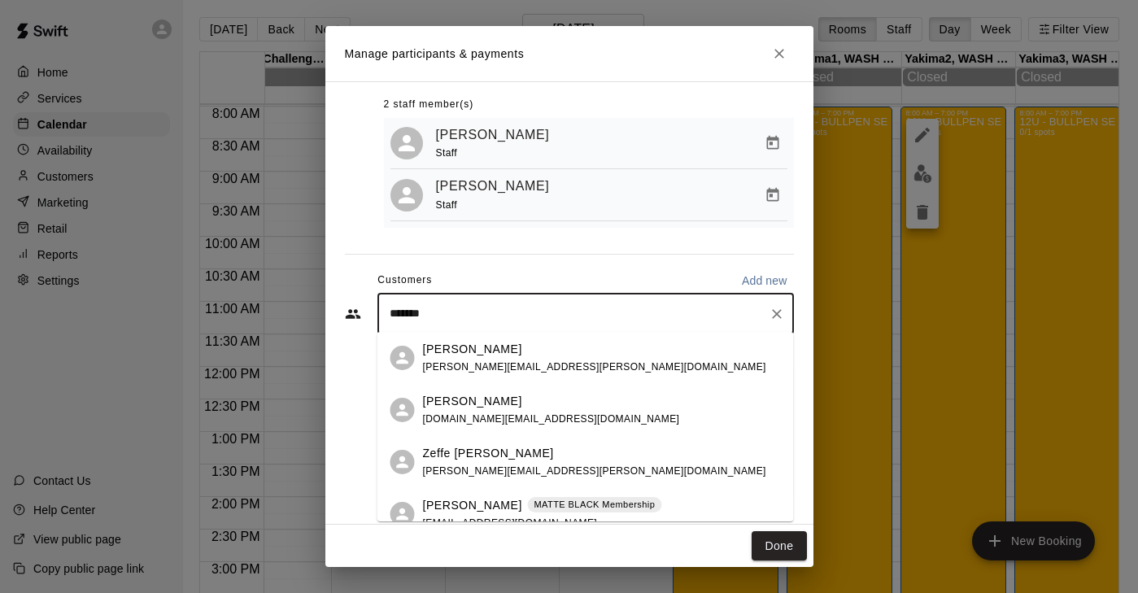
click at [473, 507] on p "[PERSON_NAME]" at bounding box center [472, 505] width 99 height 17
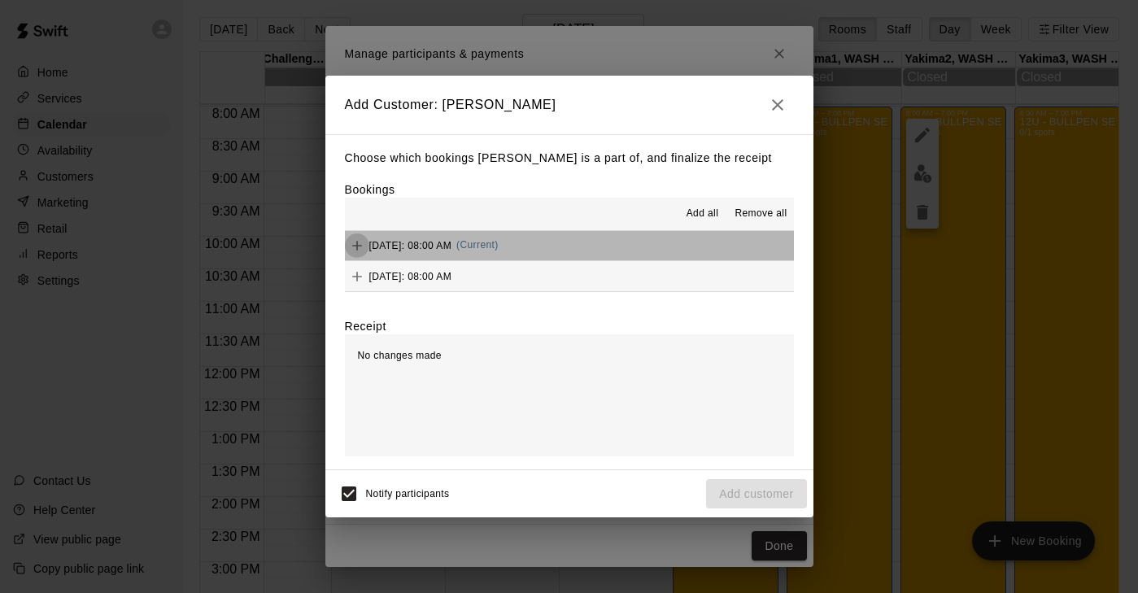
click at [360, 246] on icon "Add" at bounding box center [357, 246] width 10 height 10
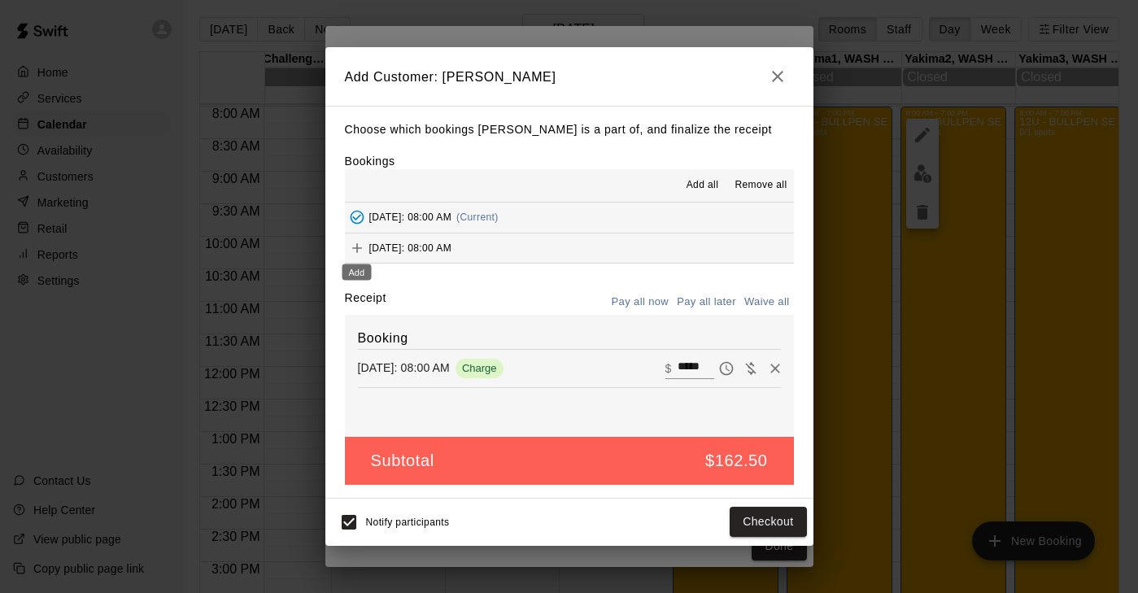
click at [360, 247] on icon "Add" at bounding box center [357, 248] width 10 height 10
click at [763, 519] on button "Checkout" at bounding box center [768, 523] width 76 height 30
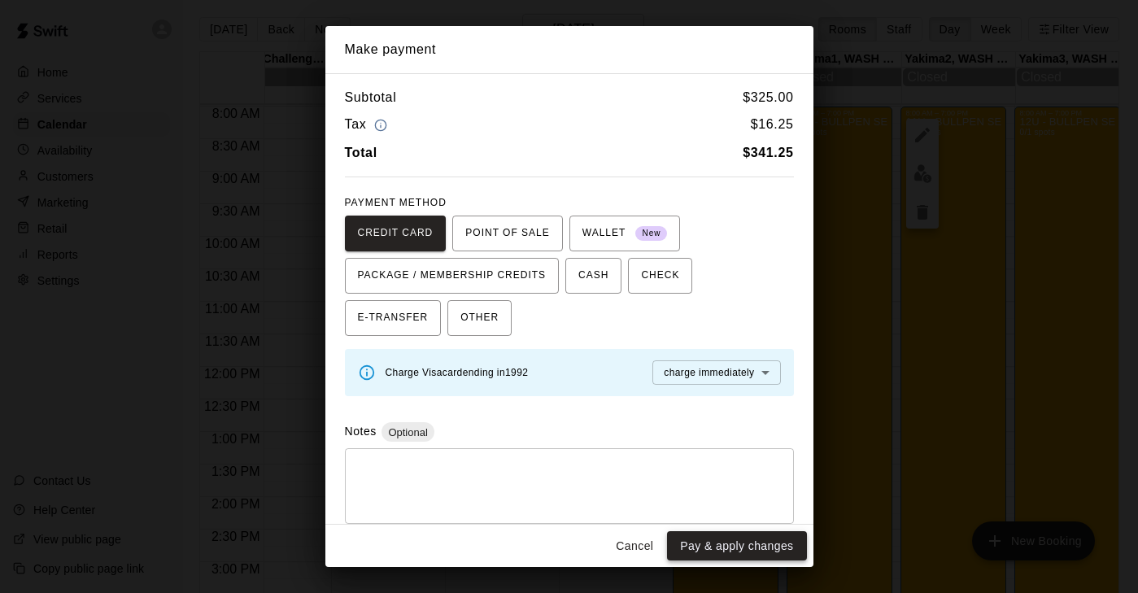
click at [733, 543] on button "Pay & apply changes" at bounding box center [736, 546] width 139 height 30
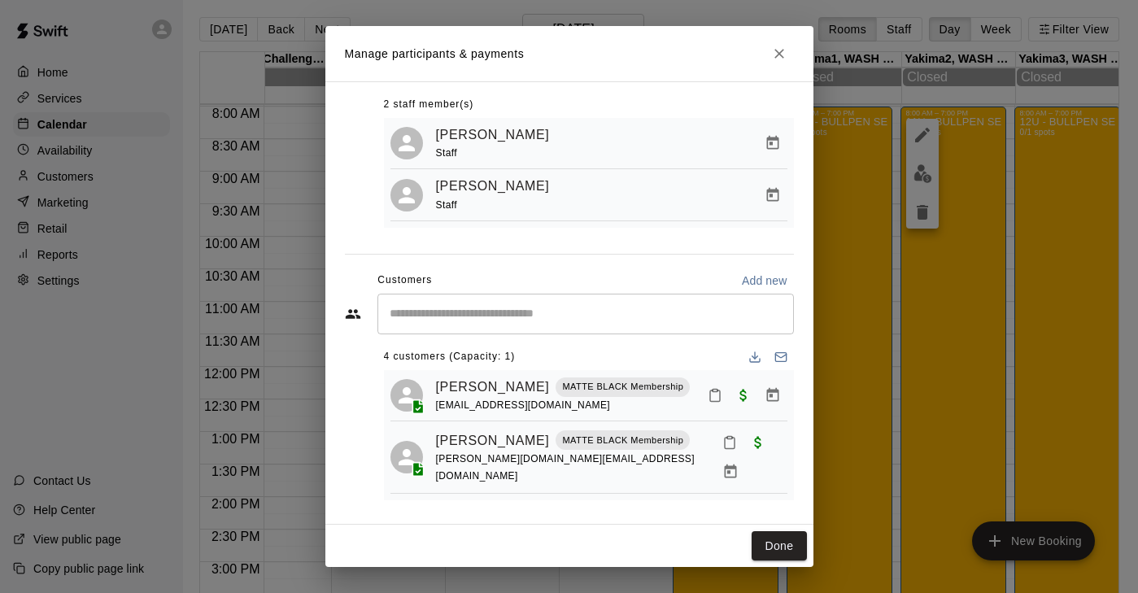
click at [508, 306] on input "Start typing to search customers..." at bounding box center [586, 314] width 402 height 16
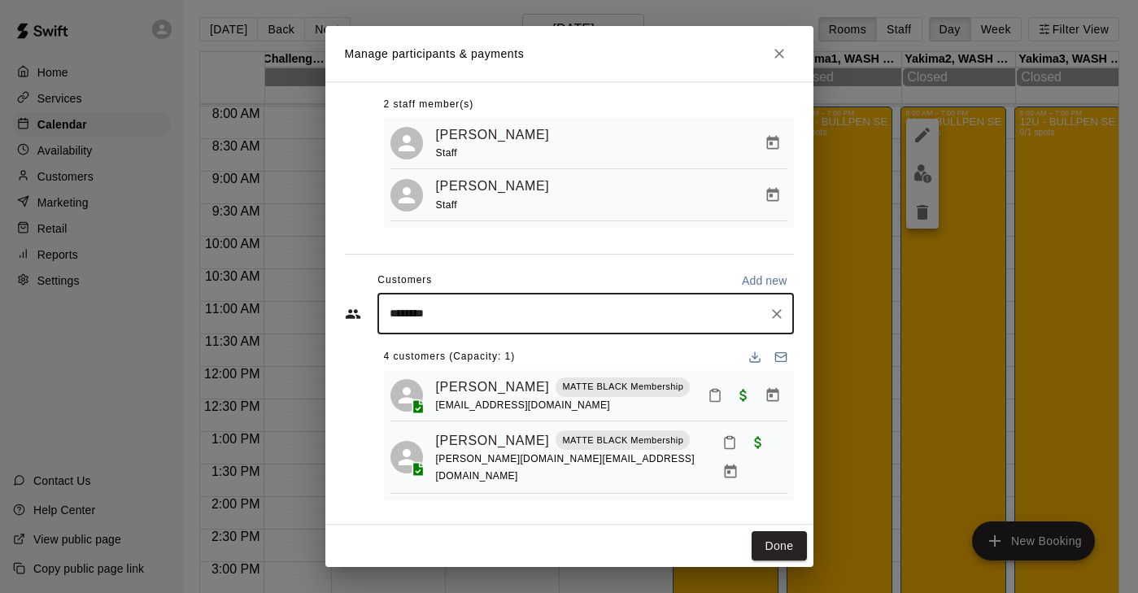
type input "*********"
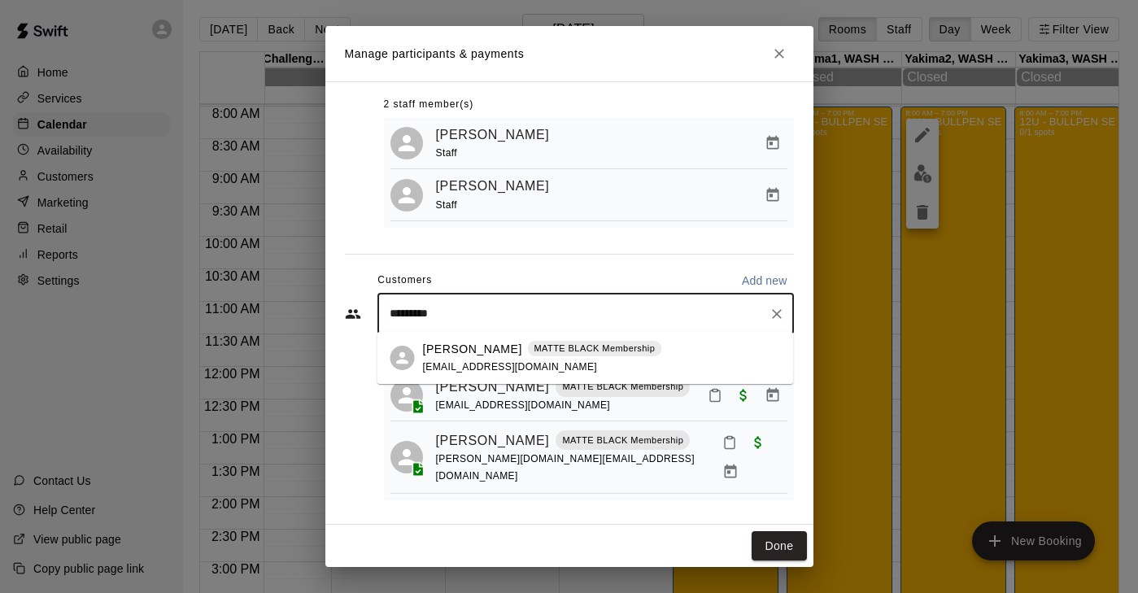
click at [467, 352] on p "[PERSON_NAME]" at bounding box center [472, 349] width 99 height 17
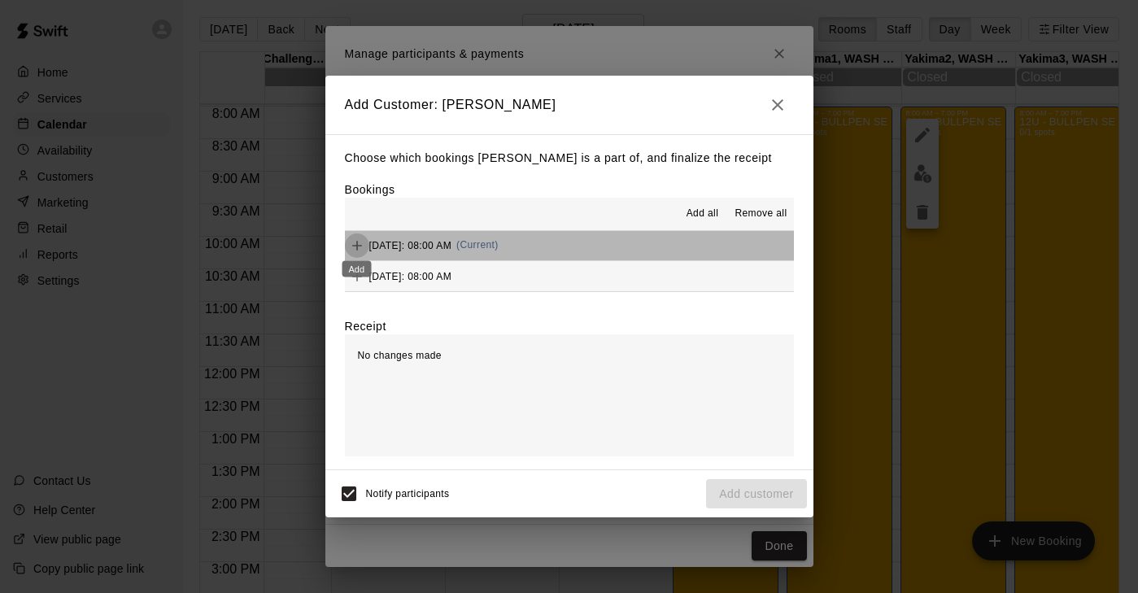
click at [352, 241] on icon "Add" at bounding box center [357, 245] width 16 height 16
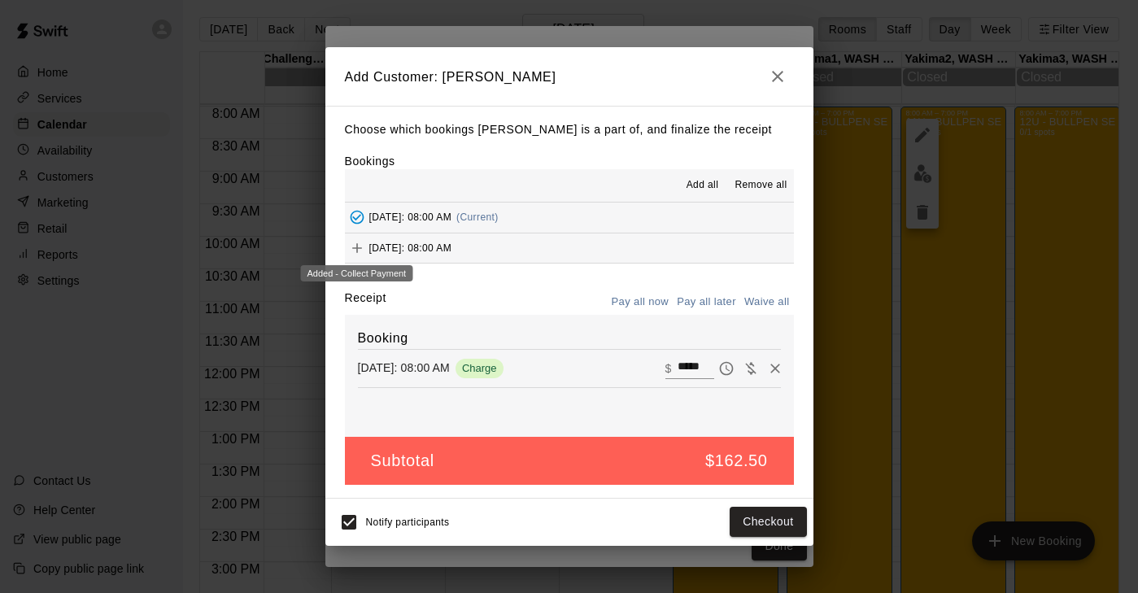
click at [355, 240] on icon "Add" at bounding box center [357, 248] width 16 height 16
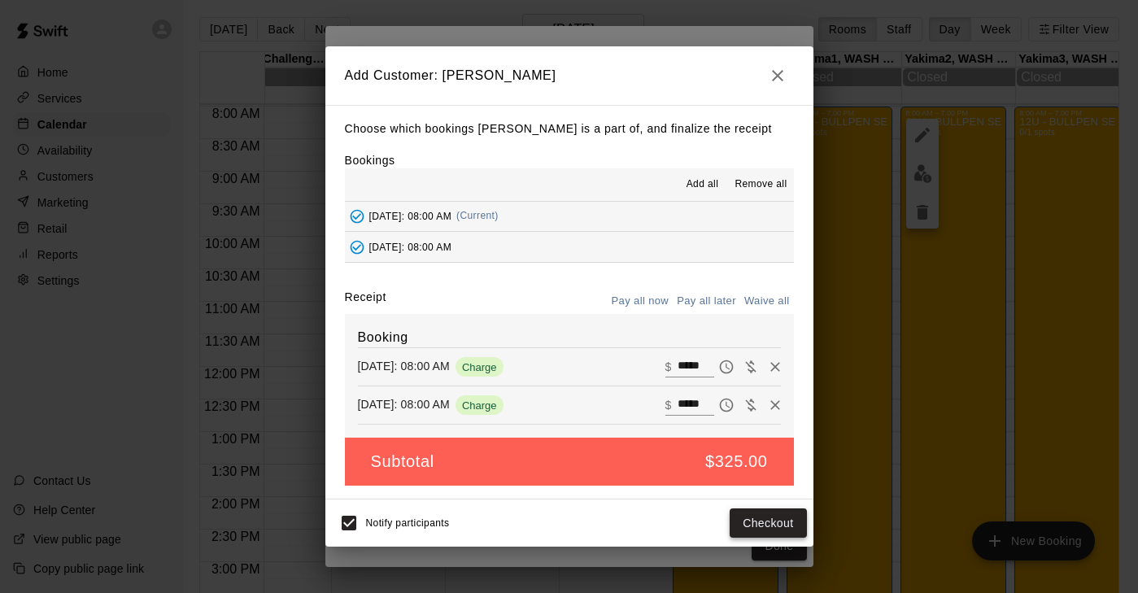
click at [766, 512] on button "Checkout" at bounding box center [768, 523] width 76 height 30
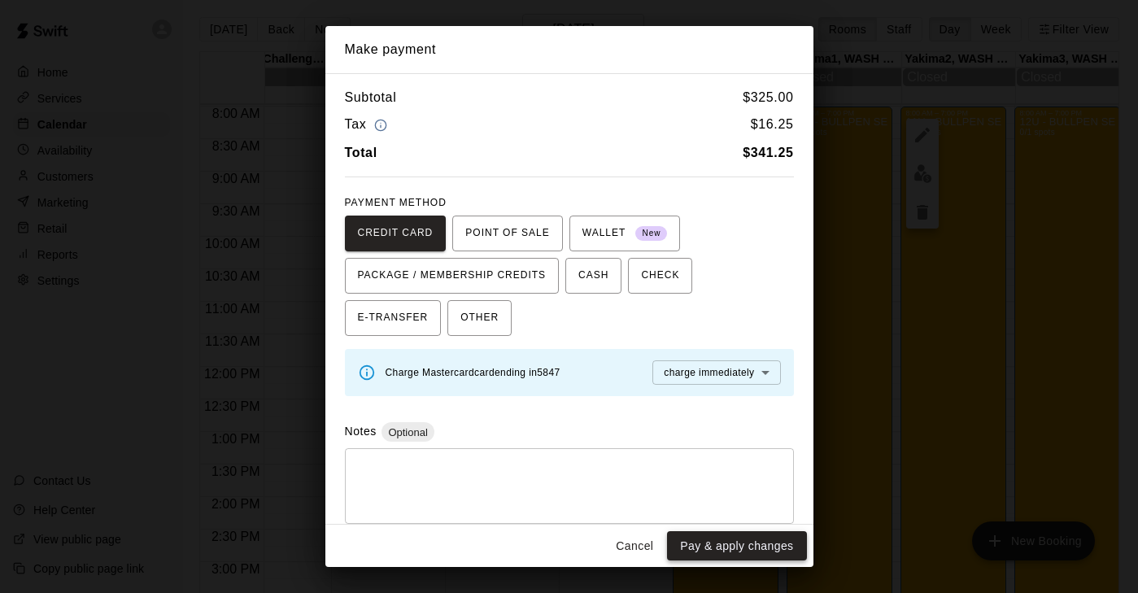
click at [725, 547] on button "Pay & apply changes" at bounding box center [736, 546] width 139 height 30
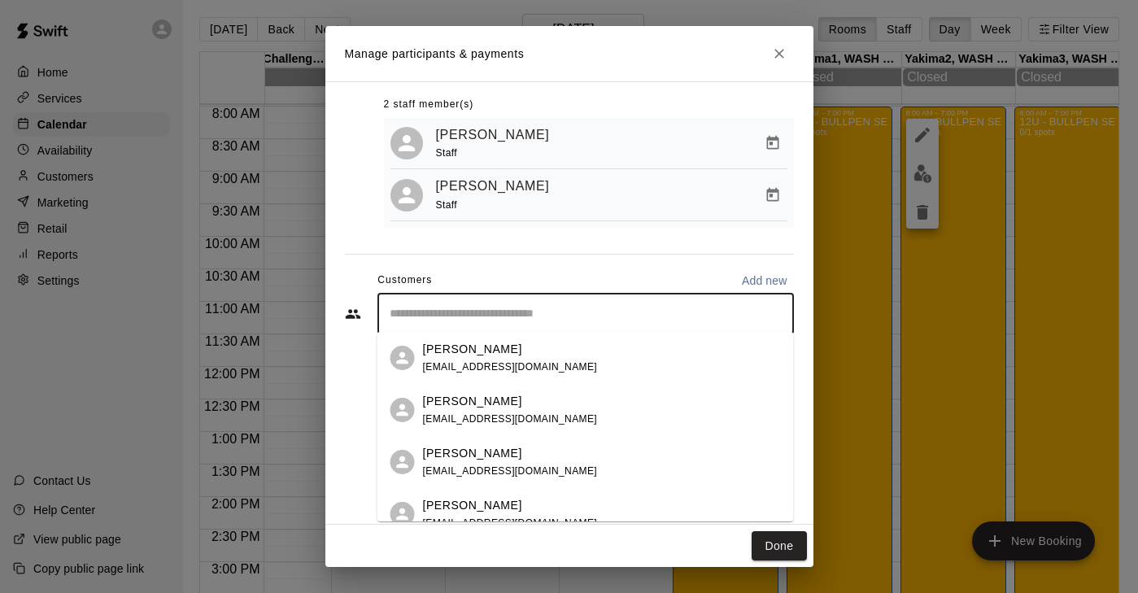
click at [447, 308] on input "Start typing to search customers..." at bounding box center [586, 314] width 402 height 16
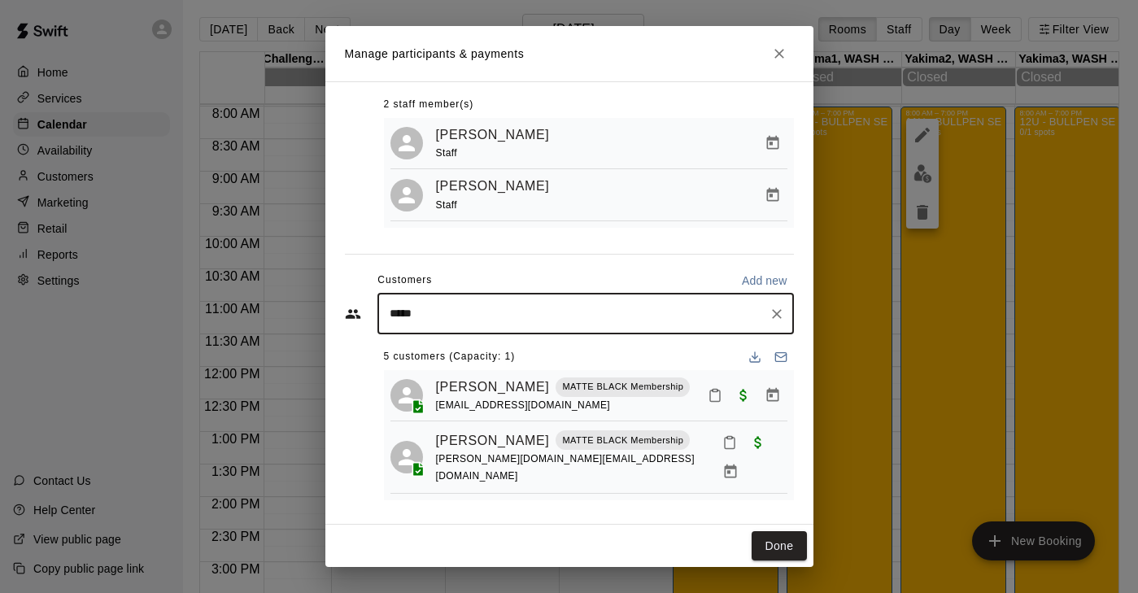
type input "*****"
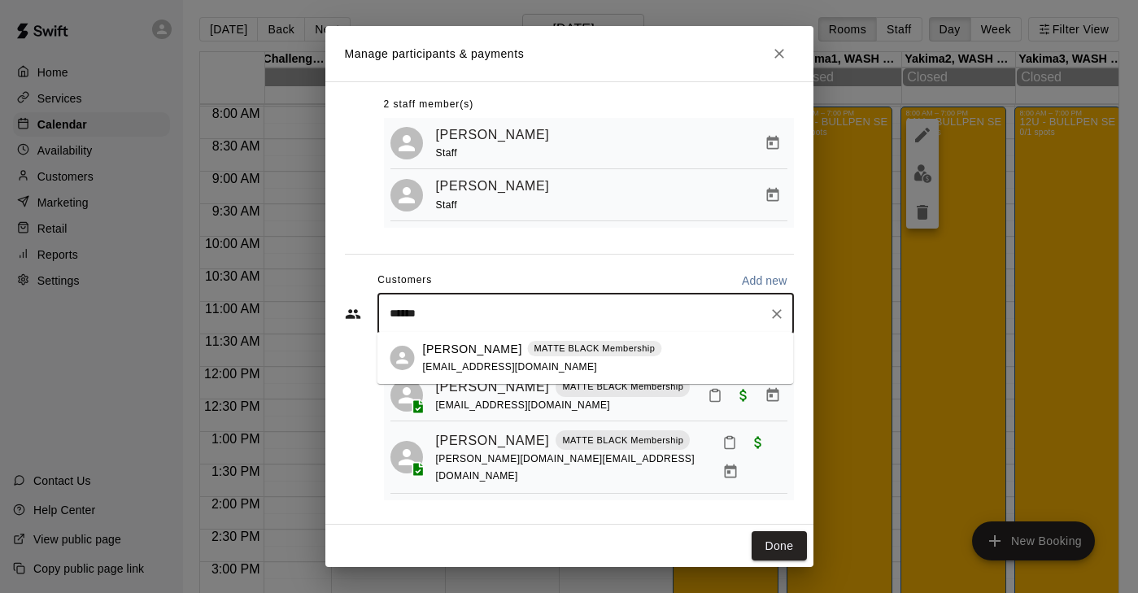
click at [460, 355] on p "[PERSON_NAME]" at bounding box center [472, 349] width 99 height 17
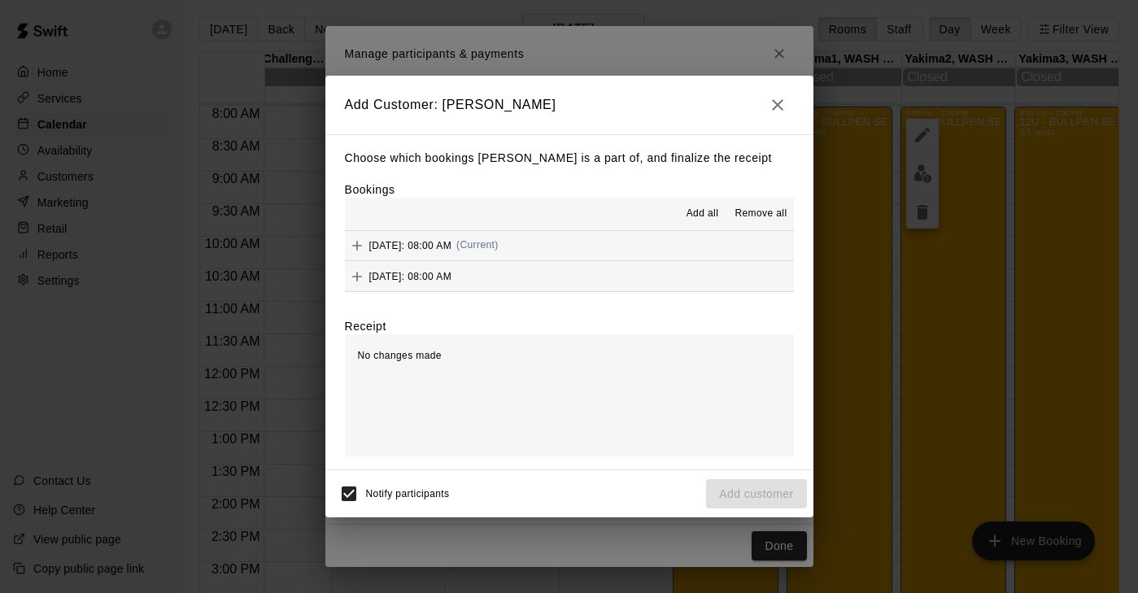
click at [359, 246] on icon "Add" at bounding box center [357, 246] width 10 height 10
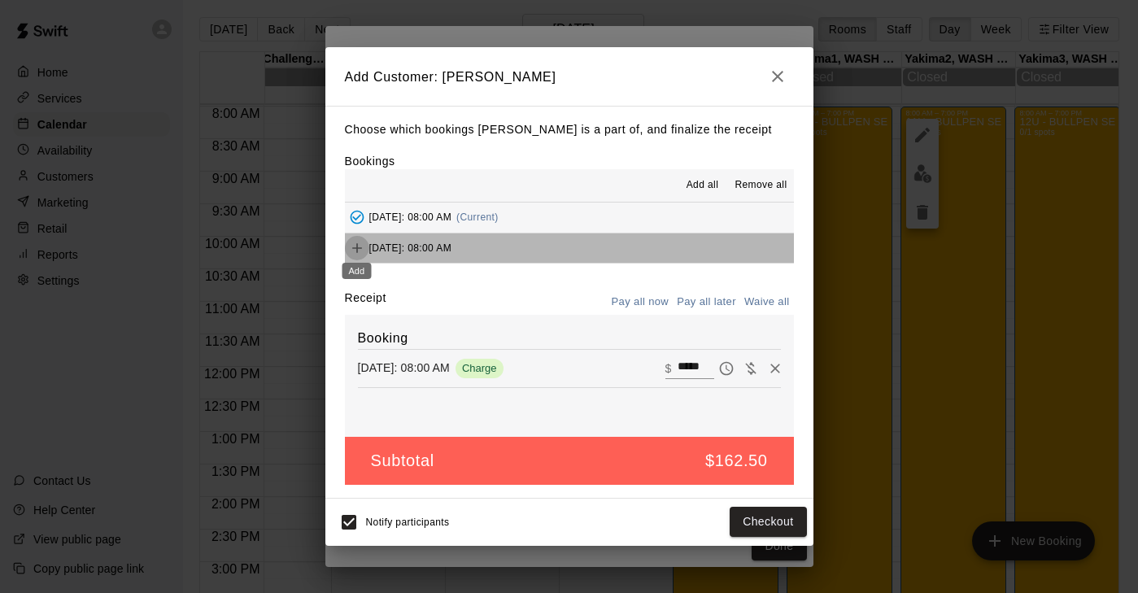
click at [362, 246] on icon "Add" at bounding box center [357, 248] width 16 height 16
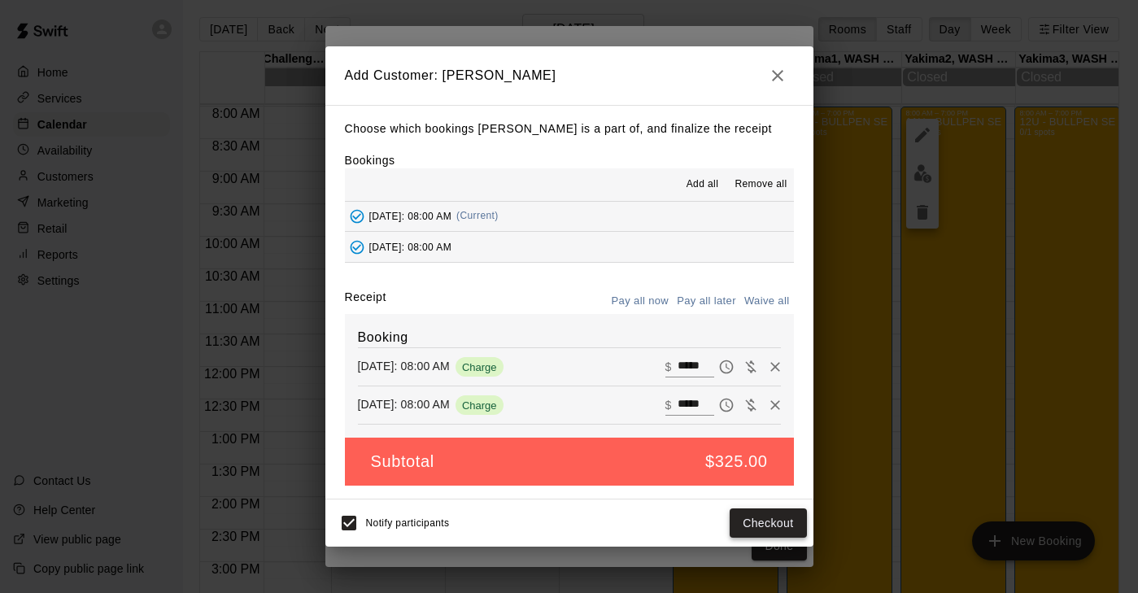
click at [754, 517] on button "Checkout" at bounding box center [768, 523] width 76 height 30
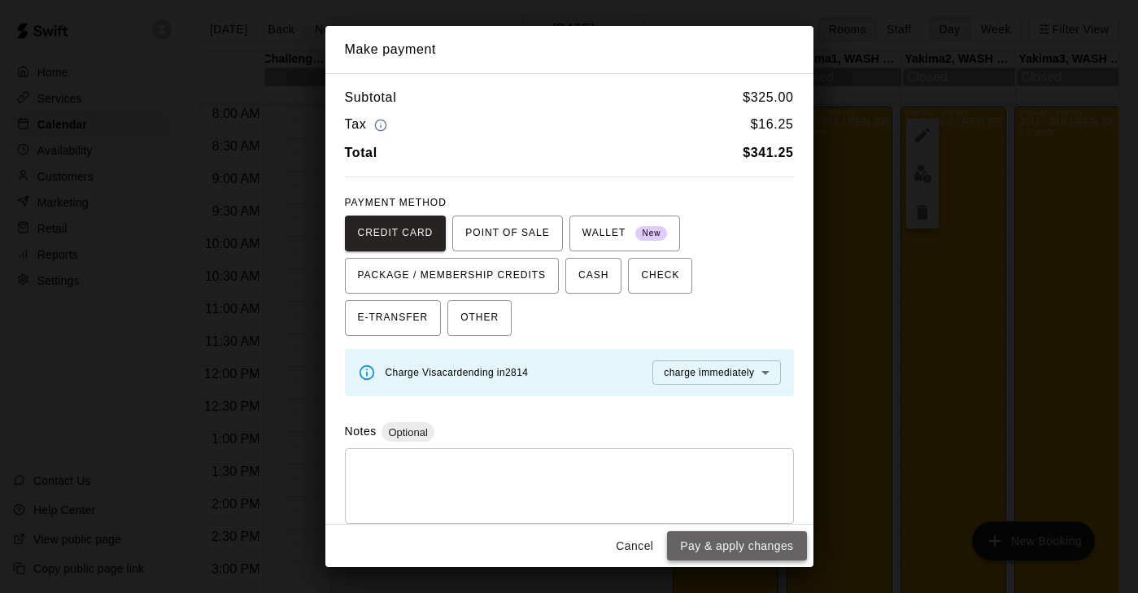
click at [722, 549] on button "Pay & apply changes" at bounding box center [736, 546] width 139 height 30
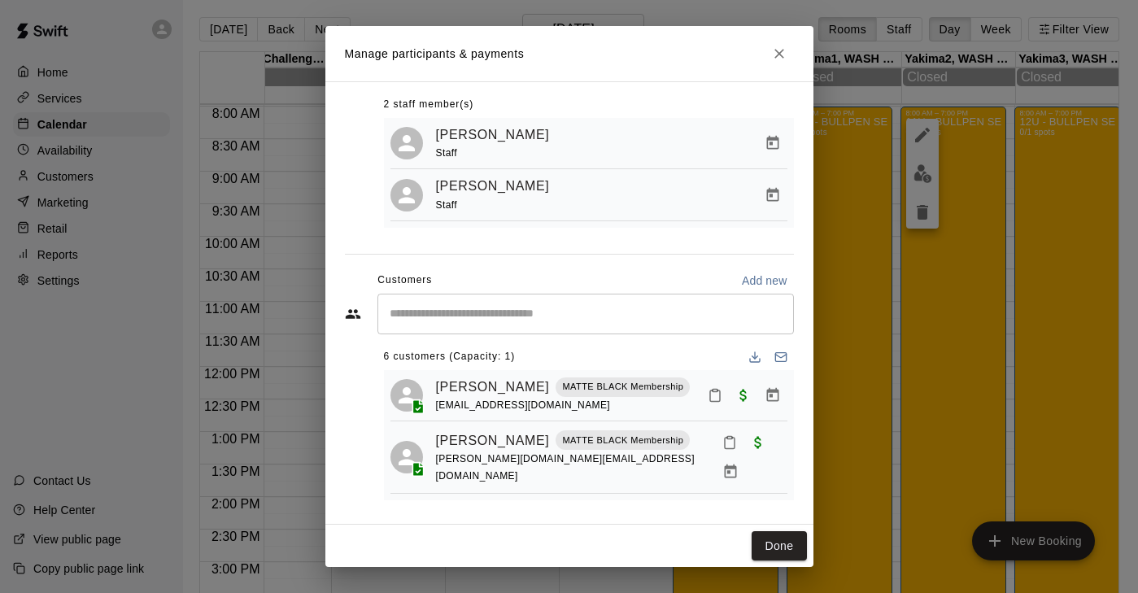
click at [510, 312] on input "Start typing to search customers..." at bounding box center [586, 314] width 402 height 16
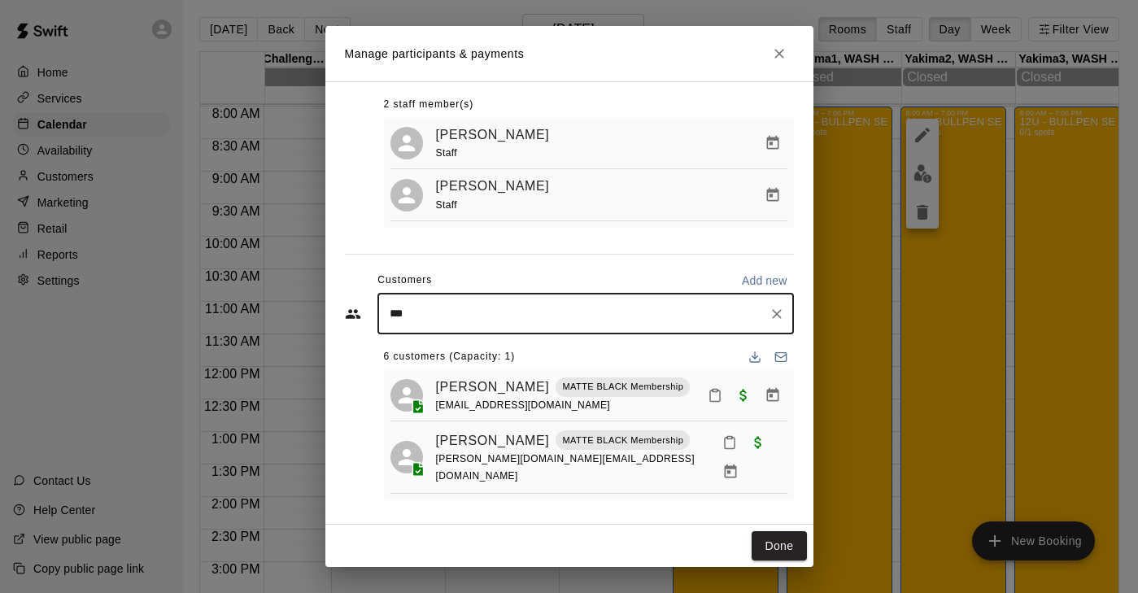
type input "****"
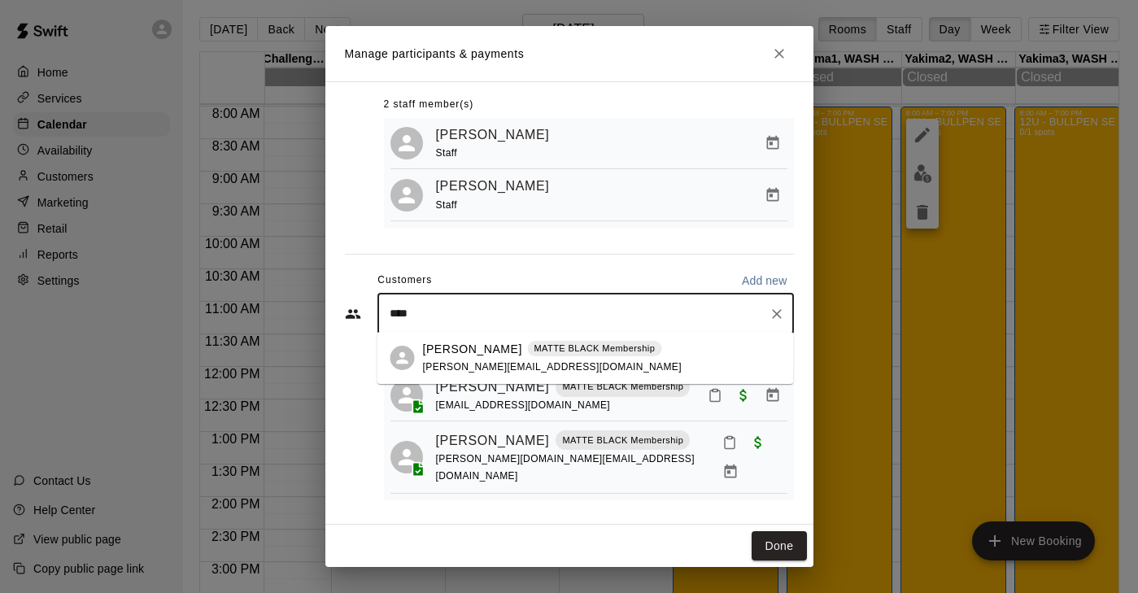
click at [472, 345] on p "[PERSON_NAME]" at bounding box center [472, 349] width 99 height 17
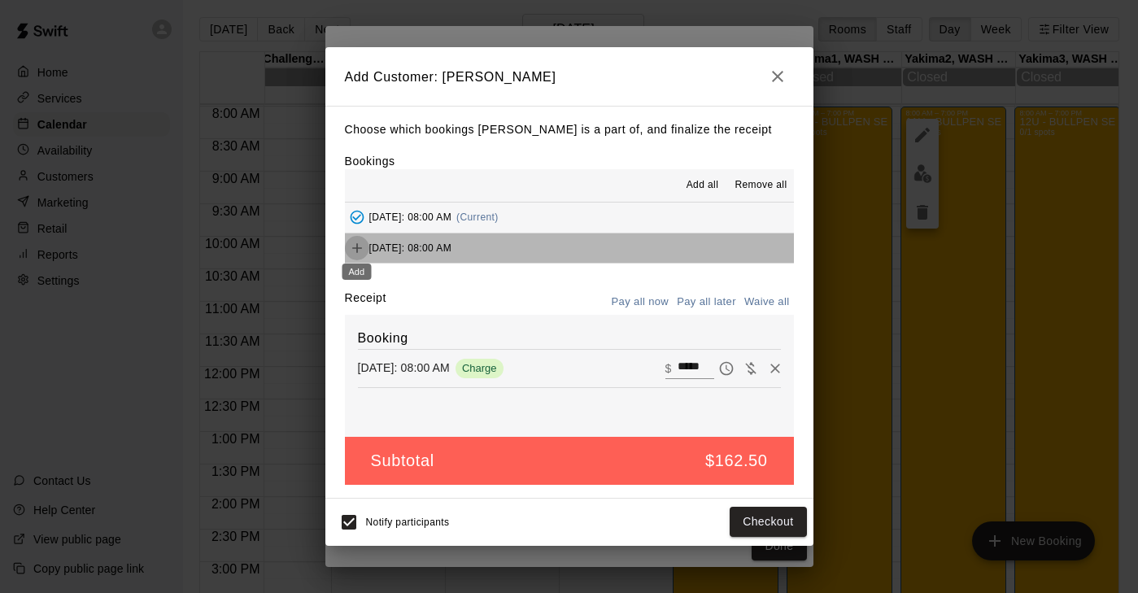
click at [363, 247] on icon "Add" at bounding box center [357, 248] width 16 height 16
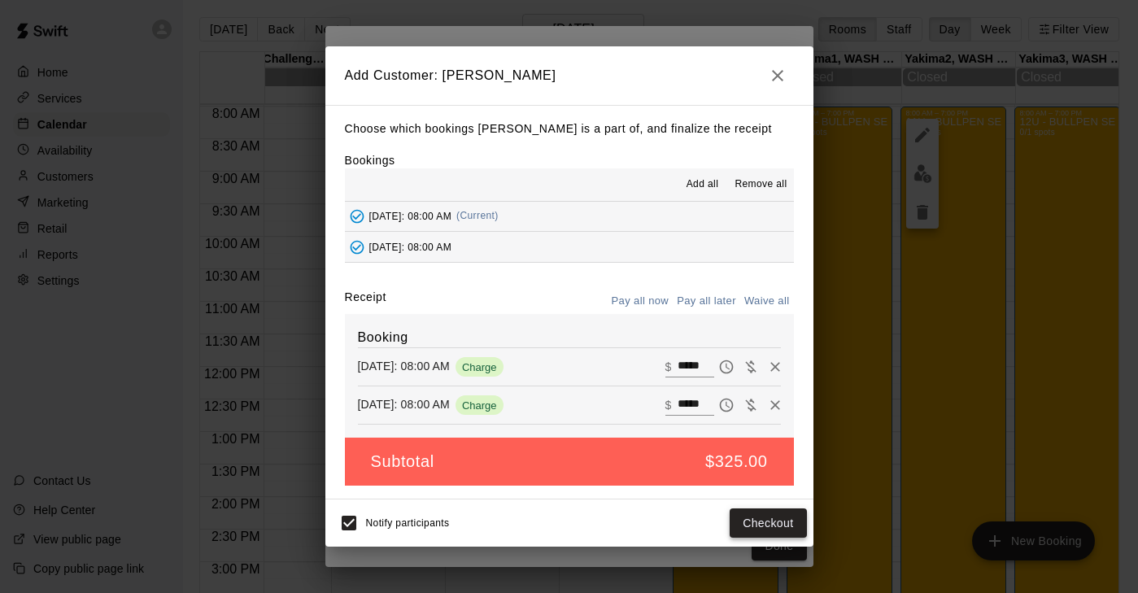
click at [774, 515] on button "Checkout" at bounding box center [768, 523] width 76 height 30
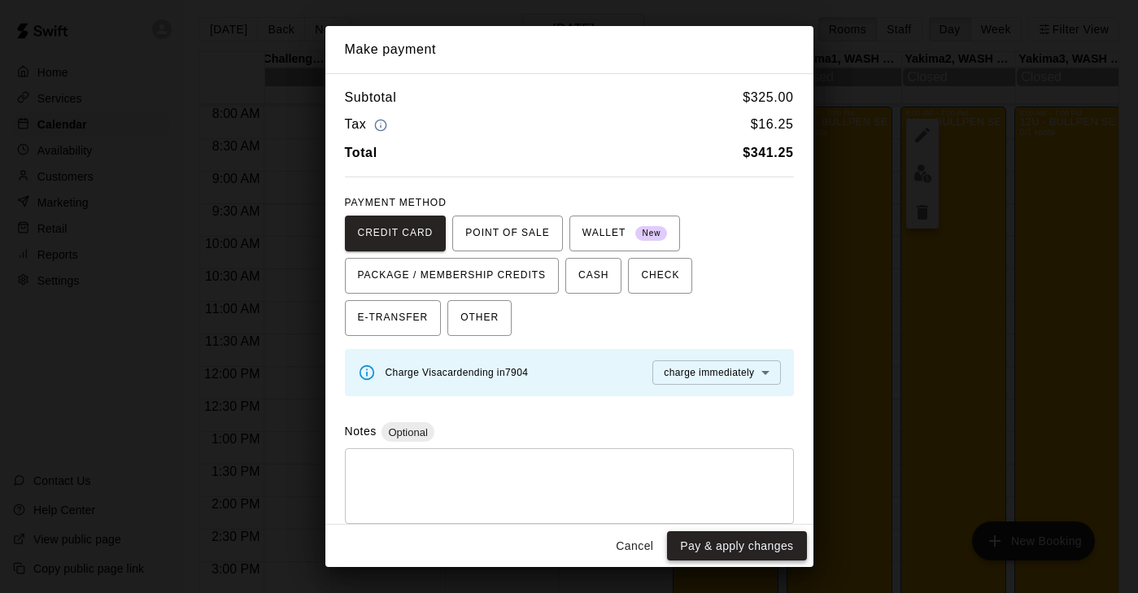
click at [730, 542] on button "Pay & apply changes" at bounding box center [736, 546] width 139 height 30
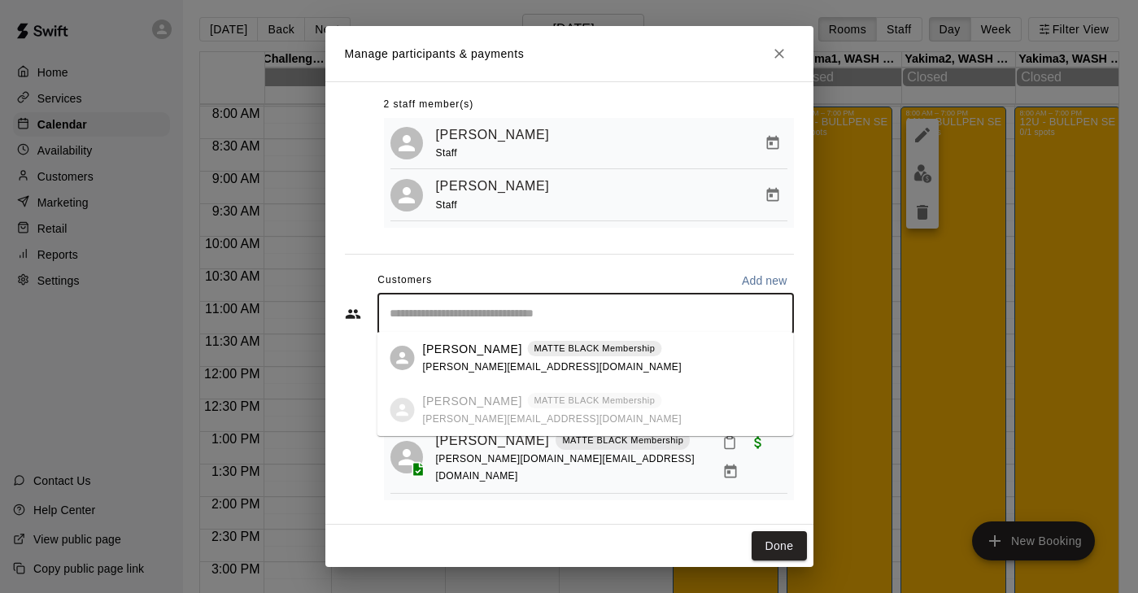
click at [457, 316] on input "Start typing to search customers..." at bounding box center [586, 314] width 402 height 16
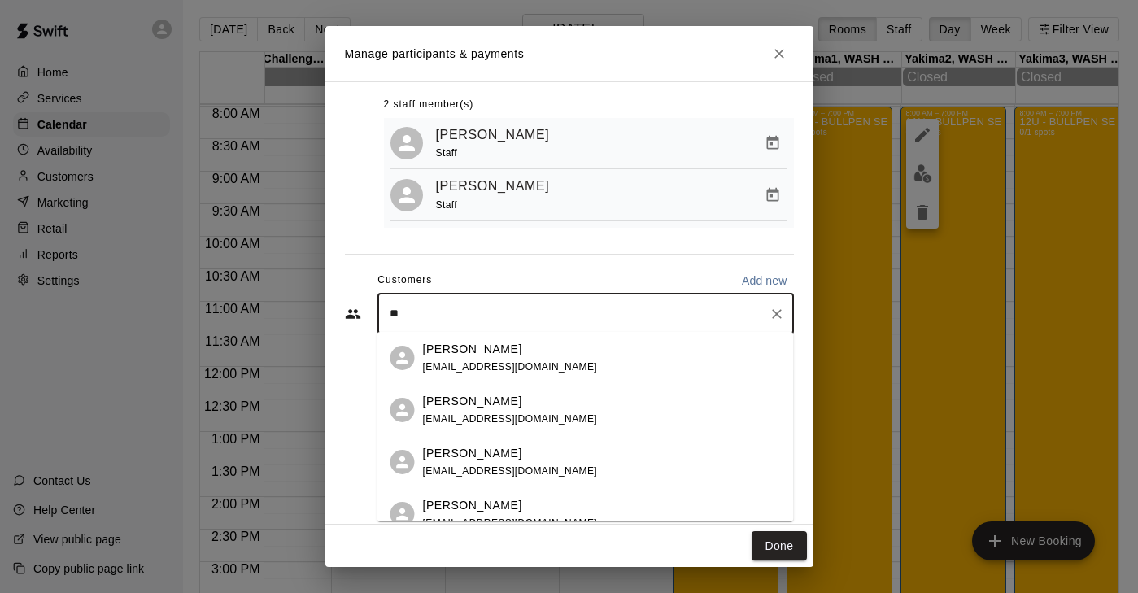
type input "*"
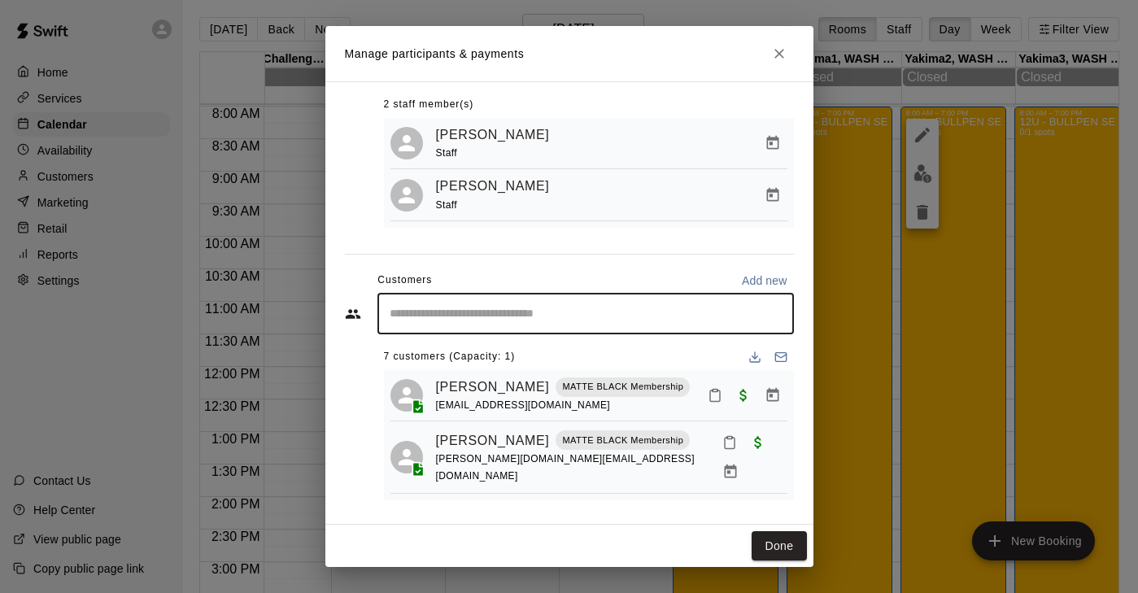
click at [524, 307] on input "Start typing to search customers..." at bounding box center [586, 314] width 402 height 16
click at [455, 322] on div "​" at bounding box center [585, 314] width 416 height 41
click at [460, 306] on input "Start typing to search customers..." at bounding box center [586, 314] width 402 height 16
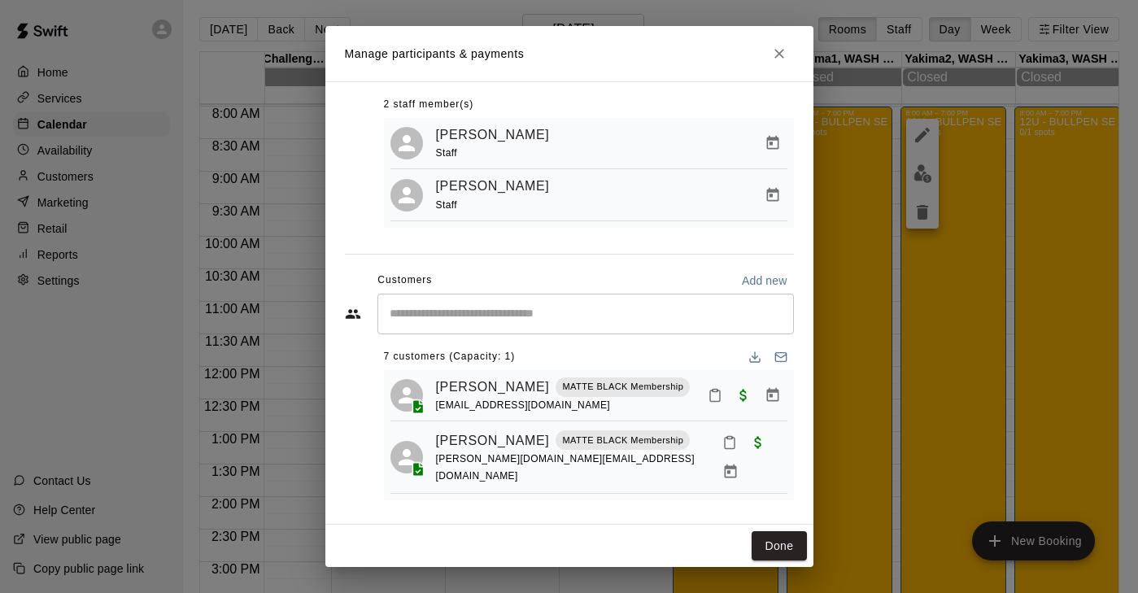
click at [503, 256] on div "Staff ​ 2 staff member(s) [PERSON_NAME] Staff [PERSON_NAME] Staff Customers Add…" at bounding box center [569, 261] width 449 height 504
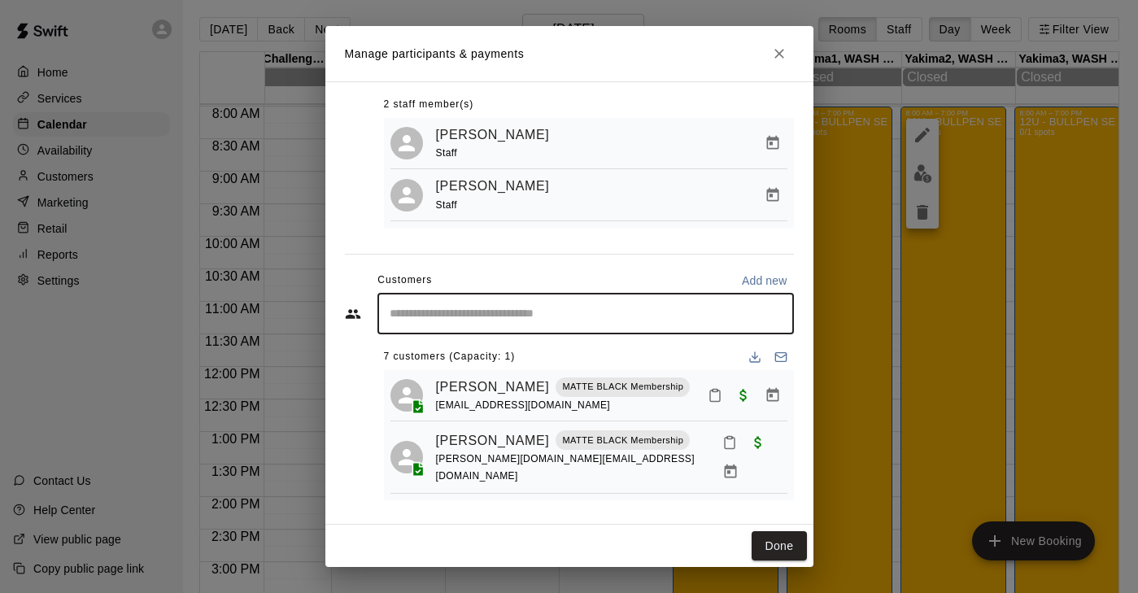
click at [450, 319] on input "Start typing to search customers..." at bounding box center [586, 314] width 402 height 16
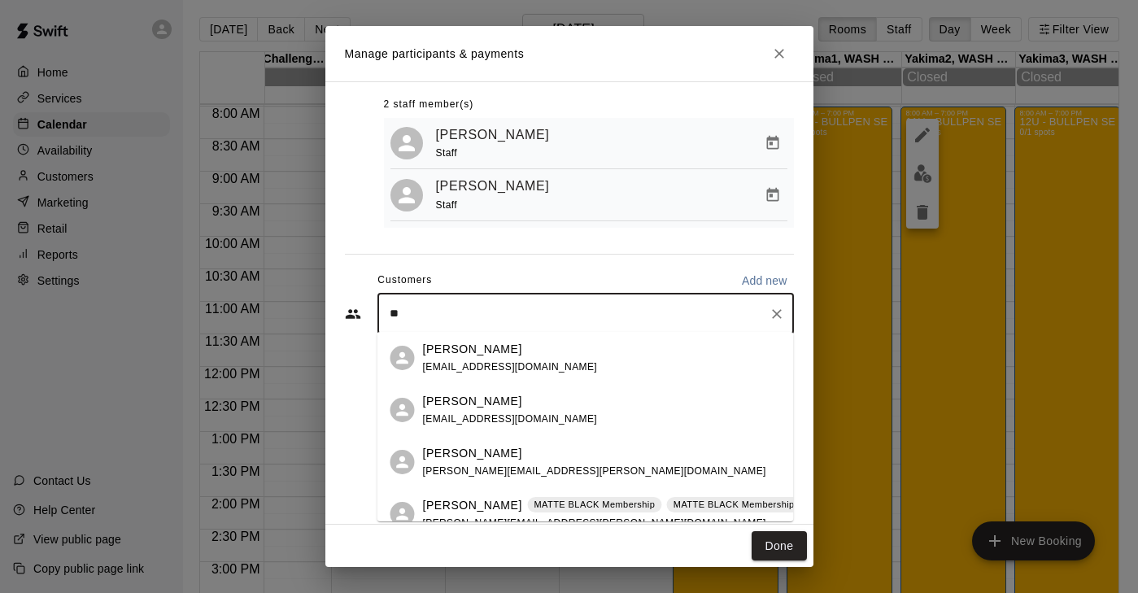
type input "*"
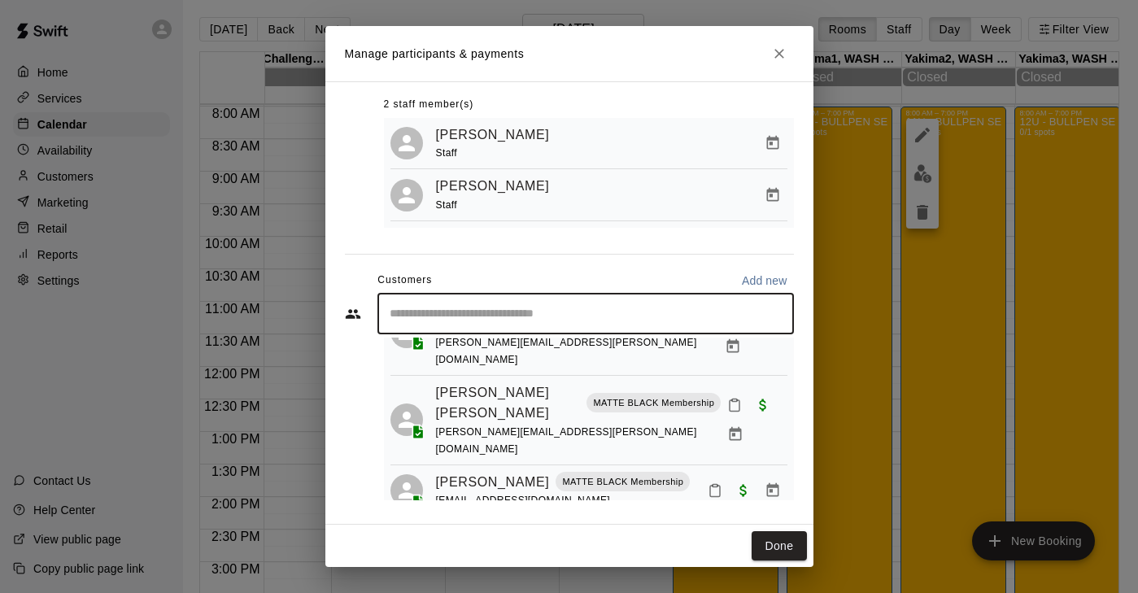
scroll to position [263, 0]
click at [464, 300] on div "​" at bounding box center [585, 314] width 416 height 41
click at [434, 312] on input "Start typing to search customers..." at bounding box center [586, 314] width 402 height 16
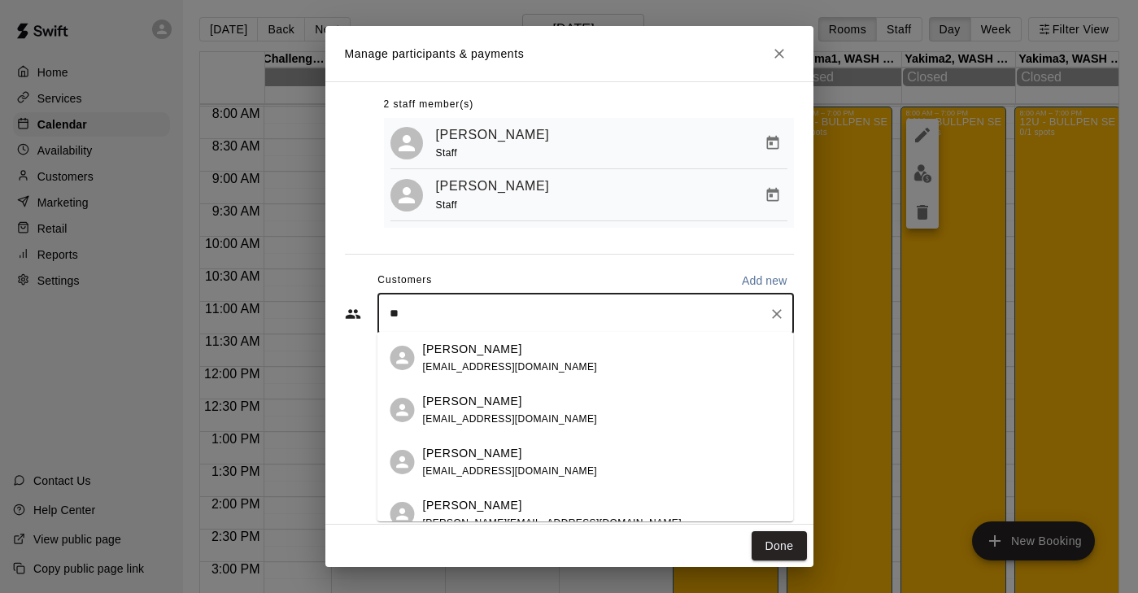
type input "*"
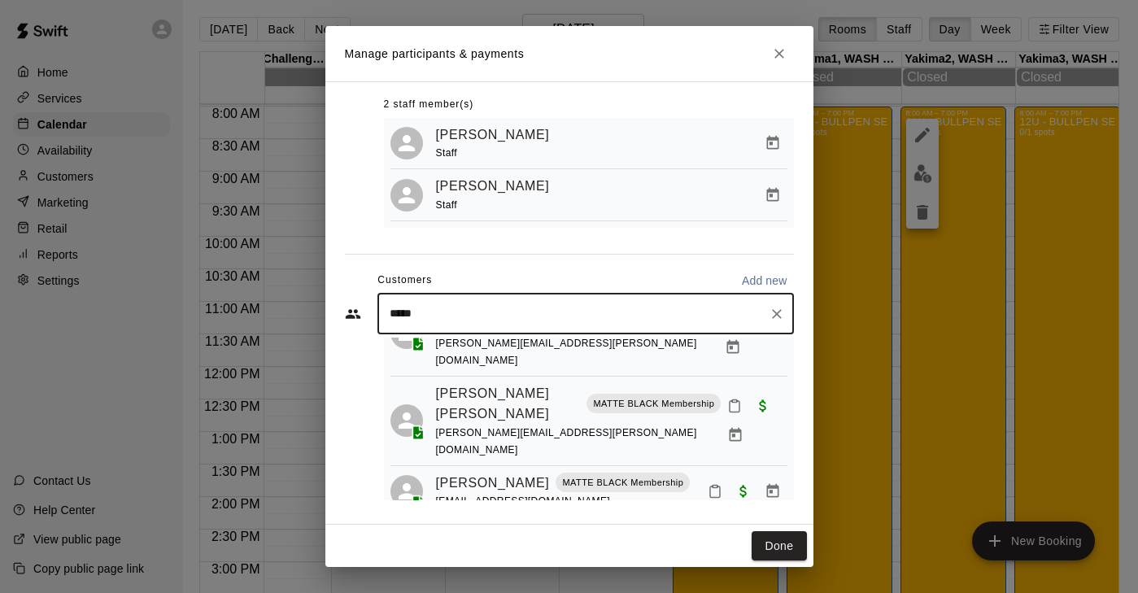
type input "******"
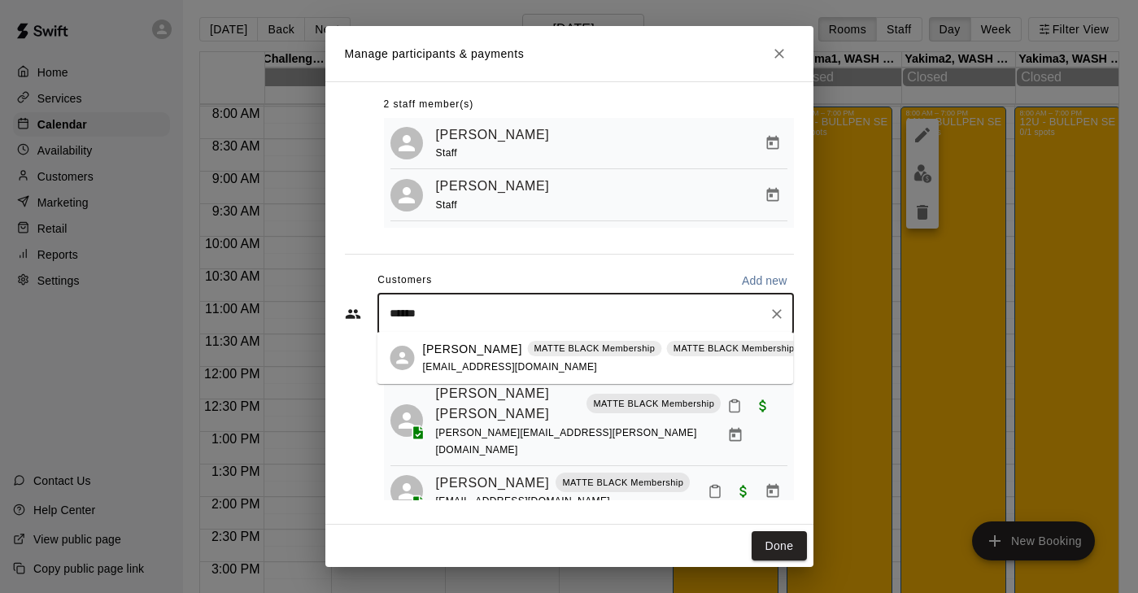
click at [442, 357] on p "[PERSON_NAME]" at bounding box center [472, 349] width 99 height 17
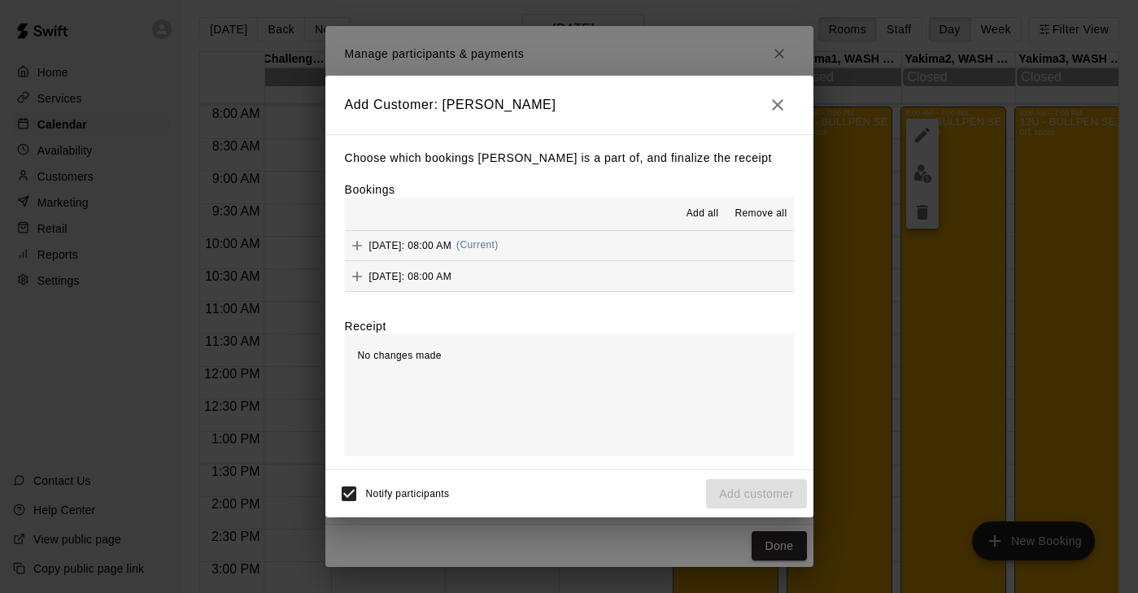
click at [359, 247] on icon "Add" at bounding box center [357, 245] width 16 height 16
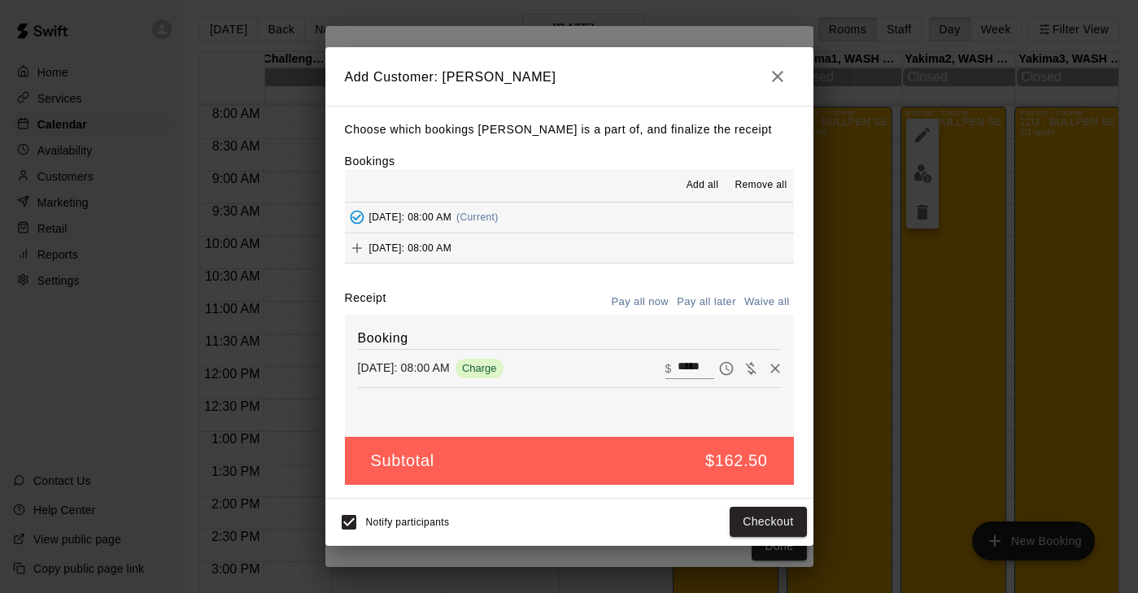
click at [358, 247] on icon "Add" at bounding box center [357, 248] width 10 height 10
click at [753, 517] on button "Checkout" at bounding box center [768, 523] width 76 height 30
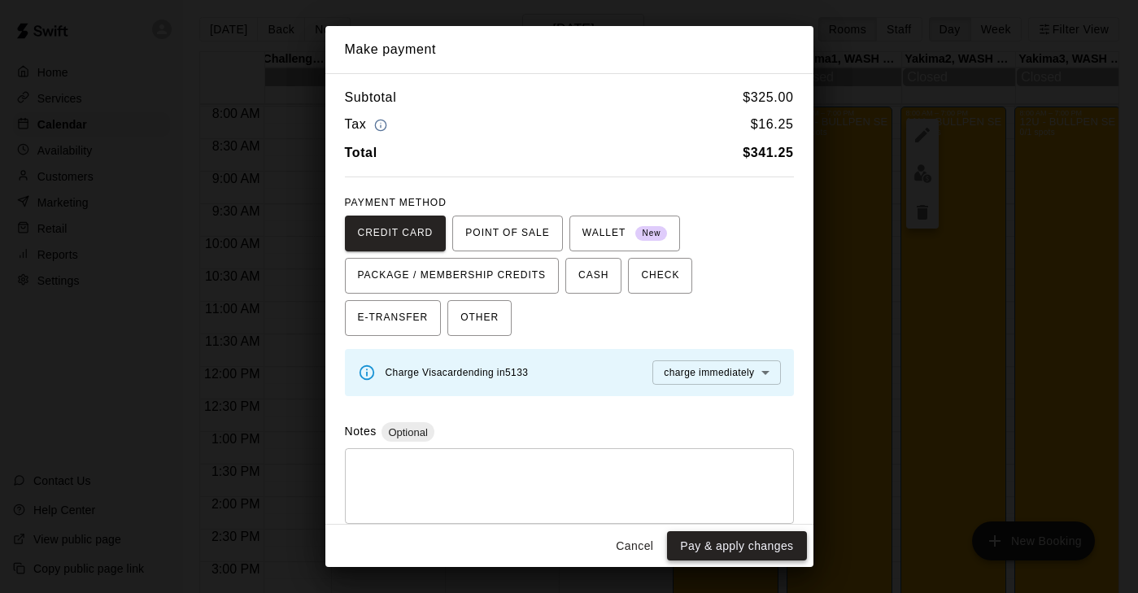
click at [749, 544] on button "Pay & apply changes" at bounding box center [736, 546] width 139 height 30
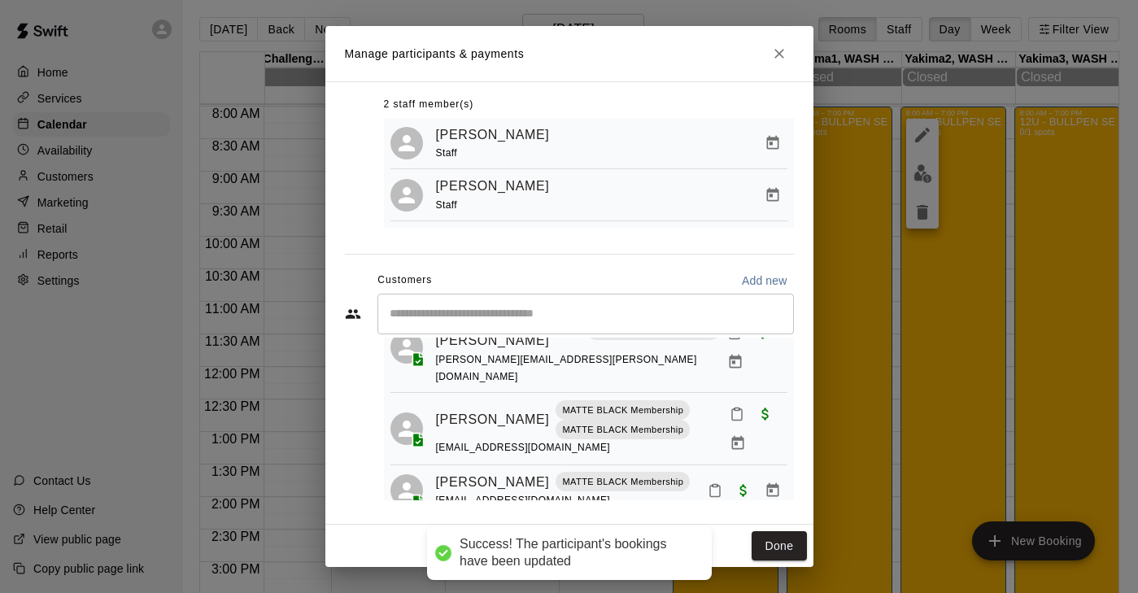
scroll to position [335, 0]
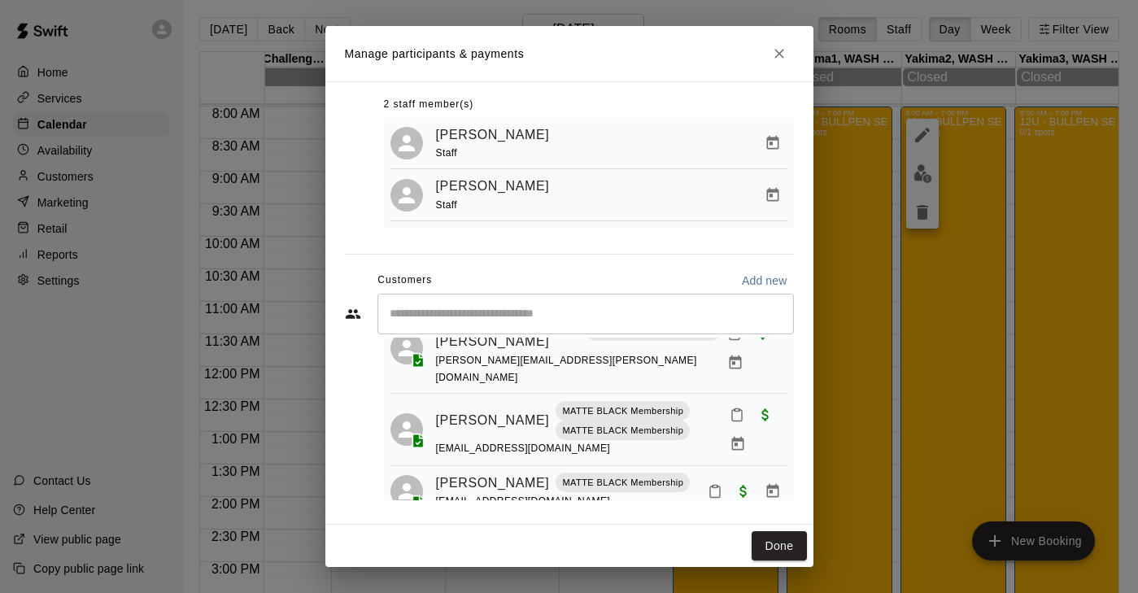
click at [466, 312] on input "Start typing to search customers..." at bounding box center [586, 314] width 402 height 16
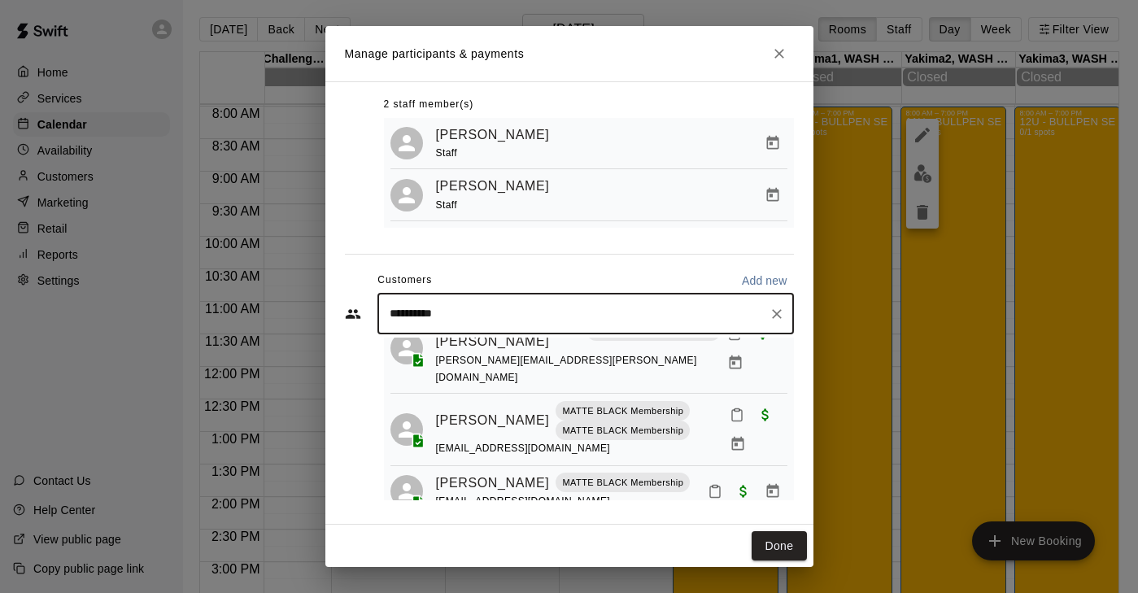
type input "**********"
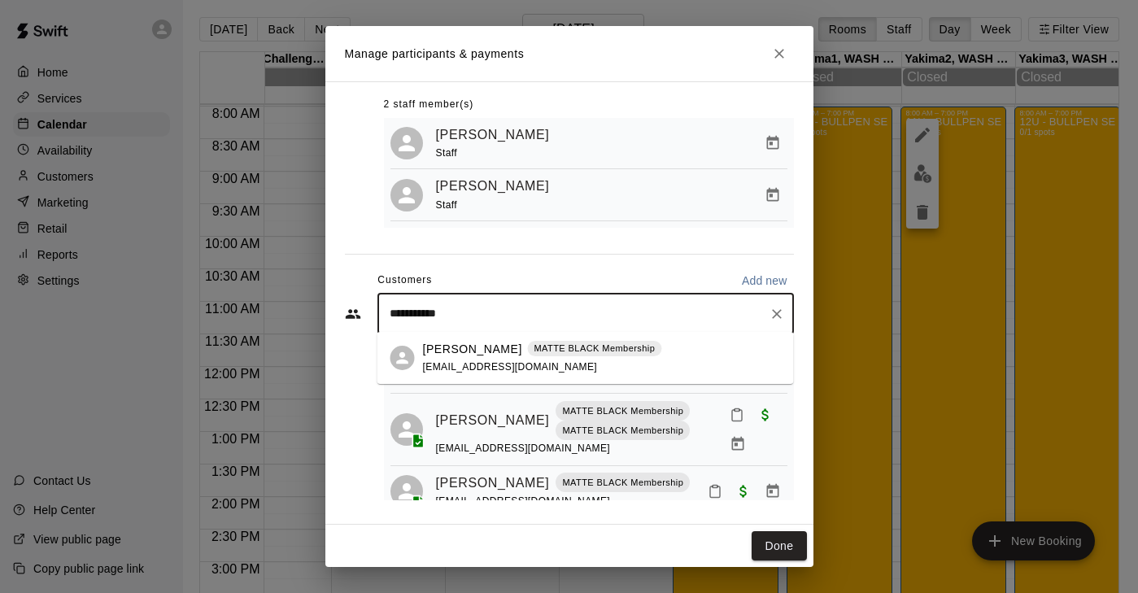
click at [449, 349] on p "[PERSON_NAME]" at bounding box center [472, 349] width 99 height 17
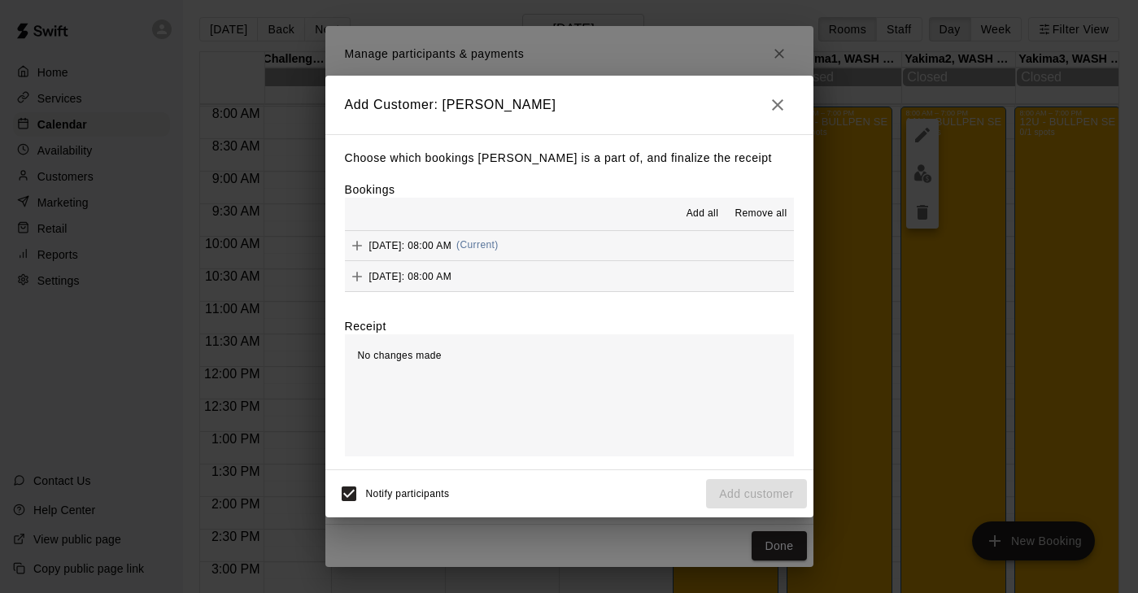
click at [359, 245] on icon "Add" at bounding box center [357, 246] width 10 height 10
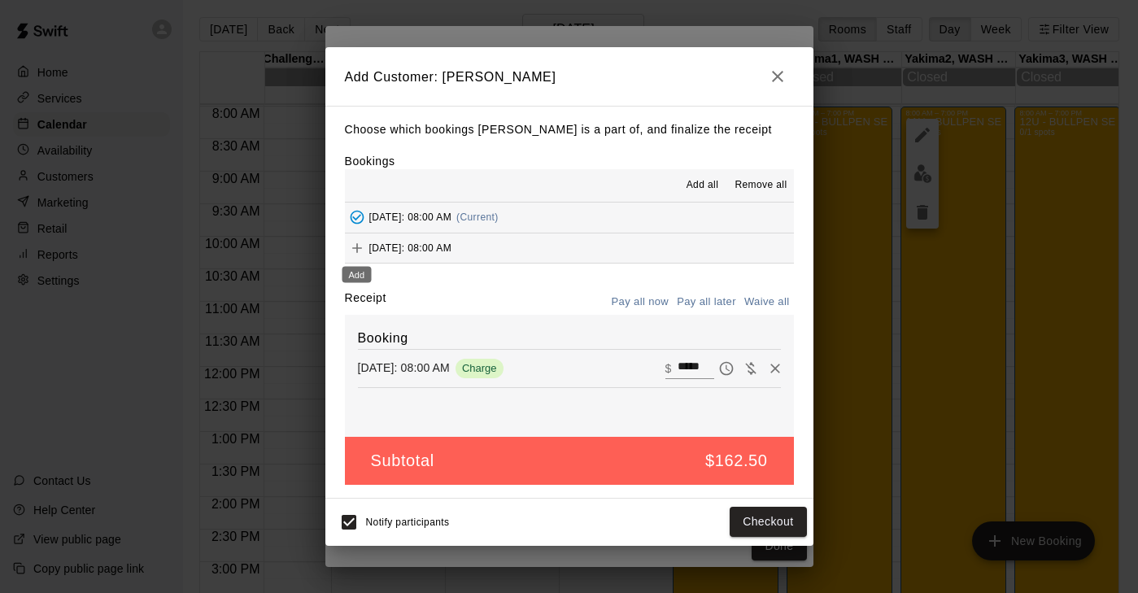
click at [366, 247] on button "Add" at bounding box center [357, 248] width 24 height 24
click at [760, 521] on button "Checkout" at bounding box center [768, 523] width 76 height 30
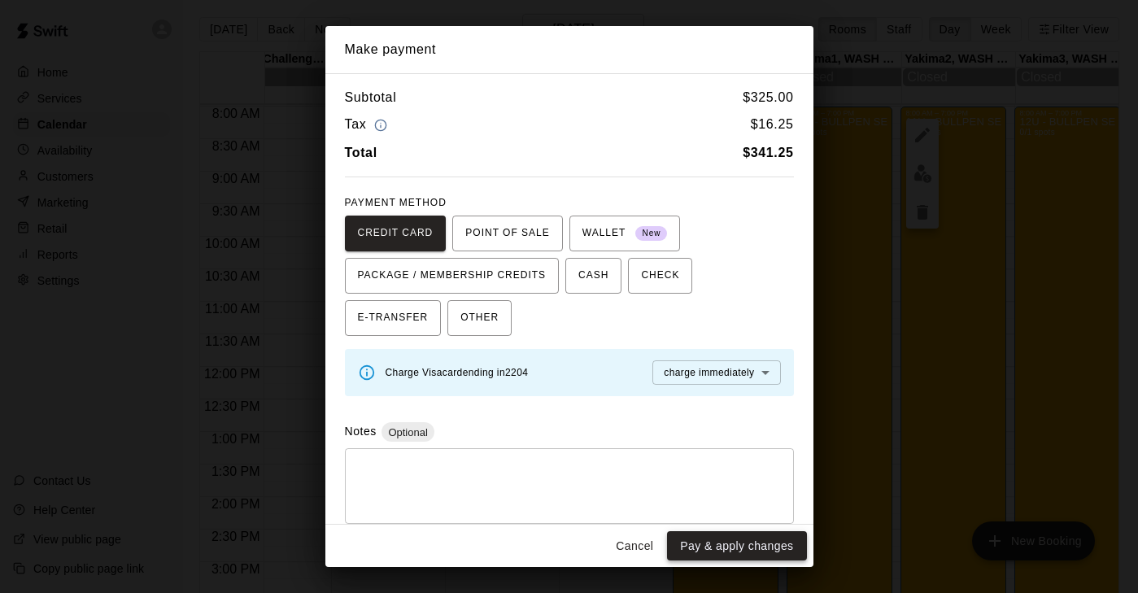
click at [740, 547] on button "Pay & apply changes" at bounding box center [736, 546] width 139 height 30
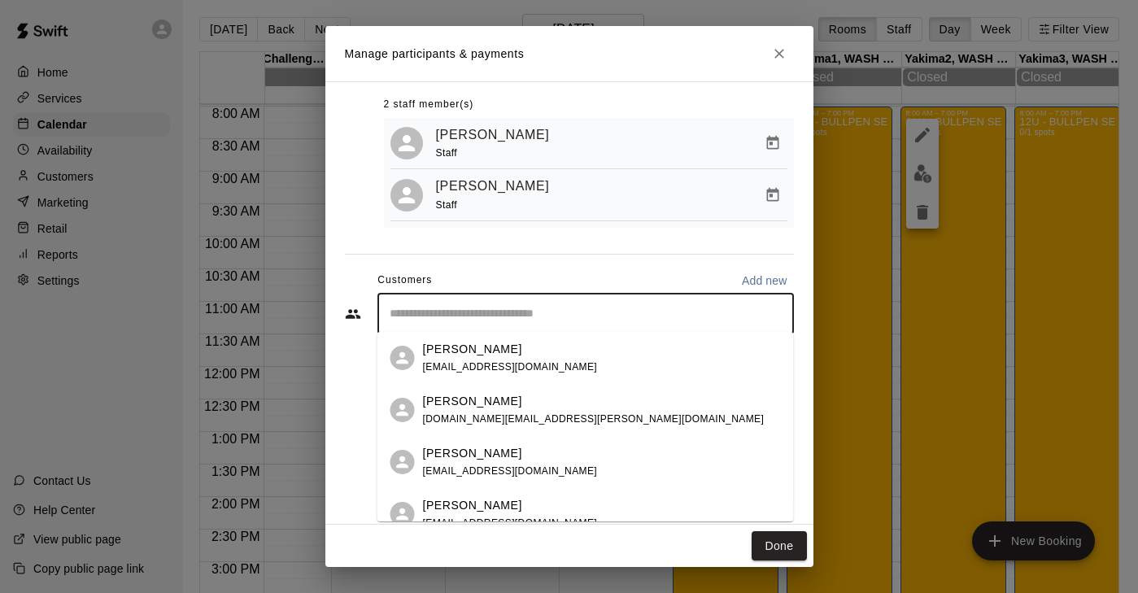
click at [474, 314] on input "Start typing to search customers..." at bounding box center [586, 314] width 402 height 16
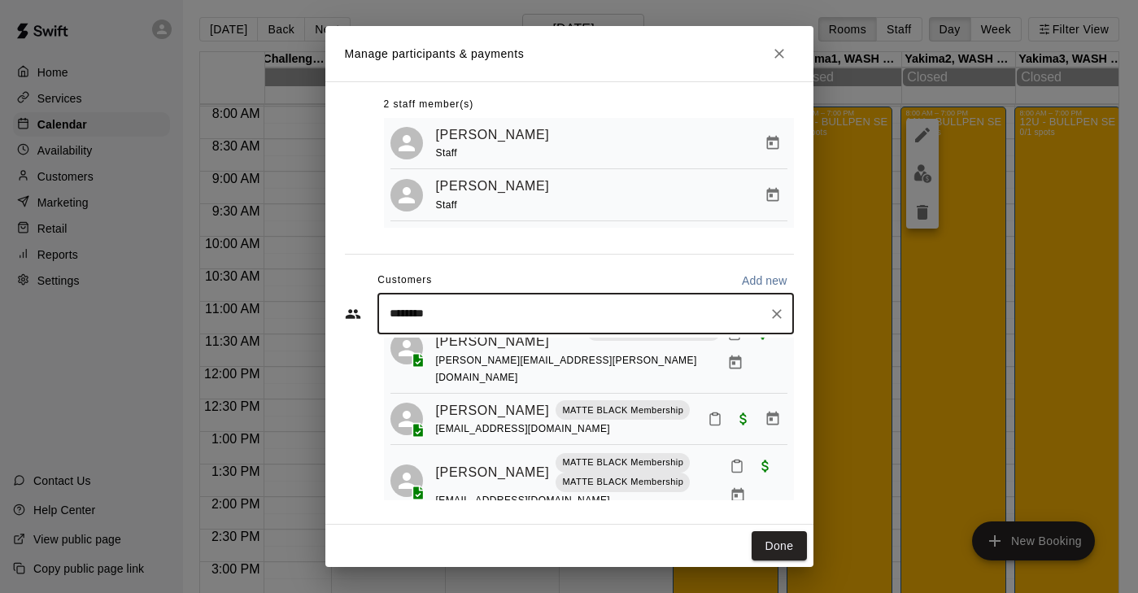
type input "*******"
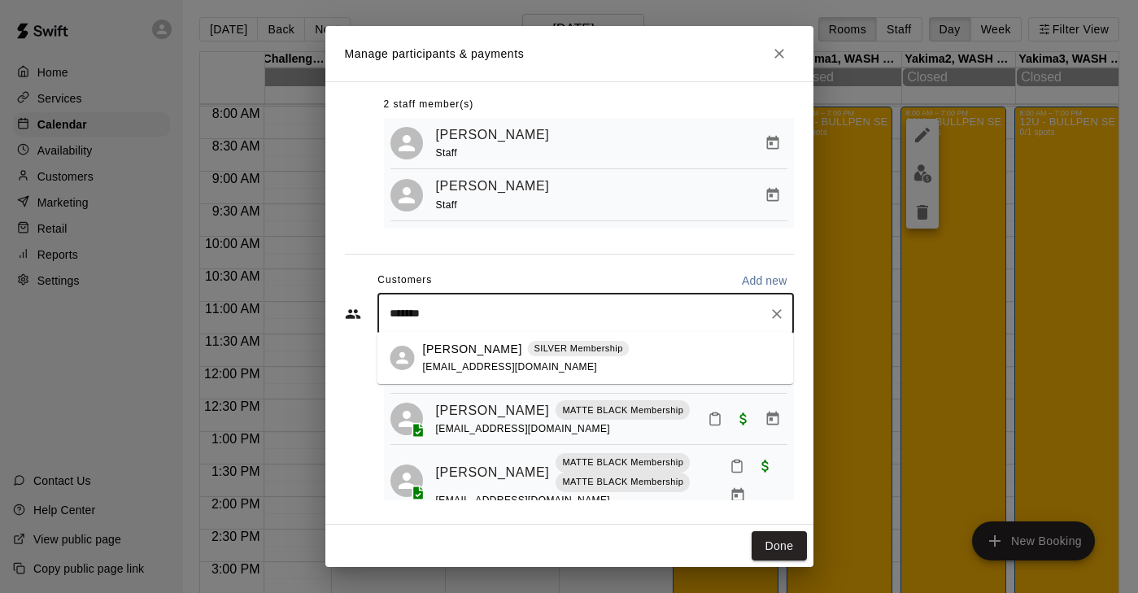
click at [473, 355] on p "[PERSON_NAME]" at bounding box center [472, 349] width 99 height 17
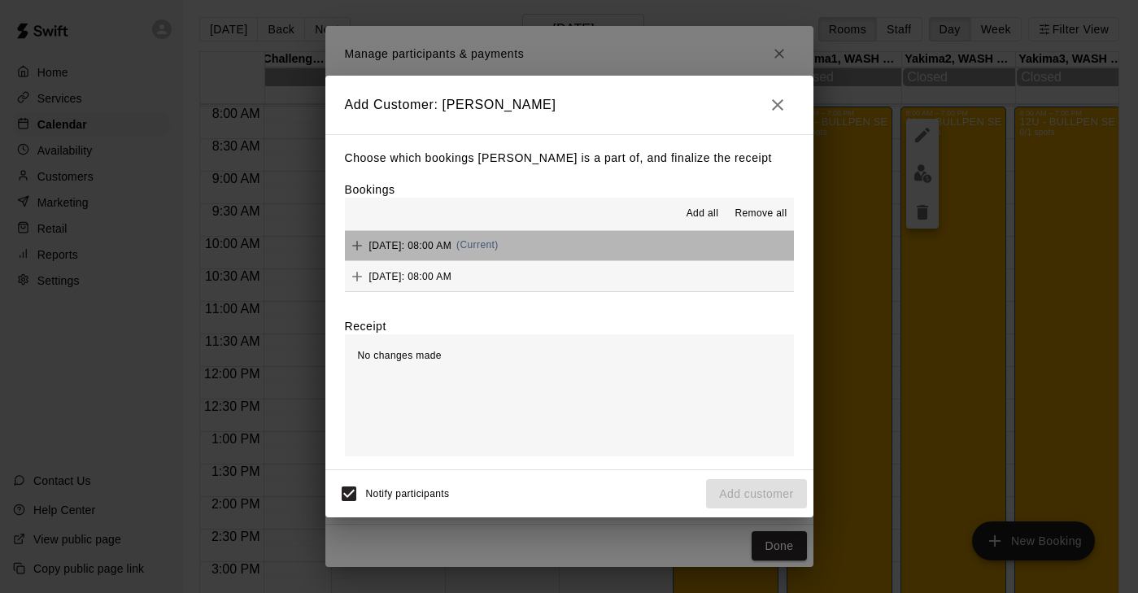
click at [379, 248] on span "[DATE]: 08:00 AM" at bounding box center [410, 244] width 83 height 11
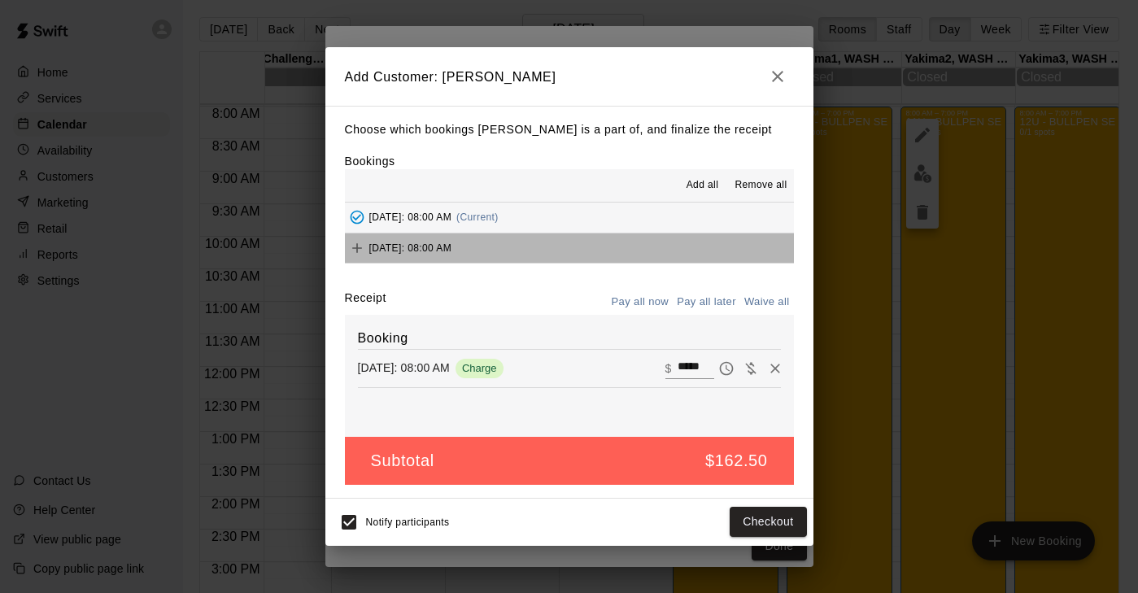
click at [372, 251] on span "[DATE]: 08:00 AM" at bounding box center [410, 247] width 83 height 11
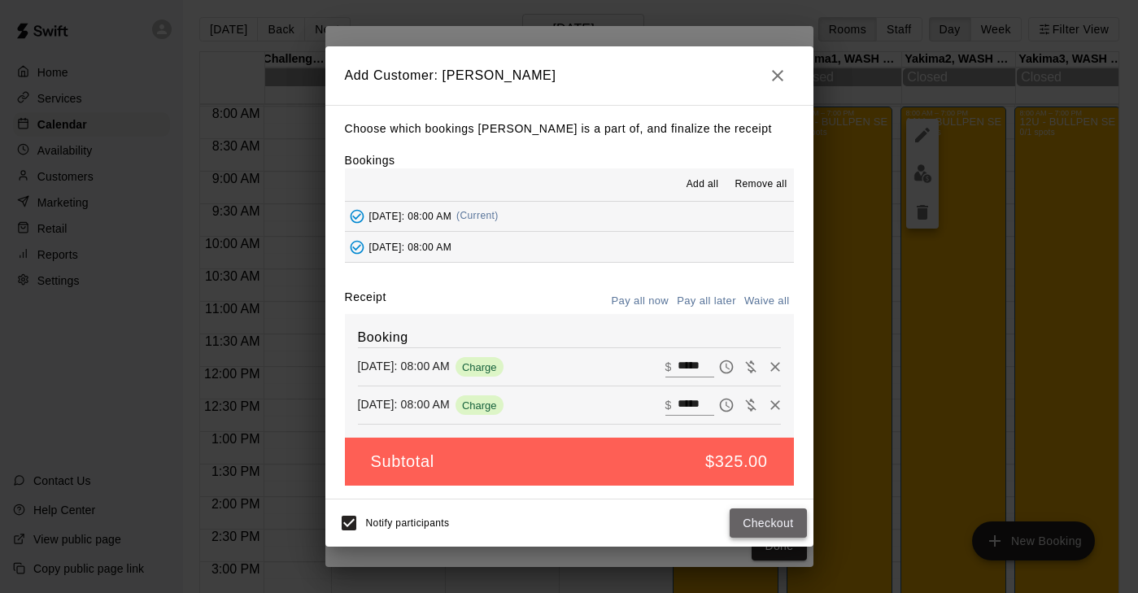
click at [769, 533] on button "Checkout" at bounding box center [768, 523] width 76 height 30
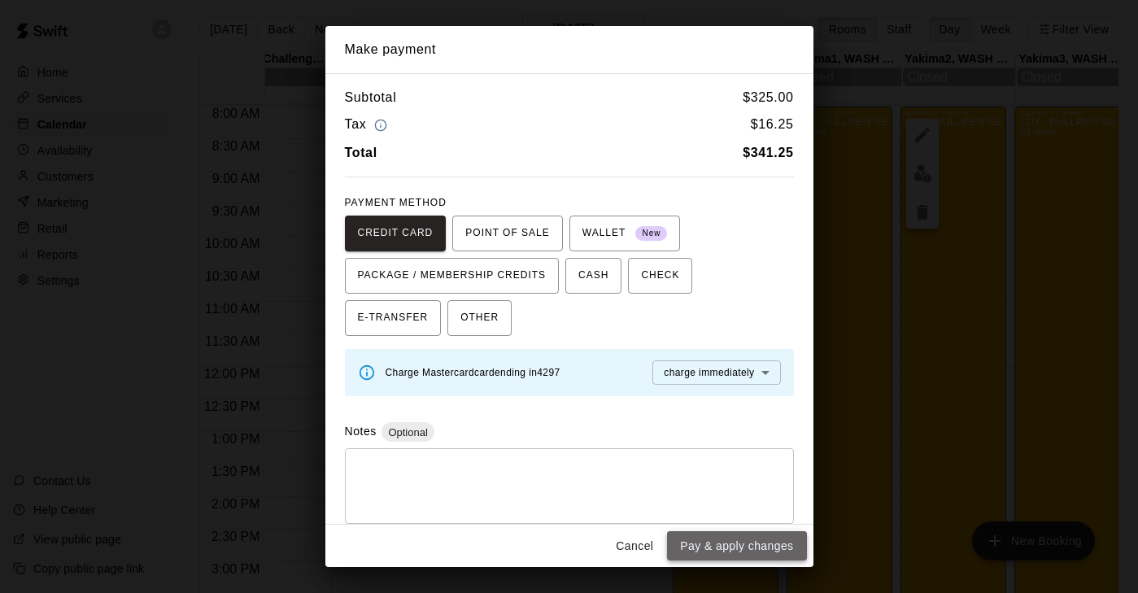
click at [757, 545] on button "Pay & apply changes" at bounding box center [736, 546] width 139 height 30
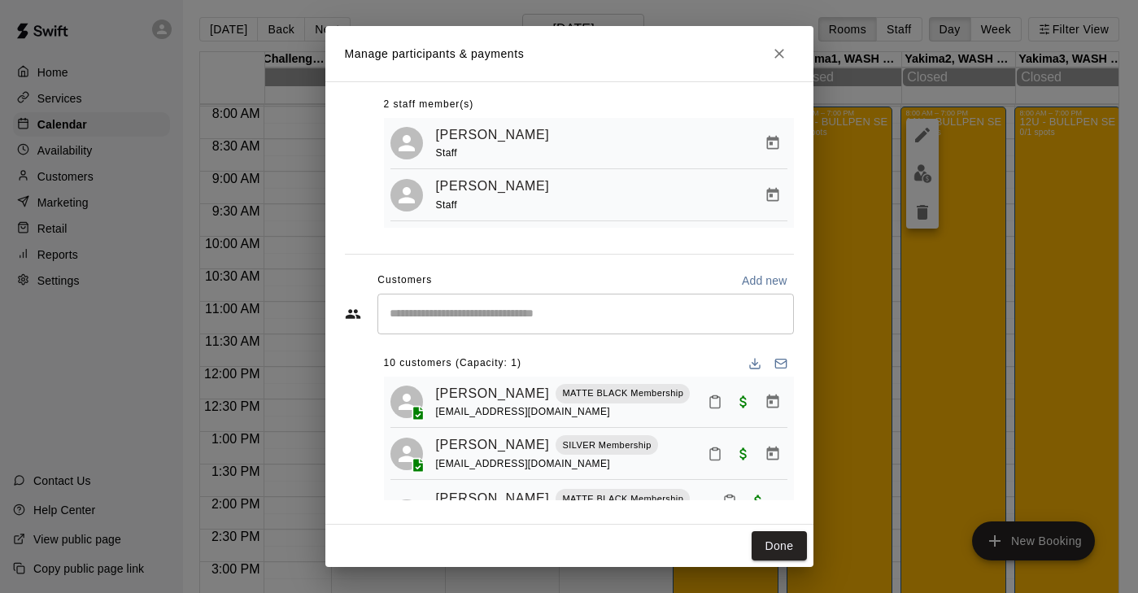
scroll to position [0, 0]
click at [779, 542] on button "Done" at bounding box center [779, 546] width 54 height 30
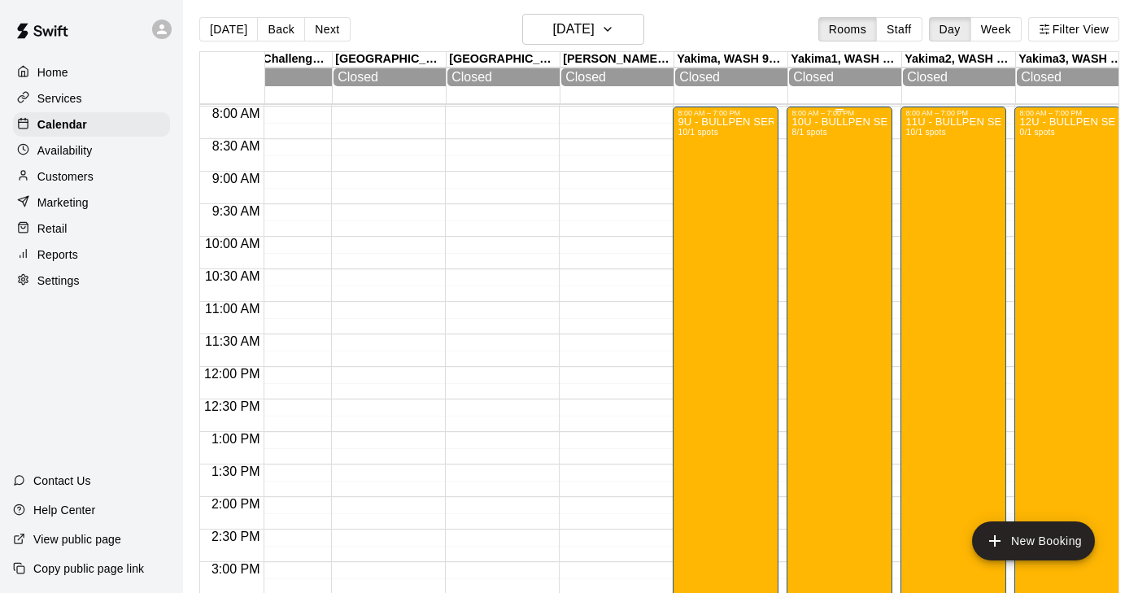
click at [860, 277] on div "10U - BULLPEN SERIES: YAKIMA BLAST Tournament 8/1 spots" at bounding box center [839, 413] width 96 height 593
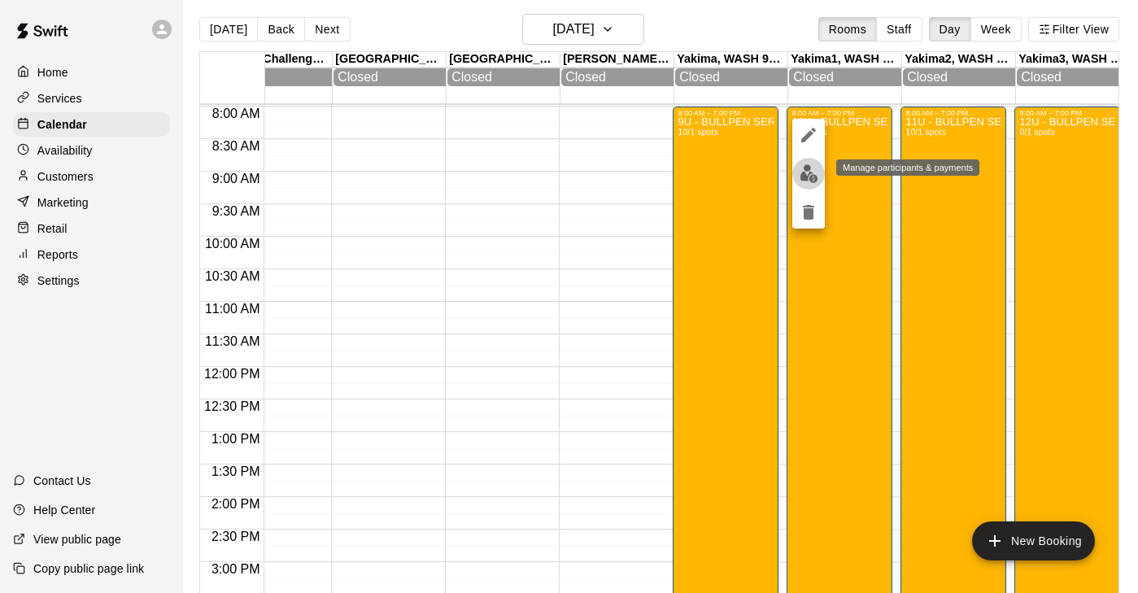
click at [802, 170] on img "edit" at bounding box center [808, 173] width 19 height 19
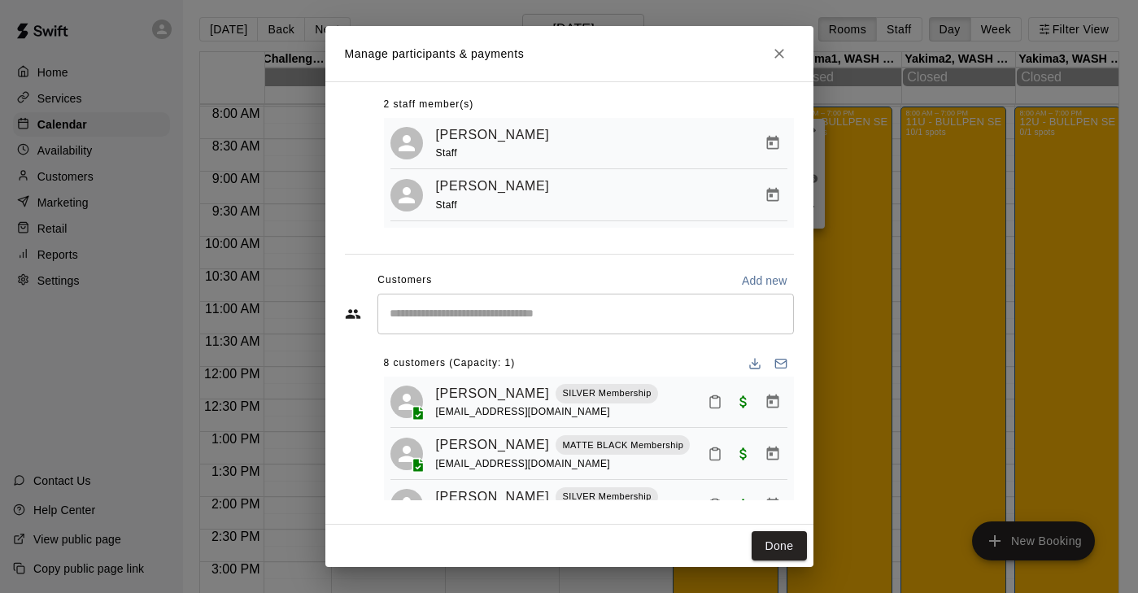
click at [953, 295] on div "Manage participants & payments Staff ​ 2 staff member(s) [PERSON_NAME] Staff [P…" at bounding box center [569, 296] width 1138 height 593
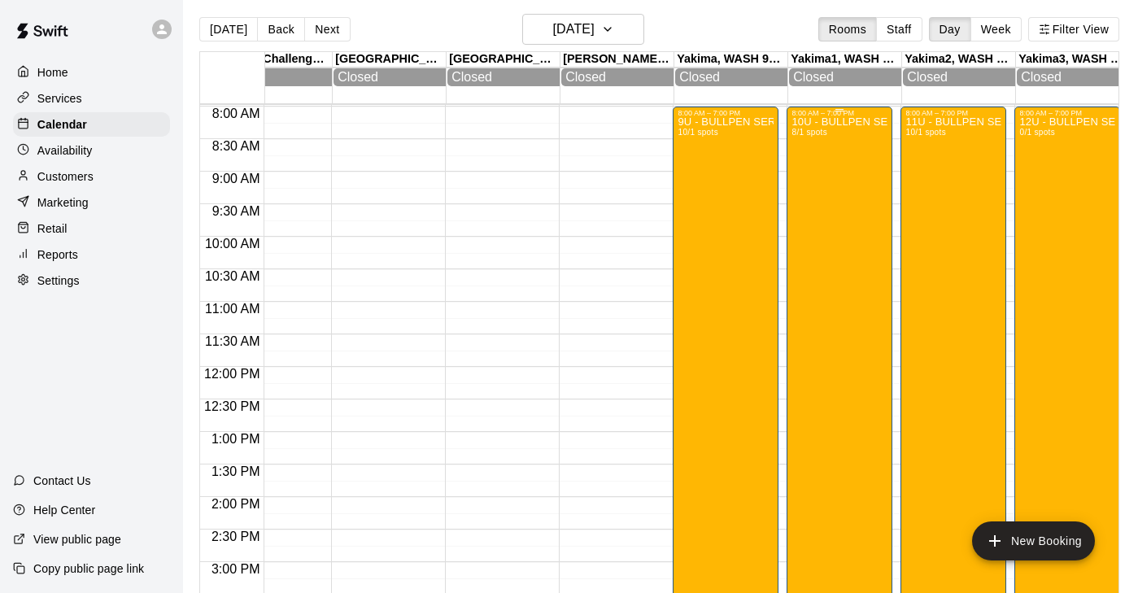
click at [845, 414] on div "10U - BULLPEN SERIES: YAKIMA BLAST Tournament 8/1 spots" at bounding box center [839, 413] width 96 height 593
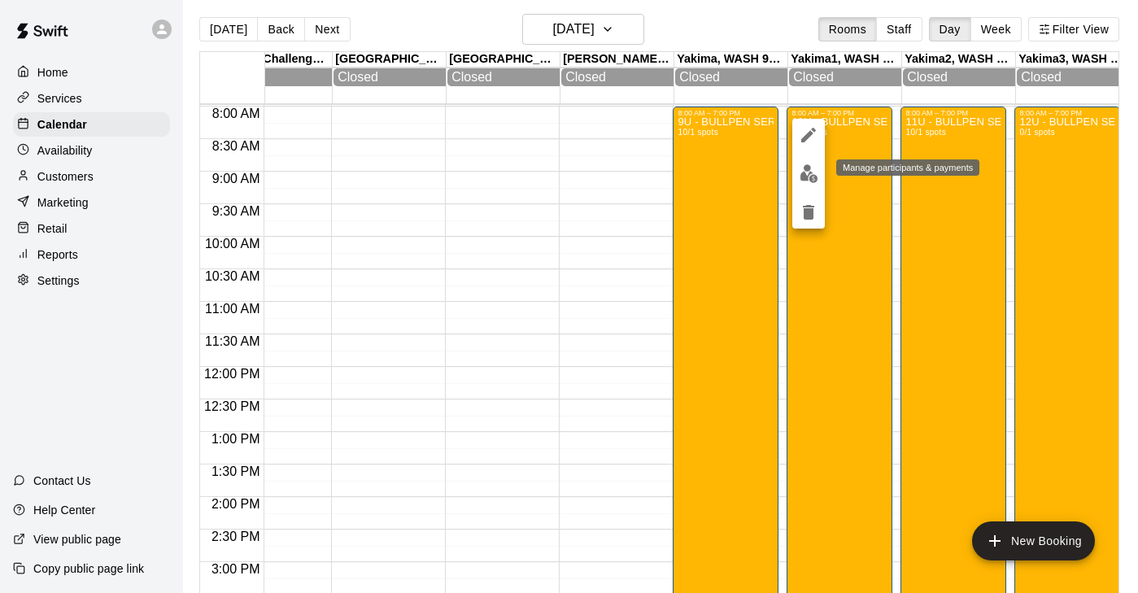
click at [812, 176] on img "edit" at bounding box center [808, 173] width 19 height 19
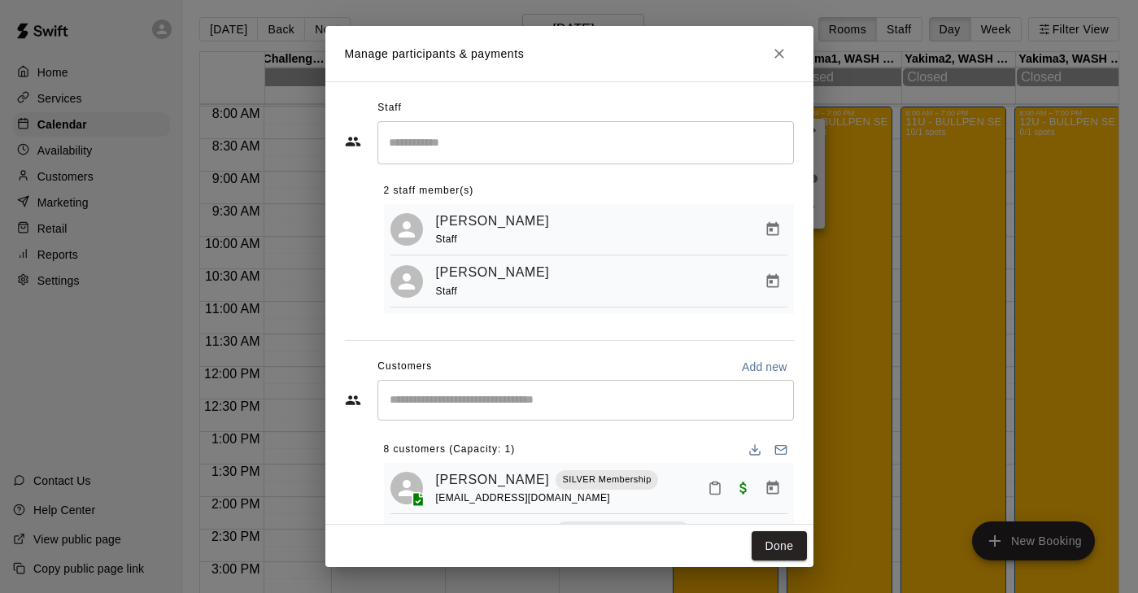
click at [224, 172] on div "Manage participants & payments Staff ​ 2 staff member(s) [PERSON_NAME] Staff [P…" at bounding box center [569, 296] width 1138 height 593
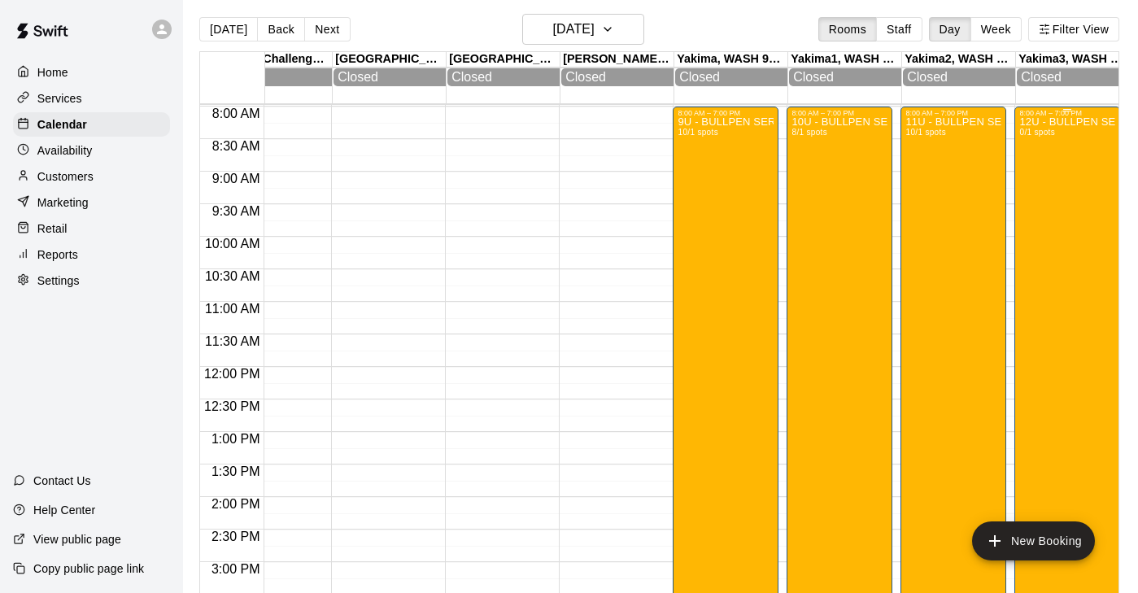
click at [1087, 201] on div "12U - BULLPEN SERIES: YAKIMA BLAST Tournament (Copy) 0/1 spots" at bounding box center [1067, 413] width 96 height 593
click at [1034, 181] on img "edit" at bounding box center [1036, 173] width 19 height 19
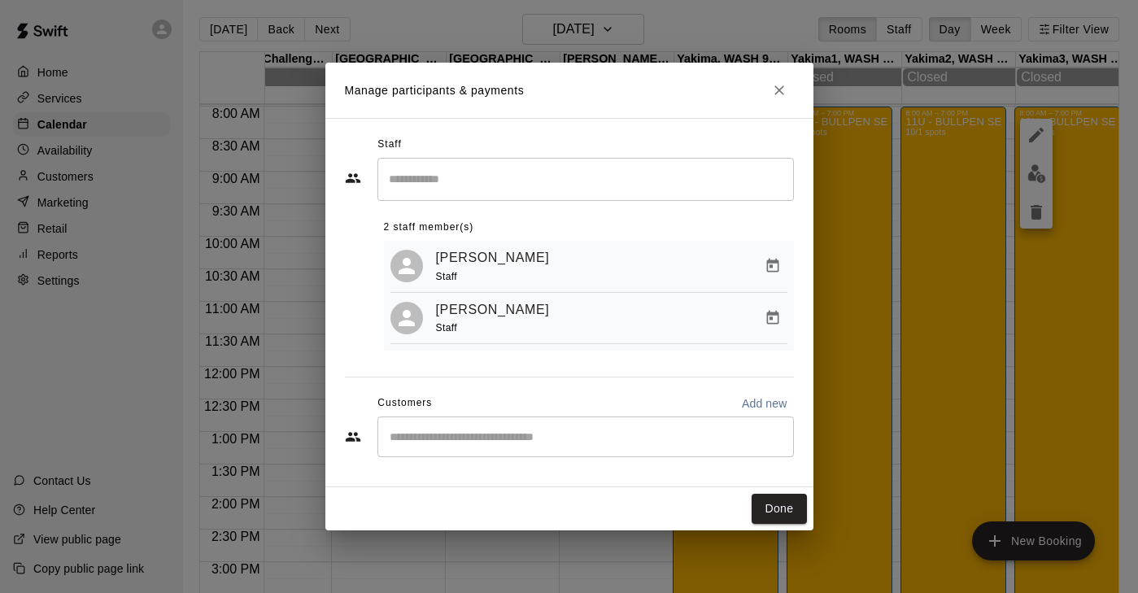
click at [434, 442] on input "Start typing to search customers..." at bounding box center [586, 437] width 402 height 16
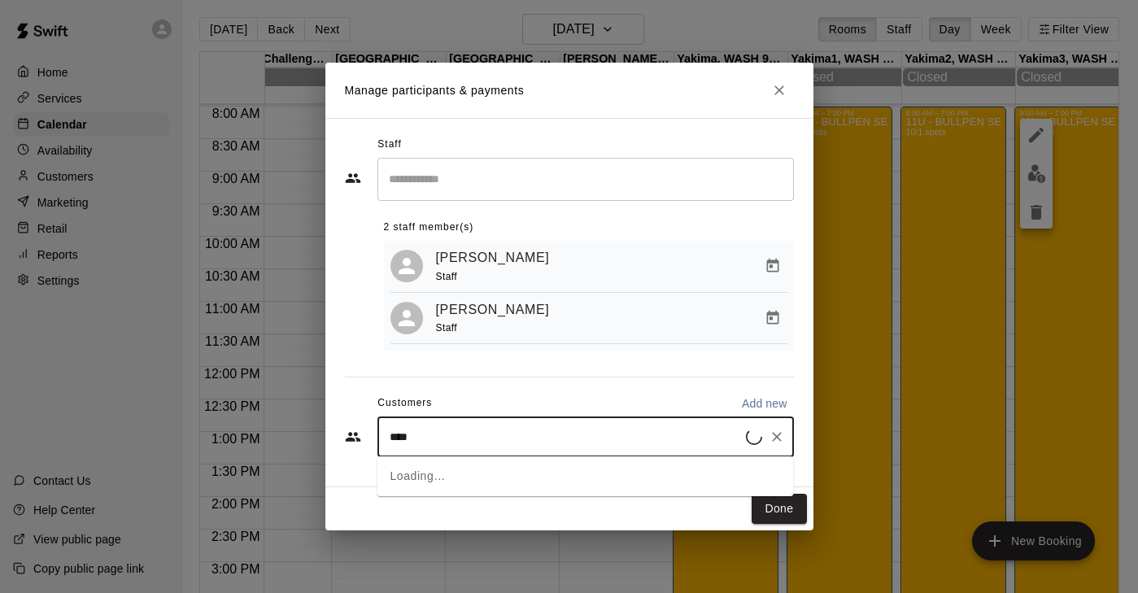
type input "*****"
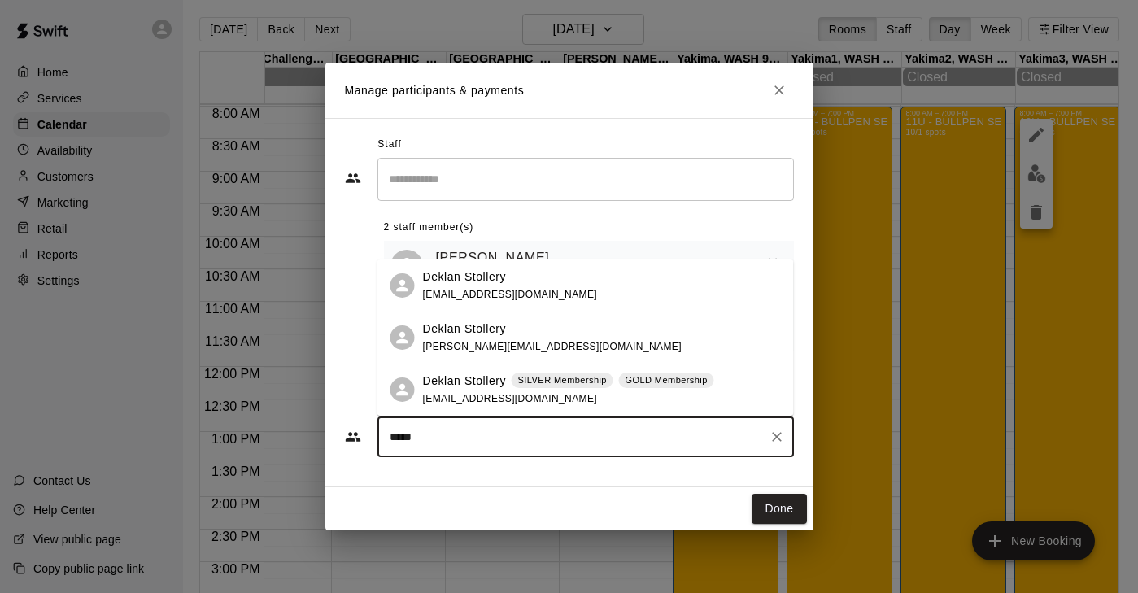
click at [493, 384] on p "Deklan Stollery" at bounding box center [465, 381] width 84 height 17
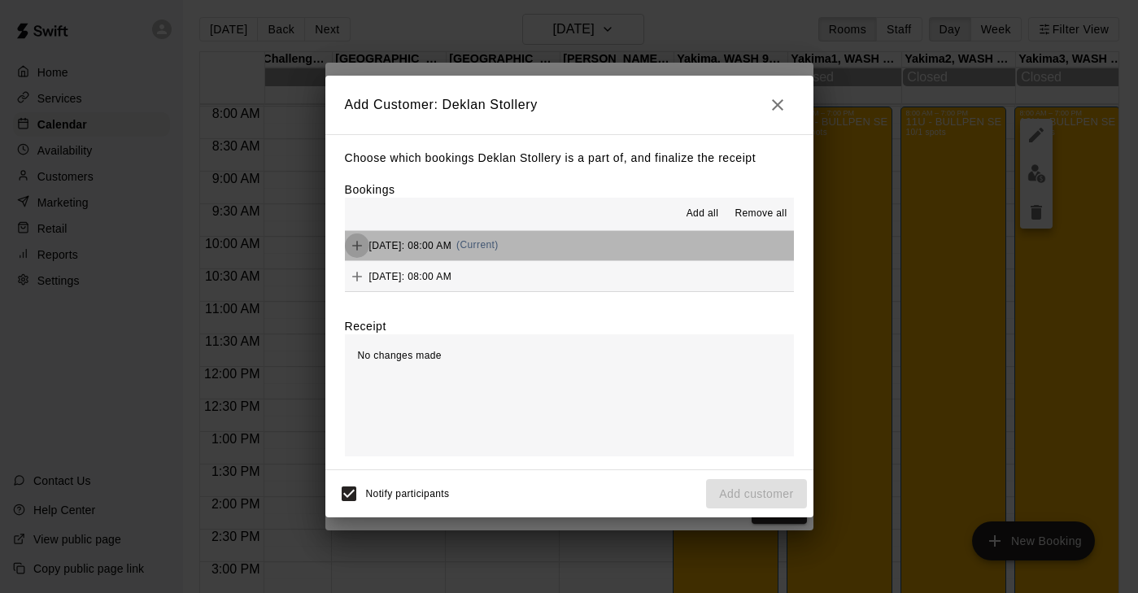
click at [364, 242] on icon "Add" at bounding box center [357, 245] width 16 height 16
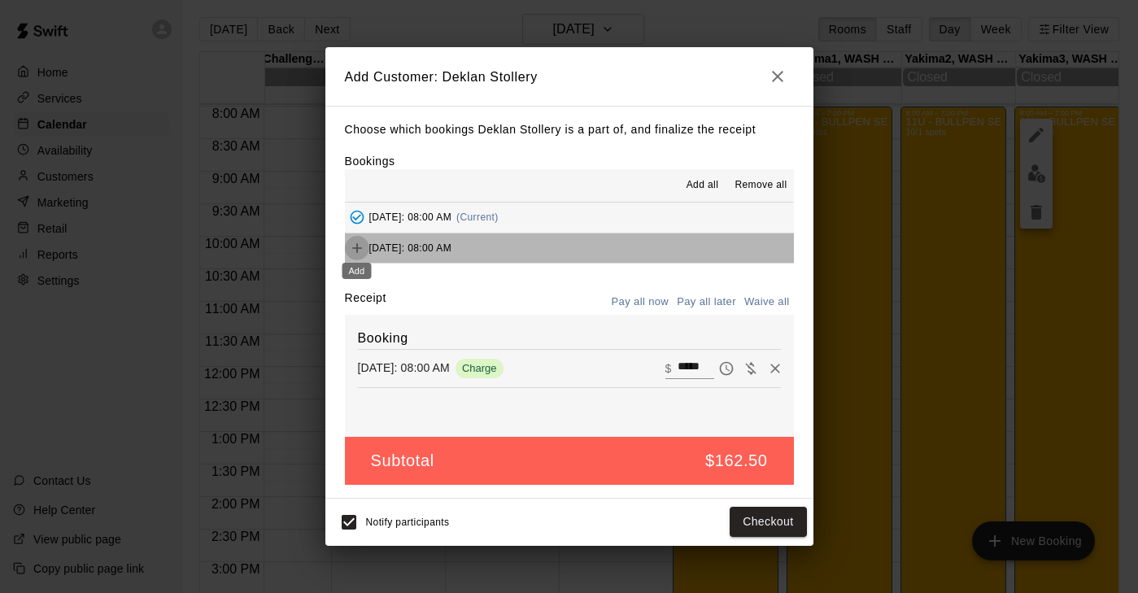
click at [359, 251] on icon "Add" at bounding box center [357, 248] width 16 height 16
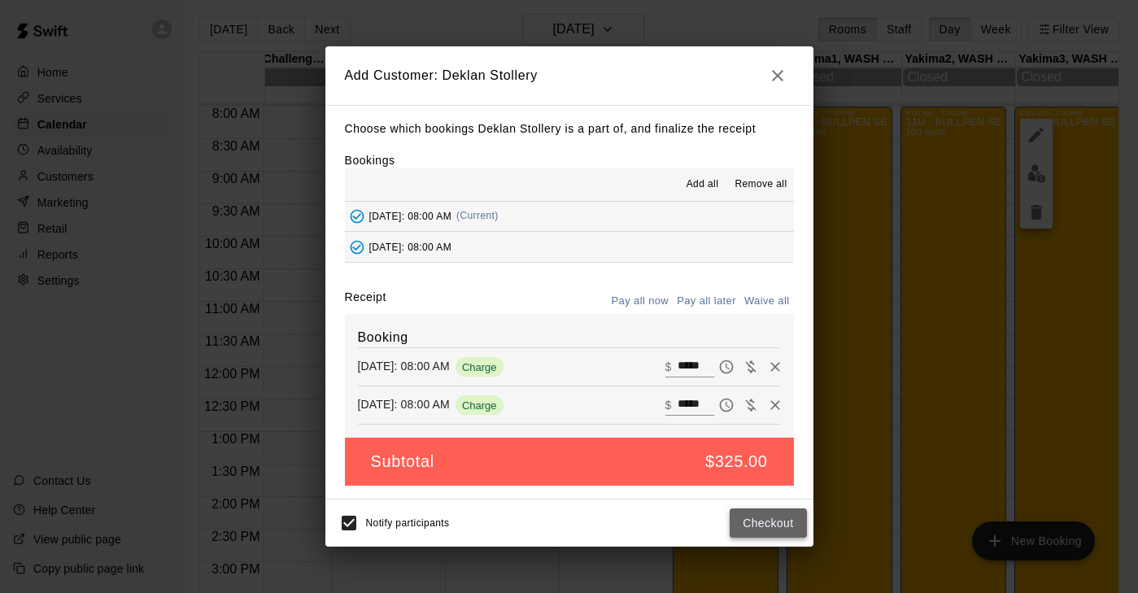
click at [742, 524] on button "Checkout" at bounding box center [768, 523] width 76 height 30
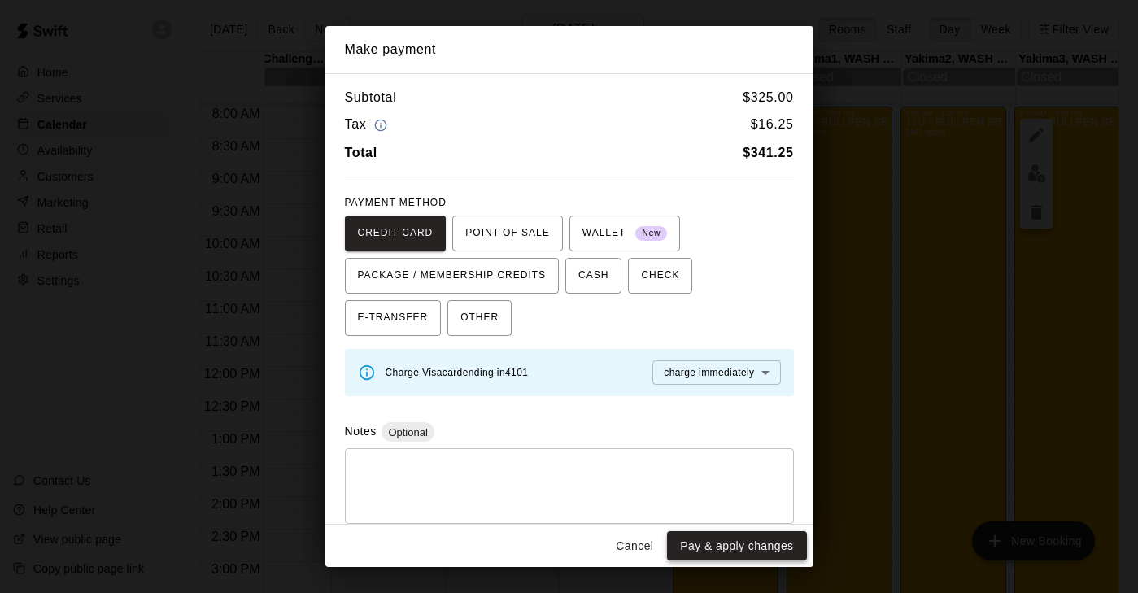
click at [735, 555] on button "Pay & apply changes" at bounding box center [736, 546] width 139 height 30
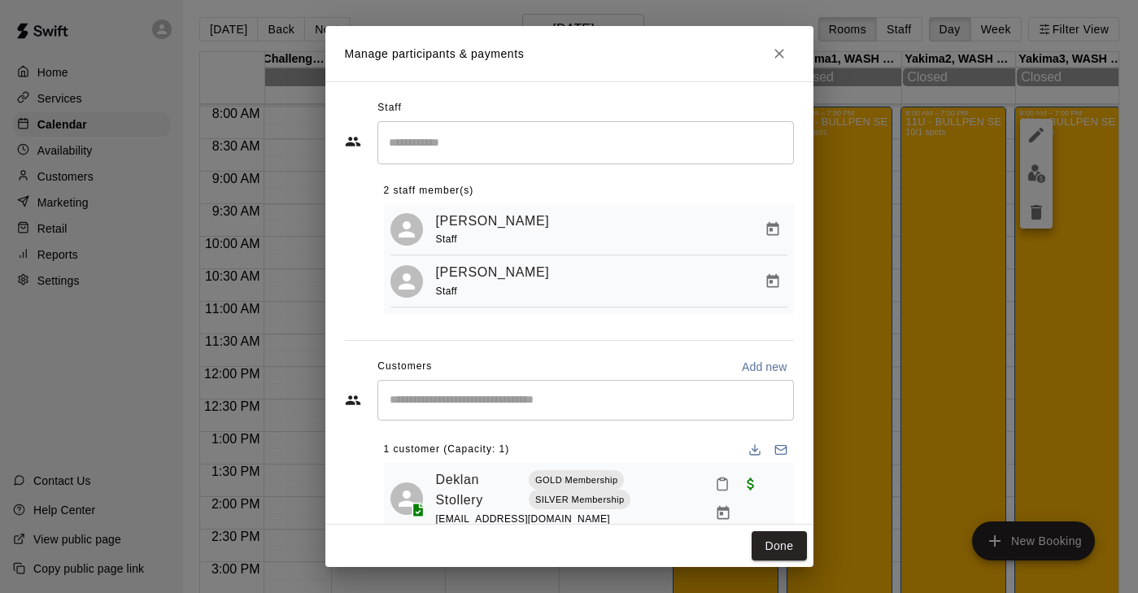
click at [463, 401] on input "Start typing to search customers..." at bounding box center [586, 400] width 402 height 16
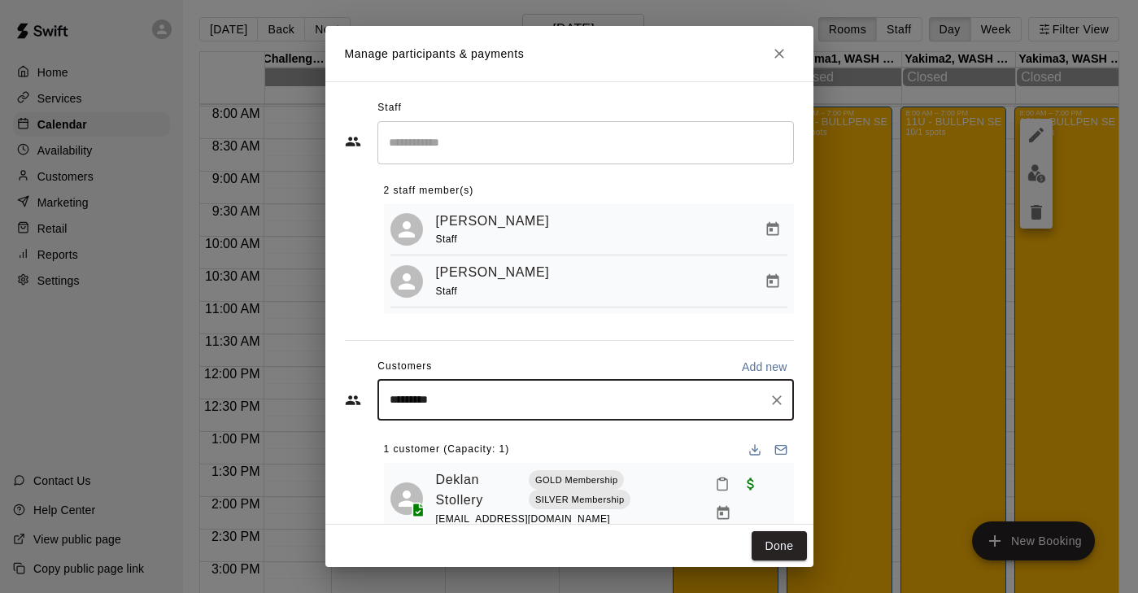
type input "**********"
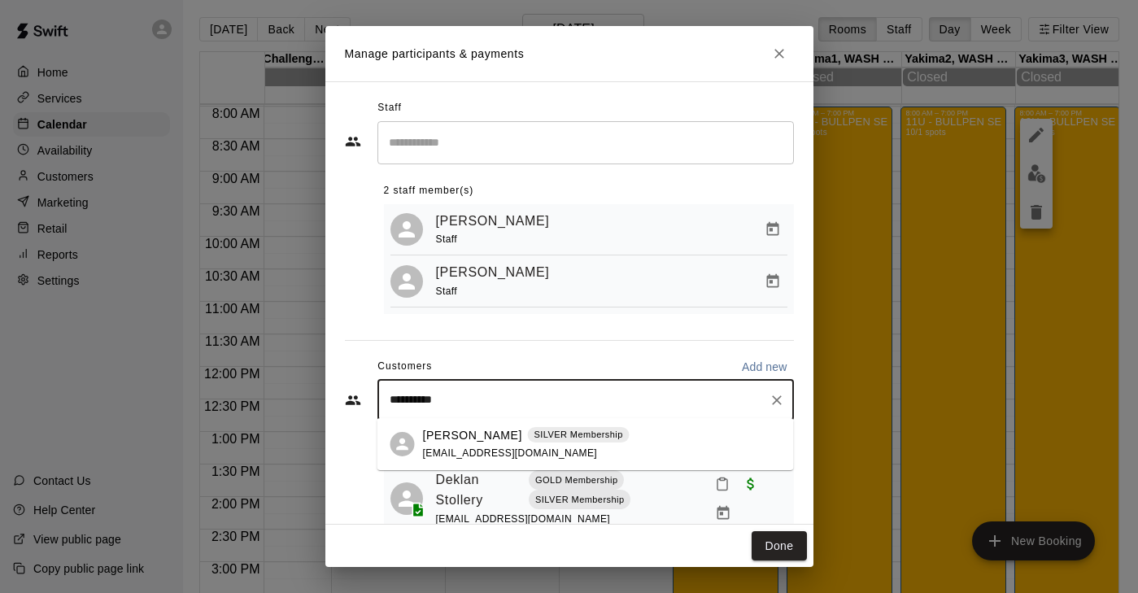
click at [468, 438] on p "[PERSON_NAME]" at bounding box center [472, 435] width 99 height 17
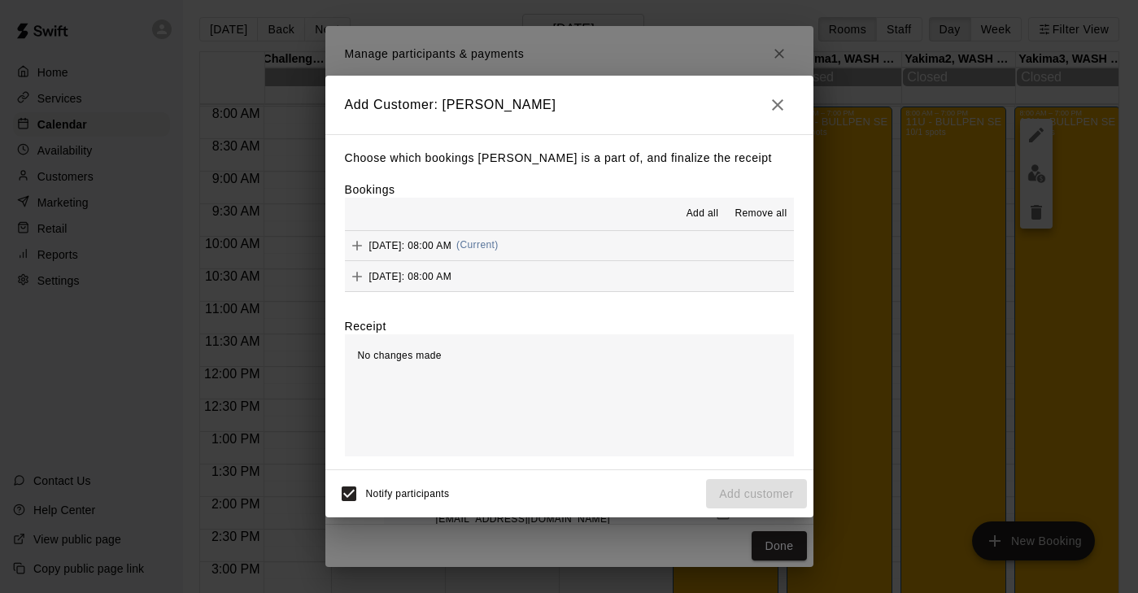
click at [366, 249] on button "Add" at bounding box center [357, 245] width 24 height 24
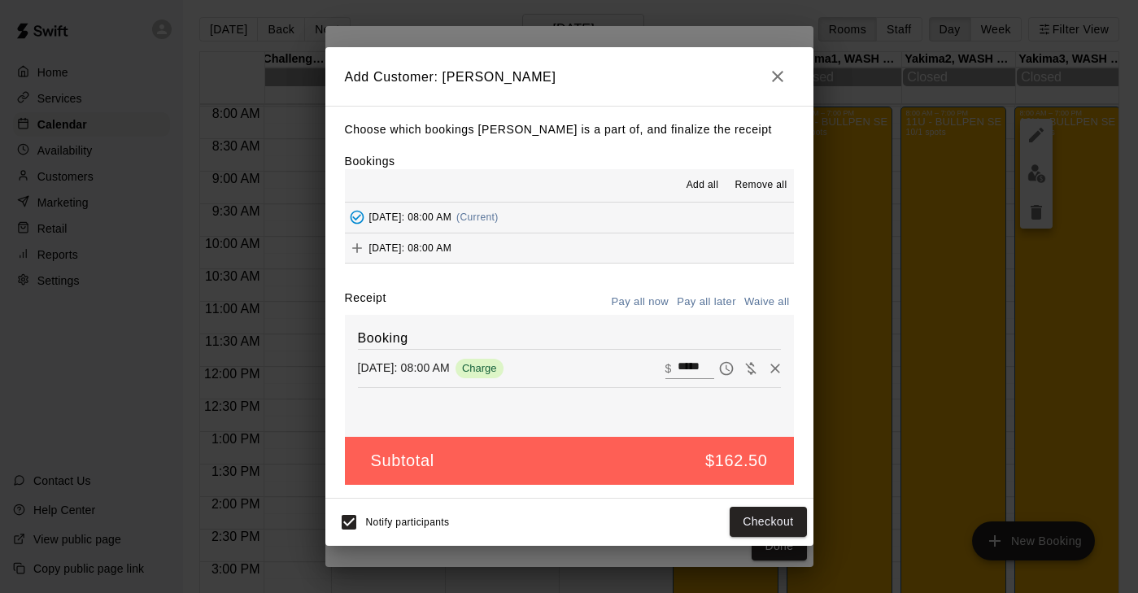
click at [366, 249] on button "Add" at bounding box center [357, 248] width 24 height 24
click at [765, 520] on button "Checkout" at bounding box center [768, 523] width 76 height 30
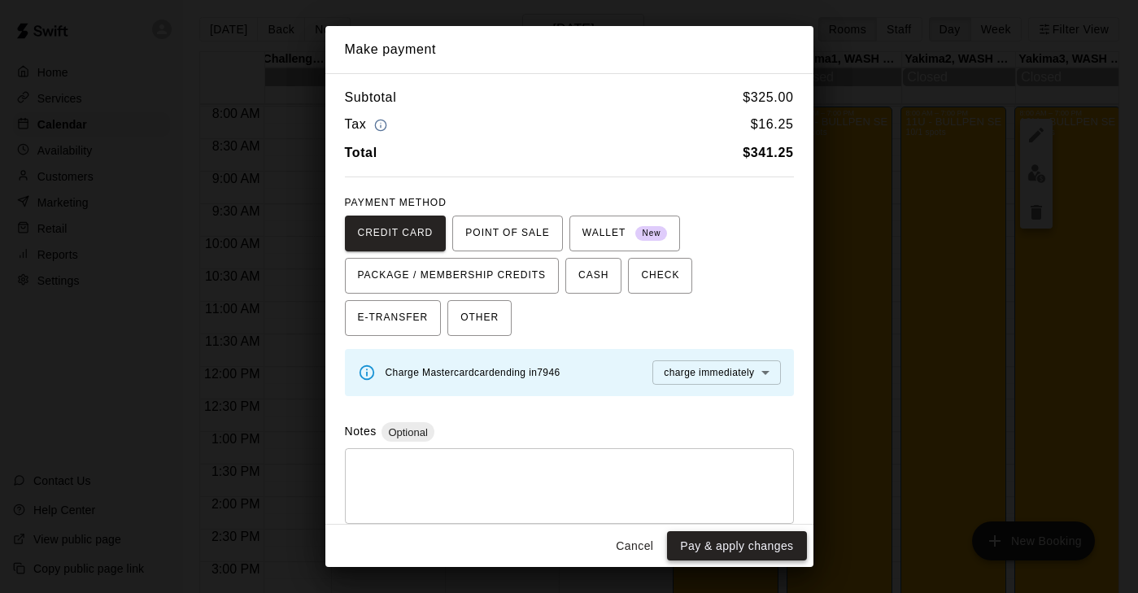
click at [739, 545] on button "Pay & apply changes" at bounding box center [736, 546] width 139 height 30
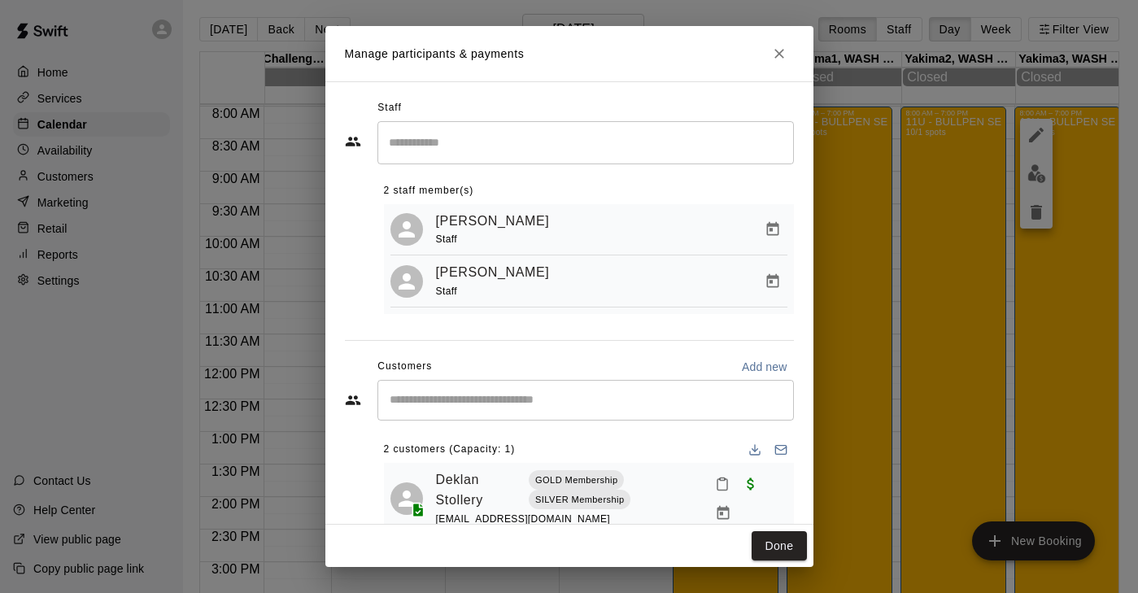
click at [468, 392] on input "Start typing to search customers..." at bounding box center [586, 400] width 402 height 16
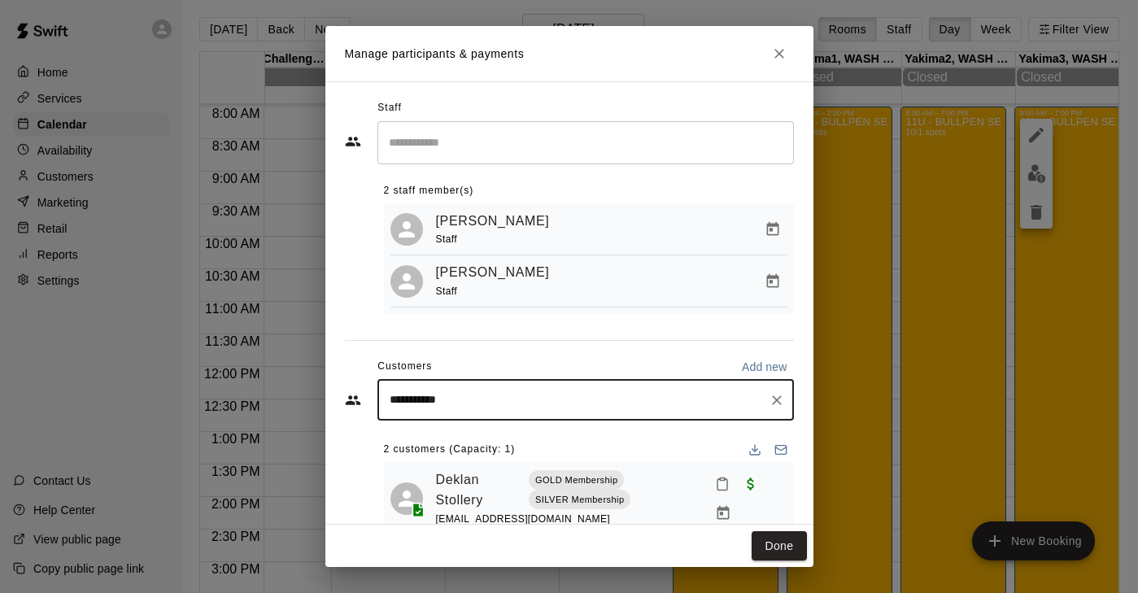
type input "**********"
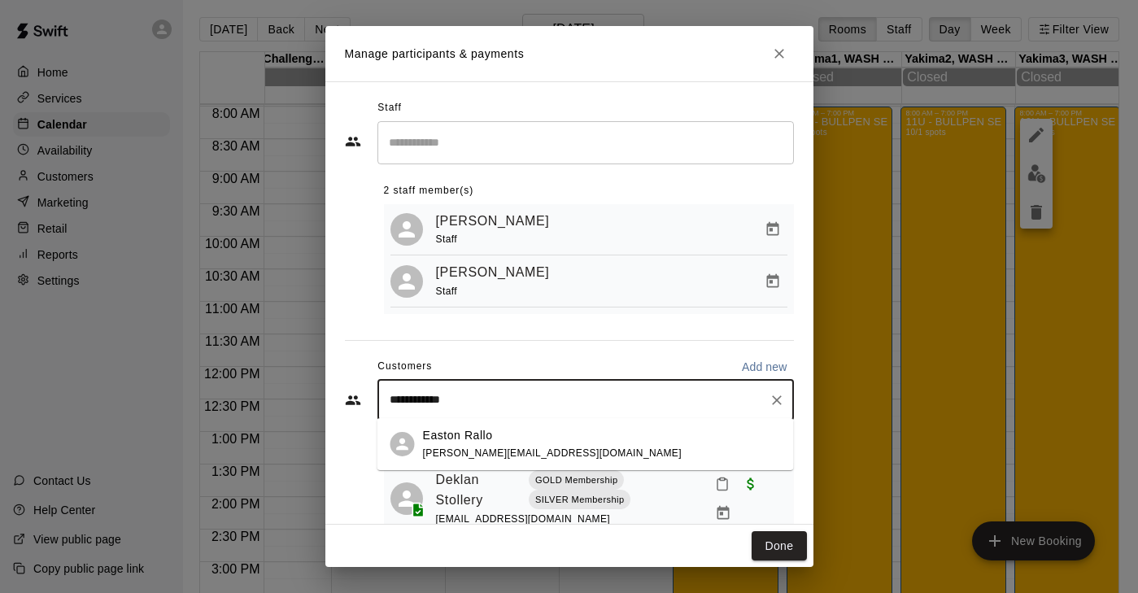
click at [462, 443] on p "Easton Rallo" at bounding box center [458, 435] width 70 height 17
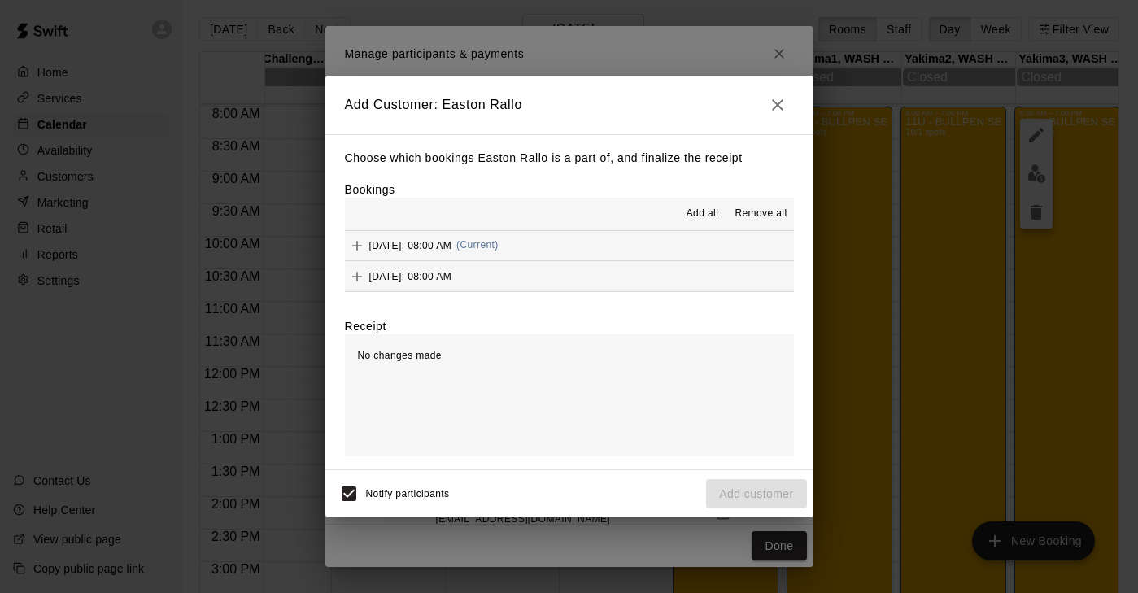
click at [355, 245] on icon "Add" at bounding box center [357, 246] width 10 height 10
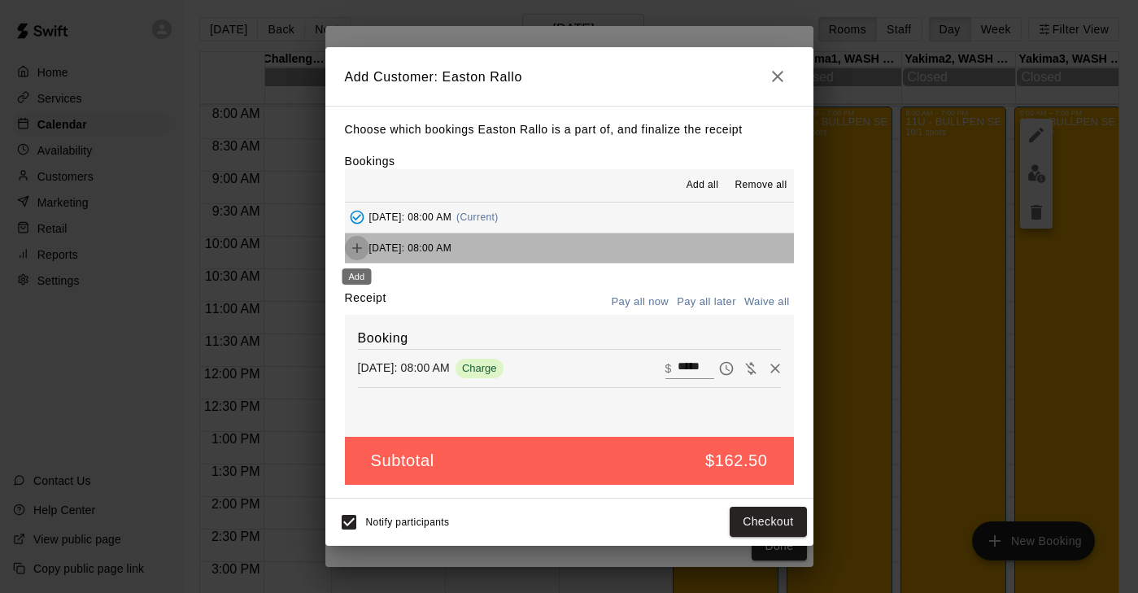
click at [360, 250] on icon "Add" at bounding box center [357, 248] width 16 height 16
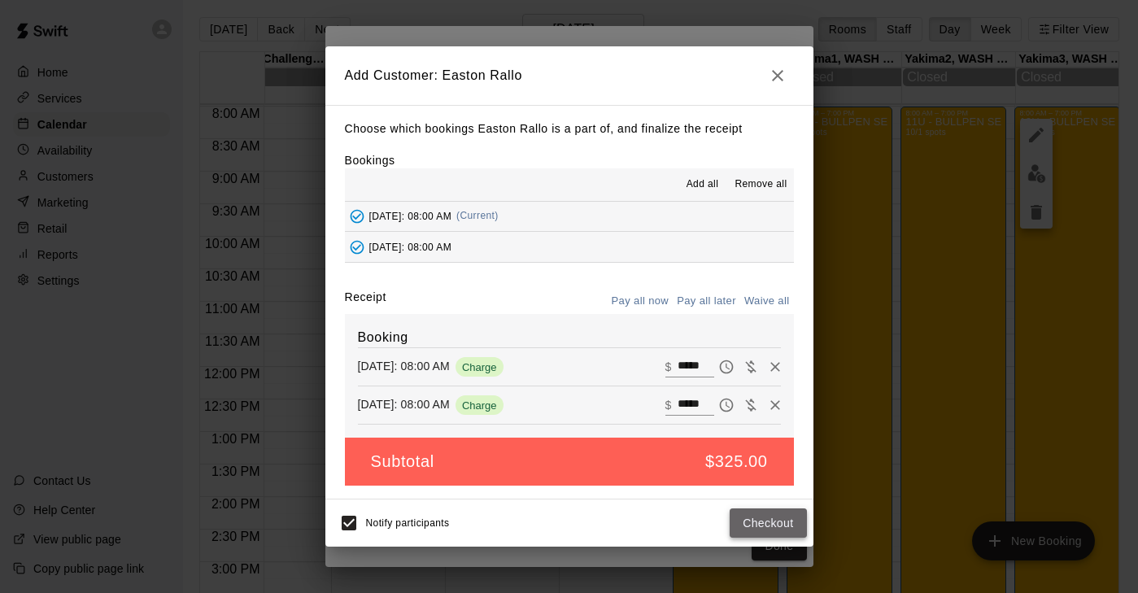
click at [772, 525] on button "Checkout" at bounding box center [768, 523] width 76 height 30
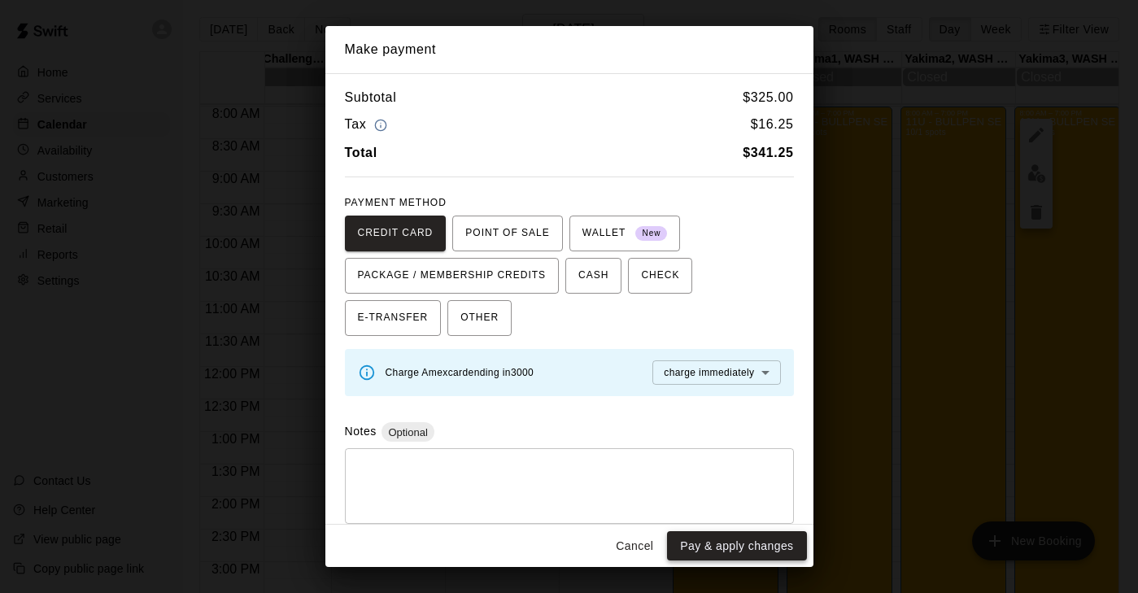
click at [757, 545] on button "Pay & apply changes" at bounding box center [736, 546] width 139 height 30
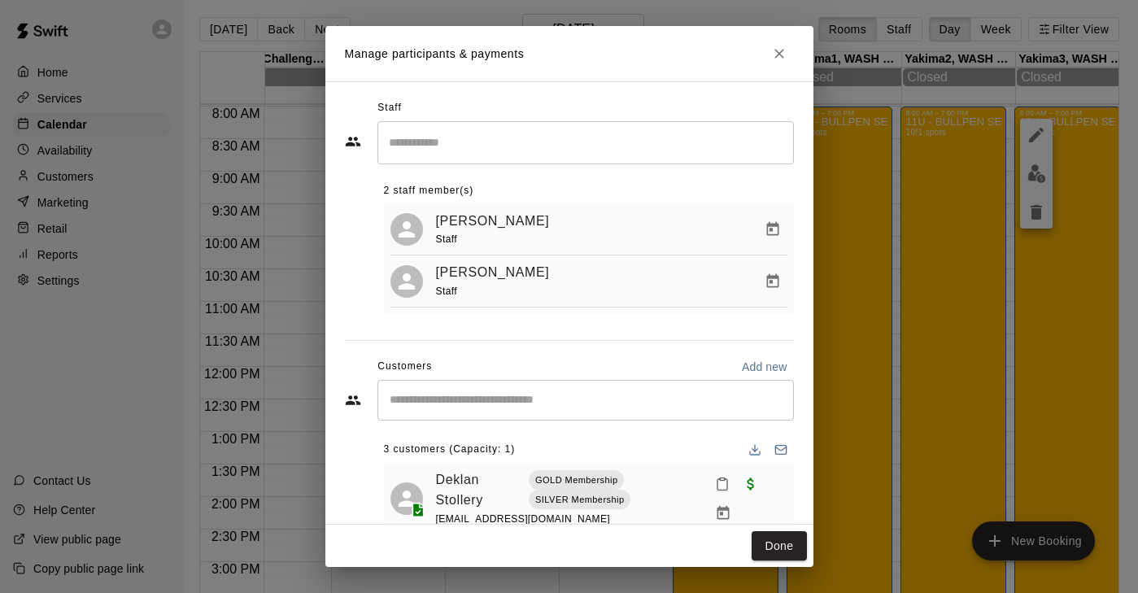
click at [521, 400] on input "Start typing to search customers..." at bounding box center [586, 400] width 402 height 16
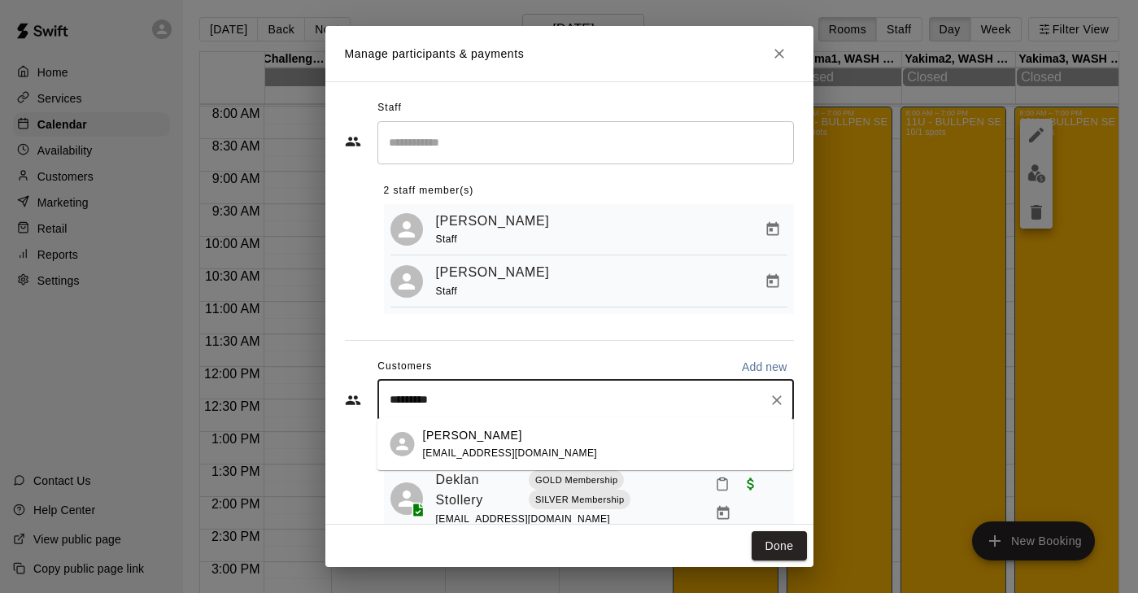
type input "**********"
click at [462, 433] on p "[PERSON_NAME]" at bounding box center [472, 435] width 99 height 17
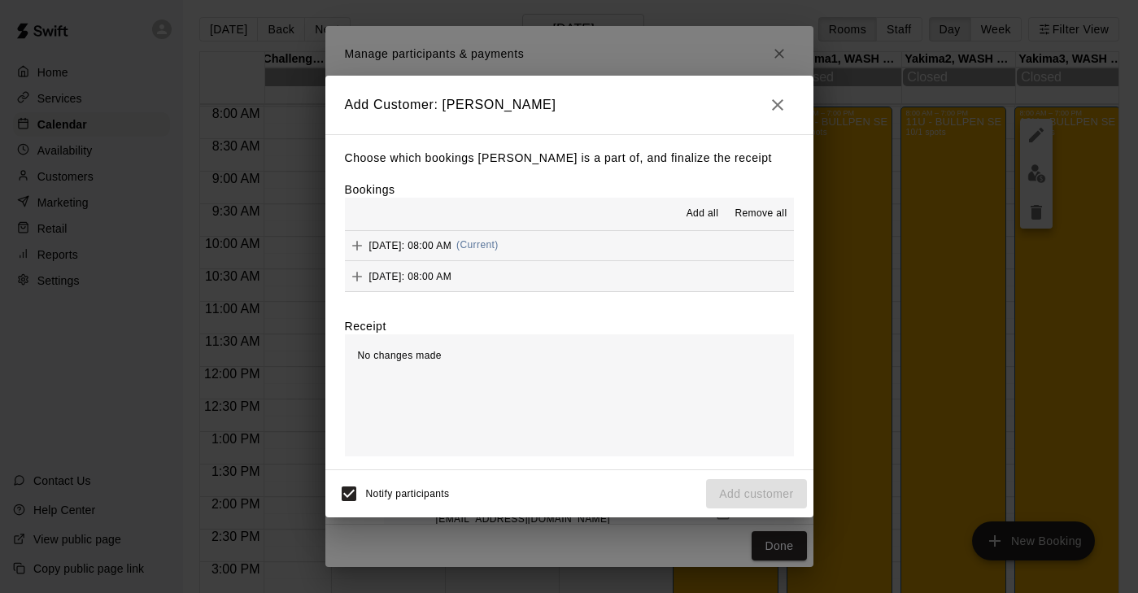
click at [355, 234] on button "Add" at bounding box center [357, 245] width 24 height 24
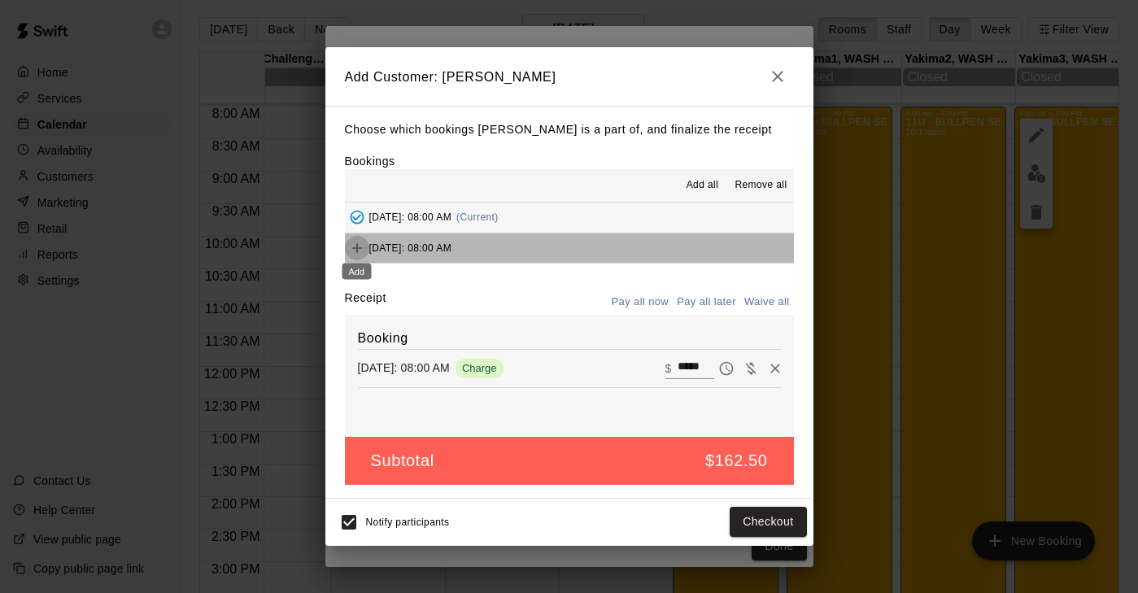
click at [361, 246] on icon "Add" at bounding box center [357, 248] width 16 height 16
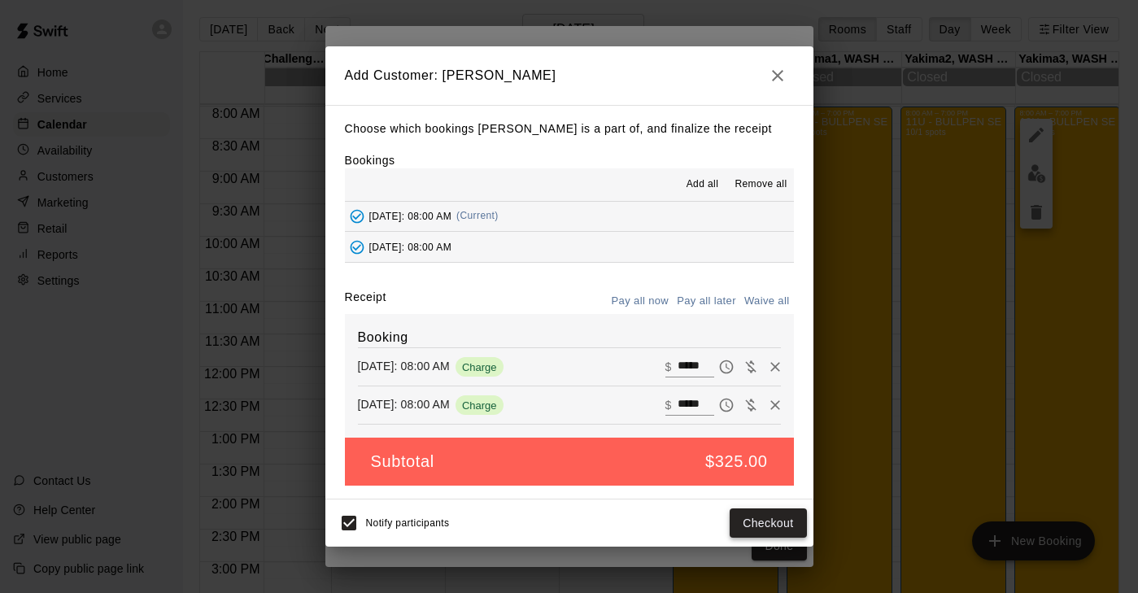
click at [782, 523] on button "Checkout" at bounding box center [768, 523] width 76 height 30
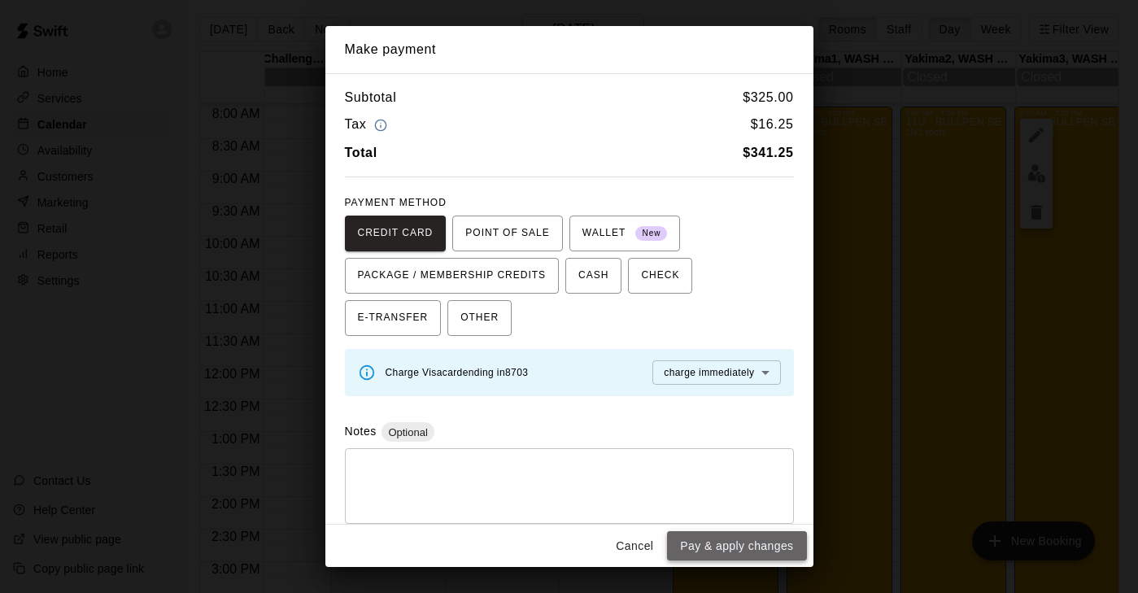
click at [743, 544] on button "Pay & apply changes" at bounding box center [736, 546] width 139 height 30
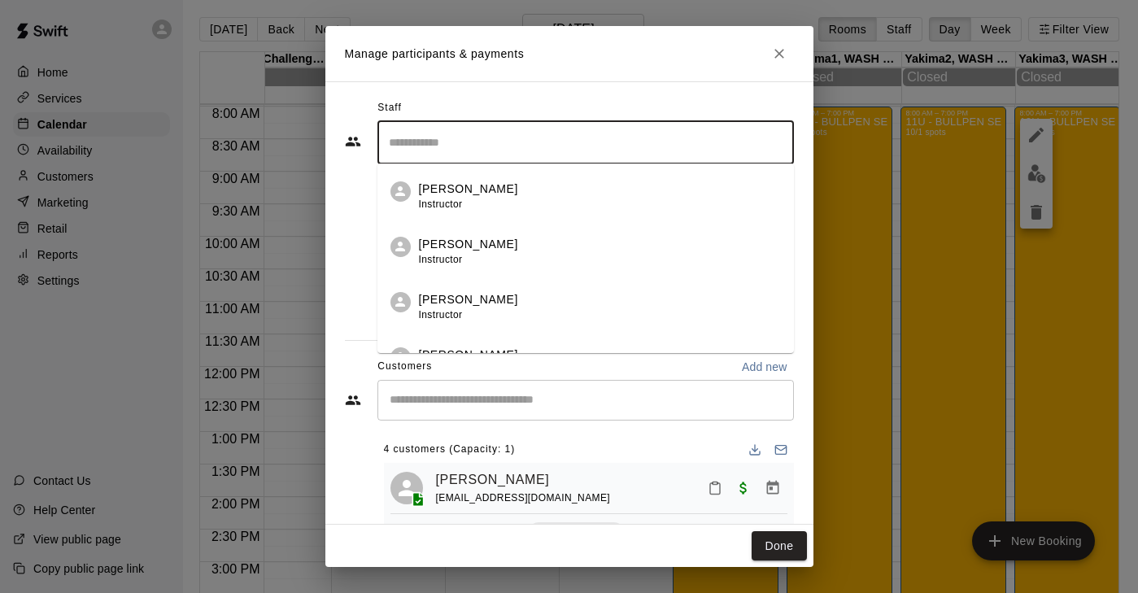
click at [438, 153] on input "Search staff" at bounding box center [586, 143] width 402 height 28
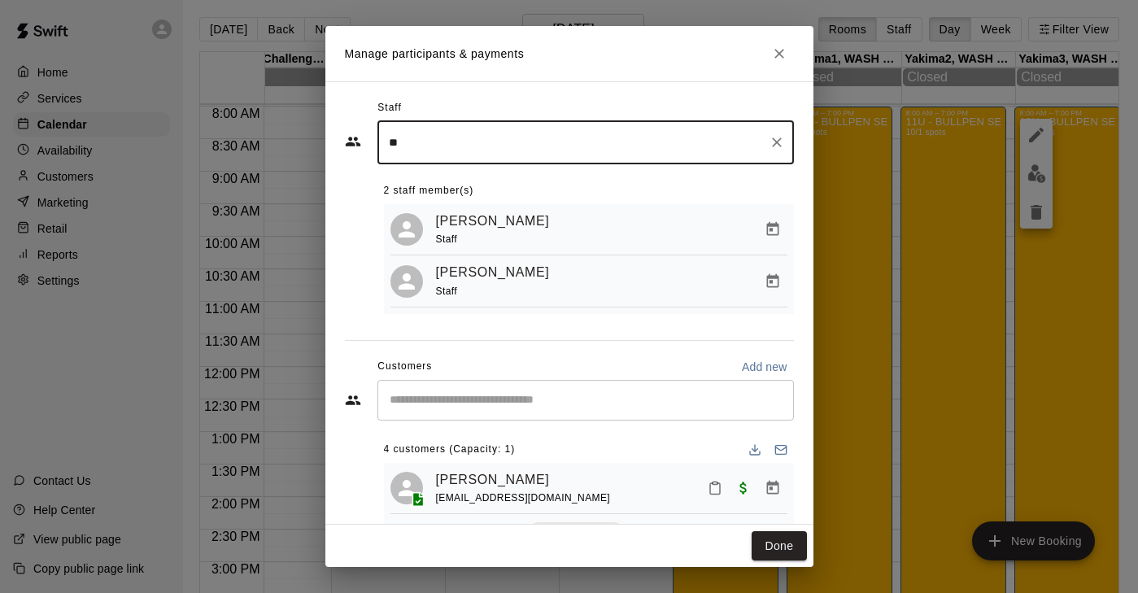
type input "*"
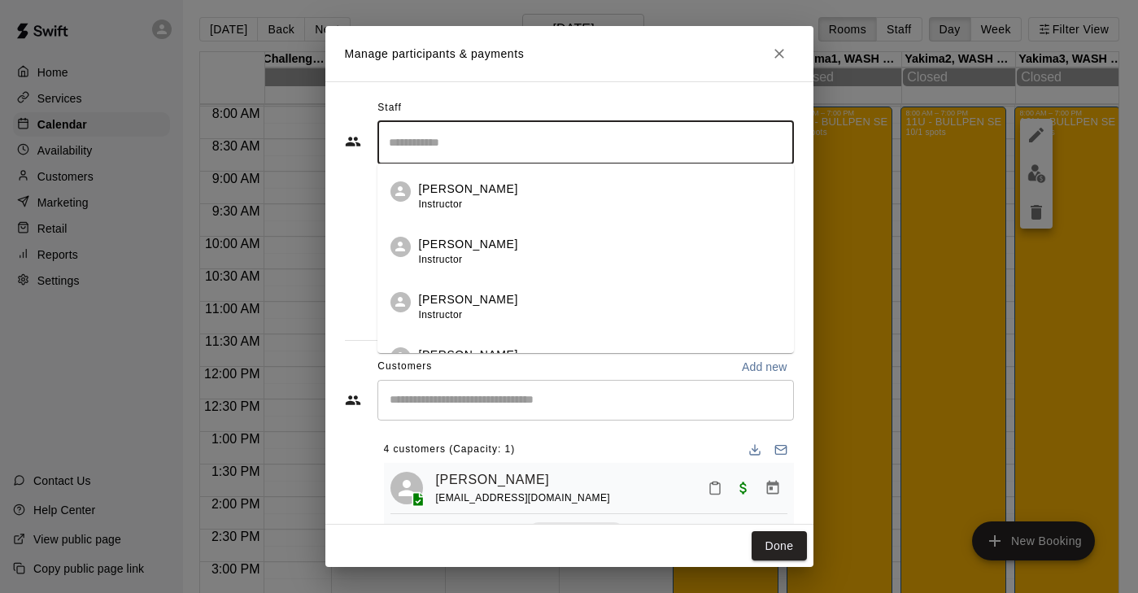
click at [486, 403] on input "Start typing to search customers..." at bounding box center [586, 400] width 402 height 16
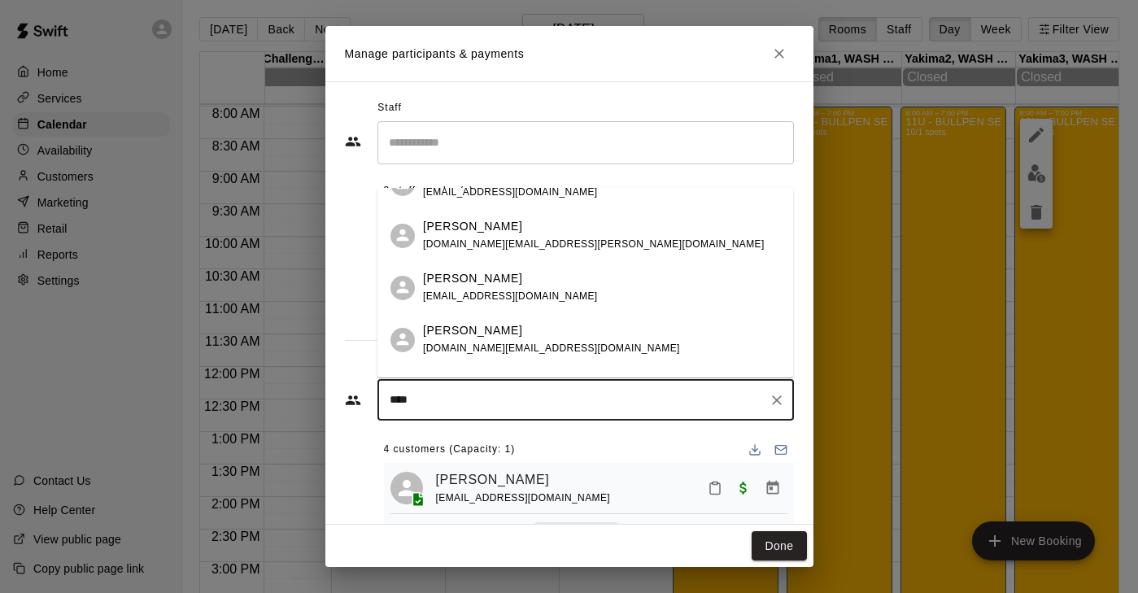
scroll to position [615, 0]
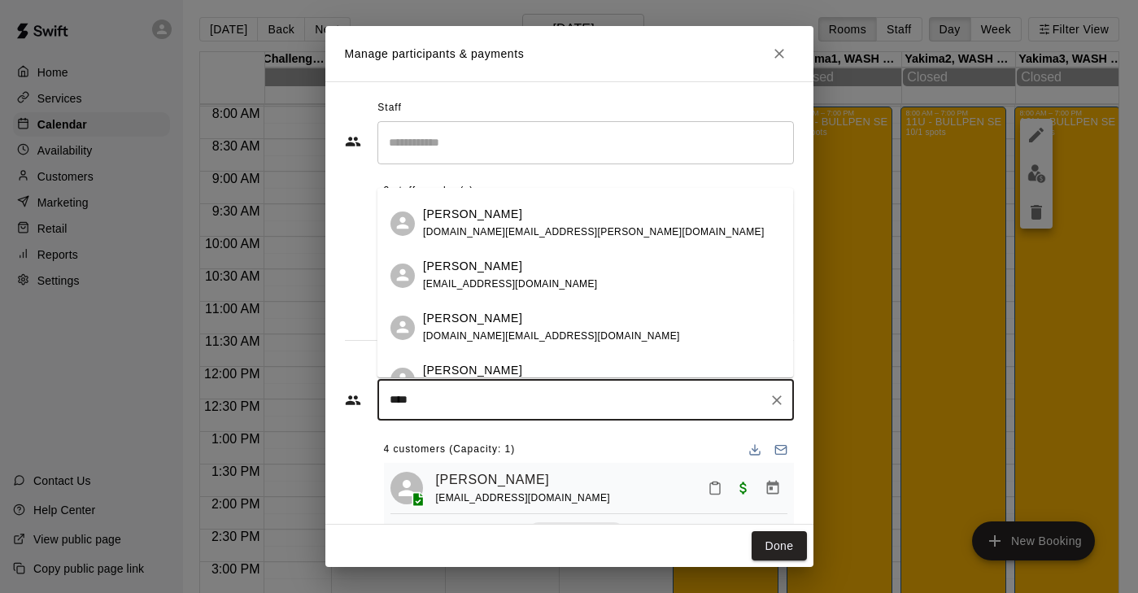
click at [438, 140] on input "Search staff" at bounding box center [586, 143] width 402 height 28
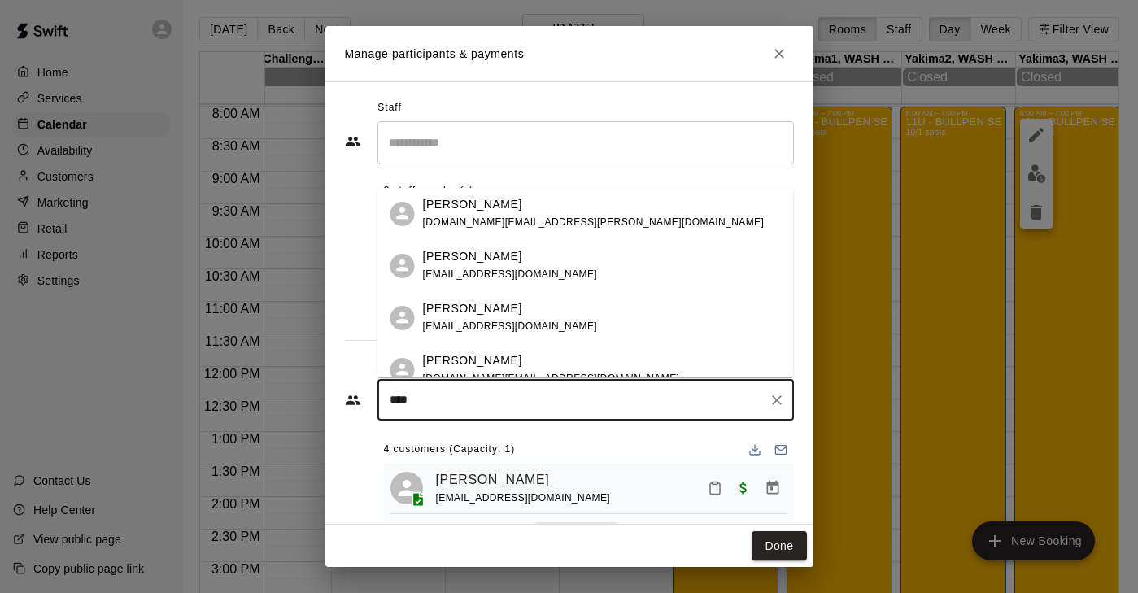
click at [442, 399] on input "****" at bounding box center [573, 400] width 377 height 16
type input "*"
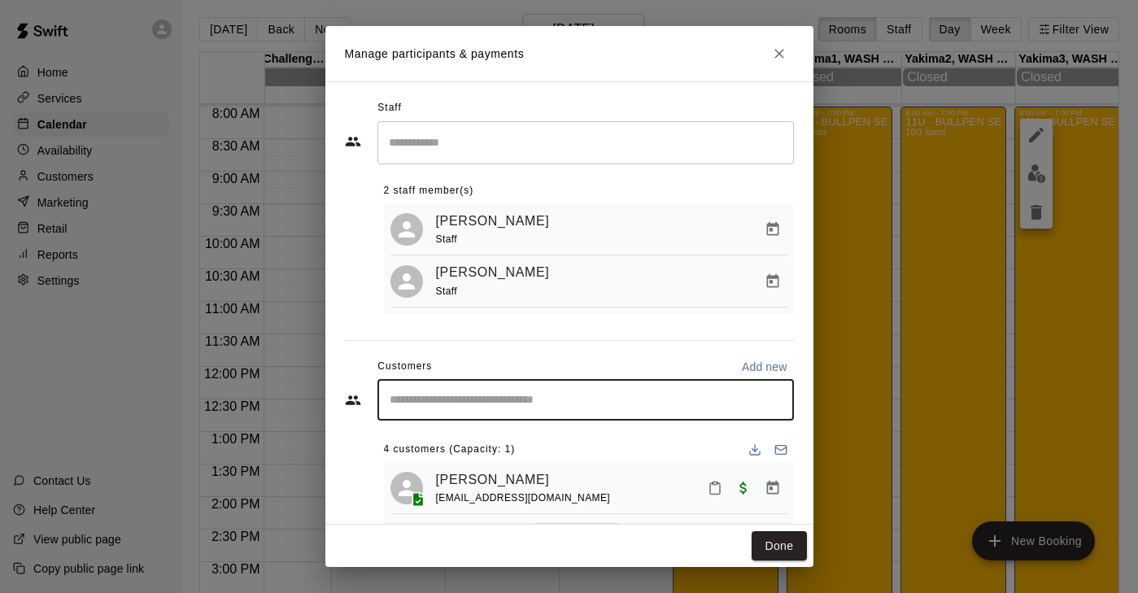
click at [493, 405] on input "Start typing to search customers..." at bounding box center [586, 400] width 402 height 16
click at [481, 405] on input "Start typing to search customers..." at bounding box center [586, 400] width 402 height 16
click at [420, 392] on input "Start typing to search customers..." at bounding box center [586, 400] width 402 height 16
type input "*"
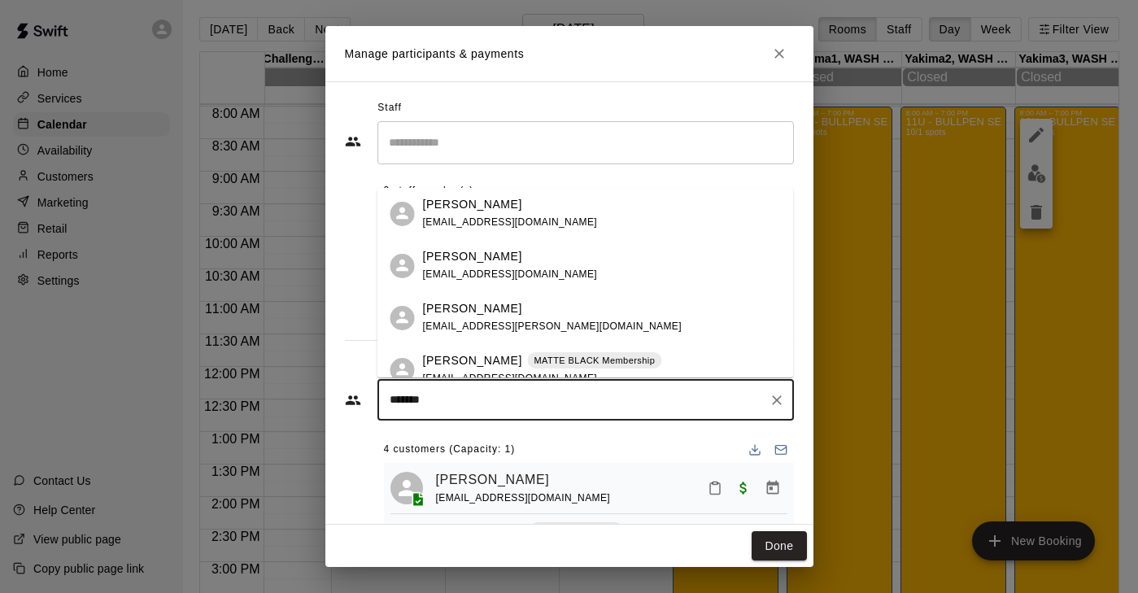
type input "*******"
click at [489, 359] on div "[PERSON_NAME] [PERSON_NAME] Membership" at bounding box center [542, 360] width 239 height 17
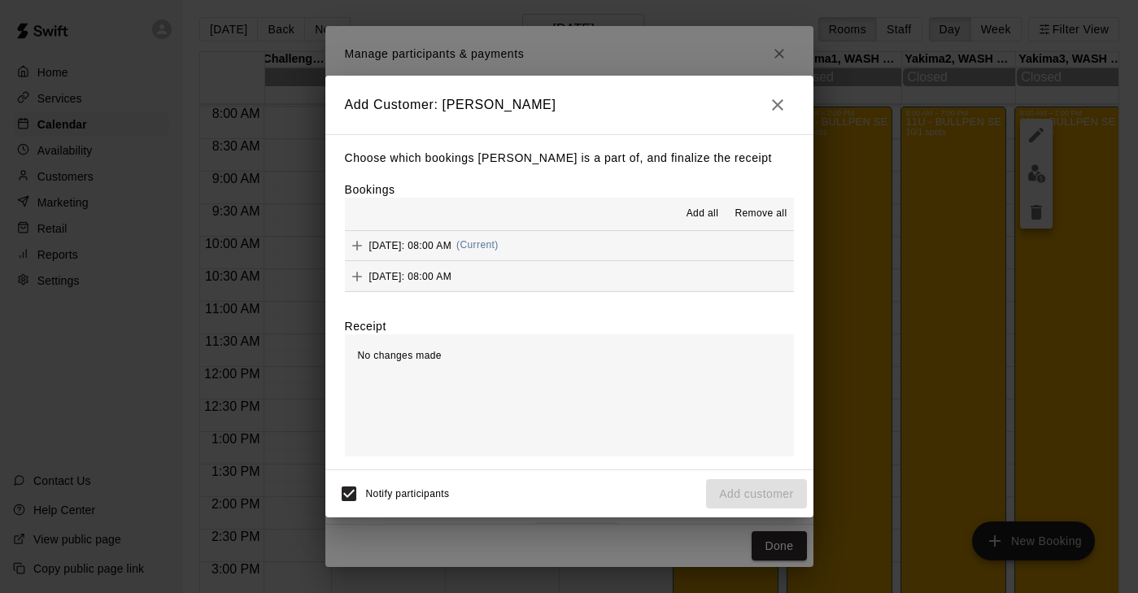
click at [370, 247] on span "[DATE]: 08:00 AM" at bounding box center [410, 244] width 83 height 11
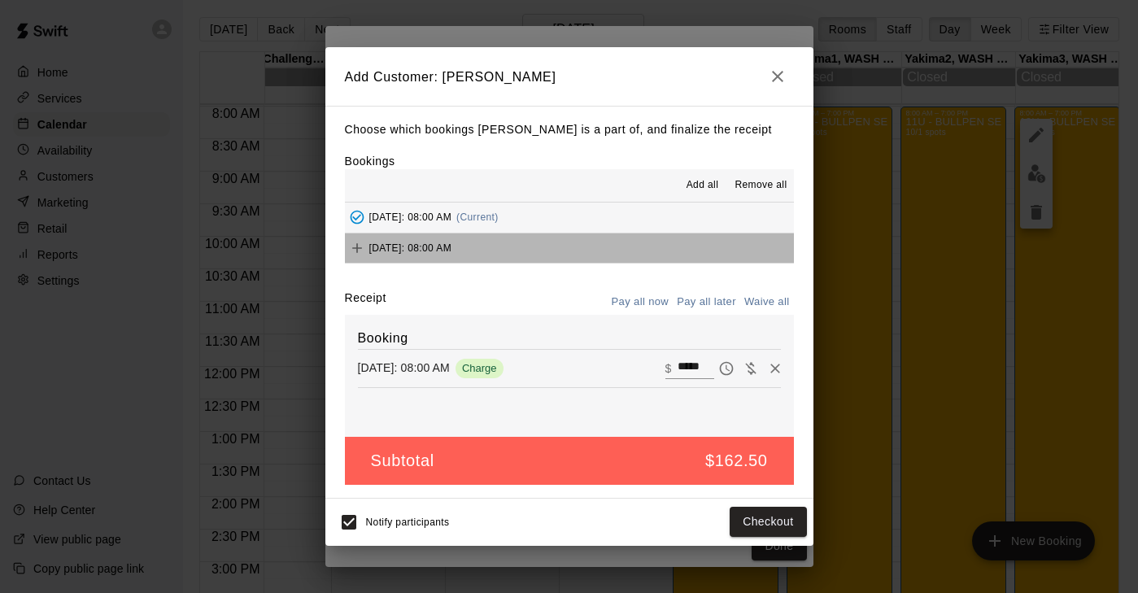
click at [370, 247] on span "[DATE]: 08:00 AM" at bounding box center [410, 247] width 83 height 11
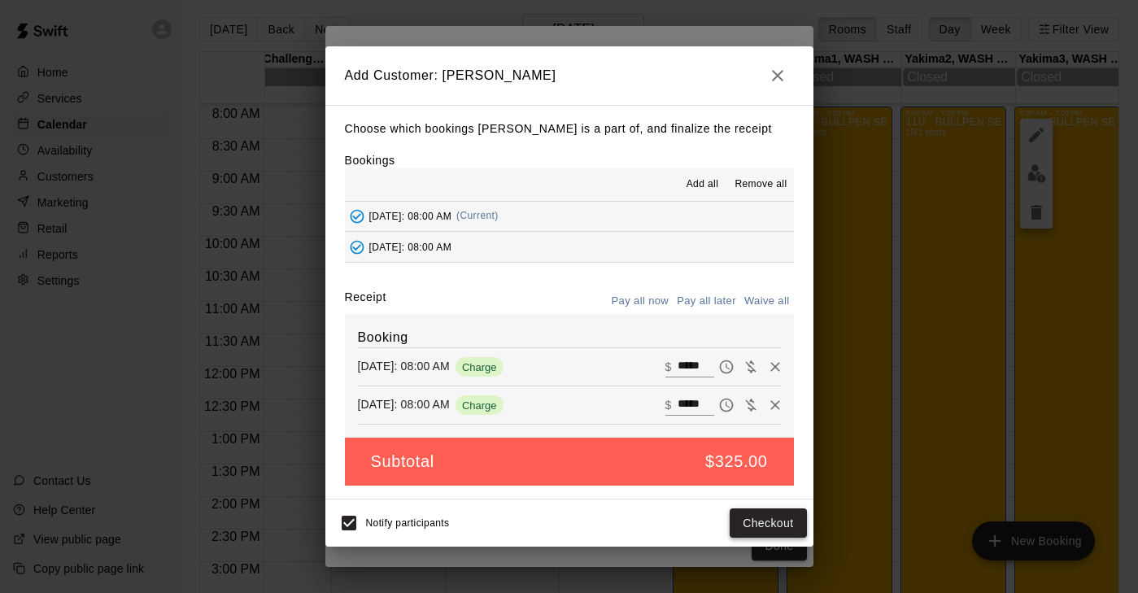
click at [770, 520] on button "Checkout" at bounding box center [768, 523] width 76 height 30
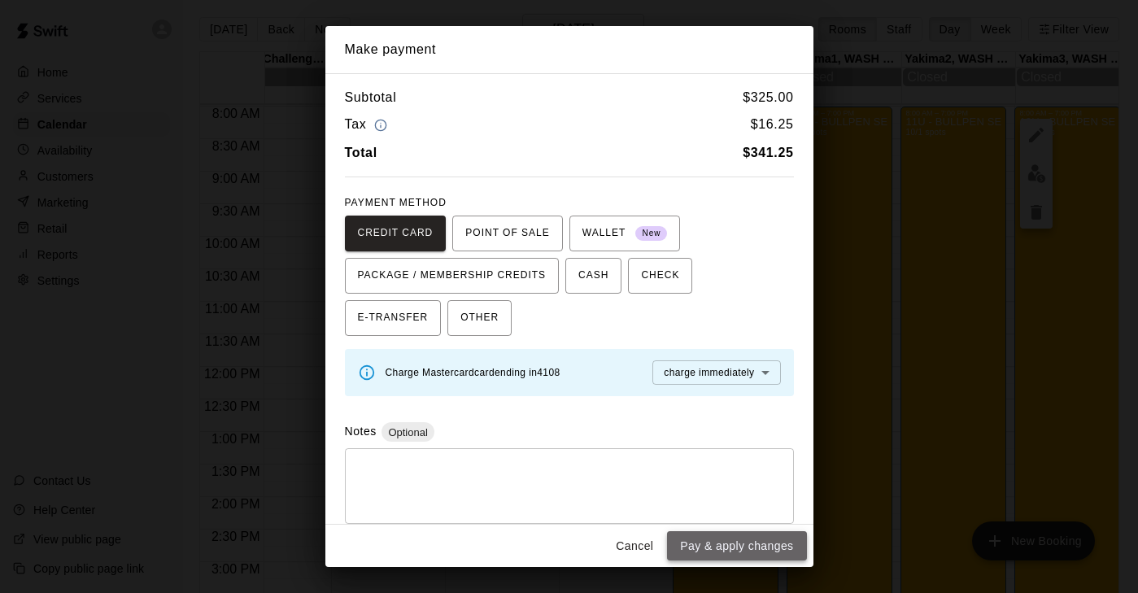
click at [721, 549] on button "Pay & apply changes" at bounding box center [736, 546] width 139 height 30
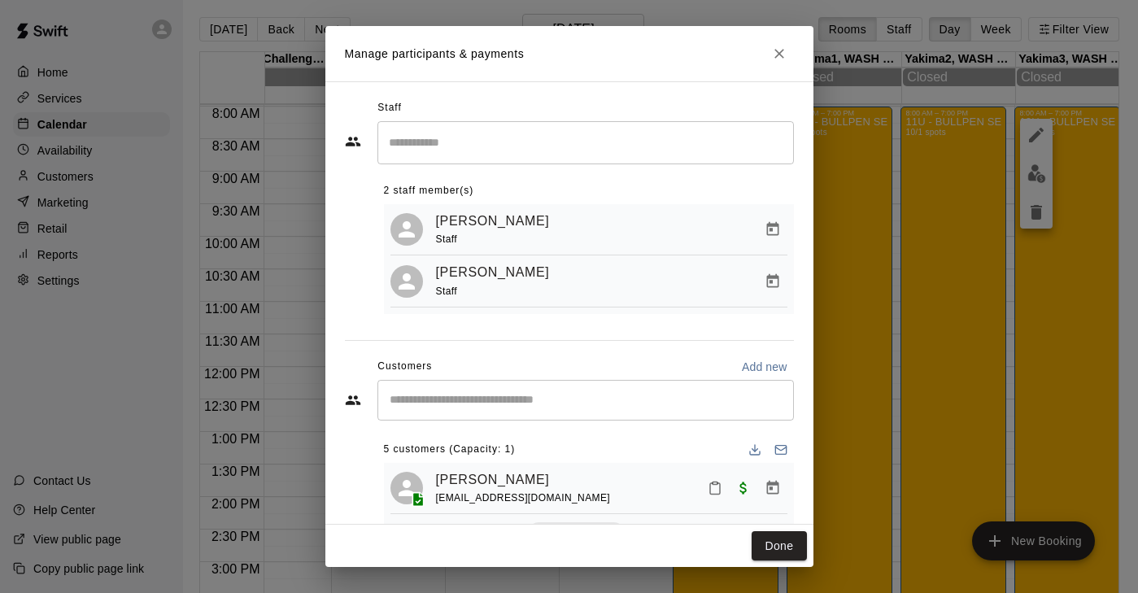
click at [460, 406] on input "Start typing to search customers..." at bounding box center [586, 400] width 402 height 16
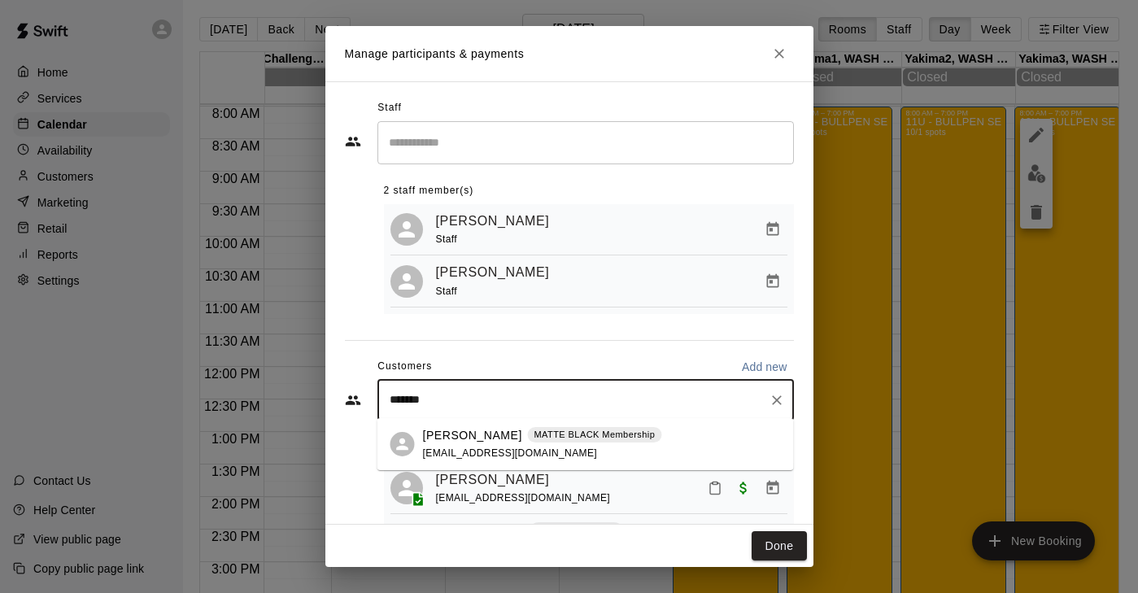
type input "********"
click at [448, 430] on p "[PERSON_NAME]" at bounding box center [472, 435] width 99 height 17
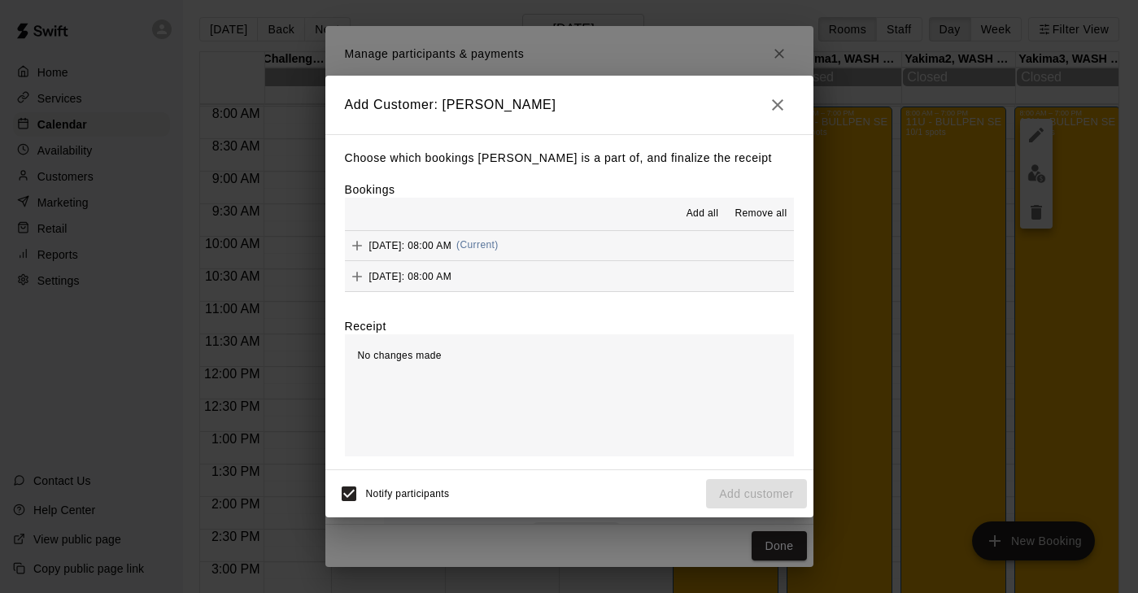
click at [374, 241] on span "[DATE]: 08:00 AM" at bounding box center [410, 244] width 83 height 11
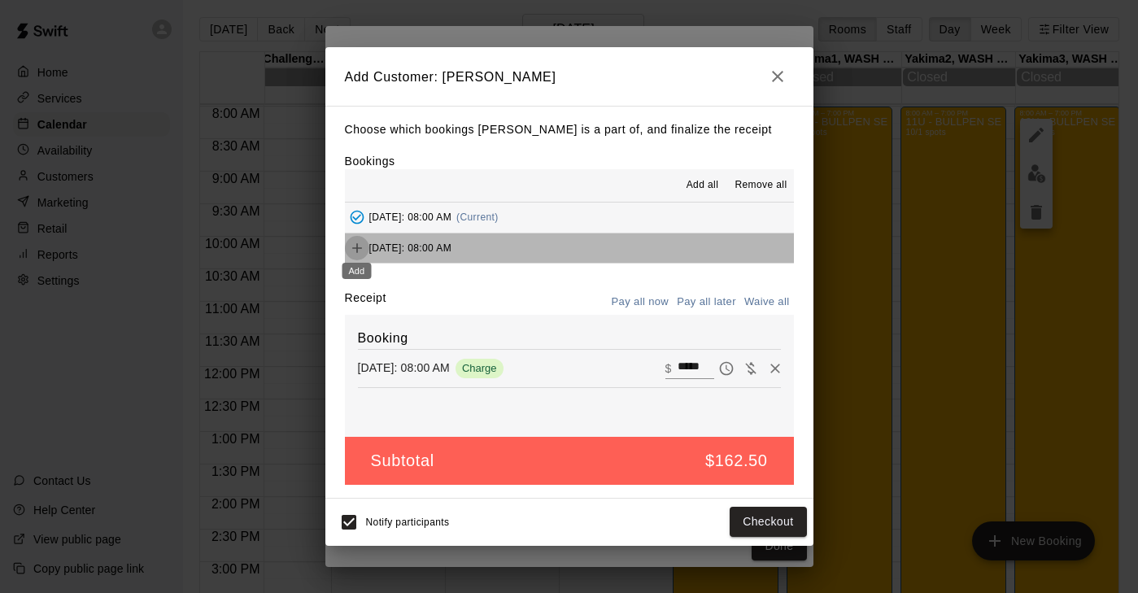
click at [366, 255] on body "Home Services Calendar Availability Customers Marketing Retail Reports Settings…" at bounding box center [567, 303] width 1138 height 619
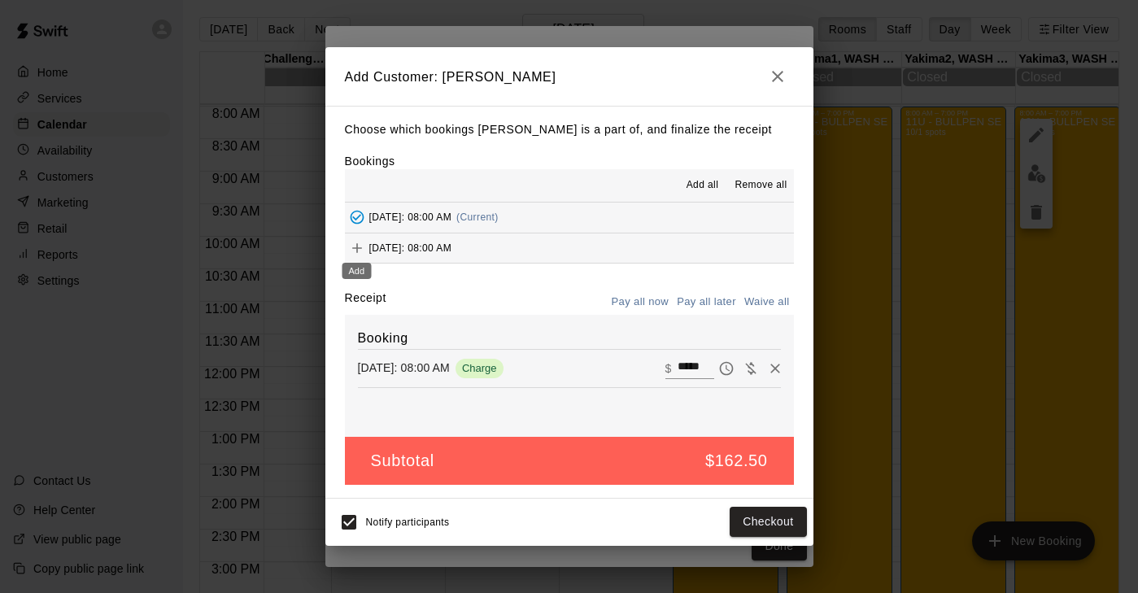
click at [364, 246] on icon "Add" at bounding box center [357, 248] width 16 height 16
click at [778, 523] on button "Checkout" at bounding box center [768, 523] width 76 height 30
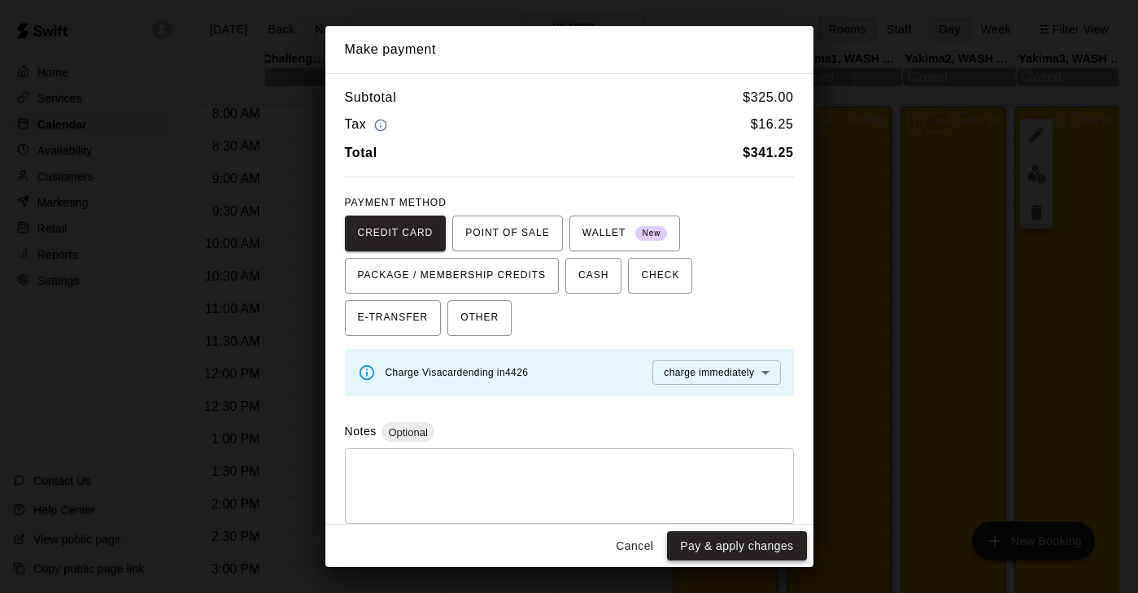
click at [747, 542] on button "Pay & apply changes" at bounding box center [736, 546] width 139 height 30
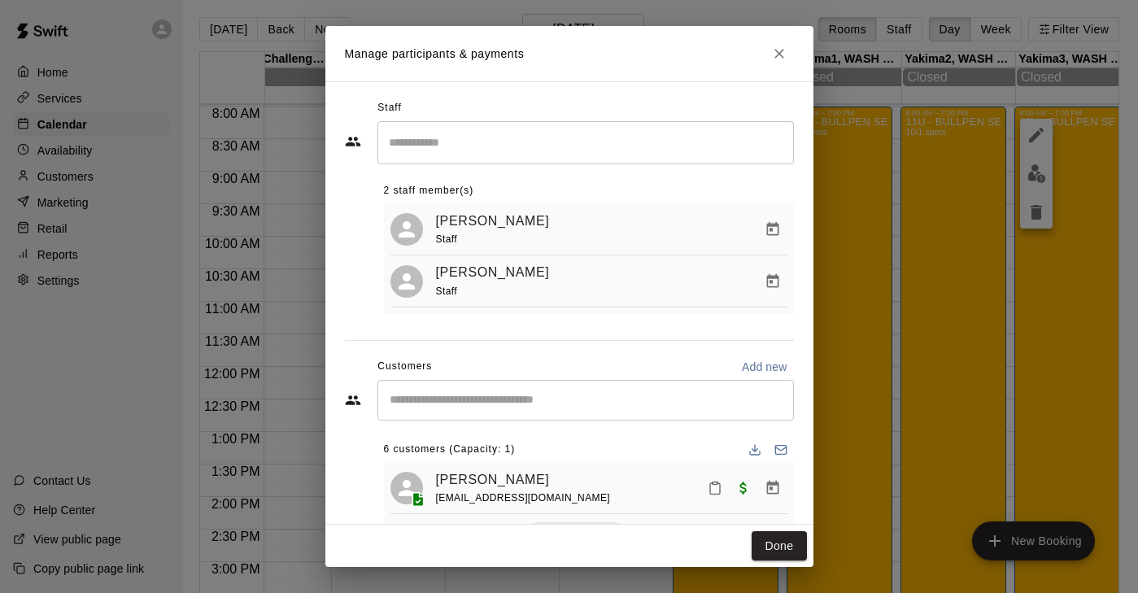
click at [458, 393] on input "Start typing to search customers..." at bounding box center [586, 400] width 402 height 16
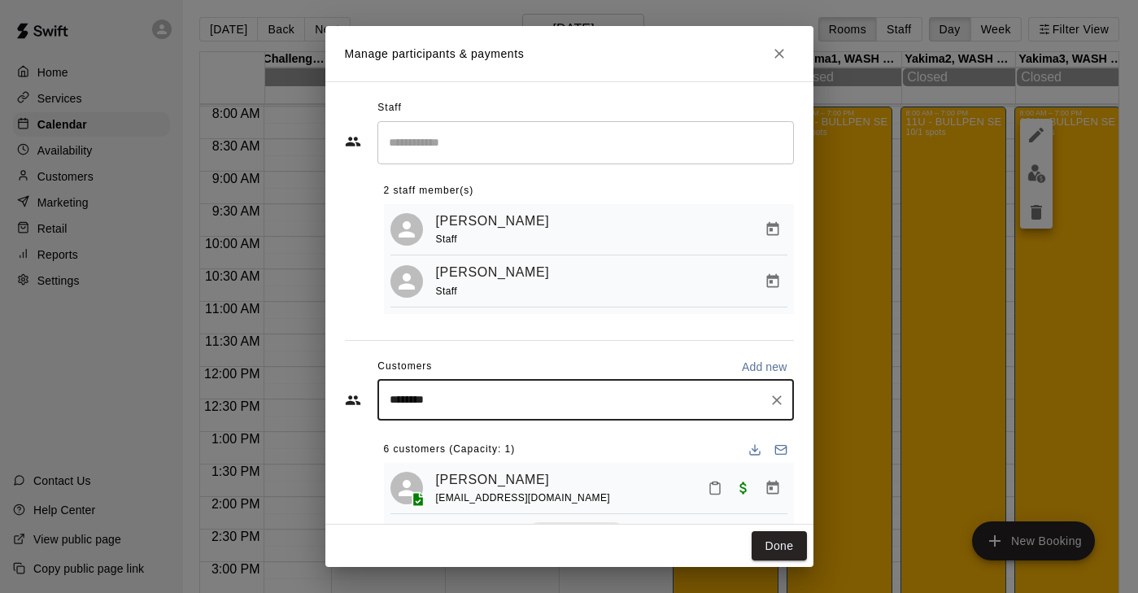
type input "*********"
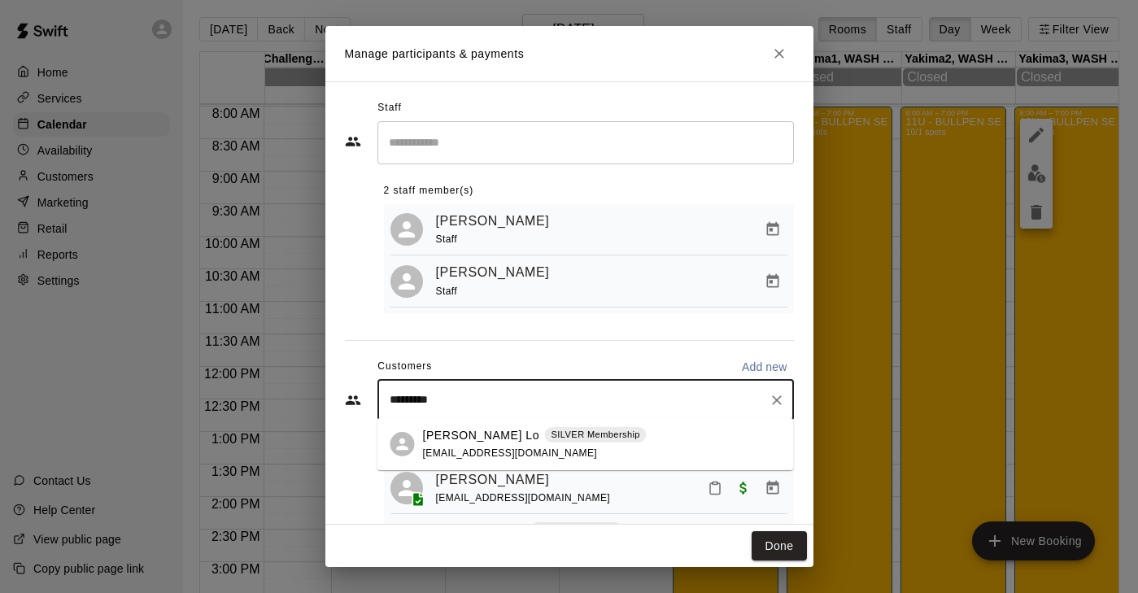
click at [449, 441] on p "[PERSON_NAME] Lo" at bounding box center [481, 435] width 117 height 17
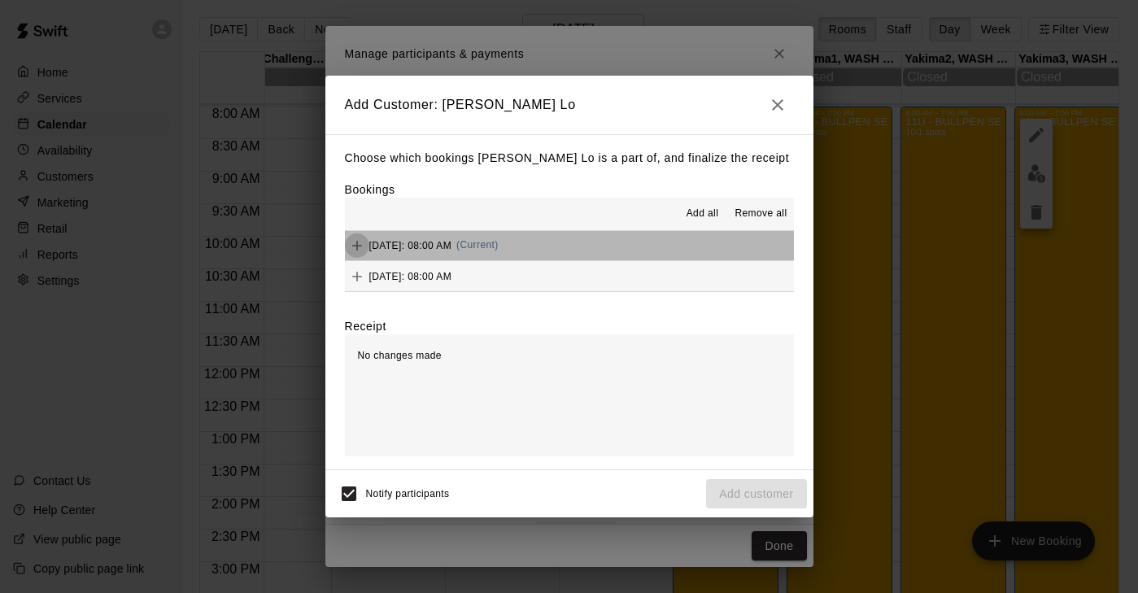
click at [355, 241] on icon "Add" at bounding box center [357, 245] width 16 height 16
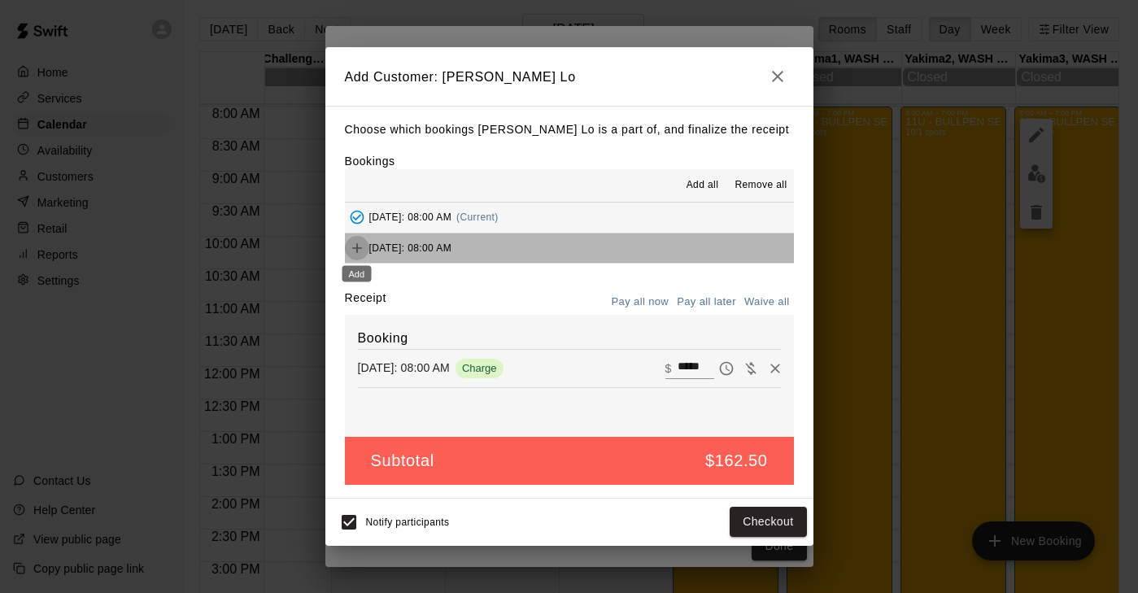
click at [358, 248] on icon "Add" at bounding box center [357, 248] width 10 height 10
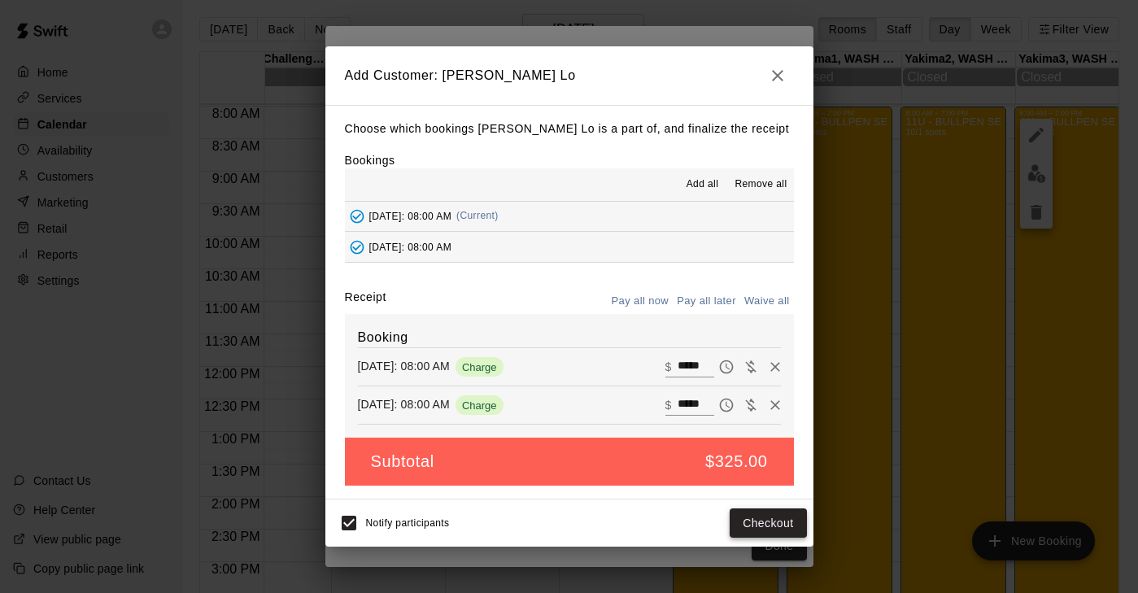
click at [755, 522] on button "Checkout" at bounding box center [768, 523] width 76 height 30
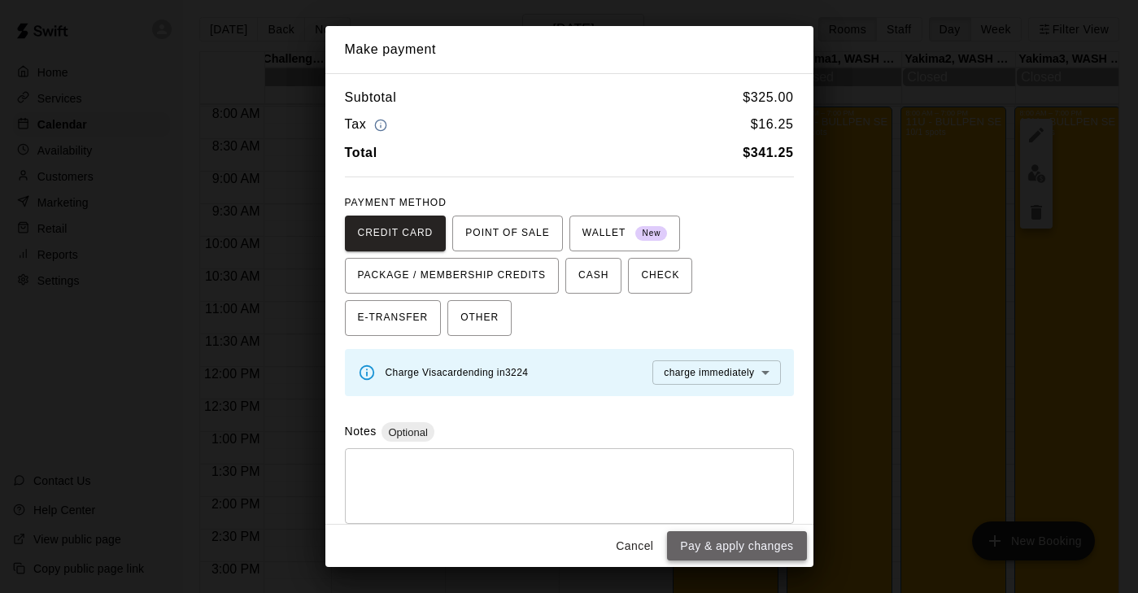
click at [723, 556] on button "Pay & apply changes" at bounding box center [736, 546] width 139 height 30
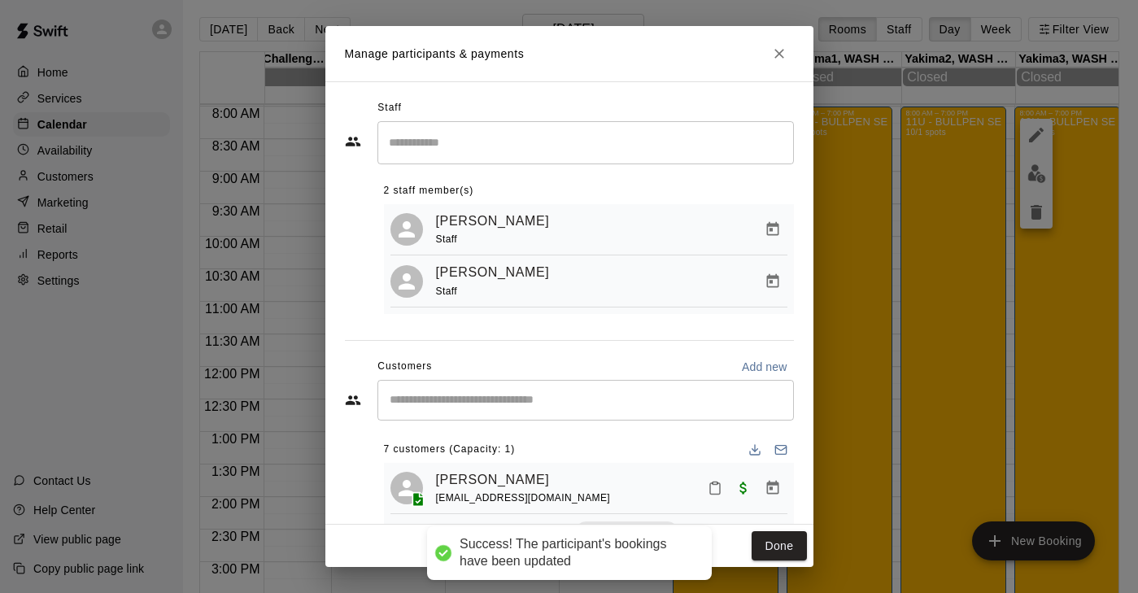
click at [303, 490] on div "Manage participants & payments Staff ​ 2 staff member(s) [PERSON_NAME] Staff [P…" at bounding box center [569, 296] width 1138 height 593
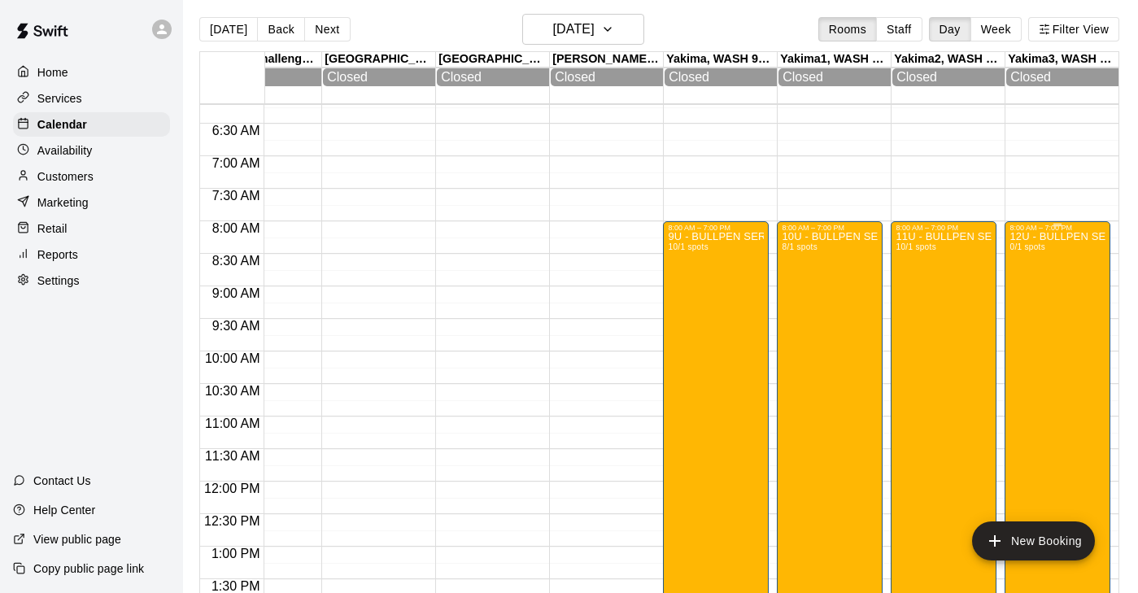
scroll to position [0, 1536]
click at [1030, 356] on div "12U - BULLPEN SERIES: YAKIMA BLAST Tournament (Copy) 0/1 spots" at bounding box center [1057, 528] width 96 height 593
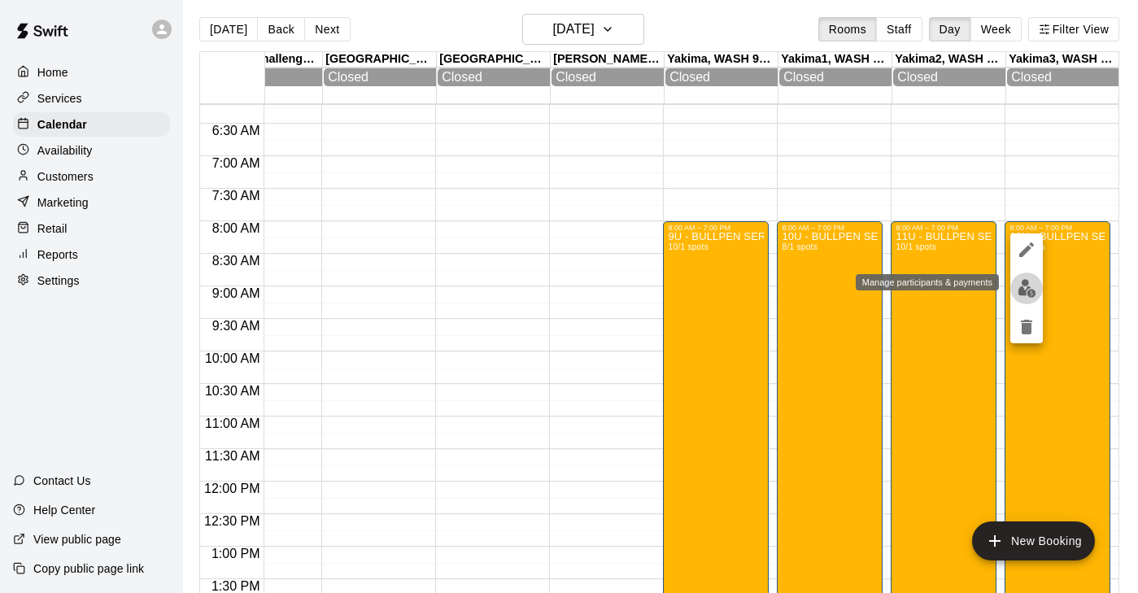
click at [1026, 281] on img "edit" at bounding box center [1026, 288] width 19 height 19
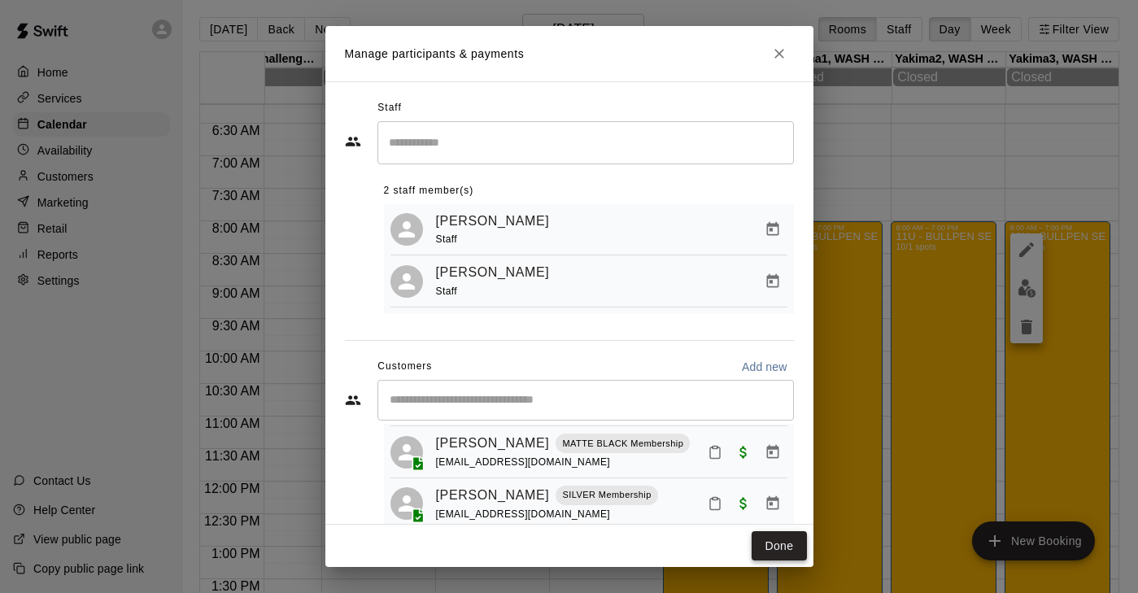
scroll to position [263, 0]
click at [782, 551] on button "Done" at bounding box center [779, 546] width 54 height 30
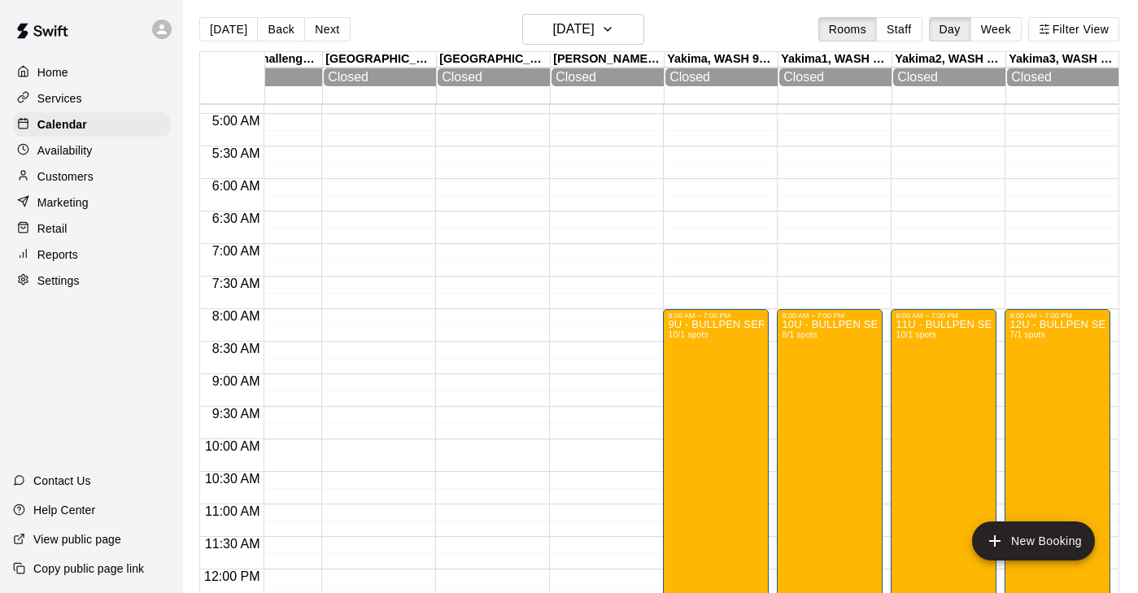
scroll to position [273, 1536]
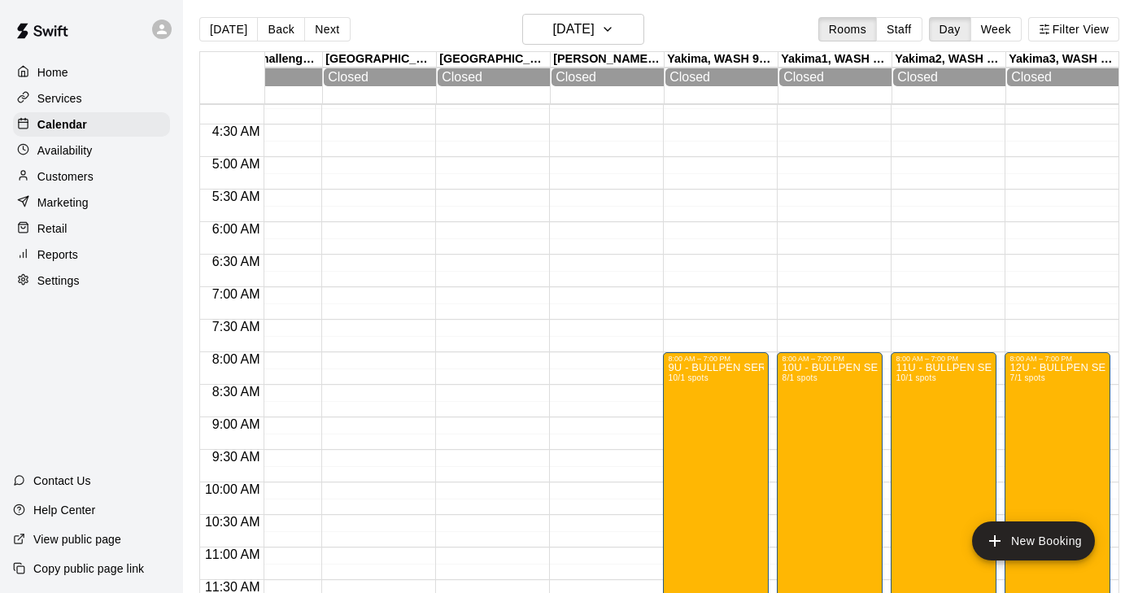
click at [73, 102] on p "Services" at bounding box center [59, 98] width 45 height 16
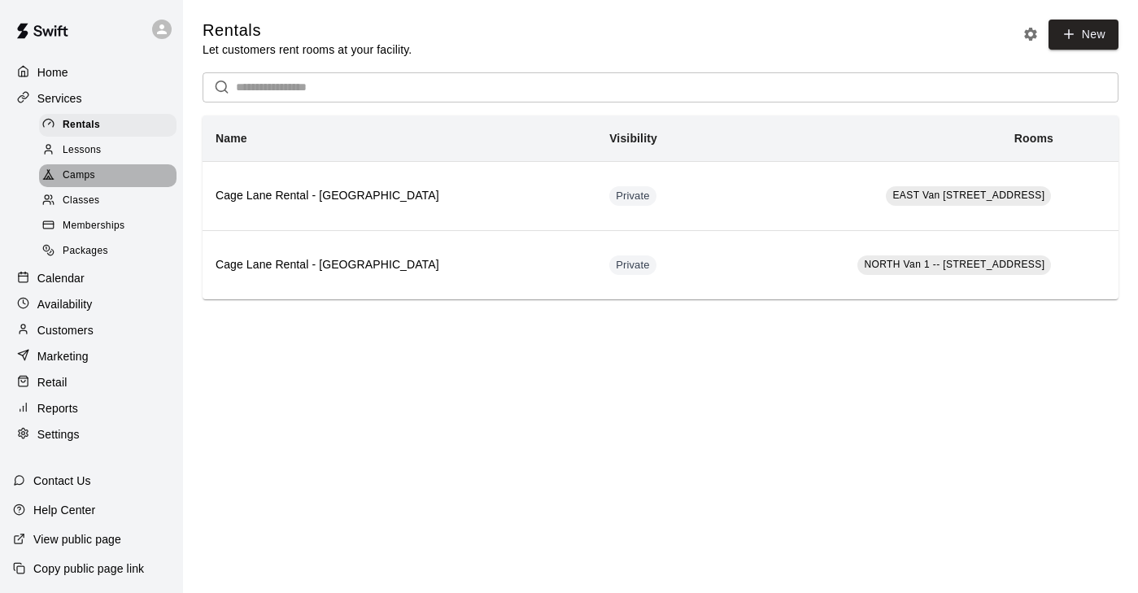
click at [94, 176] on span "Camps" at bounding box center [79, 176] width 33 height 16
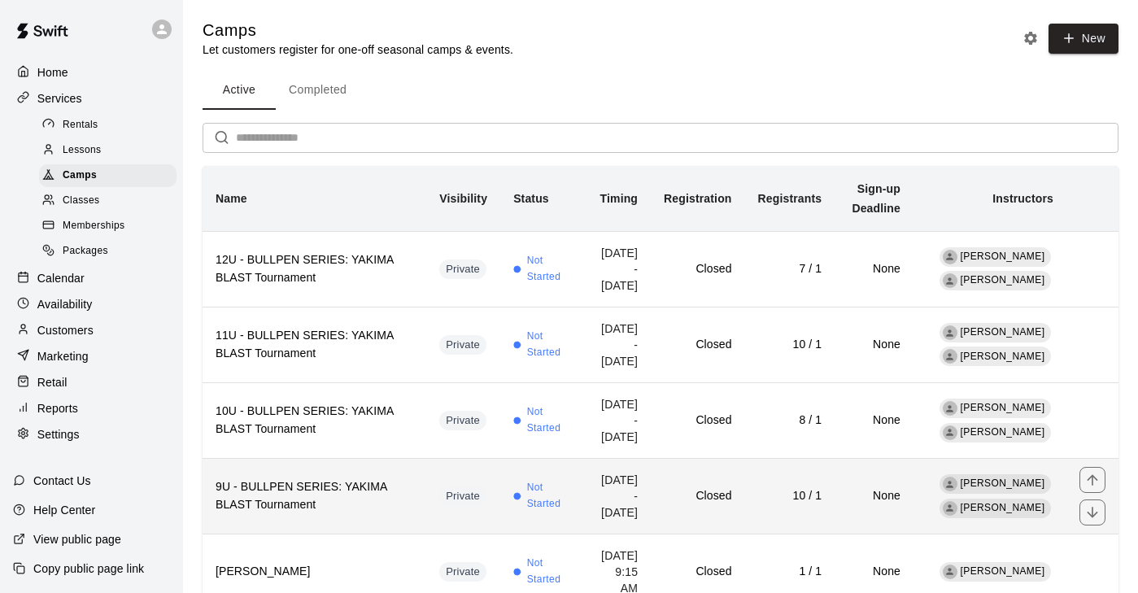
click at [341, 488] on h6 "9U - BULLPEN SERIES: YAKIMA BLAST Tournament" at bounding box center [315, 496] width 198 height 36
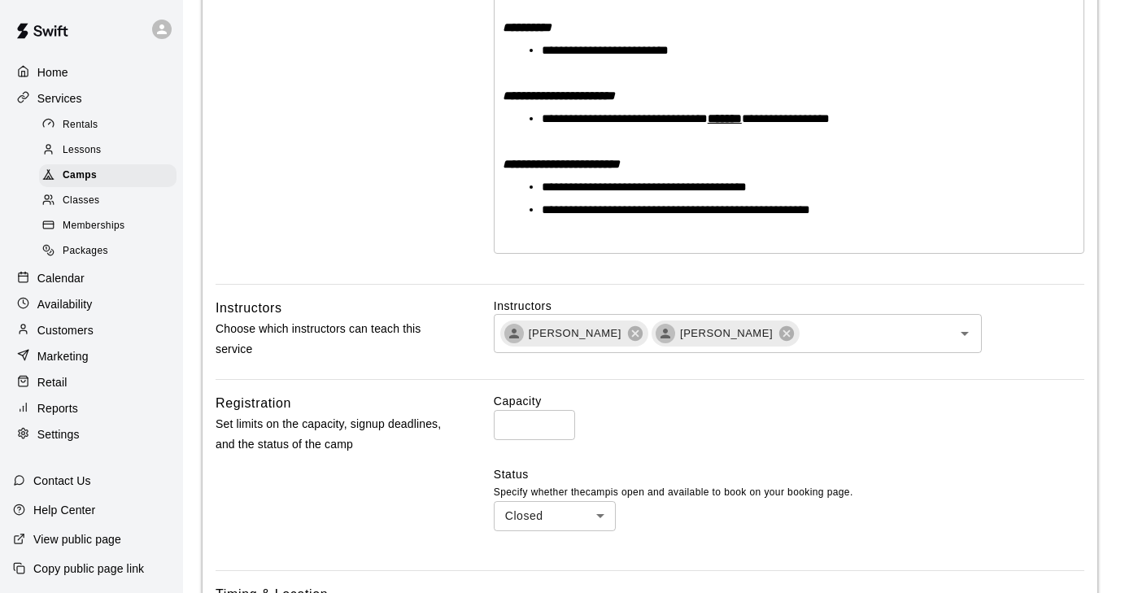
scroll to position [611, 0]
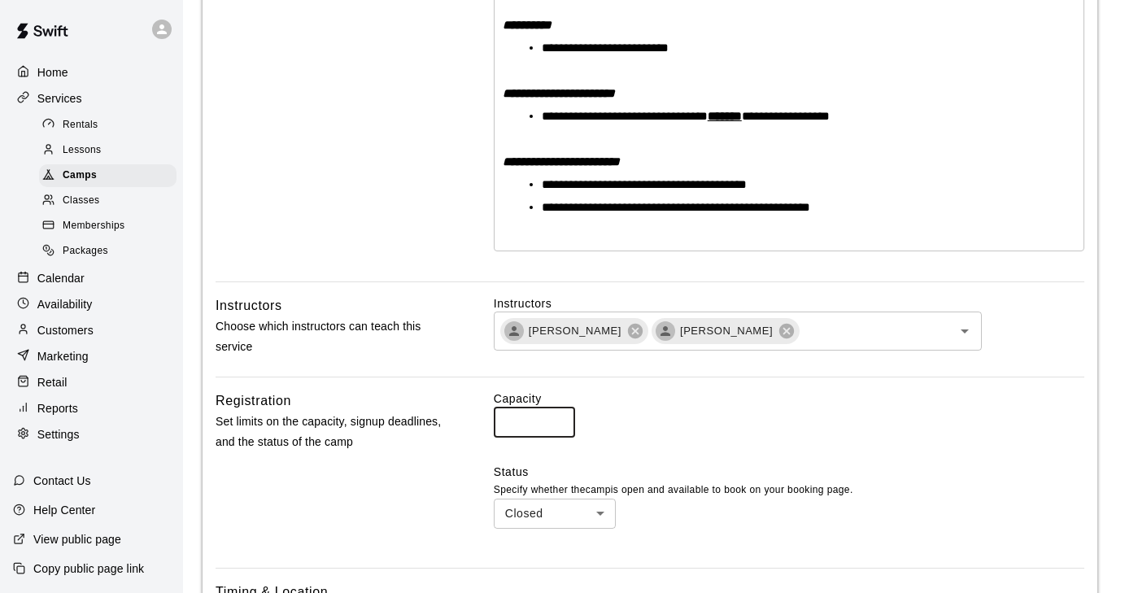
click at [560, 416] on input "*" at bounding box center [534, 422] width 81 height 30
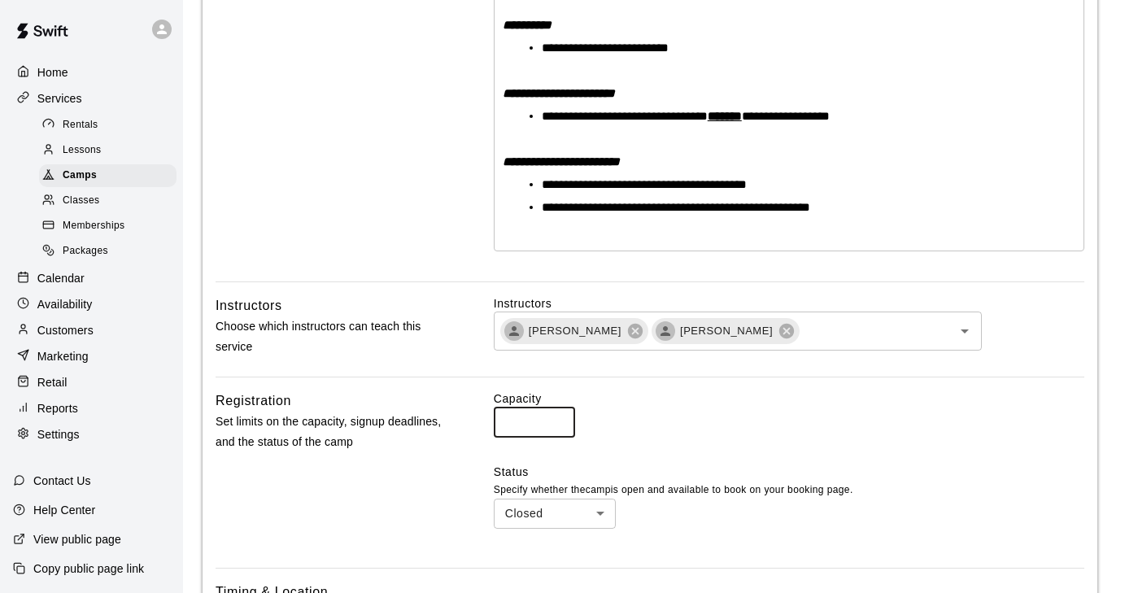
click at [560, 416] on input "*" at bounding box center [534, 422] width 81 height 30
click at [560, 416] on input "**" at bounding box center [534, 422] width 81 height 30
type input "**"
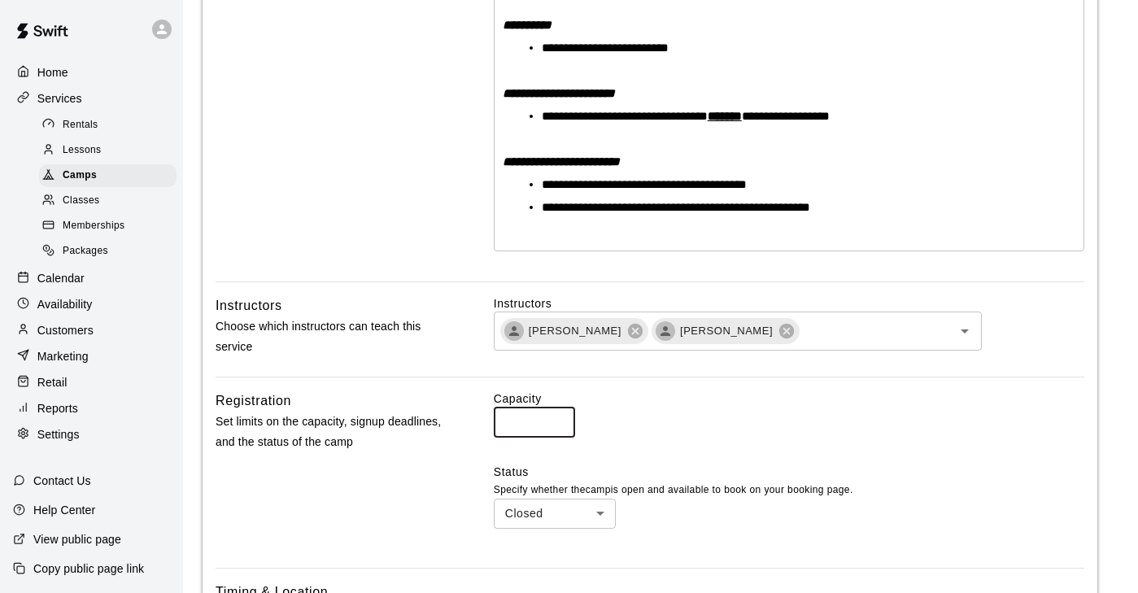
click at [560, 416] on input "**" at bounding box center [534, 422] width 81 height 30
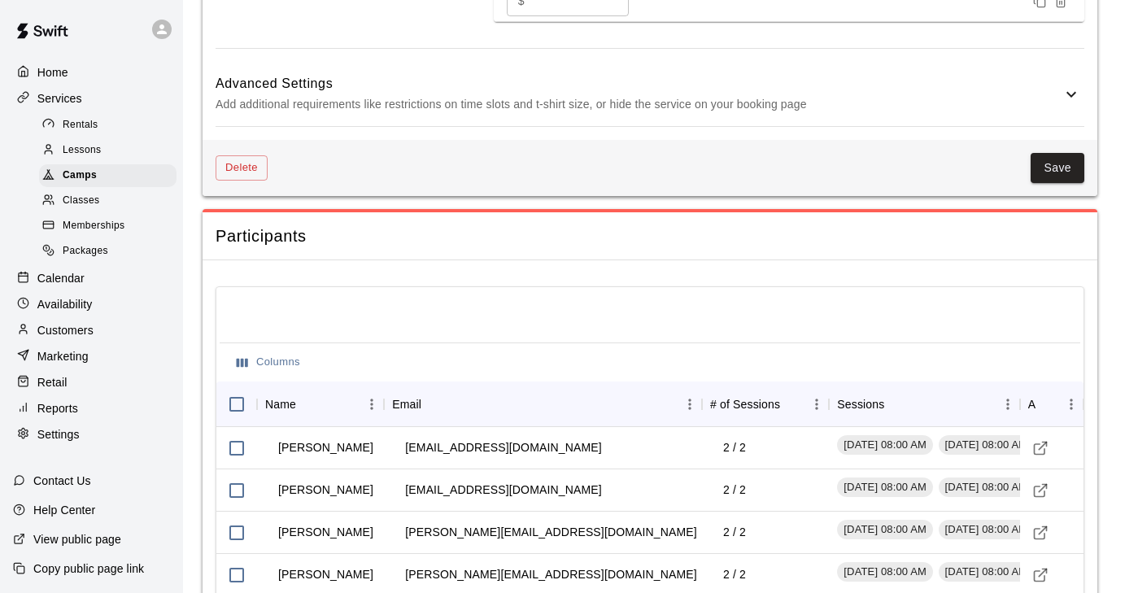
scroll to position [1579, 0]
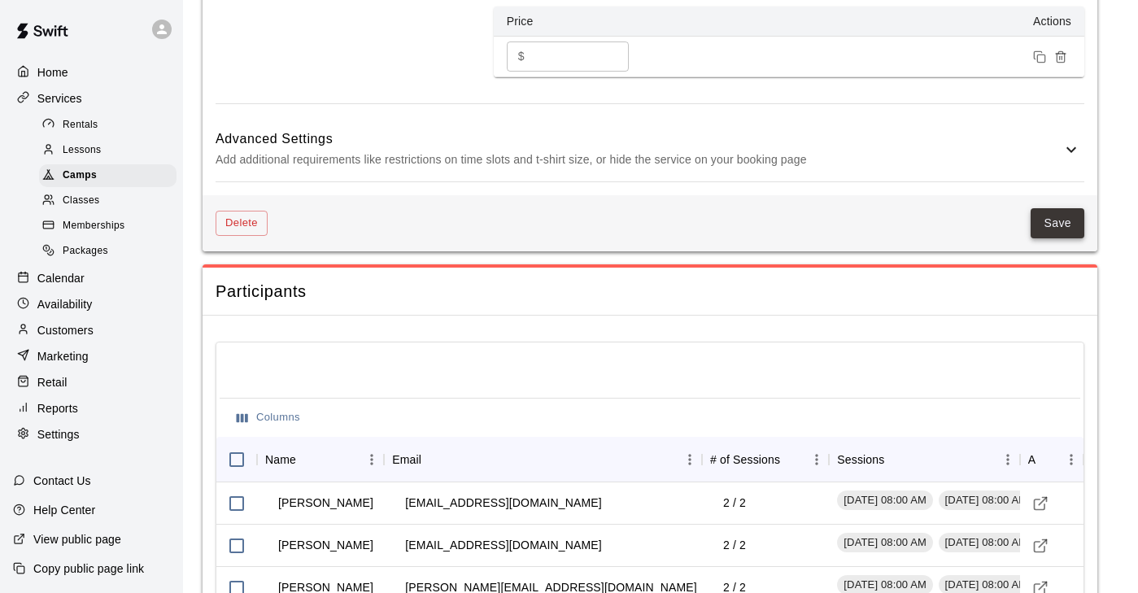
click at [1061, 225] on button "Save" at bounding box center [1057, 223] width 54 height 30
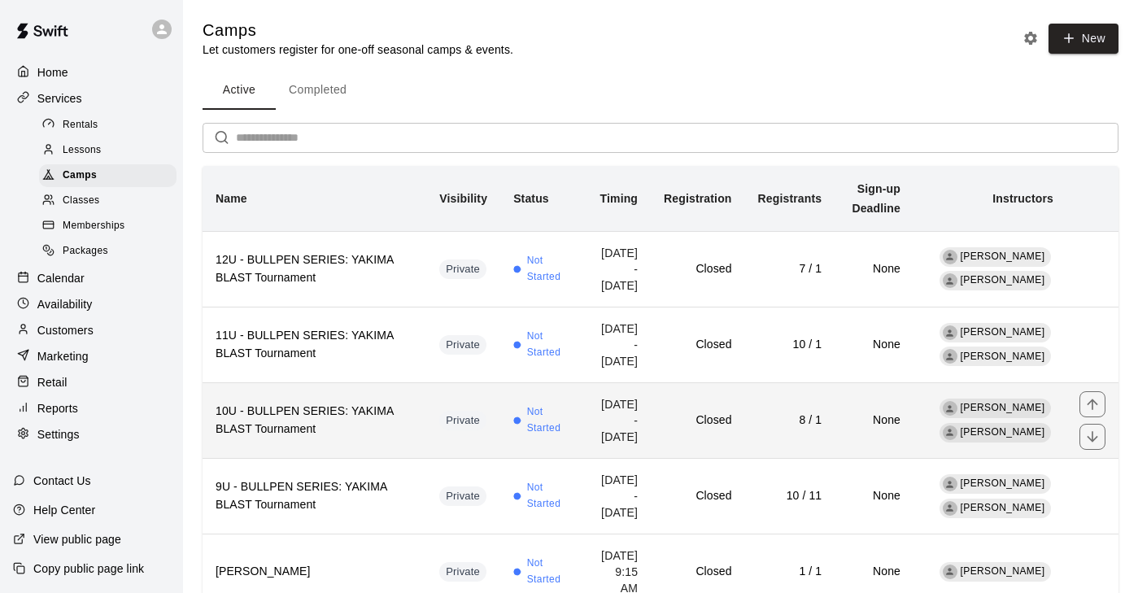
click at [399, 434] on h6 "10U - BULLPEN SERIES: YAKIMA BLAST Tournament" at bounding box center [315, 421] width 198 height 36
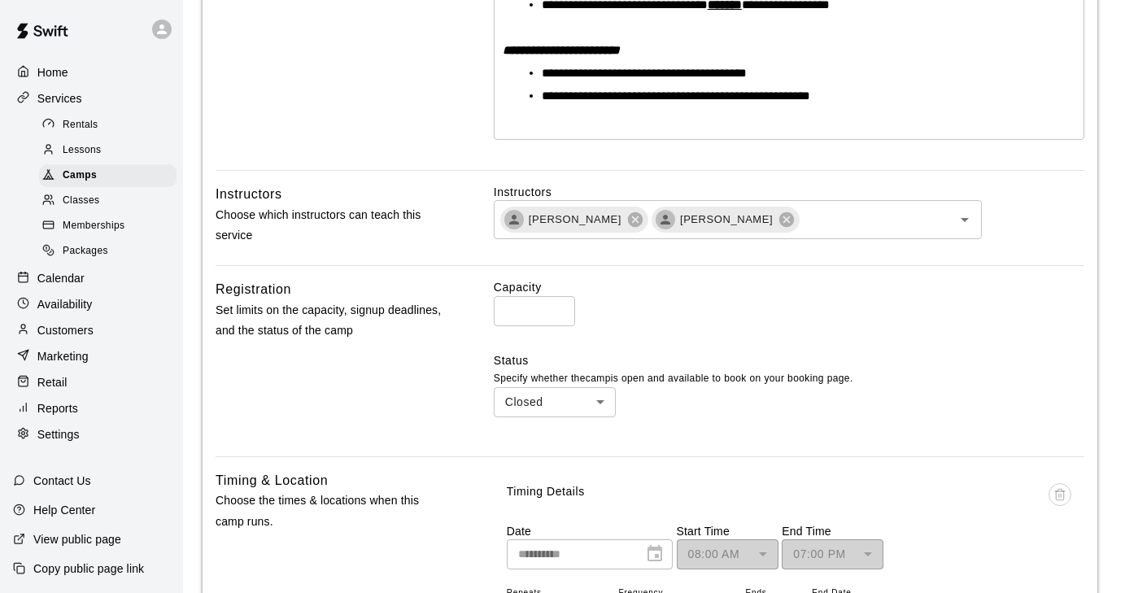
scroll to position [730, 0]
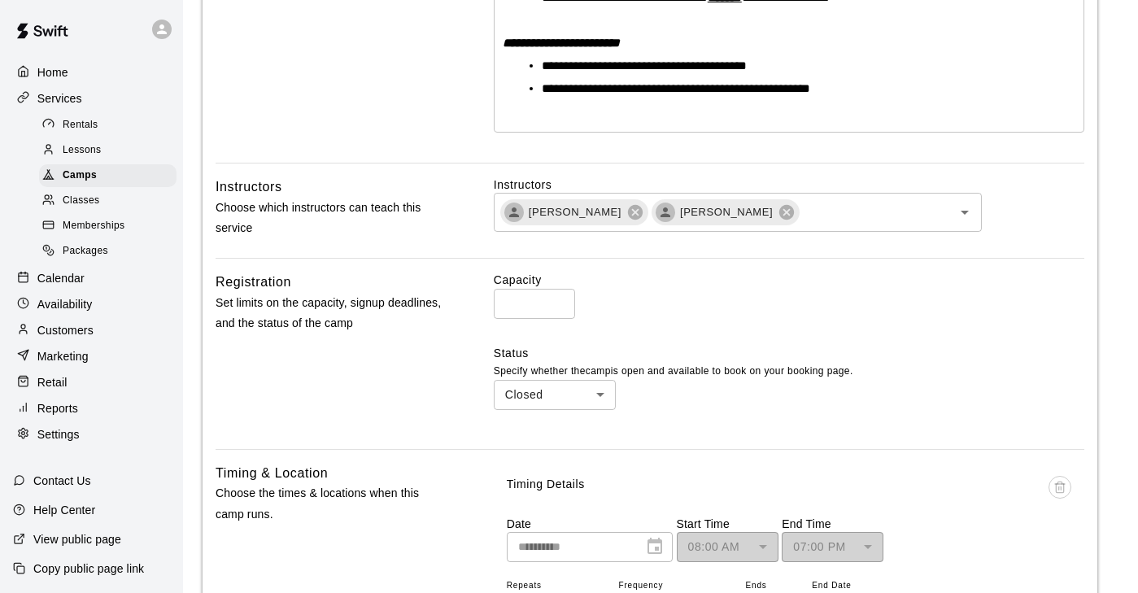
click at [560, 298] on input "*" at bounding box center [534, 304] width 81 height 30
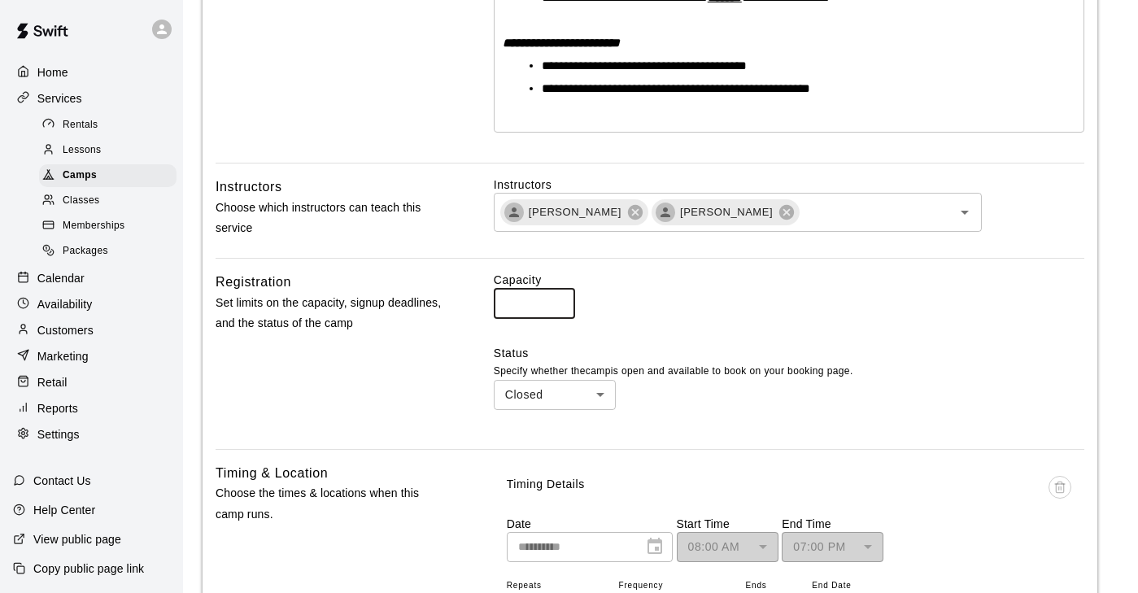
click at [560, 298] on input "*" at bounding box center [534, 304] width 81 height 30
click at [560, 298] on input "**" at bounding box center [534, 304] width 81 height 30
type input "**"
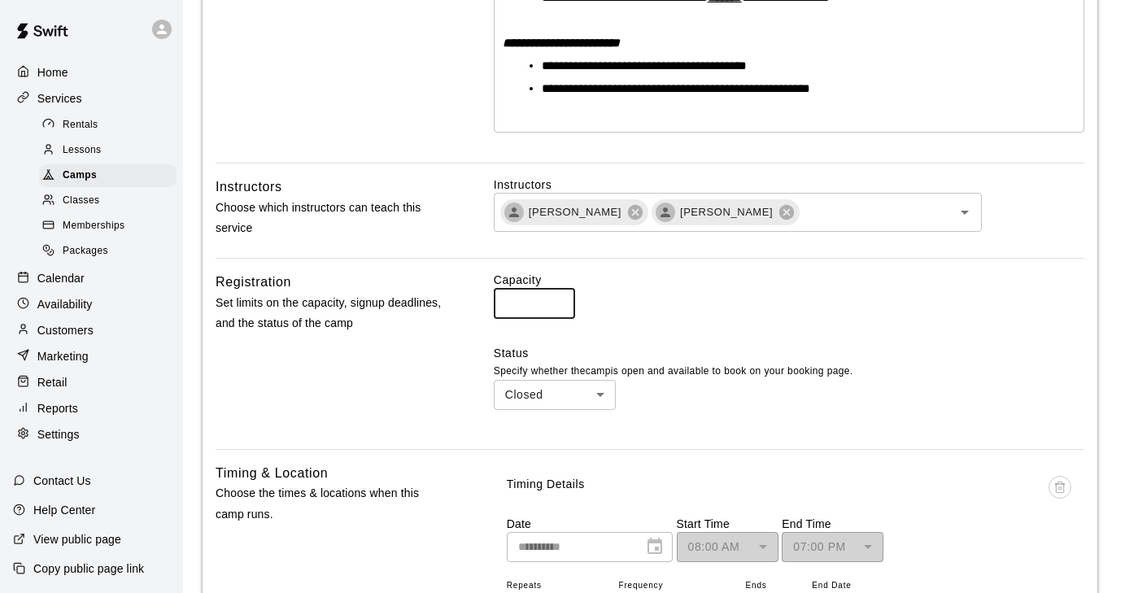
click at [560, 298] on input "**" at bounding box center [534, 304] width 81 height 30
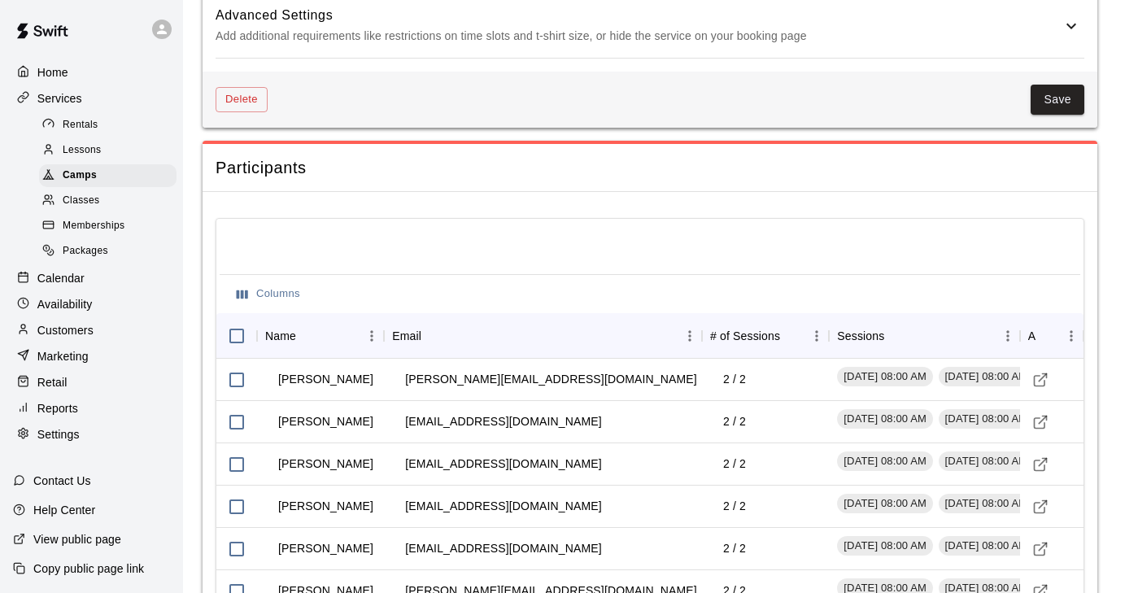
scroll to position [1697, 0]
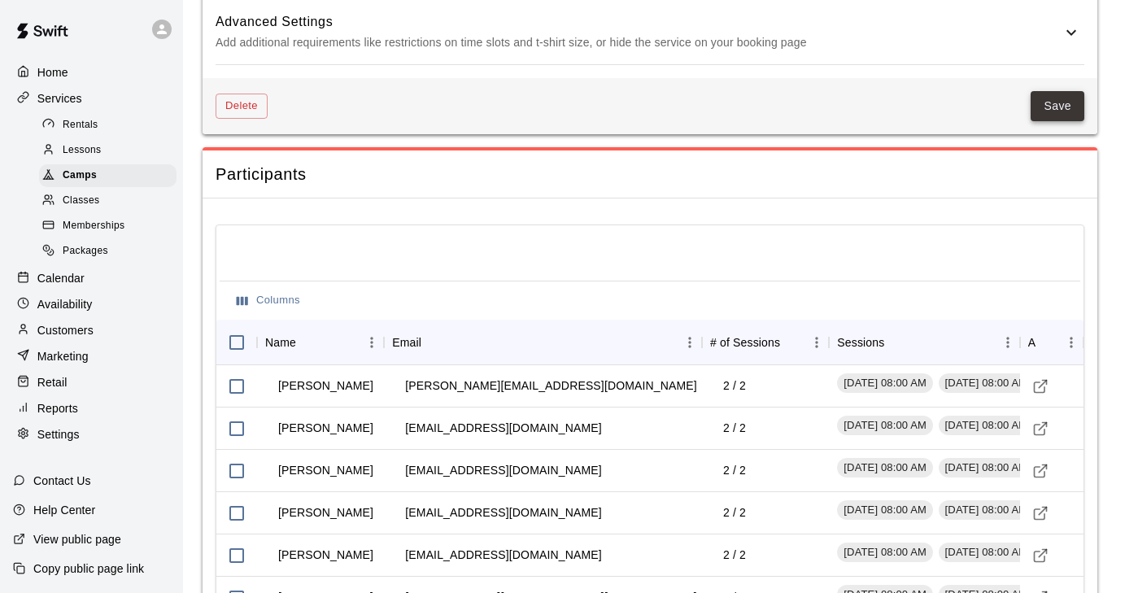
click at [1054, 107] on button "Save" at bounding box center [1057, 106] width 54 height 30
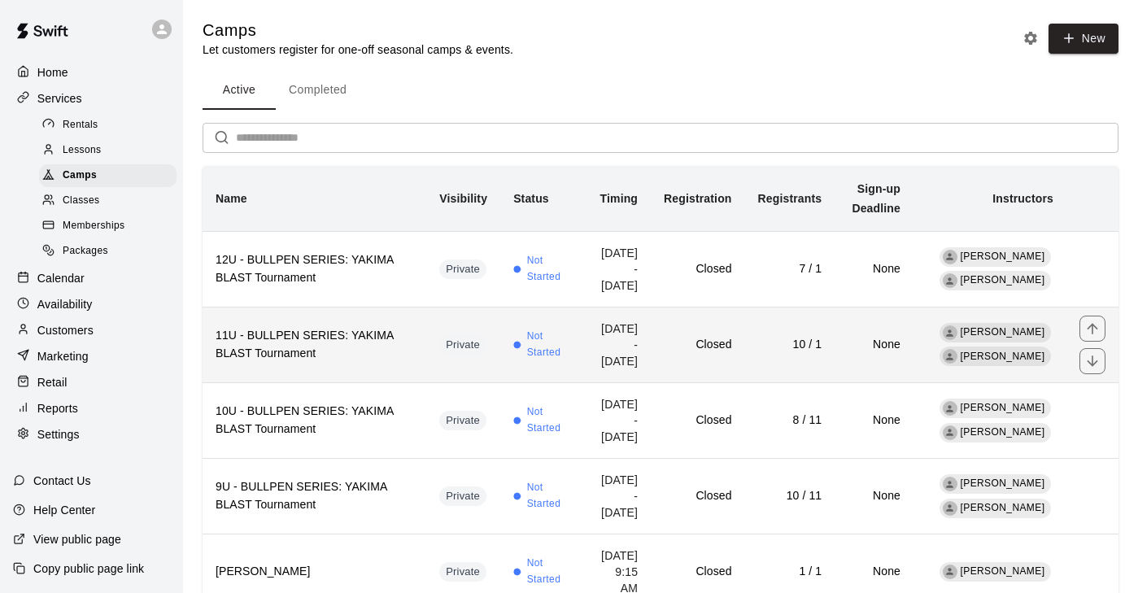
click at [297, 343] on h6 "11U - BULLPEN SERIES: YAKIMA BLAST Tournament" at bounding box center [315, 345] width 198 height 36
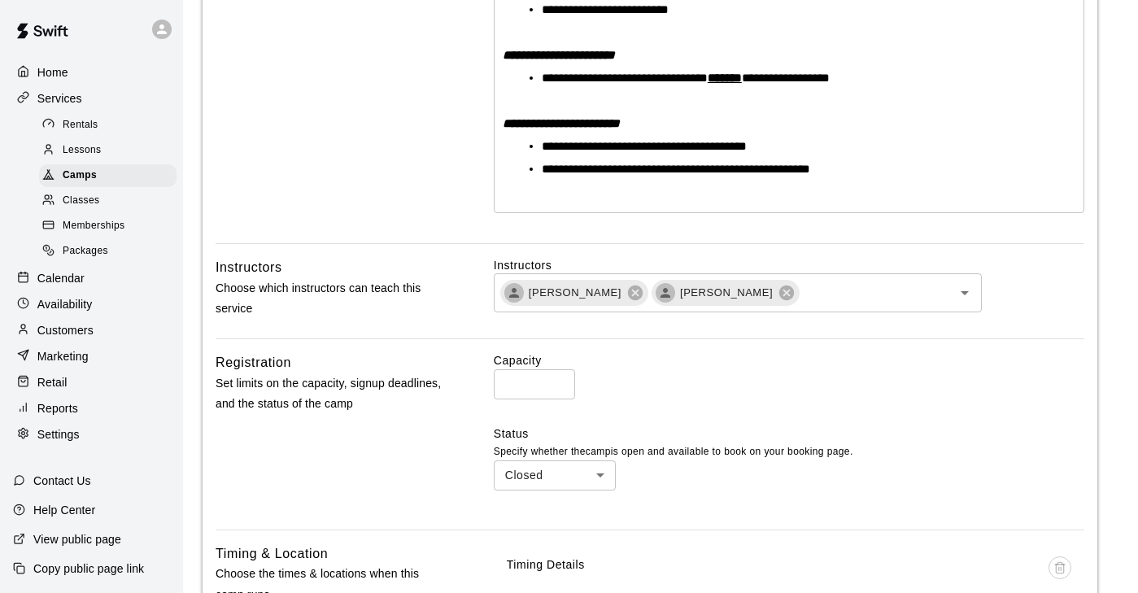
scroll to position [653, 0]
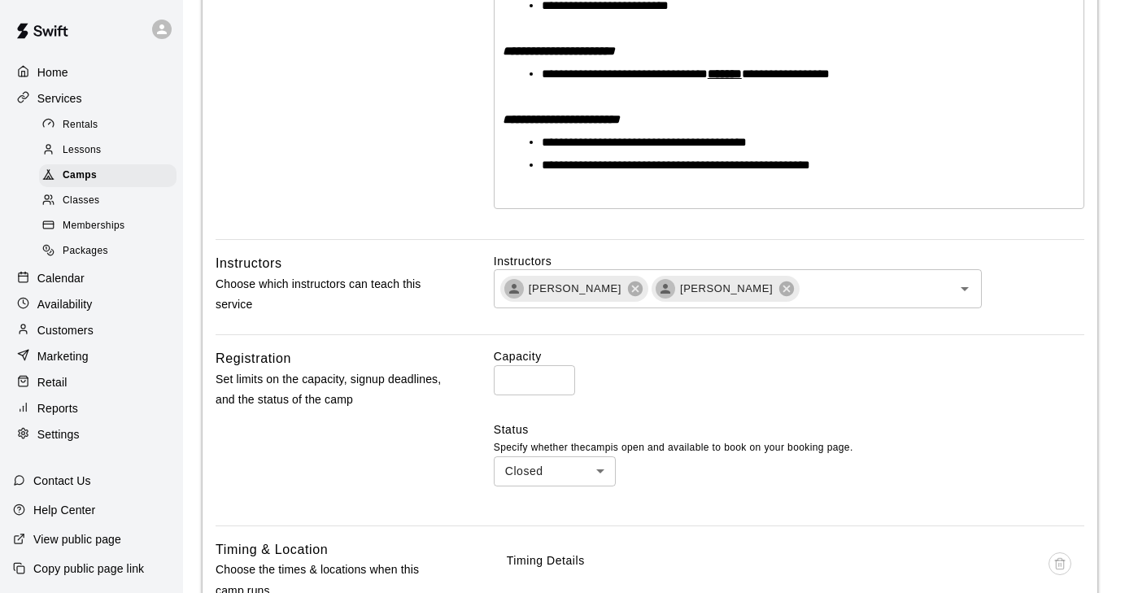
click at [556, 374] on input "*" at bounding box center [534, 380] width 81 height 30
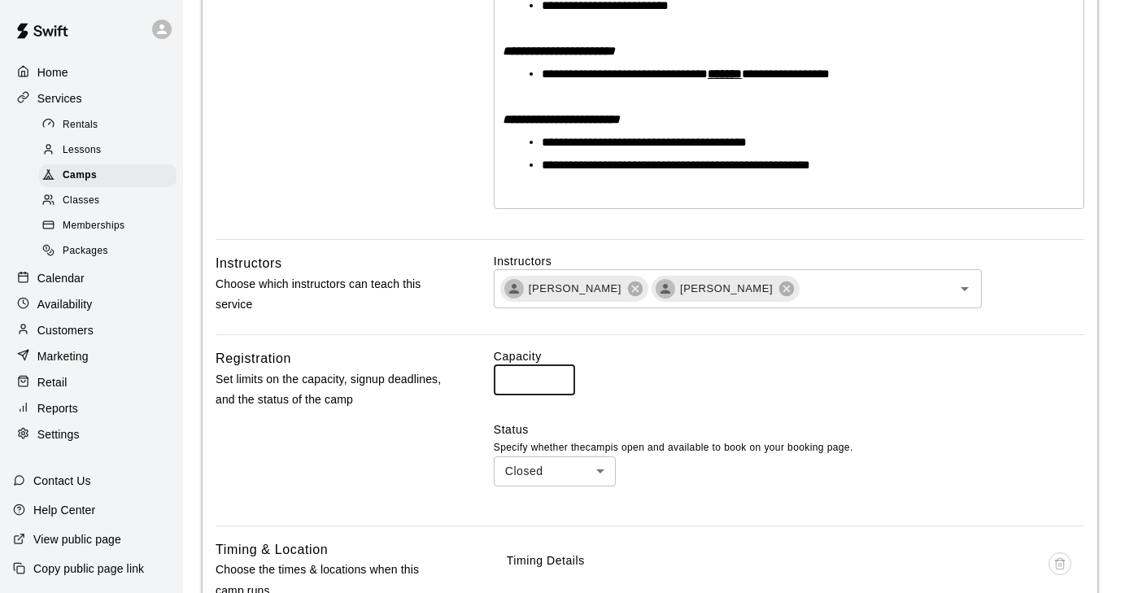
click at [556, 374] on input "*" at bounding box center [534, 380] width 81 height 30
click at [556, 374] on input "**" at bounding box center [534, 380] width 81 height 30
type input "**"
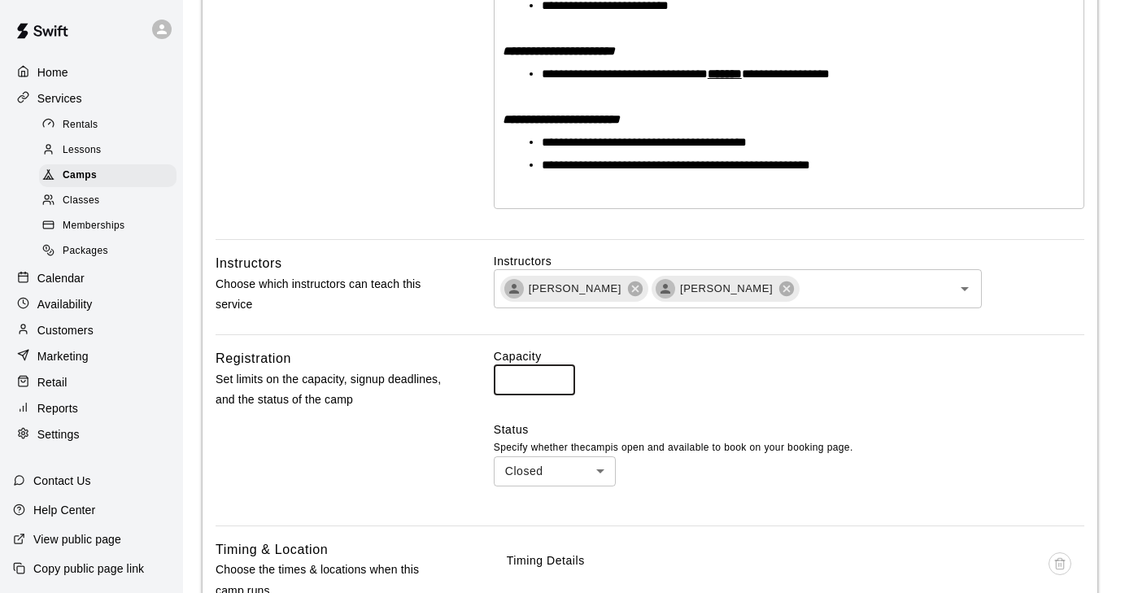
click at [556, 374] on input "**" at bounding box center [534, 380] width 81 height 30
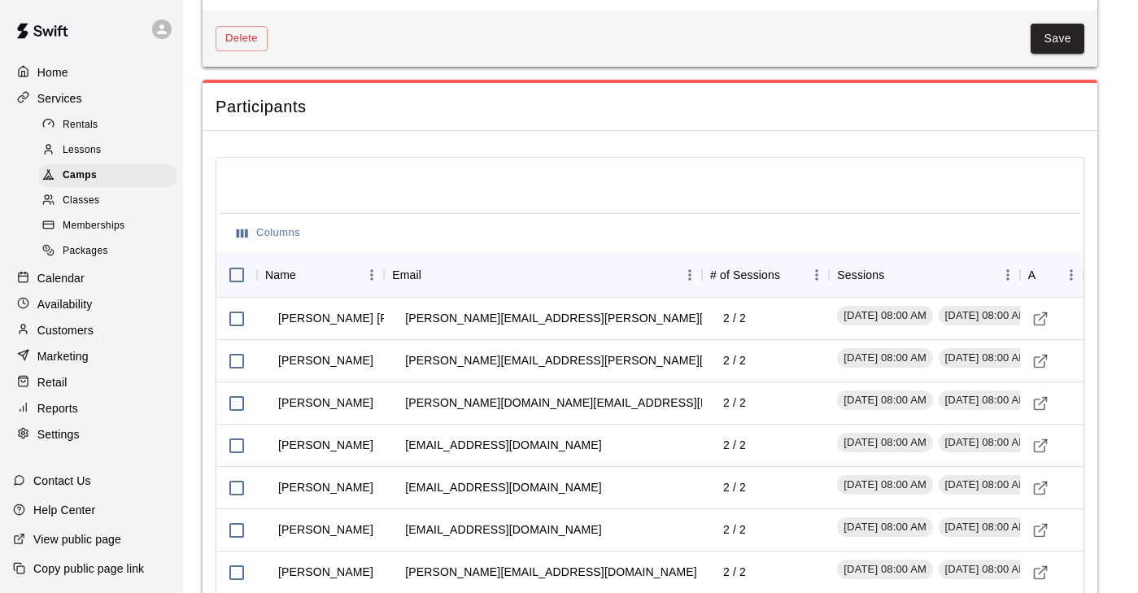
scroll to position [1684, 0]
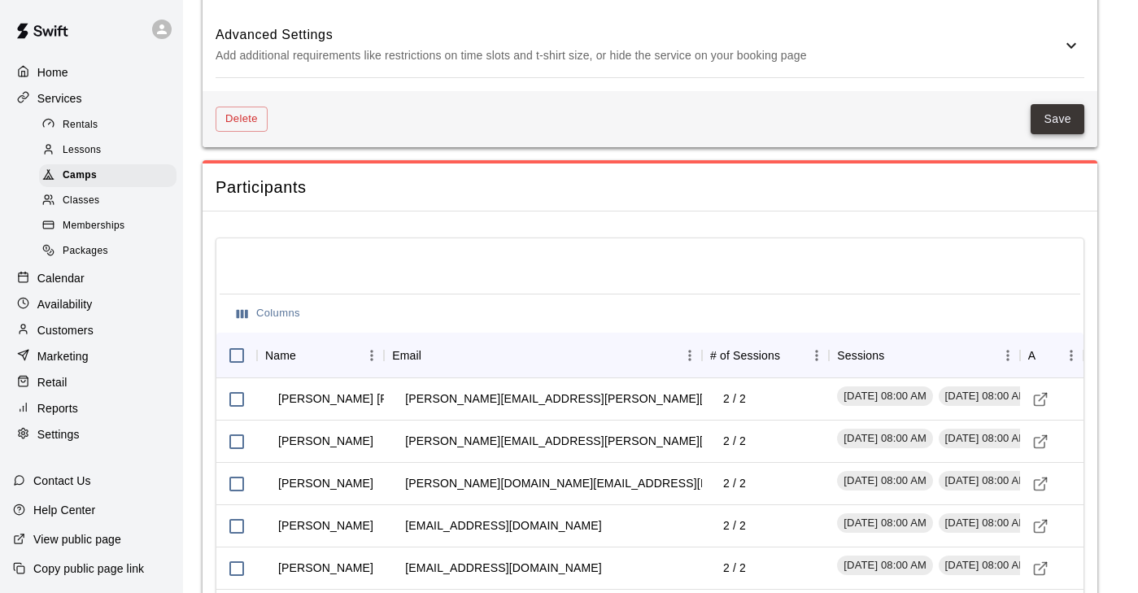
click at [1050, 113] on button "Save" at bounding box center [1057, 119] width 54 height 30
